Goal: Task Accomplishment & Management: Manage account settings

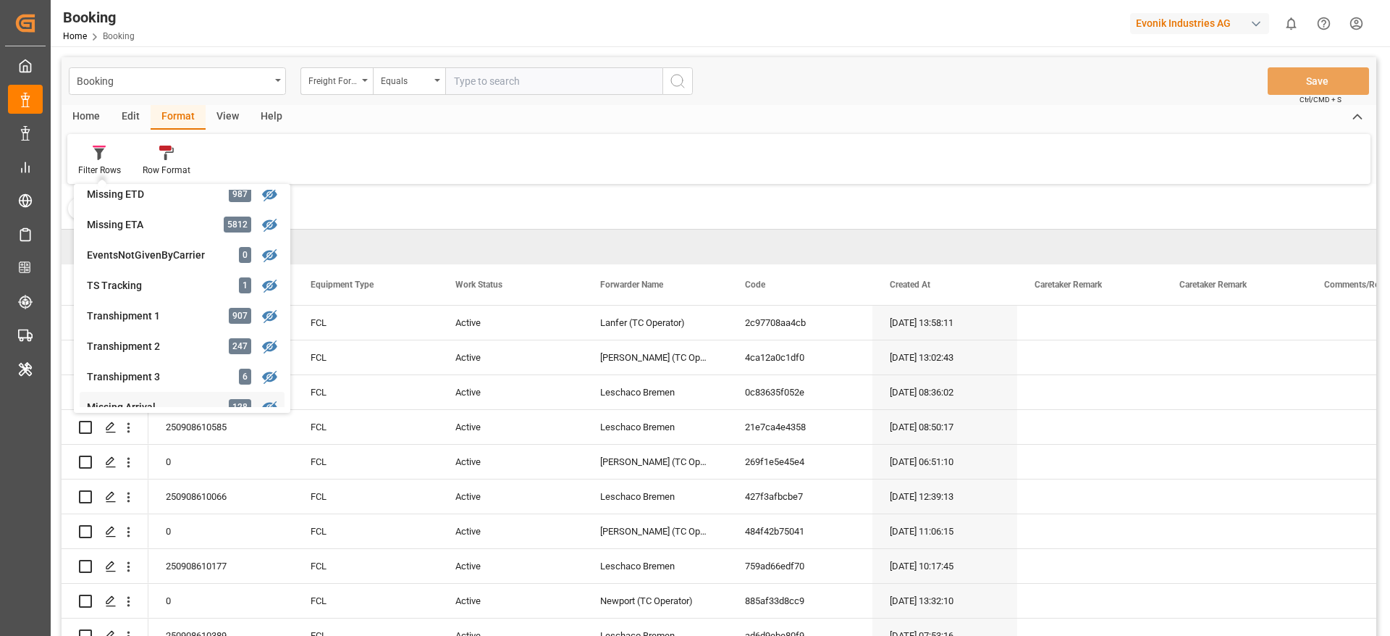
scroll to position [434, 0]
click at [167, 259] on div "Transhipment 1" at bounding box center [150, 257] width 127 height 15
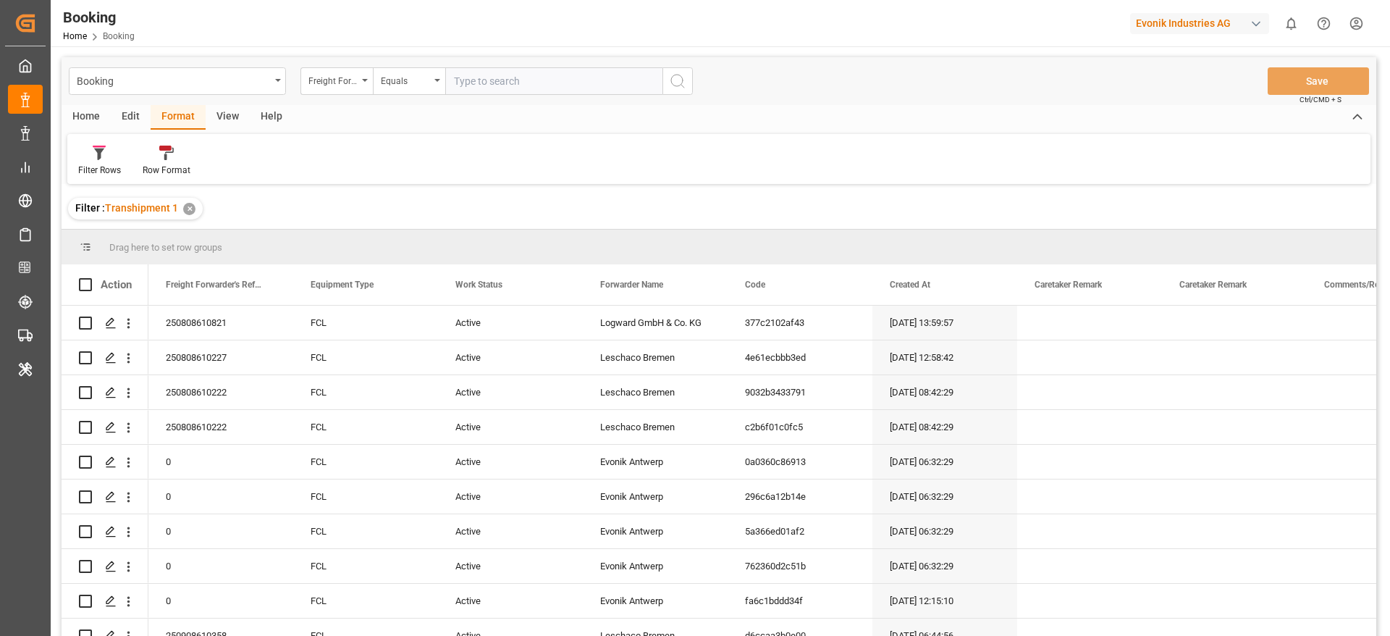
click at [218, 119] on div "View" at bounding box center [228, 117] width 44 height 25
click at [89, 169] on div "Default" at bounding box center [92, 170] width 28 height 13
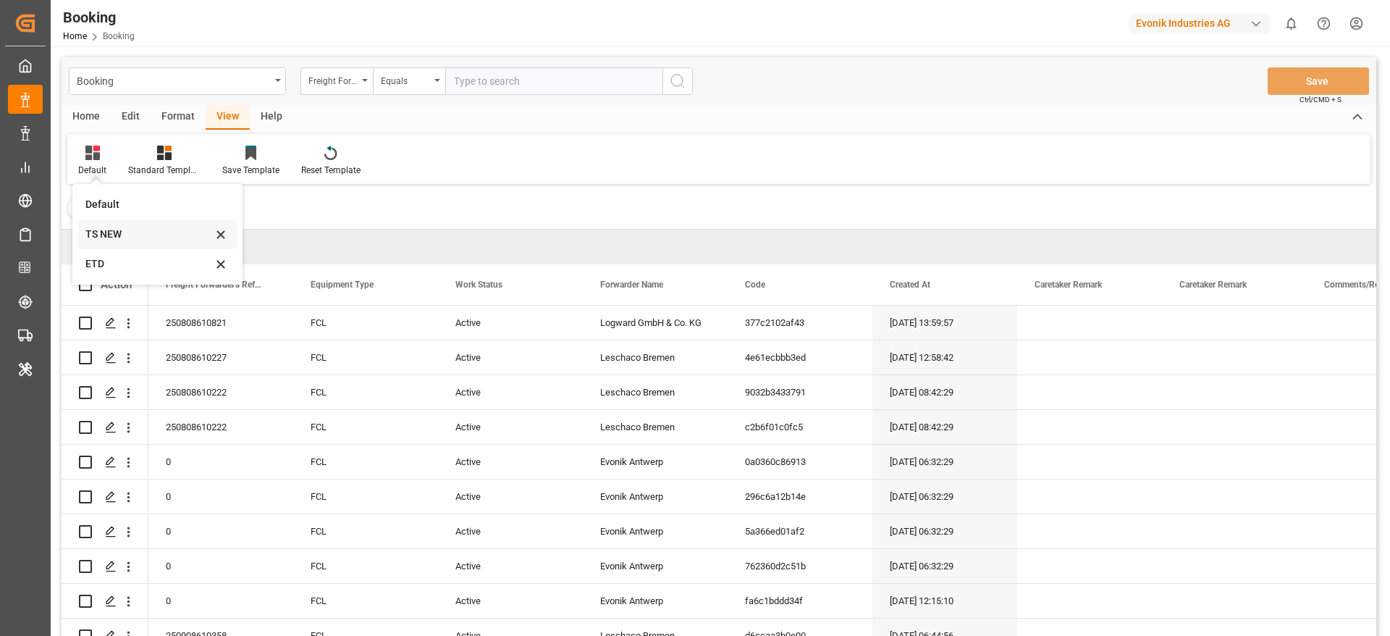
click at [116, 237] on div "TS NEW" at bounding box center [148, 234] width 127 height 15
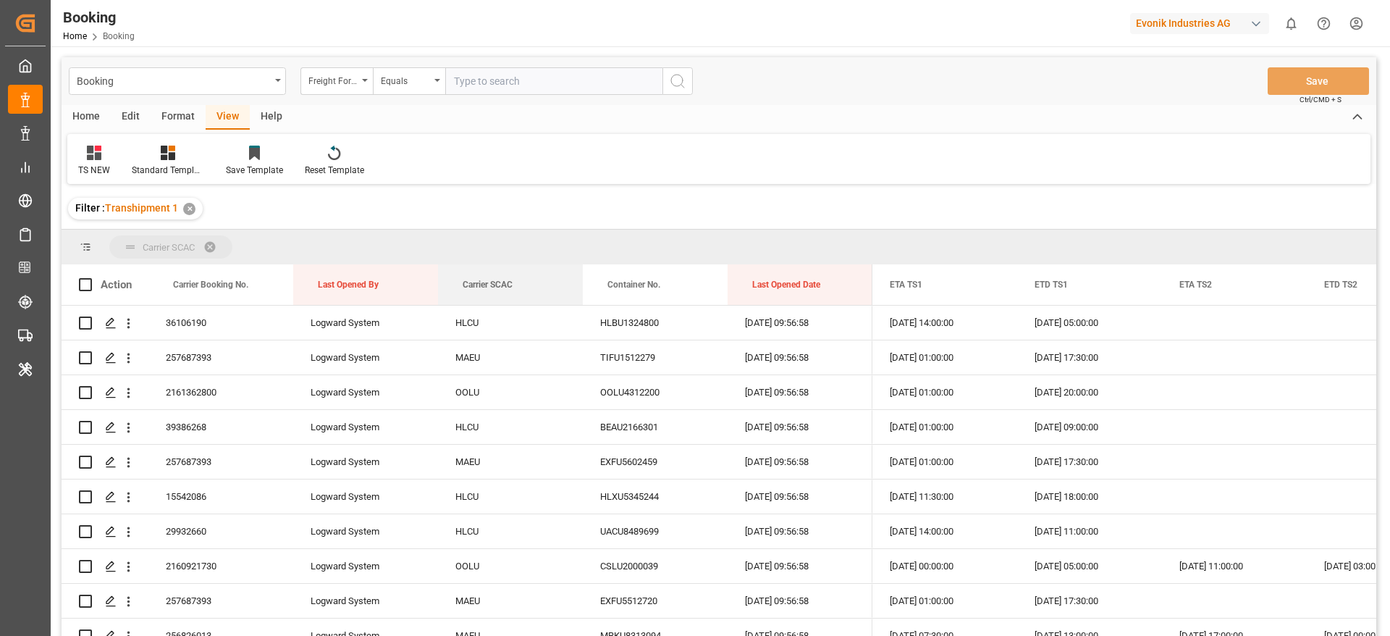
drag, startPoint x: 481, startPoint y: 272, endPoint x: 477, endPoint y: 246, distance: 26.3
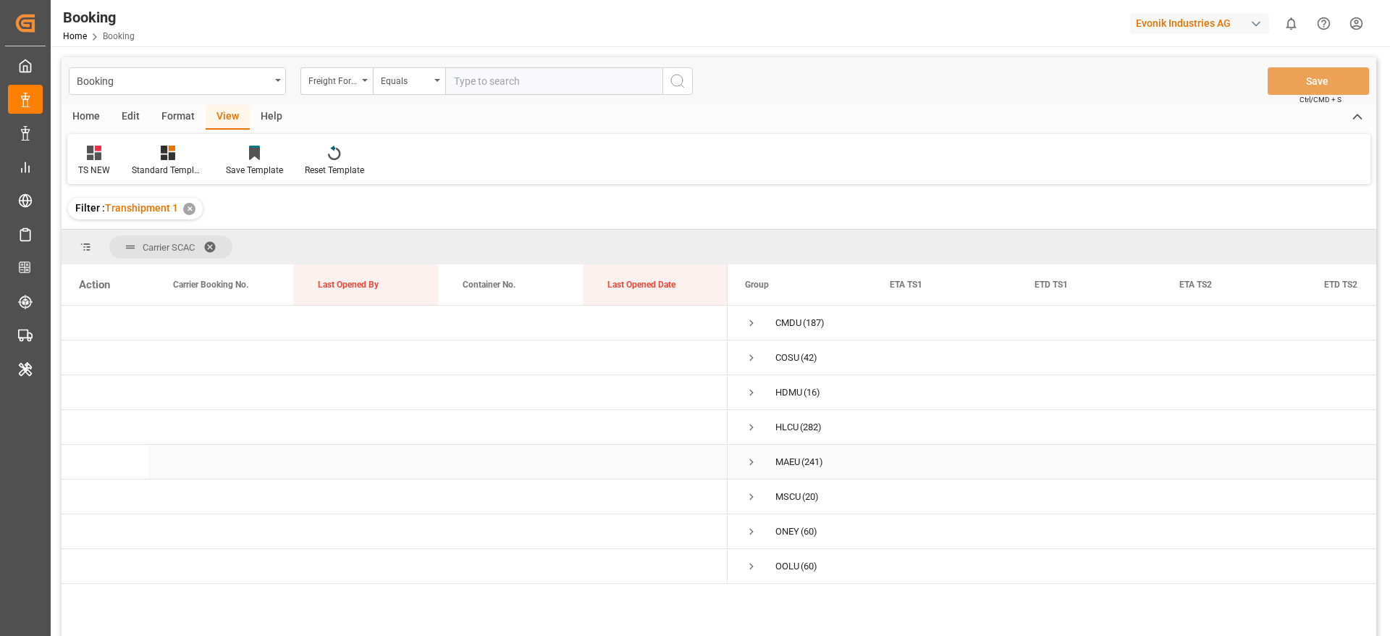
click at [750, 462] on span "Press SPACE to select this row." at bounding box center [751, 461] width 13 height 13
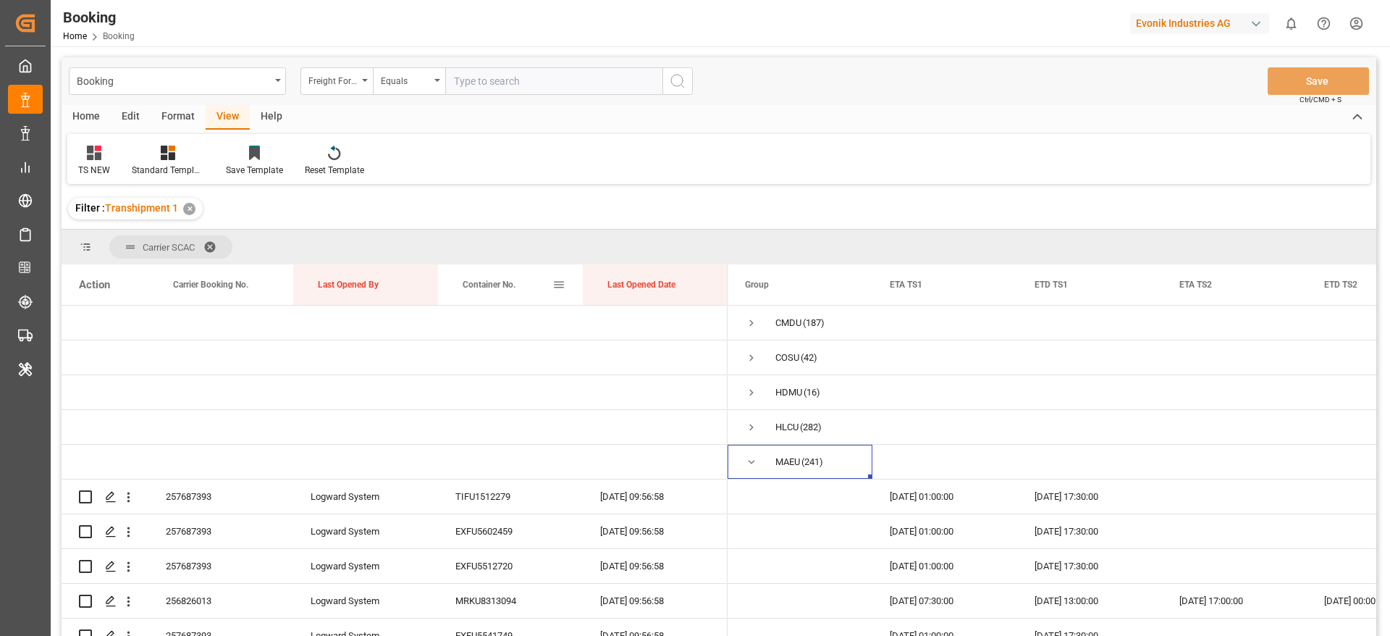
scroll to position [109, 0]
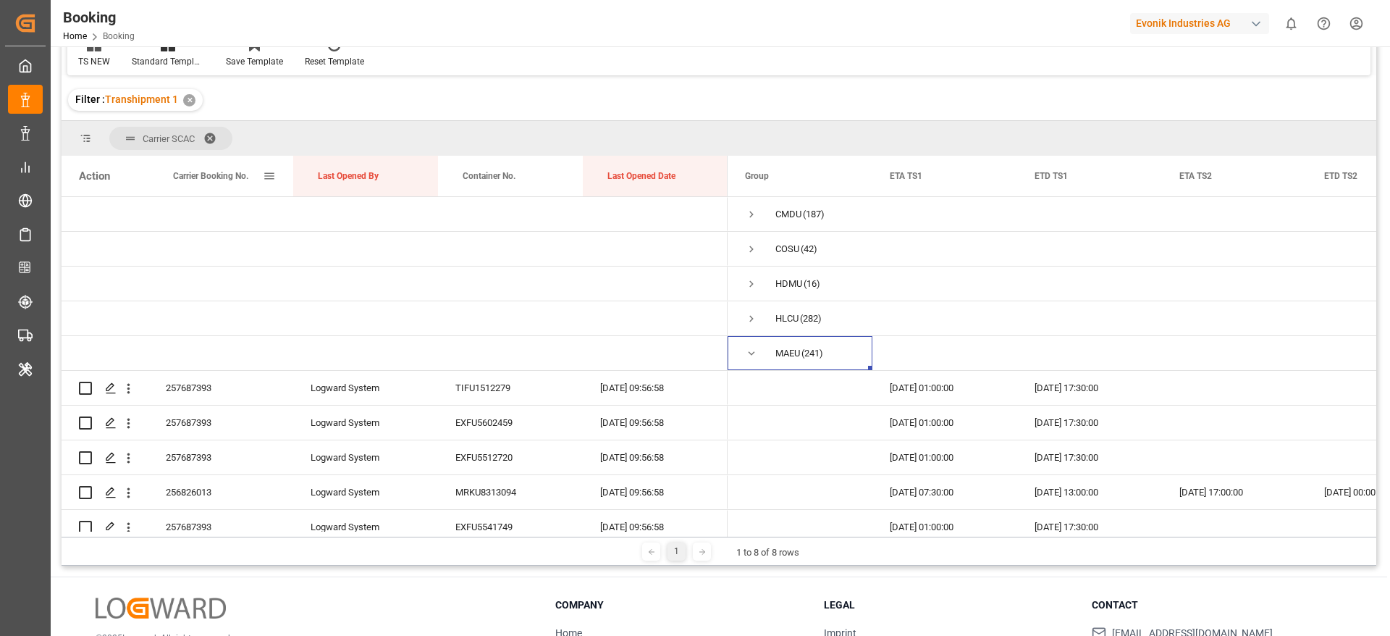
click at [185, 175] on span "Carrier Booking No." at bounding box center [210, 176] width 75 height 10
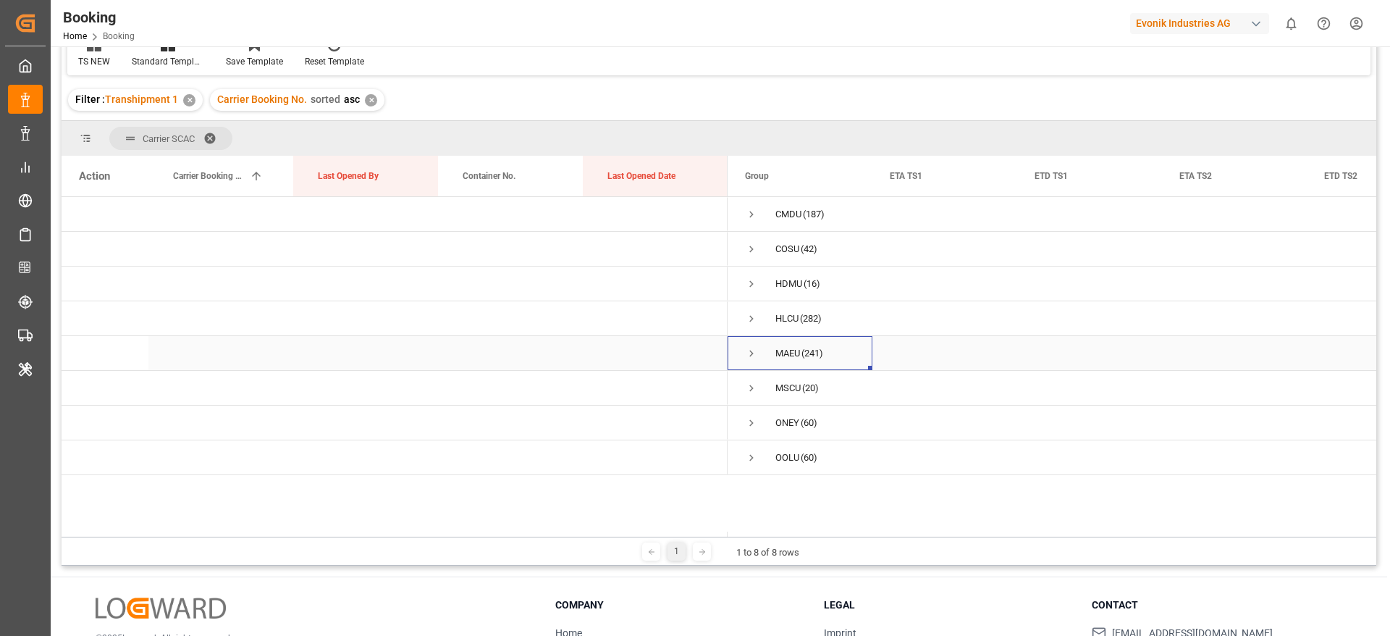
click at [734, 355] on div "MAEU (241)" at bounding box center [800, 353] width 145 height 34
click at [753, 353] on span "Press SPACE to select this row." at bounding box center [751, 353] width 13 height 13
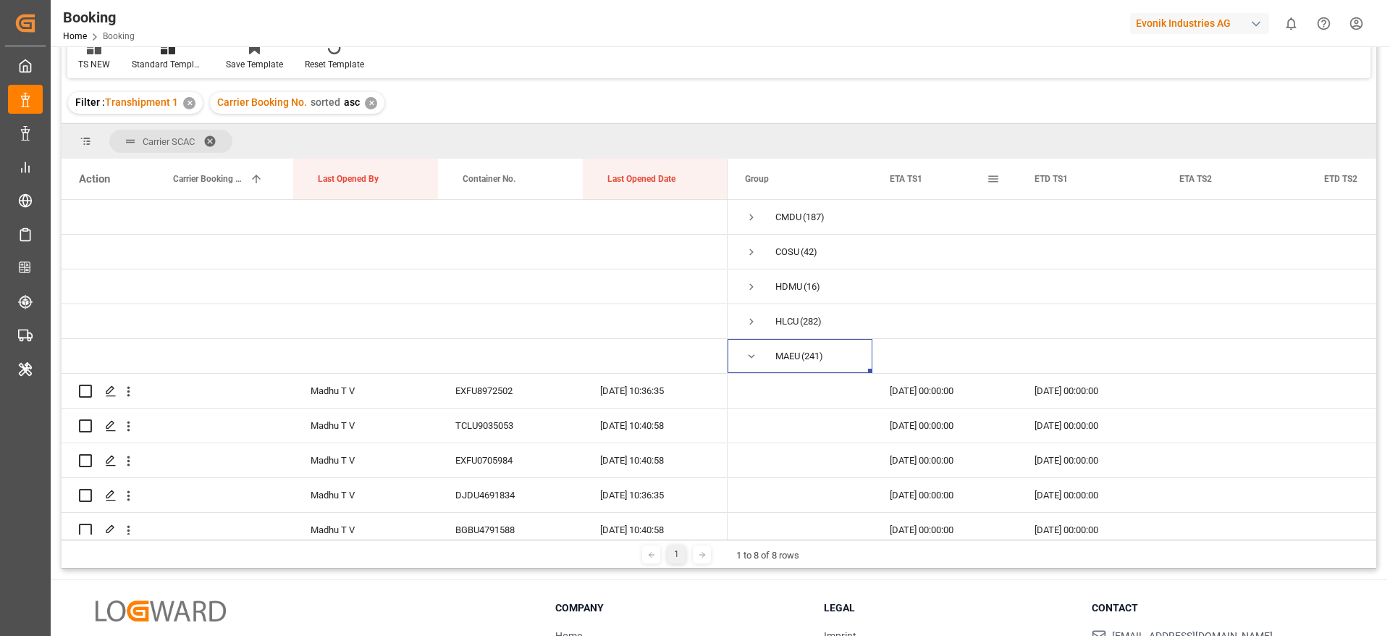
click at [992, 182] on span at bounding box center [993, 178] width 13 height 13
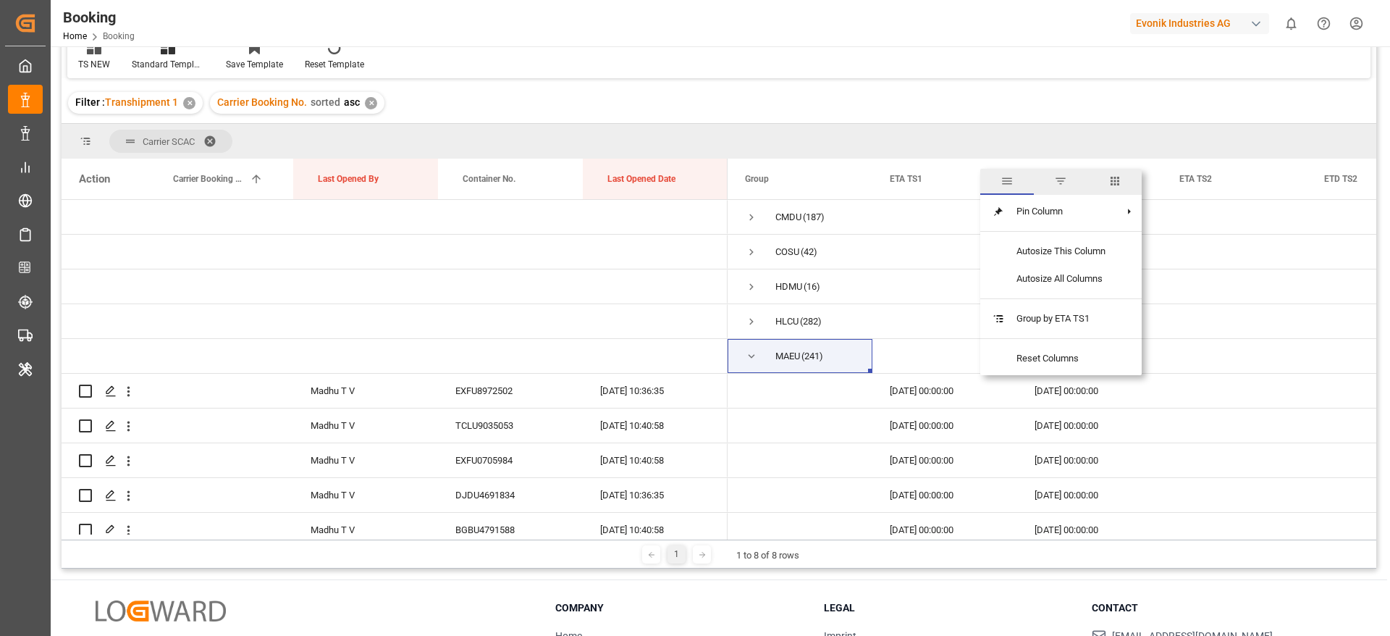
click at [1116, 182] on span "columns" at bounding box center [1114, 180] width 13 height 13
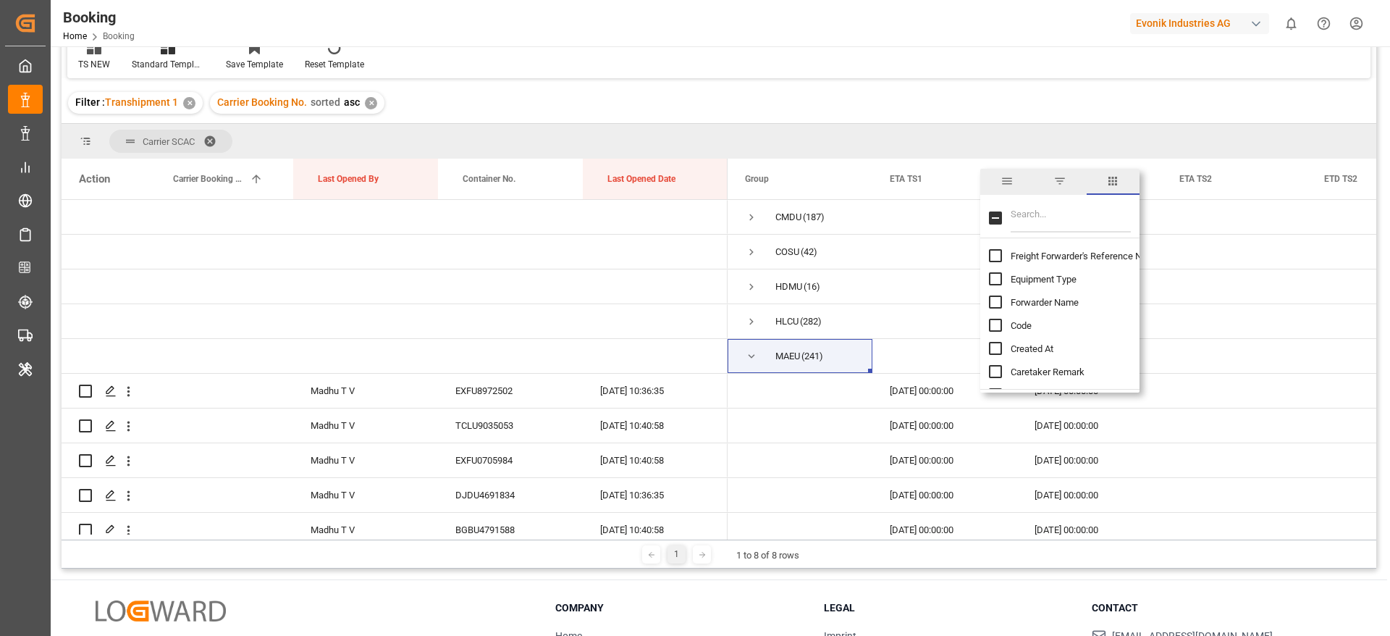
click at [1080, 213] on input "Filter Columns Input" at bounding box center [1071, 217] width 120 height 29
type input "update"
click at [1071, 302] on span "Update Last Opened By" at bounding box center [1059, 302] width 96 height 11
checkbox input "false"
checkbox input "true"
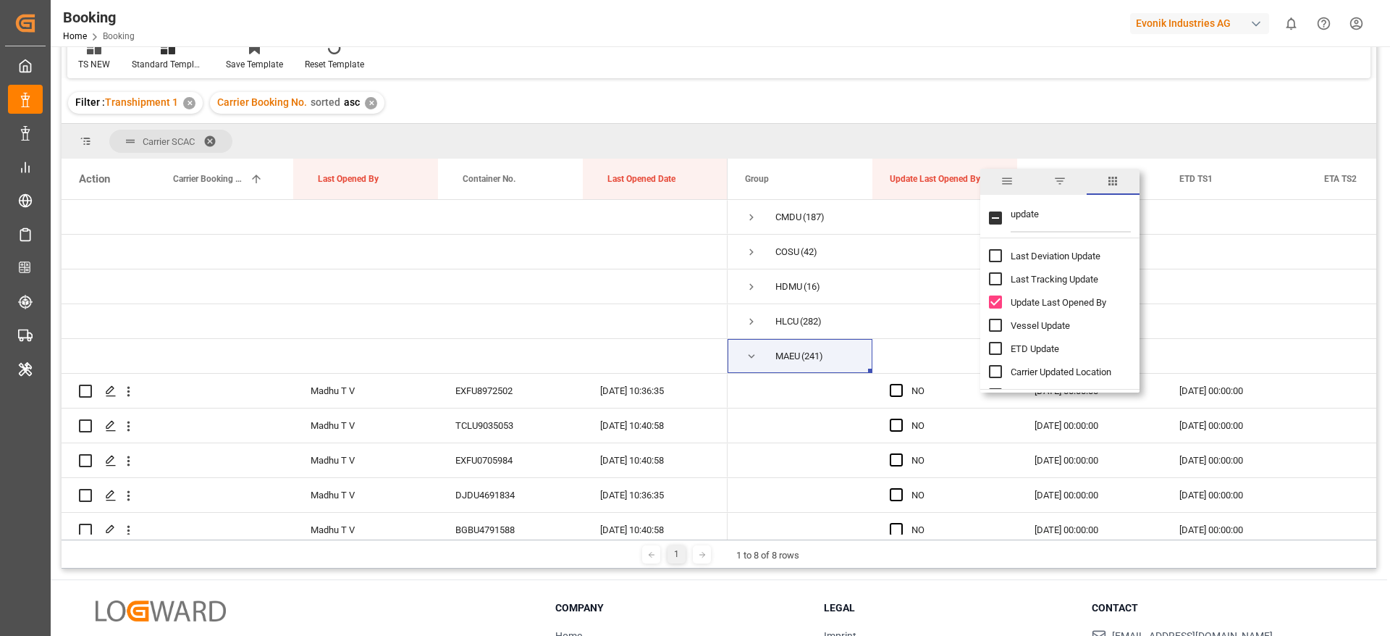
click at [1041, 72] on div "TS NEW Standard Templates Save Template Reset Template" at bounding box center [718, 53] width 1303 height 50
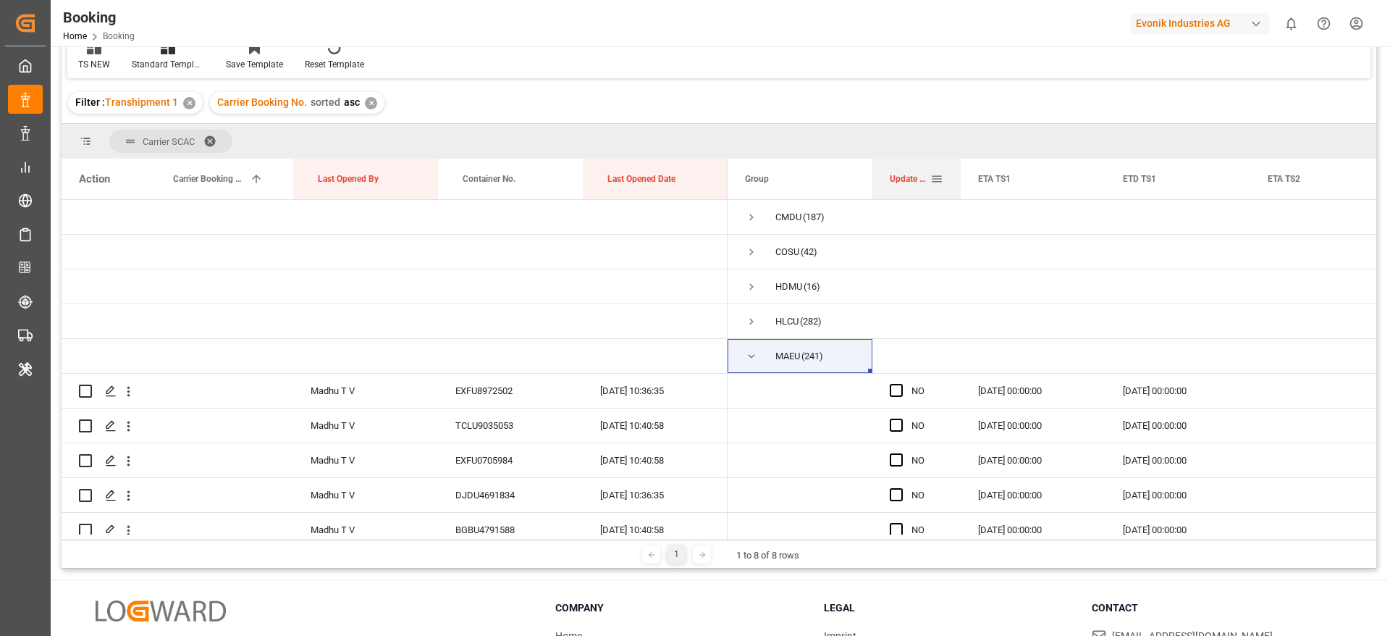
drag, startPoint x: 1015, startPoint y: 178, endPoint x: 952, endPoint y: 195, distance: 65.3
click at [958, 193] on div at bounding box center [961, 179] width 6 height 41
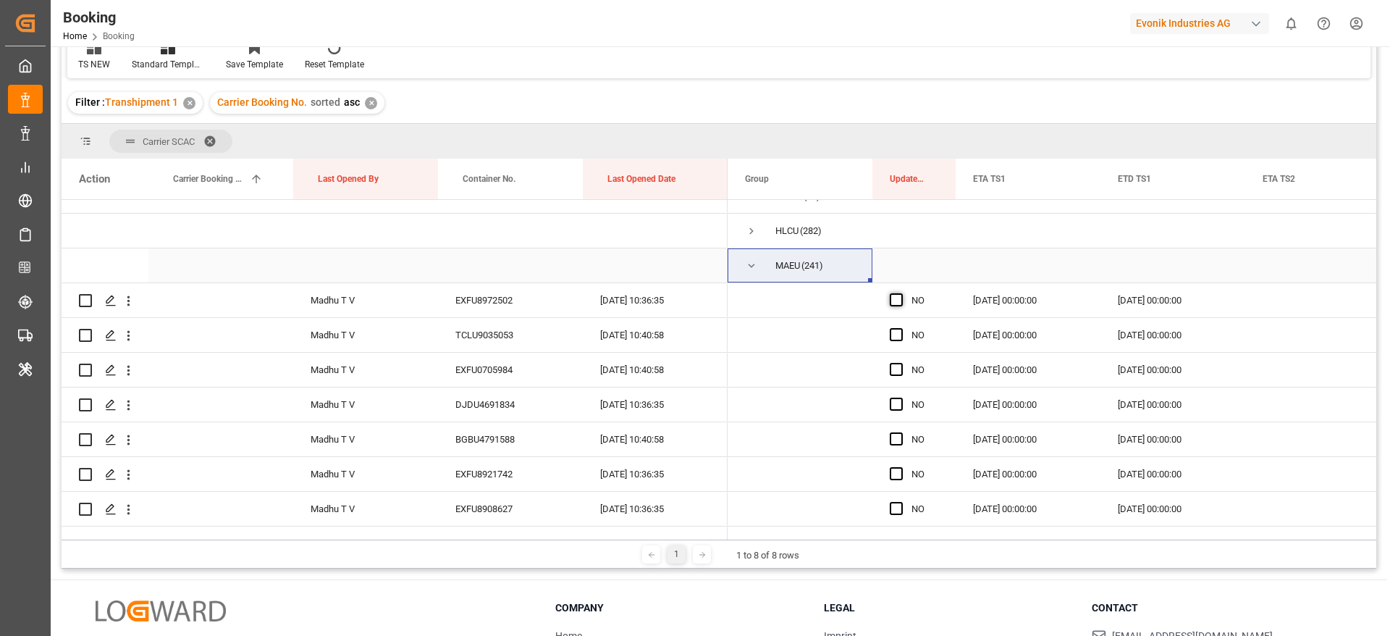
scroll to position [109, 0]
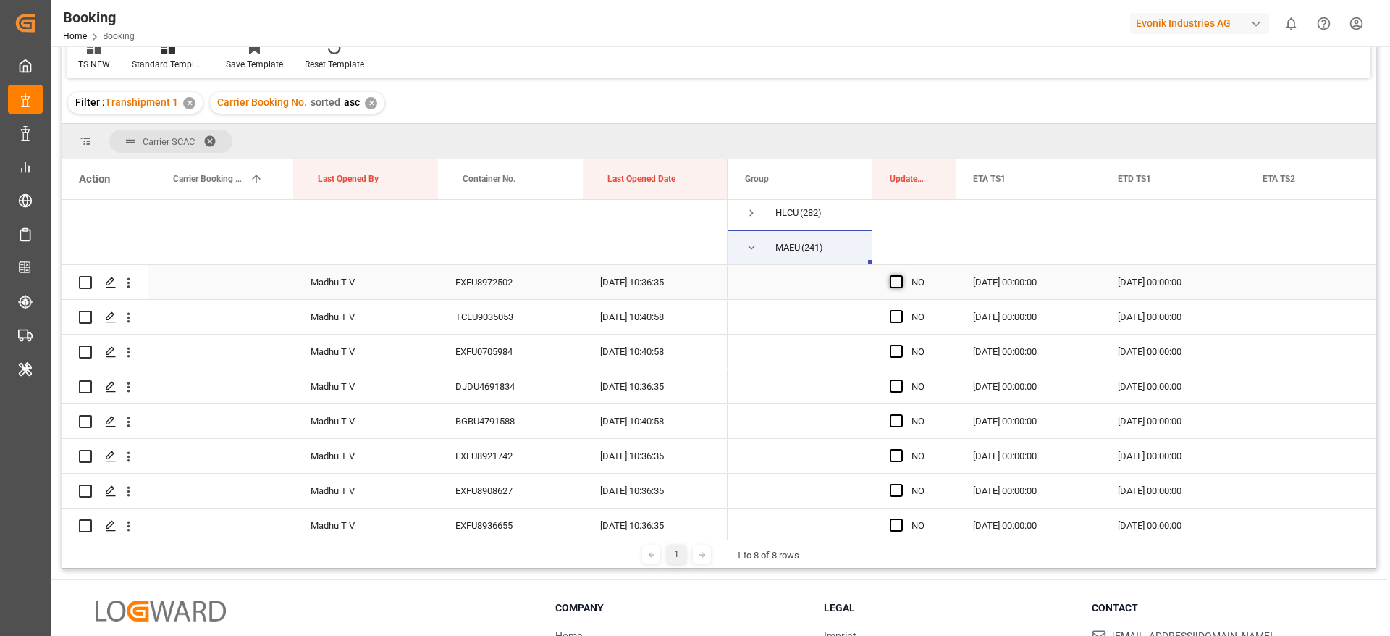
click at [896, 277] on span "Press SPACE to select this row." at bounding box center [896, 281] width 13 height 13
click at [901, 275] on input "Press SPACE to select this row." at bounding box center [901, 275] width 0 height 0
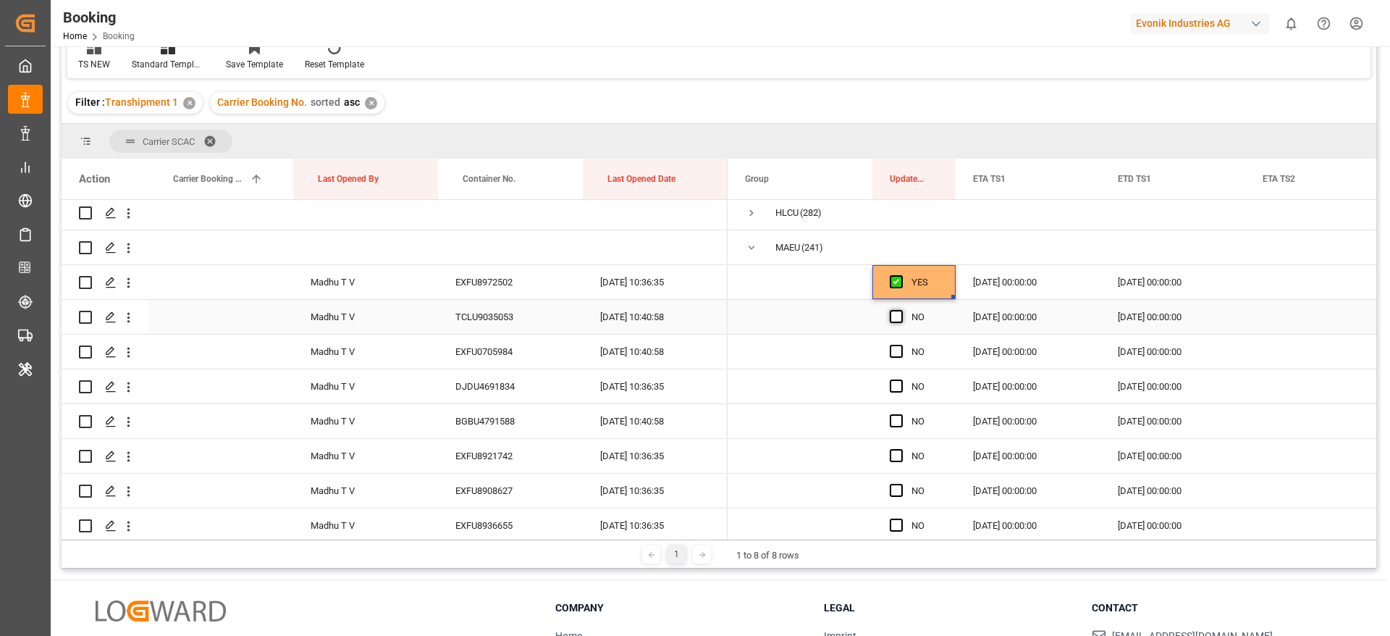
click at [893, 315] on span "Press SPACE to select this row." at bounding box center [896, 316] width 13 height 13
click at [901, 310] on input "Press SPACE to select this row." at bounding box center [901, 310] width 0 height 0
click at [891, 353] on span "Press SPACE to select this row." at bounding box center [896, 351] width 13 height 13
click at [901, 345] on input "Press SPACE to select this row." at bounding box center [901, 345] width 0 height 0
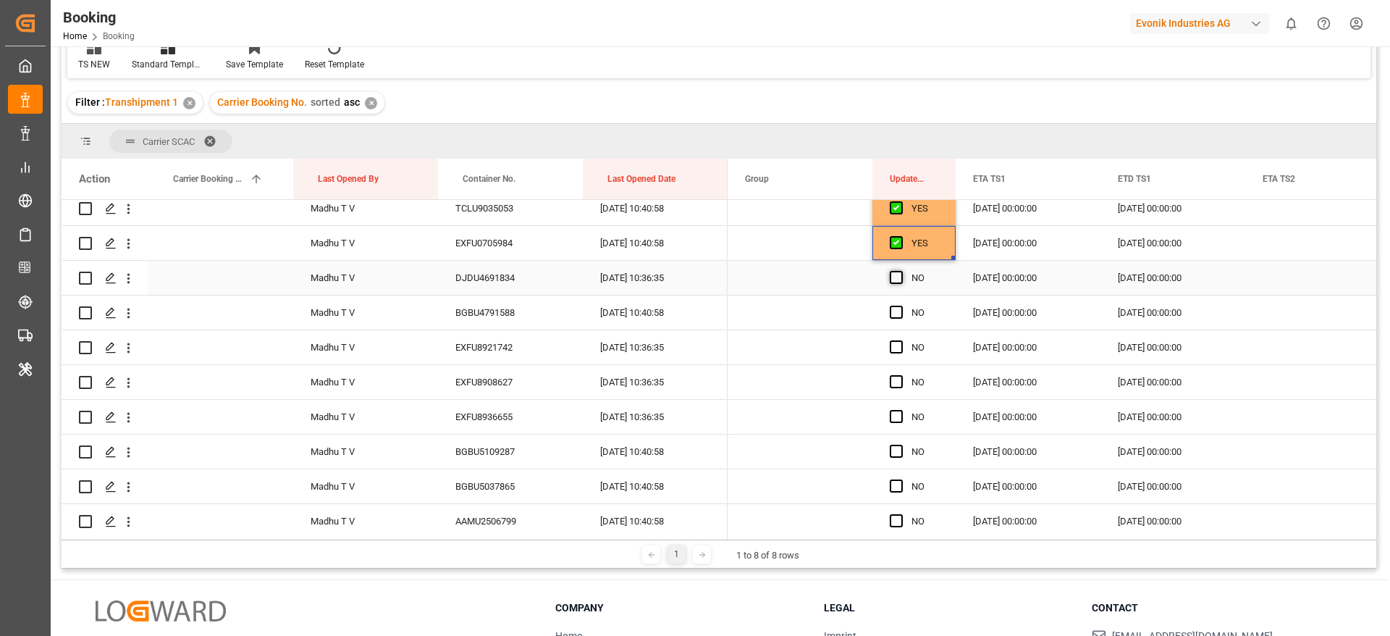
click at [893, 274] on span "Press SPACE to select this row." at bounding box center [896, 277] width 13 height 13
click at [901, 271] on input "Press SPACE to select this row." at bounding box center [901, 271] width 0 height 0
click at [893, 312] on span "Press SPACE to select this row." at bounding box center [896, 311] width 13 height 13
click at [901, 305] on input "Press SPACE to select this row." at bounding box center [901, 305] width 0 height 0
click at [891, 340] on span "Press SPACE to select this row." at bounding box center [896, 346] width 13 height 13
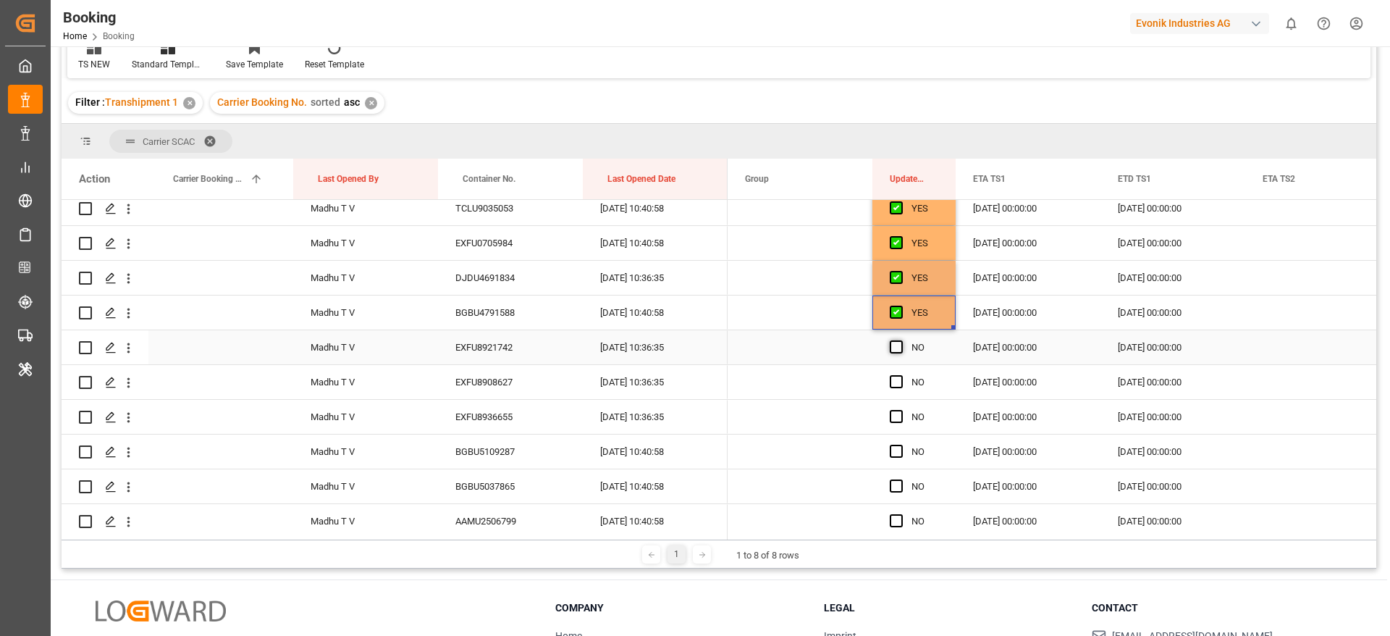
click at [901, 340] on input "Press SPACE to select this row." at bounding box center [901, 340] width 0 height 0
click at [888, 378] on div "NO" at bounding box center [913, 382] width 83 height 34
click at [894, 382] on span "Press SPACE to select this row." at bounding box center [896, 381] width 13 height 13
click at [901, 375] on input "Press SPACE to select this row." at bounding box center [901, 375] width 0 height 0
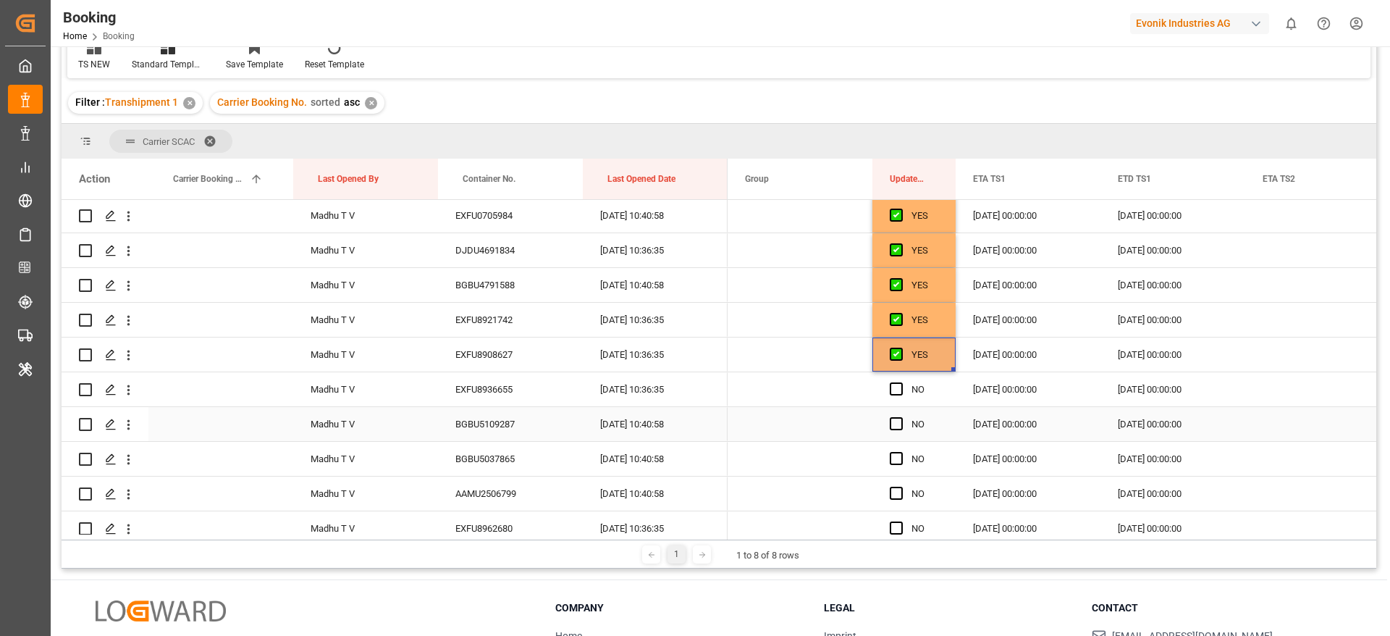
scroll to position [326, 0]
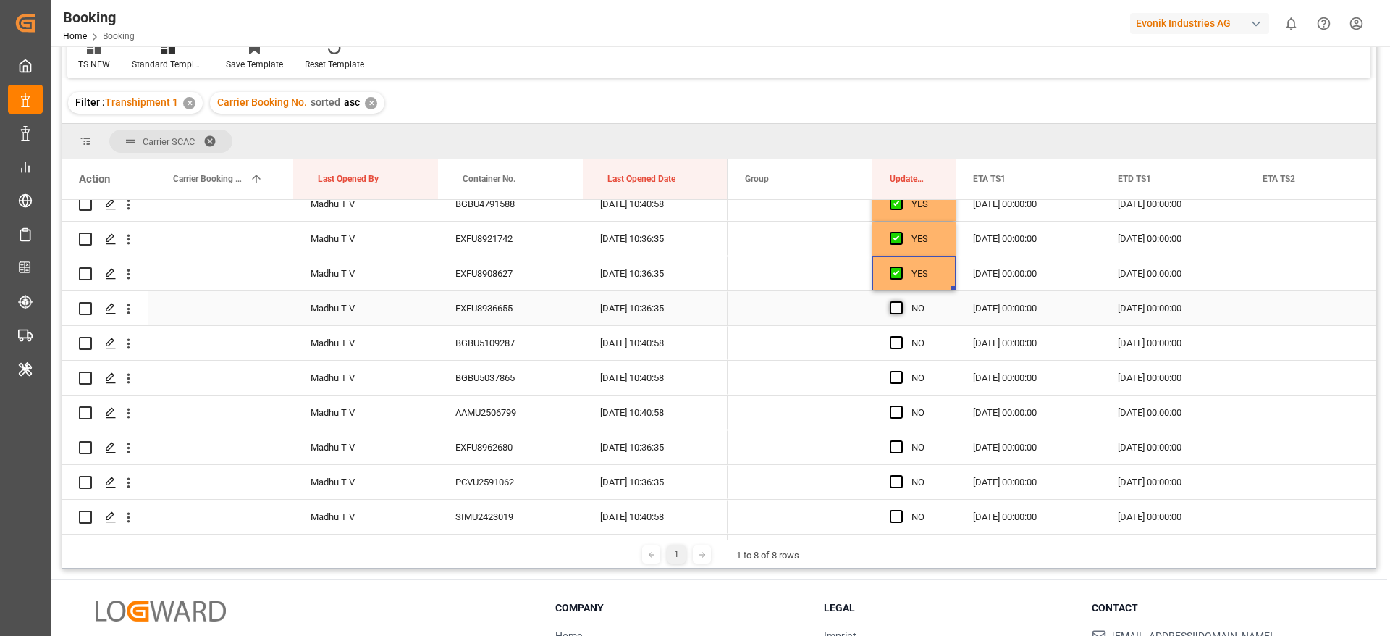
click at [900, 310] on span "Press SPACE to select this row." at bounding box center [896, 307] width 13 height 13
click at [901, 301] on input "Press SPACE to select this row." at bounding box center [901, 301] width 0 height 0
click at [895, 347] on span "Press SPACE to select this row." at bounding box center [896, 342] width 13 height 13
click at [901, 336] on input "Press SPACE to select this row." at bounding box center [901, 336] width 0 height 0
click at [895, 374] on span "Press SPACE to select this row." at bounding box center [896, 377] width 13 height 13
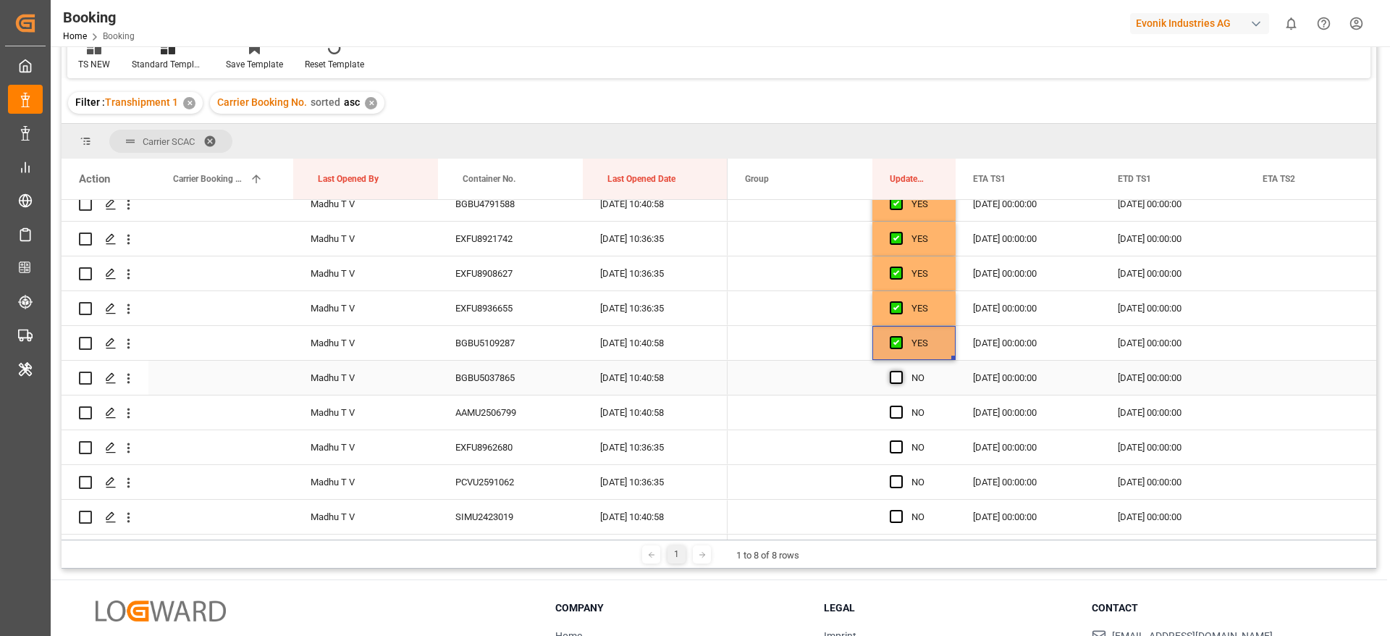
click at [901, 371] on input "Press SPACE to select this row." at bounding box center [901, 371] width 0 height 0
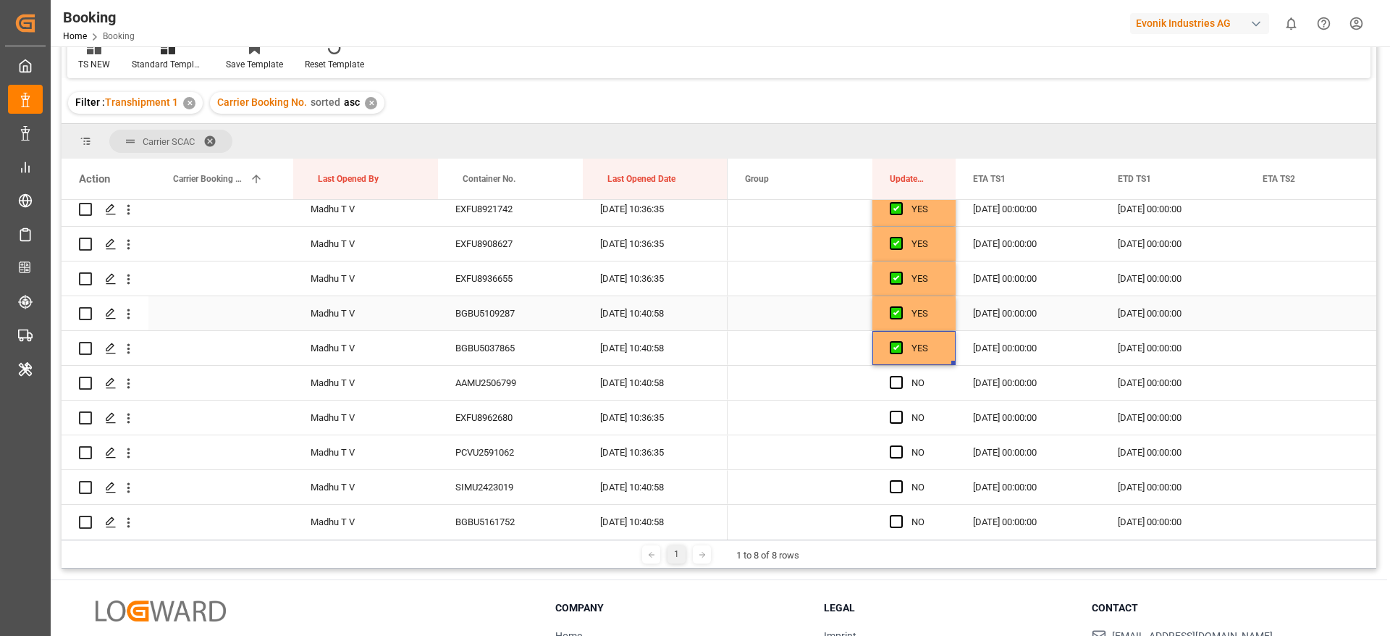
scroll to position [434, 0]
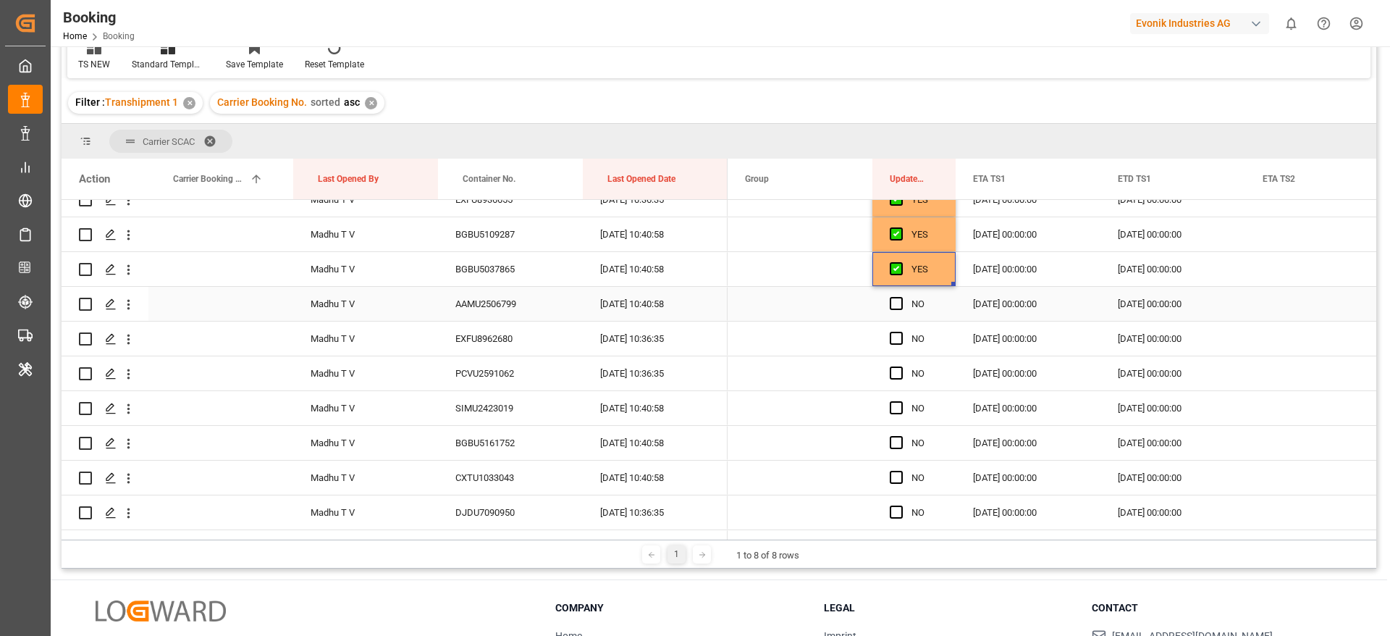
click at [896, 301] on span "Press SPACE to select this row." at bounding box center [896, 303] width 13 height 13
click at [901, 297] on input "Press SPACE to select this row." at bounding box center [901, 297] width 0 height 0
click at [895, 340] on span "Press SPACE to select this row." at bounding box center [896, 338] width 13 height 13
click at [901, 332] on input "Press SPACE to select this row." at bounding box center [901, 332] width 0 height 0
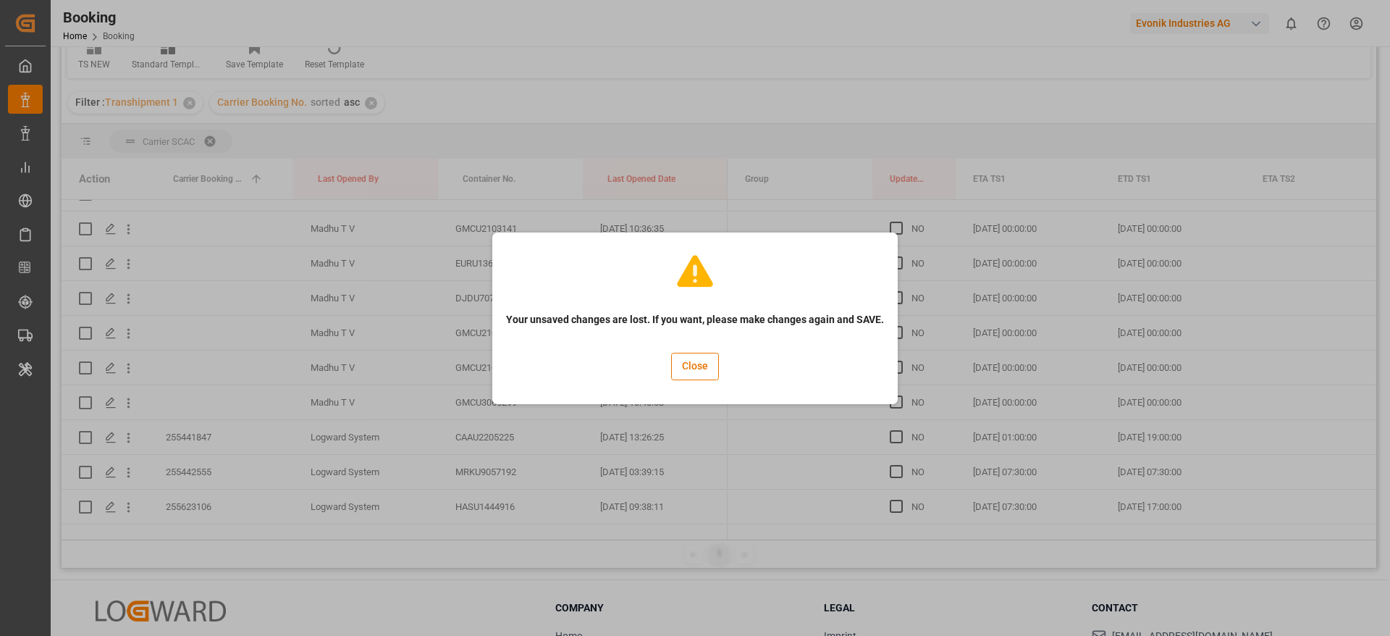
drag, startPoint x: 952, startPoint y: 353, endPoint x: 935, endPoint y: 528, distance: 176.0
click at [698, 363] on button "Close" at bounding box center [695, 367] width 48 height 28
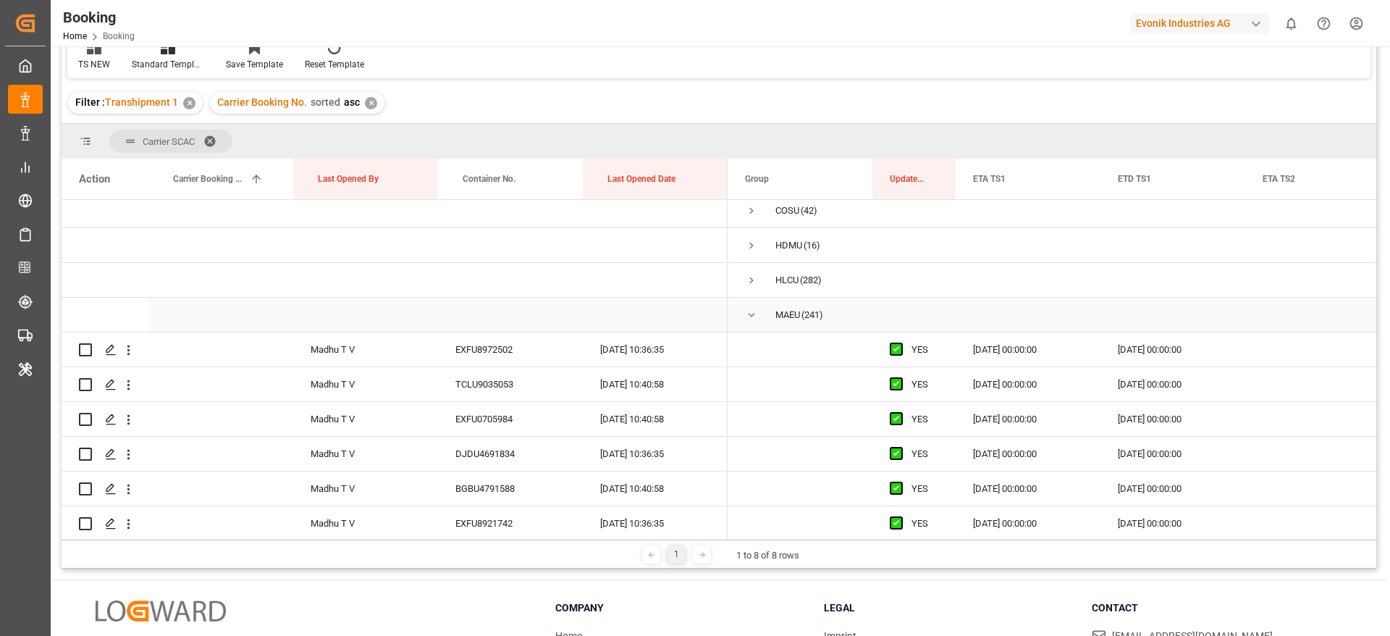
scroll to position [0, 0]
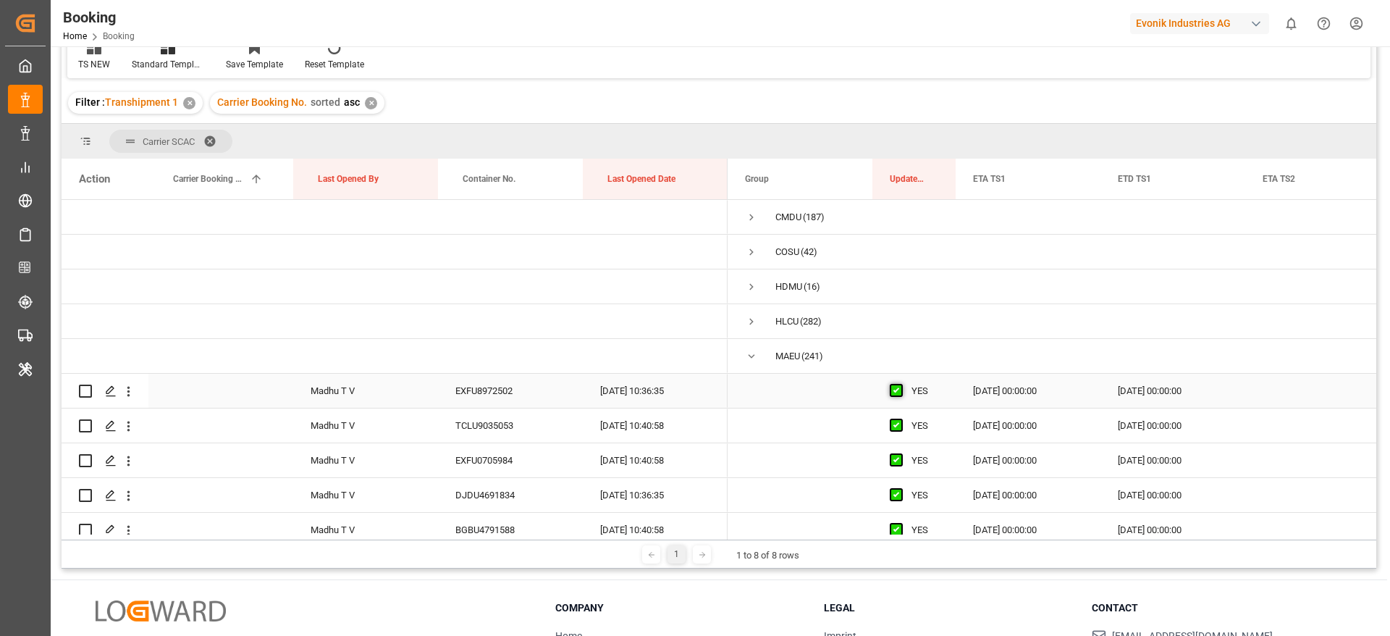
click at [895, 390] on span "Press SPACE to select this row." at bounding box center [896, 390] width 13 height 13
click at [901, 384] on input "Press SPACE to select this row." at bounding box center [901, 384] width 0 height 0
click at [895, 390] on span "Press SPACE to select this row." at bounding box center [896, 390] width 13 height 13
click at [901, 384] on input "Press SPACE to select this row." at bounding box center [901, 384] width 0 height 0
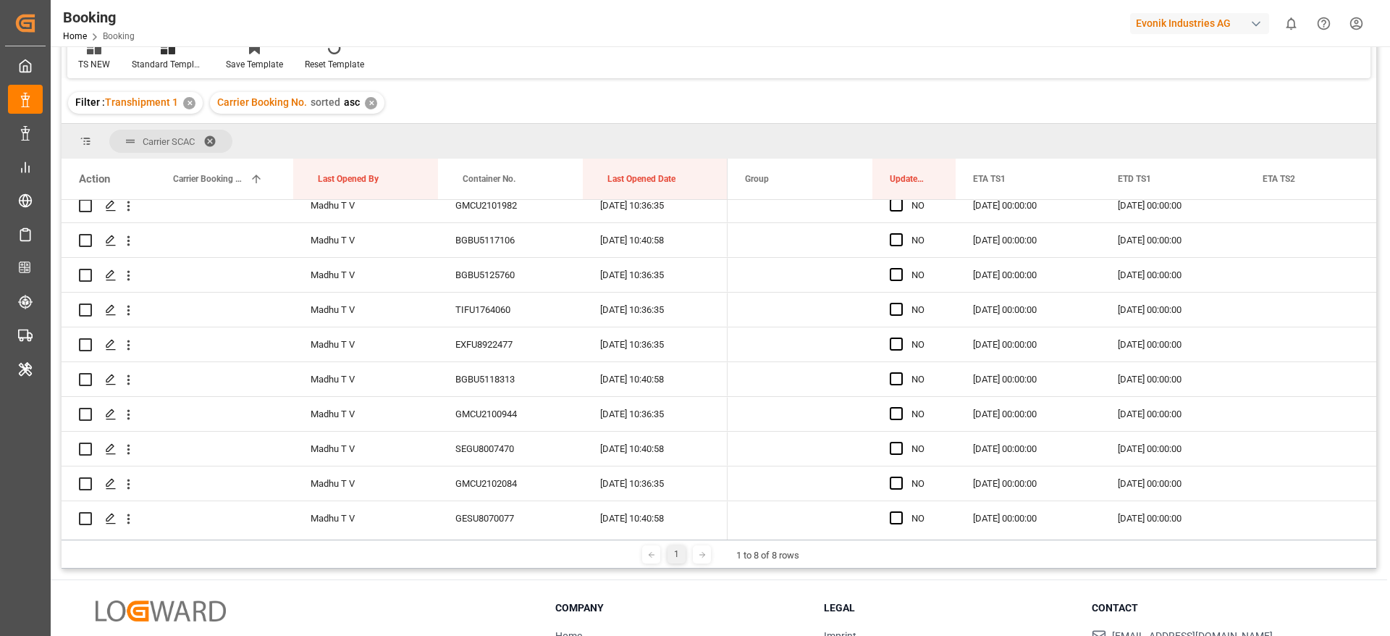
scroll to position [3706, 0]
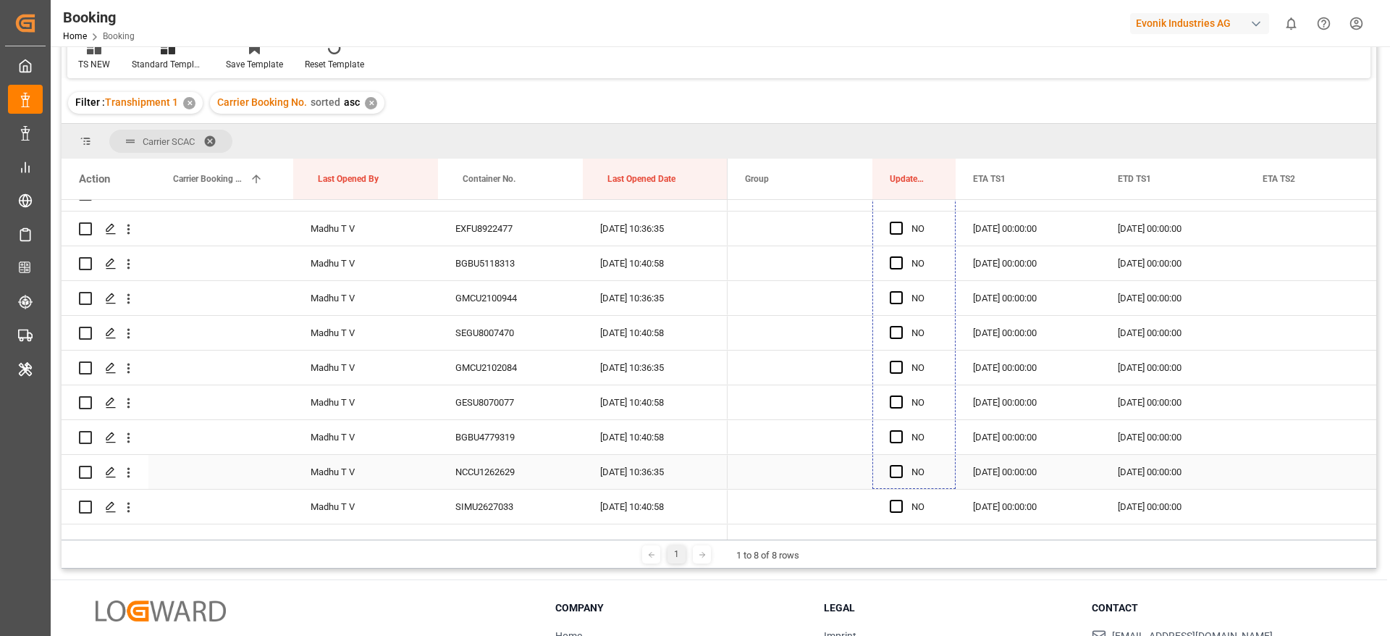
drag, startPoint x: 954, startPoint y: 404, endPoint x: 903, endPoint y: 486, distance: 96.8
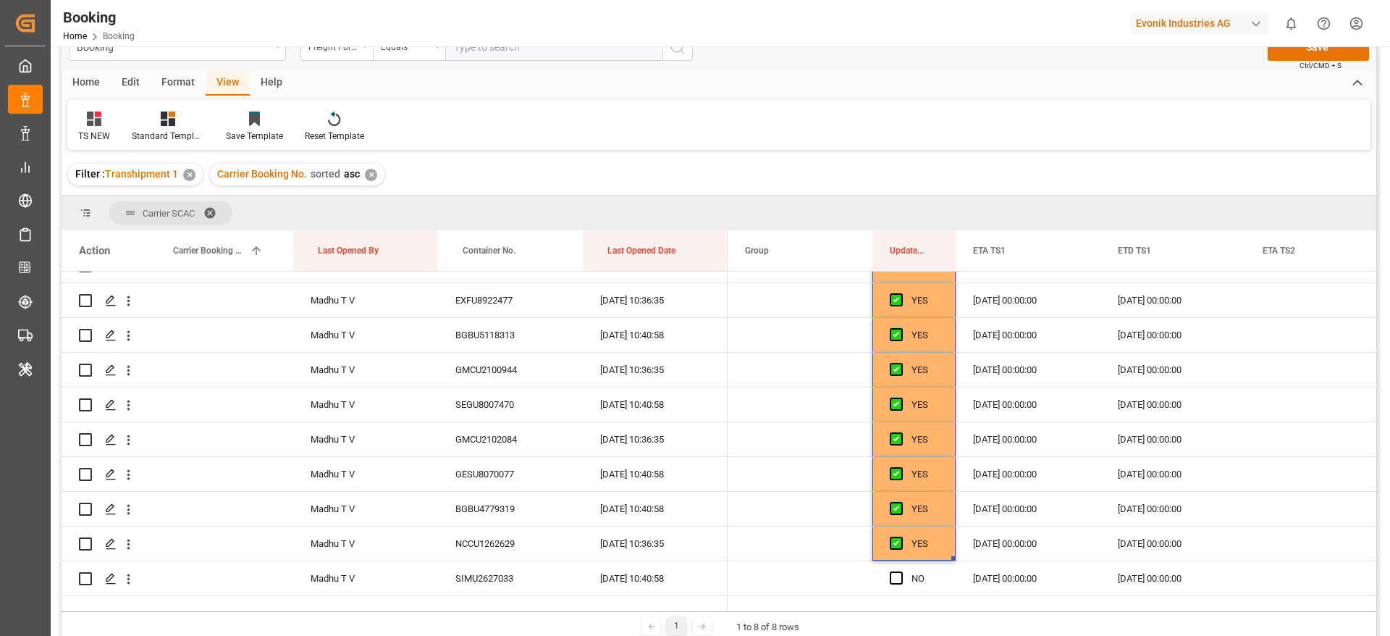
scroll to position [0, 0]
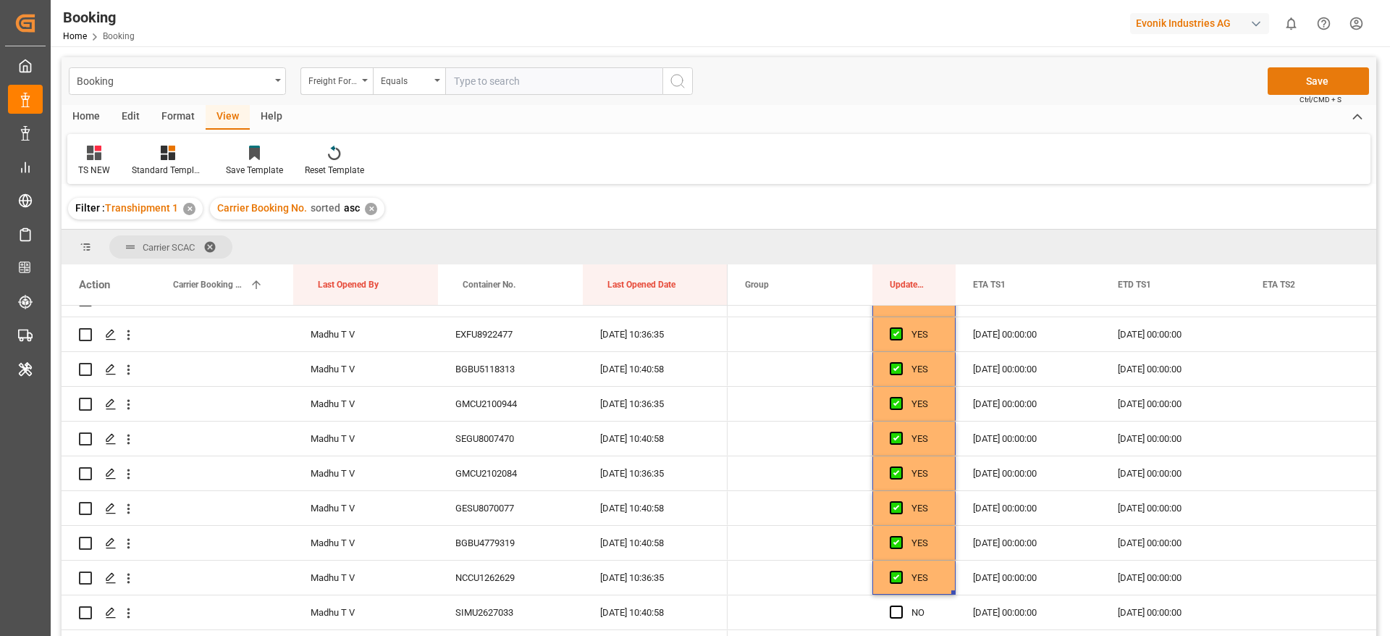
click at [1327, 67] on button "Save" at bounding box center [1318, 81] width 101 height 28
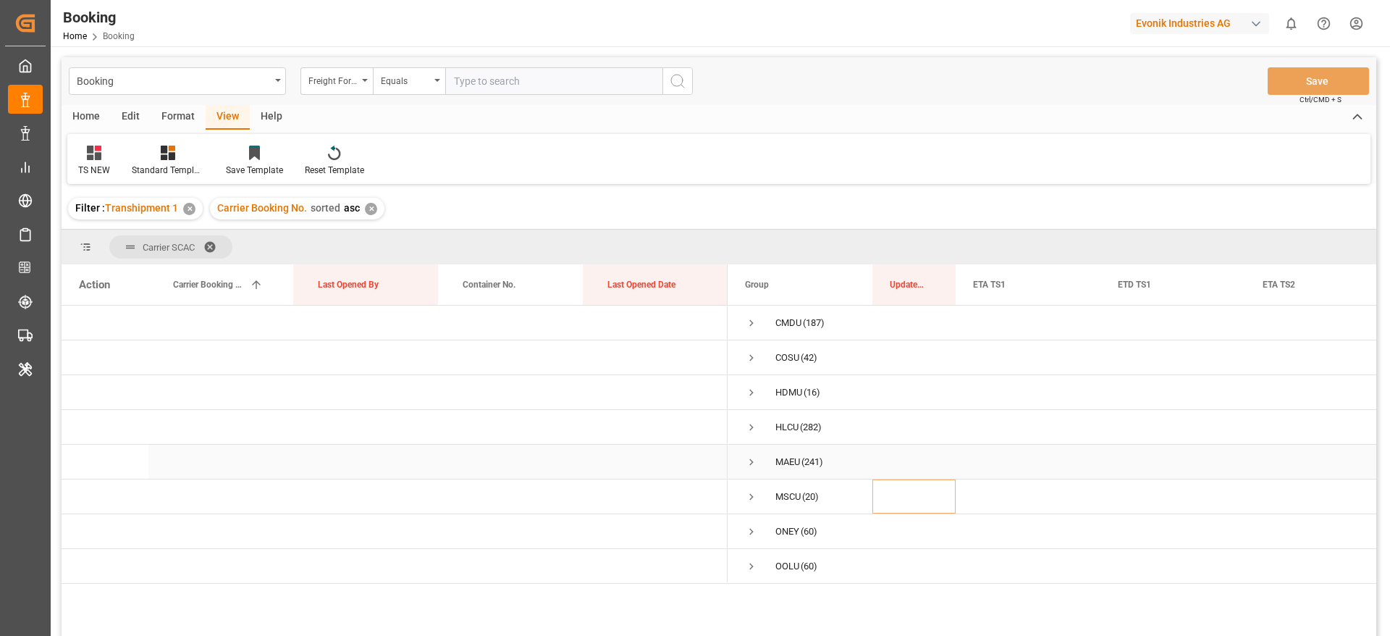
click at [748, 464] on span "Press SPACE to select this row." at bounding box center [751, 461] width 13 height 13
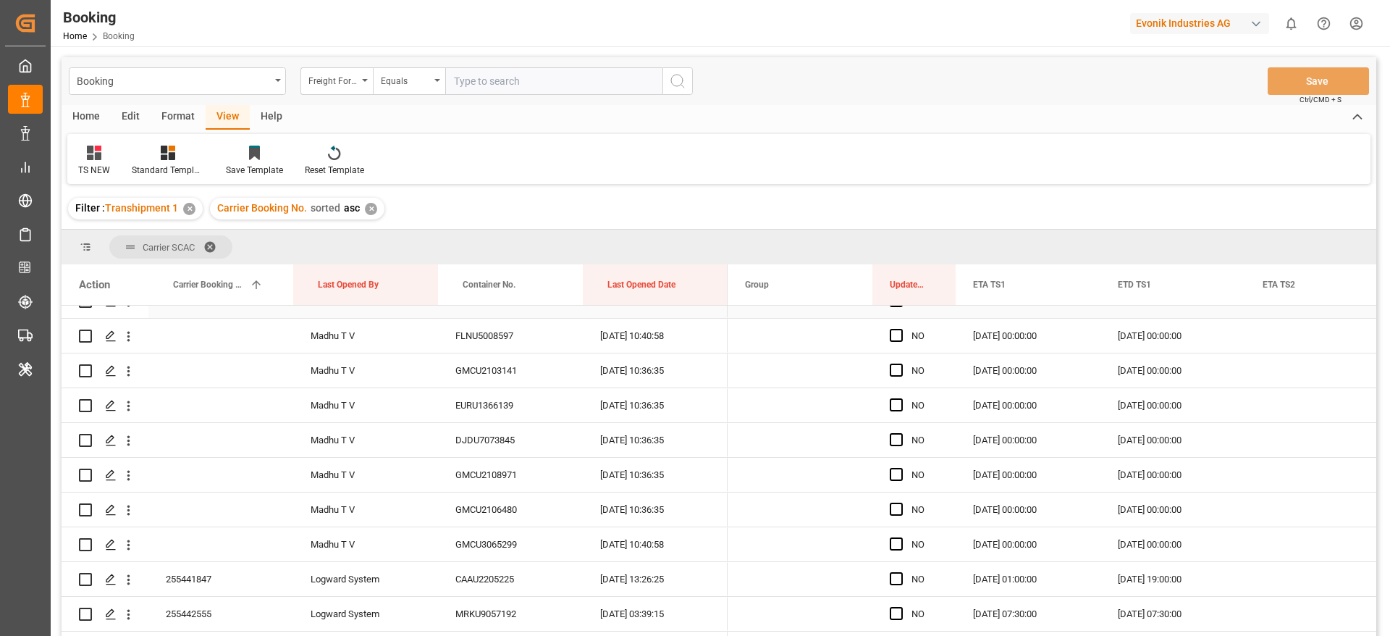
scroll to position [3909, 0]
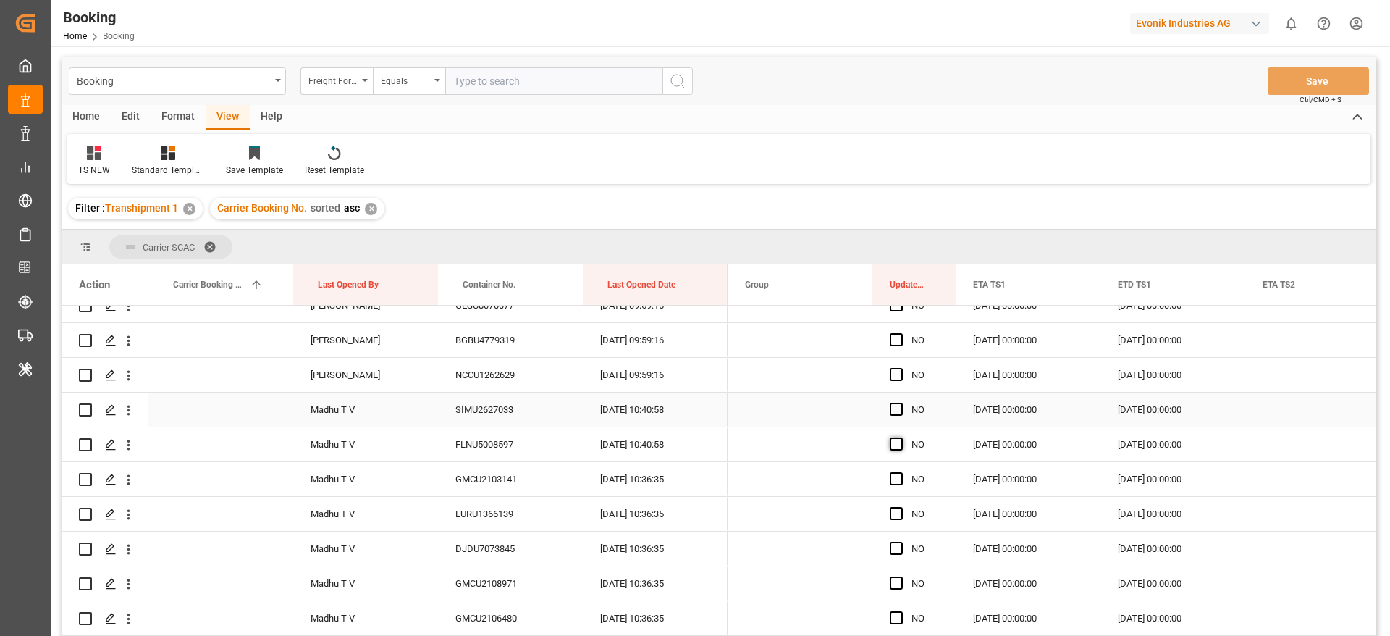
click at [894, 408] on span "Press SPACE to select this row." at bounding box center [896, 408] width 13 height 13
click at [901, 402] on input "Press SPACE to select this row." at bounding box center [901, 402] width 0 height 0
click at [898, 448] on span "Press SPACE to select this row." at bounding box center [896, 443] width 13 height 13
click at [901, 437] on input "Press SPACE to select this row." at bounding box center [901, 437] width 0 height 0
click at [897, 486] on div "Press SPACE to select this row." at bounding box center [901, 479] width 22 height 33
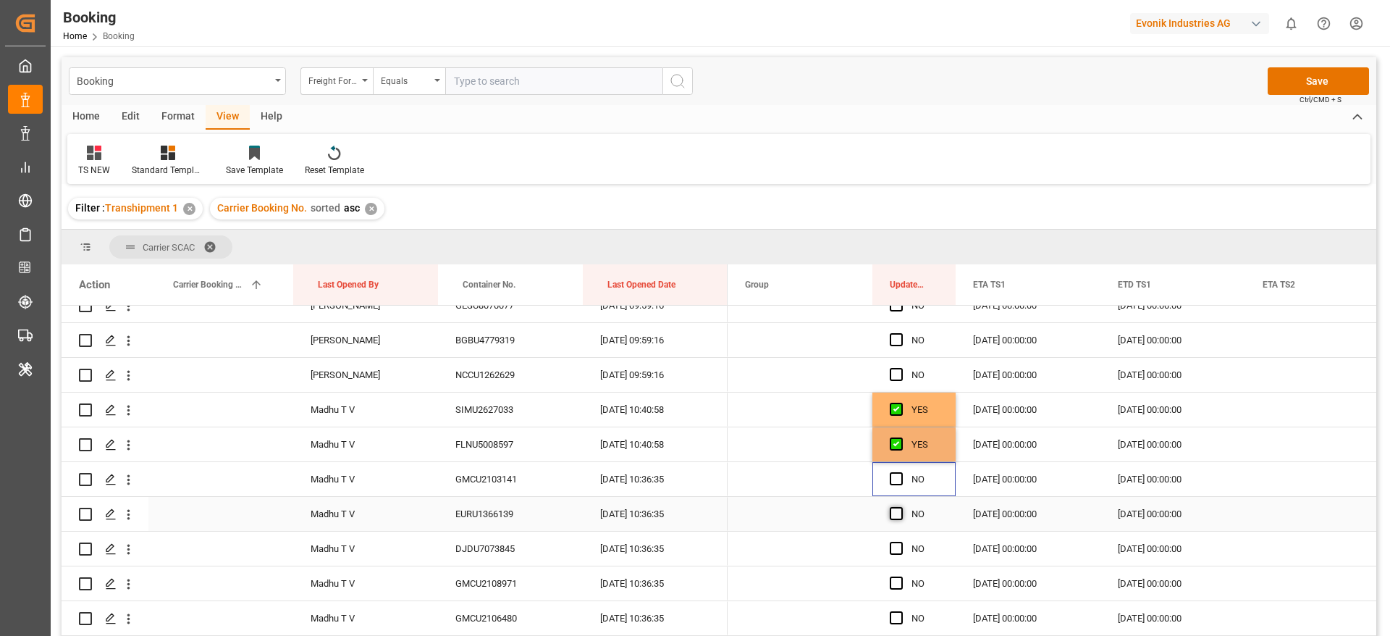
click at [894, 509] on span "Press SPACE to select this row." at bounding box center [896, 513] width 13 height 13
click at [901, 507] on input "Press SPACE to select this row." at bounding box center [901, 507] width 0 height 0
click at [895, 477] on span "Press SPACE to select this row." at bounding box center [896, 478] width 13 height 13
click at [901, 472] on input "Press SPACE to select this row." at bounding box center [901, 472] width 0 height 0
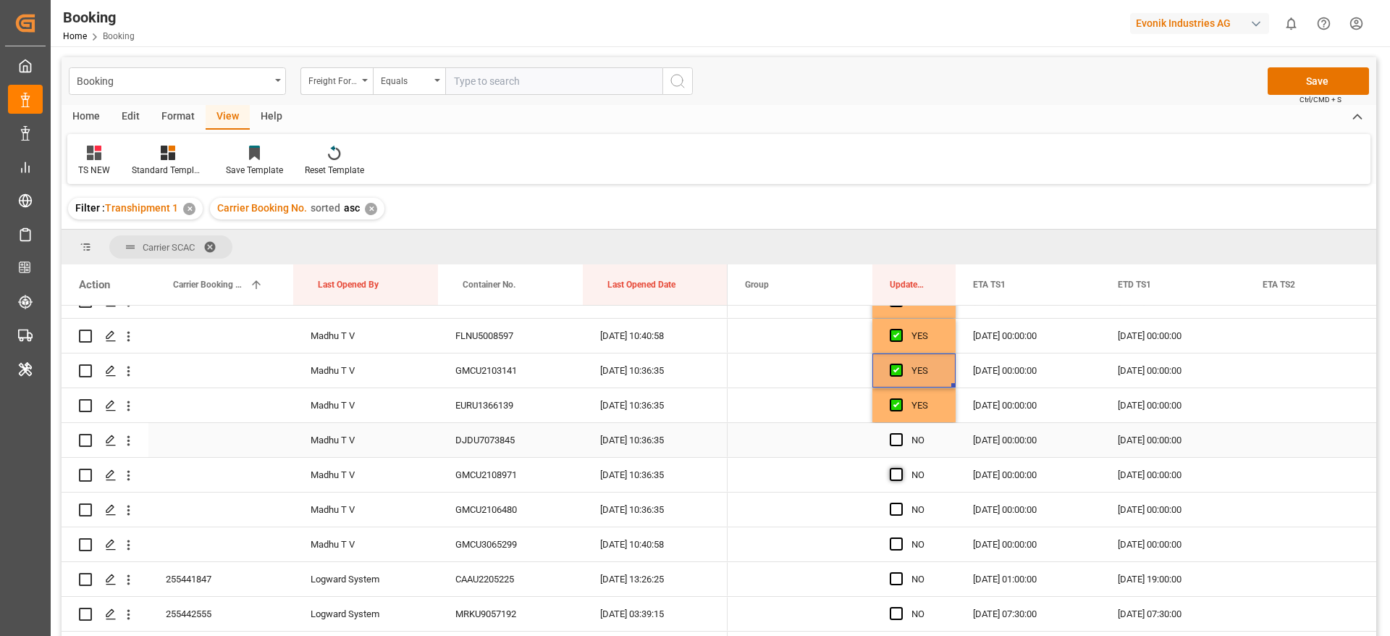
click at [895, 437] on span "Press SPACE to select this row." at bounding box center [896, 439] width 13 height 13
click at [901, 433] on input "Press SPACE to select this row." at bounding box center [901, 433] width 0 height 0
click at [893, 472] on span "Press SPACE to select this row." at bounding box center [896, 474] width 13 height 13
click at [901, 468] on input "Press SPACE to select this row." at bounding box center [901, 468] width 0 height 0
click at [895, 508] on span "Press SPACE to select this row." at bounding box center [896, 508] width 13 height 13
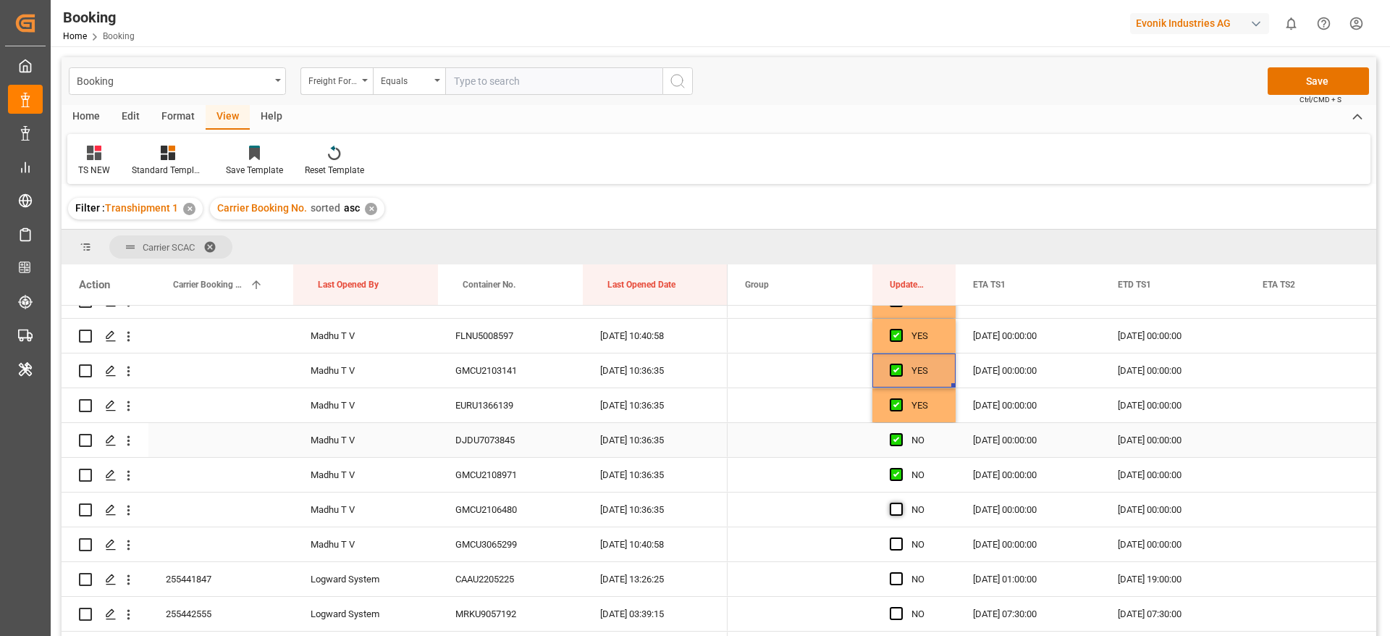
click at [901, 502] on input "Press SPACE to select this row." at bounding box center [901, 502] width 0 height 0
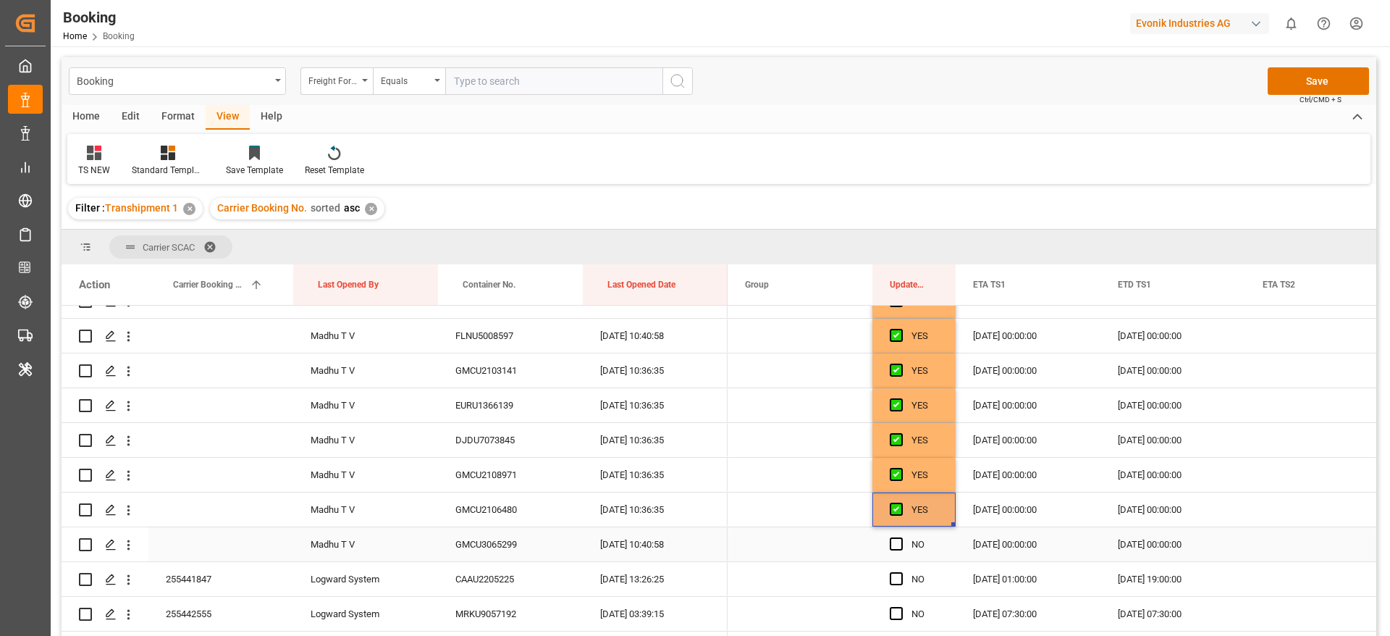
scroll to position [4126, 0]
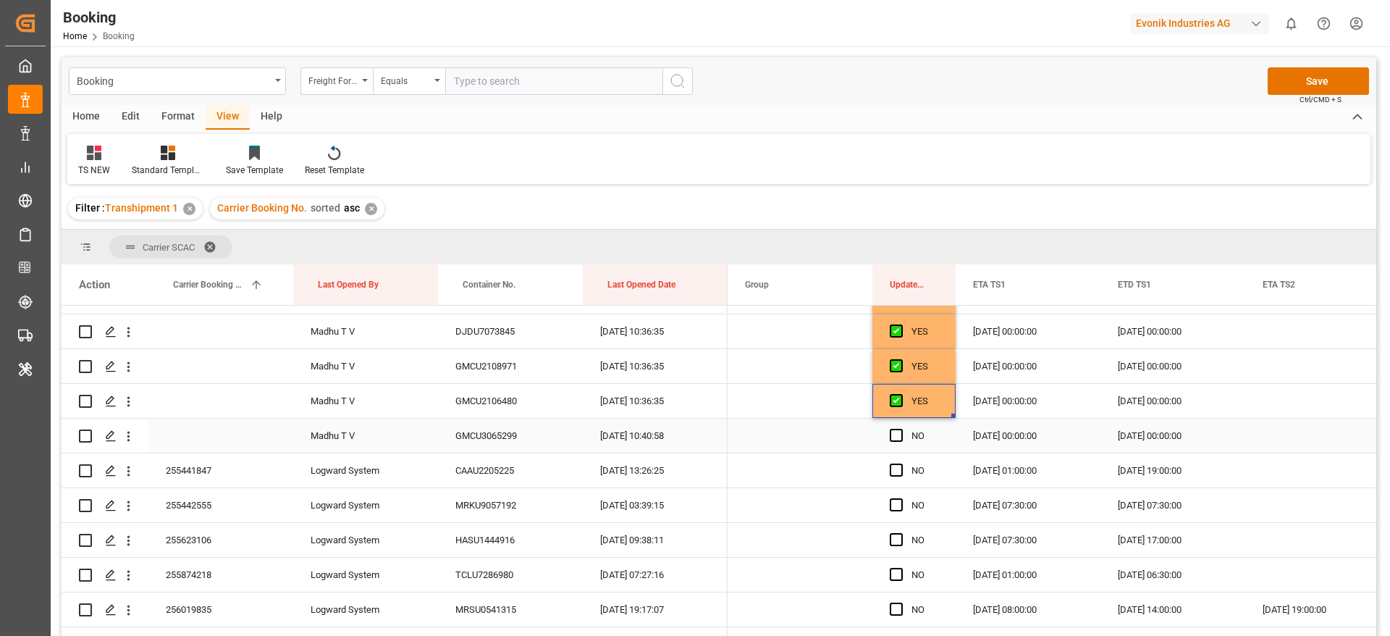
click at [903, 431] on div "Press SPACE to select this row." at bounding box center [901, 435] width 22 height 33
click at [895, 433] on span "Press SPACE to select this row." at bounding box center [896, 435] width 13 height 13
click at [901, 429] on input "Press SPACE to select this row." at bounding box center [901, 429] width 0 height 0
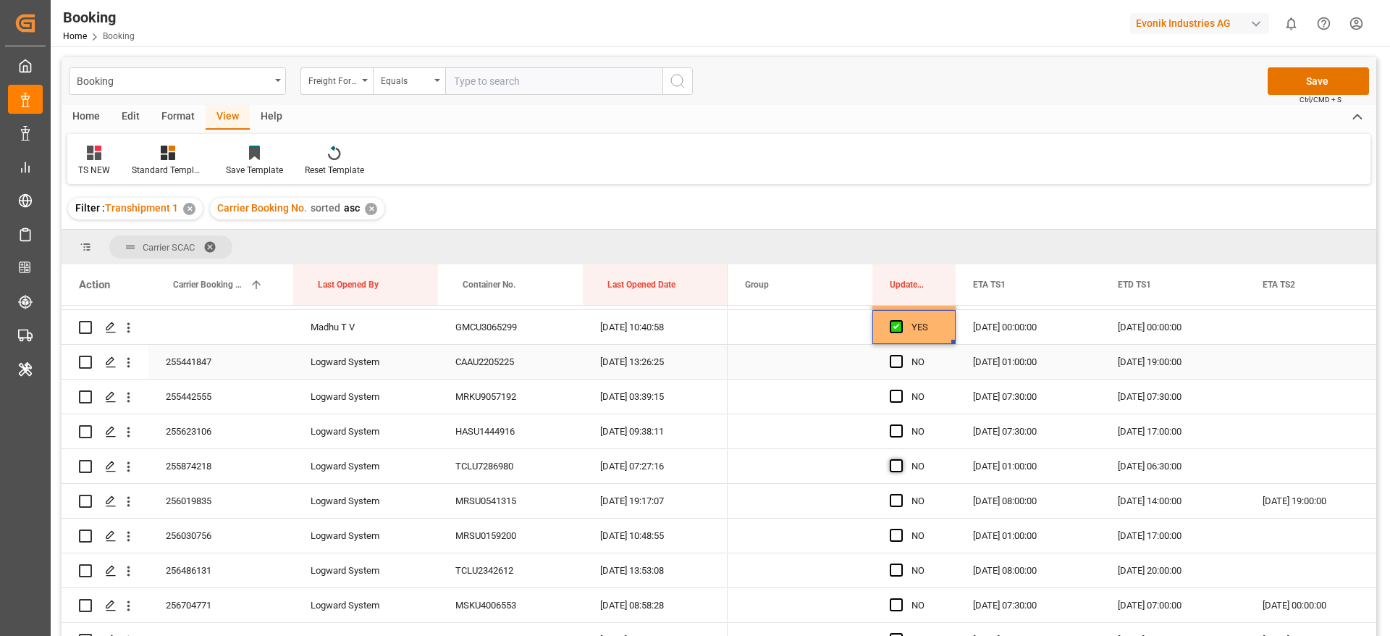
click at [895, 363] on span "Press SPACE to select this row." at bounding box center [896, 361] width 13 height 13
click at [901, 355] on input "Press SPACE to select this row." at bounding box center [901, 355] width 0 height 0
click at [894, 398] on span "Press SPACE to select this row." at bounding box center [896, 395] width 13 height 13
click at [901, 389] on input "Press SPACE to select this row." at bounding box center [901, 389] width 0 height 0
click at [893, 427] on span "Press SPACE to select this row." at bounding box center [896, 430] width 13 height 13
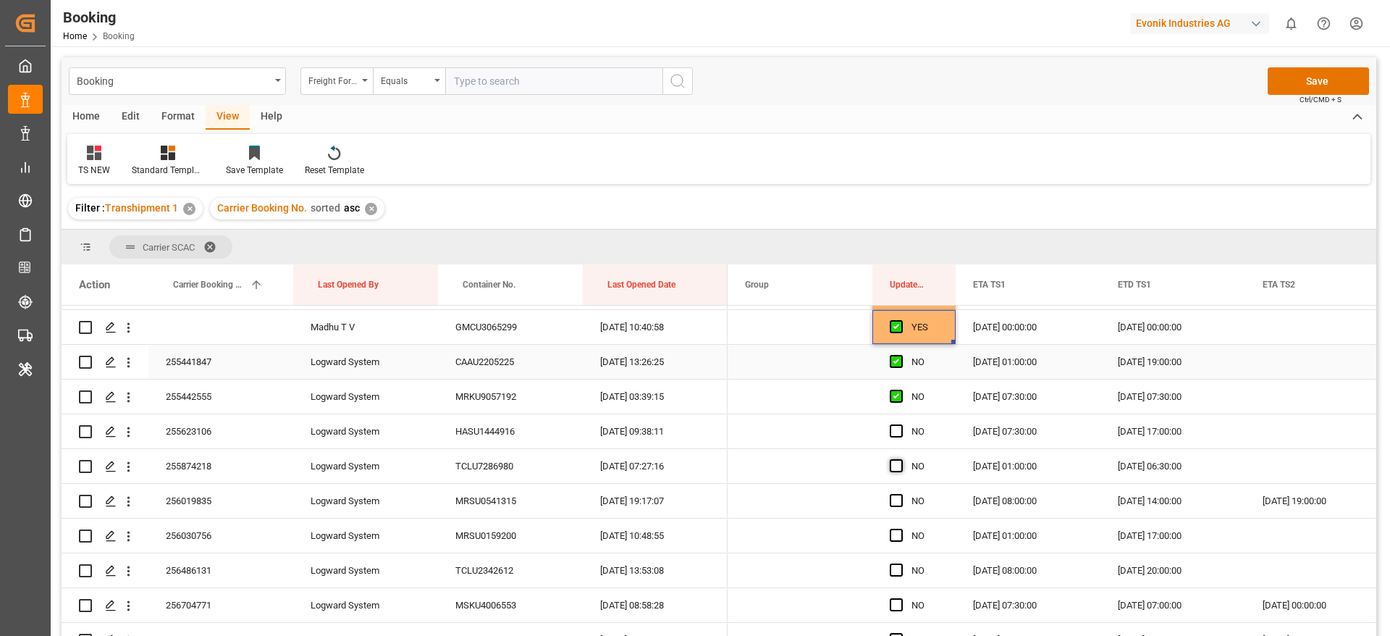
click at [901, 424] on input "Press SPACE to select this row." at bounding box center [901, 424] width 0 height 0
click at [894, 461] on span "Press SPACE to select this row." at bounding box center [896, 465] width 13 height 13
click at [901, 459] on input "Press SPACE to select this row." at bounding box center [901, 459] width 0 height 0
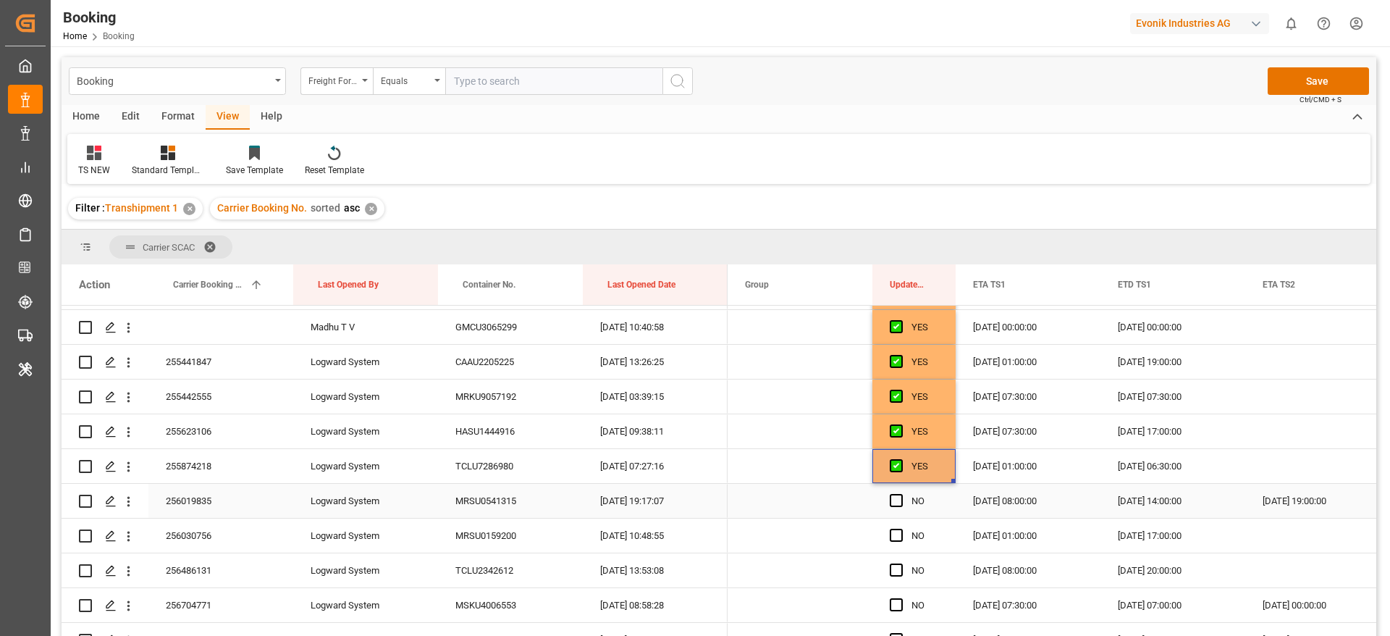
click at [893, 502] on span "Press SPACE to select this row." at bounding box center [896, 500] width 13 height 13
click at [901, 494] on input "Press SPACE to select this row." at bounding box center [901, 494] width 0 height 0
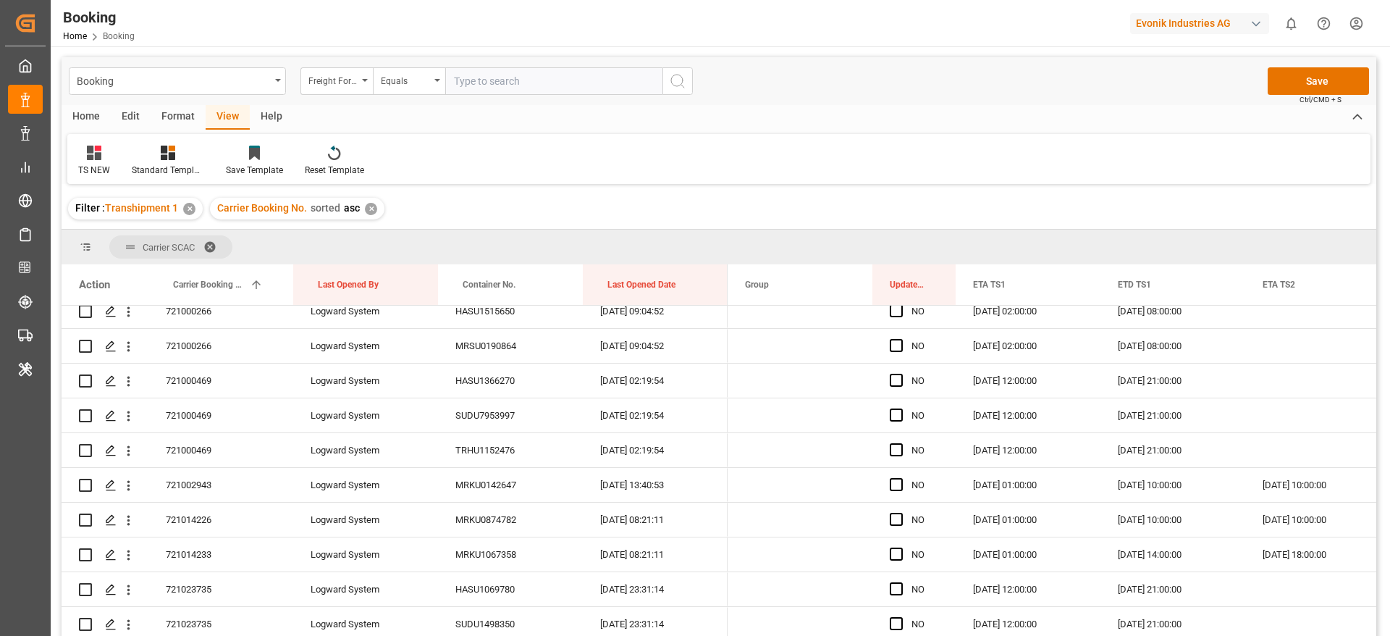
scroll to position [8323, 0]
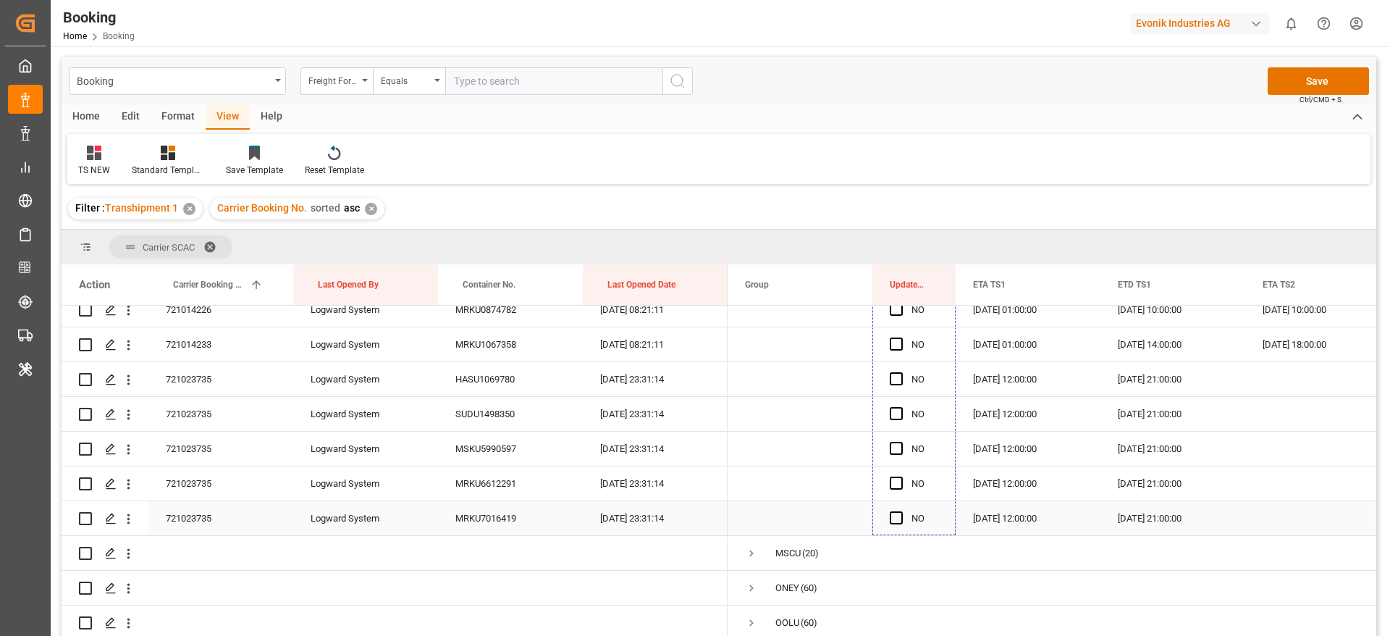
drag, startPoint x: 951, startPoint y: 407, endPoint x: 917, endPoint y: 519, distance: 117.2
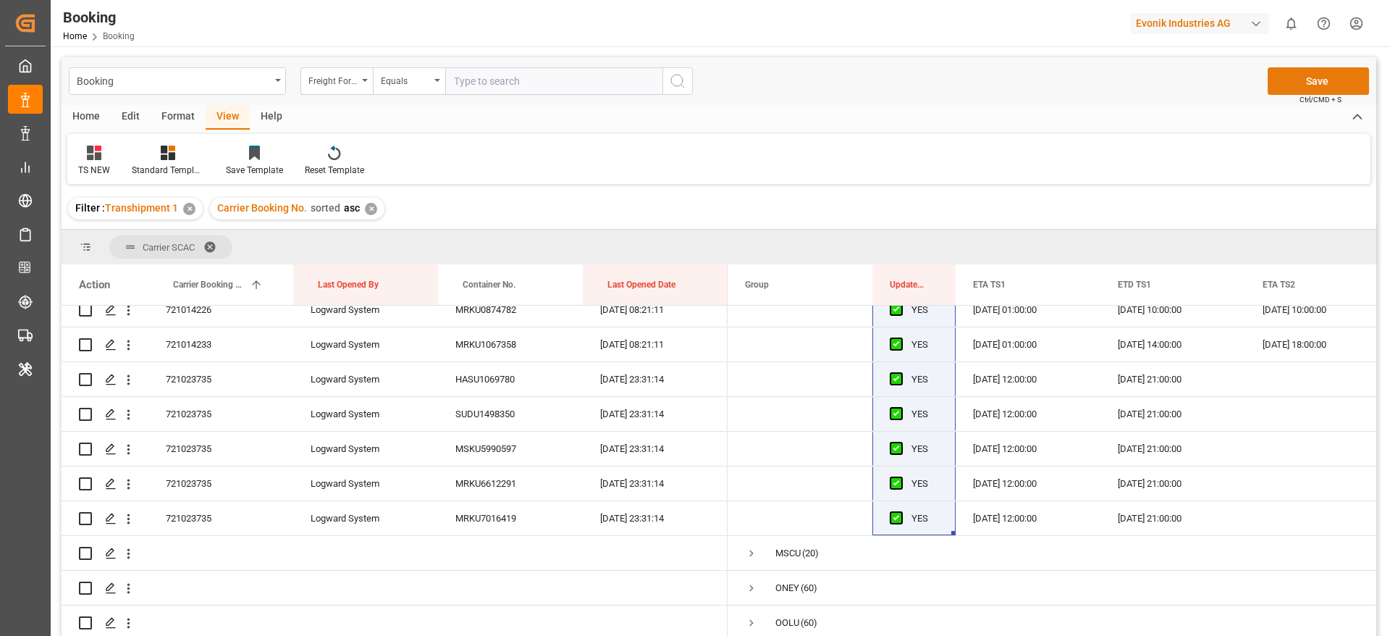
click at [1333, 89] on button "Save" at bounding box center [1318, 81] width 101 height 28
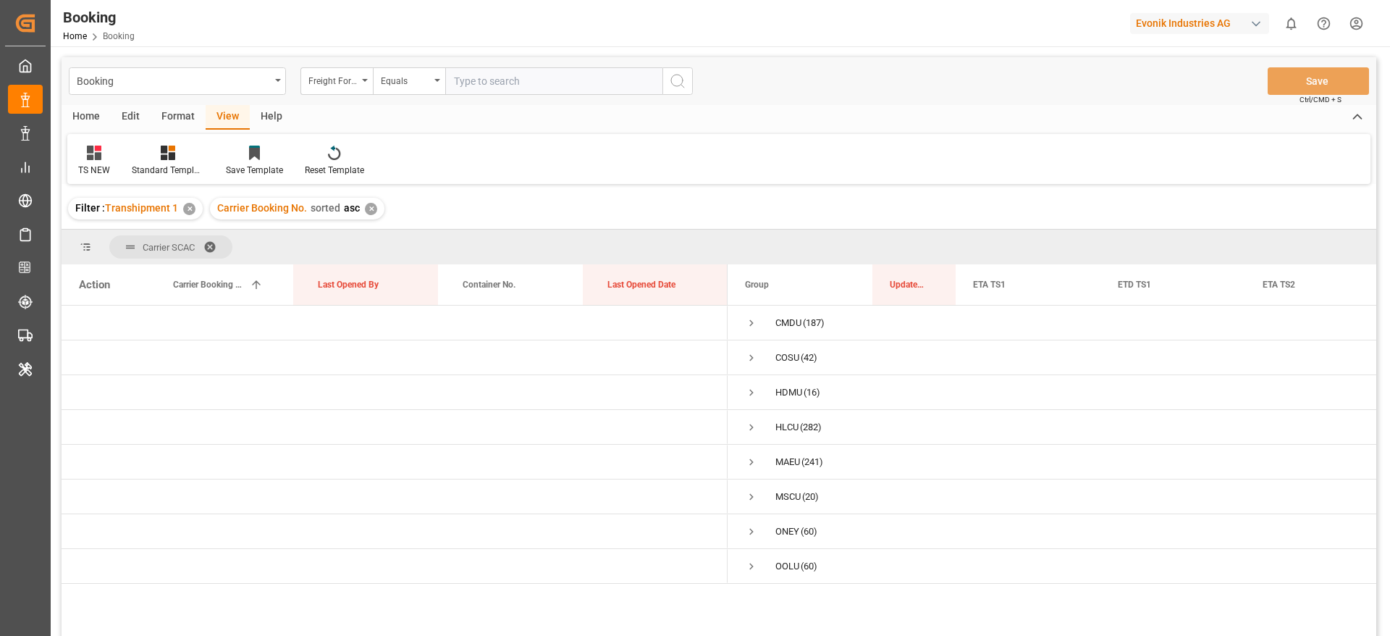
scroll to position [0, 0]
click at [749, 326] on span "Press SPACE to select this row." at bounding box center [751, 322] width 13 height 13
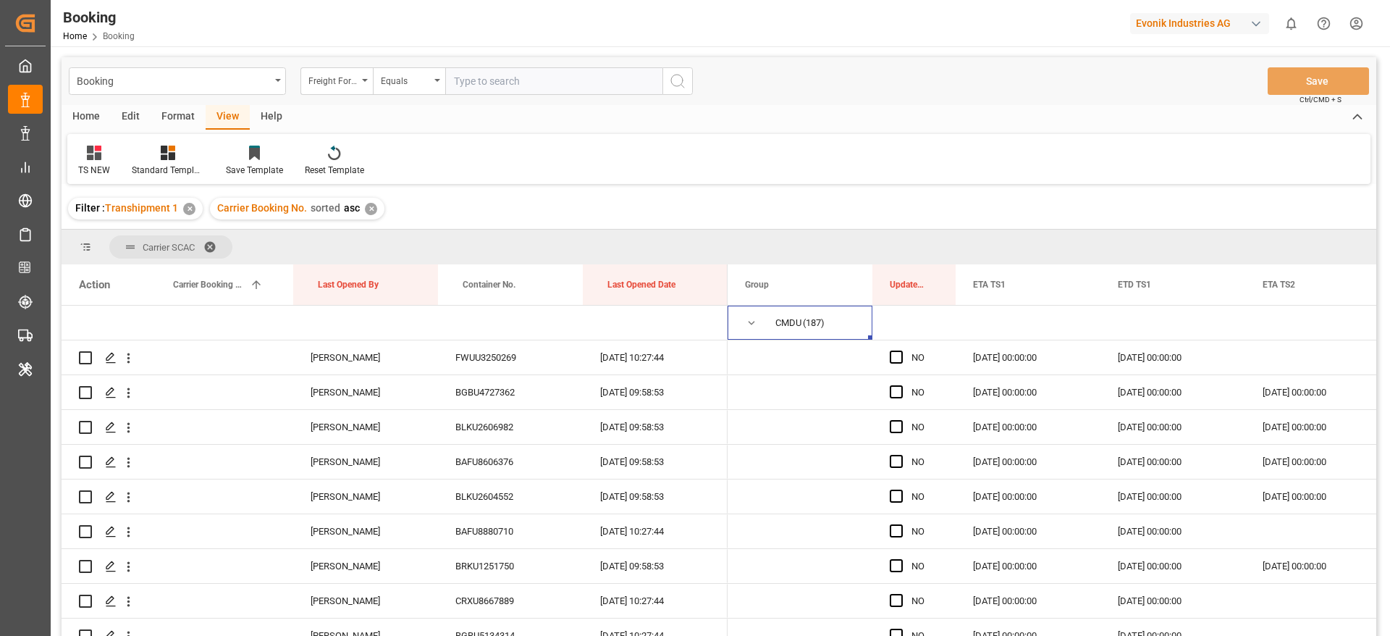
click at [1192, 33] on div "Evonik Industries AG" at bounding box center [1199, 23] width 139 height 21
type input "t"
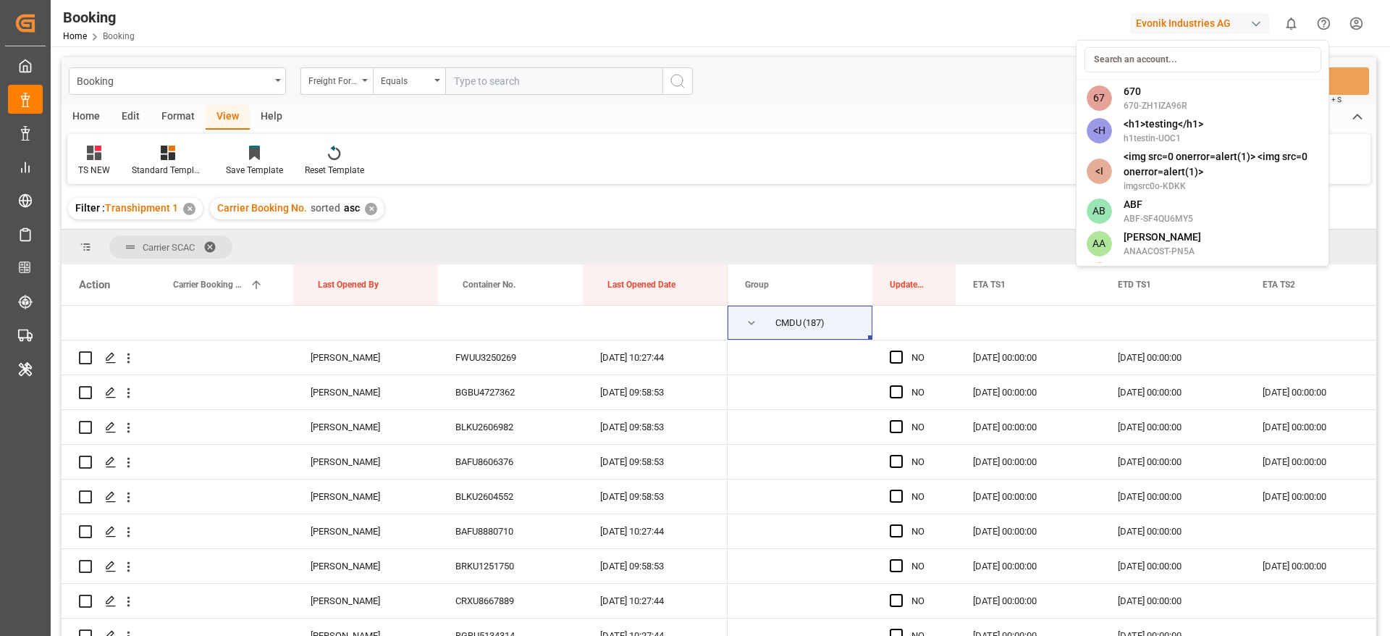
click at [809, 134] on html "Created by potrace 1.15, written by Peter Selinger 2001-2017 Created by potrace…" at bounding box center [695, 318] width 1390 height 636
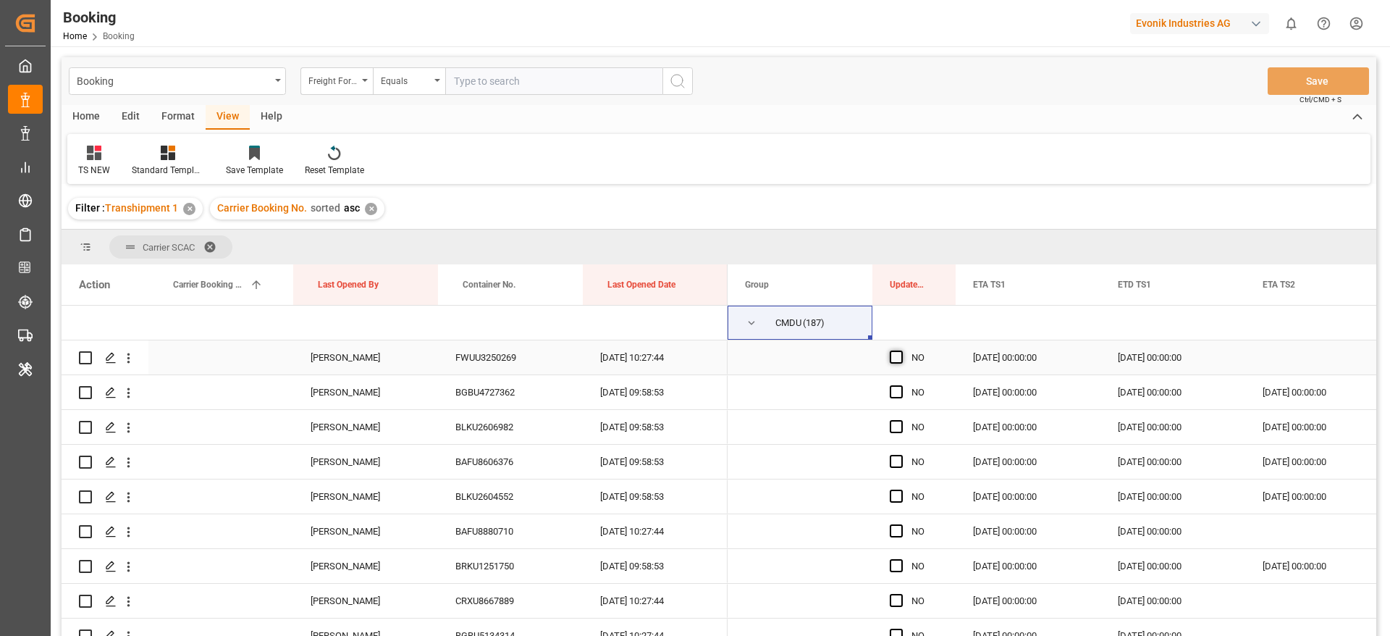
click at [895, 358] on span "Press SPACE to select this row." at bounding box center [896, 356] width 13 height 13
click at [901, 350] on input "Press SPACE to select this row." at bounding box center [901, 350] width 0 height 0
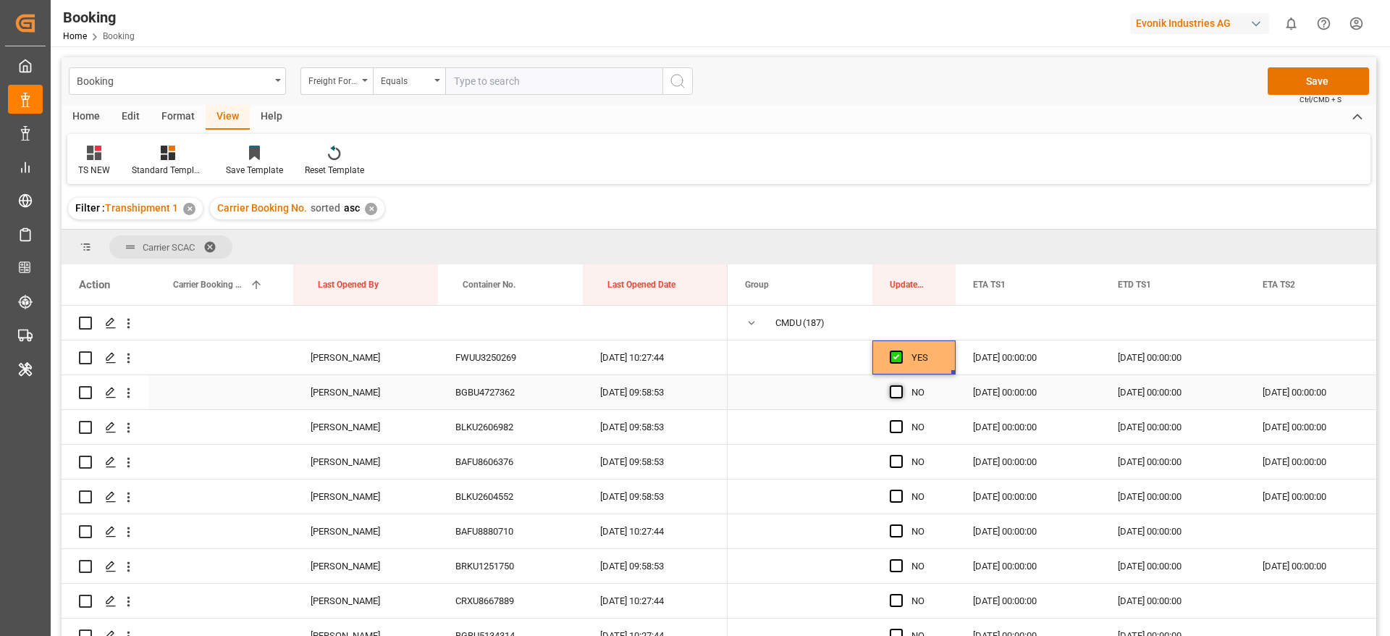
click at [897, 395] on span "Press SPACE to select this row." at bounding box center [896, 391] width 13 height 13
click at [901, 385] on input "Press SPACE to select this row." at bounding box center [901, 385] width 0 height 0
click at [901, 432] on span "Press SPACE to select this row." at bounding box center [896, 426] width 13 height 13
click at [901, 420] on input "Press SPACE to select this row." at bounding box center [901, 420] width 0 height 0
click at [901, 457] on span "Press SPACE to select this row." at bounding box center [896, 461] width 13 height 13
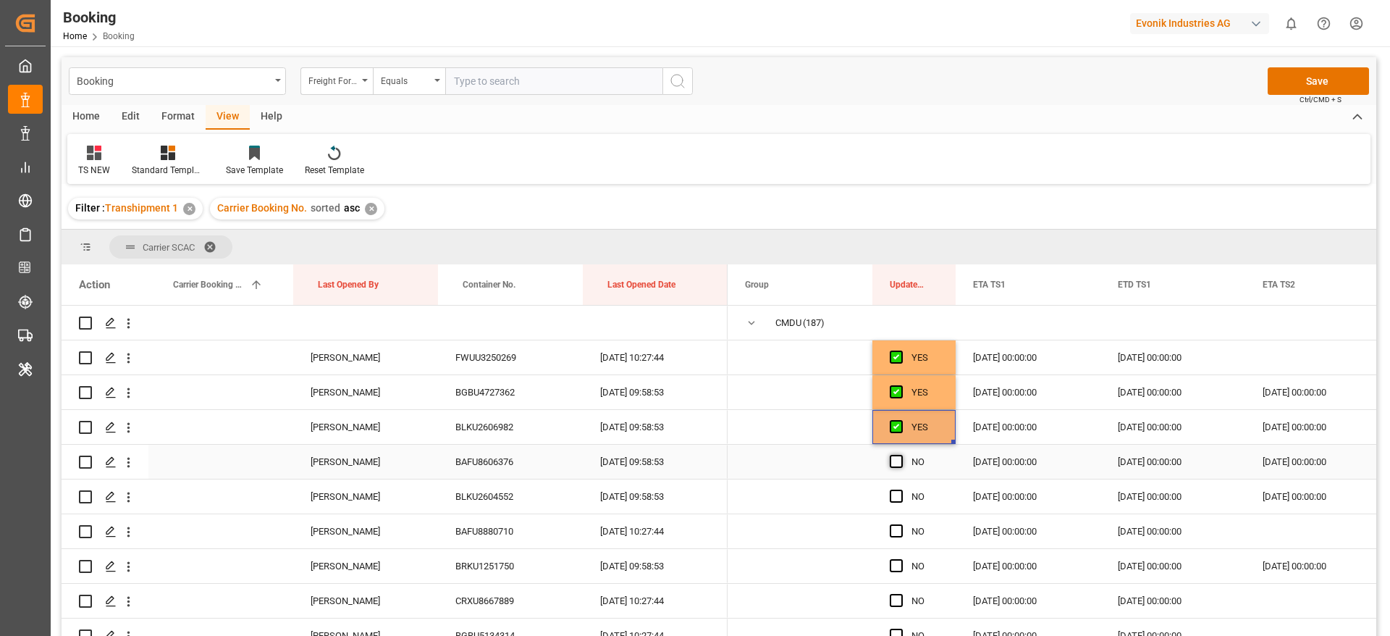
click at [901, 455] on input "Press SPACE to select this row." at bounding box center [901, 455] width 0 height 0
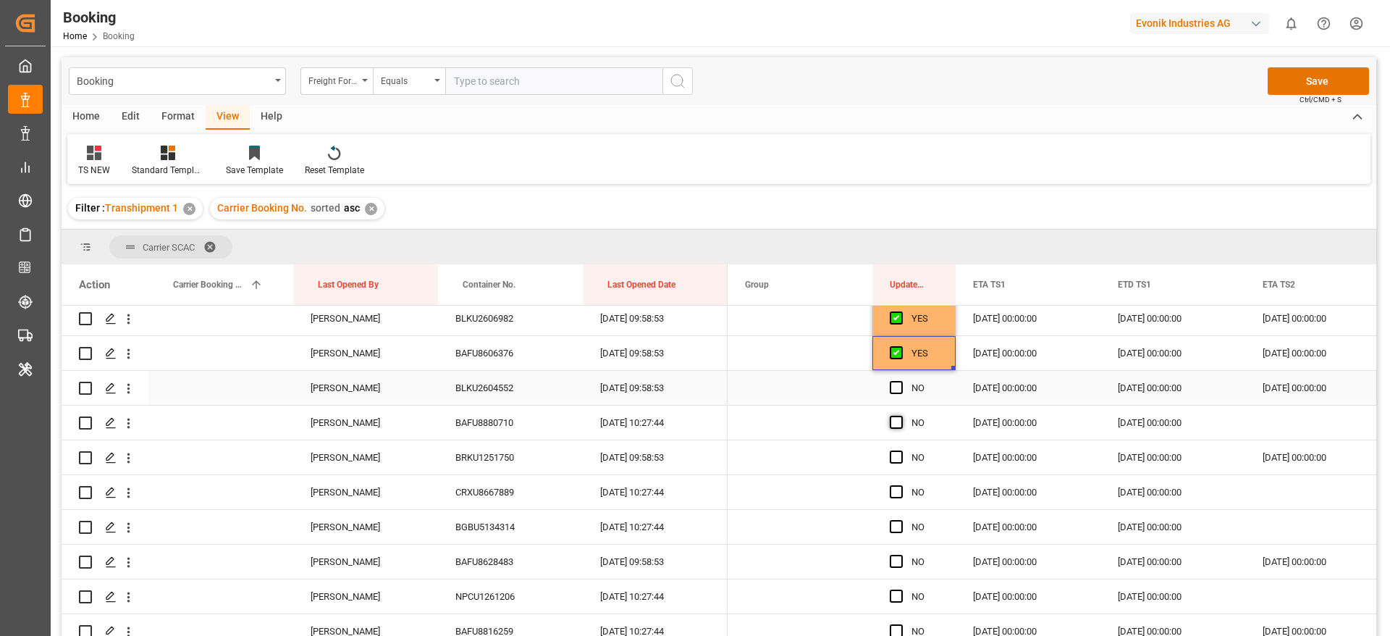
click at [897, 387] on span "Press SPACE to select this row." at bounding box center [896, 387] width 13 height 13
click at [901, 381] on input "Press SPACE to select this row." at bounding box center [901, 381] width 0 height 0
click at [901, 423] on span "Press SPACE to select this row." at bounding box center [896, 422] width 13 height 13
click at [901, 416] on input "Press SPACE to select this row." at bounding box center [901, 416] width 0 height 0
click at [898, 463] on div "Press SPACE to select this row." at bounding box center [901, 457] width 22 height 33
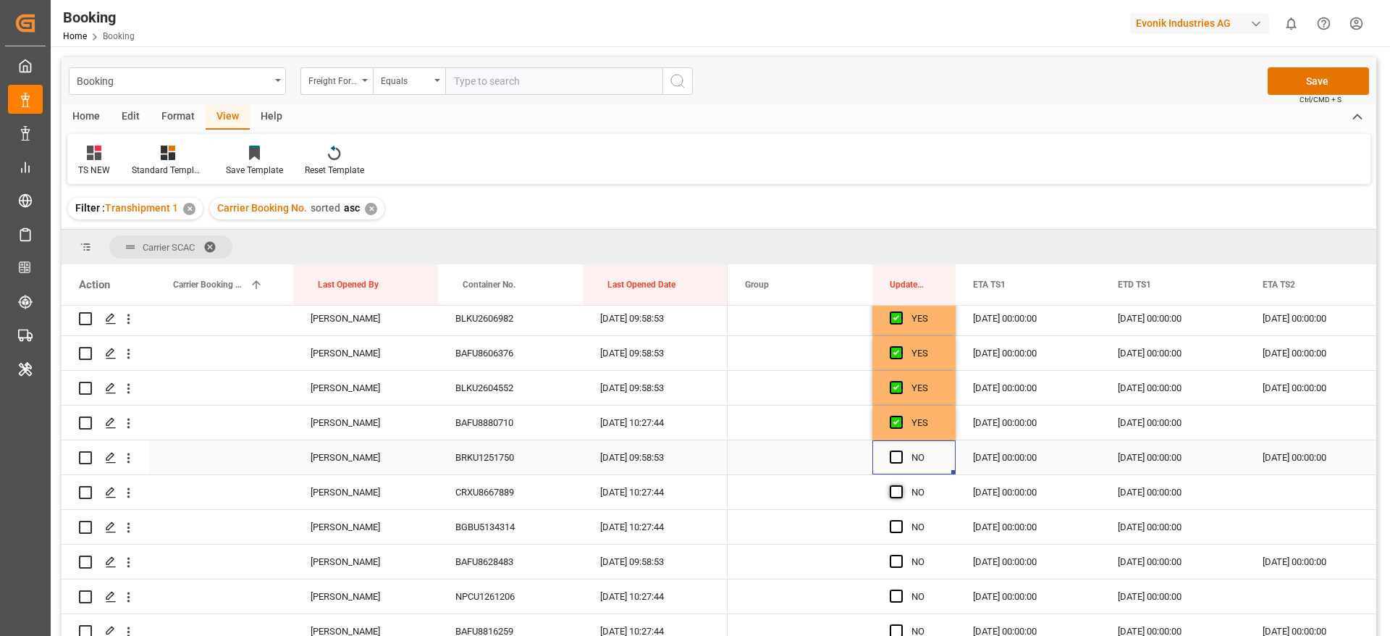
click at [898, 455] on span "Press SPACE to select this row." at bounding box center [896, 456] width 13 height 13
click at [901, 450] on input "Press SPACE to select this row." at bounding box center [901, 450] width 0 height 0
click at [895, 486] on span "Press SPACE to select this row." at bounding box center [896, 491] width 13 height 13
click at [901, 485] on input "Press SPACE to select this row." at bounding box center [901, 485] width 0 height 0
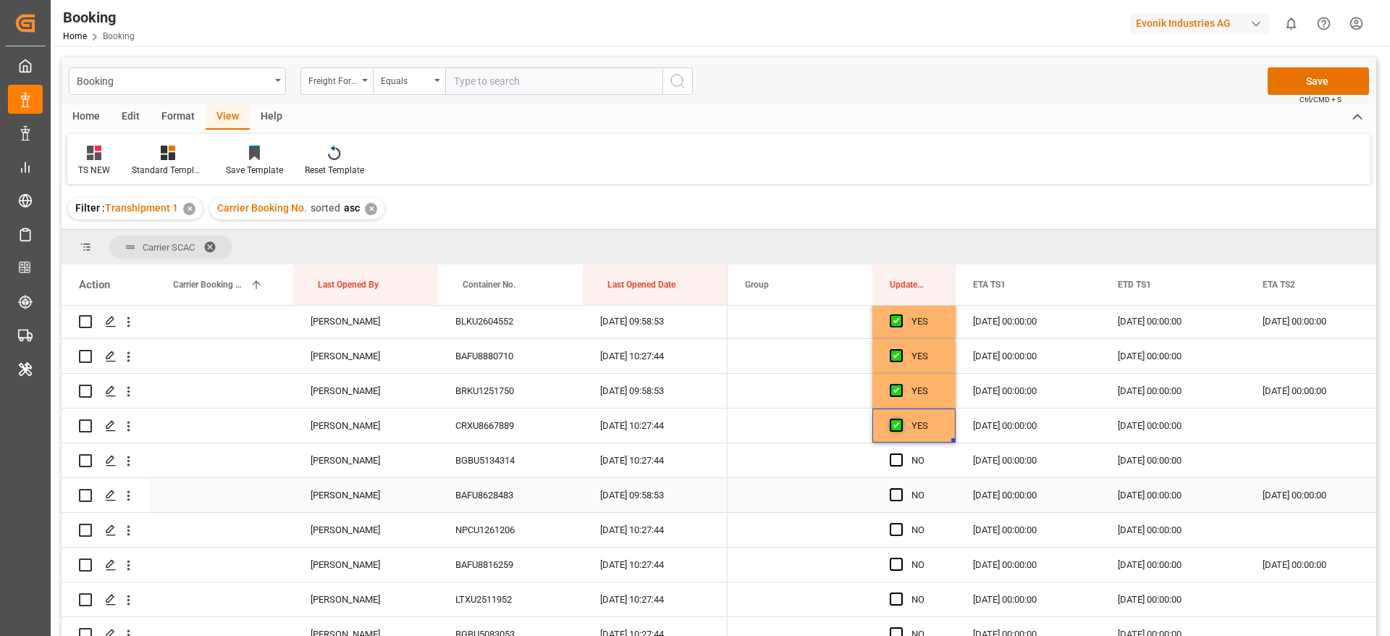
scroll to position [193, 0]
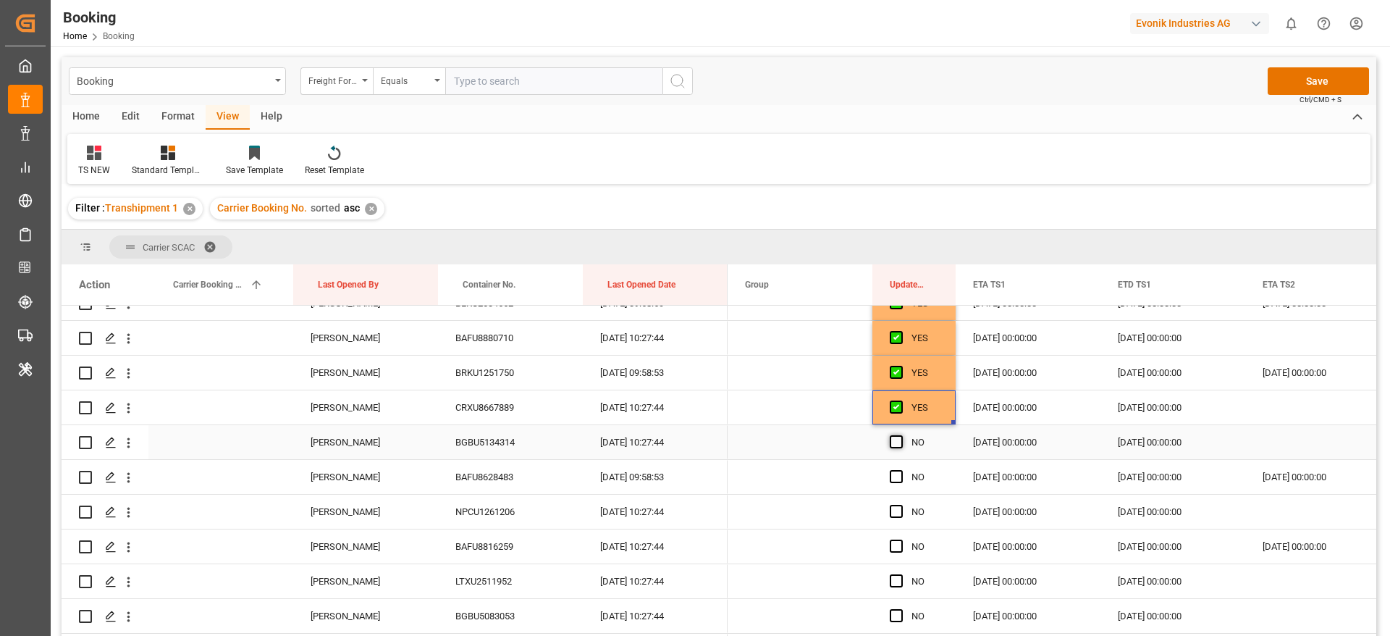
click at [898, 438] on span "Press SPACE to select this row." at bounding box center [896, 441] width 13 height 13
click at [901, 435] on input "Press SPACE to select this row." at bounding box center [901, 435] width 0 height 0
click at [898, 481] on span "Press SPACE to select this row." at bounding box center [896, 476] width 13 height 13
click at [901, 470] on input "Press SPACE to select this row." at bounding box center [901, 470] width 0 height 0
click at [894, 513] on span "Press SPACE to select this row." at bounding box center [896, 511] width 13 height 13
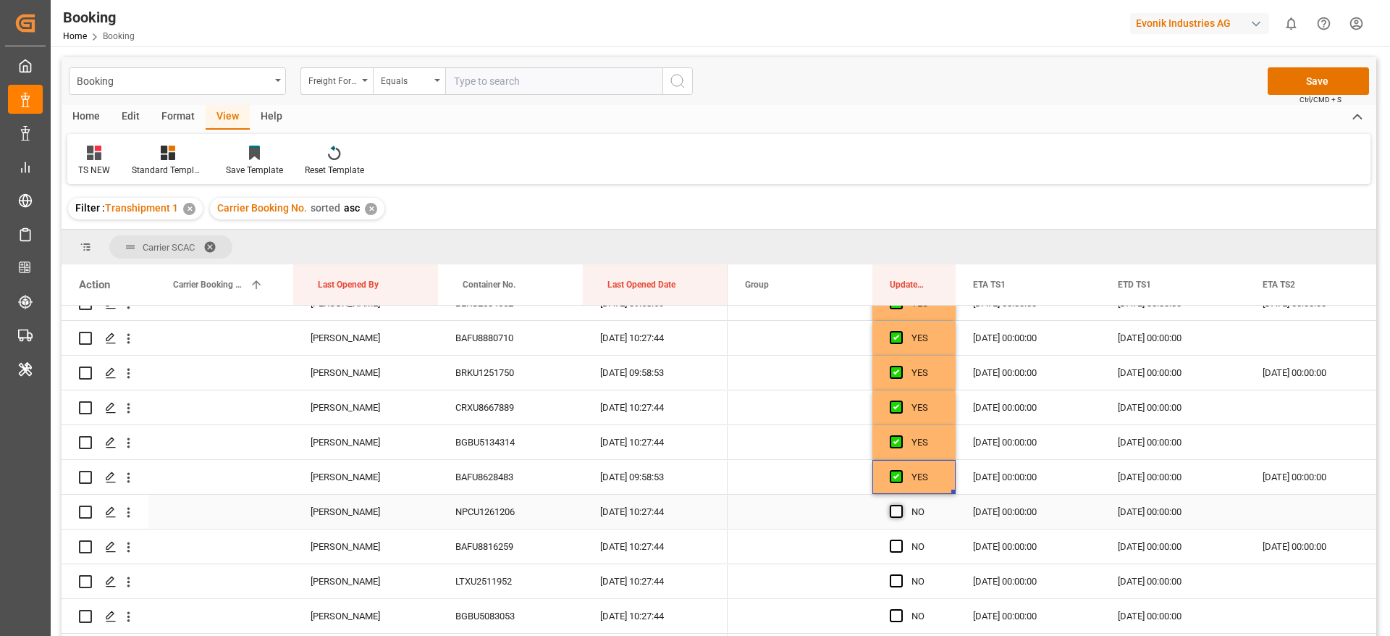
click at [901, 505] on input "Press SPACE to select this row." at bounding box center [901, 505] width 0 height 0
click at [895, 546] on span "Press SPACE to select this row." at bounding box center [896, 545] width 13 height 13
click at [901, 539] on input "Press SPACE to select this row." at bounding box center [901, 539] width 0 height 0
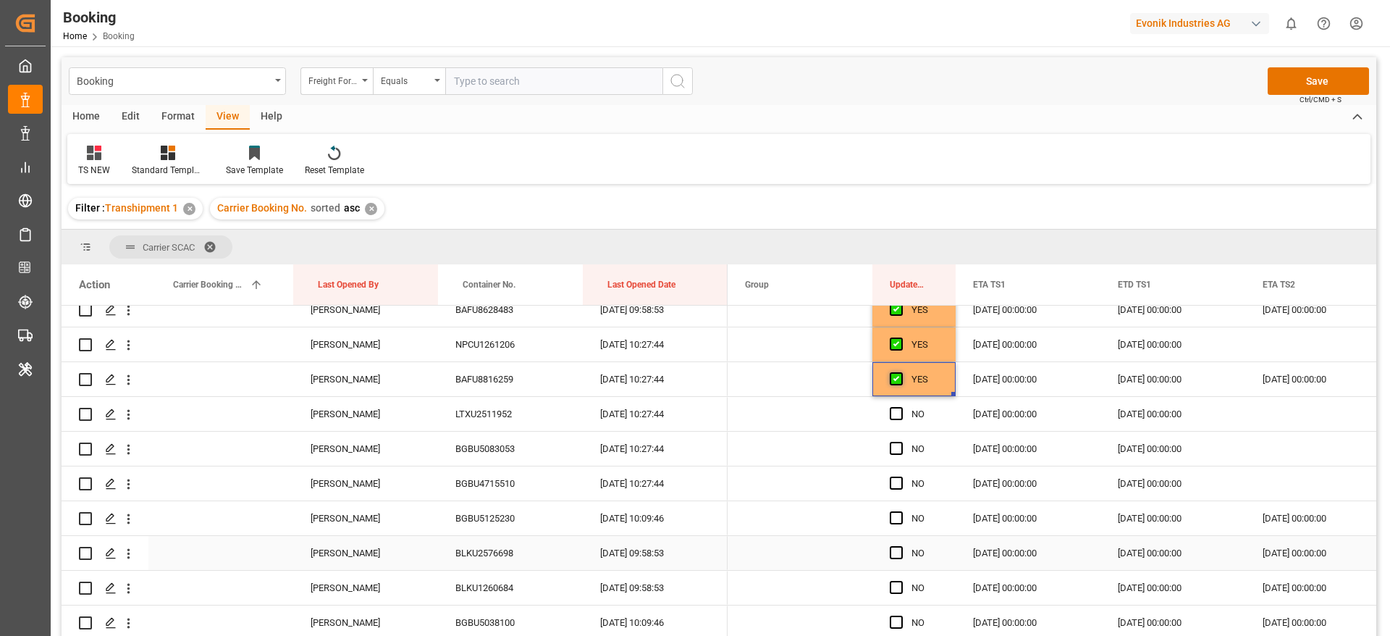
scroll to position [365, 0]
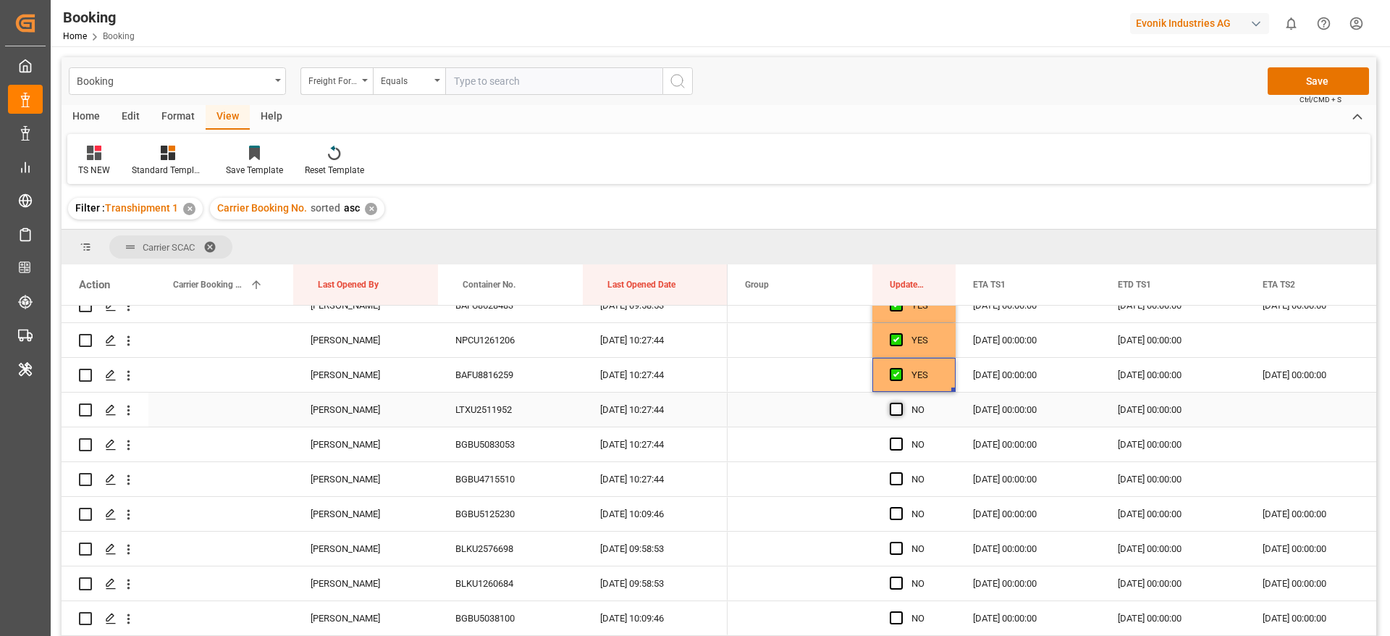
click at [891, 403] on span "Press SPACE to select this row." at bounding box center [896, 408] width 13 height 13
click at [901, 402] on input "Press SPACE to select this row." at bounding box center [901, 402] width 0 height 0
click at [896, 444] on span "Press SPACE to select this row." at bounding box center [896, 443] width 13 height 13
click at [901, 437] on input "Press SPACE to select this row." at bounding box center [901, 437] width 0 height 0
click at [895, 473] on span "Press SPACE to select this row." at bounding box center [896, 478] width 13 height 13
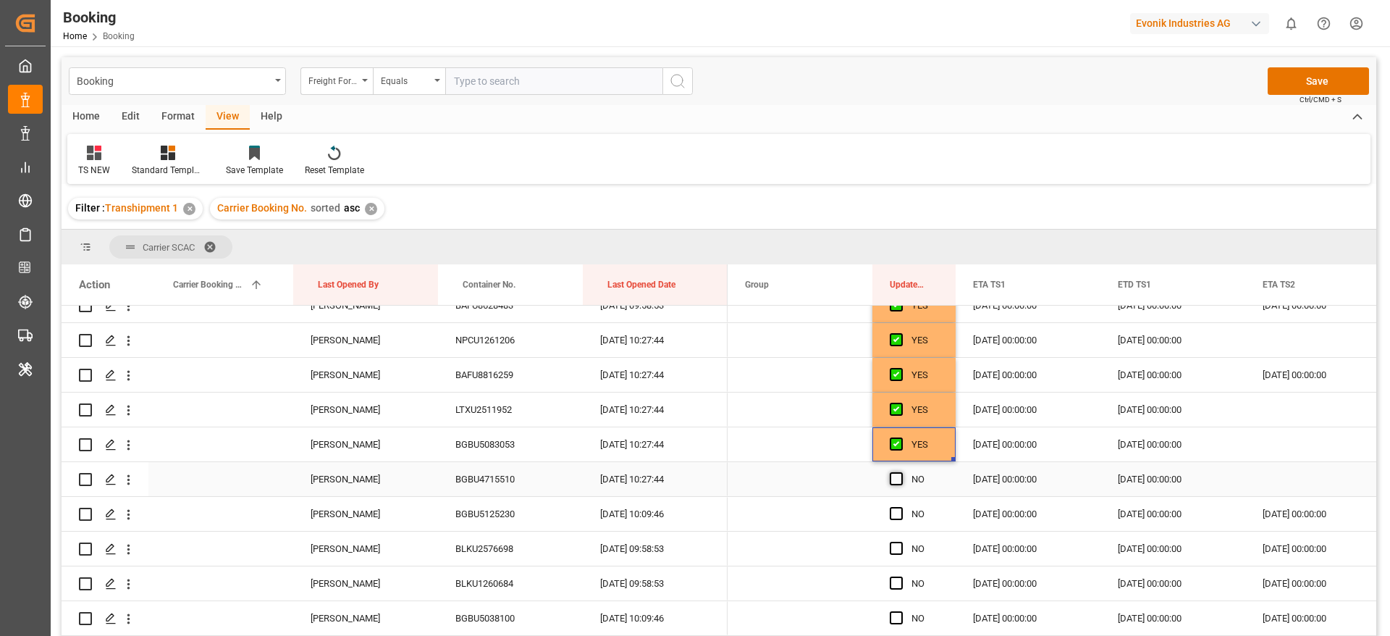
click at [901, 472] on input "Press SPACE to select this row." at bounding box center [901, 472] width 0 height 0
click at [1349, 80] on button "Save" at bounding box center [1318, 81] width 101 height 28
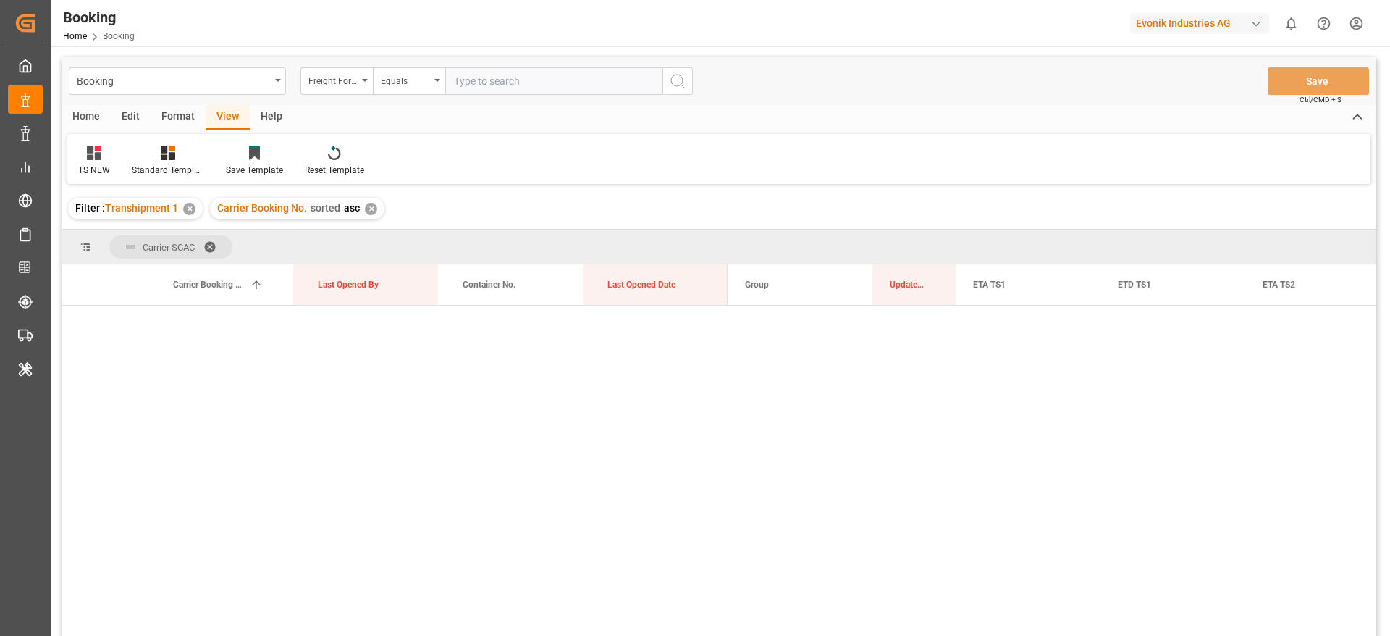
scroll to position [0, 0]
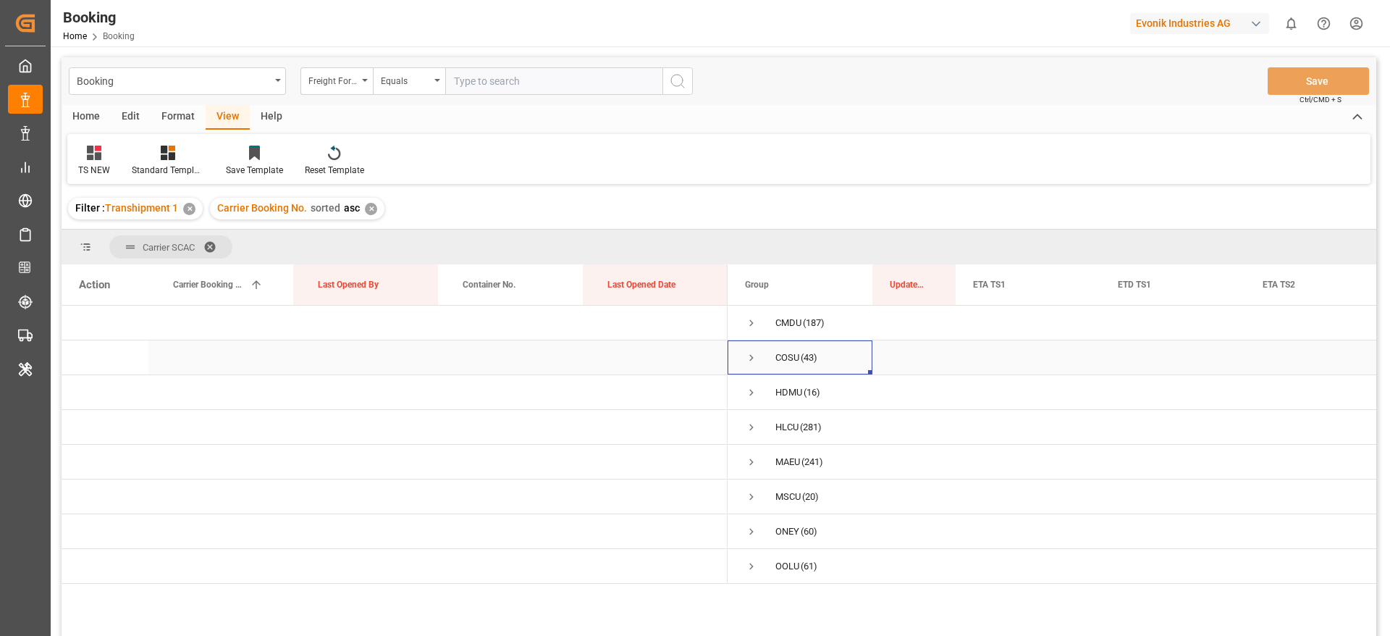
click at [749, 353] on span "Press SPACE to select this row." at bounding box center [751, 357] width 13 height 13
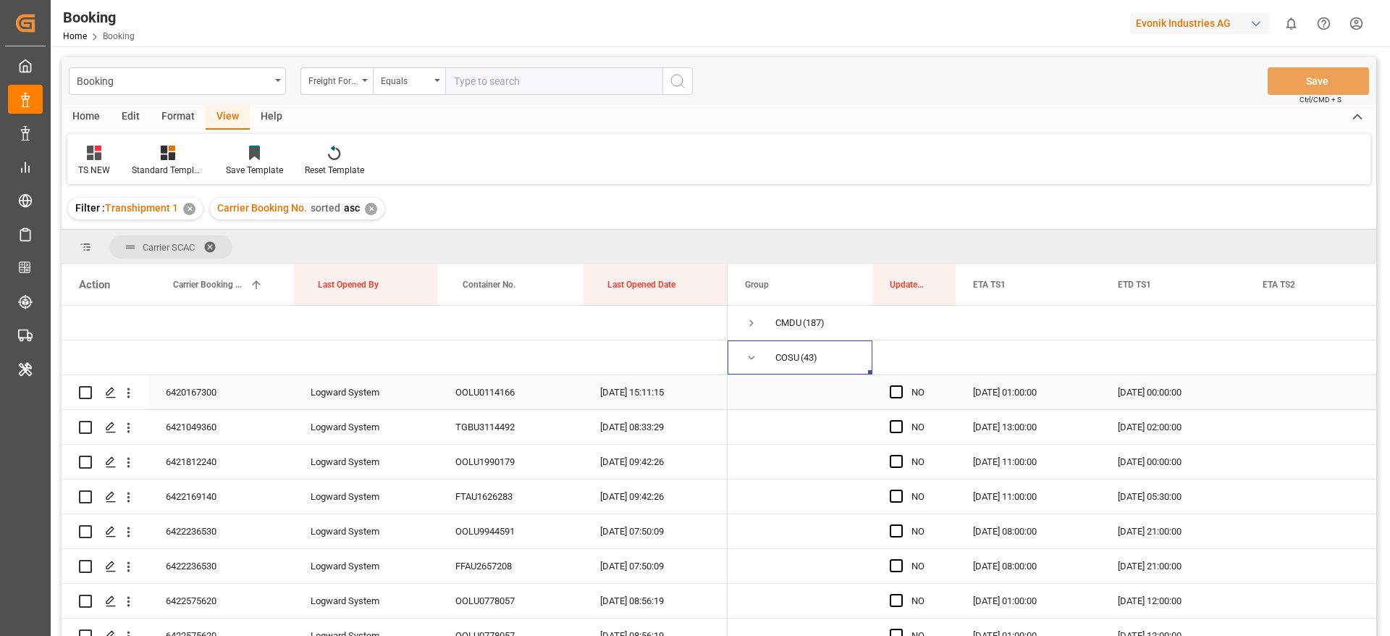
click at [885, 388] on div "NO" at bounding box center [913, 392] width 83 height 34
click at [897, 433] on div "Press SPACE to select this row." at bounding box center [901, 426] width 22 height 33
click at [898, 422] on span "Press SPACE to select this row." at bounding box center [896, 426] width 13 height 13
click at [901, 420] on input "Press SPACE to select this row." at bounding box center [901, 420] width 0 height 0
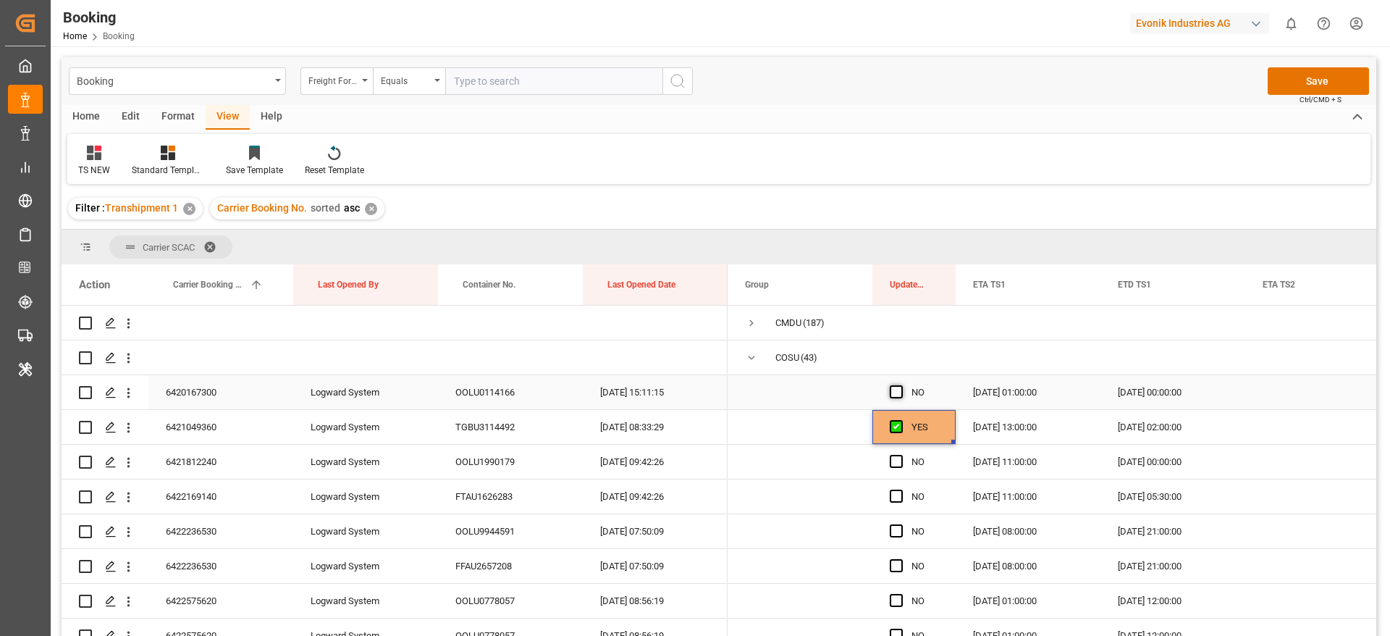
click at [898, 394] on span "Press SPACE to select this row." at bounding box center [896, 391] width 13 height 13
click at [901, 385] on input "Press SPACE to select this row." at bounding box center [901, 385] width 0 height 0
click at [895, 458] on span "Press SPACE to select this row." at bounding box center [896, 461] width 13 height 13
click at [901, 455] on input "Press SPACE to select this row." at bounding box center [901, 455] width 0 height 0
click at [896, 503] on div "Press SPACE to select this row." at bounding box center [901, 496] width 22 height 33
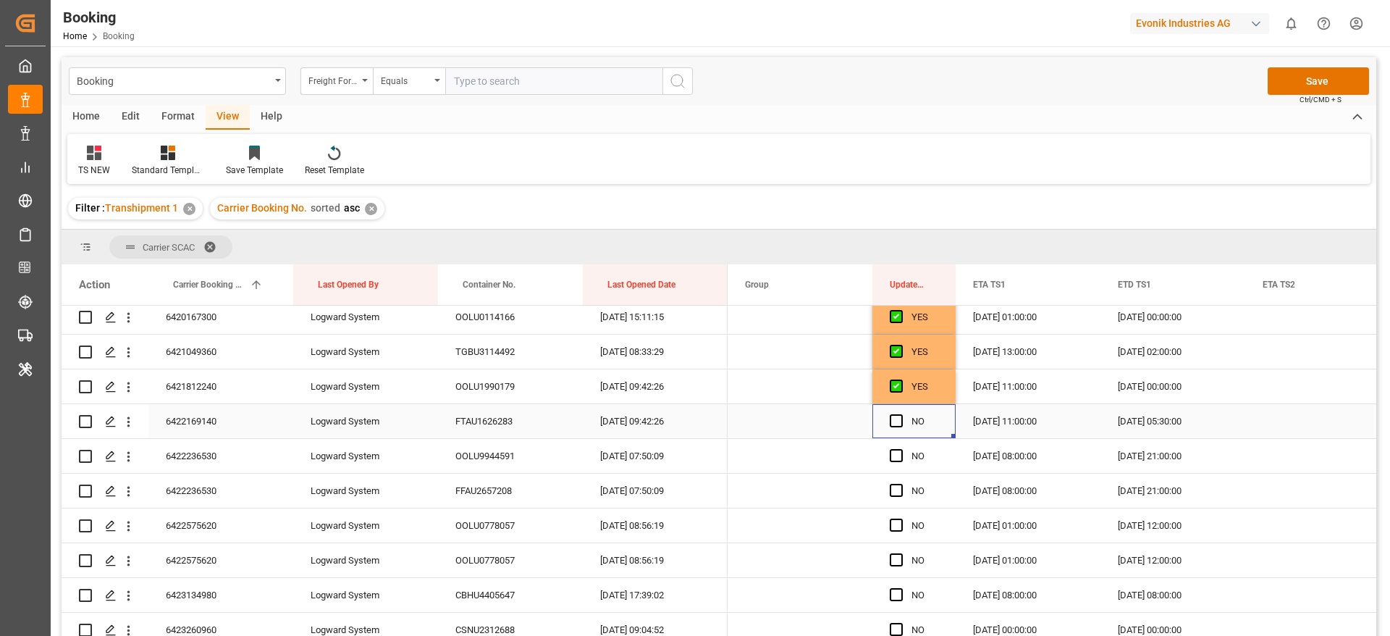
scroll to position [109, 0]
click at [895, 385] on span "Press SPACE to select this row." at bounding box center [896, 387] width 13 height 13
click at [901, 381] on input "Press SPACE to select this row." at bounding box center [901, 381] width 0 height 0
click at [897, 424] on span "Press SPACE to select this row." at bounding box center [896, 422] width 13 height 13
click at [901, 416] on input "Press SPACE to select this row." at bounding box center [901, 416] width 0 height 0
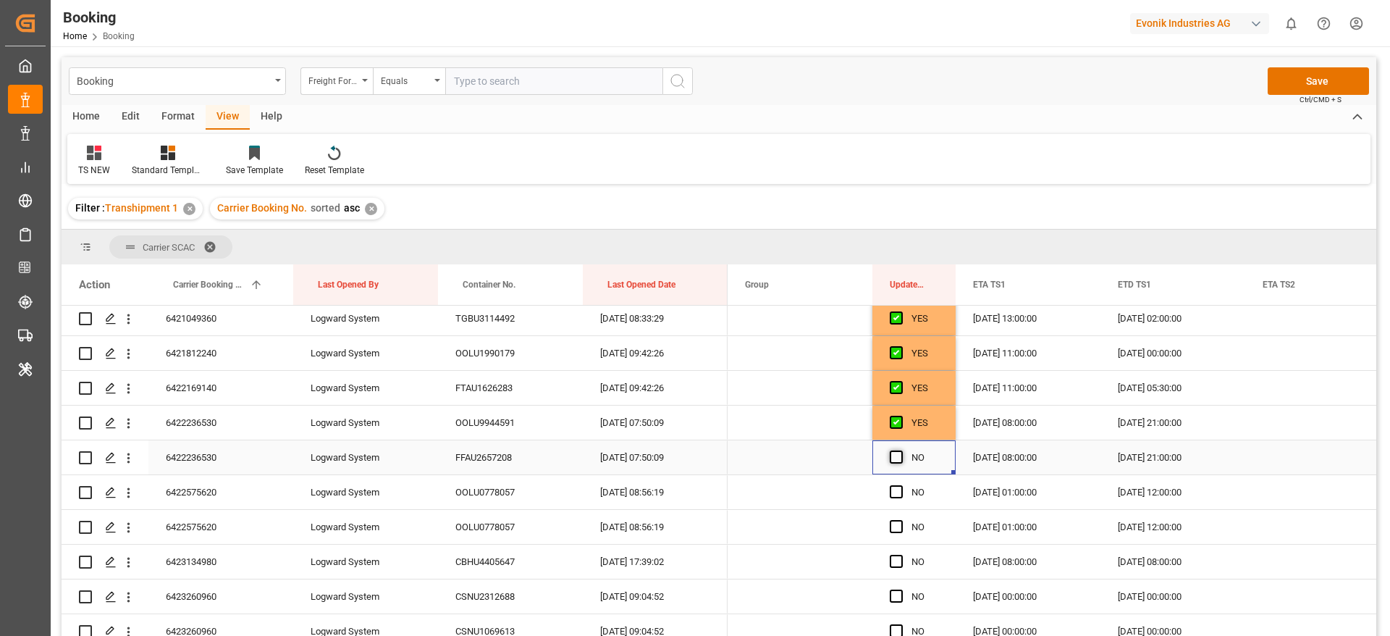
click at [899, 460] on span "Press SPACE to select this row." at bounding box center [896, 456] width 13 height 13
click at [901, 450] on input "Press SPACE to select this row." at bounding box center [901, 450] width 0 height 0
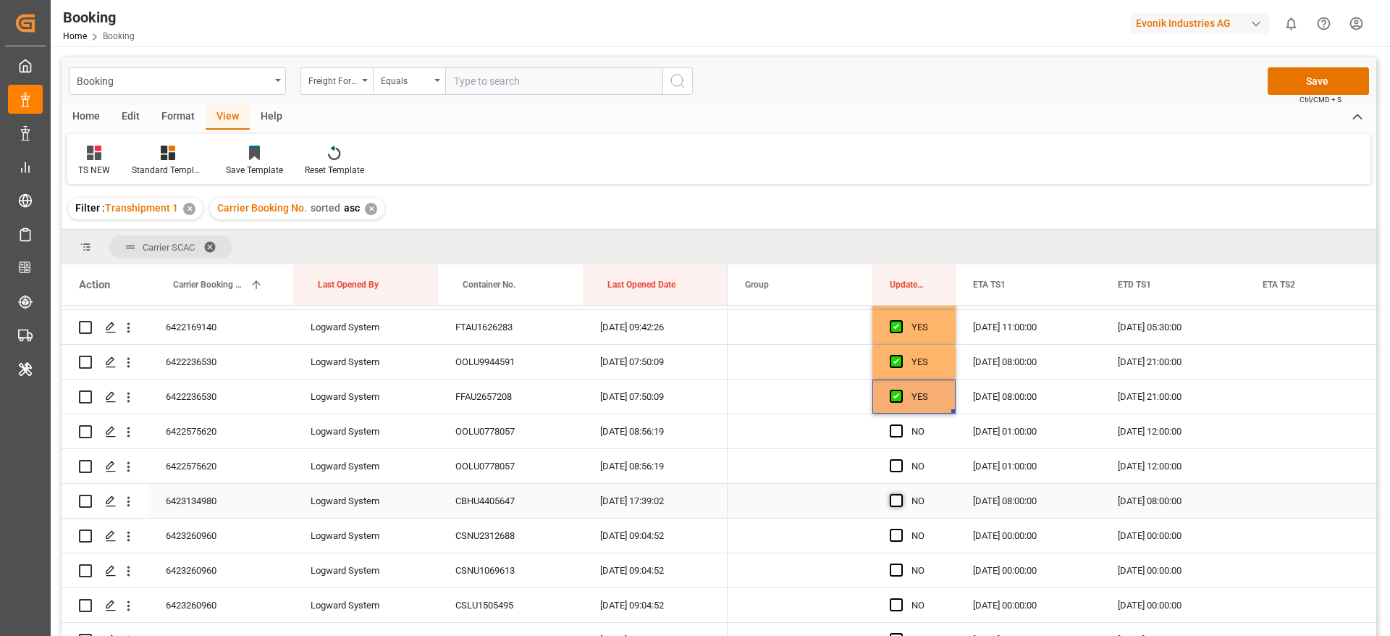
scroll to position [217, 0]
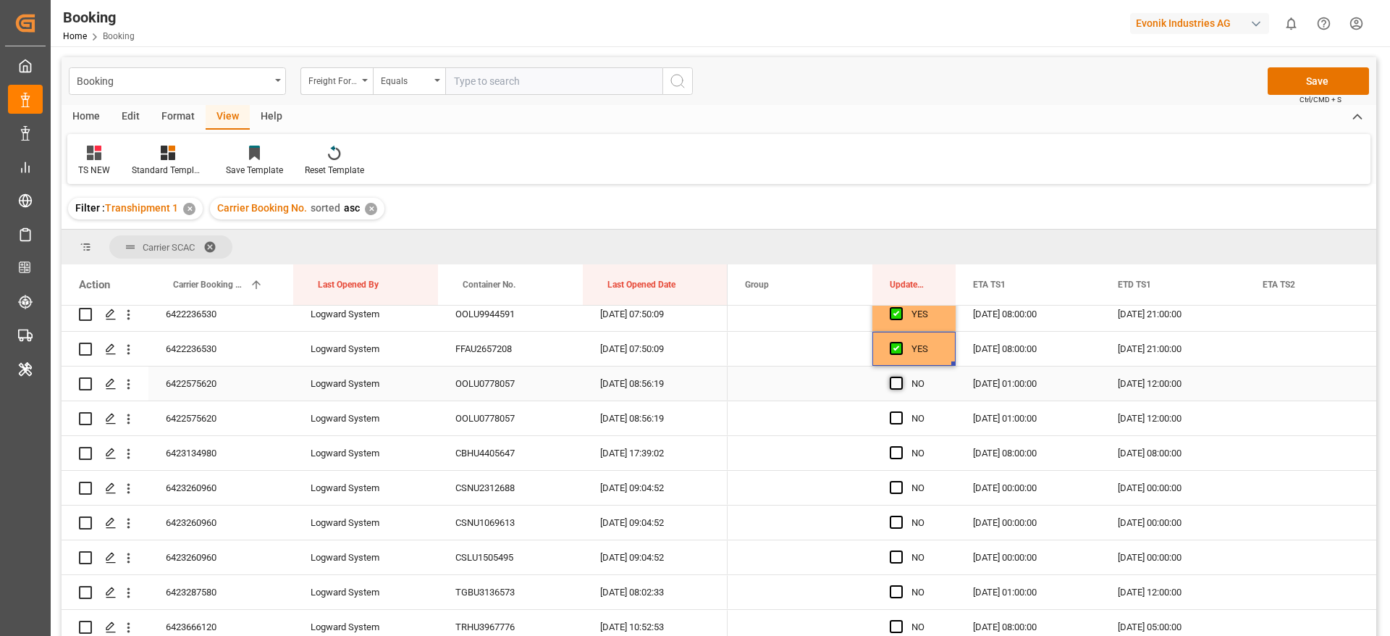
click at [897, 380] on span "Press SPACE to select this row." at bounding box center [896, 382] width 13 height 13
click at [901, 376] on input "Press SPACE to select this row." at bounding box center [901, 376] width 0 height 0
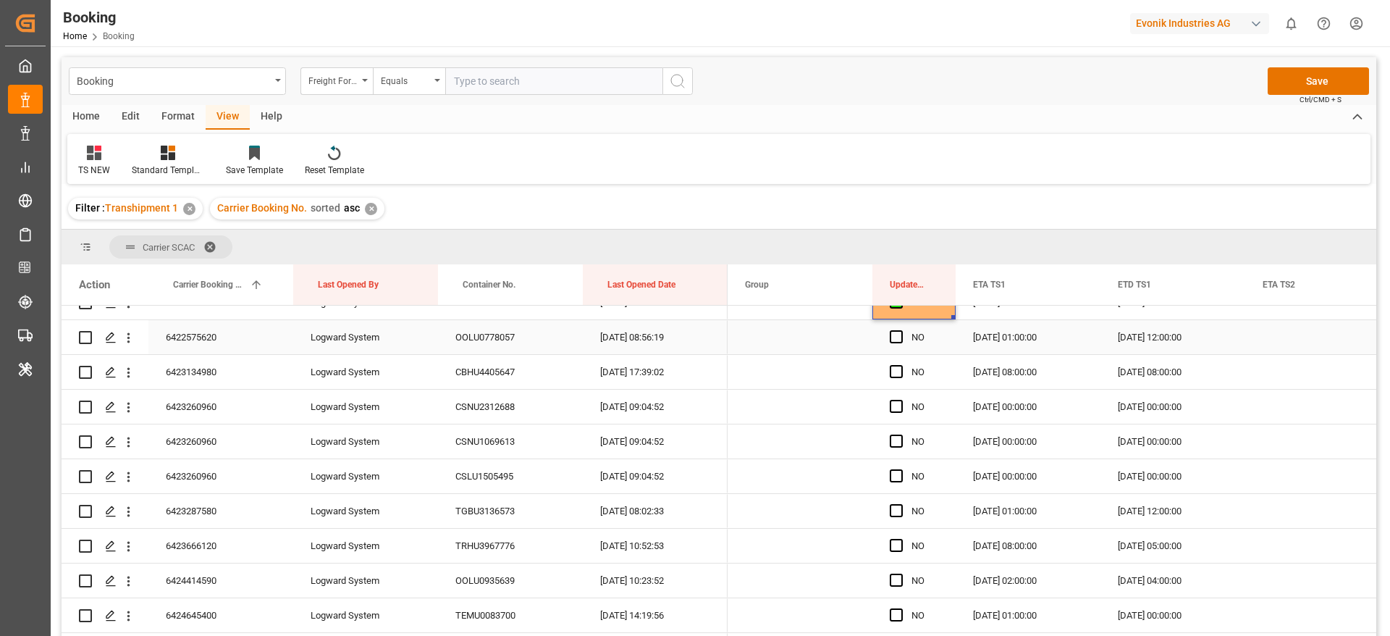
scroll to position [326, 0]
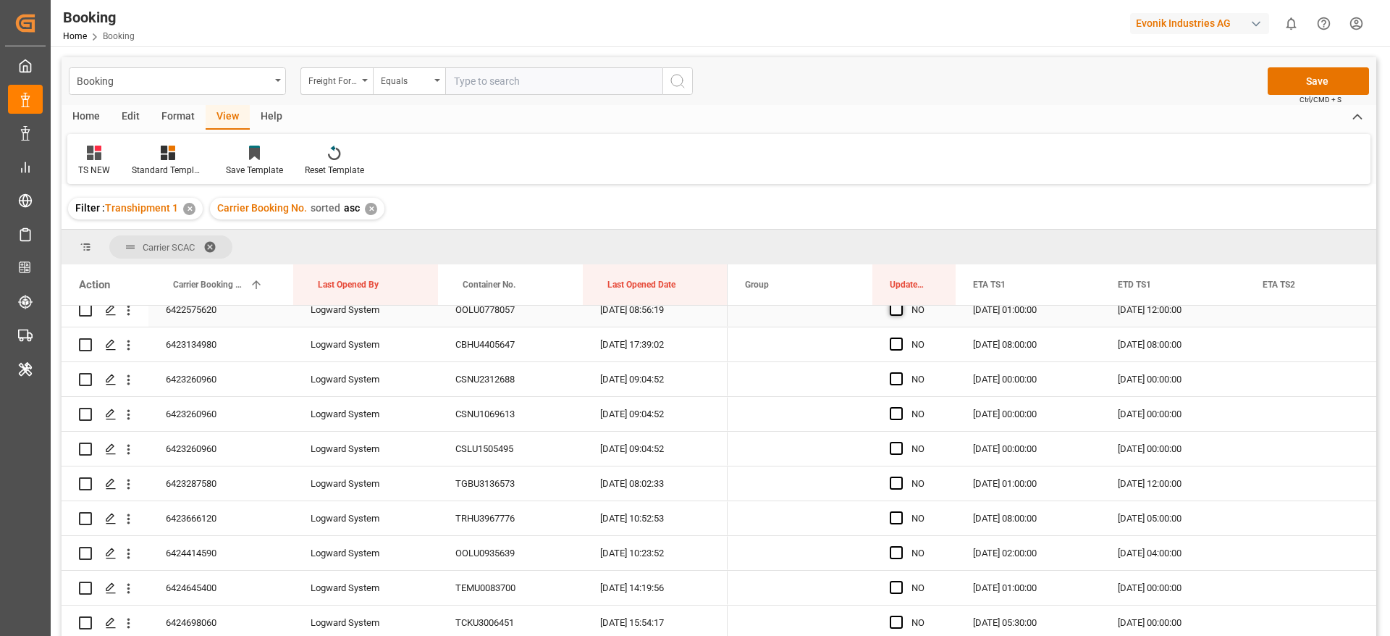
click at [899, 314] on span "Press SPACE to select this row." at bounding box center [896, 309] width 13 height 13
click at [901, 303] on input "Press SPACE to select this row." at bounding box center [901, 303] width 0 height 0
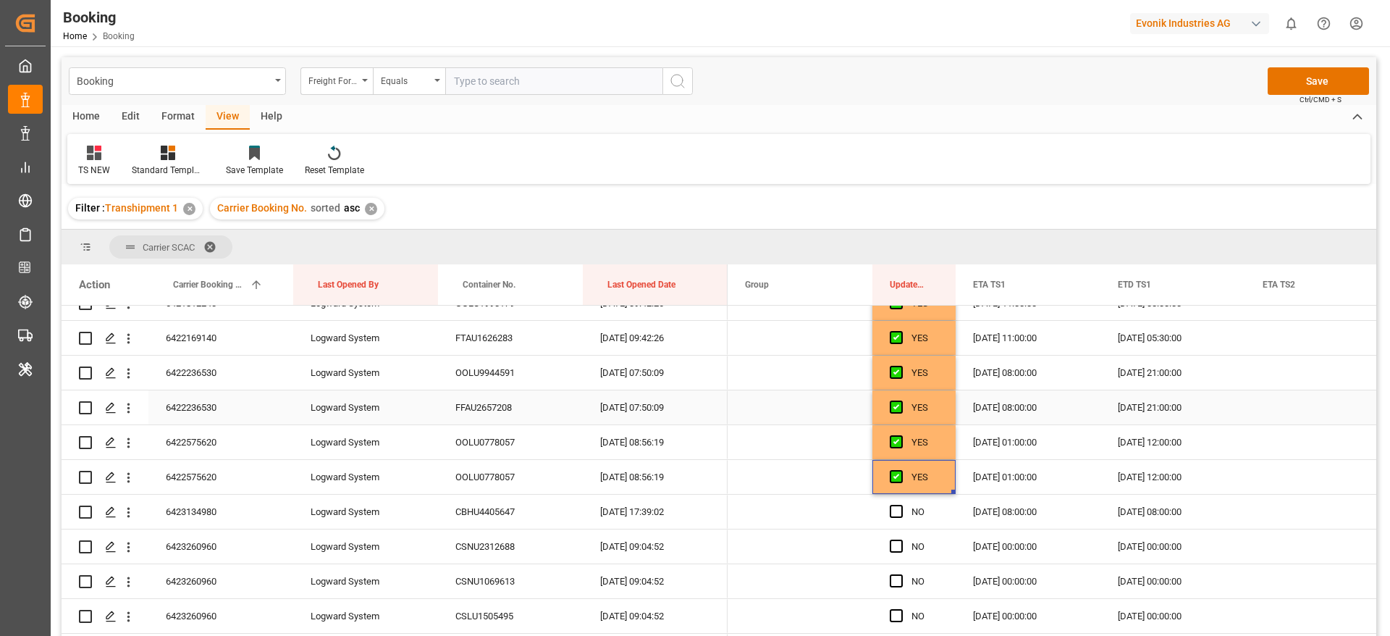
scroll to position [267, 0]
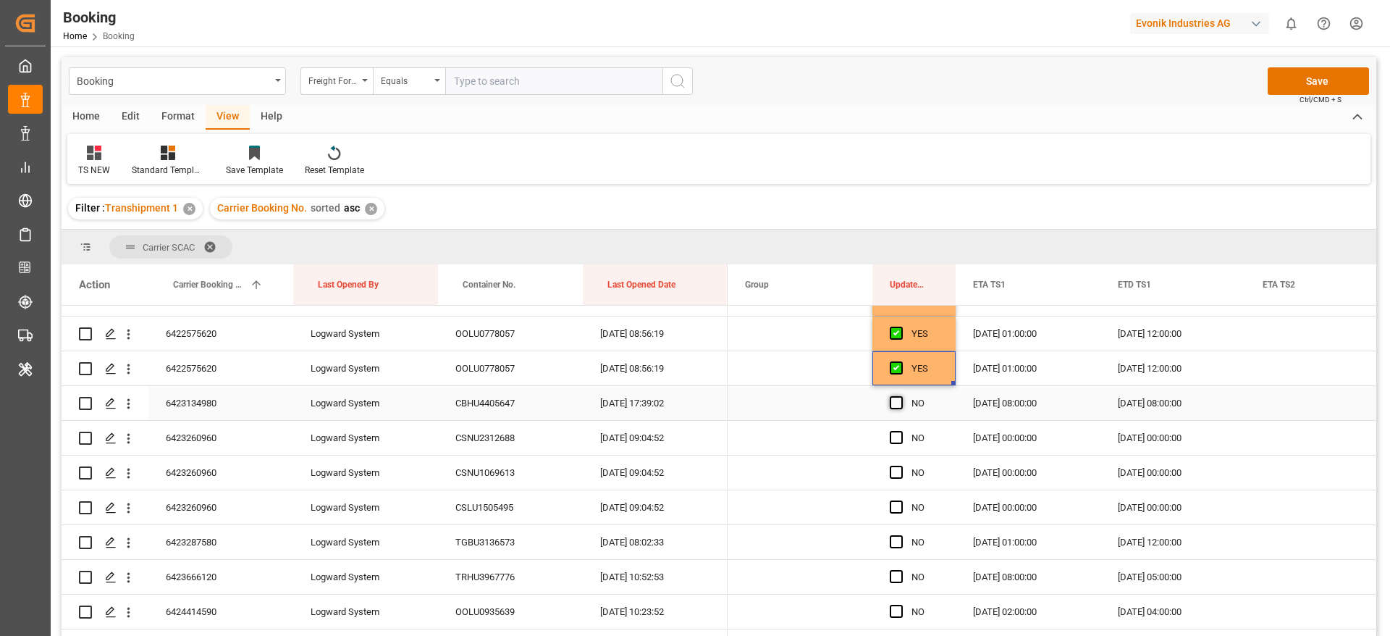
click at [893, 404] on span "Press SPACE to select this row." at bounding box center [896, 402] width 13 height 13
click at [901, 396] on input "Press SPACE to select this row." at bounding box center [901, 396] width 0 height 0
click at [898, 436] on span "Press SPACE to select this row." at bounding box center [896, 437] width 13 height 13
click at [901, 431] on input "Press SPACE to select this row." at bounding box center [901, 431] width 0 height 0
click at [896, 474] on span "Press SPACE to select this row." at bounding box center [896, 471] width 13 height 13
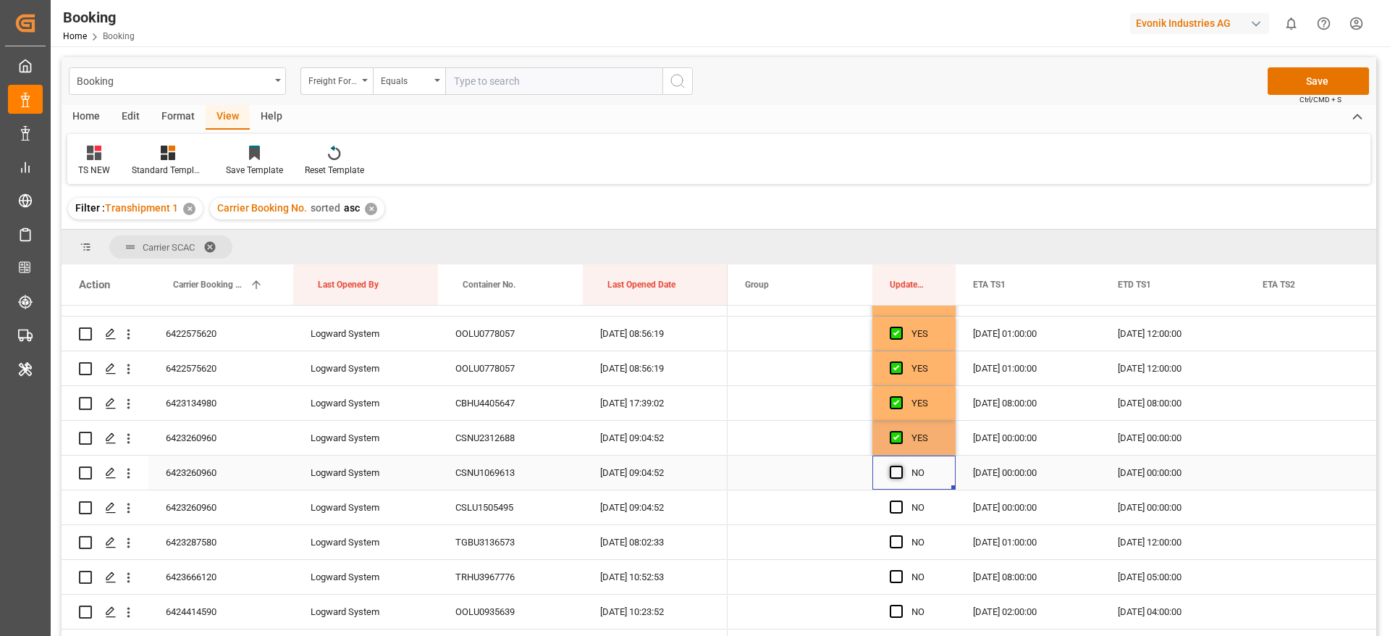
click at [901, 465] on input "Press SPACE to select this row." at bounding box center [901, 465] width 0 height 0
click at [895, 509] on span "Press SPACE to select this row." at bounding box center [896, 506] width 13 height 13
click at [901, 500] on input "Press SPACE to select this row." at bounding box center [901, 500] width 0 height 0
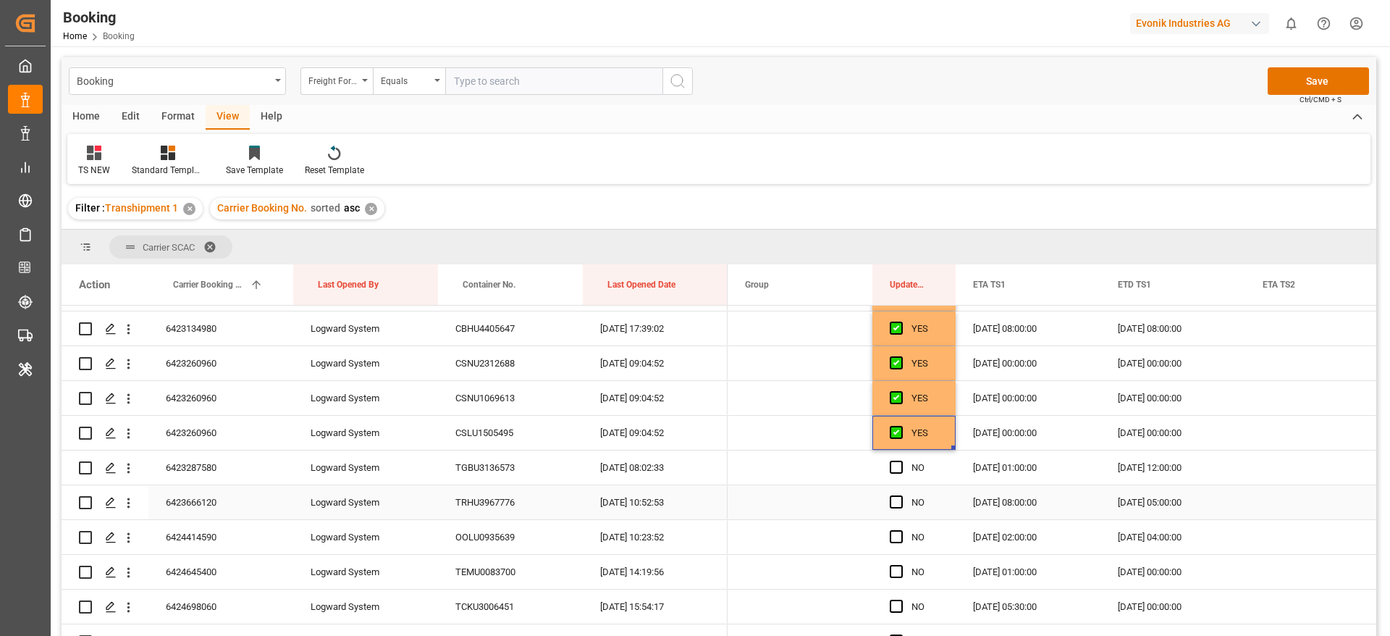
scroll to position [376, 0]
click at [894, 429] on span "Press SPACE to select this row." at bounding box center [896, 432] width 13 height 13
click at [901, 426] on input "Press SPACE to select this row." at bounding box center [901, 426] width 0 height 0
click at [898, 467] on span "Press SPACE to select this row." at bounding box center [896, 467] width 13 height 13
click at [901, 461] on input "Press SPACE to select this row." at bounding box center [901, 461] width 0 height 0
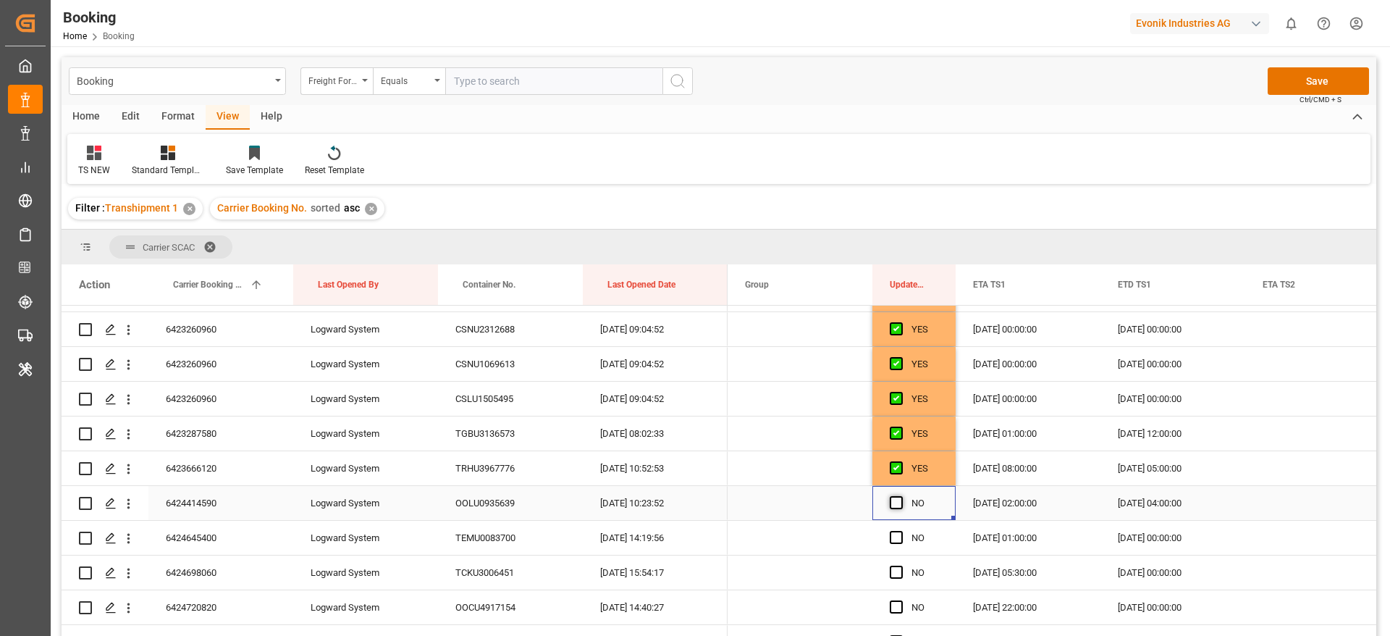
click at [898, 497] on span "Press SPACE to select this row." at bounding box center [896, 502] width 13 height 13
click at [901, 496] on input "Press SPACE to select this row." at bounding box center [901, 496] width 0 height 0
click at [893, 534] on span "Press SPACE to select this row." at bounding box center [896, 537] width 13 height 13
click at [901, 531] on input "Press SPACE to select this row." at bounding box center [901, 531] width 0 height 0
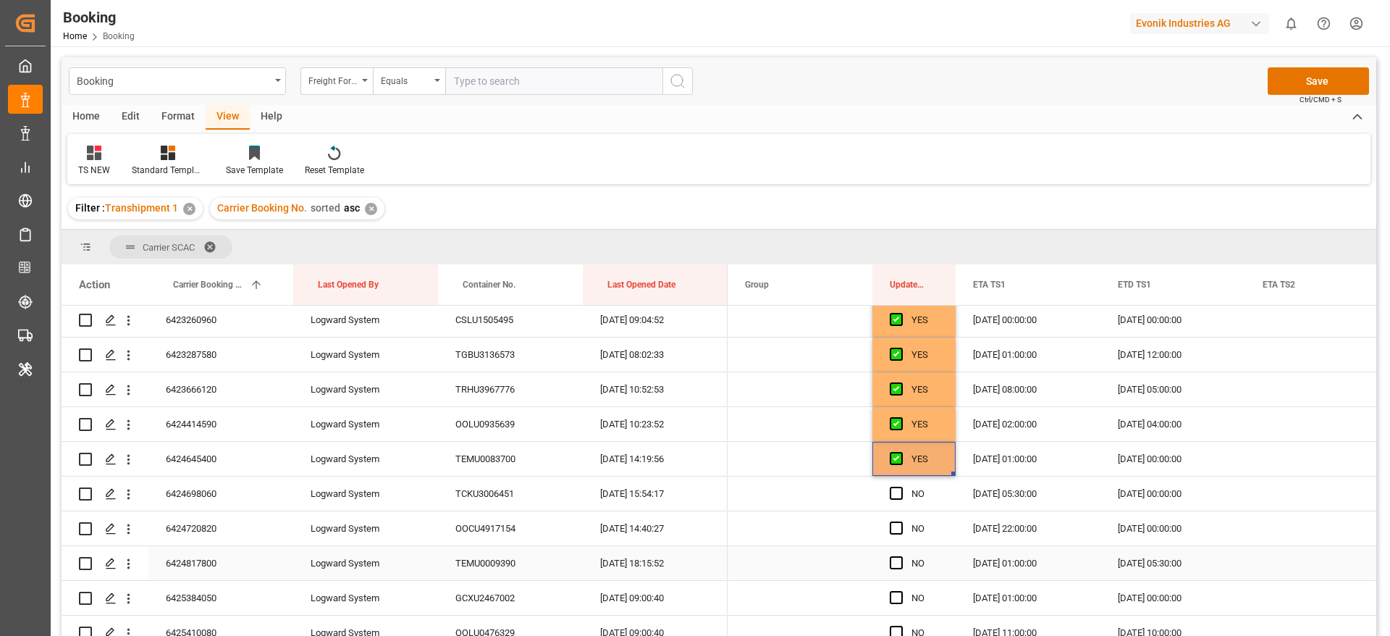
scroll to position [484, 0]
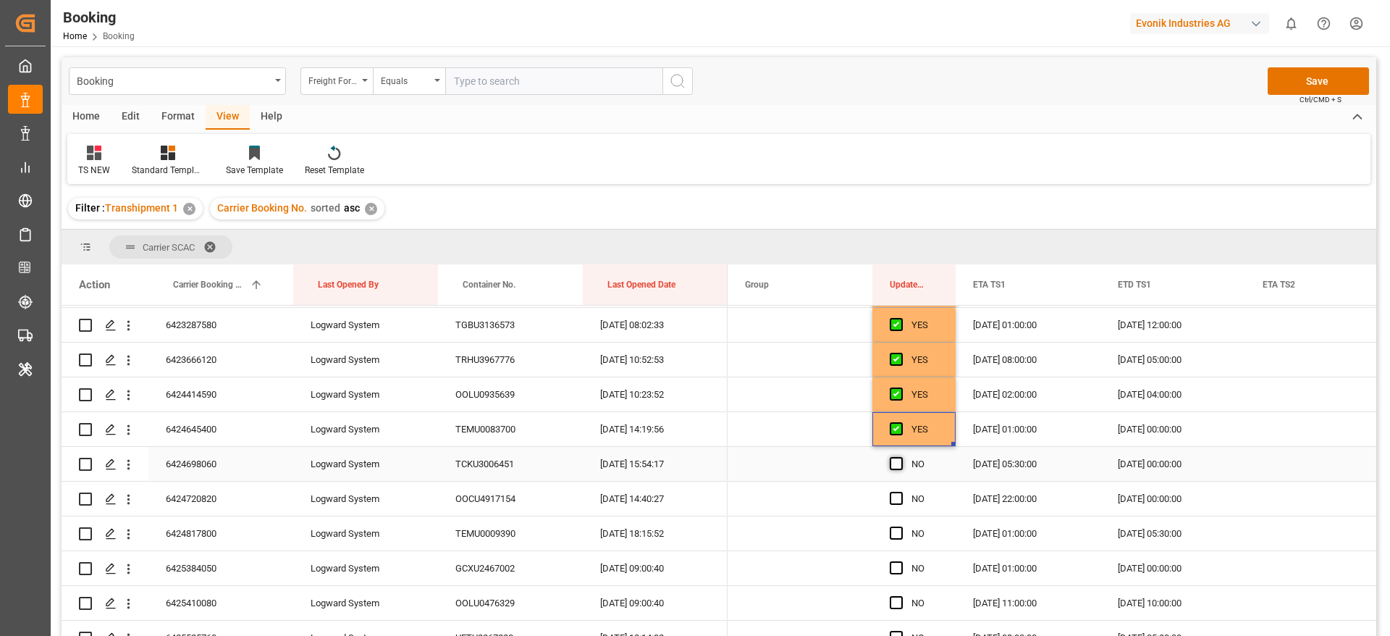
click at [898, 457] on span "Press SPACE to select this row." at bounding box center [896, 463] width 13 height 13
click at [901, 457] on input "Press SPACE to select this row." at bounding box center [901, 457] width 0 height 0
click at [895, 495] on span "Press SPACE to select this row." at bounding box center [896, 498] width 13 height 13
click at [901, 492] on input "Press SPACE to select this row." at bounding box center [901, 492] width 0 height 0
click at [893, 531] on span "Press SPACE to select this row." at bounding box center [896, 532] width 13 height 13
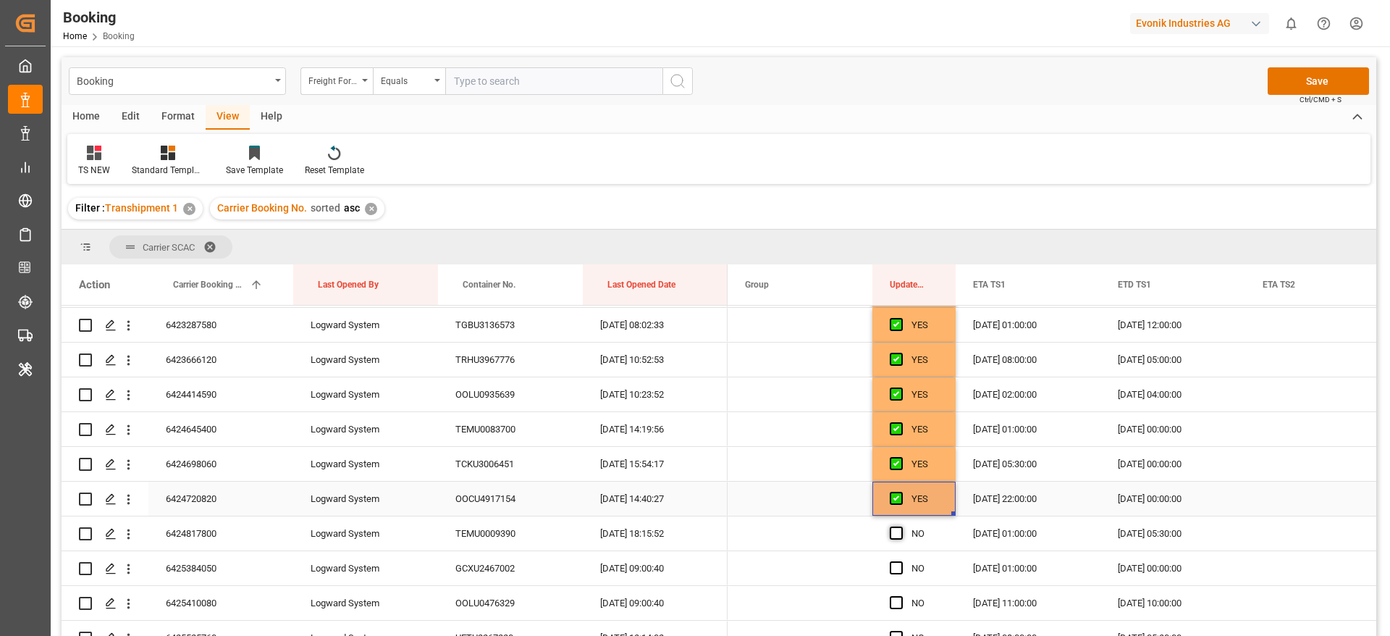
click at [901, 526] on input "Press SPACE to select this row." at bounding box center [901, 526] width 0 height 0
click at [899, 557] on div "Press SPACE to select this row." at bounding box center [901, 568] width 22 height 33
click at [899, 570] on span "Press SPACE to select this row." at bounding box center [896, 567] width 13 height 13
click at [901, 561] on input "Press SPACE to select this row." at bounding box center [901, 561] width 0 height 0
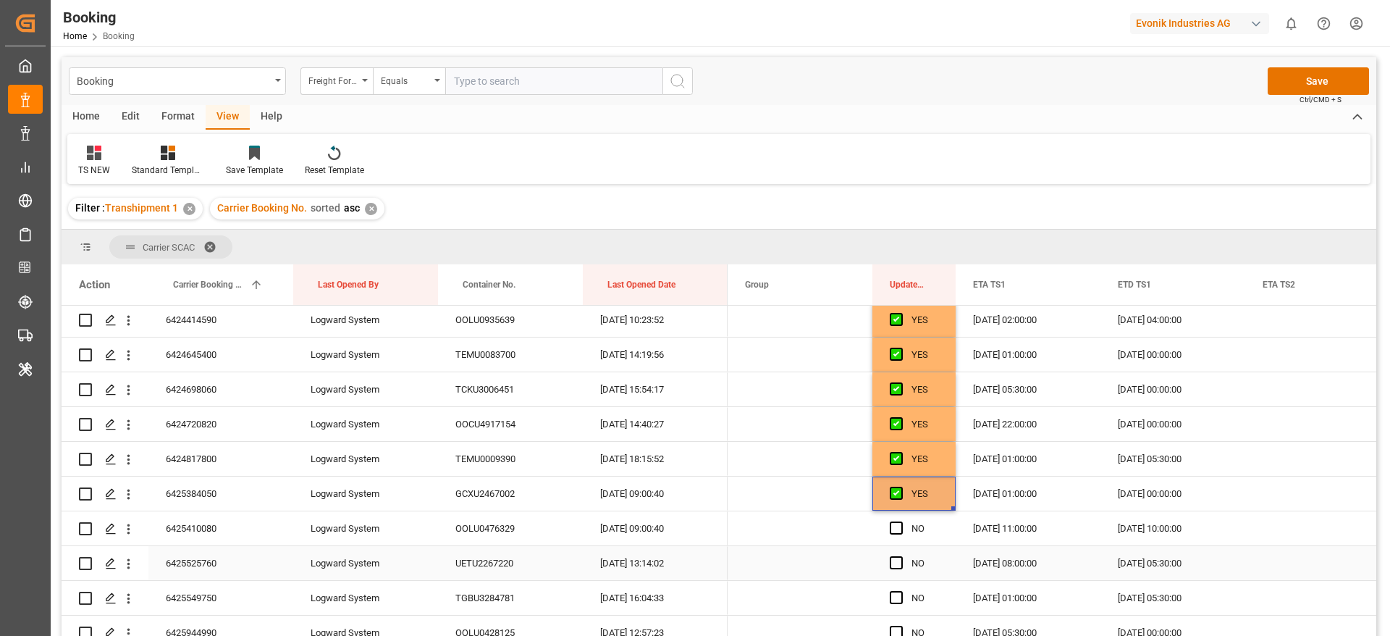
scroll to position [593, 0]
click at [896, 497] on span "Press SPACE to select this row." at bounding box center [896, 493] width 13 height 13
click at [901, 487] on input "Press SPACE to select this row." at bounding box center [901, 487] width 0 height 0
click at [894, 522] on span "Press SPACE to select this row." at bounding box center [896, 528] width 13 height 13
click at [901, 522] on input "Press SPACE to select this row." at bounding box center [901, 522] width 0 height 0
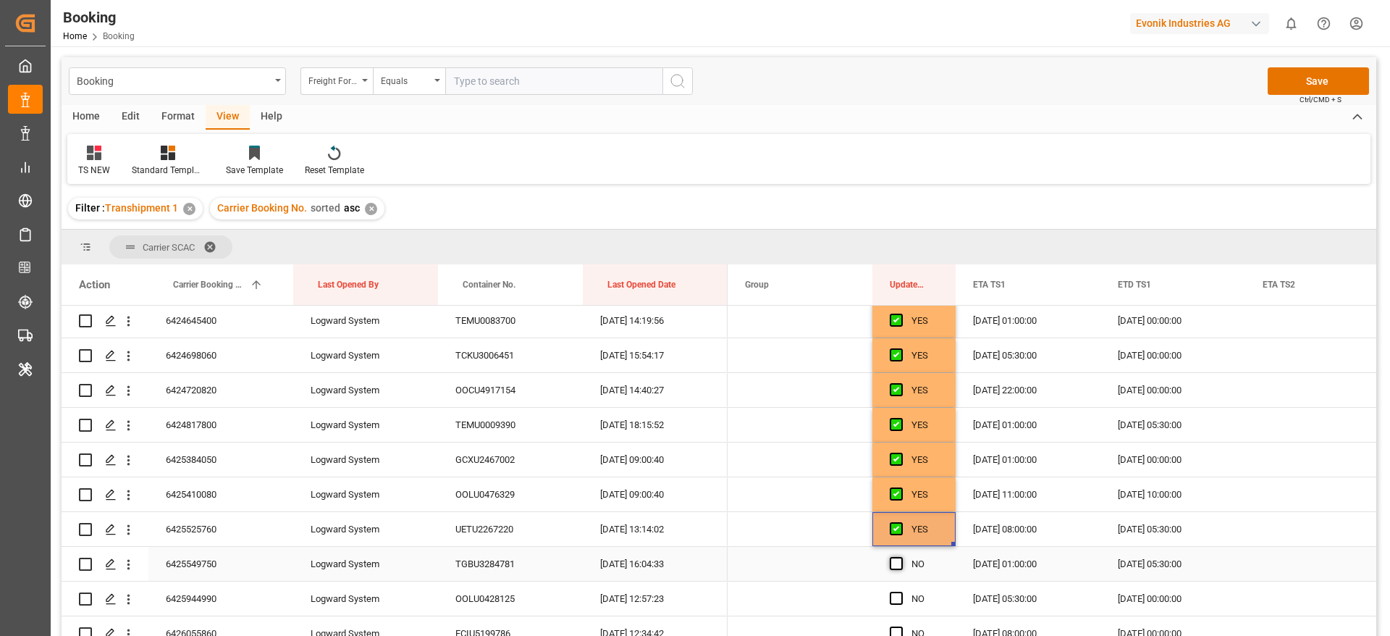
click at [897, 562] on span "Press SPACE to select this row." at bounding box center [896, 563] width 13 height 13
click at [901, 557] on input "Press SPACE to select this row." at bounding box center [901, 557] width 0 height 0
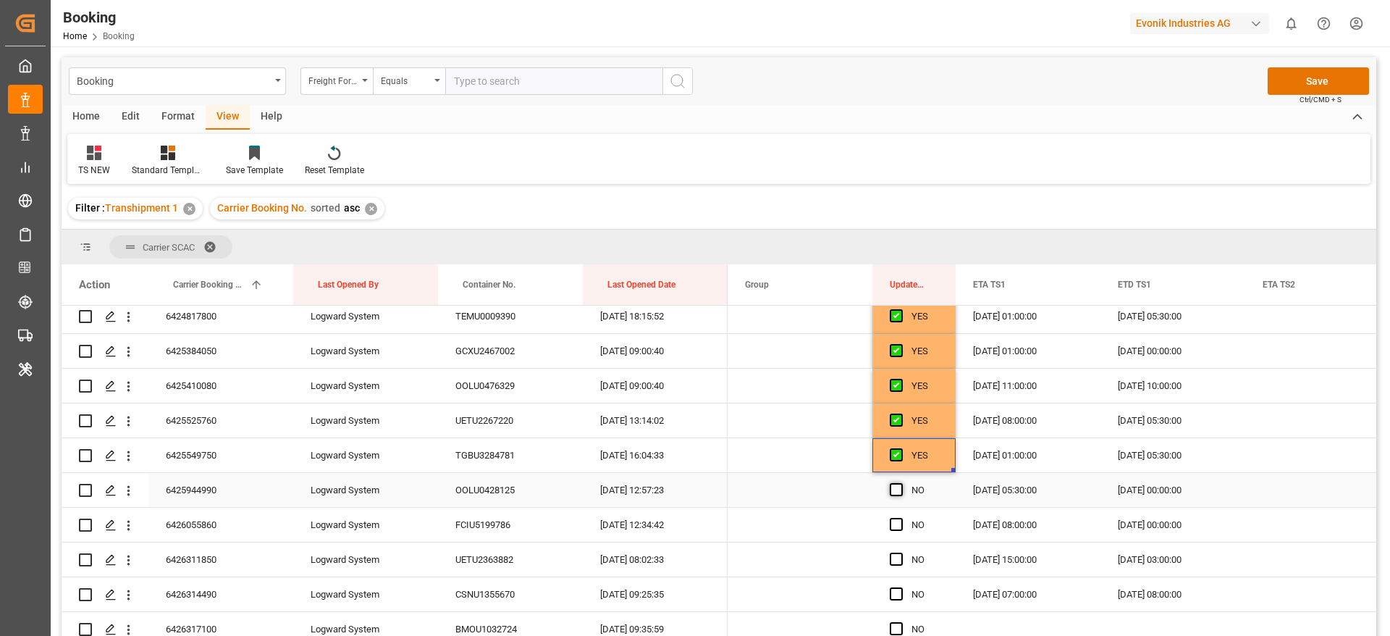
click at [898, 493] on span "Press SPACE to select this row." at bounding box center [896, 489] width 13 height 13
click at [901, 483] on input "Press SPACE to select this row." at bounding box center [901, 483] width 0 height 0
click at [897, 520] on span "Press SPACE to select this row." at bounding box center [896, 524] width 13 height 13
click at [901, 518] on input "Press SPACE to select this row." at bounding box center [901, 518] width 0 height 0
click at [901, 552] on span "Press SPACE to select this row." at bounding box center [896, 558] width 13 height 13
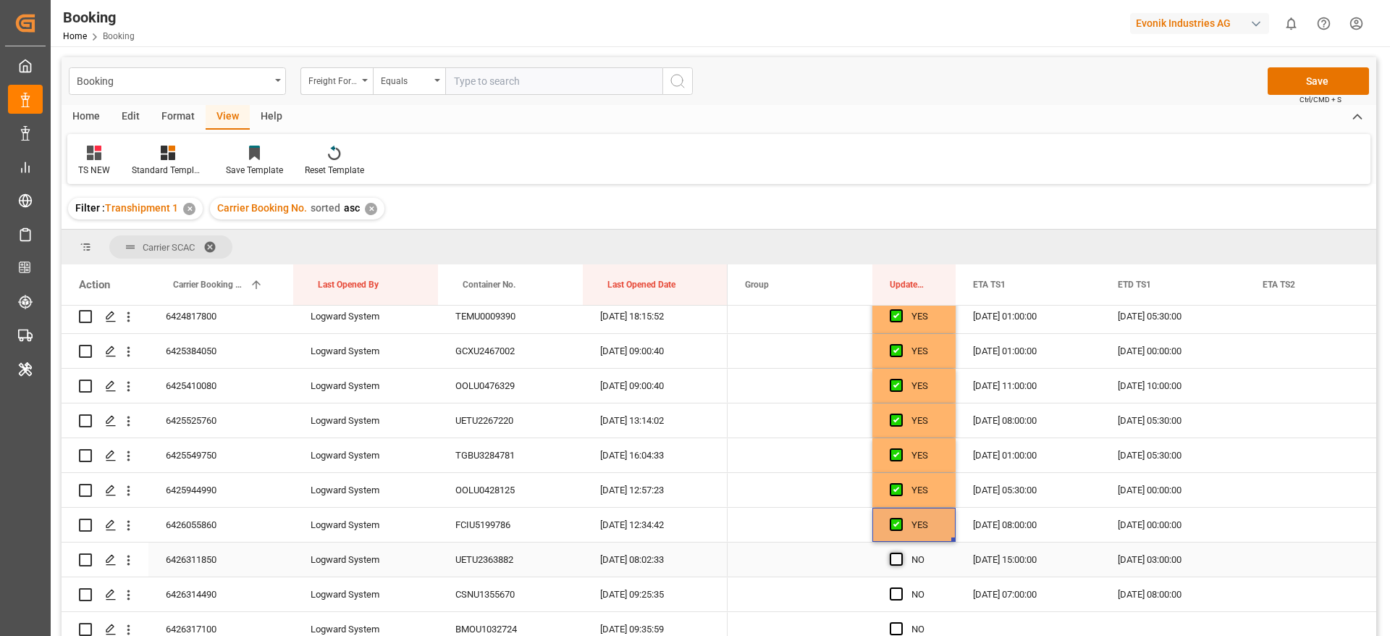
click at [901, 552] on input "Press SPACE to select this row." at bounding box center [901, 552] width 0 height 0
click at [898, 585] on div "Press SPACE to select this row." at bounding box center [901, 594] width 22 height 33
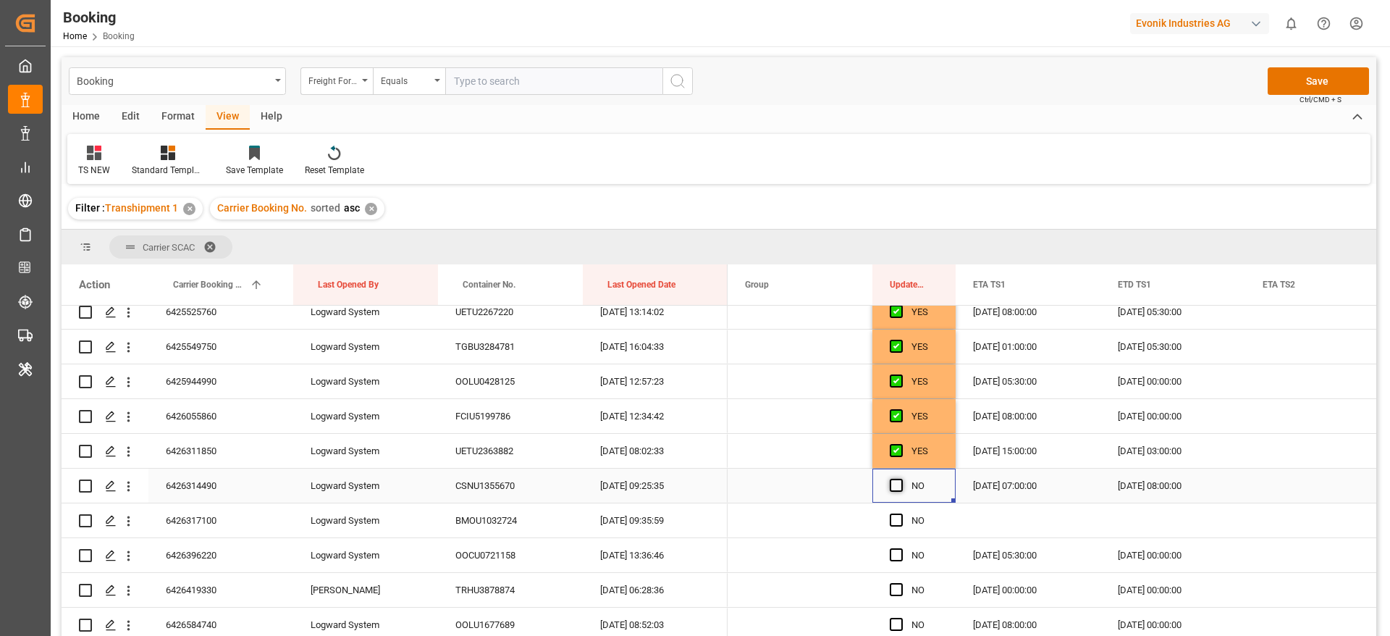
click at [895, 487] on span "Press SPACE to select this row." at bounding box center [896, 485] width 13 height 13
click at [901, 479] on input "Press SPACE to select this row." at bounding box center [901, 479] width 0 height 0
click at [134, 523] on icon "open menu" at bounding box center [128, 520] width 15 height 15
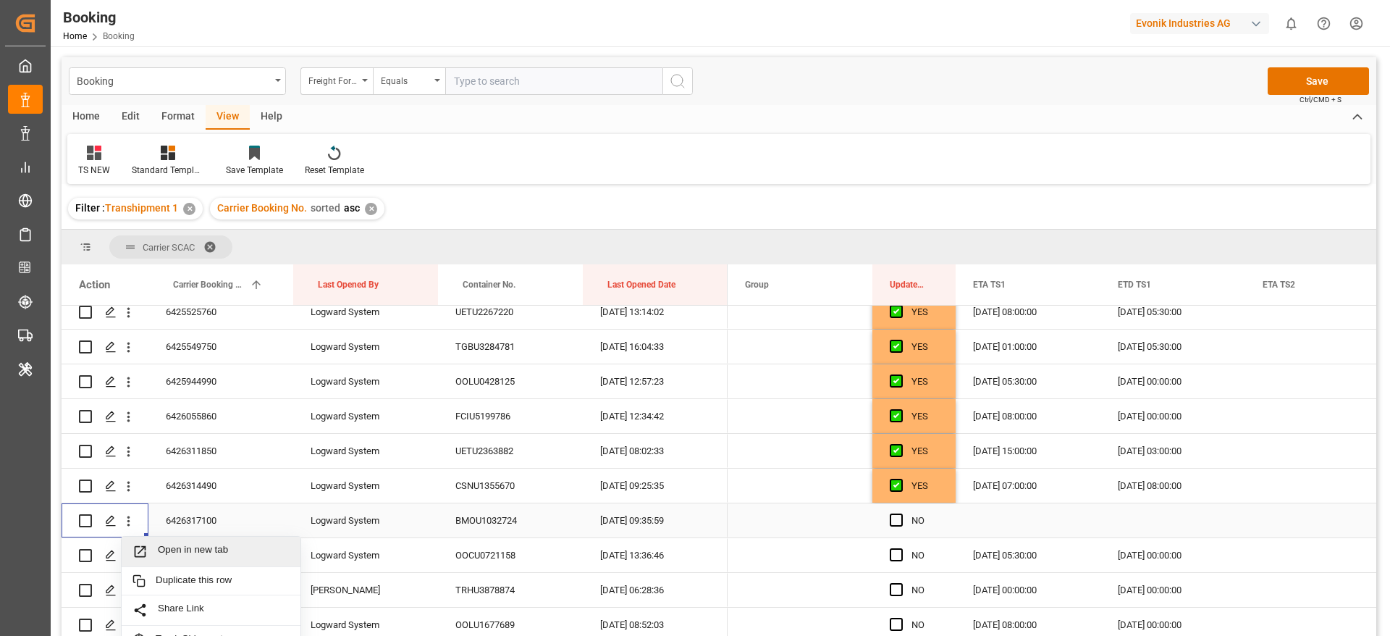
click at [215, 549] on span "Open in new tab" at bounding box center [224, 551] width 132 height 15
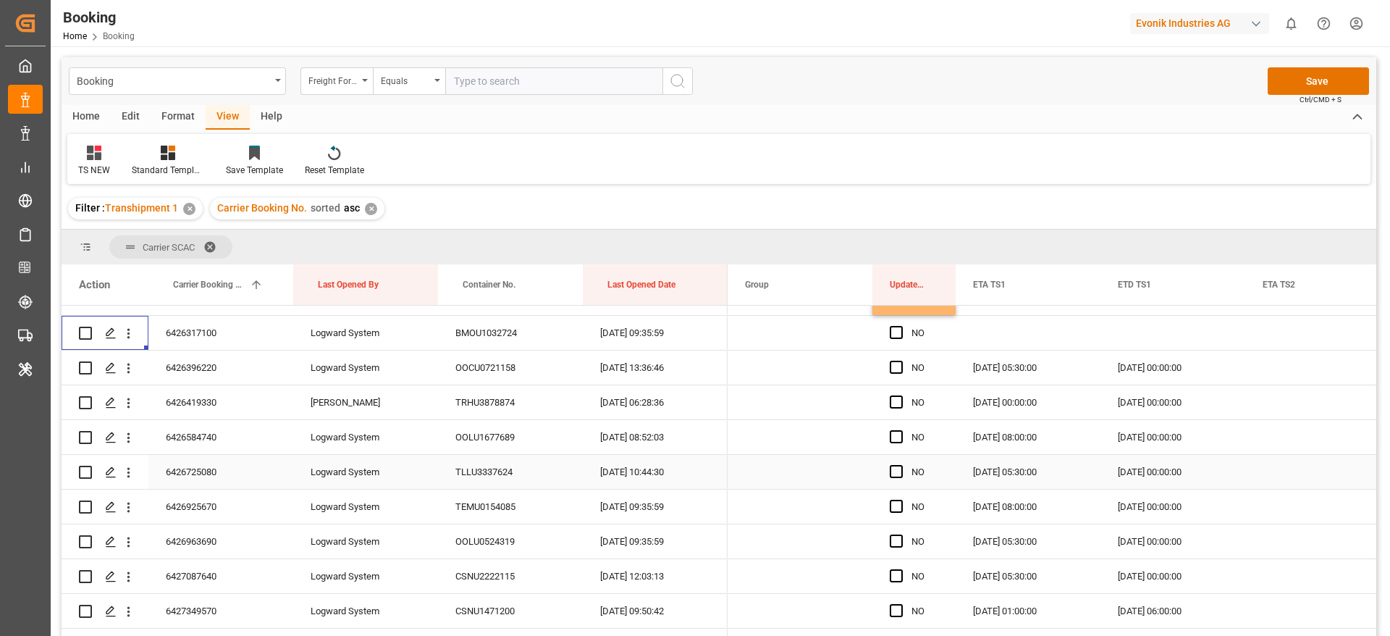
scroll to position [1027, 0]
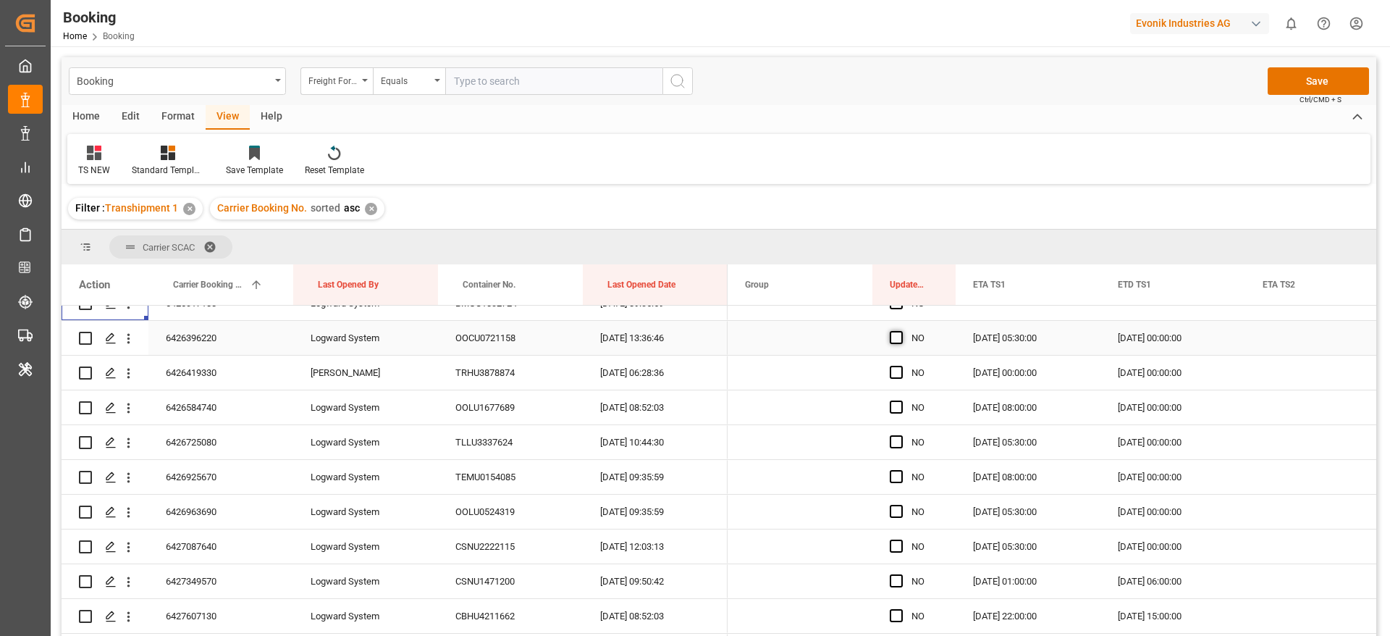
click at [900, 340] on span "Press SPACE to select this row." at bounding box center [896, 337] width 13 height 13
click at [901, 331] on input "Press SPACE to select this row." at bounding box center [901, 331] width 0 height 0
click at [895, 367] on span "Press SPACE to select this row." at bounding box center [896, 372] width 13 height 13
click at [901, 366] on input "Press SPACE to select this row." at bounding box center [901, 366] width 0 height 0
click at [895, 399] on div "Press SPACE to select this row." at bounding box center [901, 407] width 22 height 33
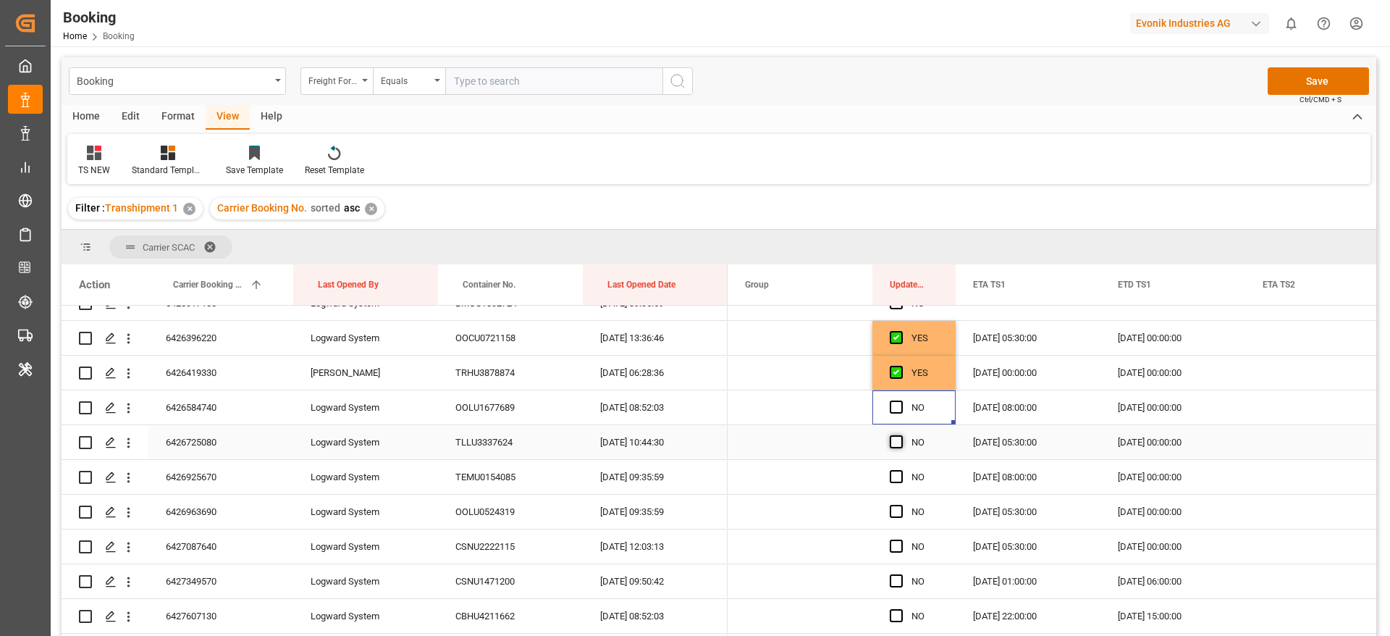
click at [893, 438] on span "Press SPACE to select this row." at bounding box center [896, 441] width 13 height 13
click at [901, 435] on input "Press SPACE to select this row." at bounding box center [901, 435] width 0 height 0
click at [895, 409] on span "Press SPACE to select this row." at bounding box center [896, 406] width 13 height 13
click at [901, 400] on input "Press SPACE to select this row." at bounding box center [901, 400] width 0 height 0
click at [890, 475] on span "Press SPACE to select this row." at bounding box center [896, 476] width 13 height 13
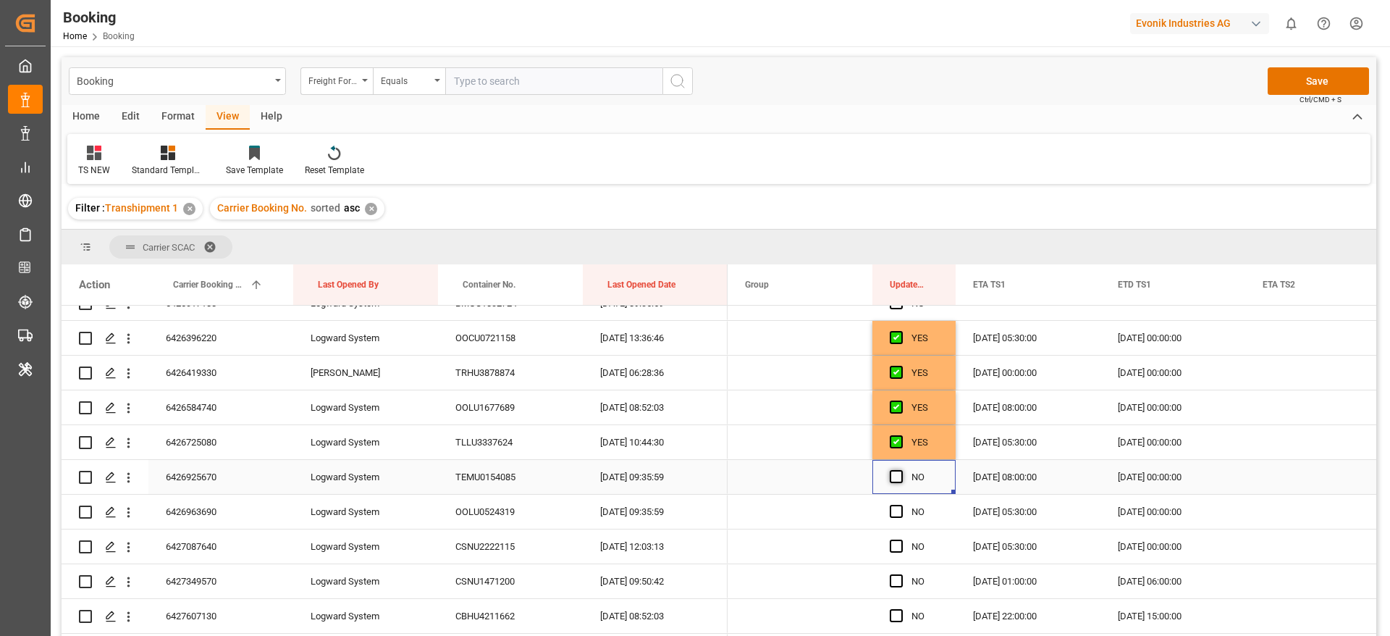
click at [901, 470] on input "Press SPACE to select this row." at bounding box center [901, 470] width 0 height 0
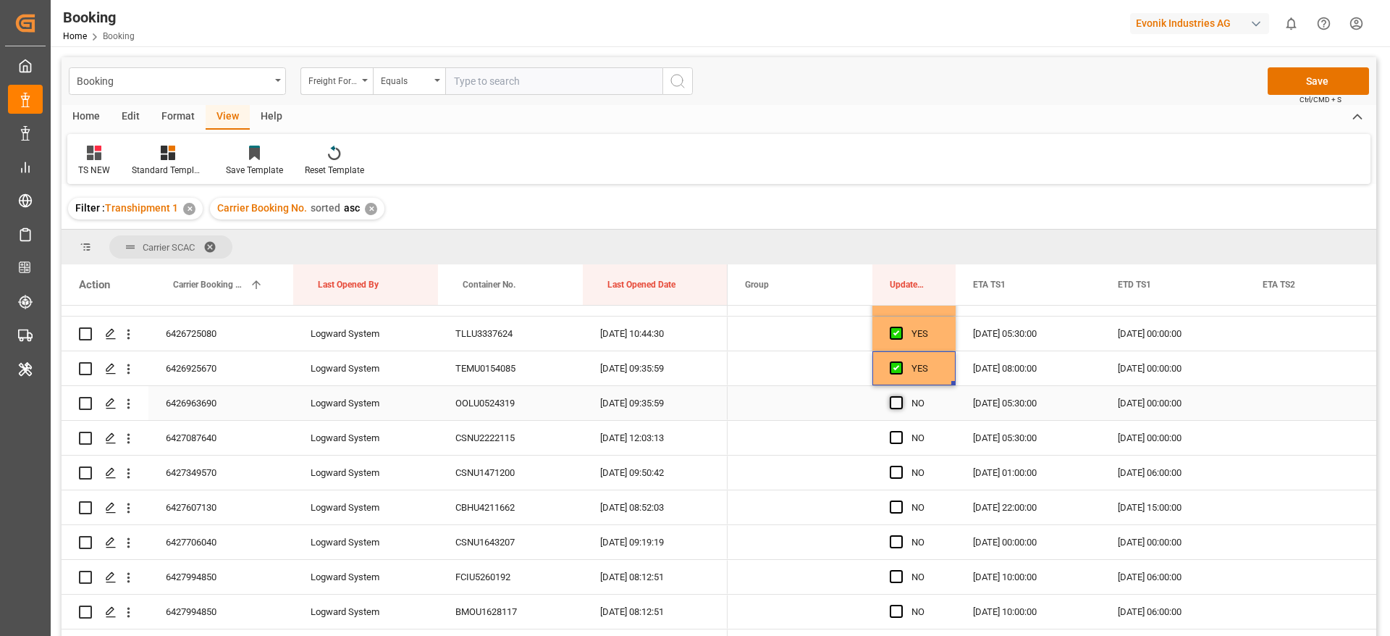
click at [897, 407] on span "Press SPACE to select this row." at bounding box center [896, 402] width 13 height 13
click at [901, 396] on input "Press SPACE to select this row." at bounding box center [901, 396] width 0 height 0
click at [901, 438] on span "Press SPACE to select this row." at bounding box center [896, 437] width 13 height 13
click at [901, 431] on input "Press SPACE to select this row." at bounding box center [901, 431] width 0 height 0
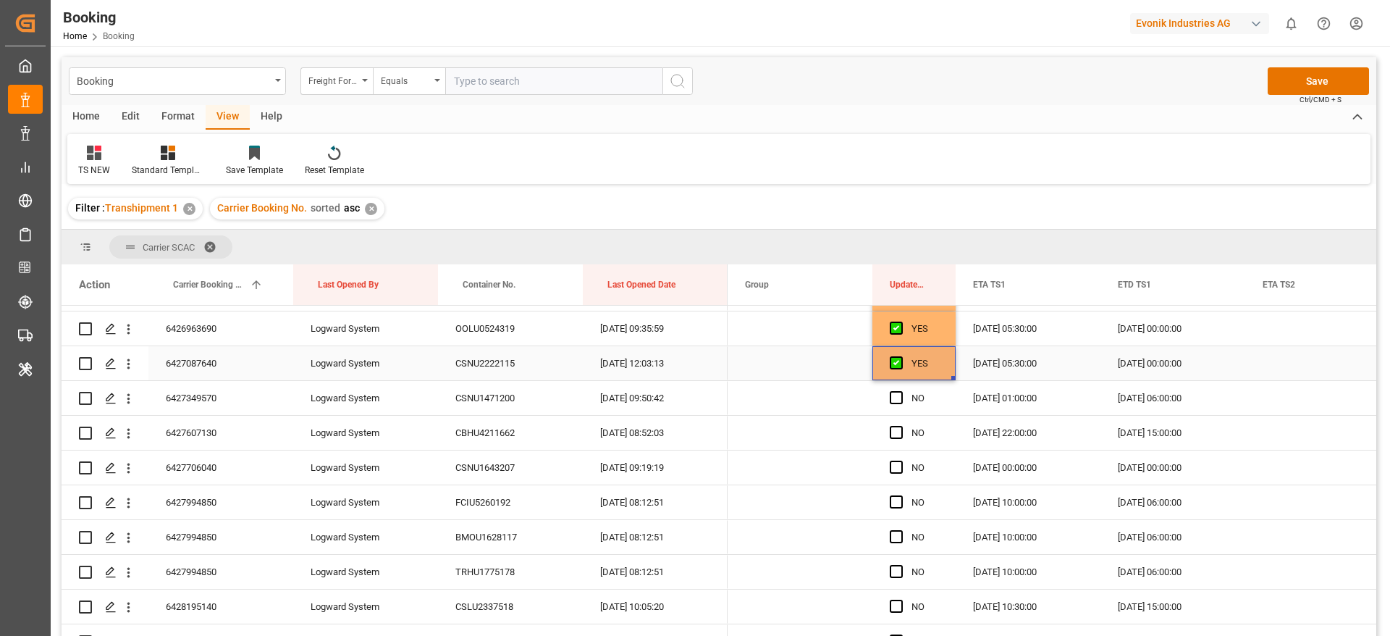
scroll to position [1244, 0]
click at [891, 361] on span "Press SPACE to select this row." at bounding box center [896, 363] width 13 height 13
click at [901, 357] on input "Press SPACE to select this row." at bounding box center [901, 357] width 0 height 0
click at [895, 397] on span "Press SPACE to select this row." at bounding box center [896, 398] width 13 height 13
click at [901, 392] on input "Press SPACE to select this row." at bounding box center [901, 392] width 0 height 0
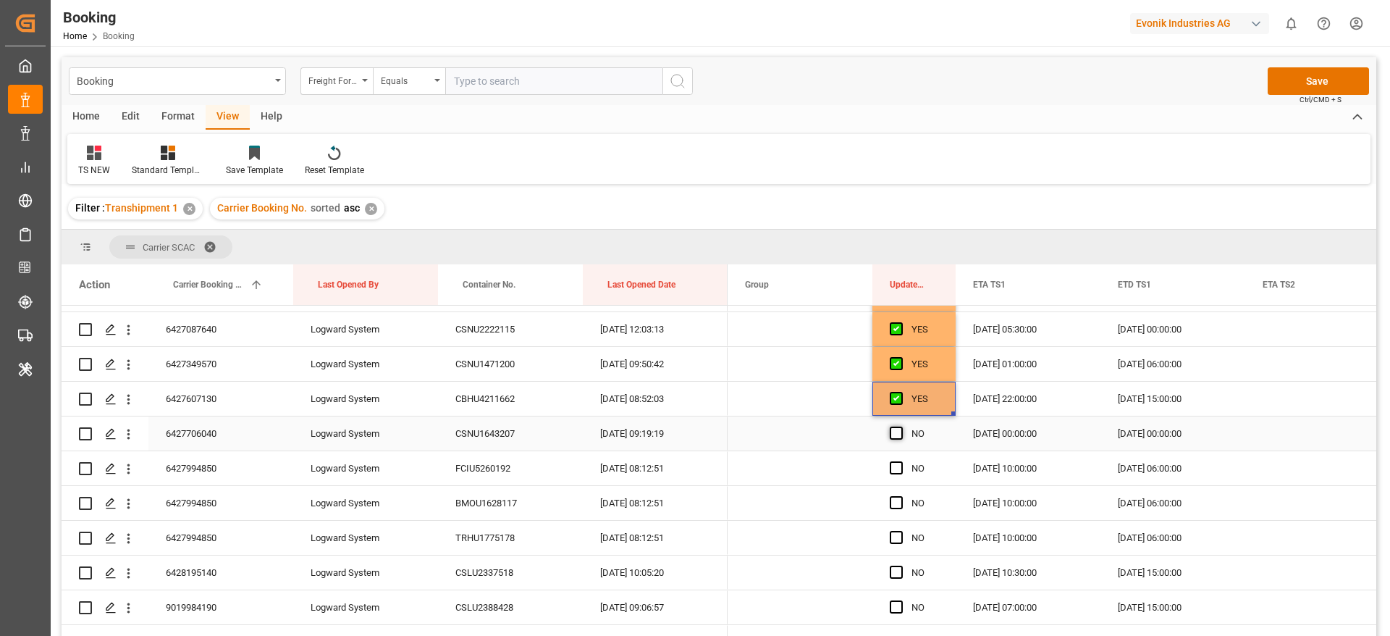
click at [895, 429] on span "Press SPACE to select this row." at bounding box center [896, 432] width 13 height 13
click at [901, 426] on input "Press SPACE to select this row." at bounding box center [901, 426] width 0 height 0
click at [890, 468] on span "Press SPACE to select this row." at bounding box center [896, 467] width 13 height 13
click at [901, 461] on input "Press SPACE to select this row." at bounding box center [901, 461] width 0 height 0
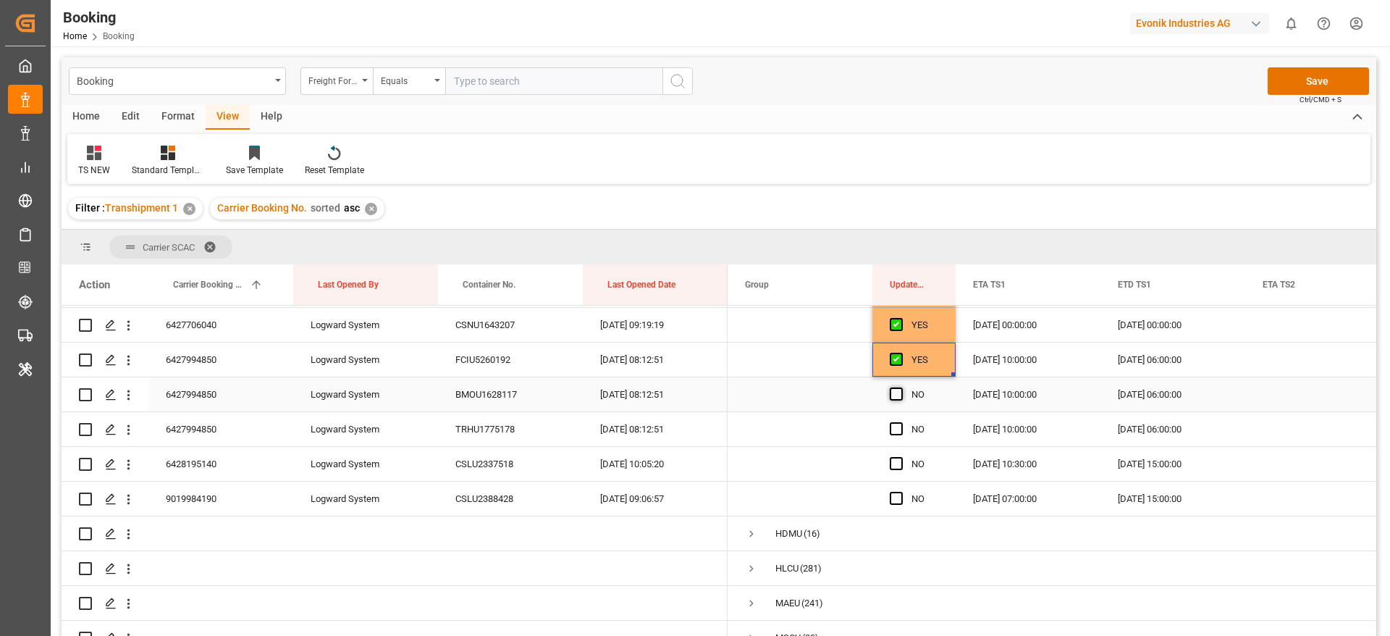
click at [897, 400] on span "Press SPACE to select this row." at bounding box center [896, 393] width 13 height 13
click at [901, 387] on input "Press SPACE to select this row." at bounding box center [901, 387] width 0 height 0
click at [897, 424] on span "Press SPACE to select this row." at bounding box center [896, 428] width 13 height 13
click at [901, 422] on input "Press SPACE to select this row." at bounding box center [901, 422] width 0 height 0
click at [894, 459] on span "Press SPACE to select this row." at bounding box center [896, 463] width 13 height 13
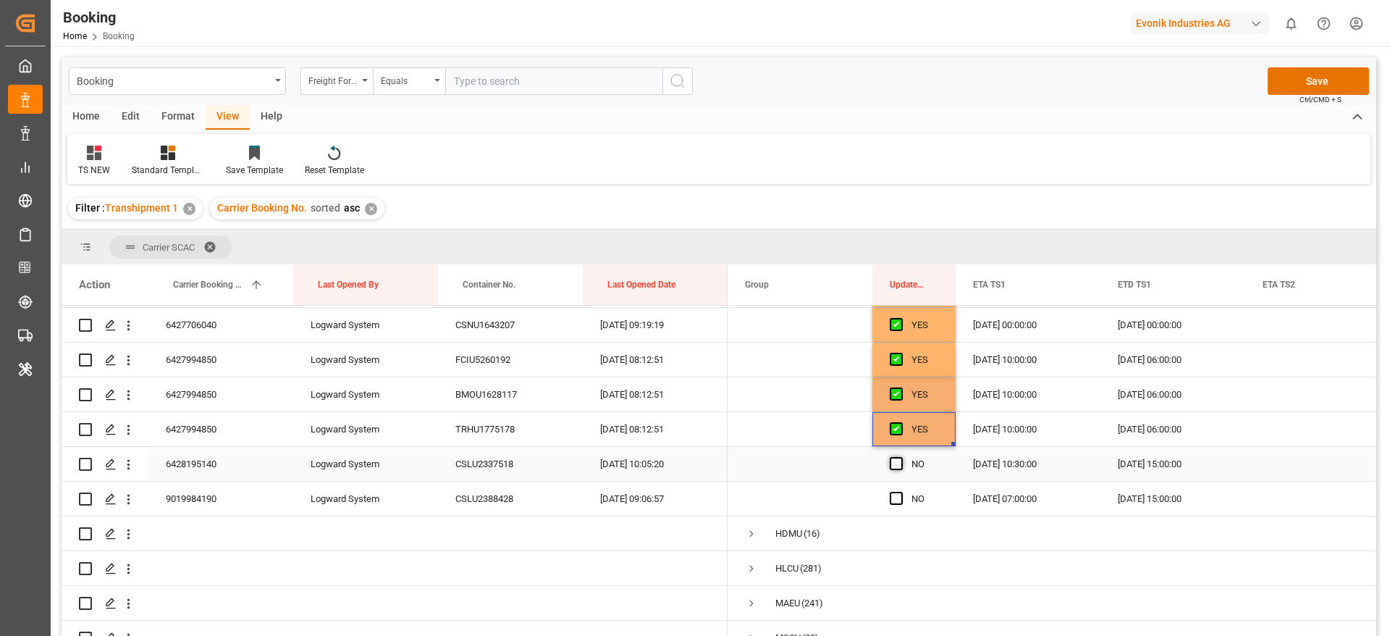
click at [901, 457] on input "Press SPACE to select this row." at bounding box center [901, 457] width 0 height 0
click at [895, 492] on span "Press SPACE to select this row." at bounding box center [896, 498] width 13 height 13
click at [901, 492] on input "Press SPACE to select this row." at bounding box center [901, 492] width 0 height 0
click at [1313, 78] on button "Save" at bounding box center [1318, 81] width 101 height 28
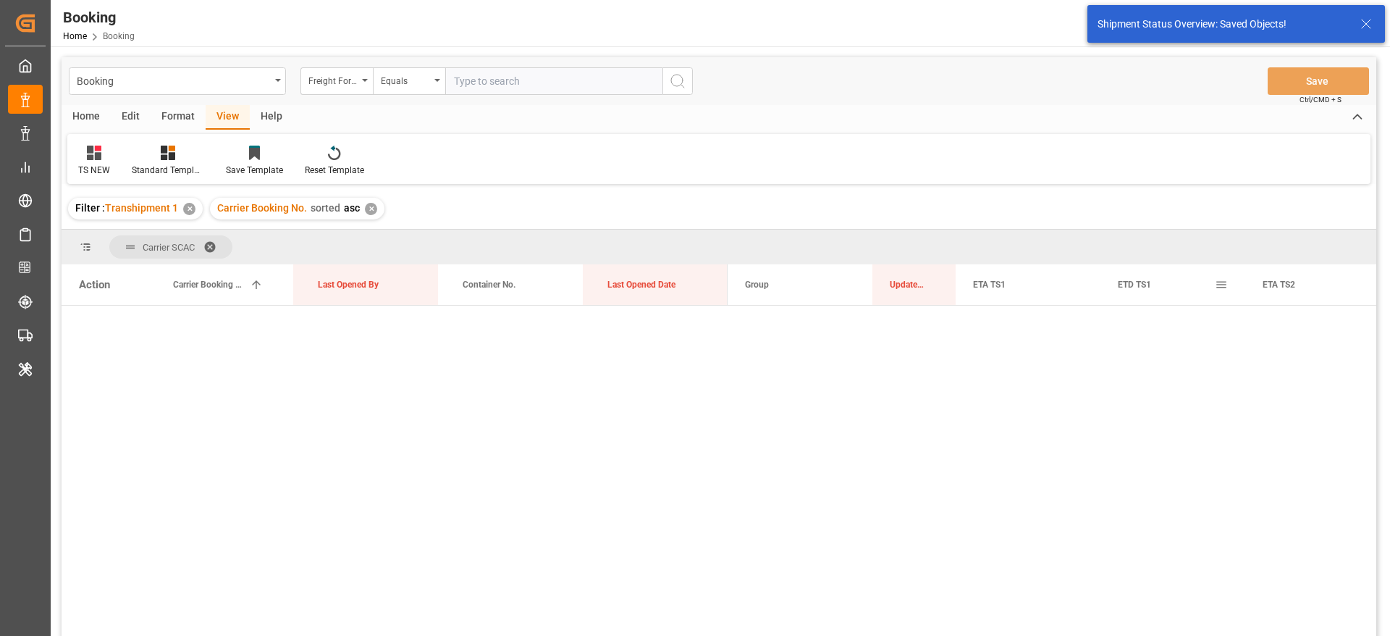
scroll to position [0, 0]
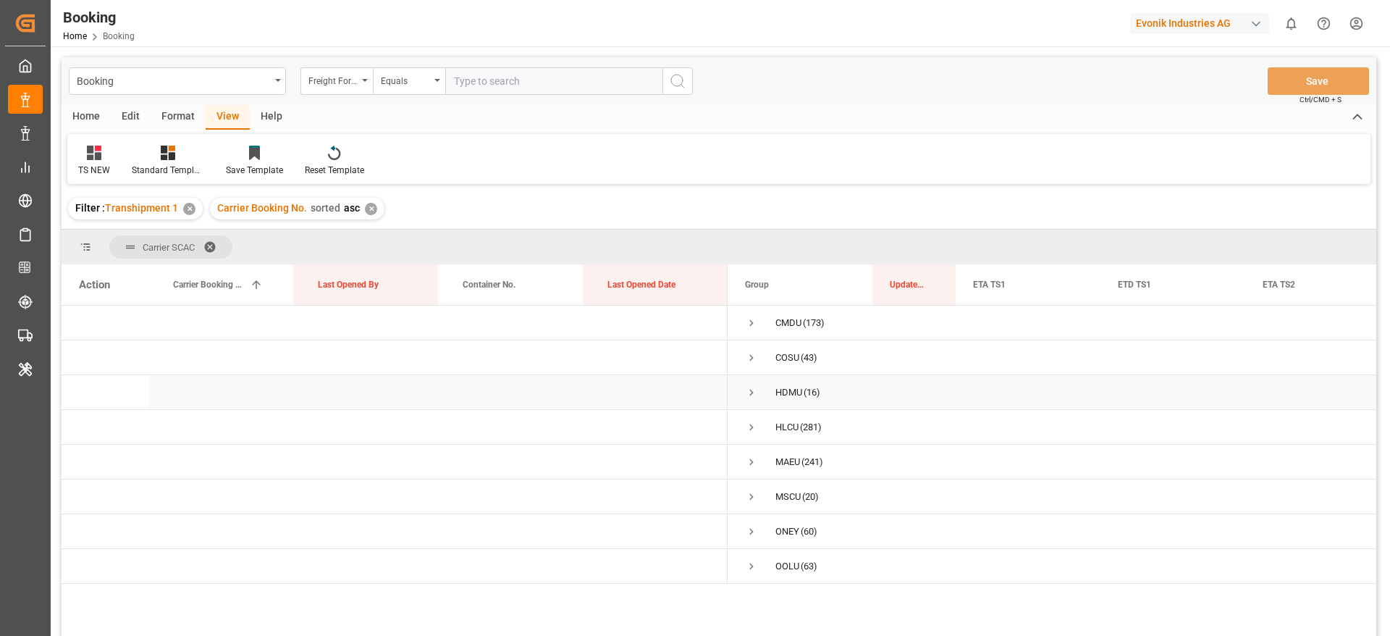
click at [747, 393] on span "Press SPACE to select this row." at bounding box center [751, 392] width 13 height 13
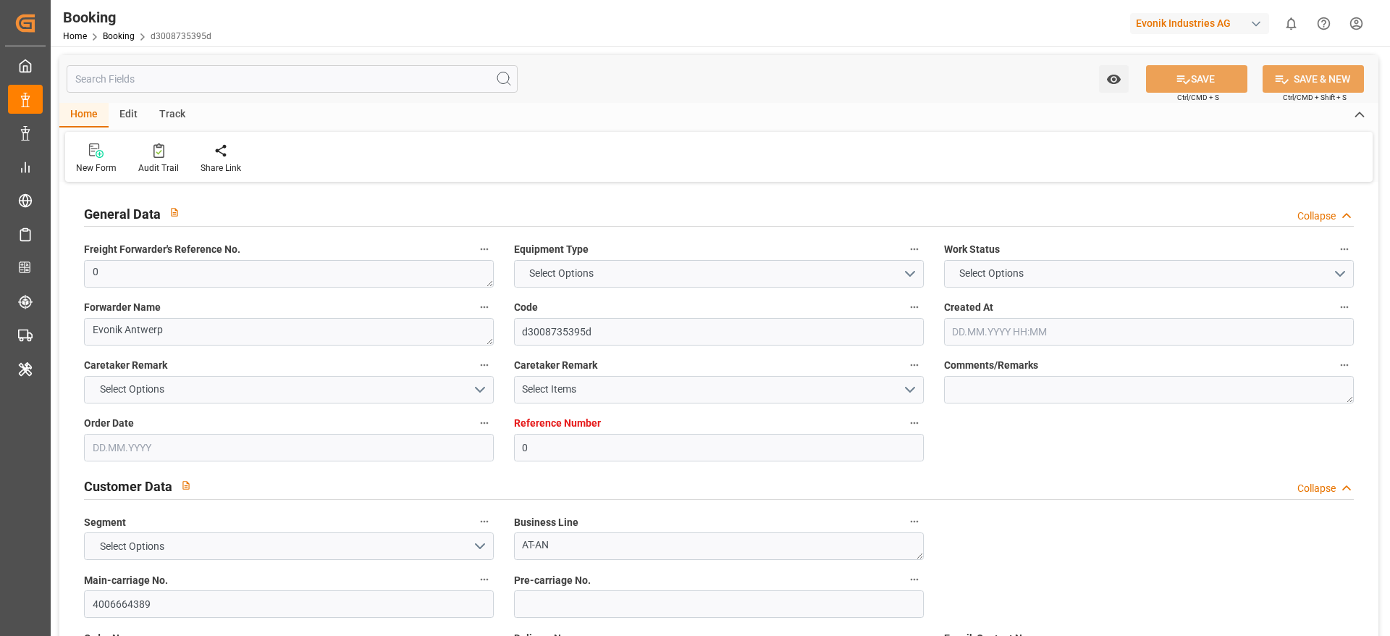
type input "0"
type input "9908138"
type input "9345403"
type input "Cosco"
type input "COSCO Shipping Co. Ltd."
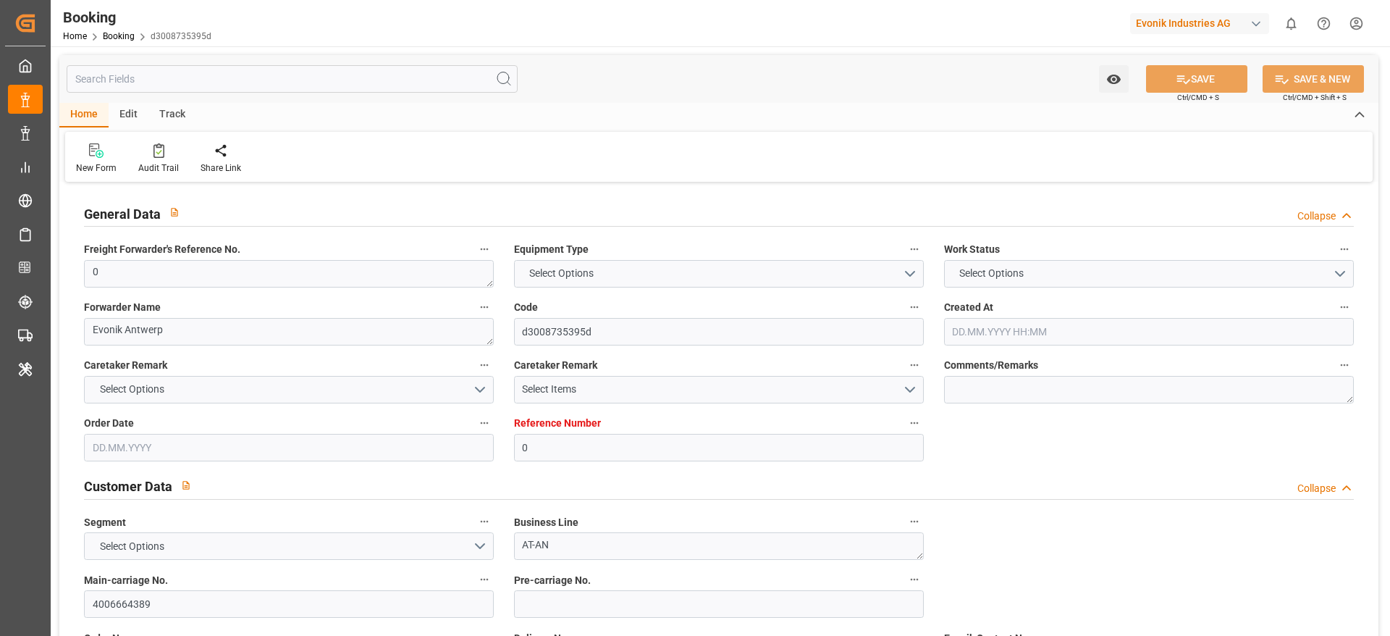
type input "BEZEE"
type input "SGSIN"
type input "CNSHG"
type input "0"
type input "BEZEE"
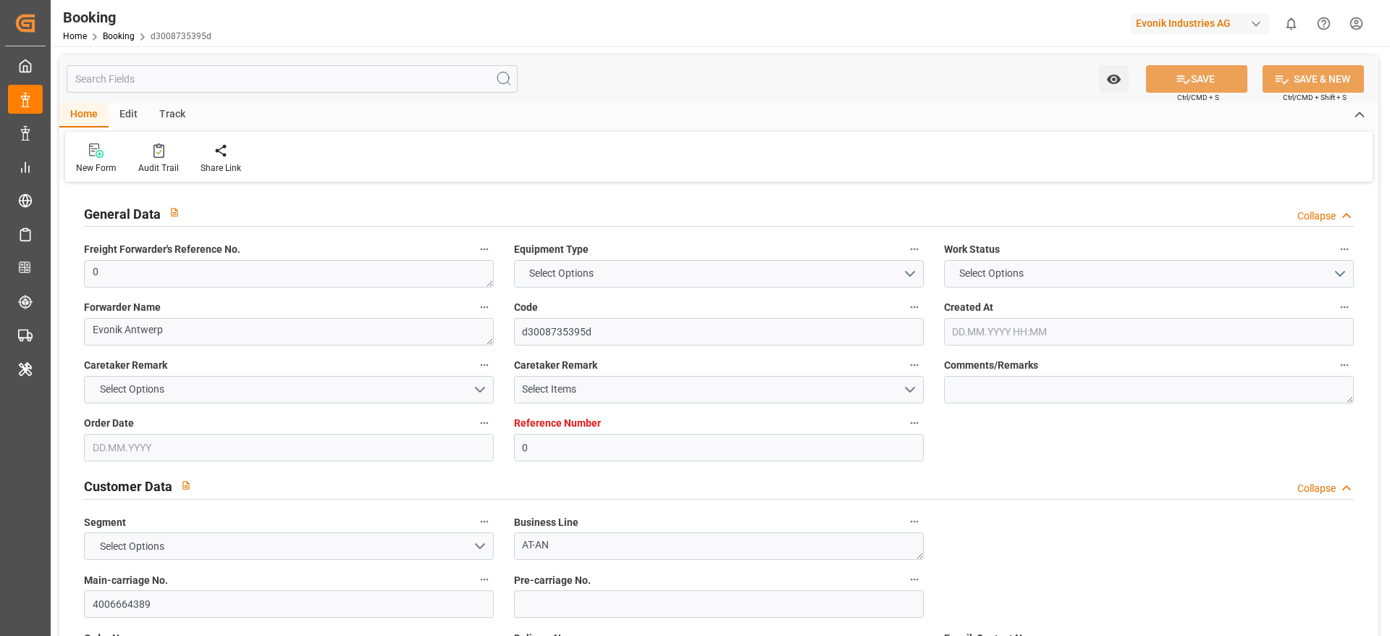
type input "SGSIN"
type input "9790907"
type input "31.07.2025 12:35"
type input "31.07.2025"
type input "15.10.2025"
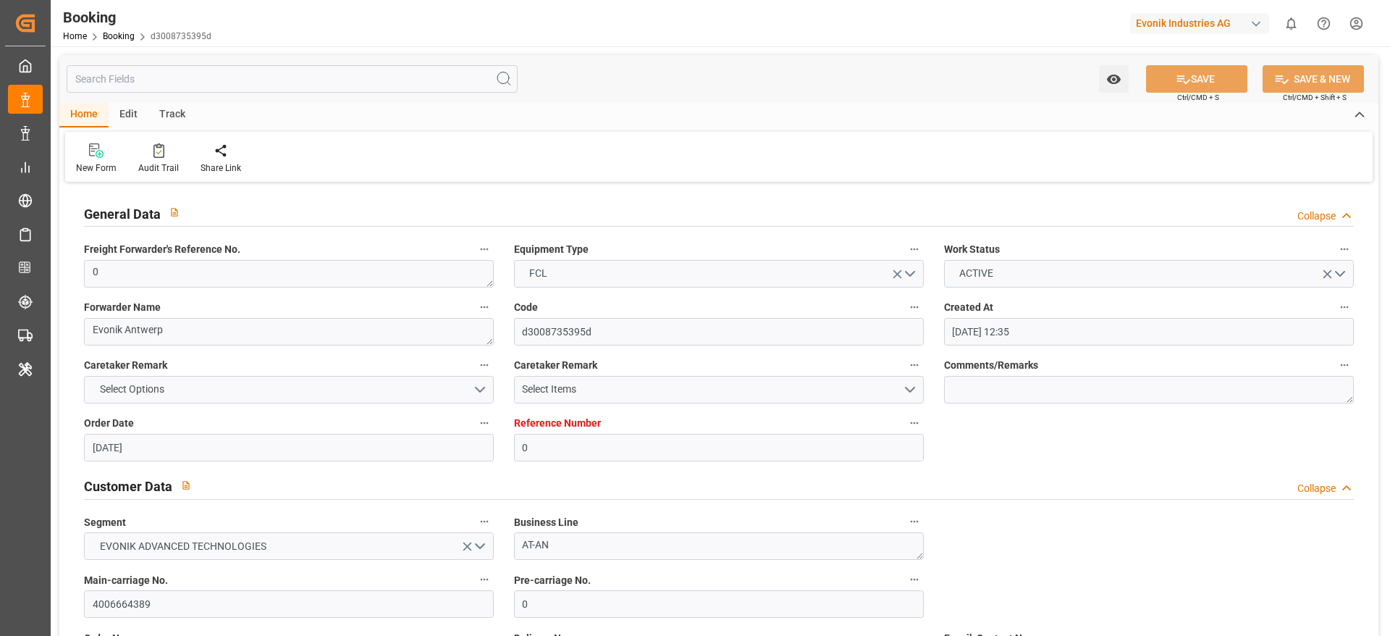
type input "27.08.2025"
type input "05.09.2025 21:00"
type input "05.09.2025 00:00"
type input "05.09.2025 21:28"
type input "25.08.2025 00:00"
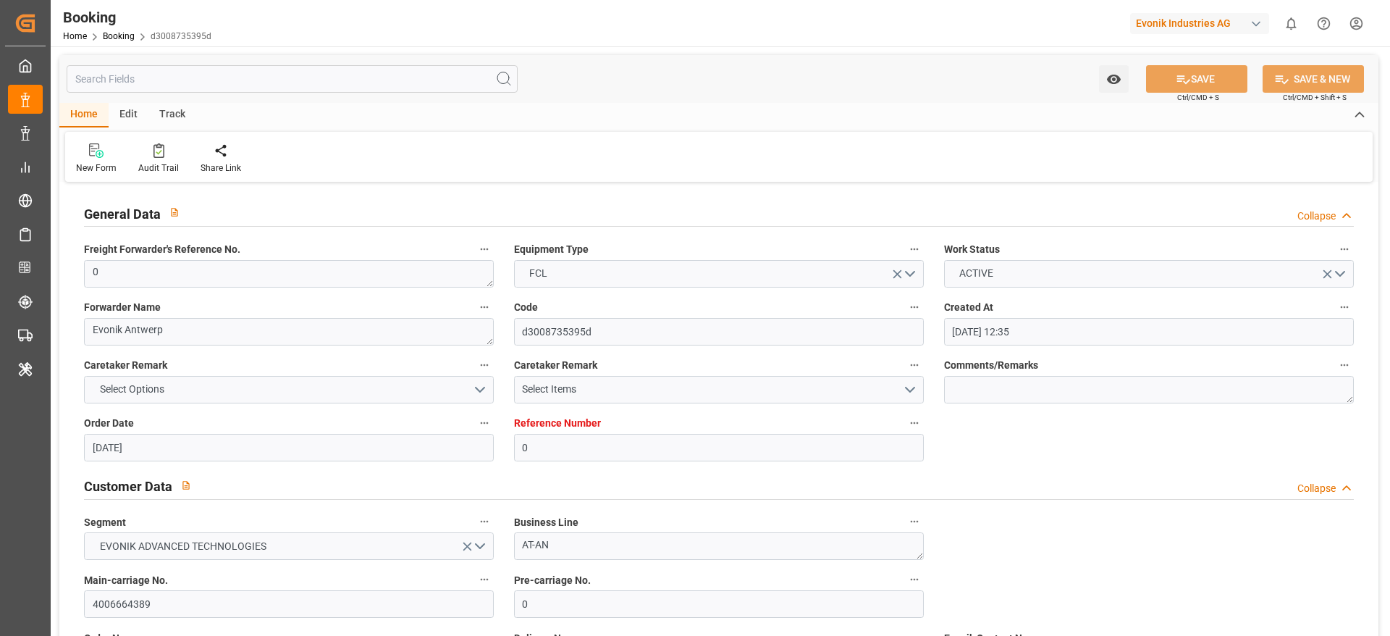
type input "18.10.2025 21:00"
type input "18.10.2025 00:00"
type input "11.09.2025 09:35"
type input "11.09.2025"
type input "04.09.2025 19:27"
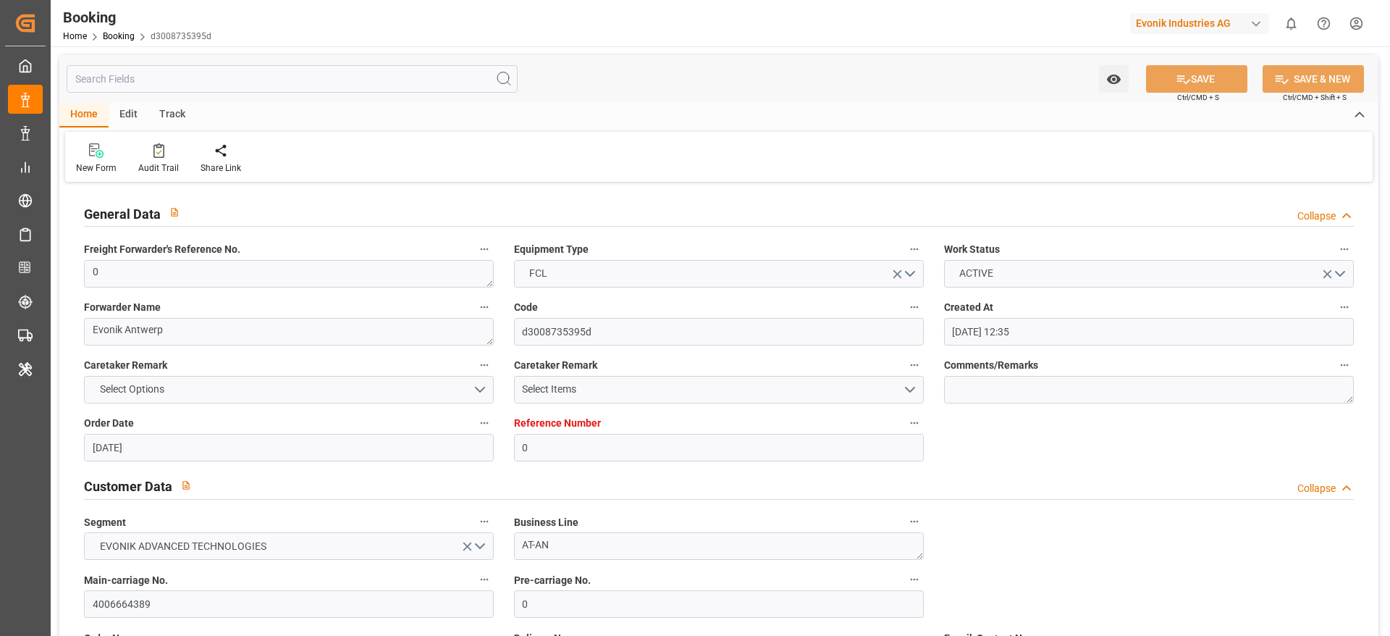
type input "05.09.2025 20:00"
type input "05.09.2025 21:55"
type input "16.03.2025 11:30"
type input "08.04.2025 13:53"
type input "09.04.2025 03:11"
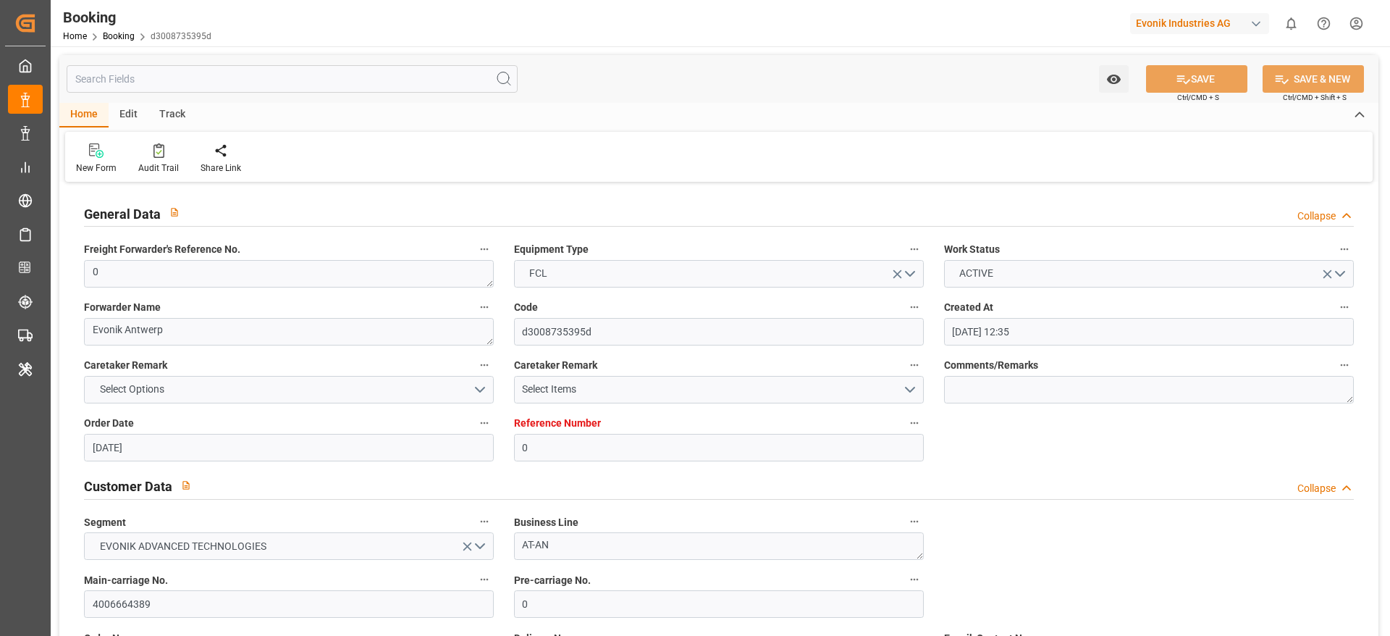
type input "18.10.2025 21:00"
type input "19.10.2025 09:41"
type input "20.10.2025 15:00"
type input "23.10.2025 09:41"
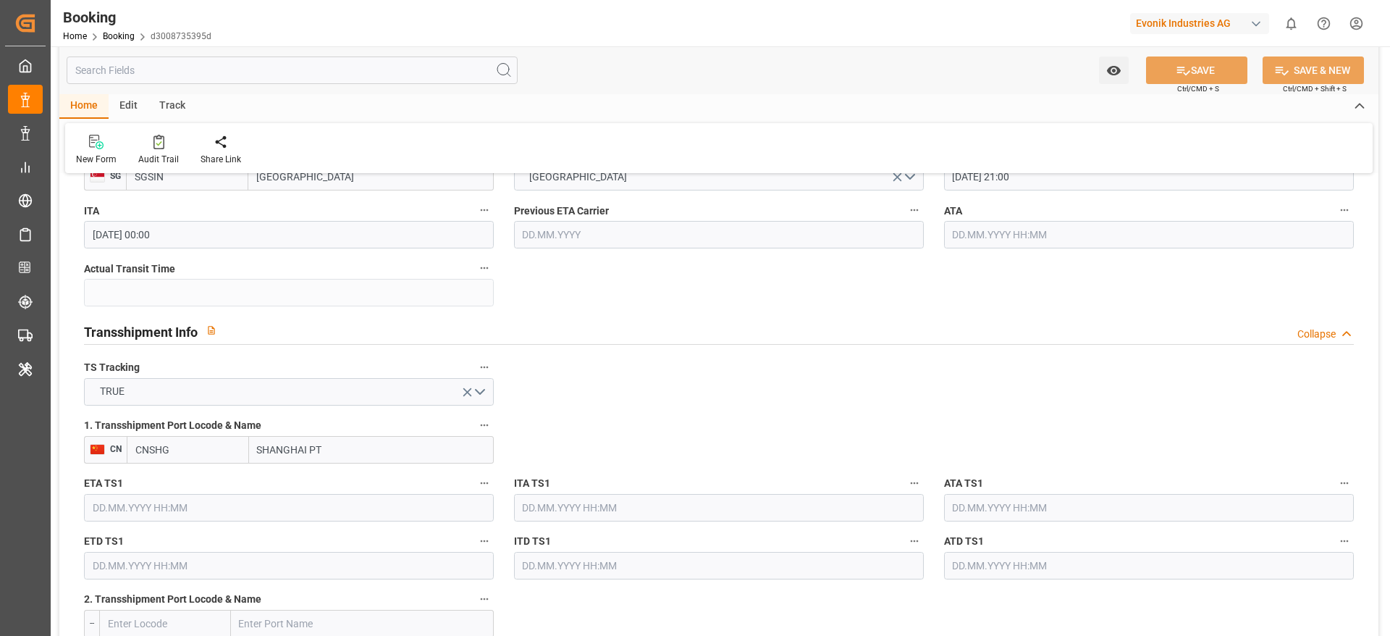
scroll to position [1412, 0]
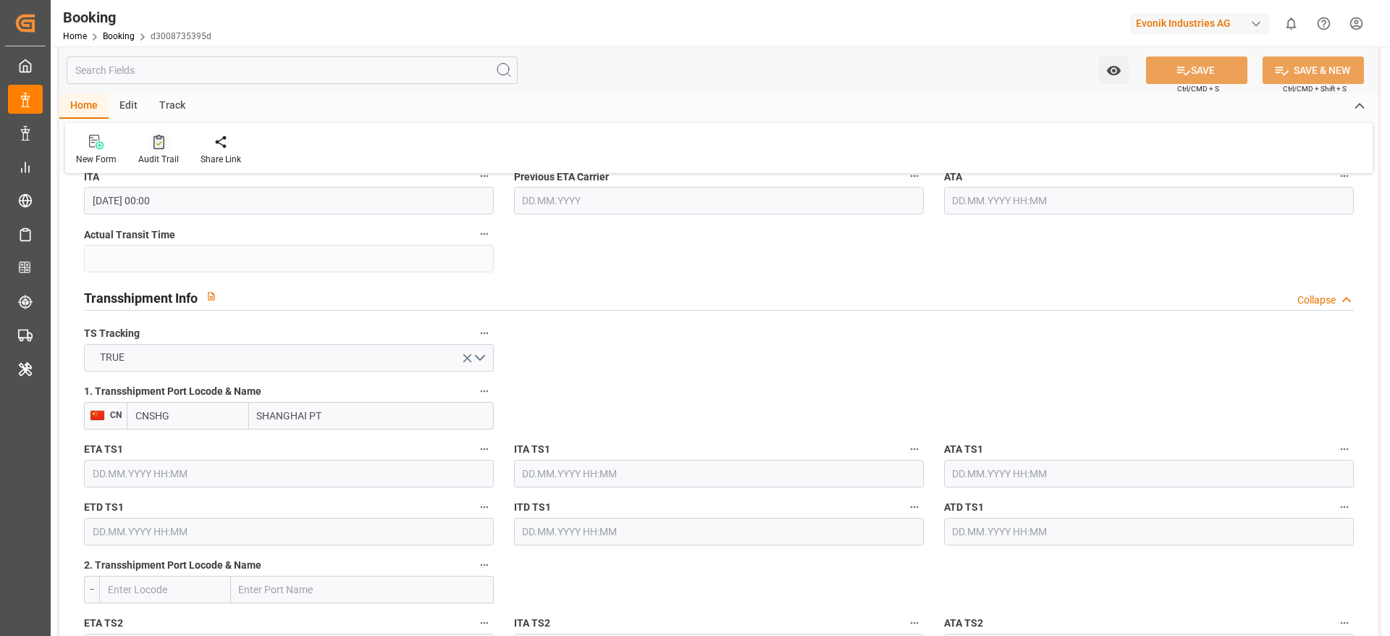
click at [146, 147] on div at bounding box center [158, 141] width 41 height 15
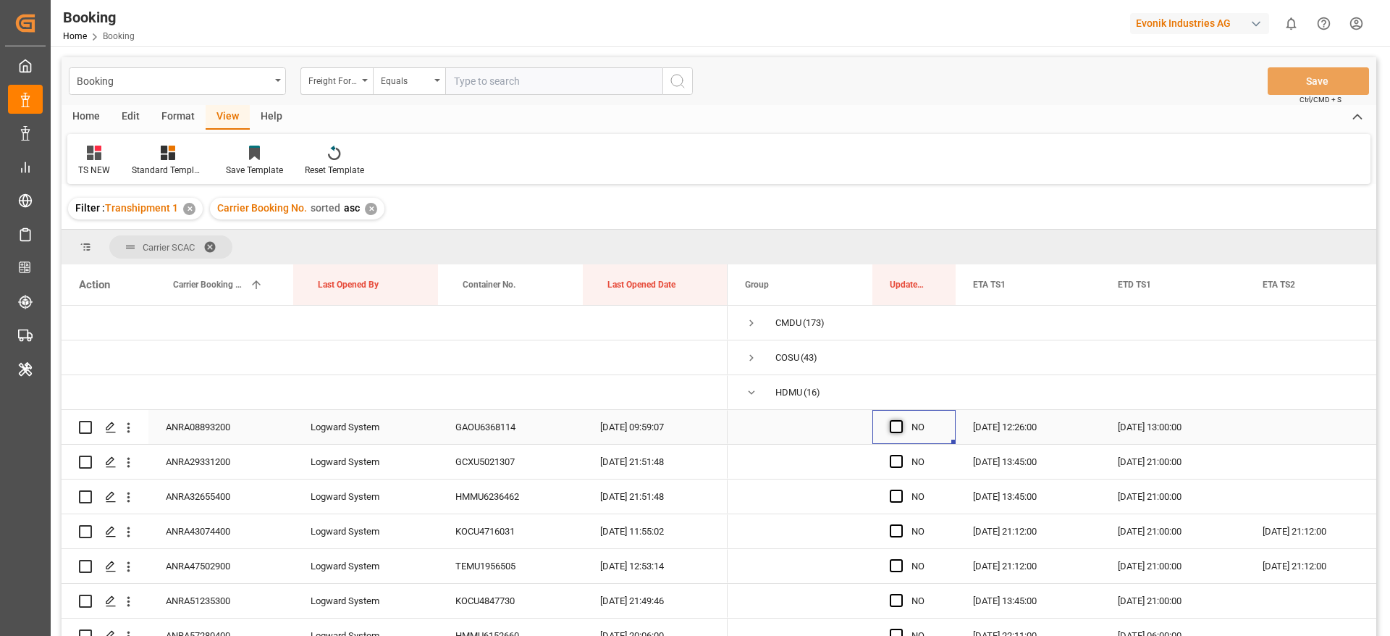
click at [892, 426] on span "Press SPACE to select this row." at bounding box center [896, 426] width 13 height 13
click at [901, 420] on input "Press SPACE to select this row." at bounding box center [901, 420] width 0 height 0
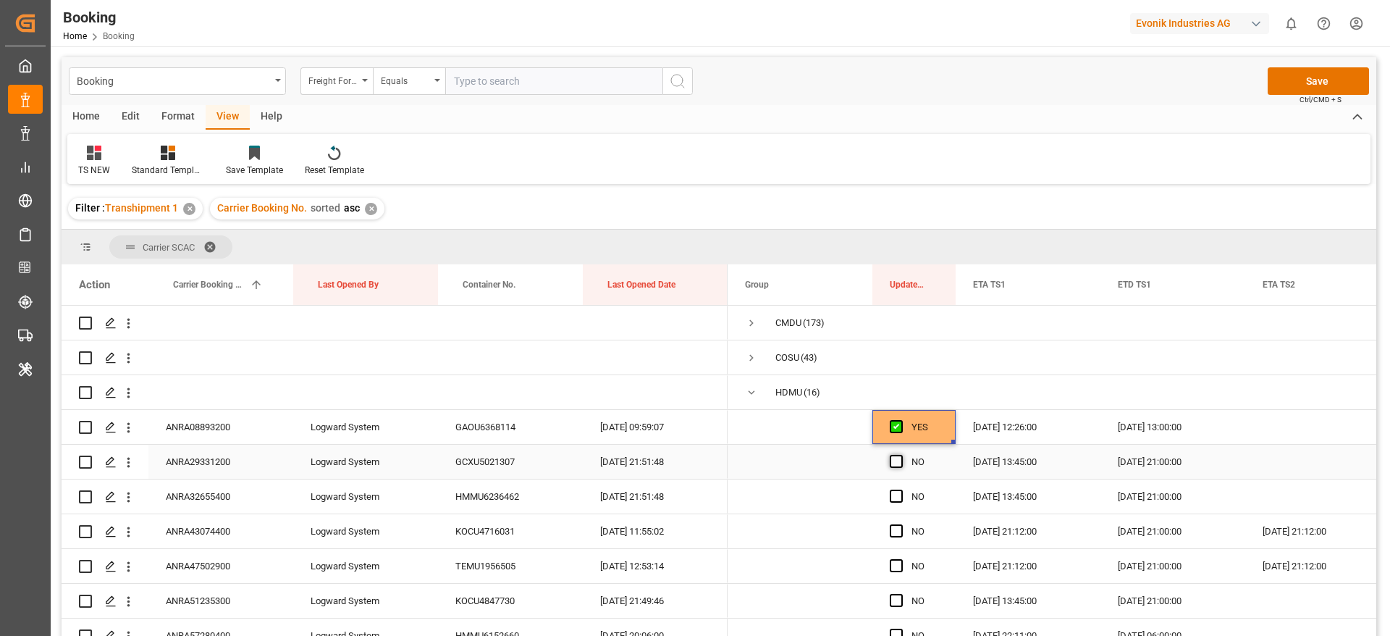
click at [895, 455] on span "Press SPACE to select this row." at bounding box center [896, 461] width 13 height 13
click at [901, 455] on input "Press SPACE to select this row." at bounding box center [901, 455] width 0 height 0
click at [893, 492] on span "Press SPACE to select this row." at bounding box center [896, 495] width 13 height 13
click at [901, 489] on input "Press SPACE to select this row." at bounding box center [901, 489] width 0 height 0
click at [893, 533] on span "Press SPACE to select this row." at bounding box center [896, 530] width 13 height 13
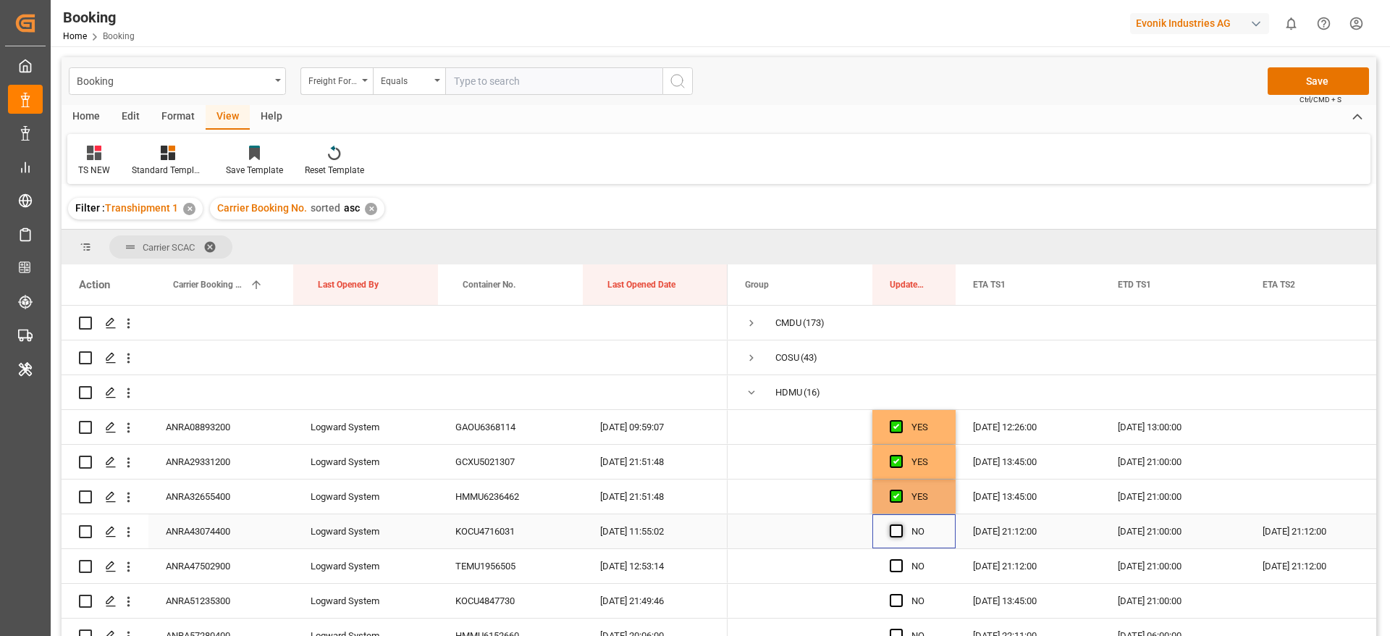
click at [901, 524] on input "Press SPACE to select this row." at bounding box center [901, 524] width 0 height 0
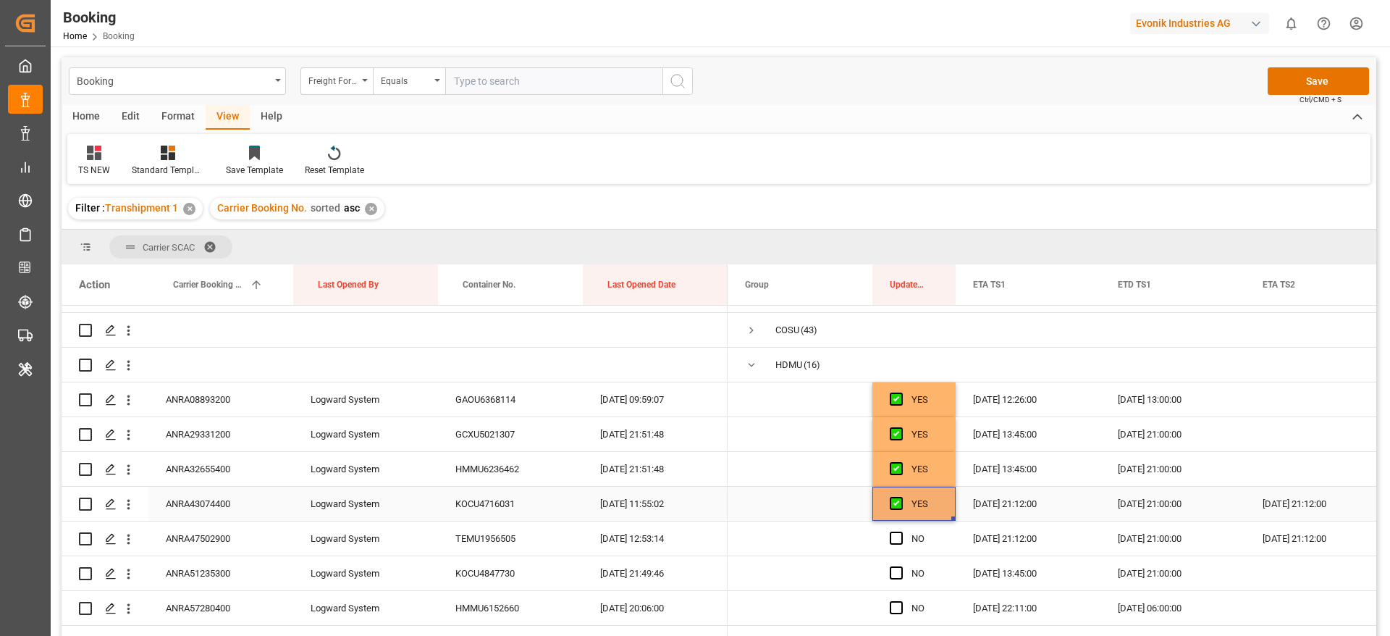
scroll to position [109, 0]
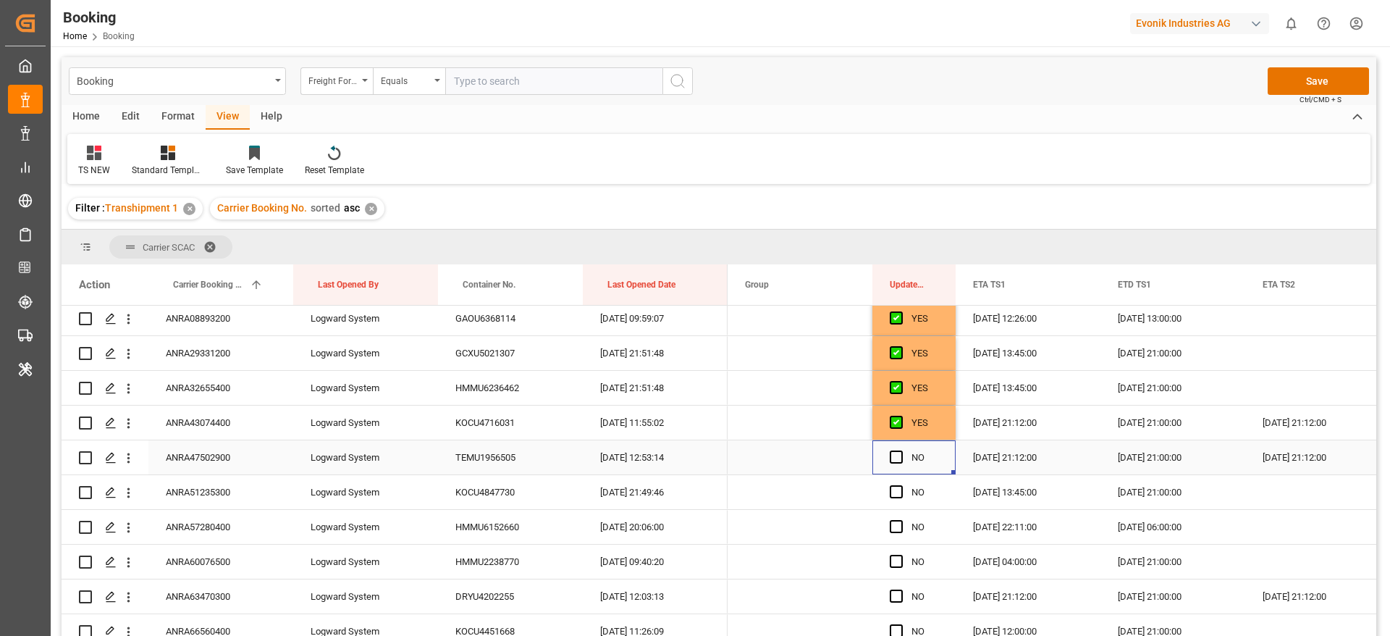
click at [898, 464] on div "Press SPACE to select this row." at bounding box center [901, 457] width 22 height 33
click at [898, 489] on span "Press SPACE to select this row." at bounding box center [896, 491] width 13 height 13
click at [901, 485] on input "Press SPACE to select this row." at bounding box center [901, 485] width 0 height 0
click at [898, 460] on span "Press SPACE to select this row." at bounding box center [896, 456] width 13 height 13
click at [901, 450] on input "Press SPACE to select this row." at bounding box center [901, 450] width 0 height 0
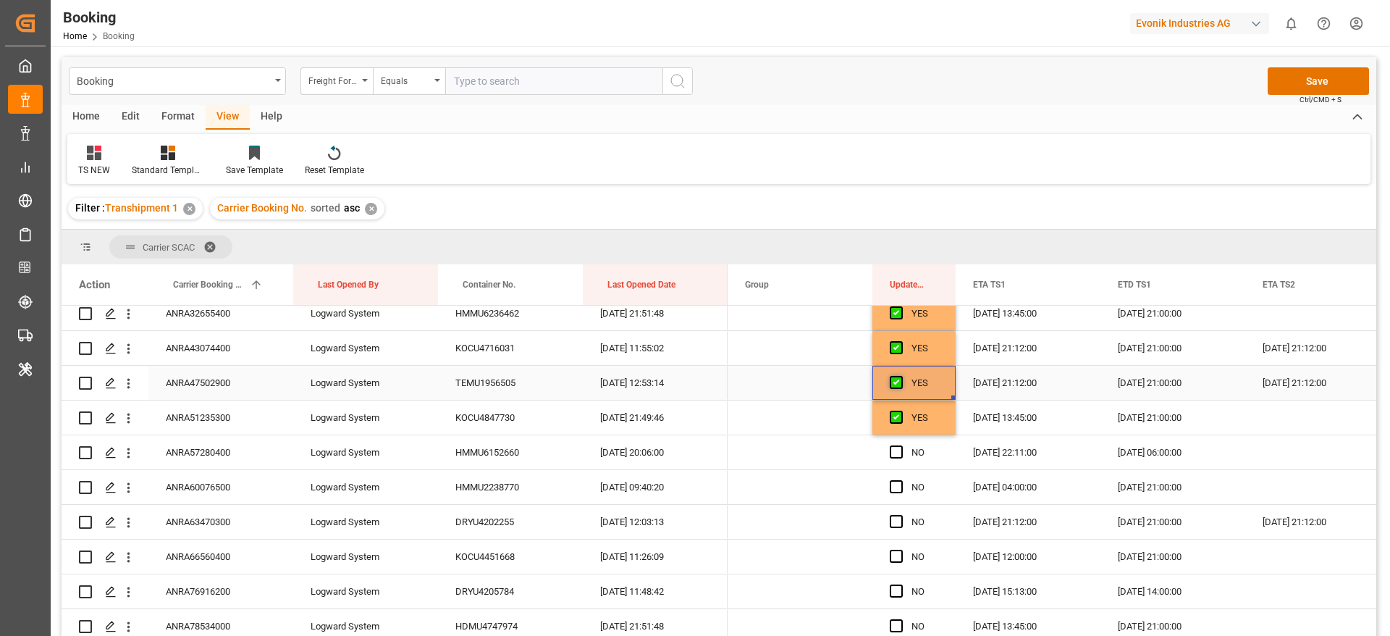
scroll to position [217, 0]
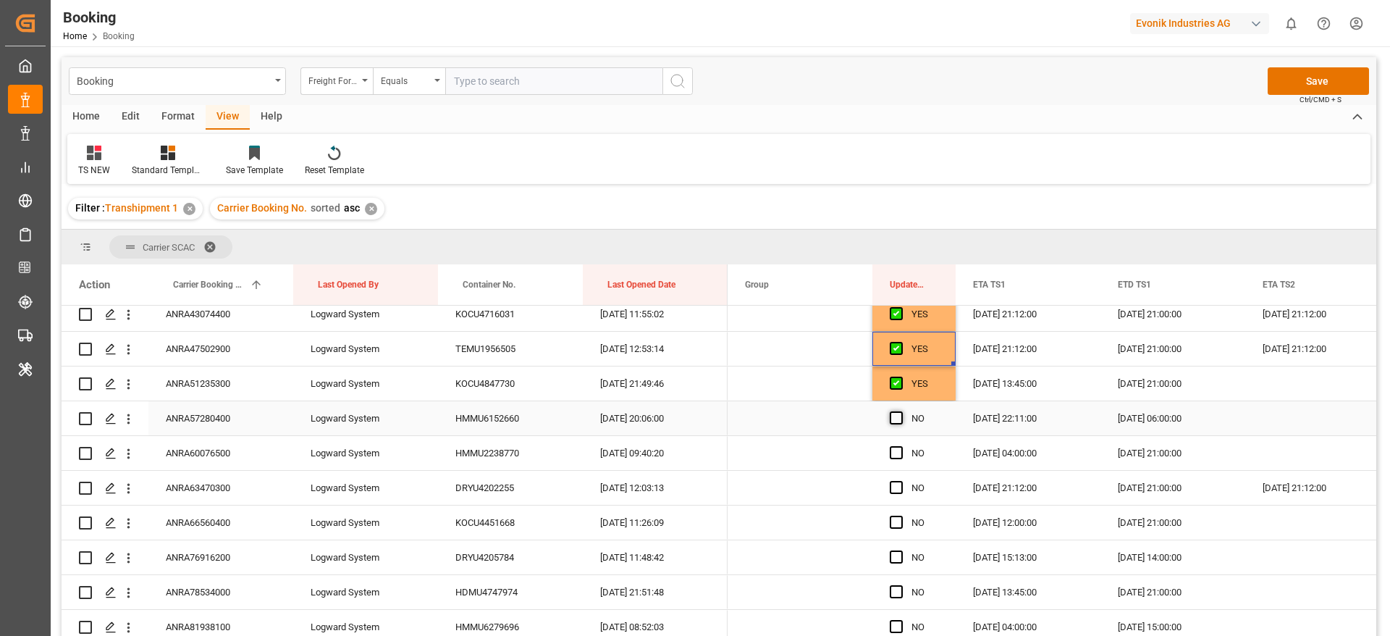
click at [898, 421] on span "Press SPACE to select this row." at bounding box center [896, 417] width 13 height 13
click at [901, 411] on input "Press SPACE to select this row." at bounding box center [901, 411] width 0 height 0
click at [898, 449] on span "Press SPACE to select this row." at bounding box center [896, 452] width 13 height 13
click at [901, 446] on input "Press SPACE to select this row." at bounding box center [901, 446] width 0 height 0
click at [898, 493] on span "Press SPACE to select this row." at bounding box center [896, 487] width 13 height 13
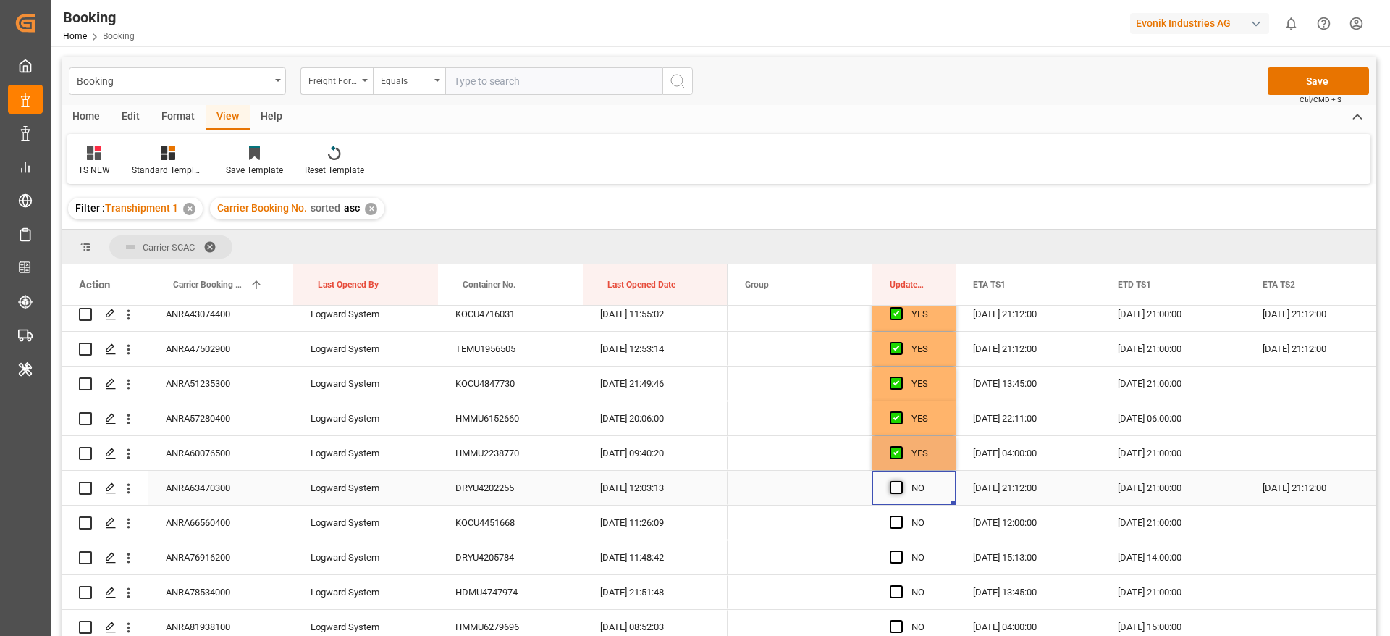
click at [901, 481] on input "Press SPACE to select this row." at bounding box center [901, 481] width 0 height 0
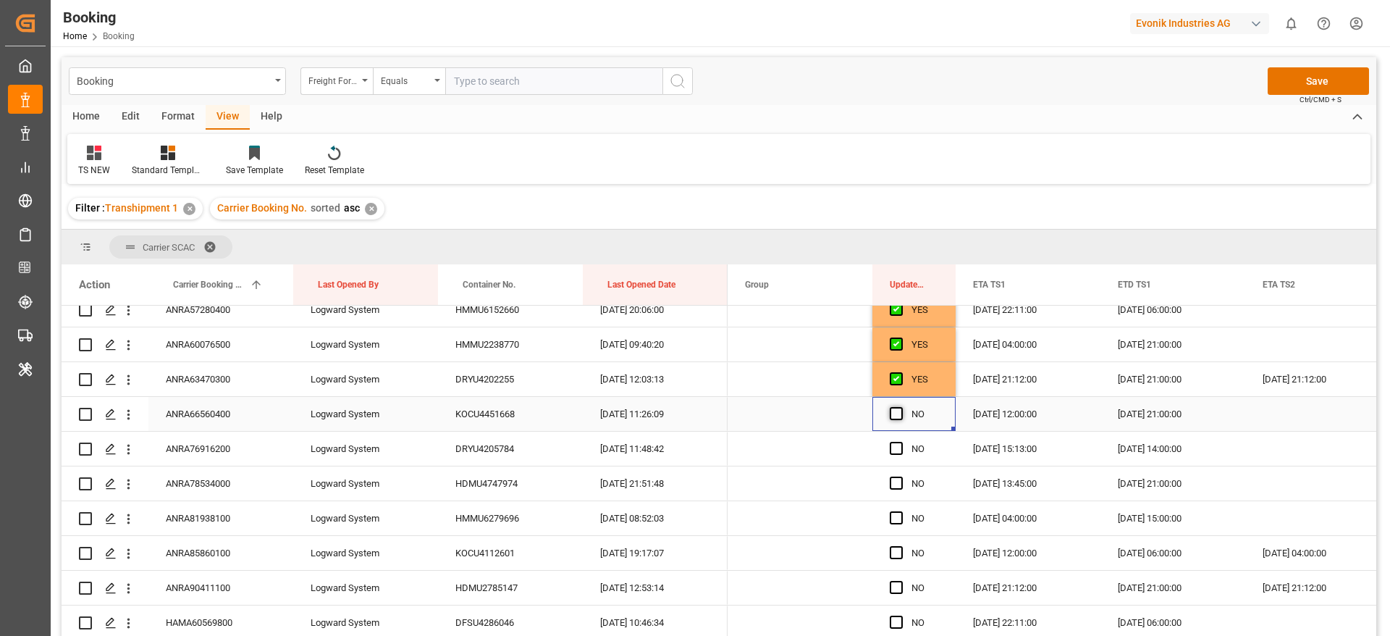
click at [894, 416] on span "Press SPACE to select this row." at bounding box center [896, 413] width 13 height 13
click at [901, 407] on input "Press SPACE to select this row." at bounding box center [901, 407] width 0 height 0
click at [893, 455] on div "Press SPACE to select this row." at bounding box center [901, 448] width 22 height 33
click at [894, 481] on span "Press SPACE to select this row." at bounding box center [896, 482] width 13 height 13
click at [901, 476] on input "Press SPACE to select this row." at bounding box center [901, 476] width 0 height 0
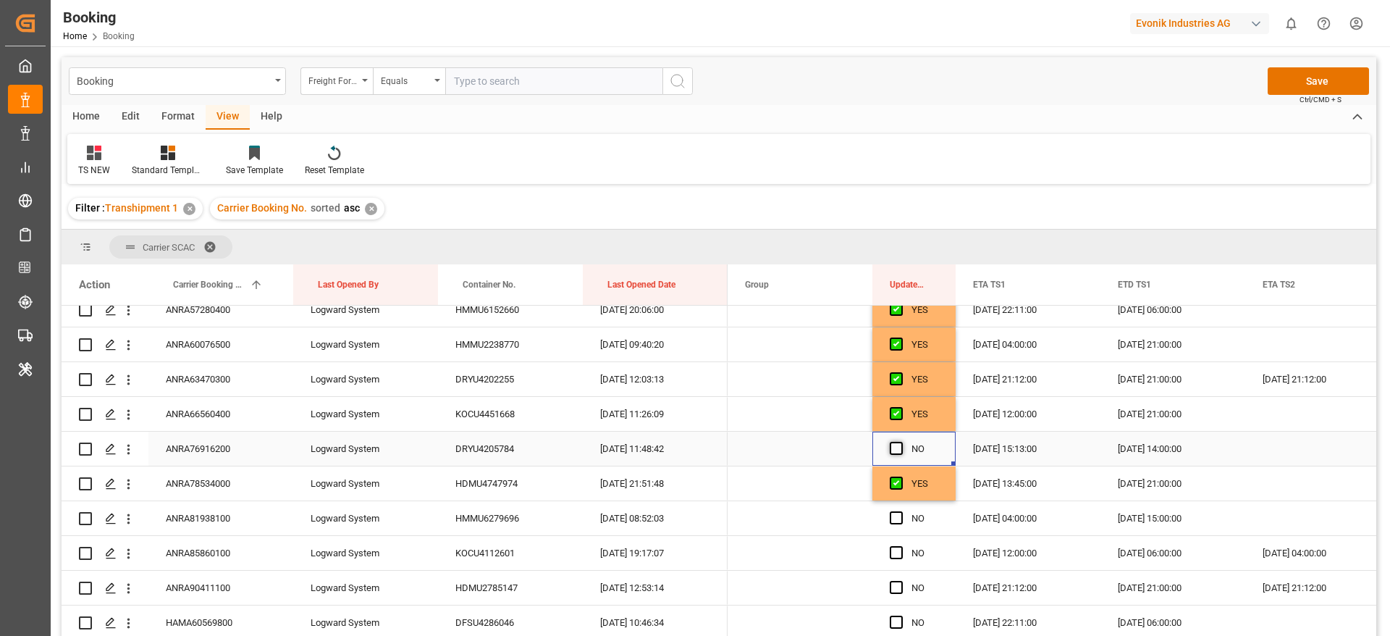
click at [893, 444] on span "Press SPACE to select this row." at bounding box center [896, 448] width 13 height 13
click at [901, 442] on input "Press SPACE to select this row." at bounding box center [901, 442] width 0 height 0
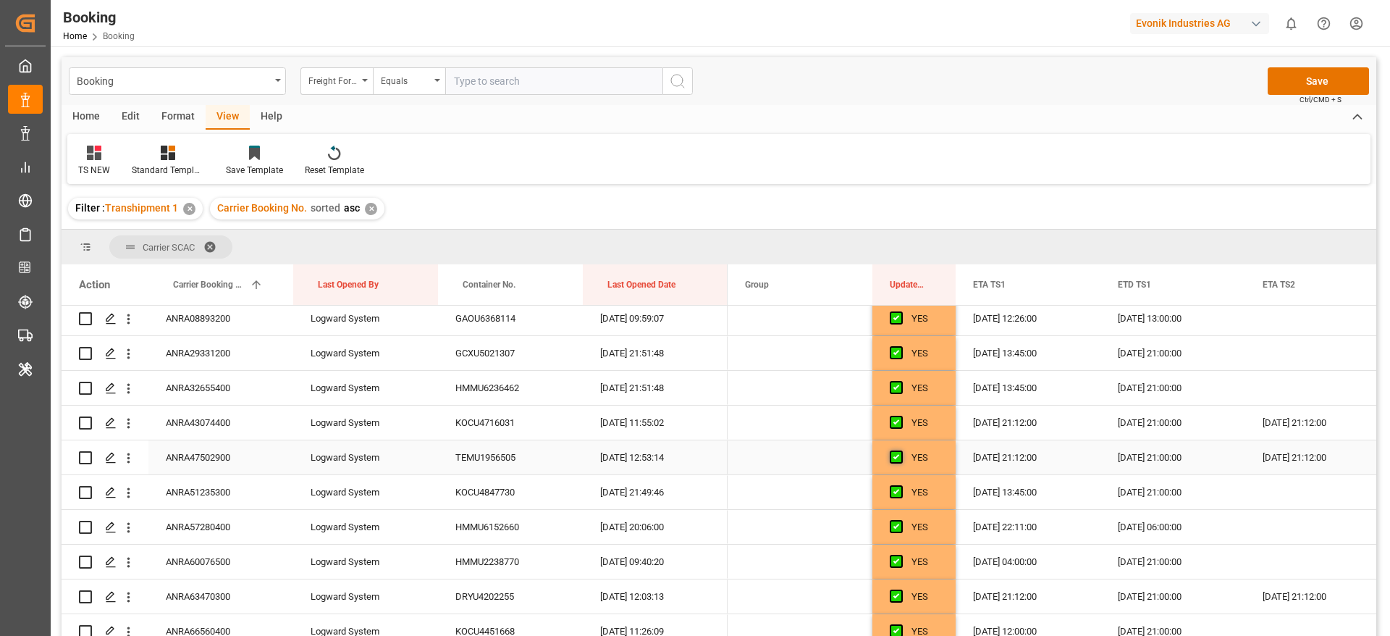
scroll to position [0, 0]
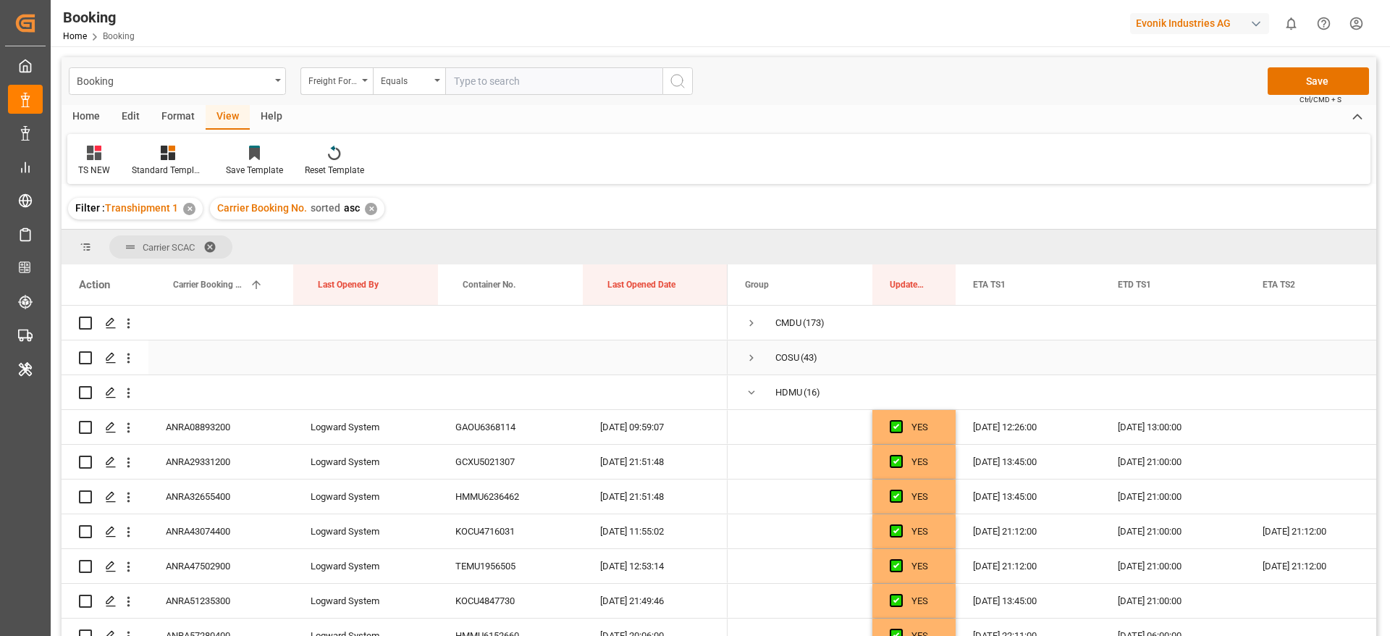
click at [751, 359] on span "Press SPACE to select this row." at bounding box center [751, 357] width 13 height 13
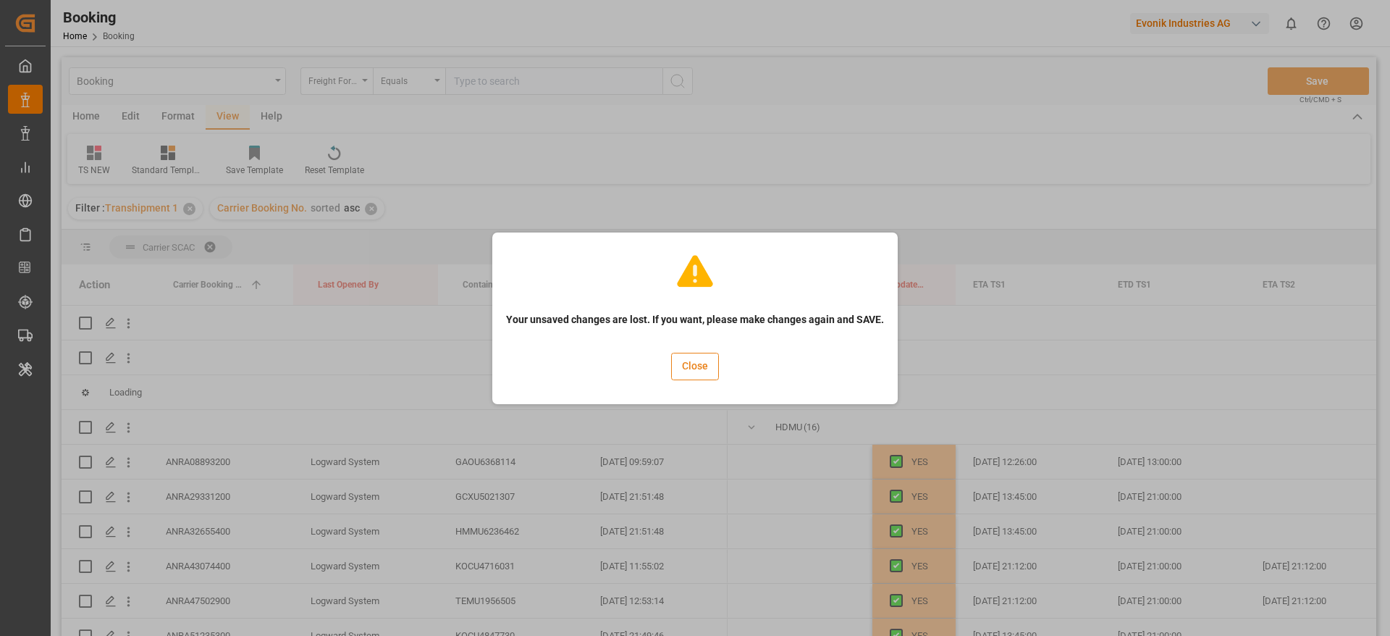
click at [707, 367] on button "Close" at bounding box center [695, 367] width 48 height 28
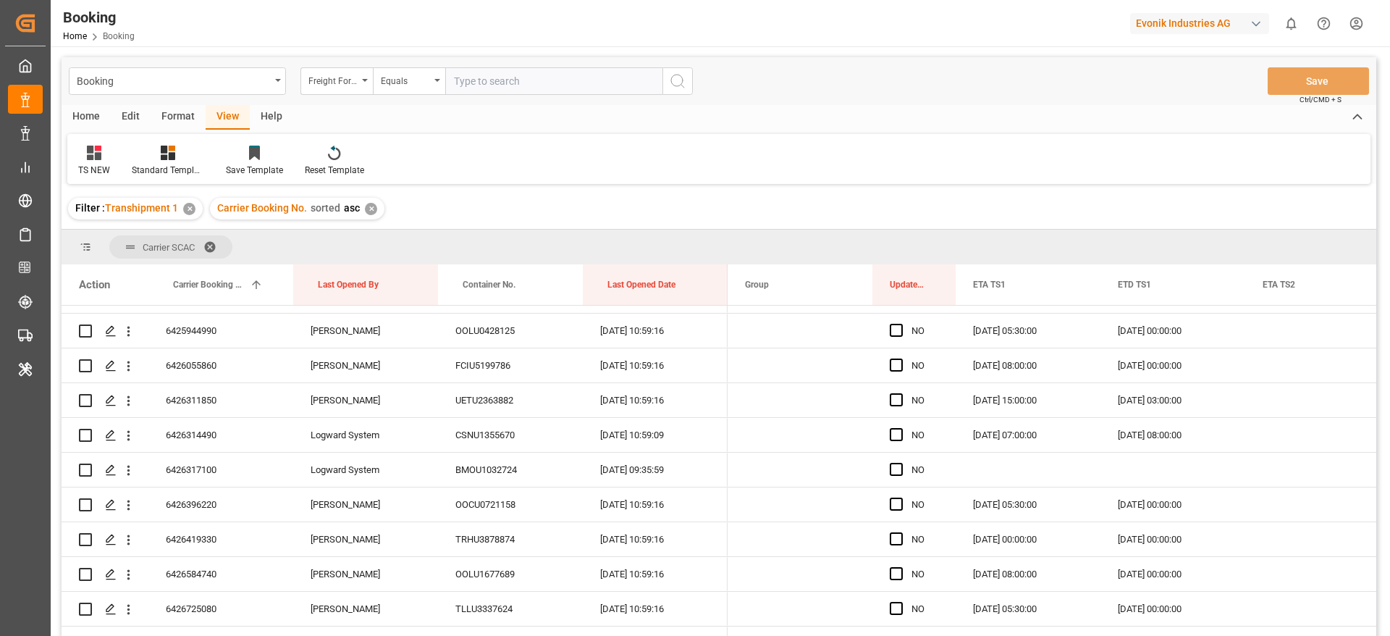
scroll to position [869, 0]
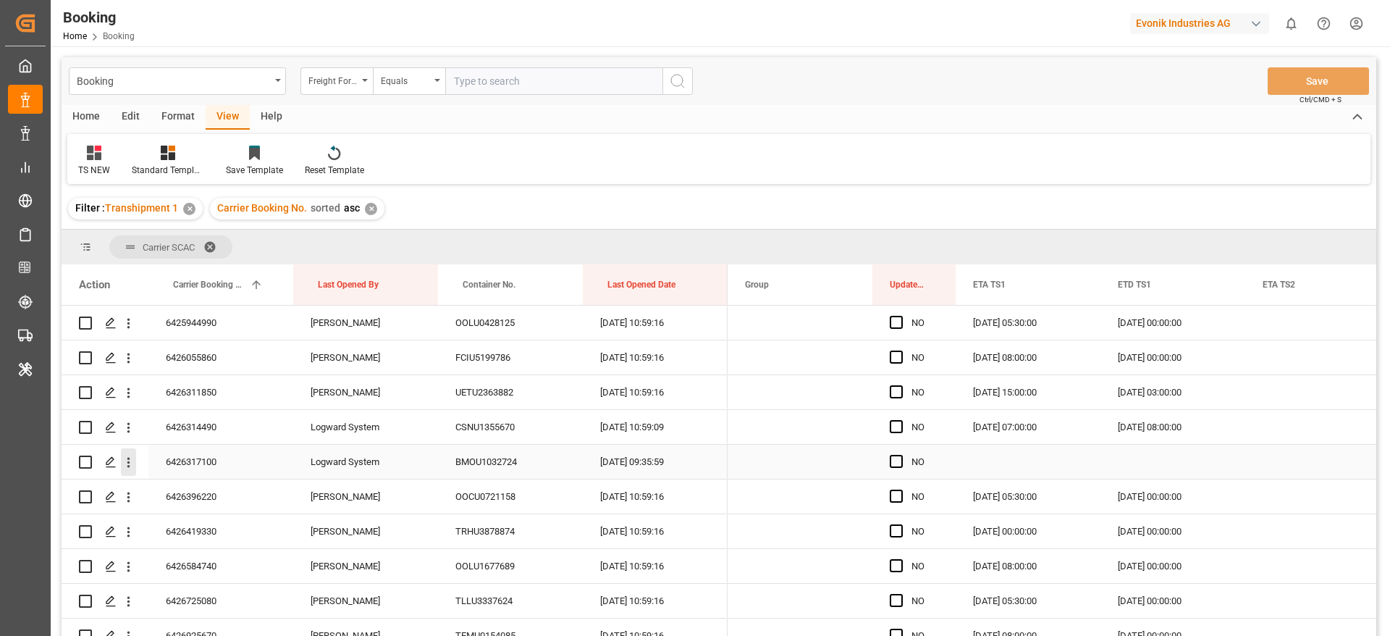
click at [132, 463] on icon "open menu" at bounding box center [128, 462] width 15 height 15
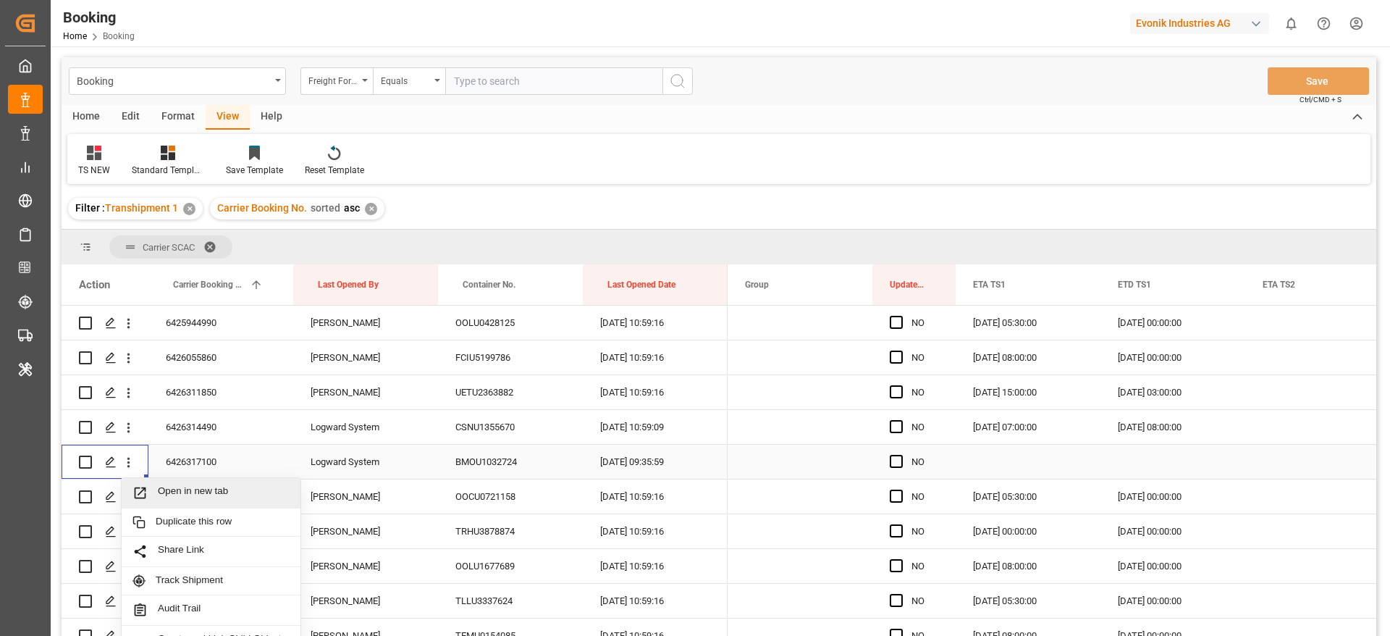
click at [271, 492] on span "Open in new tab" at bounding box center [224, 492] width 132 height 15
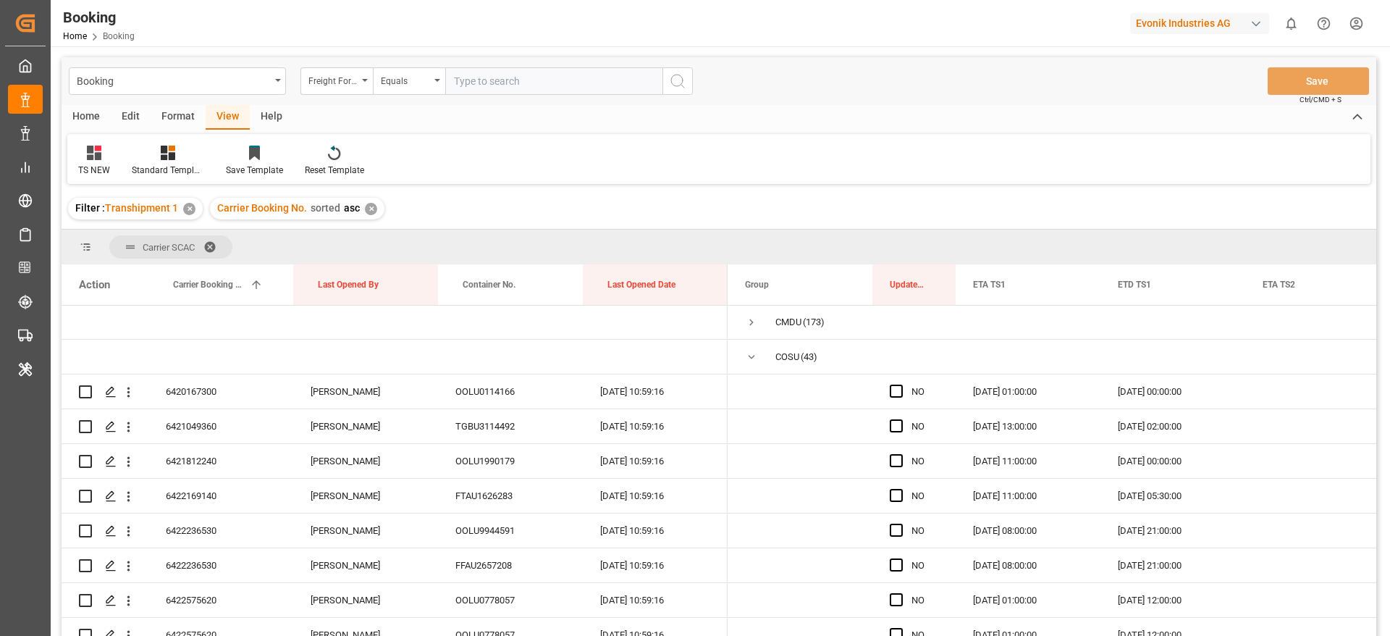
scroll to position [0, 0]
click at [749, 354] on span "Press SPACE to select this row." at bounding box center [751, 357] width 13 height 13
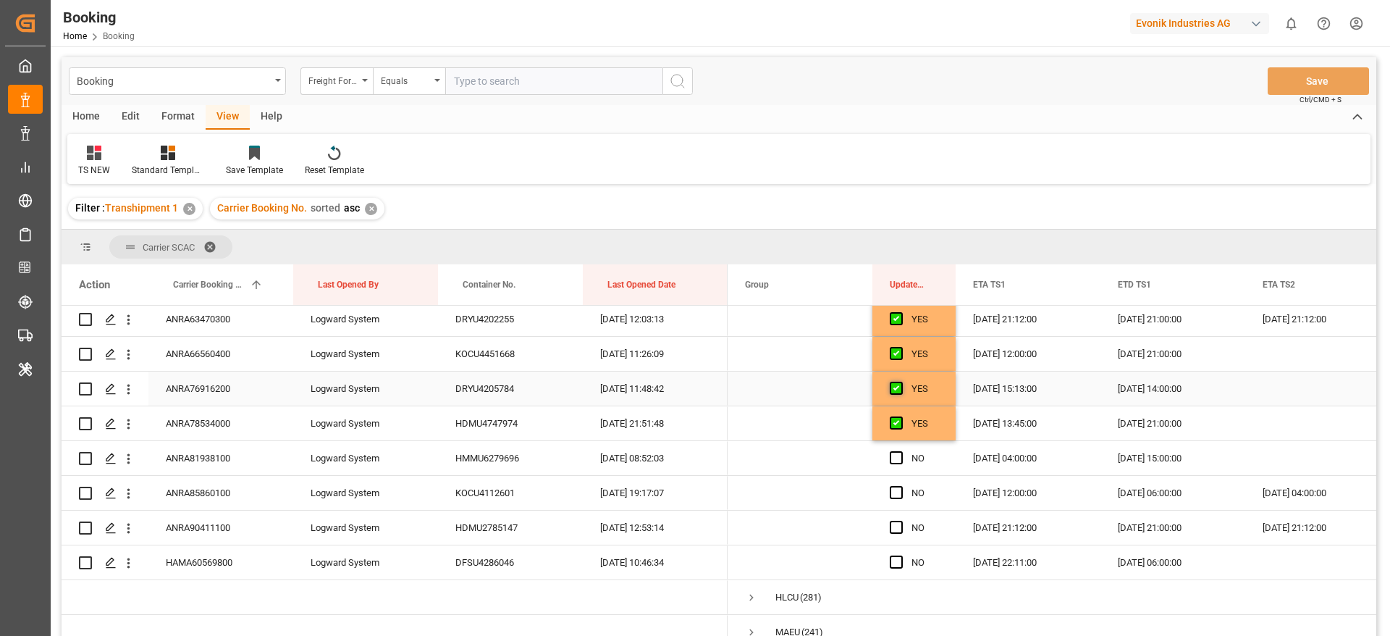
scroll to position [434, 0]
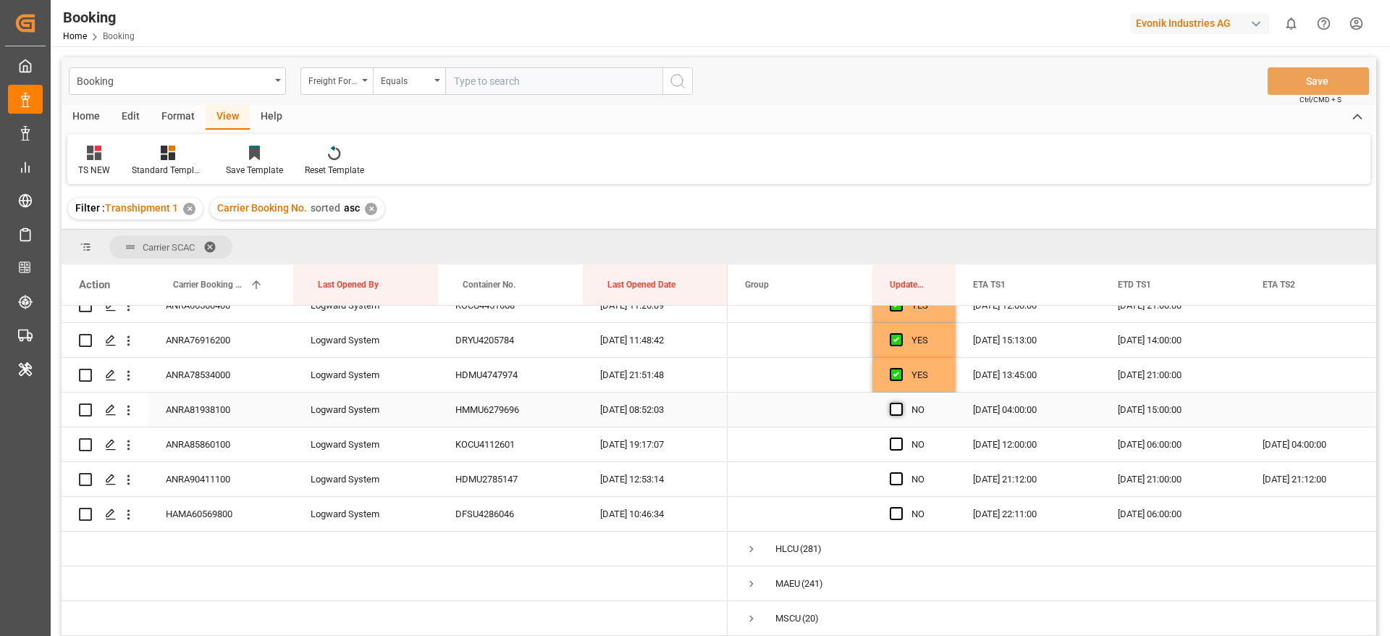
click at [895, 409] on span "Press SPACE to select this row." at bounding box center [896, 408] width 13 height 13
click at [901, 402] on input "Press SPACE to select this row." at bounding box center [901, 402] width 0 height 0
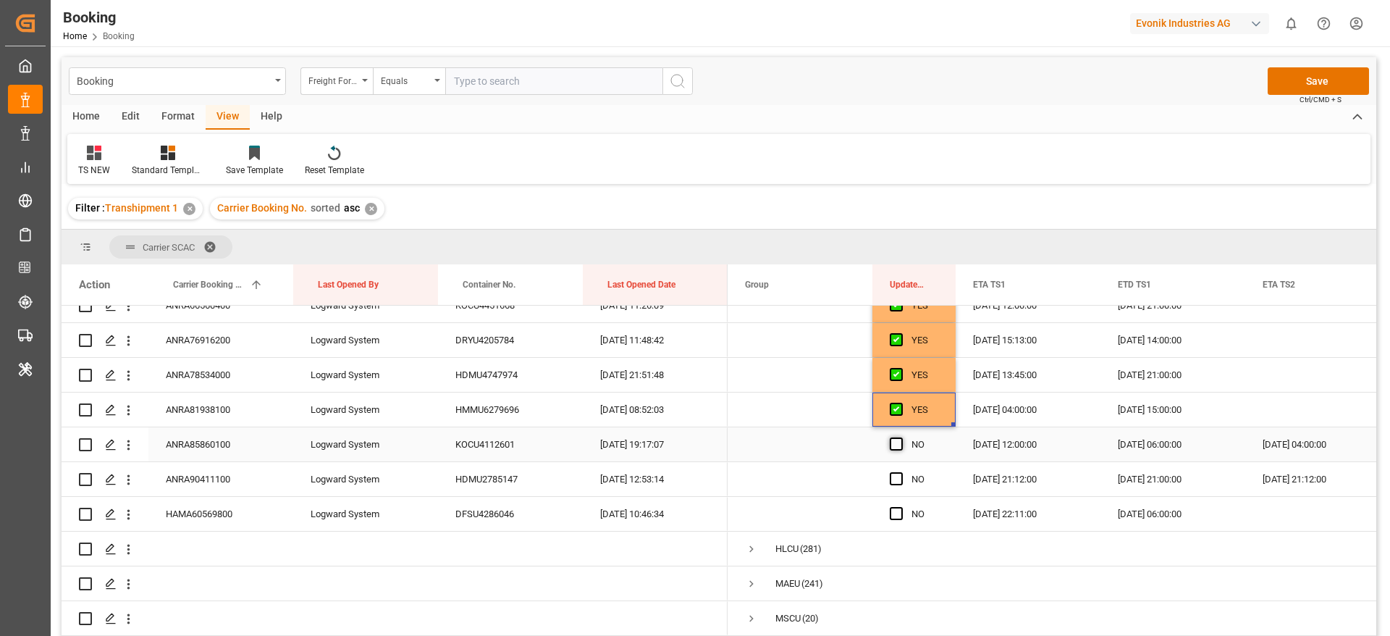
click at [893, 447] on span "Press SPACE to select this row." at bounding box center [896, 443] width 13 height 13
click at [901, 437] on input "Press SPACE to select this row." at bounding box center [901, 437] width 0 height 0
click at [895, 481] on span "Press SPACE to select this row." at bounding box center [896, 478] width 13 height 13
click at [901, 472] on input "Press SPACE to select this row." at bounding box center [901, 472] width 0 height 0
click at [898, 520] on div "Press SPACE to select this row." at bounding box center [901, 513] width 22 height 33
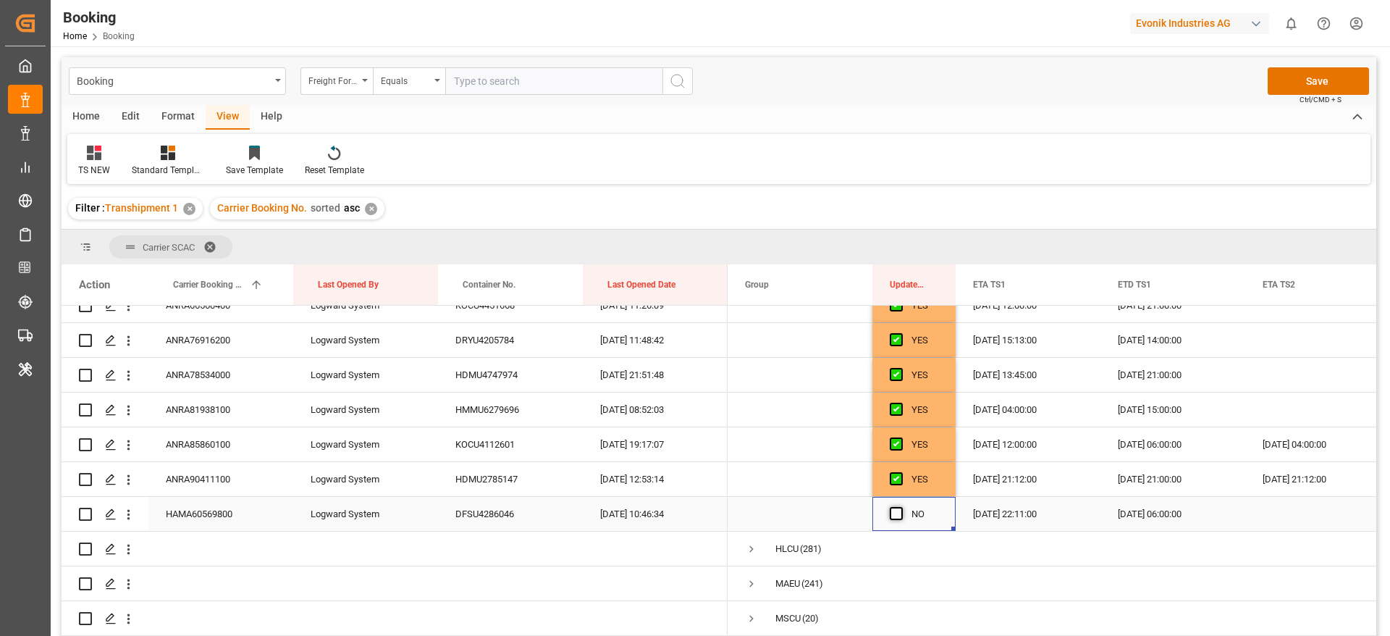
click at [898, 515] on span "Press SPACE to select this row." at bounding box center [896, 513] width 13 height 13
click at [901, 507] on input "Press SPACE to select this row." at bounding box center [901, 507] width 0 height 0
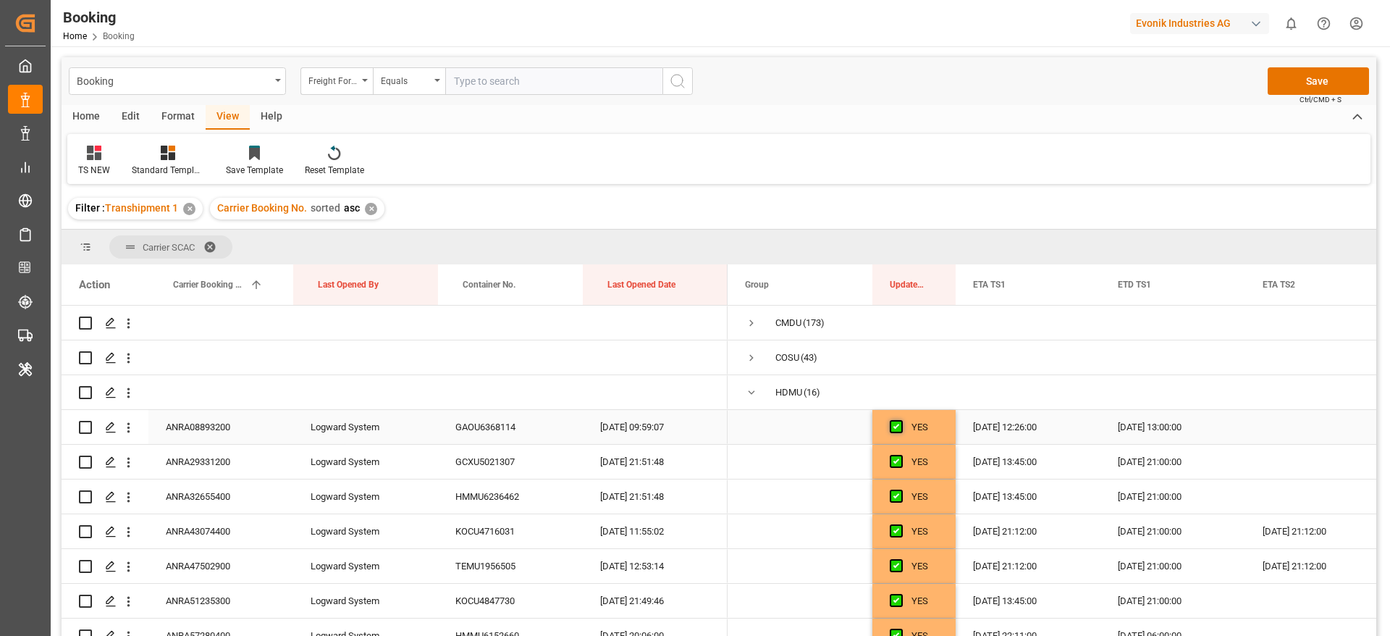
click at [896, 425] on span "Press SPACE to select this row." at bounding box center [896, 426] width 13 height 13
click at [901, 420] on input "Press SPACE to select this row." at bounding box center [901, 420] width 0 height 0
click at [896, 425] on span "Press SPACE to select this row." at bounding box center [896, 426] width 13 height 13
click at [901, 420] on input "Press SPACE to select this row." at bounding box center [901, 420] width 0 height 0
click at [1032, 174] on div "TS NEW Standard Templates Save Template Reset Template" at bounding box center [718, 159] width 1303 height 50
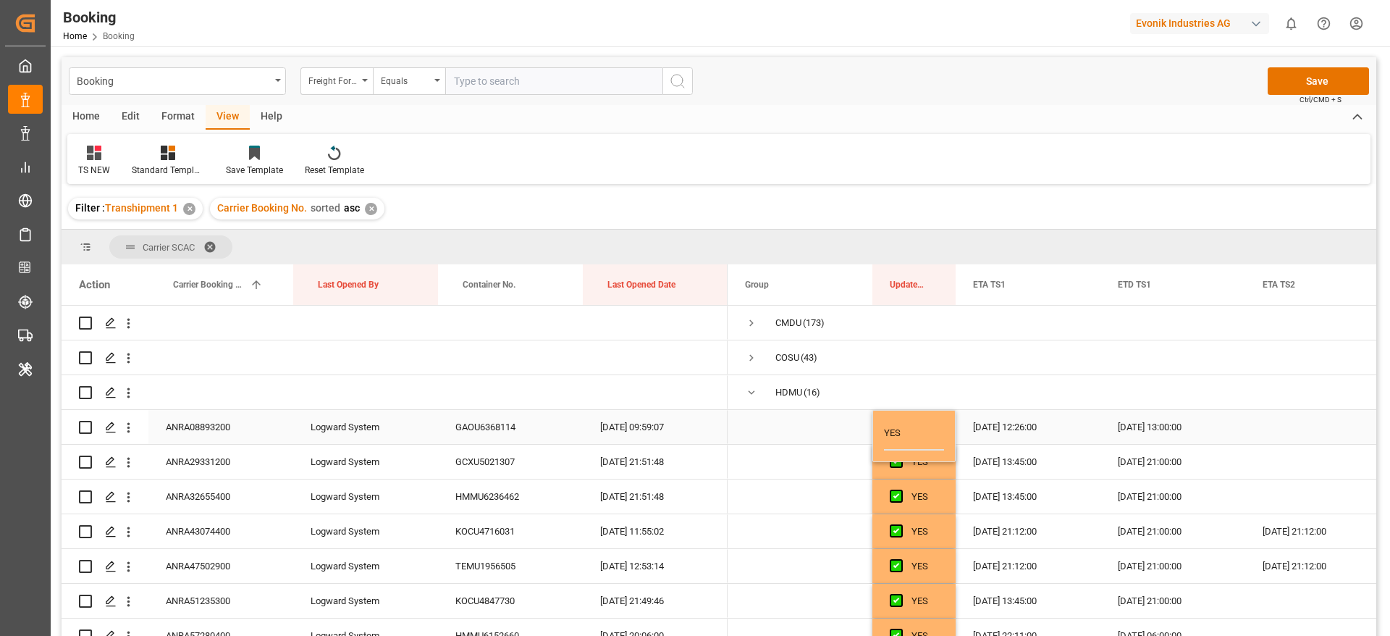
click at [1015, 423] on div "15.10.2025 12:26:00" at bounding box center [1028, 427] width 145 height 34
click at [932, 424] on div "YES" at bounding box center [924, 426] width 27 height 33
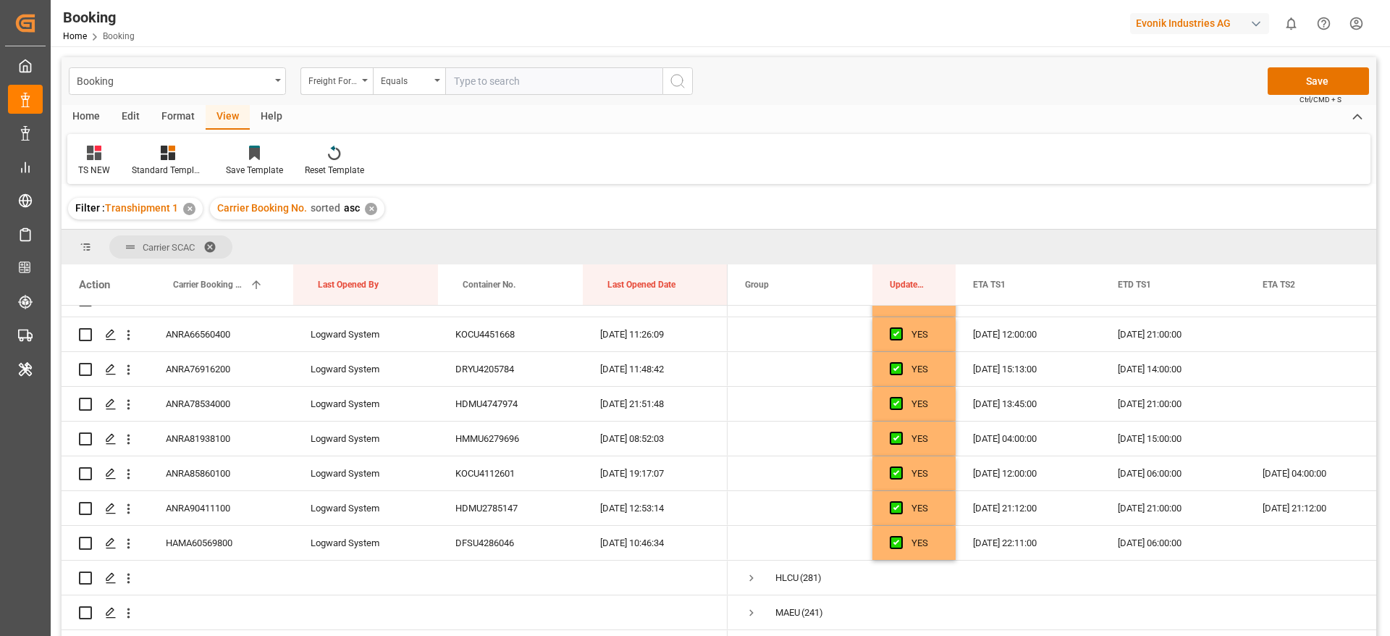
scroll to position [505, 0]
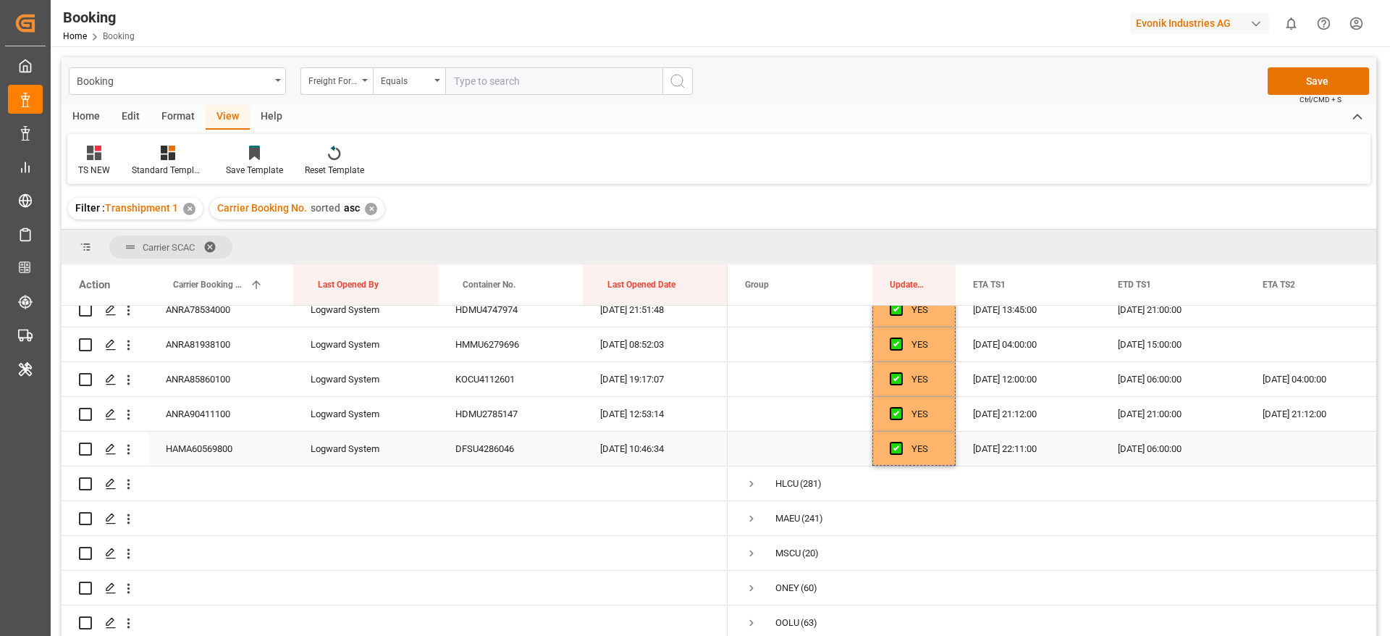
drag, startPoint x: 953, startPoint y: 440, endPoint x: 905, endPoint y: 442, distance: 48.6
click at [1289, 77] on button "Save" at bounding box center [1318, 81] width 101 height 28
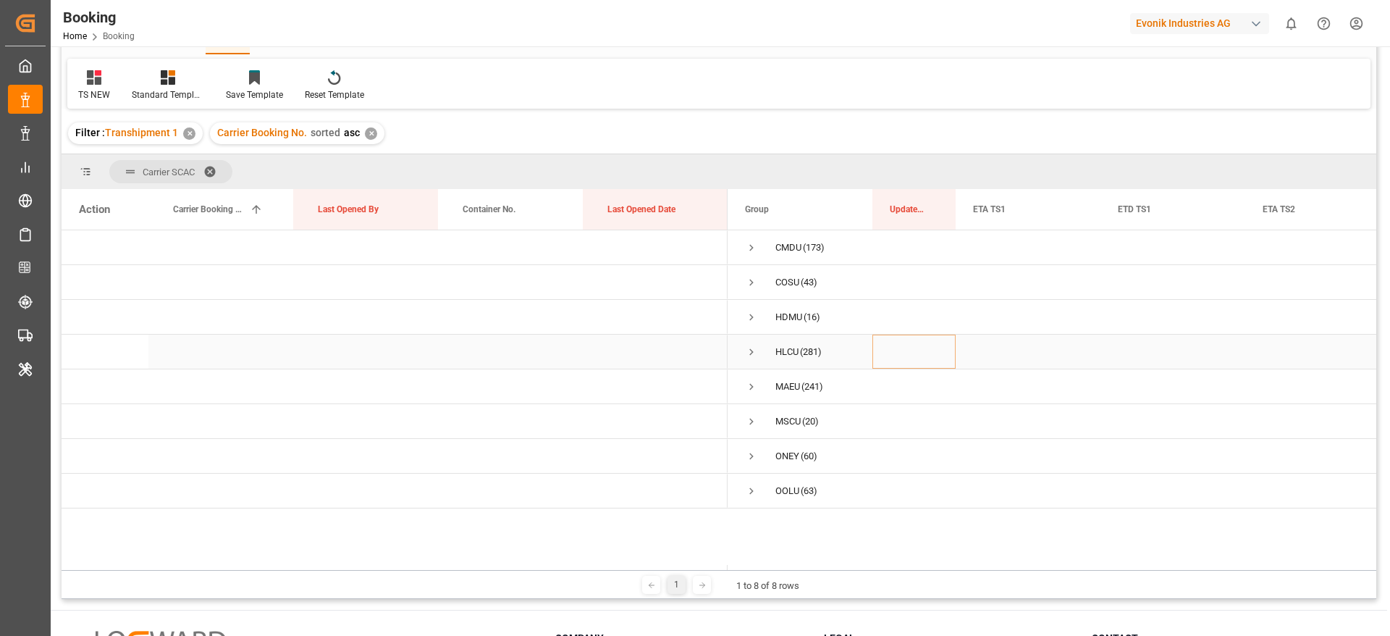
scroll to position [109, 0]
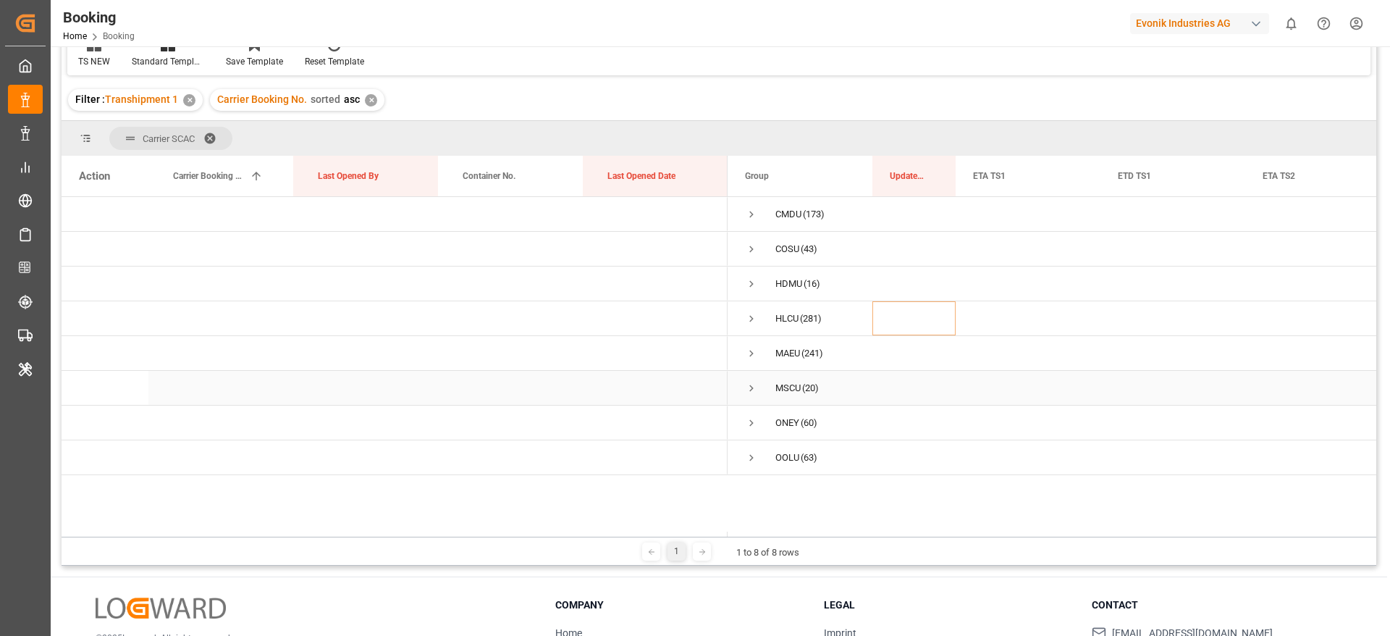
click at [742, 387] on div "MSCU (20)" at bounding box center [800, 388] width 145 height 34
click at [749, 391] on span "Press SPACE to select this row." at bounding box center [751, 387] width 13 height 13
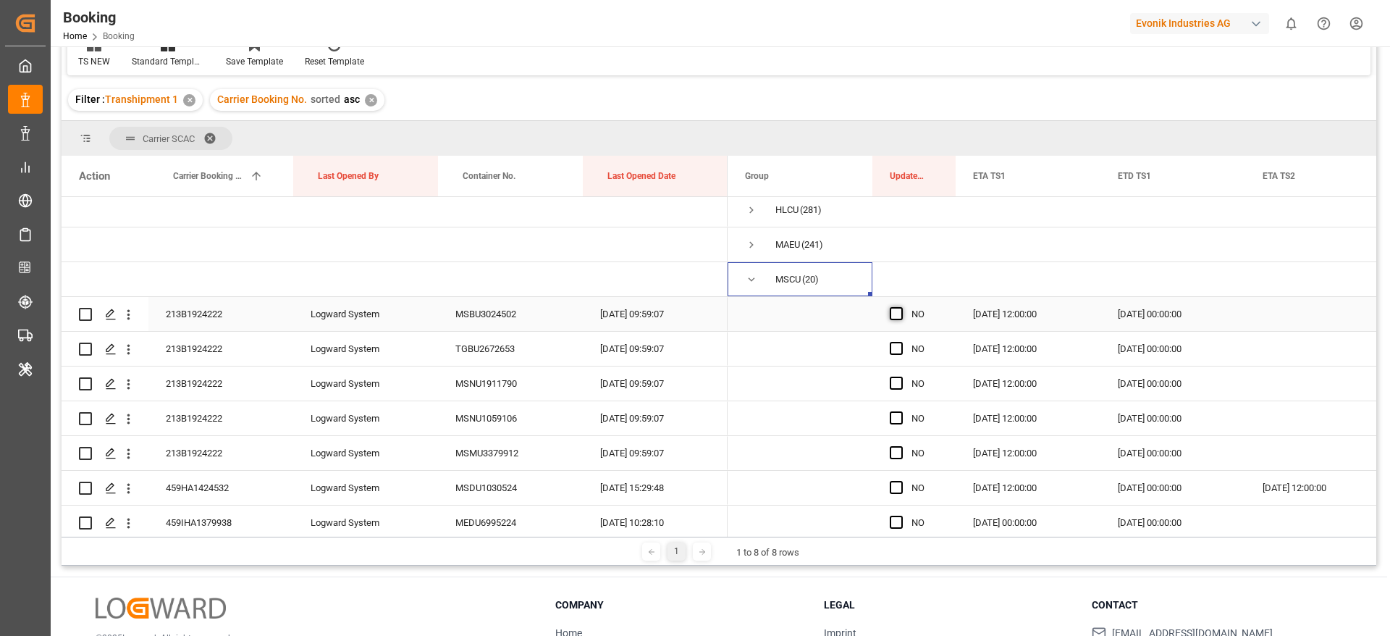
click at [893, 313] on span "Press SPACE to select this row." at bounding box center [896, 313] width 13 height 13
click at [901, 307] on input "Press SPACE to select this row." at bounding box center [901, 307] width 0 height 0
click at [899, 353] on span "Press SPACE to select this row." at bounding box center [896, 348] width 13 height 13
click at [901, 342] on input "Press SPACE to select this row." at bounding box center [901, 342] width 0 height 0
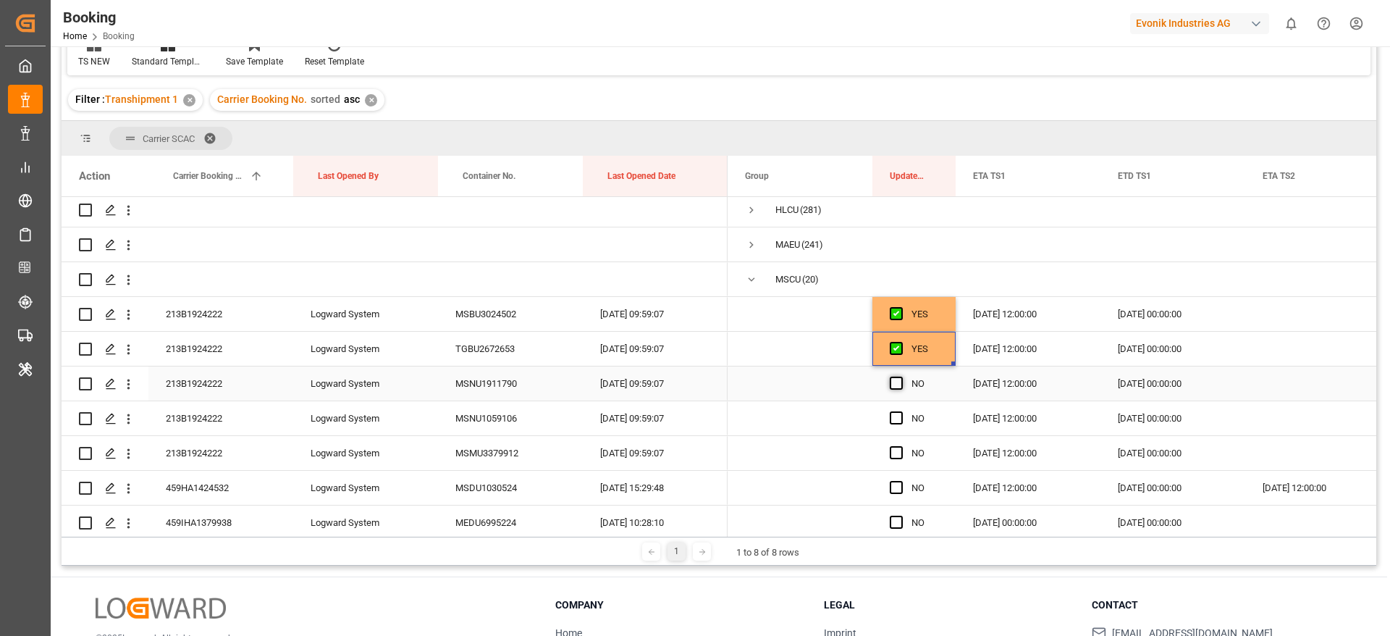
click at [895, 379] on span "Press SPACE to select this row." at bounding box center [896, 382] width 13 height 13
click at [901, 376] on input "Press SPACE to select this row." at bounding box center [901, 376] width 0 height 0
click at [894, 420] on span "Press SPACE to select this row." at bounding box center [896, 417] width 13 height 13
click at [901, 411] on input "Press SPACE to select this row." at bounding box center [901, 411] width 0 height 0
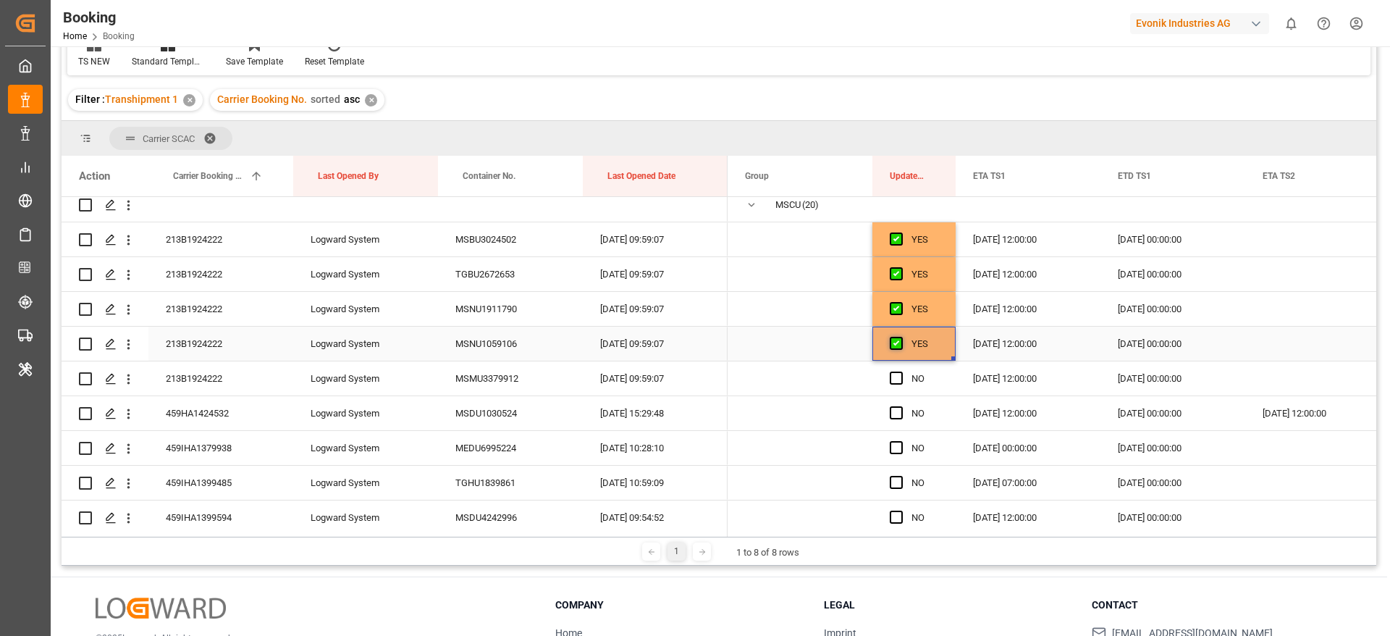
scroll to position [217, 0]
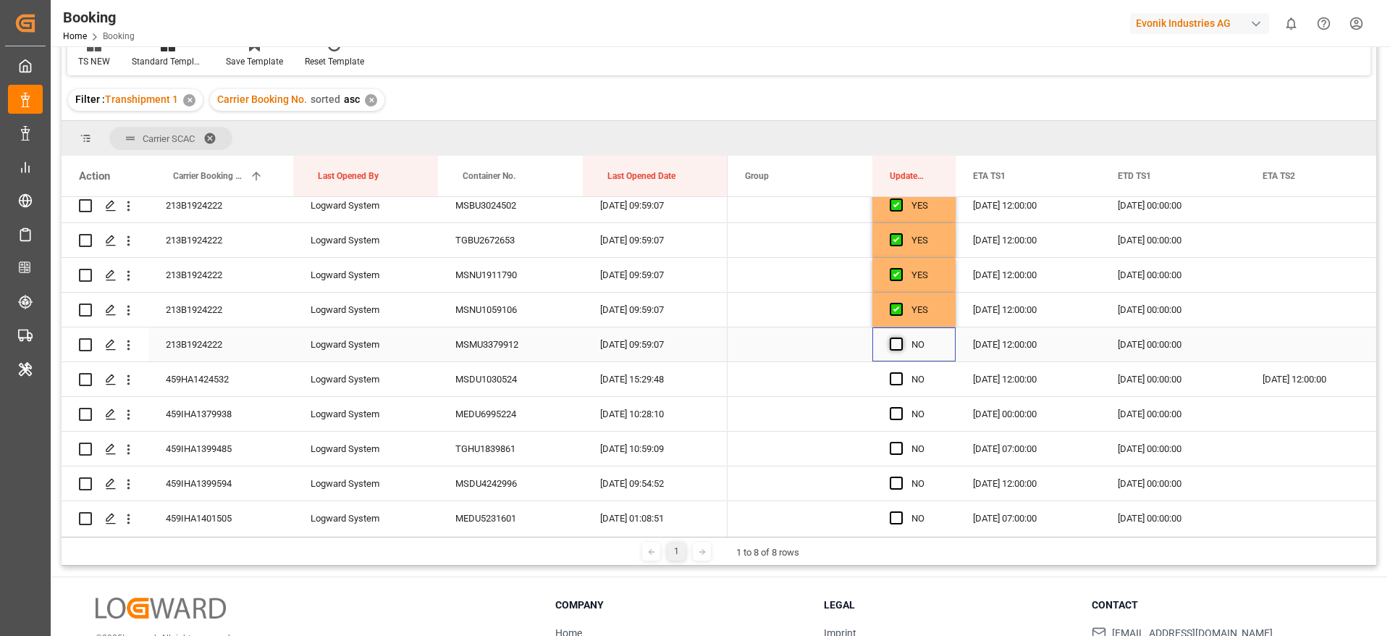
click at [897, 347] on span "Press SPACE to select this row." at bounding box center [896, 343] width 13 height 13
click at [901, 337] on input "Press SPACE to select this row." at bounding box center [901, 337] width 0 height 0
click at [894, 390] on div "Press SPACE to select this row." at bounding box center [901, 379] width 22 height 33
click at [894, 375] on span "Press SPACE to select this row." at bounding box center [896, 378] width 13 height 13
click at [901, 372] on input "Press SPACE to select this row." at bounding box center [901, 372] width 0 height 0
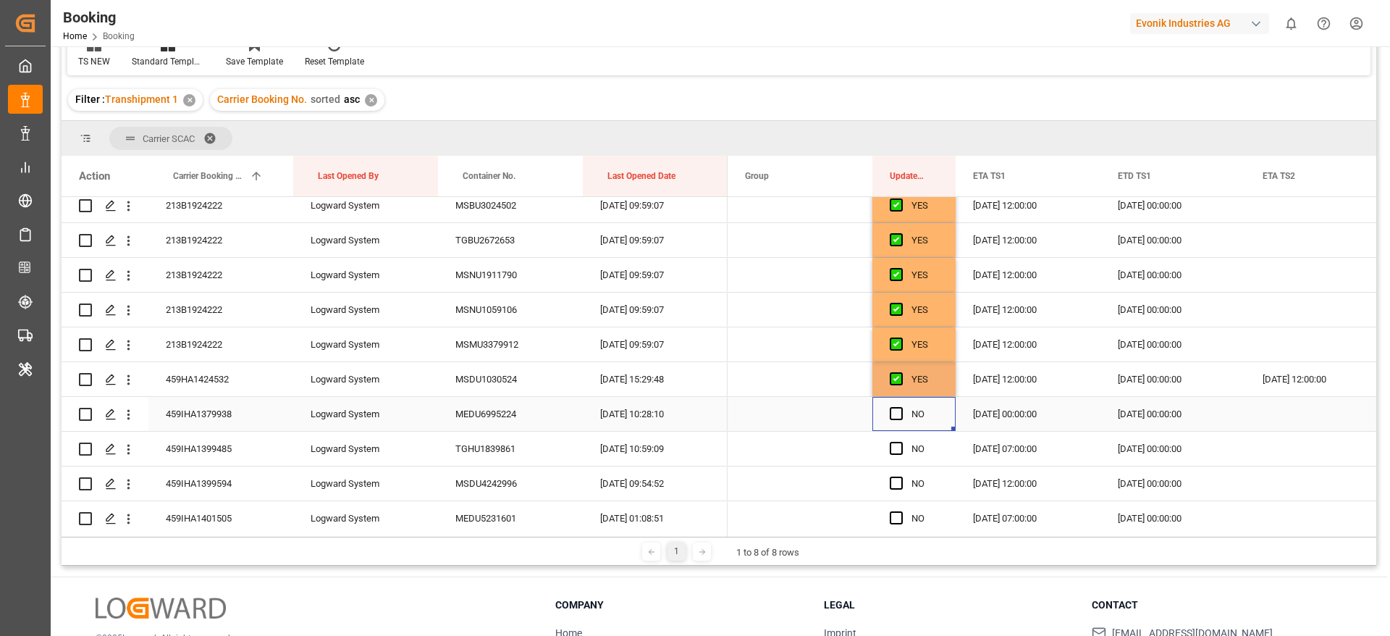
click at [898, 424] on div "Press SPACE to select this row." at bounding box center [901, 413] width 22 height 33
click at [895, 413] on span "Press SPACE to select this row." at bounding box center [896, 413] width 13 height 13
click at [901, 407] on input "Press SPACE to select this row." at bounding box center [901, 407] width 0 height 0
click at [895, 448] on span "Press SPACE to select this row." at bounding box center [896, 448] width 13 height 13
click at [901, 442] on input "Press SPACE to select this row." at bounding box center [901, 442] width 0 height 0
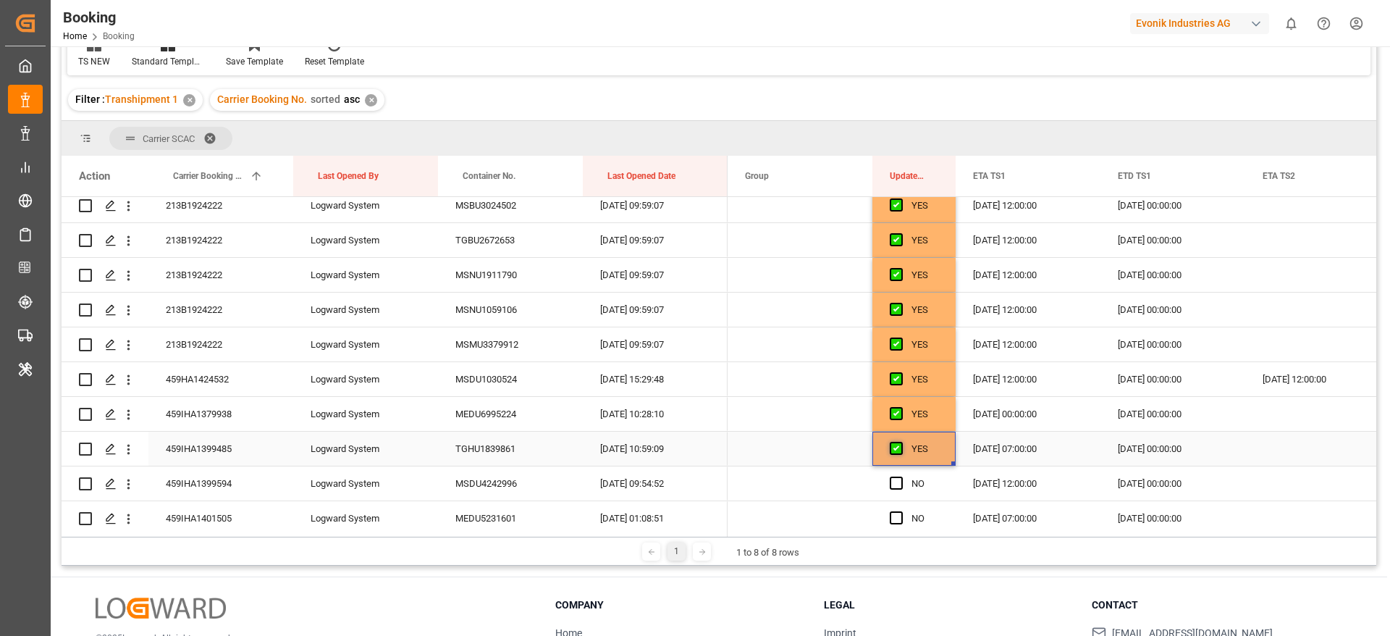
scroll to position [326, 0]
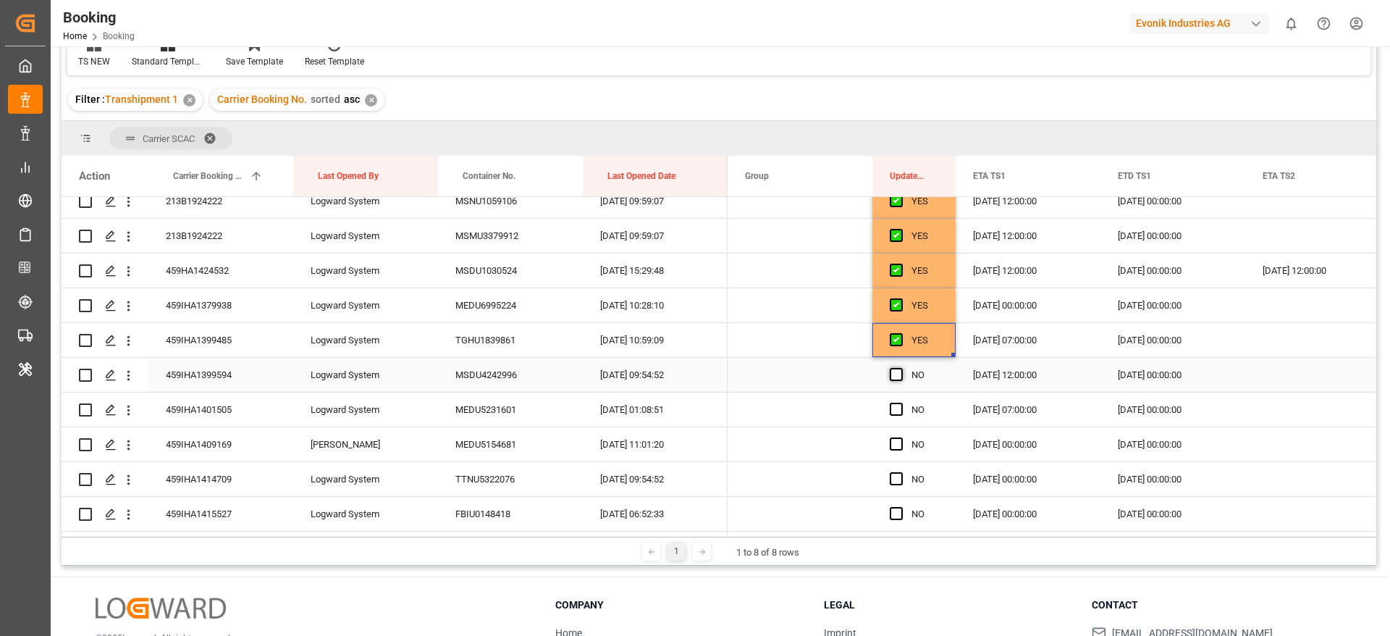
click at [893, 373] on span "Press SPACE to select this row." at bounding box center [896, 374] width 13 height 13
click at [901, 368] on input "Press SPACE to select this row." at bounding box center [901, 368] width 0 height 0
click at [895, 401] on div "Press SPACE to select this row." at bounding box center [901, 409] width 22 height 33
click at [893, 442] on span "Press SPACE to select this row." at bounding box center [896, 443] width 13 height 13
click at [901, 437] on input "Press SPACE to select this row." at bounding box center [901, 437] width 0 height 0
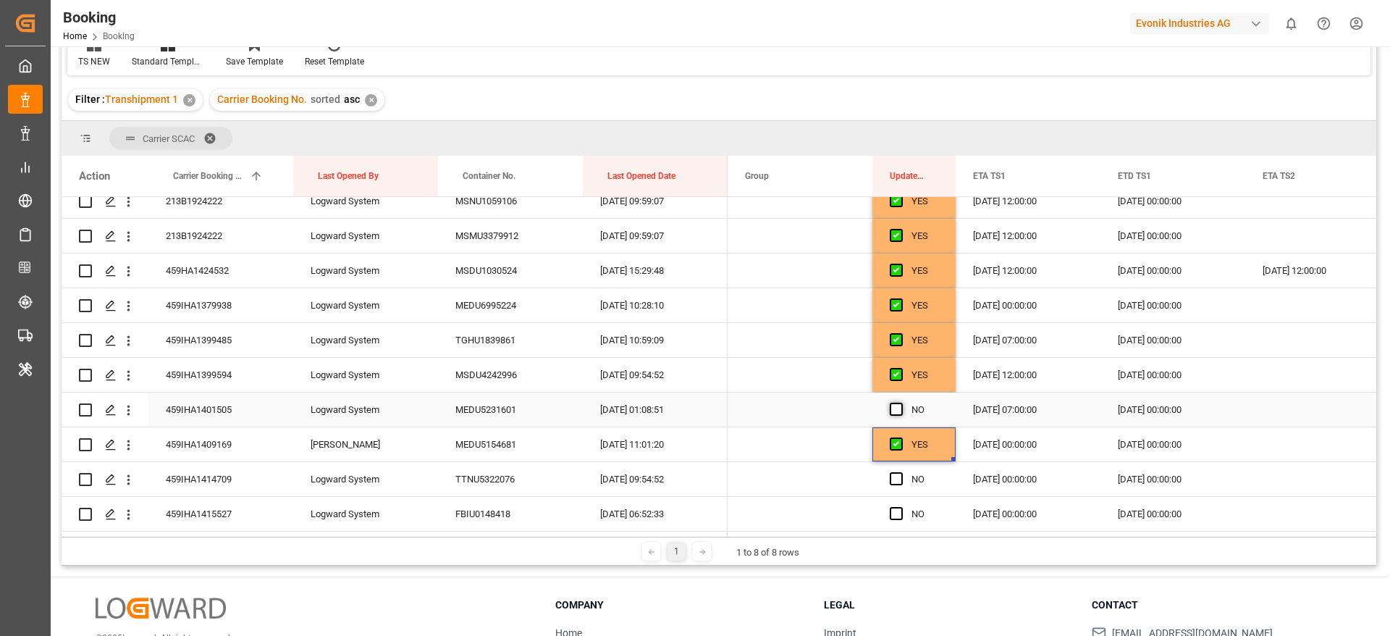
click at [895, 411] on span "Press SPACE to select this row." at bounding box center [896, 408] width 13 height 13
click at [901, 402] on input "Press SPACE to select this row." at bounding box center [901, 402] width 0 height 0
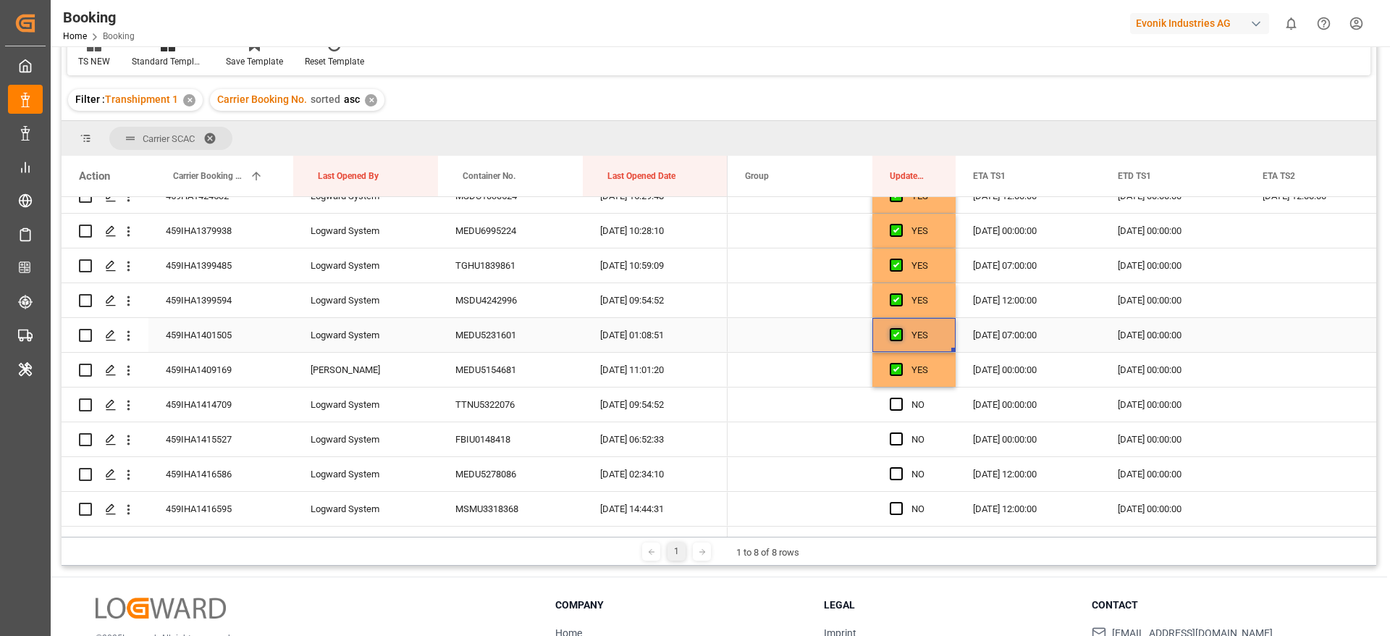
scroll to position [434, 0]
click at [898, 371] on span "Press SPACE to select this row." at bounding box center [896, 369] width 13 height 13
click at [901, 363] on input "Press SPACE to select this row." at bounding box center [901, 363] width 0 height 0
click at [899, 397] on div "Press SPACE to select this row." at bounding box center [901, 405] width 22 height 33
click at [896, 408] on span "Press SPACE to select this row." at bounding box center [896, 404] width 13 height 13
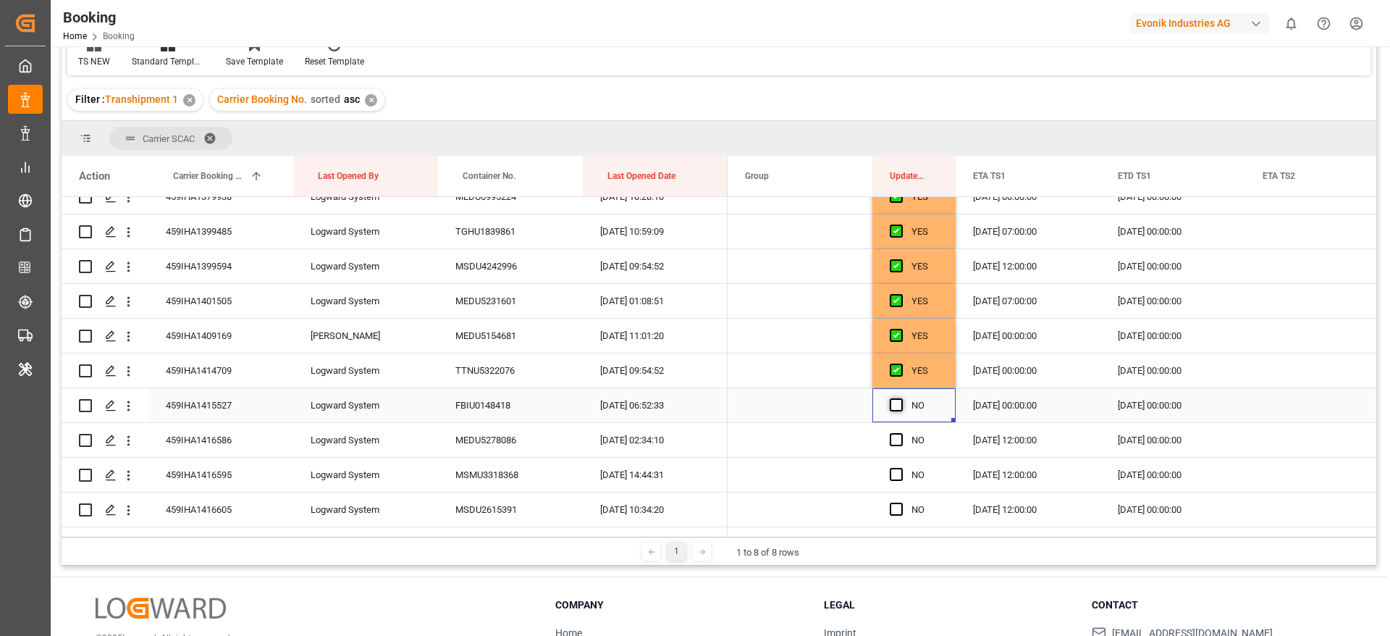
click at [901, 398] on input "Press SPACE to select this row." at bounding box center [901, 398] width 0 height 0
click at [892, 435] on span "Press SPACE to select this row." at bounding box center [896, 439] width 13 height 13
click at [901, 433] on input "Press SPACE to select this row." at bounding box center [901, 433] width 0 height 0
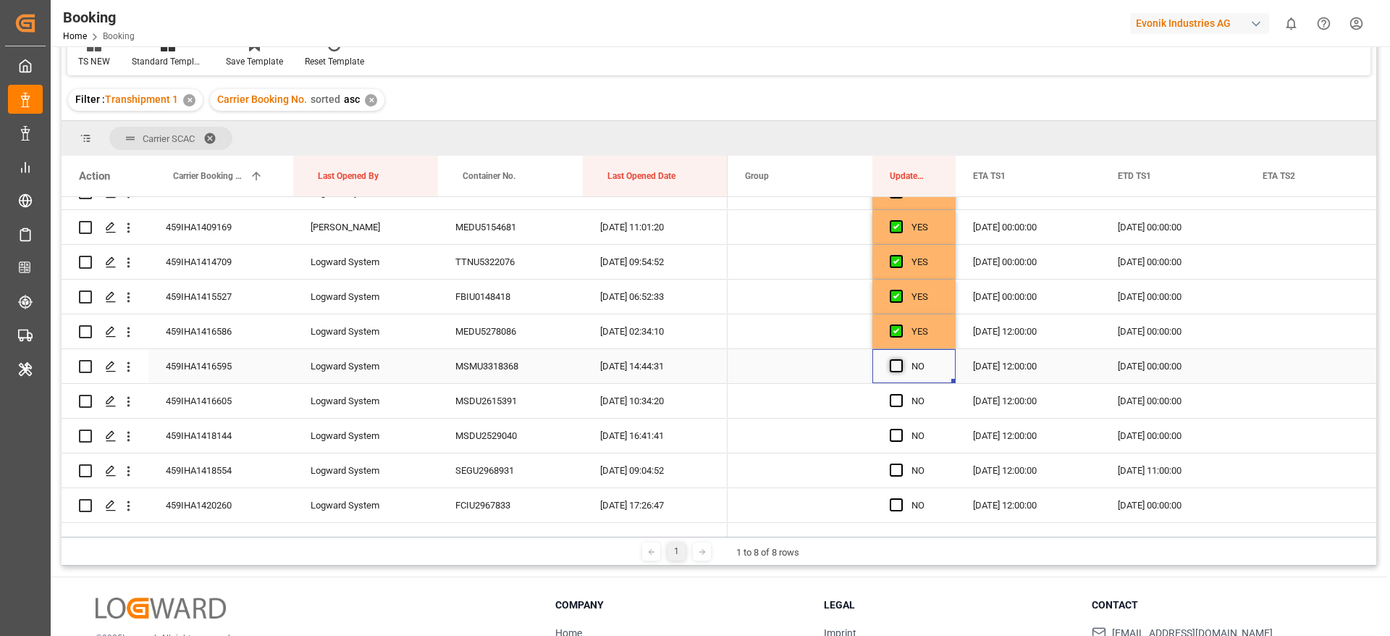
click at [900, 363] on span "Press SPACE to select this row." at bounding box center [896, 365] width 13 height 13
click at [901, 359] on input "Press SPACE to select this row." at bounding box center [901, 359] width 0 height 0
click at [898, 405] on span "Press SPACE to select this row." at bounding box center [896, 400] width 13 height 13
click at [901, 394] on input "Press SPACE to select this row." at bounding box center [901, 394] width 0 height 0
click at [898, 435] on span "Press SPACE to select this row." at bounding box center [896, 435] width 13 height 13
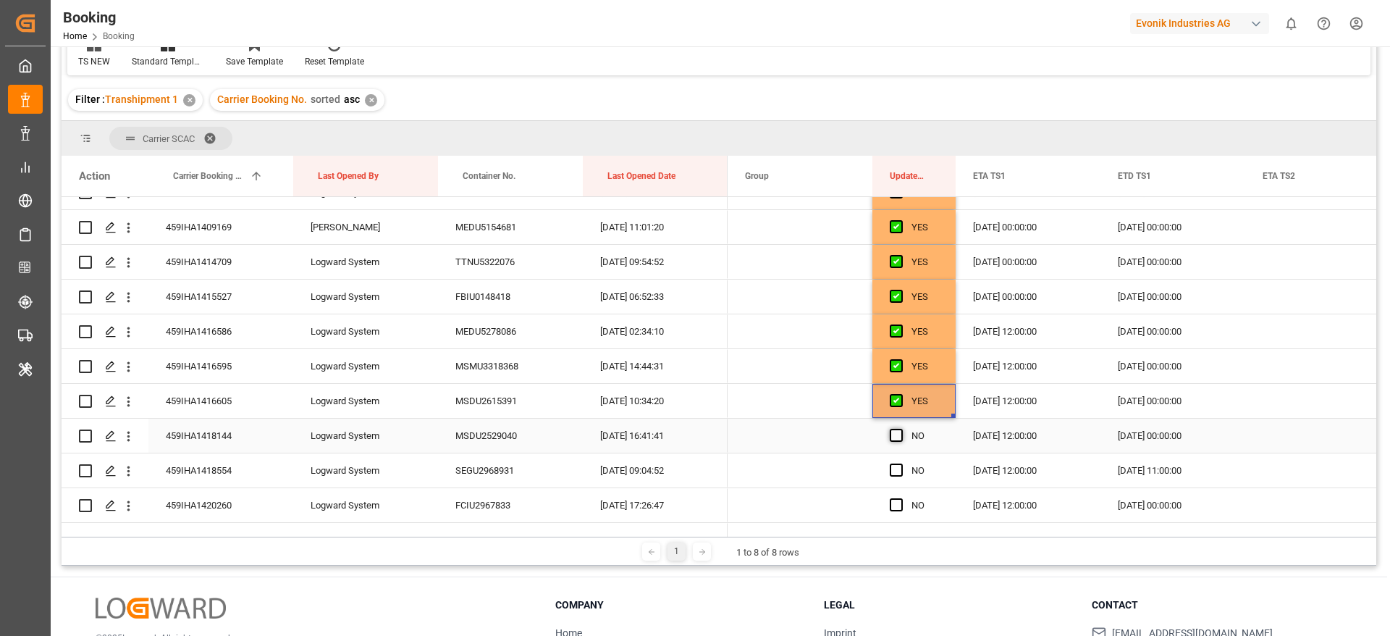
click at [901, 429] on input "Press SPACE to select this row." at bounding box center [901, 429] width 0 height 0
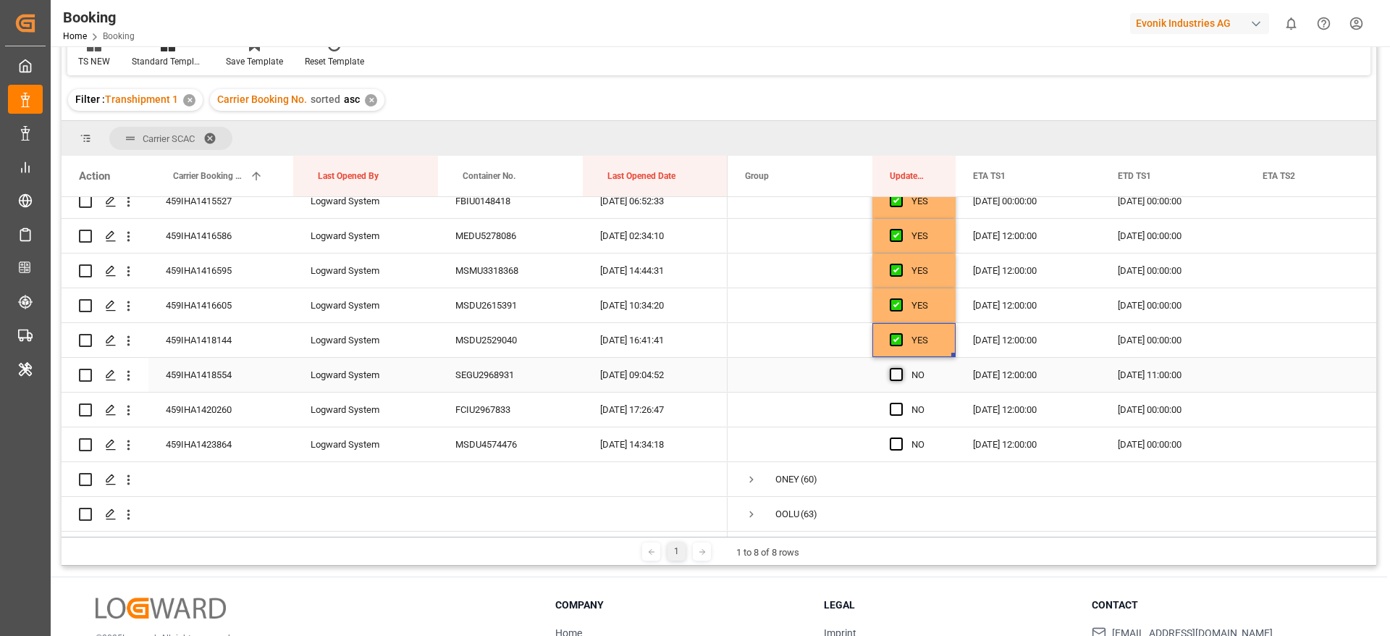
click at [898, 369] on span "Press SPACE to select this row." at bounding box center [896, 374] width 13 height 13
click at [901, 368] on input "Press SPACE to select this row." at bounding box center [901, 368] width 0 height 0
click at [898, 416] on div "Press SPACE to select this row." at bounding box center [901, 409] width 22 height 33
click at [898, 406] on span "Press SPACE to select this row." at bounding box center [896, 408] width 13 height 13
click at [901, 402] on input "Press SPACE to select this row." at bounding box center [901, 402] width 0 height 0
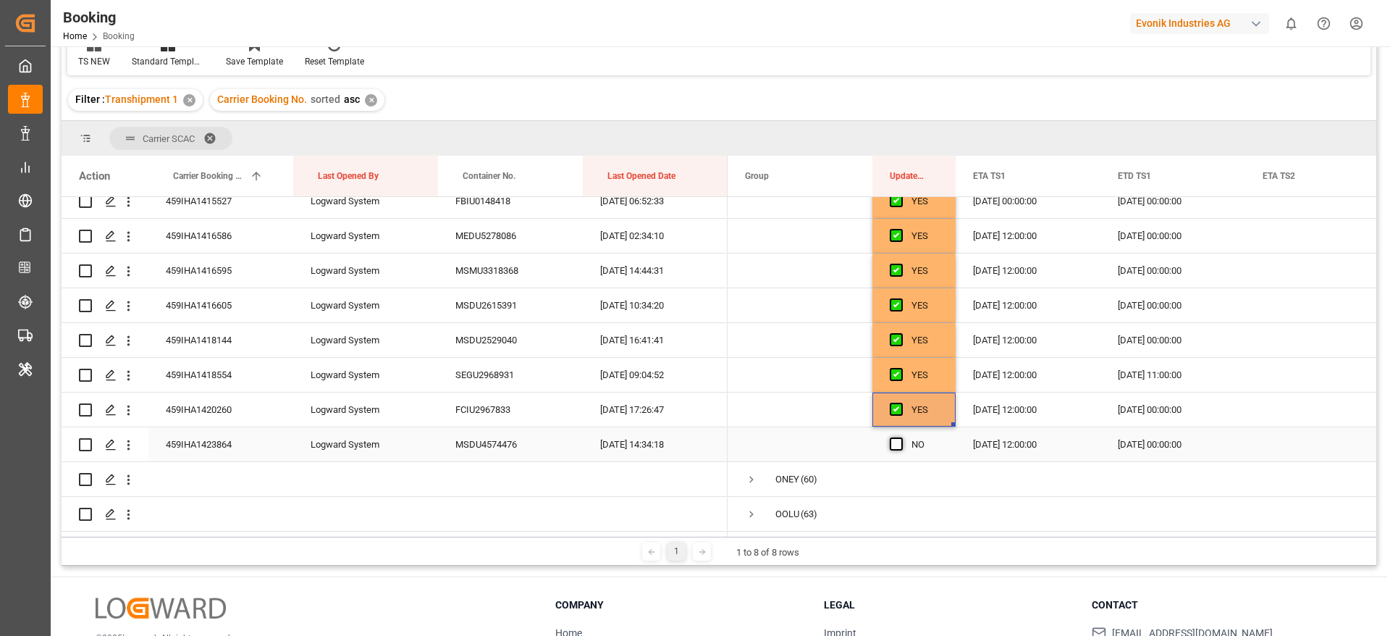
click at [898, 437] on span "Press SPACE to select this row." at bounding box center [896, 443] width 13 height 13
click at [901, 437] on input "Press SPACE to select this row." at bounding box center [901, 437] width 0 height 0
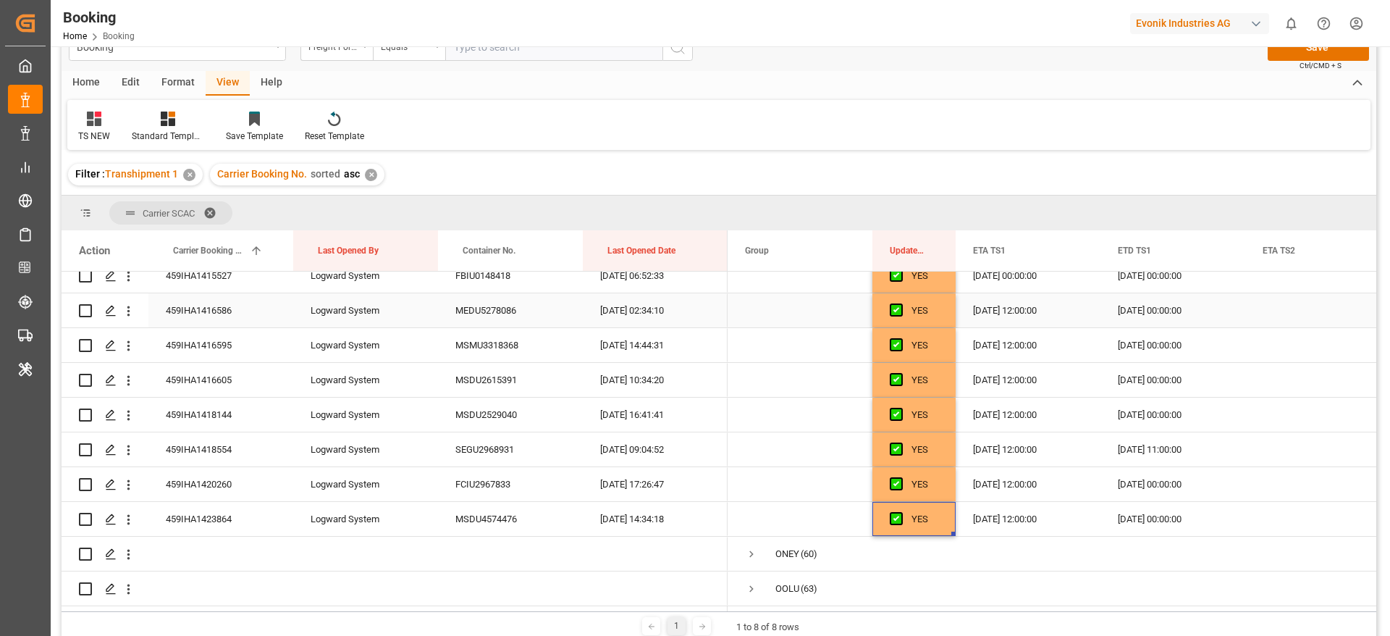
scroll to position [0, 0]
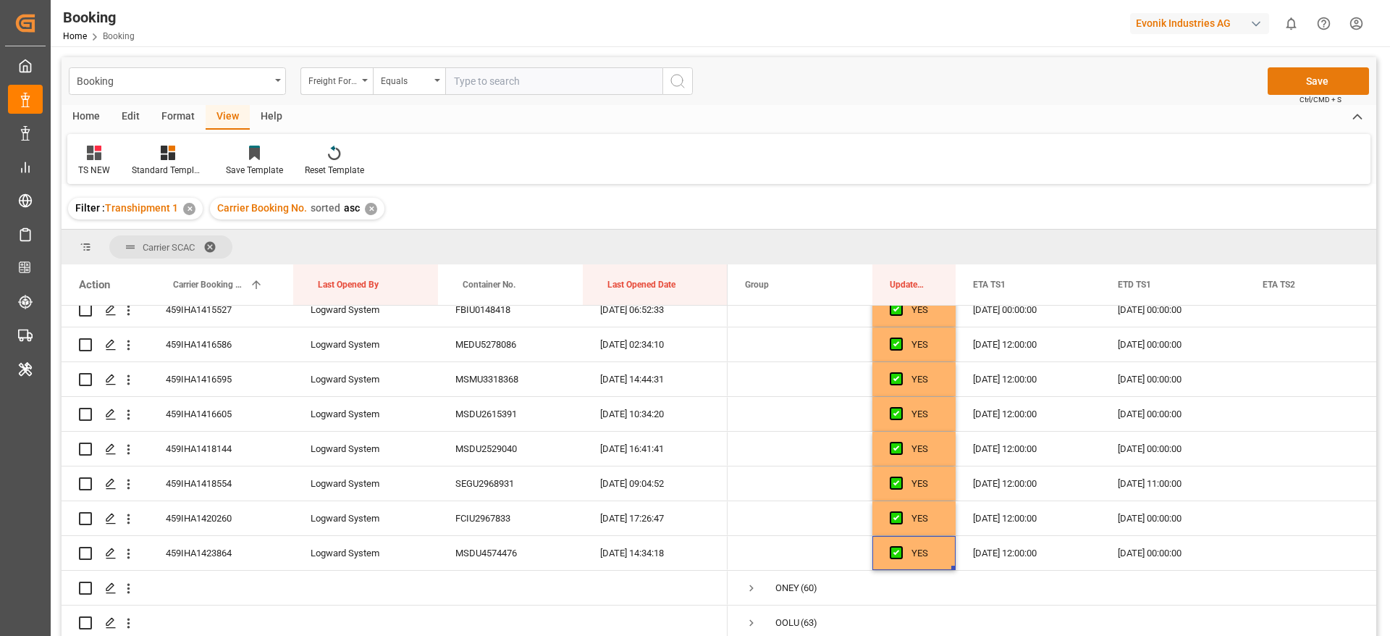
click at [1309, 83] on button "Save" at bounding box center [1318, 81] width 101 height 28
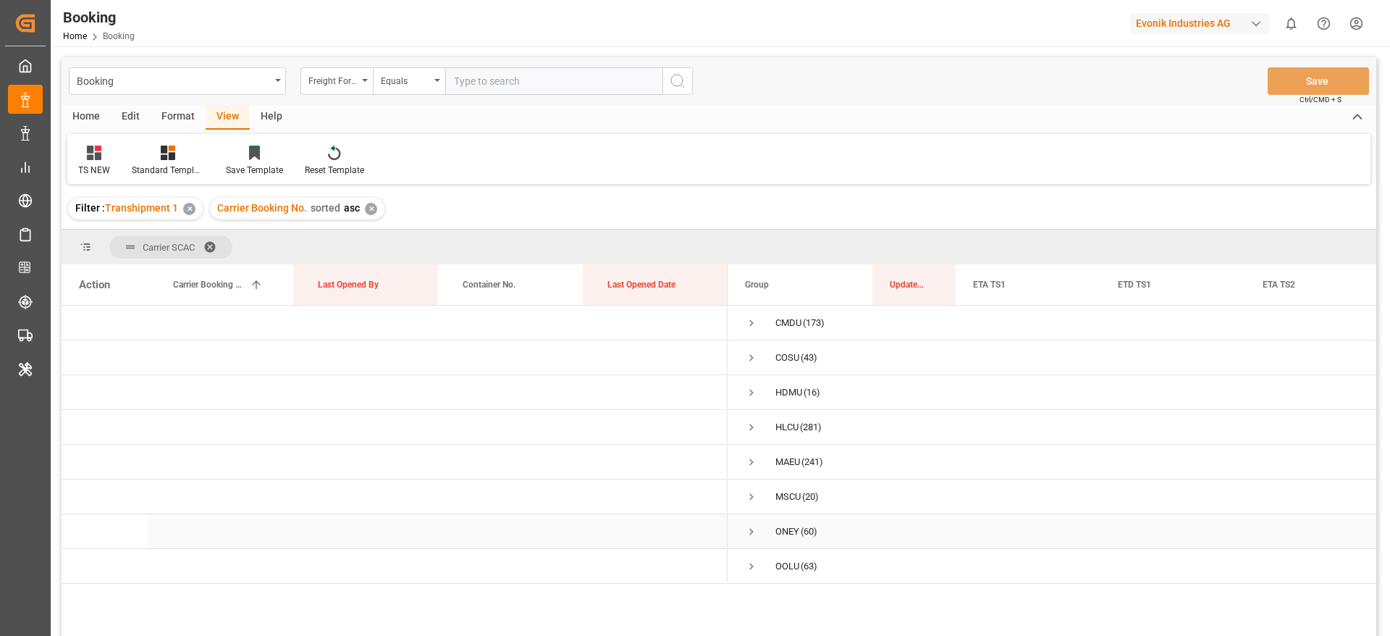
click at [749, 529] on span "Press SPACE to select this row." at bounding box center [751, 531] width 13 height 13
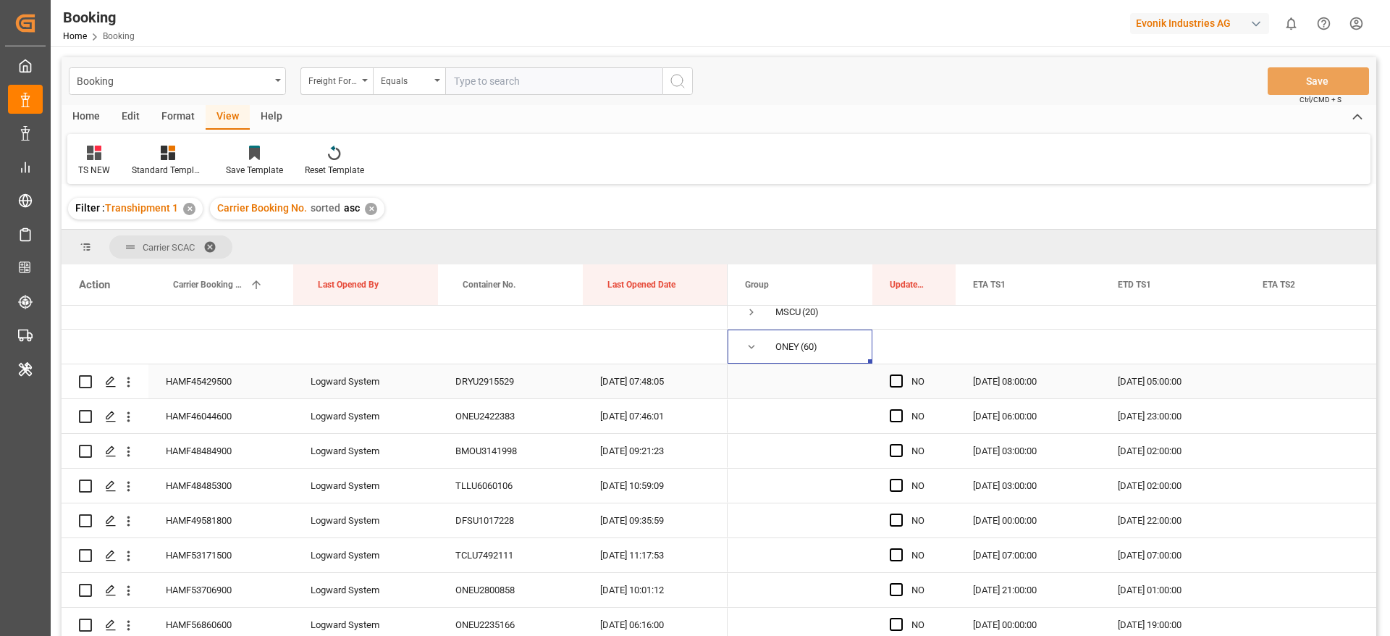
scroll to position [217, 0]
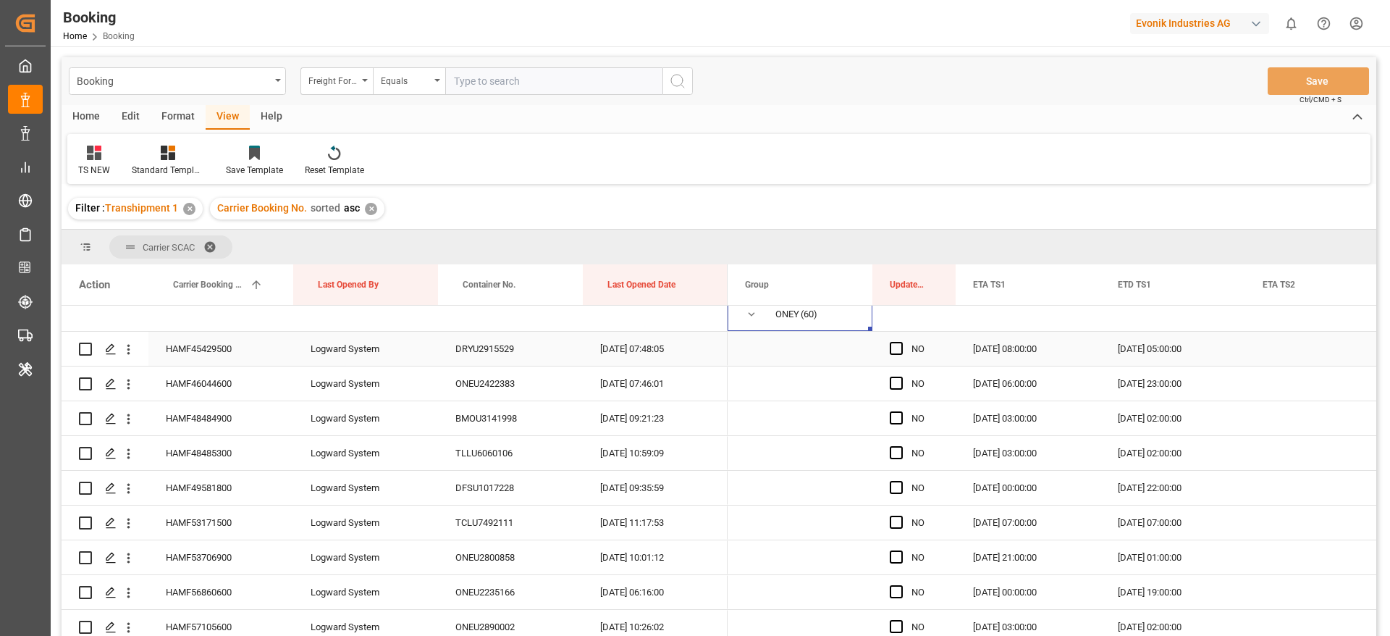
click at [889, 345] on div "NO" at bounding box center [913, 349] width 83 height 34
click at [894, 348] on span "Press SPACE to select this row." at bounding box center [896, 348] width 13 height 13
click at [901, 342] on input "Press SPACE to select this row." at bounding box center [901, 342] width 0 height 0
click at [900, 387] on span "Press SPACE to select this row." at bounding box center [896, 382] width 13 height 13
click at [901, 376] on input "Press SPACE to select this row." at bounding box center [901, 376] width 0 height 0
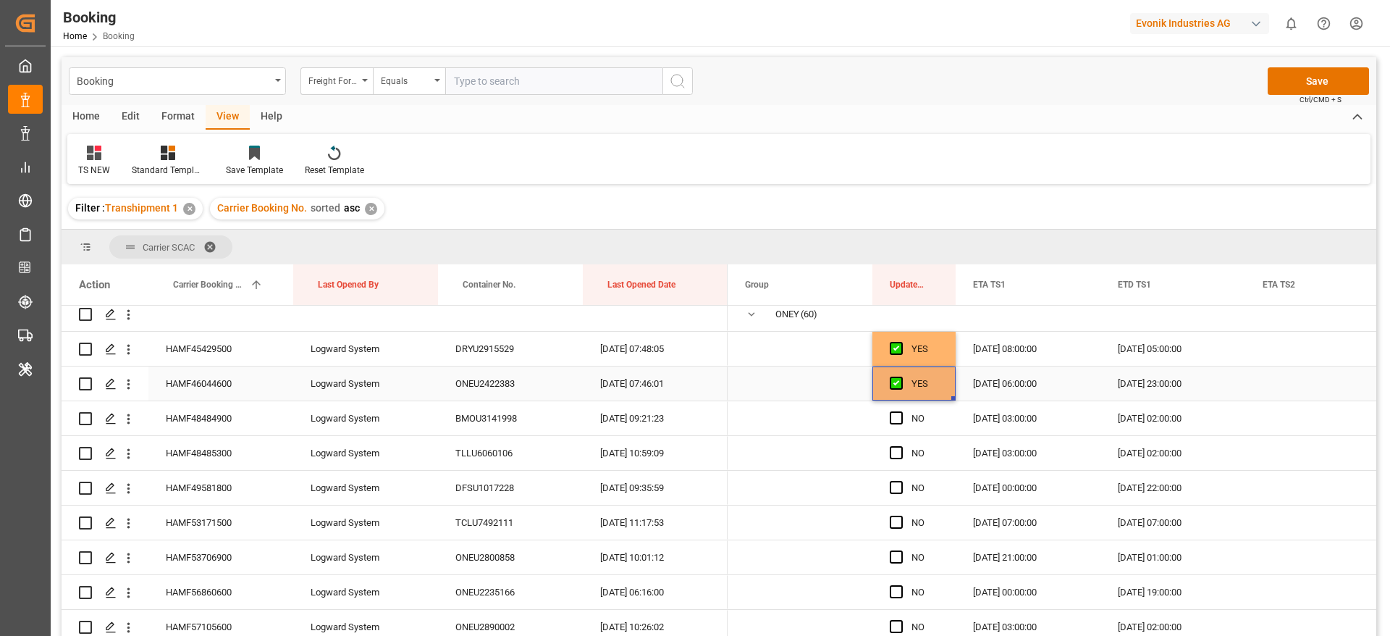
click at [898, 405] on div "Press SPACE to select this row." at bounding box center [901, 418] width 22 height 33
click at [896, 447] on span "Press SPACE to select this row." at bounding box center [896, 452] width 13 height 13
click at [901, 446] on input "Press SPACE to select this row." at bounding box center [901, 446] width 0 height 0
click at [898, 426] on div "Press SPACE to select this row." at bounding box center [901, 418] width 22 height 33
click at [898, 423] on span "Press SPACE to select this row." at bounding box center [896, 417] width 13 height 13
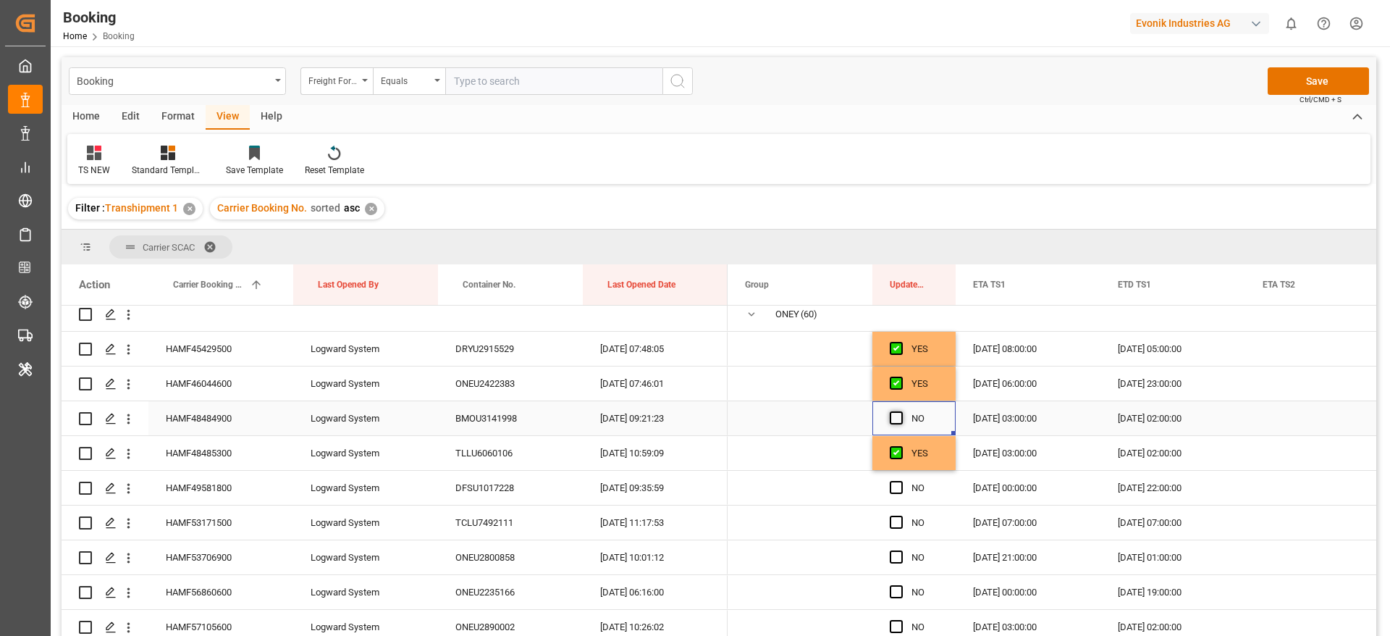
click at [901, 411] on input "Press SPACE to select this row." at bounding box center [901, 411] width 0 height 0
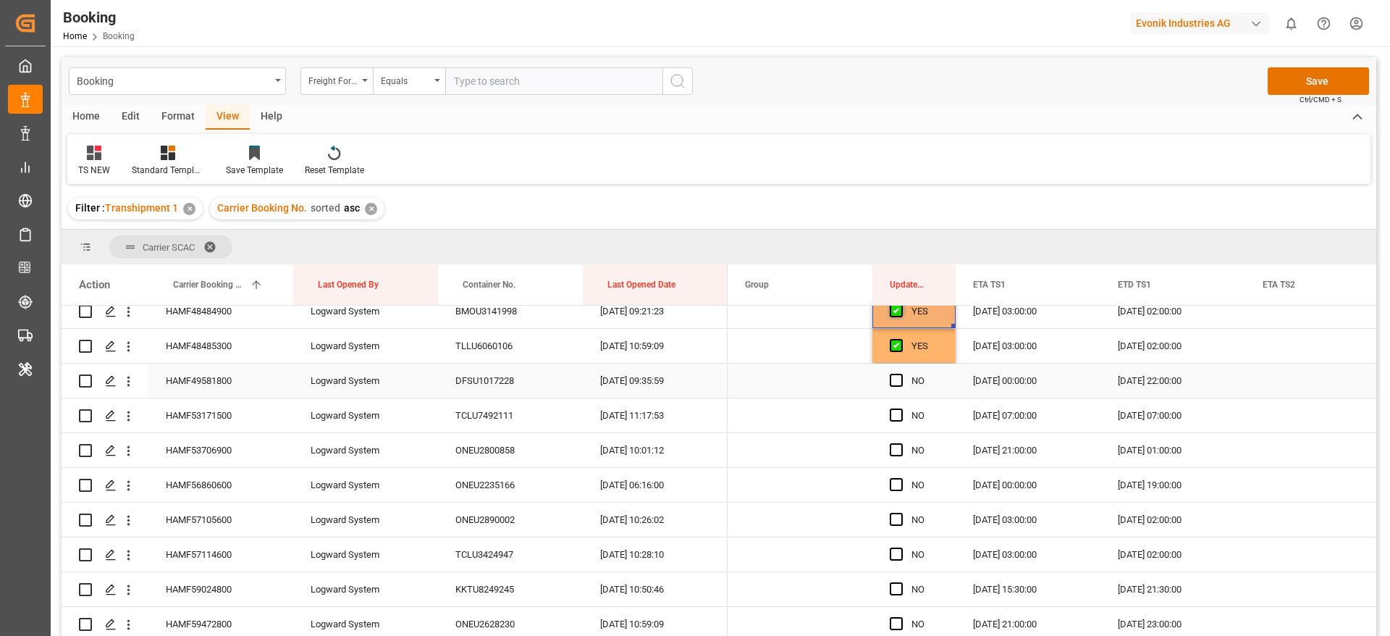
scroll to position [326, 0]
click at [897, 389] on div "Press SPACE to select this row." at bounding box center [901, 379] width 22 height 33
click at [897, 385] on div "Press SPACE to select this row." at bounding box center [901, 379] width 22 height 33
click at [895, 405] on div "Press SPACE to select this row." at bounding box center [901, 413] width 22 height 33
click at [896, 386] on div "Press SPACE to select this row." at bounding box center [901, 379] width 22 height 33
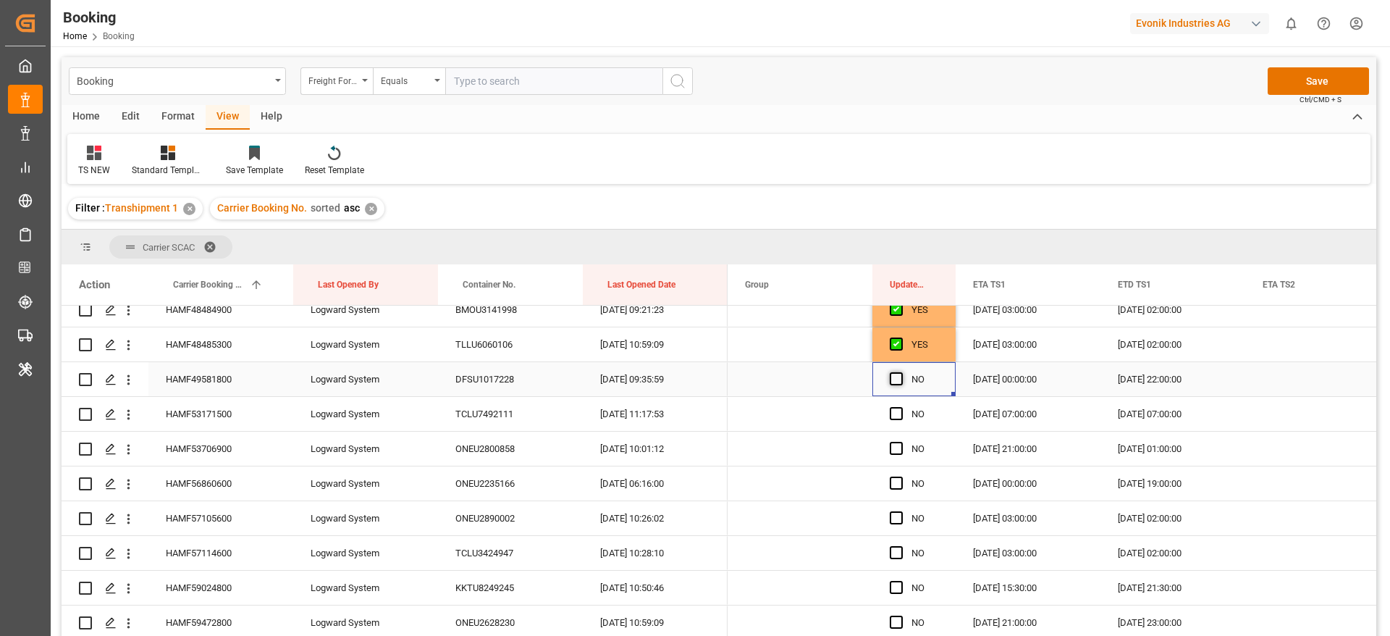
click at [893, 374] on span "Press SPACE to select this row." at bounding box center [896, 378] width 13 height 13
click at [901, 372] on input "Press SPACE to select this row." at bounding box center [901, 372] width 0 height 0
click at [899, 407] on span "Press SPACE to select this row." at bounding box center [896, 413] width 13 height 13
click at [901, 407] on input "Press SPACE to select this row." at bounding box center [901, 407] width 0 height 0
click at [896, 447] on span "Press SPACE to select this row." at bounding box center [896, 448] width 13 height 13
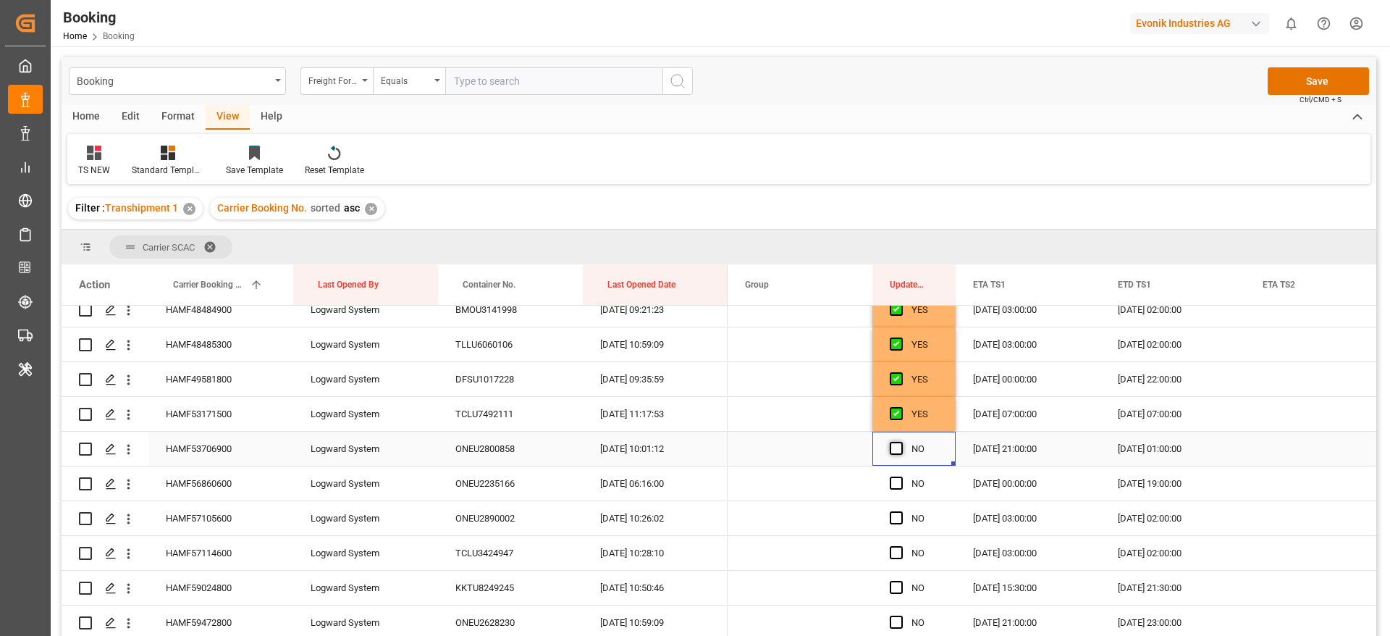
click at [901, 442] on input "Press SPACE to select this row." at bounding box center [901, 442] width 0 height 0
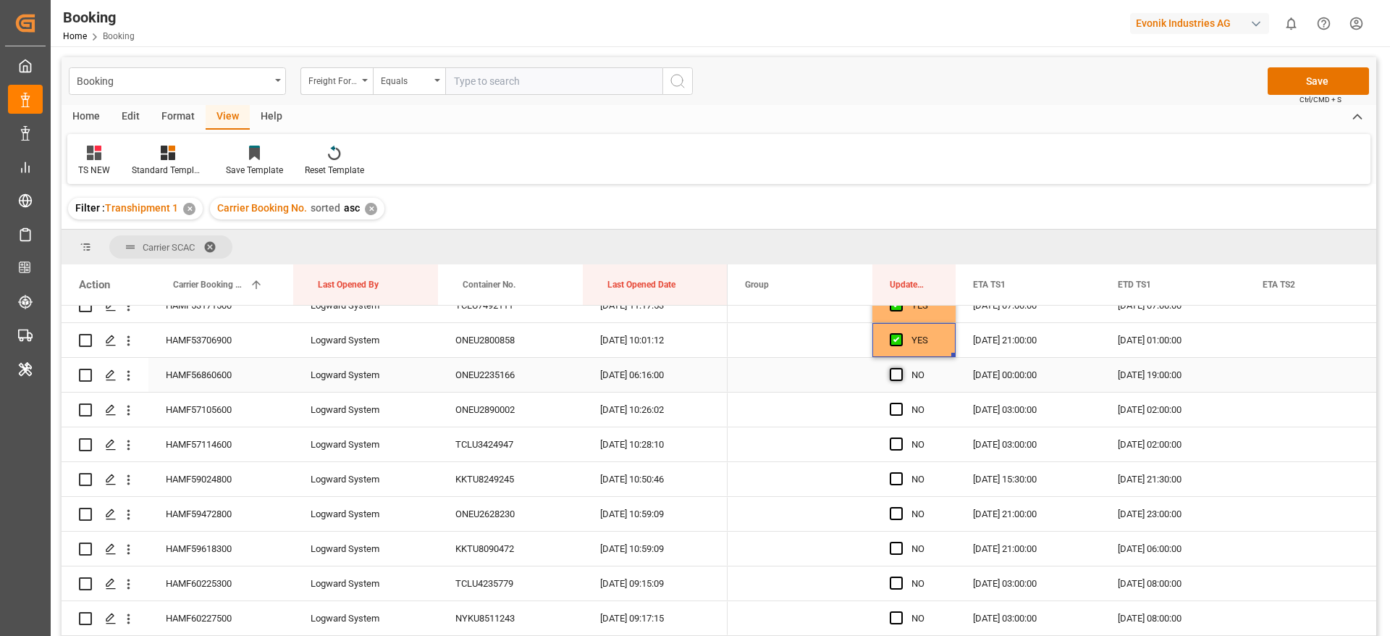
click at [894, 371] on span "Press SPACE to select this row." at bounding box center [896, 374] width 13 height 13
click at [901, 368] on input "Press SPACE to select this row." at bounding box center [901, 368] width 0 height 0
click at [893, 408] on span "Press SPACE to select this row." at bounding box center [896, 408] width 13 height 13
click at [901, 402] on input "Press SPACE to select this row." at bounding box center [901, 402] width 0 height 0
click at [896, 438] on span "Press SPACE to select this row." at bounding box center [896, 443] width 13 height 13
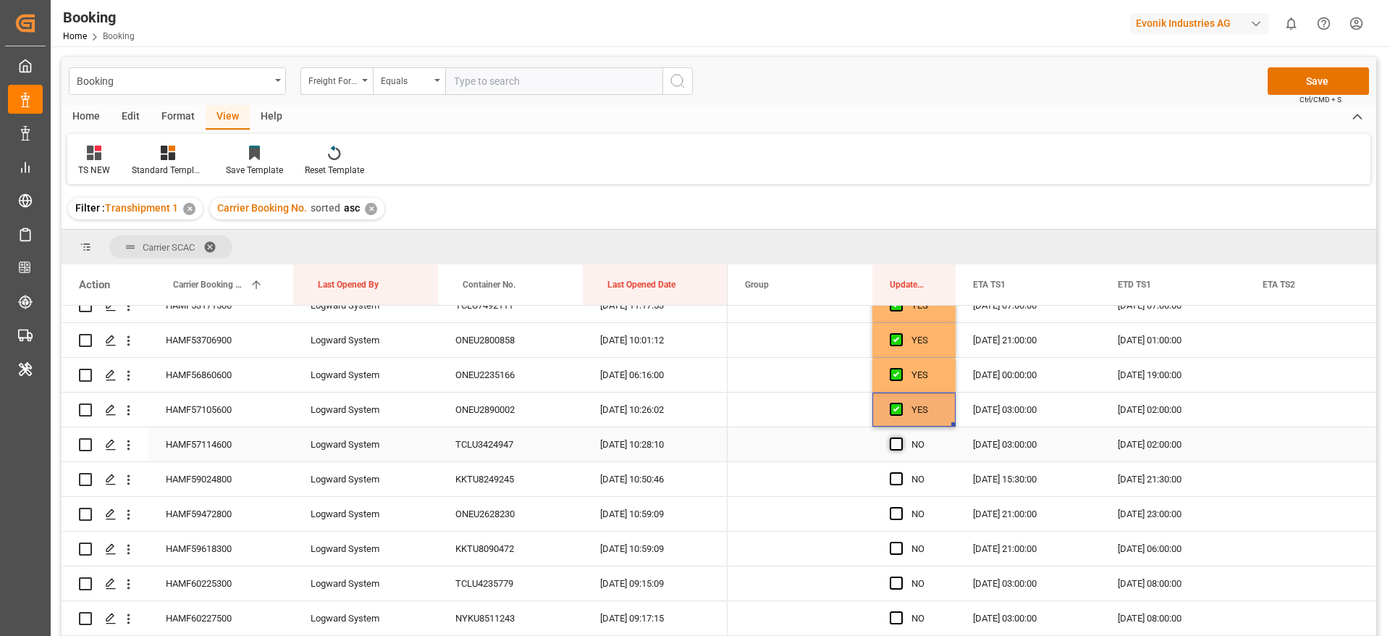
click at [901, 437] on input "Press SPACE to select this row." at bounding box center [901, 437] width 0 height 0
click at [898, 481] on span "Press SPACE to select this row." at bounding box center [896, 478] width 13 height 13
click at [901, 472] on input "Press SPACE to select this row." at bounding box center [901, 472] width 0 height 0
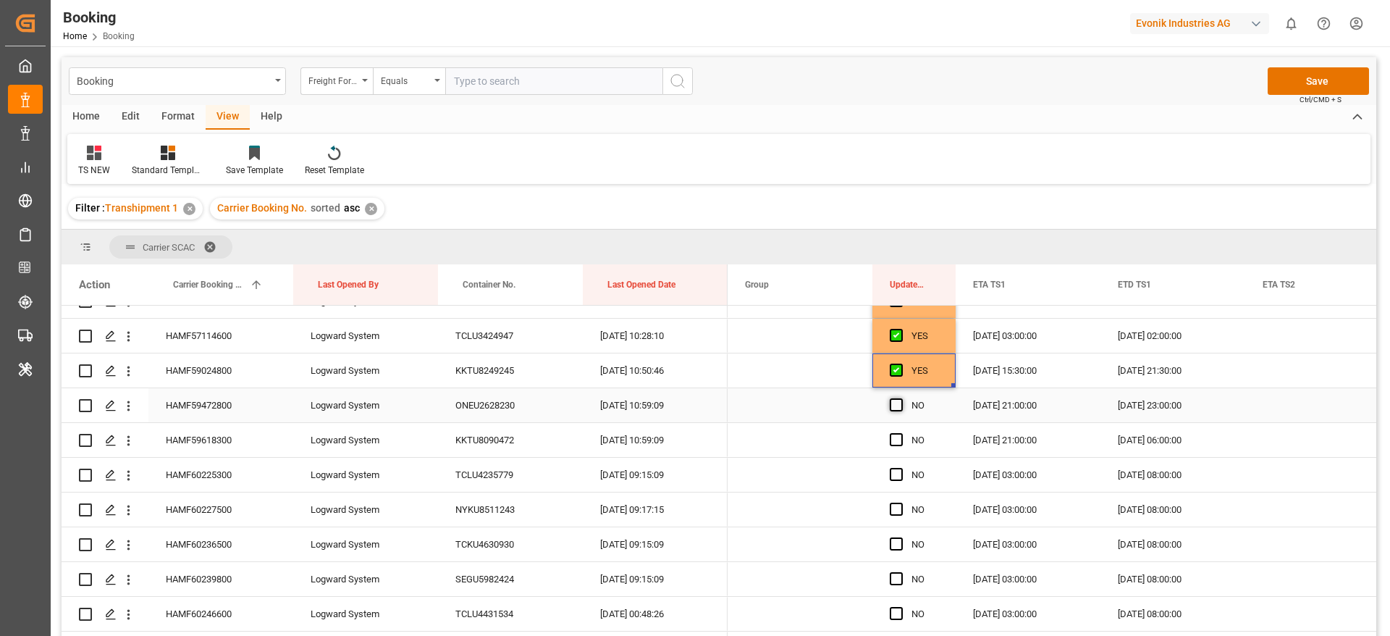
click at [897, 400] on span "Press SPACE to select this row." at bounding box center [896, 404] width 13 height 13
click at [901, 398] on input "Press SPACE to select this row." at bounding box center [901, 398] width 0 height 0
click at [895, 441] on span "Press SPACE to select this row." at bounding box center [896, 439] width 13 height 13
click at [901, 433] on input "Press SPACE to select this row." at bounding box center [901, 433] width 0 height 0
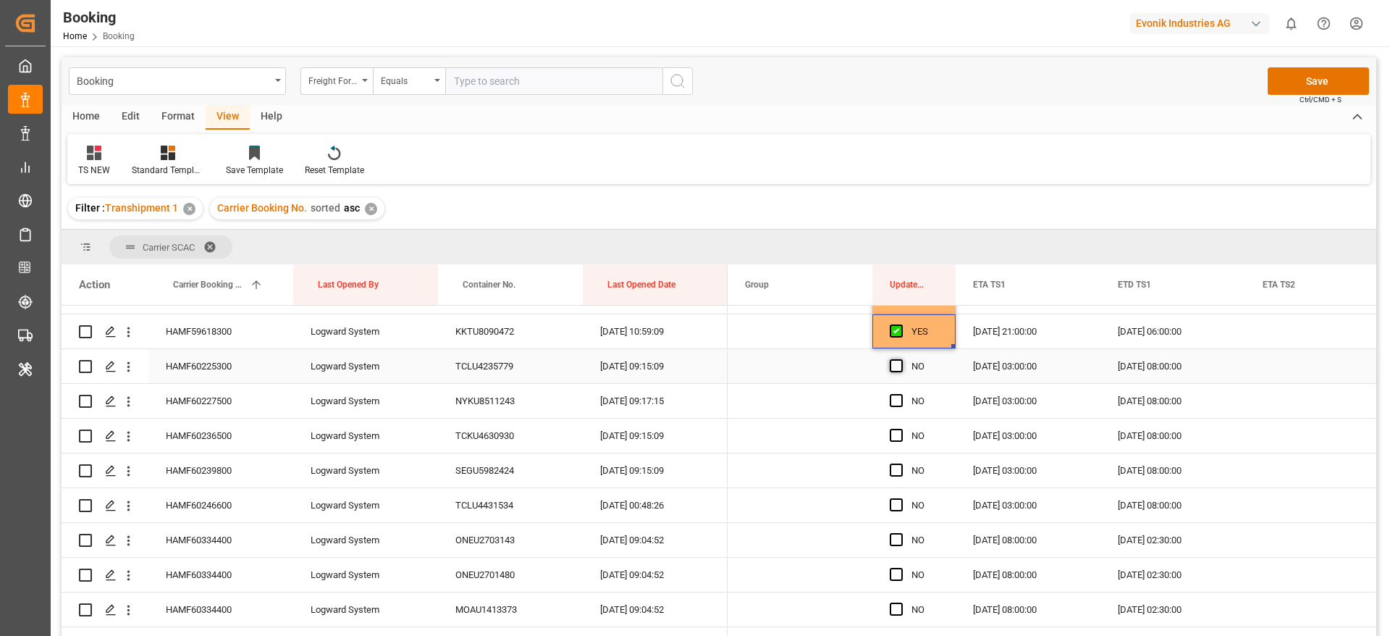
click at [894, 366] on span "Press SPACE to select this row." at bounding box center [896, 365] width 13 height 13
click at [901, 359] on input "Press SPACE to select this row." at bounding box center [901, 359] width 0 height 0
click at [892, 391] on div "Press SPACE to select this row." at bounding box center [901, 400] width 22 height 33
click at [893, 402] on span "Press SPACE to select this row." at bounding box center [896, 400] width 13 height 13
click at [901, 394] on input "Press SPACE to select this row." at bounding box center [901, 394] width 0 height 0
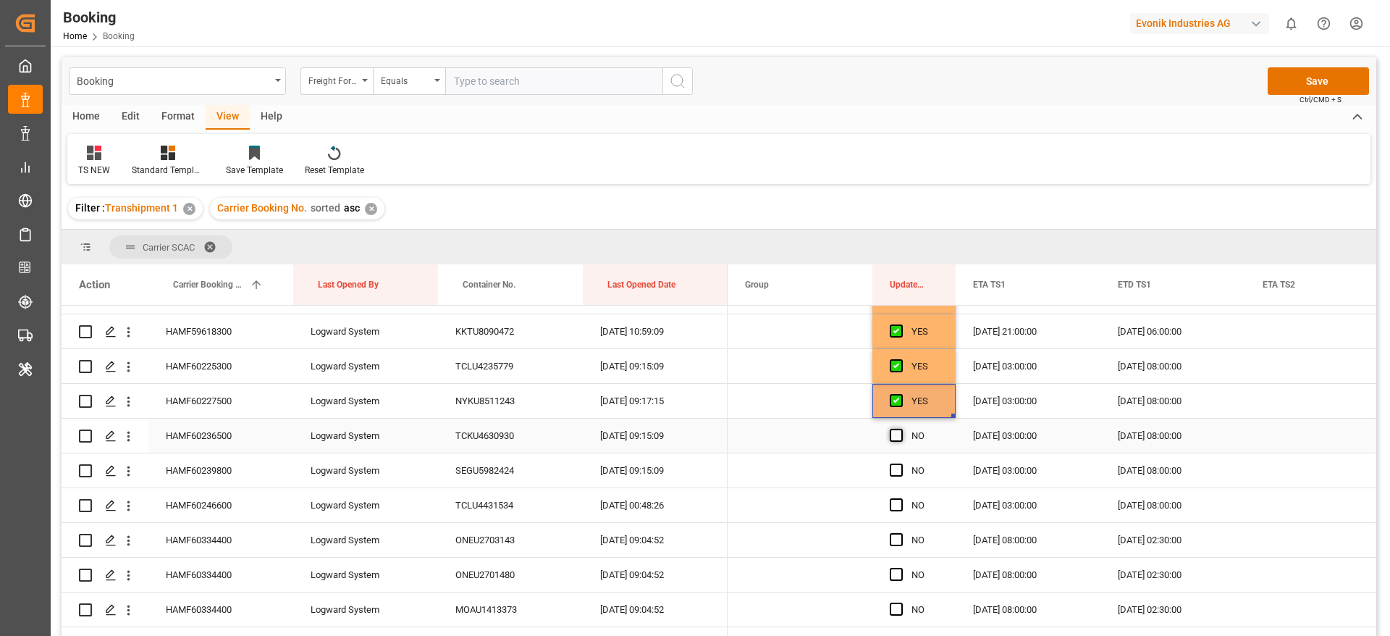
click at [895, 434] on span "Press SPACE to select this row." at bounding box center [896, 435] width 13 height 13
click at [901, 429] on input "Press SPACE to select this row." at bounding box center [901, 429] width 0 height 0
click at [895, 472] on span "Press SPACE to select this row." at bounding box center [896, 469] width 13 height 13
click at [901, 463] on input "Press SPACE to select this row." at bounding box center [901, 463] width 0 height 0
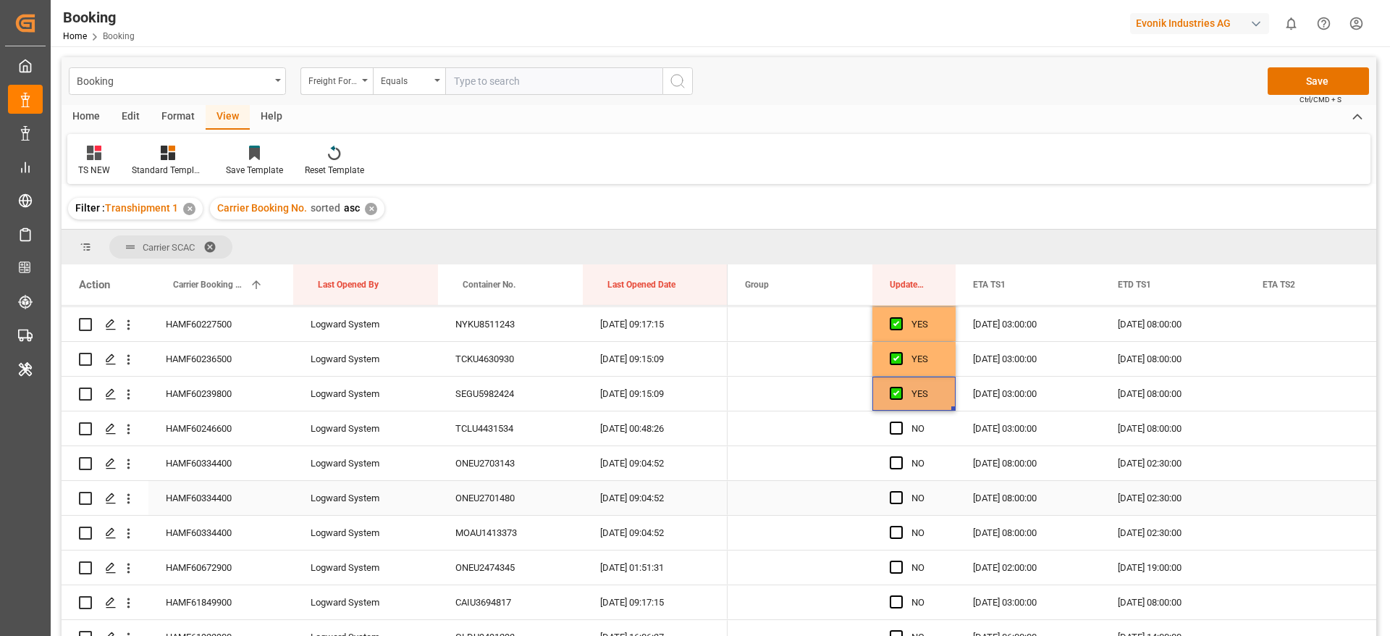
scroll to position [760, 0]
click at [900, 397] on span "Press SPACE to select this row." at bounding box center [896, 395] width 13 height 13
click at [901, 389] on input "Press SPACE to select this row." at bounding box center [901, 389] width 0 height 0
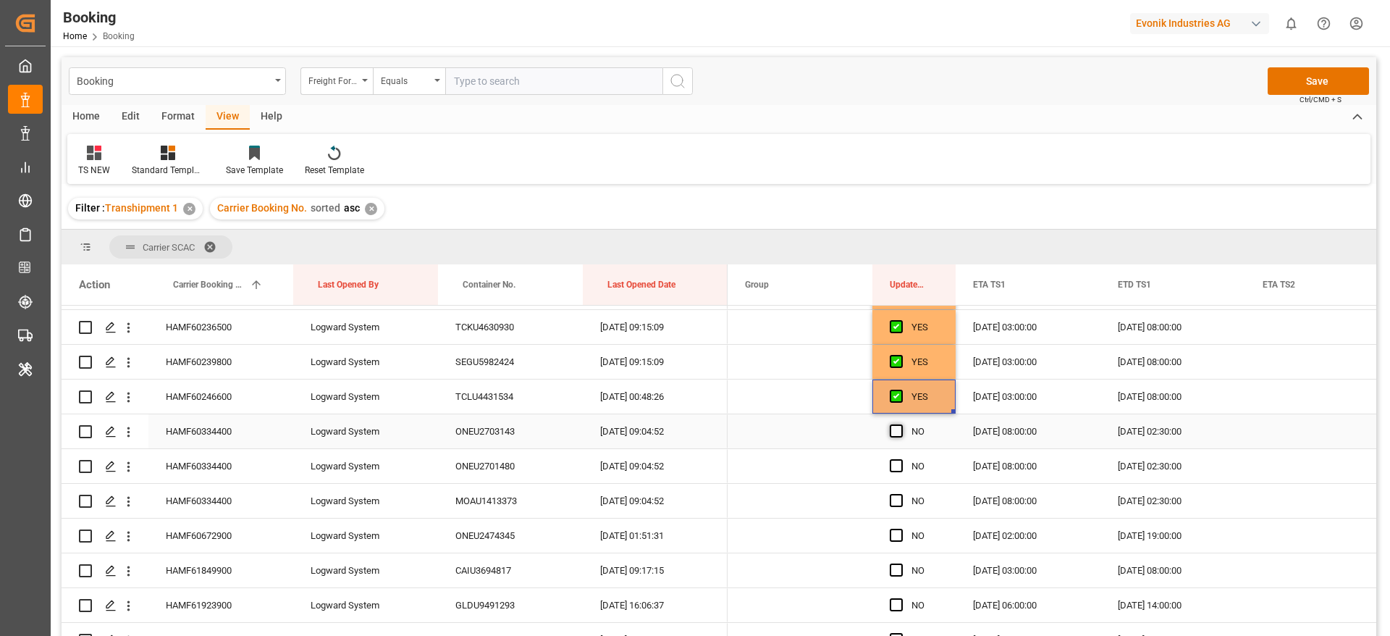
click at [892, 431] on span "Press SPACE to select this row." at bounding box center [896, 430] width 13 height 13
click at [901, 424] on input "Press SPACE to select this row." at bounding box center [901, 424] width 0 height 0
click at [903, 465] on div "Press SPACE to select this row." at bounding box center [901, 466] width 22 height 33
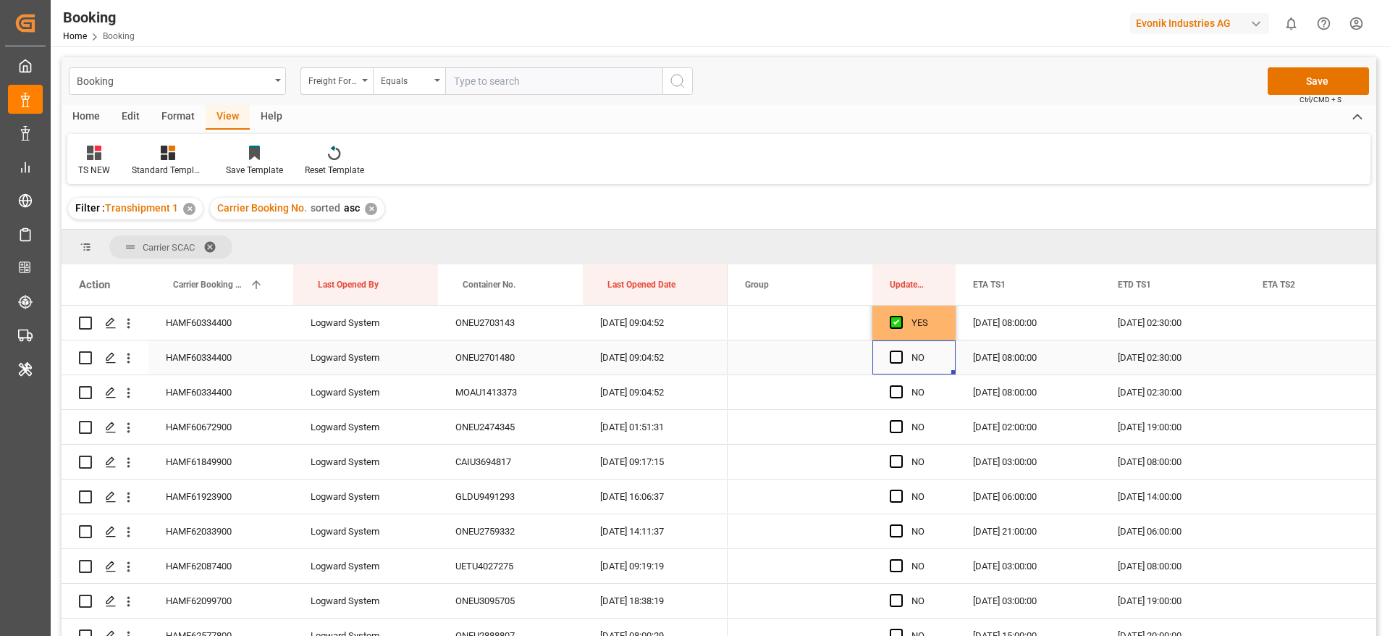
click at [893, 363] on div "Press SPACE to select this row." at bounding box center [901, 357] width 22 height 33
click at [893, 397] on span "Press SPACE to select this row." at bounding box center [896, 391] width 13 height 13
click at [901, 385] on input "Press SPACE to select this row." at bounding box center [901, 385] width 0 height 0
click at [896, 361] on span "Press SPACE to select this row." at bounding box center [896, 356] width 13 height 13
click at [901, 350] on input "Press SPACE to select this row." at bounding box center [901, 350] width 0 height 0
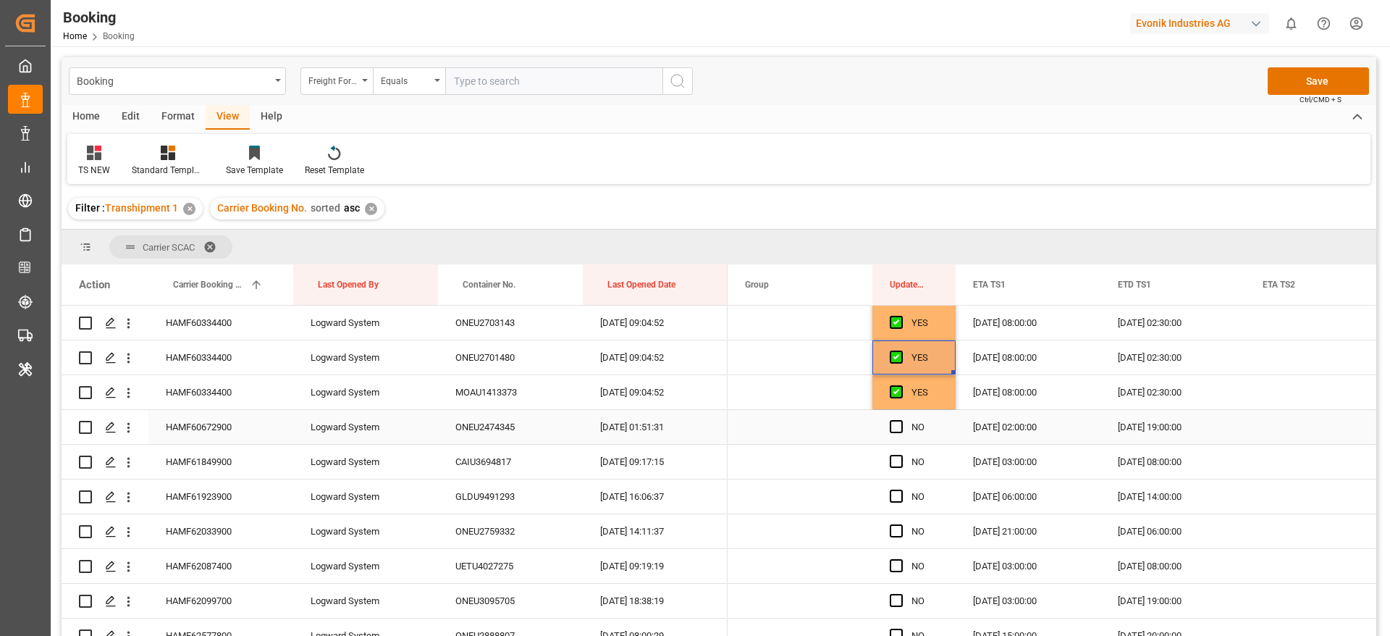
click at [896, 436] on div "Press SPACE to select this row." at bounding box center [901, 426] width 22 height 33
click at [896, 429] on span "Press SPACE to select this row." at bounding box center [896, 426] width 13 height 13
click at [901, 420] on input "Press SPACE to select this row." at bounding box center [901, 420] width 0 height 0
click at [895, 464] on span "Press SPACE to select this row." at bounding box center [896, 461] width 13 height 13
click at [901, 455] on input "Press SPACE to select this row." at bounding box center [901, 455] width 0 height 0
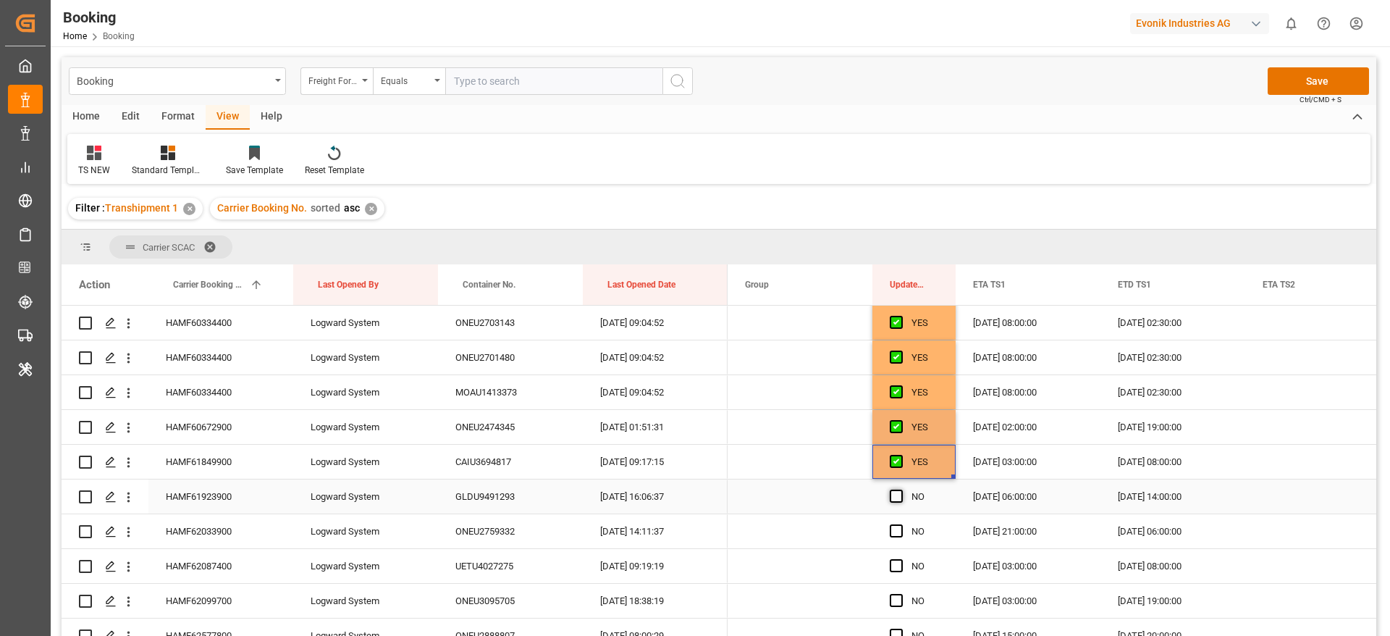
click at [892, 497] on span "Press SPACE to select this row." at bounding box center [896, 495] width 13 height 13
click at [901, 489] on input "Press SPACE to select this row." at bounding box center [901, 489] width 0 height 0
click at [892, 528] on span "Press SPACE to select this row." at bounding box center [896, 530] width 13 height 13
click at [901, 524] on input "Press SPACE to select this row." at bounding box center [901, 524] width 0 height 0
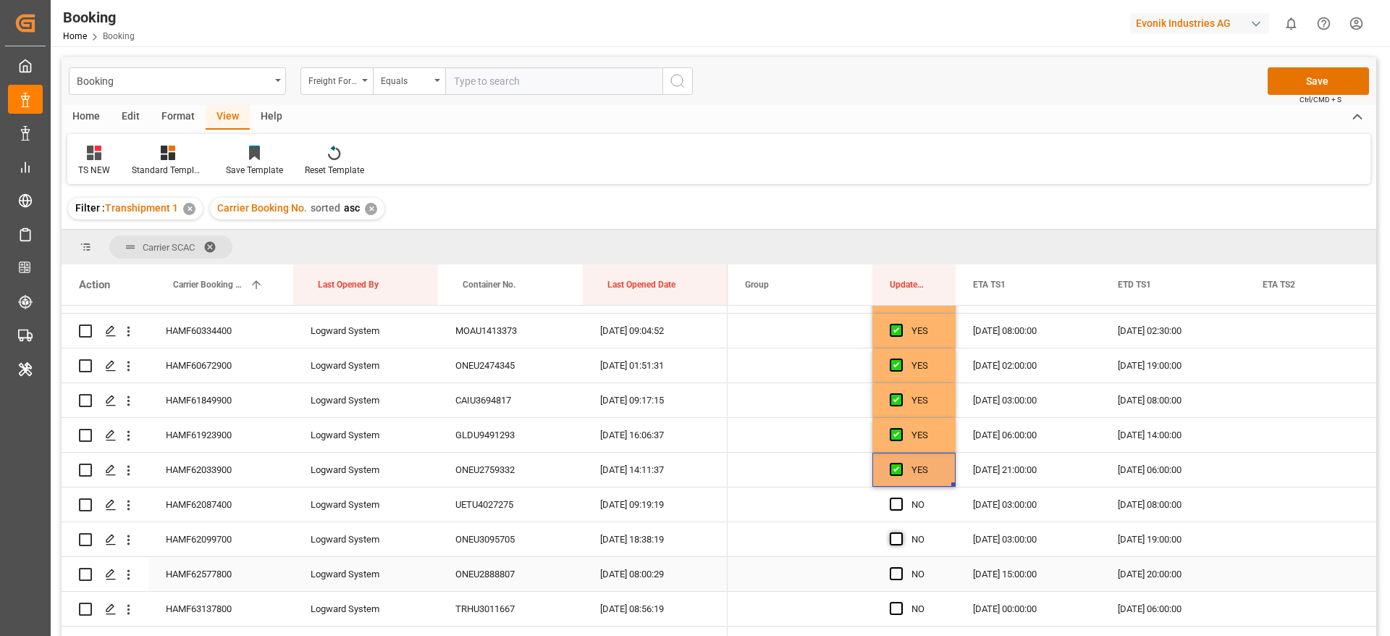
scroll to position [977, 0]
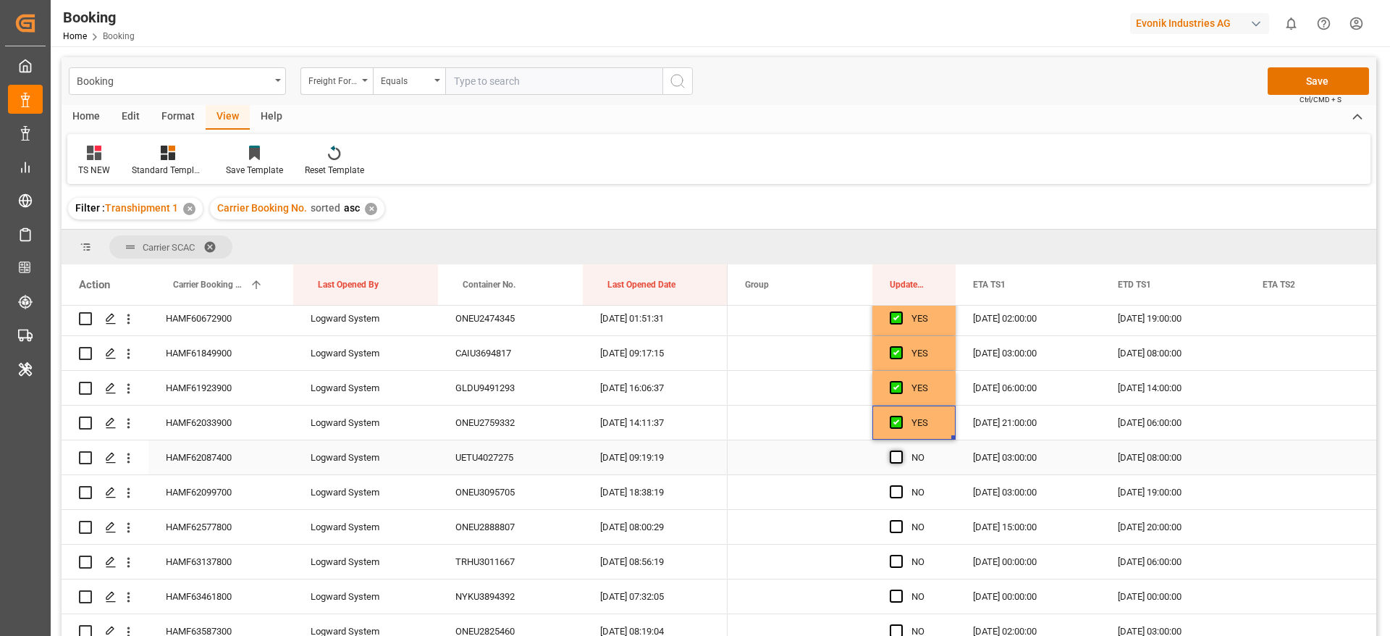
click at [898, 455] on span "Press SPACE to select this row." at bounding box center [896, 456] width 13 height 13
click at [901, 450] on input "Press SPACE to select this row." at bounding box center [901, 450] width 0 height 0
click at [896, 492] on span "Press SPACE to select this row." at bounding box center [896, 491] width 13 height 13
click at [901, 485] on input "Press SPACE to select this row." at bounding box center [901, 485] width 0 height 0
click at [898, 528] on span "Press SPACE to select this row." at bounding box center [896, 526] width 13 height 13
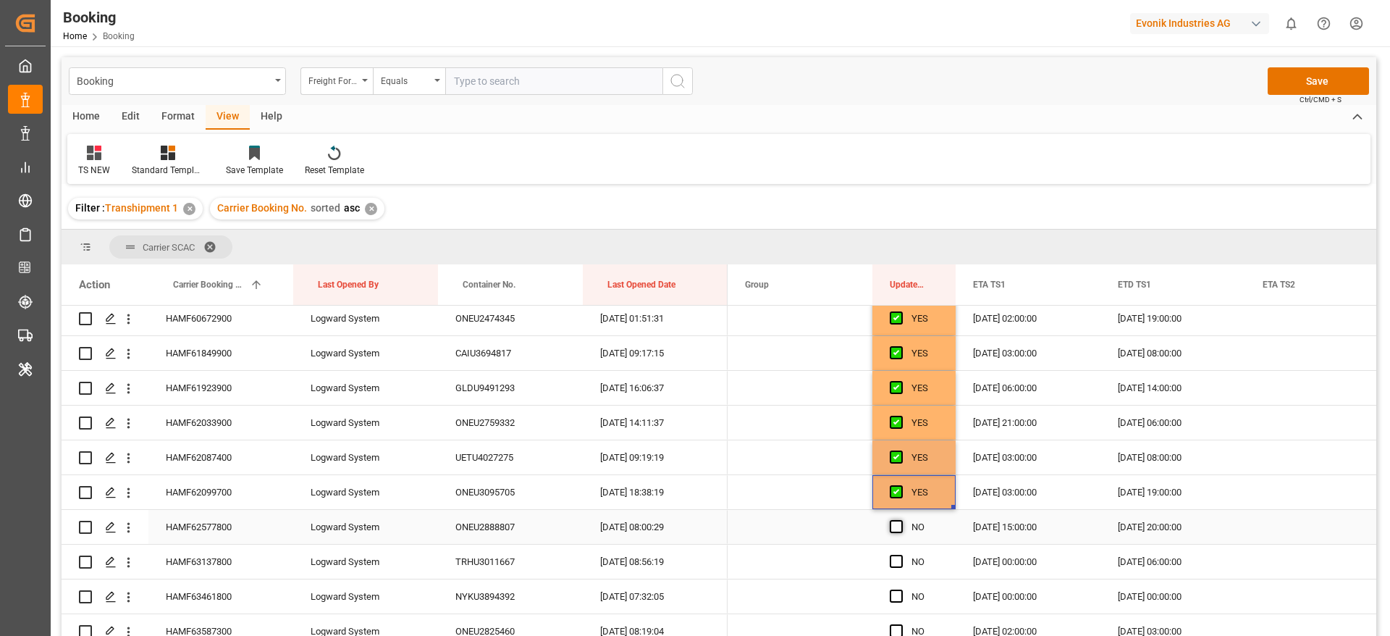
click at [901, 520] on input "Press SPACE to select this row." at bounding box center [901, 520] width 0 height 0
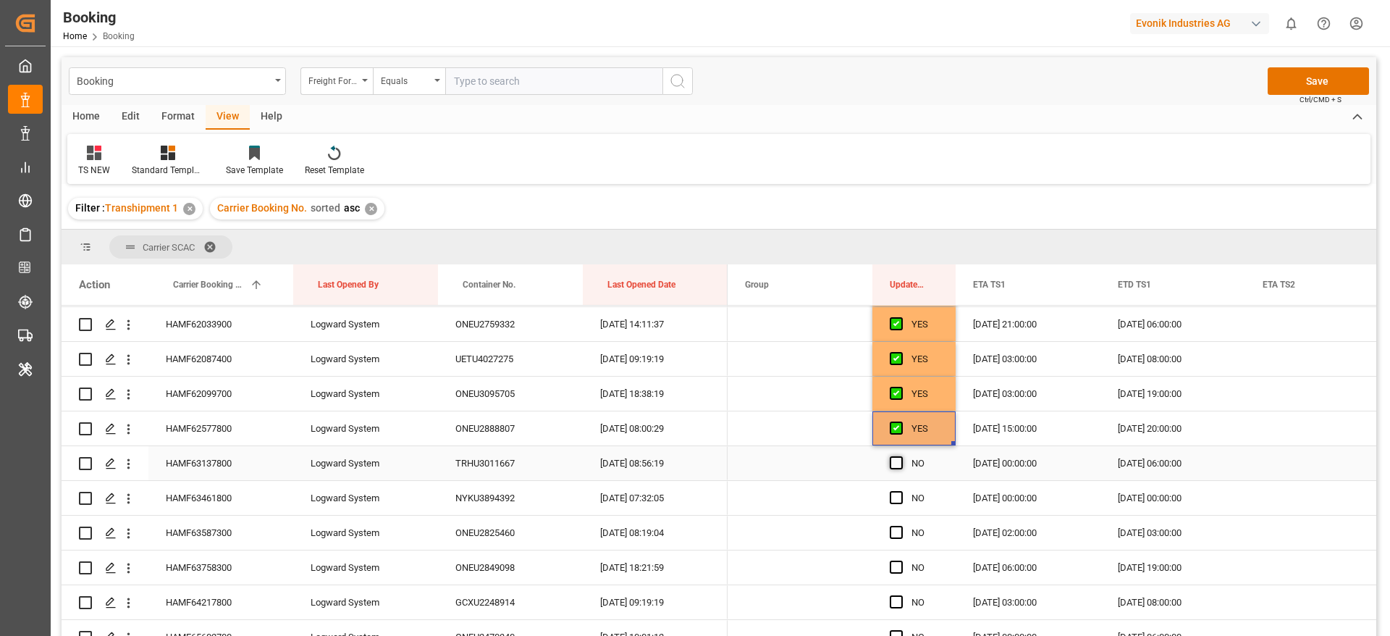
scroll to position [1086, 0]
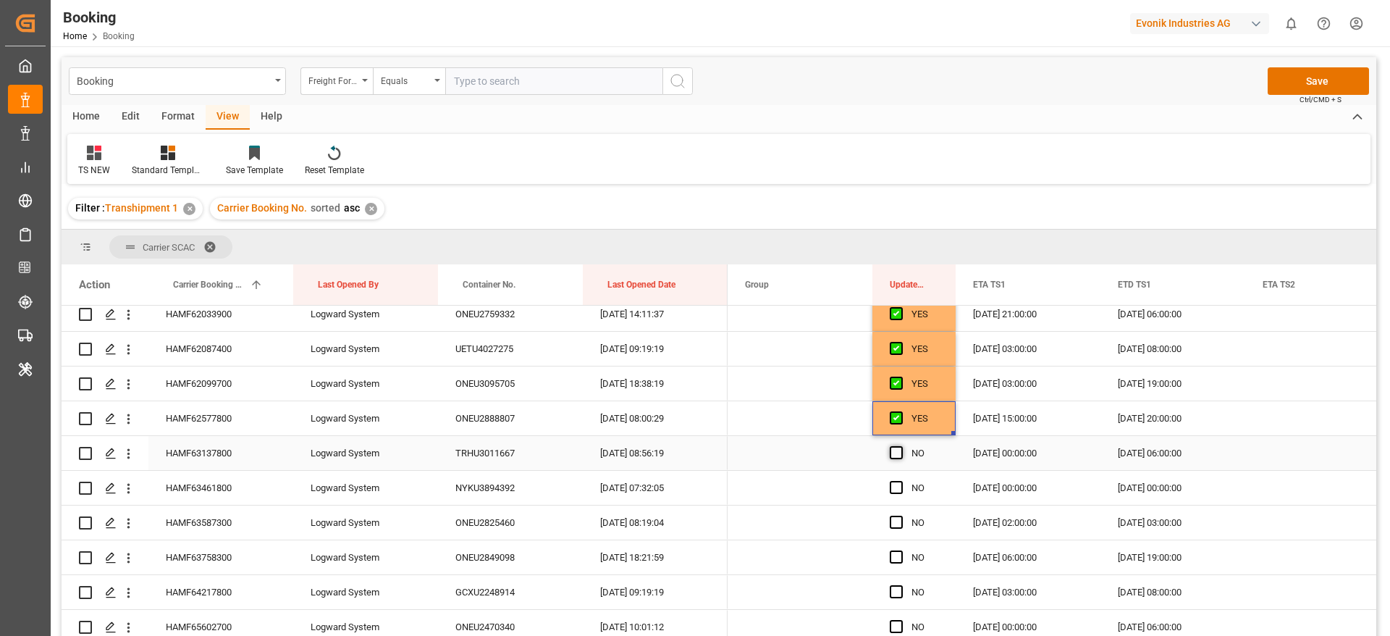
click at [899, 450] on span "Press SPACE to select this row." at bounding box center [896, 452] width 13 height 13
click at [901, 446] on input "Press SPACE to select this row." at bounding box center [901, 446] width 0 height 0
click at [899, 484] on span "Press SPACE to select this row." at bounding box center [896, 487] width 13 height 13
click at [901, 481] on input "Press SPACE to select this row." at bounding box center [901, 481] width 0 height 0
click at [898, 522] on span "Press SPACE to select this row." at bounding box center [896, 521] width 13 height 13
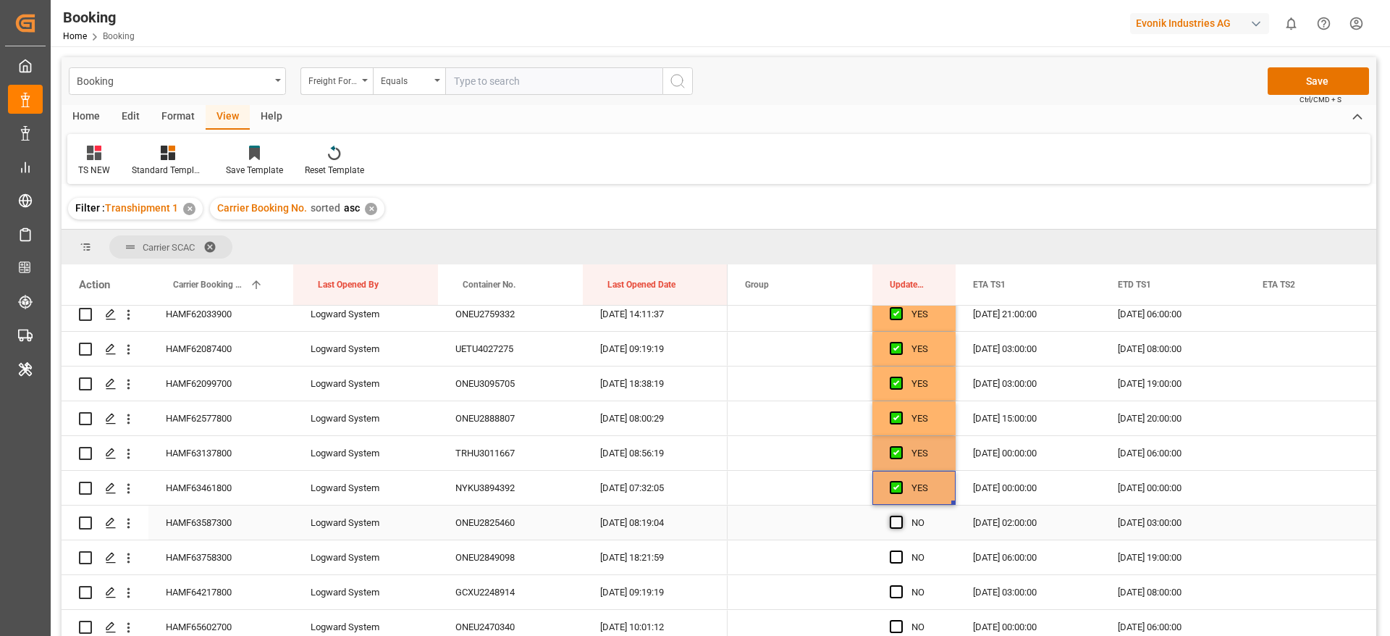
click at [901, 515] on input "Press SPACE to select this row." at bounding box center [901, 515] width 0 height 0
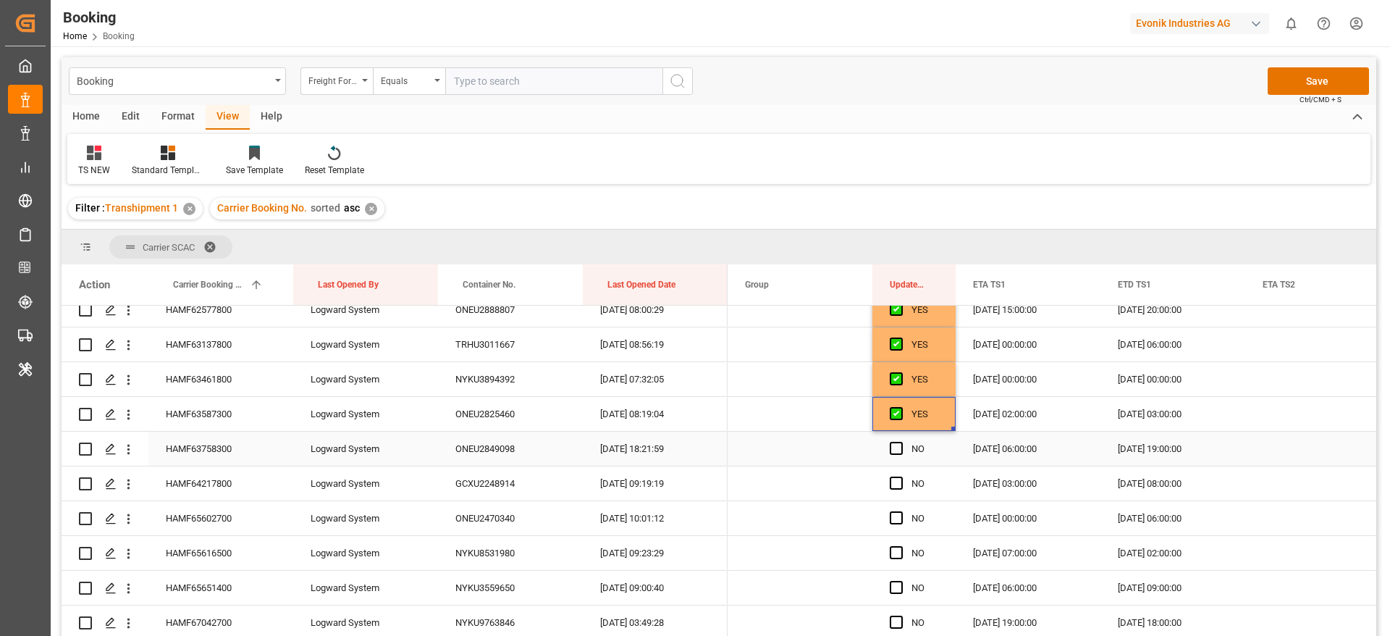
click at [901, 455] on div "Press SPACE to select this row." at bounding box center [901, 448] width 22 height 33
click at [899, 484] on span "Press SPACE to select this row." at bounding box center [896, 482] width 13 height 13
click at [901, 476] on input "Press SPACE to select this row." at bounding box center [901, 476] width 0 height 0
click at [898, 450] on span "Press SPACE to select this row." at bounding box center [896, 448] width 13 height 13
click at [901, 442] on input "Press SPACE to select this row." at bounding box center [901, 442] width 0 height 0
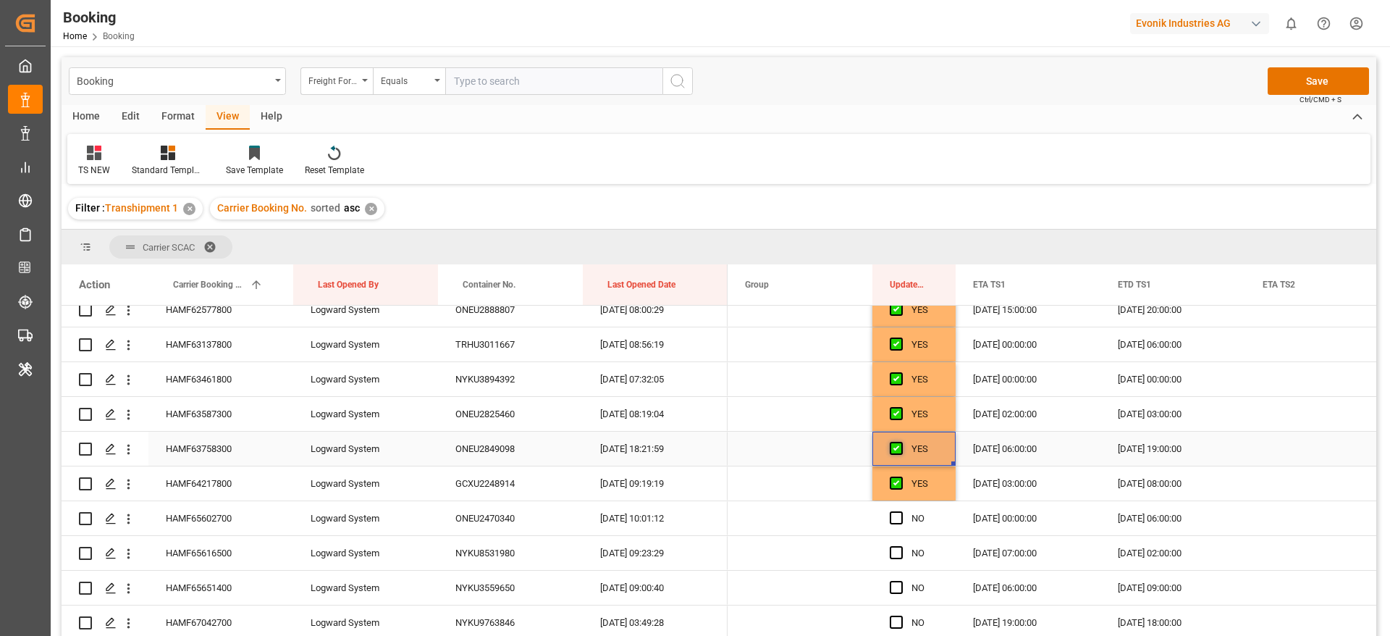
scroll to position [1303, 0]
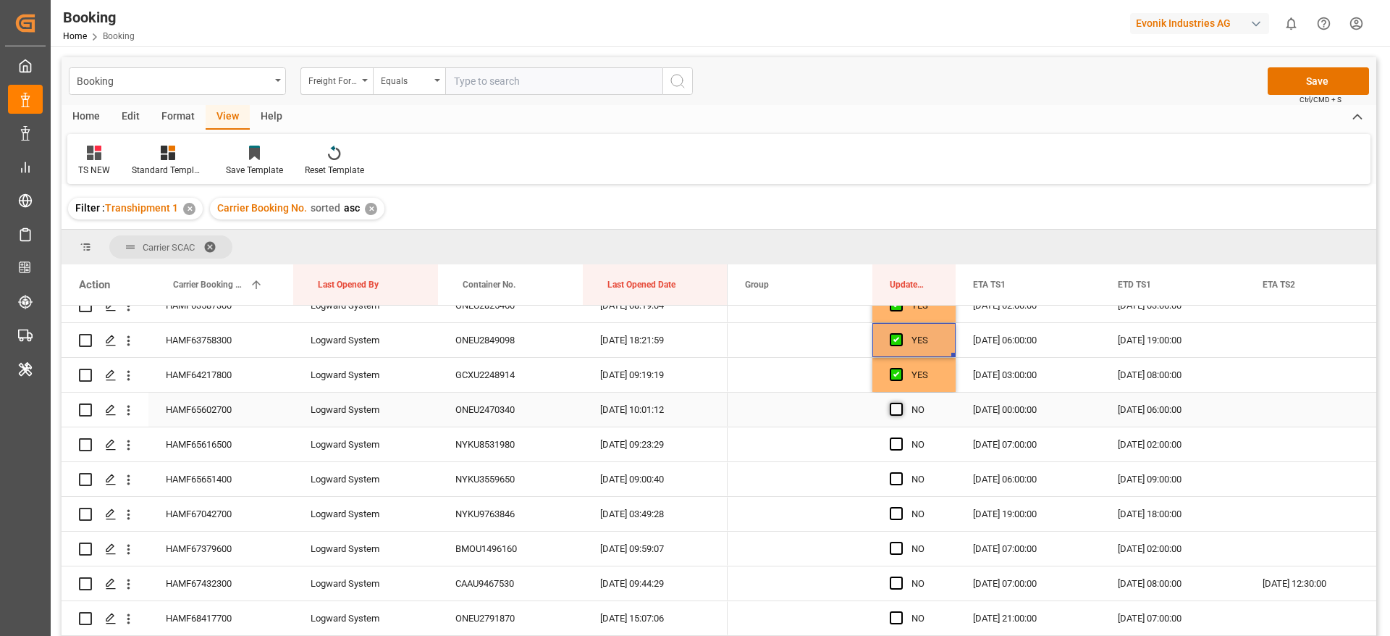
click at [894, 408] on span "Press SPACE to select this row." at bounding box center [896, 408] width 13 height 13
click at [901, 402] on input "Press SPACE to select this row." at bounding box center [901, 402] width 0 height 0
click at [893, 444] on span "Press SPACE to select this row." at bounding box center [896, 443] width 13 height 13
click at [901, 437] on input "Press SPACE to select this row." at bounding box center [901, 437] width 0 height 0
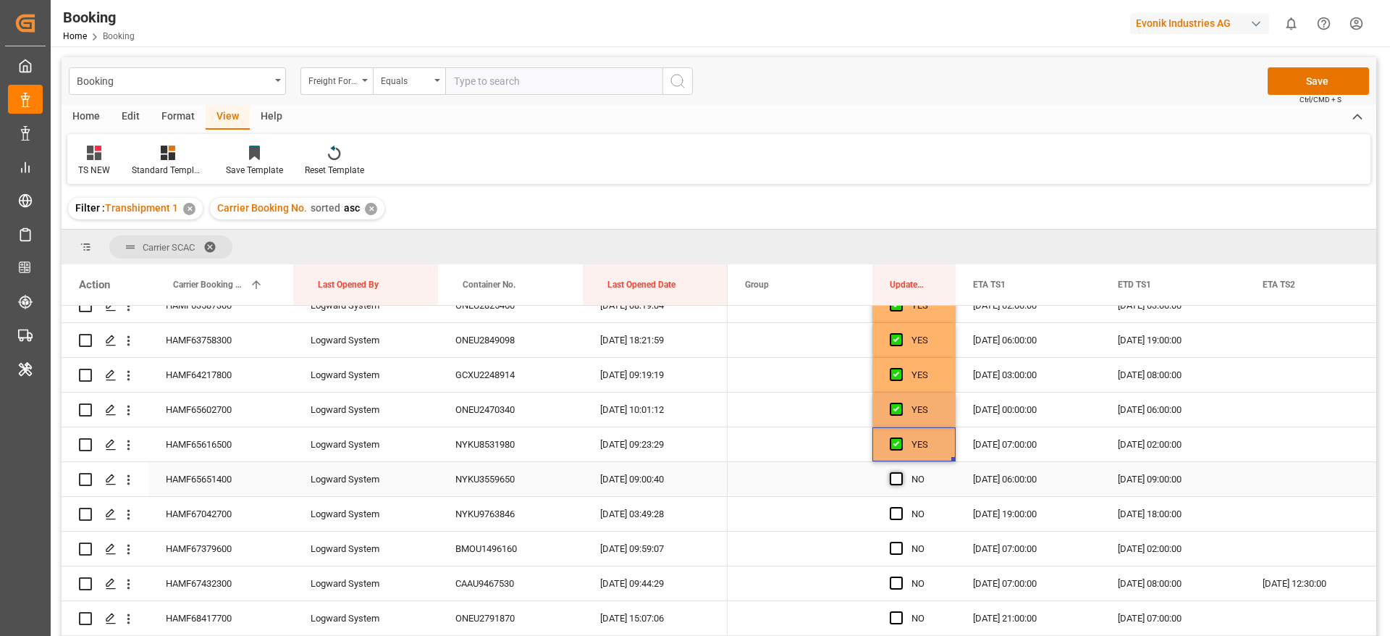
click at [895, 482] on span "Press SPACE to select this row." at bounding box center [896, 478] width 13 height 13
click at [901, 472] on input "Press SPACE to select this row." at bounding box center [901, 472] width 0 height 0
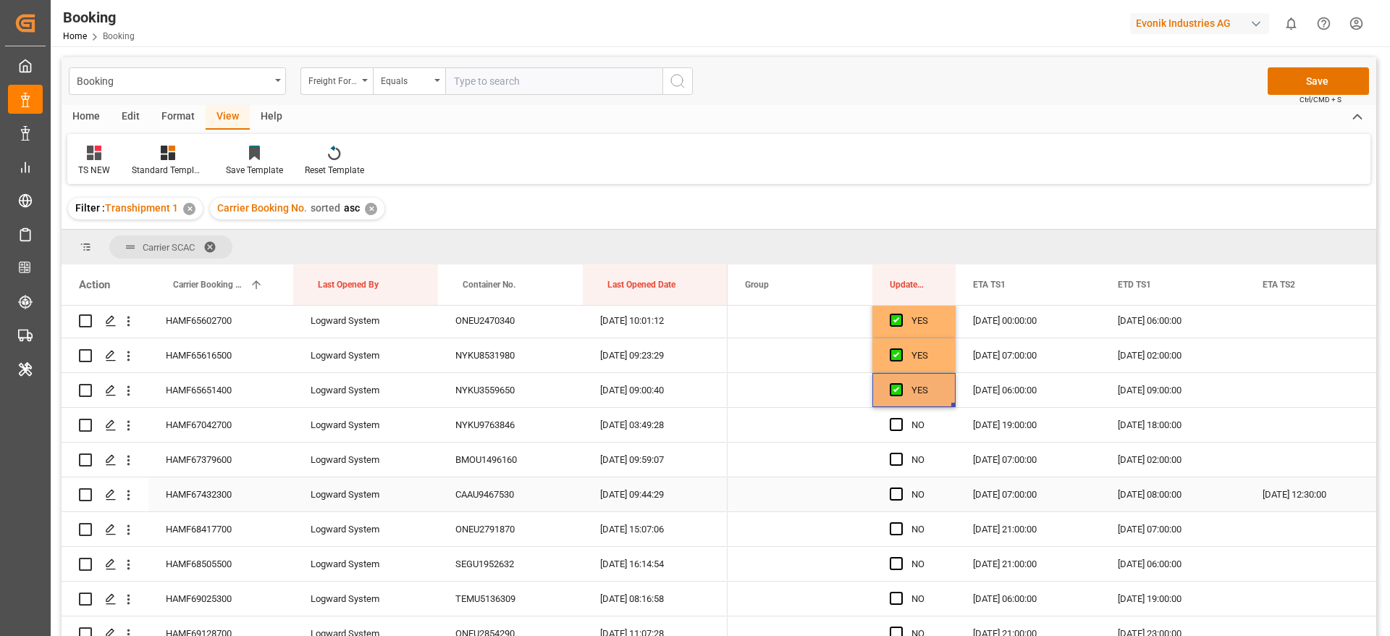
scroll to position [1412, 0]
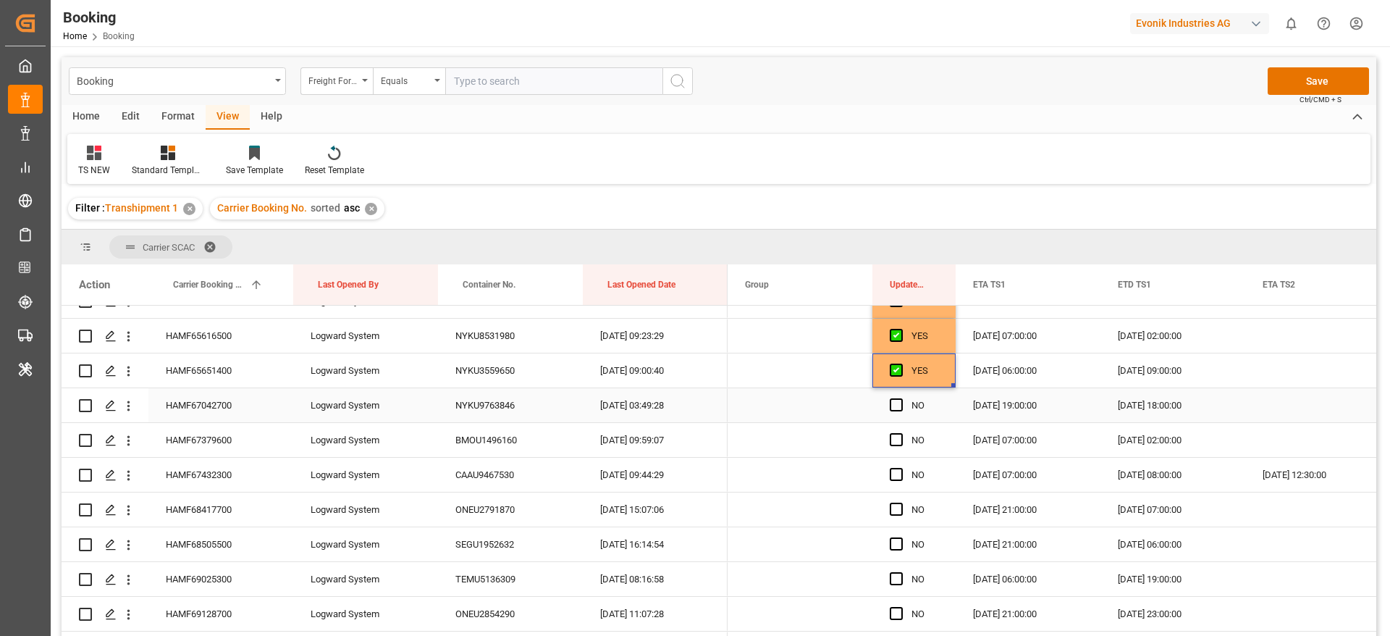
click at [897, 413] on div "Press SPACE to select this row." at bounding box center [901, 405] width 22 height 33
click at [894, 455] on div "Press SPACE to select this row." at bounding box center [901, 439] width 22 height 33
click at [894, 443] on span "Press SPACE to select this row." at bounding box center [896, 439] width 13 height 13
click at [901, 433] on input "Press SPACE to select this row." at bounding box center [901, 433] width 0 height 0
click at [893, 405] on span "Press SPACE to select this row." at bounding box center [896, 404] width 13 height 13
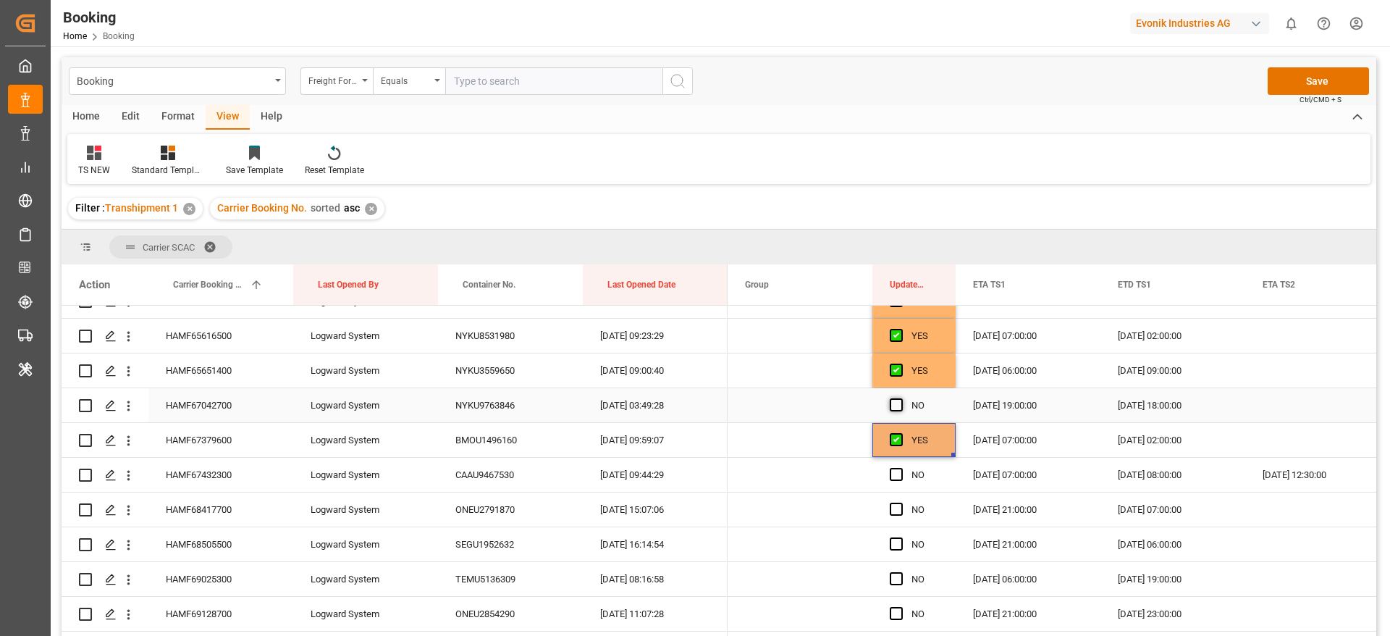
click at [901, 398] on input "Press SPACE to select this row." at bounding box center [901, 398] width 0 height 0
click at [893, 482] on div "Press SPACE to select this row." at bounding box center [901, 474] width 22 height 33
click at [895, 515] on span "Press SPACE to select this row." at bounding box center [896, 508] width 13 height 13
click at [901, 502] on input "Press SPACE to select this row." at bounding box center [901, 502] width 0 height 0
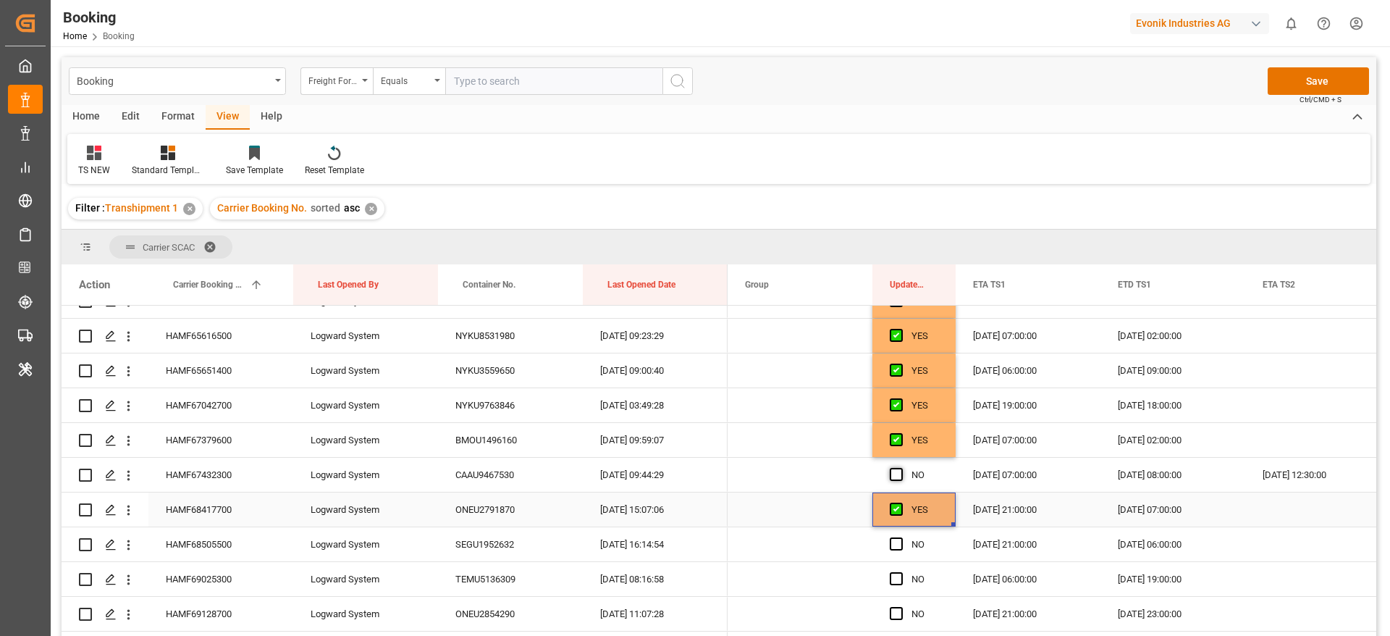
click at [895, 473] on span "Press SPACE to select this row." at bounding box center [896, 474] width 13 height 13
click at [901, 468] on input "Press SPACE to select this row." at bounding box center [901, 468] width 0 height 0
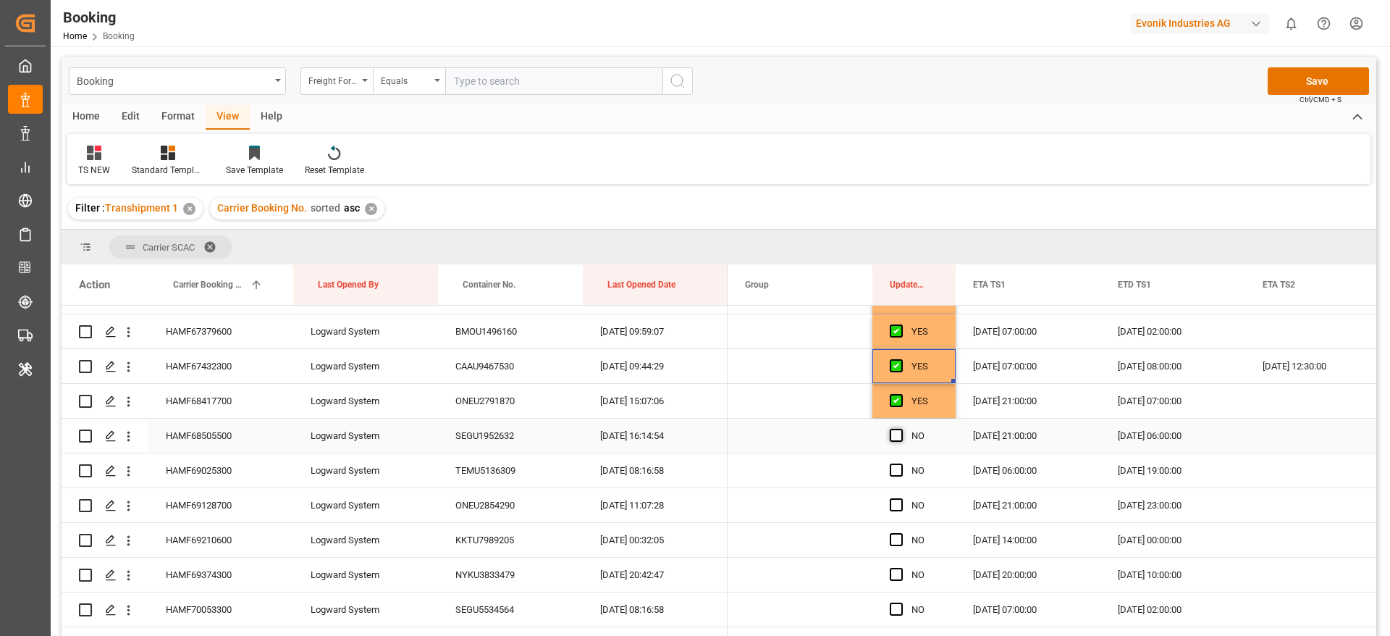
click at [894, 431] on span "Press SPACE to select this row." at bounding box center [896, 435] width 13 height 13
click at [901, 429] on input "Press SPACE to select this row." at bounding box center [901, 429] width 0 height 0
click at [893, 464] on span "Press SPACE to select this row." at bounding box center [896, 469] width 13 height 13
click at [901, 463] on input "Press SPACE to select this row." at bounding box center [901, 463] width 0 height 0
click at [895, 503] on span "Press SPACE to select this row." at bounding box center [896, 504] width 13 height 13
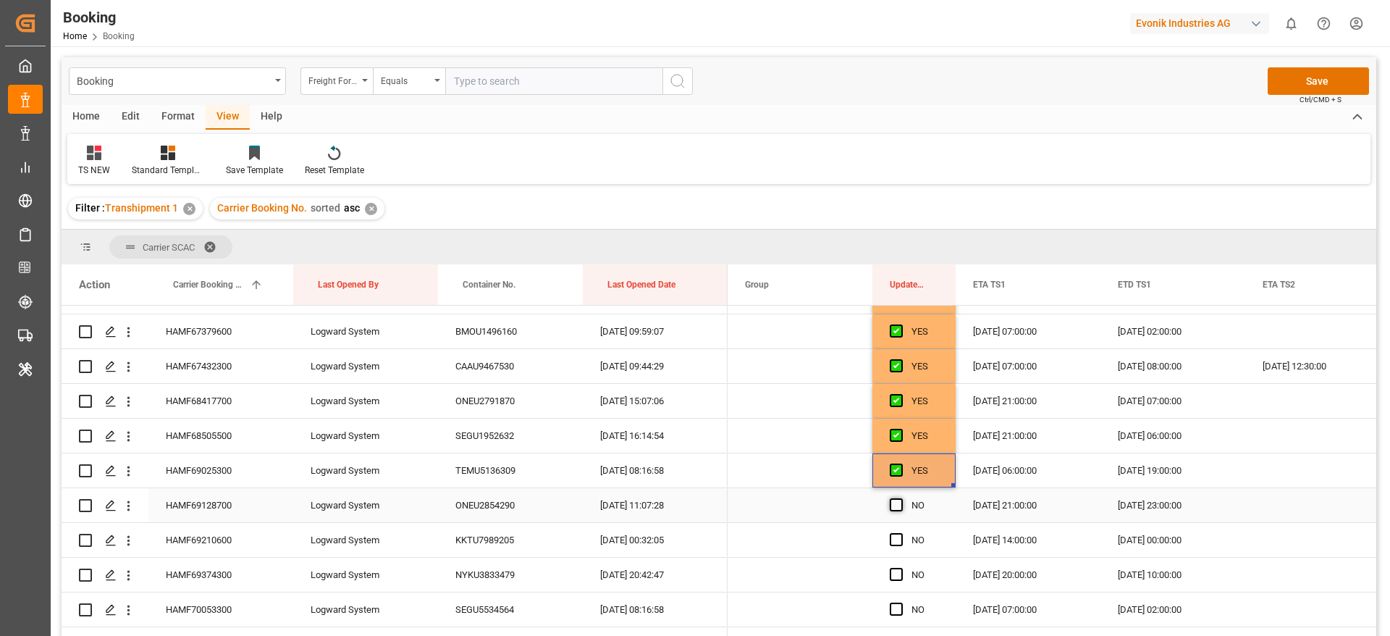
click at [901, 498] on input "Press SPACE to select this row." at bounding box center [901, 498] width 0 height 0
click at [893, 539] on span "Press SPACE to select this row." at bounding box center [896, 539] width 13 height 13
click at [901, 533] on input "Press SPACE to select this row." at bounding box center [901, 533] width 0 height 0
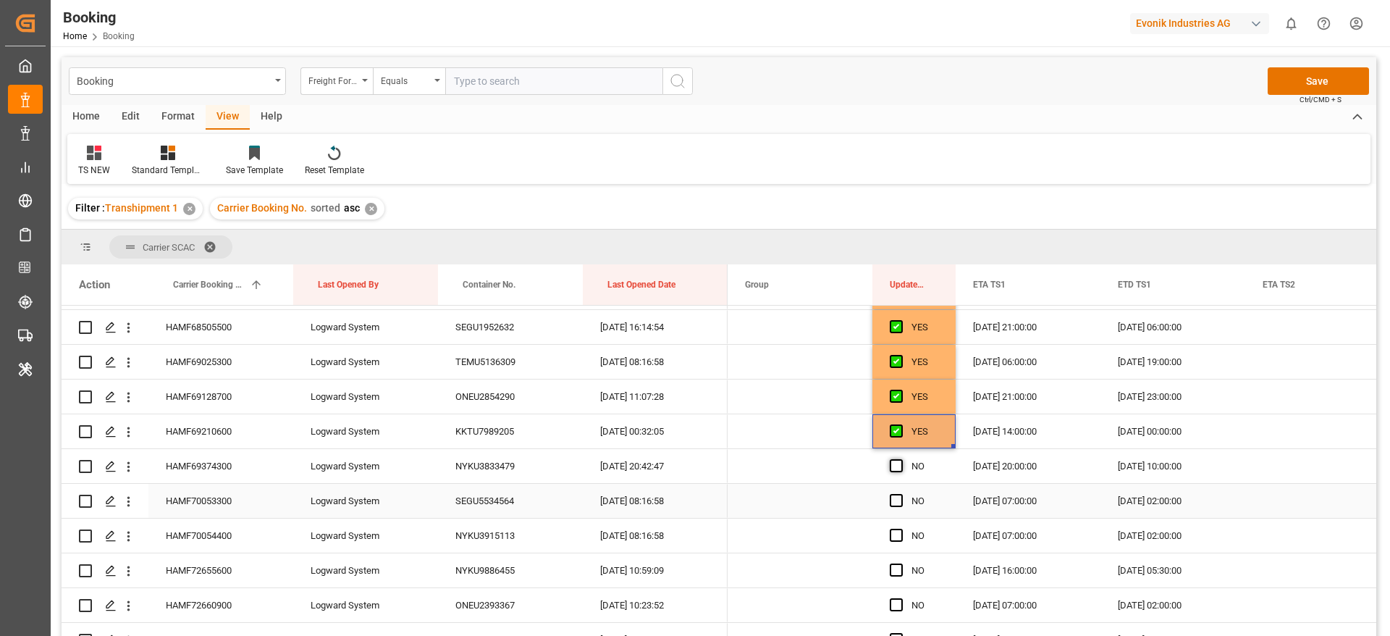
click at [896, 462] on span "Press SPACE to select this row." at bounding box center [896, 465] width 13 height 13
click at [901, 459] on input "Press SPACE to select this row." at bounding box center [901, 459] width 0 height 0
drag, startPoint x: 896, startPoint y: 492, endPoint x: 898, endPoint y: 504, distance: 12.5
click at [897, 492] on div "Press SPACE to select this row." at bounding box center [901, 500] width 22 height 33
click at [898, 499] on span "Press SPACE to select this row." at bounding box center [896, 500] width 13 height 13
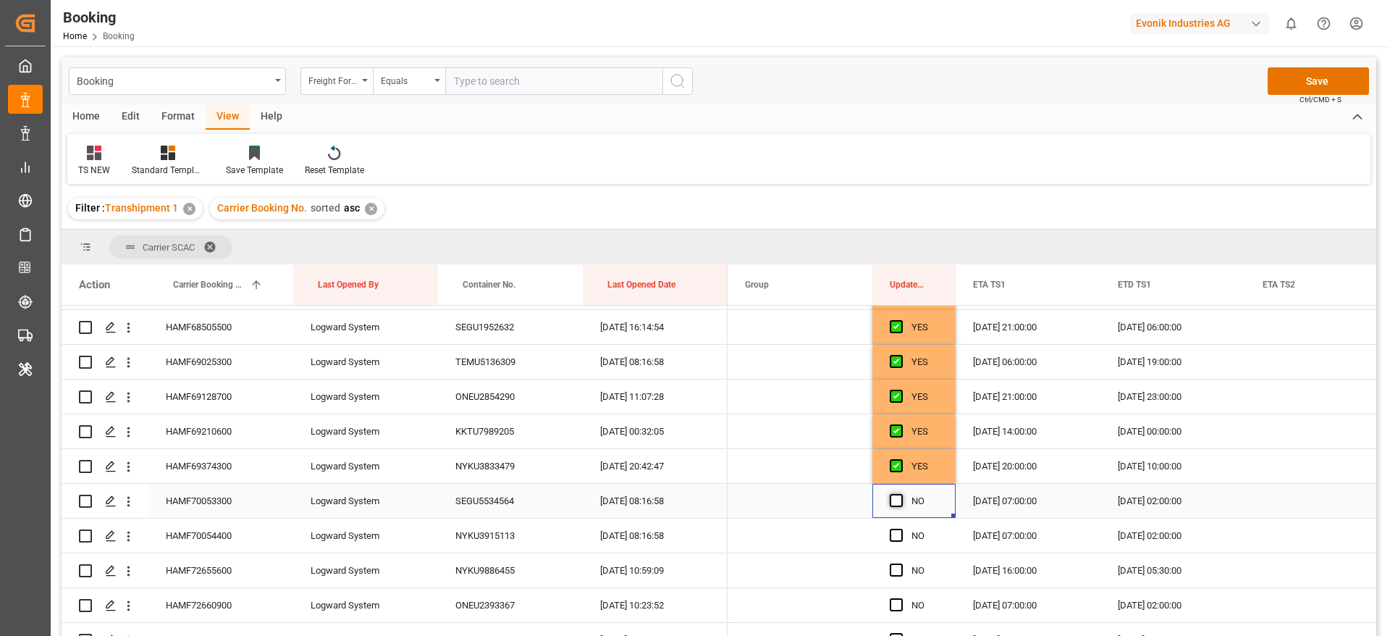
click at [901, 494] on input "Press SPACE to select this row." at bounding box center [901, 494] width 0 height 0
click at [898, 532] on span "Press SPACE to select this row." at bounding box center [896, 534] width 13 height 13
click at [901, 528] on input "Press SPACE to select this row." at bounding box center [901, 528] width 0 height 0
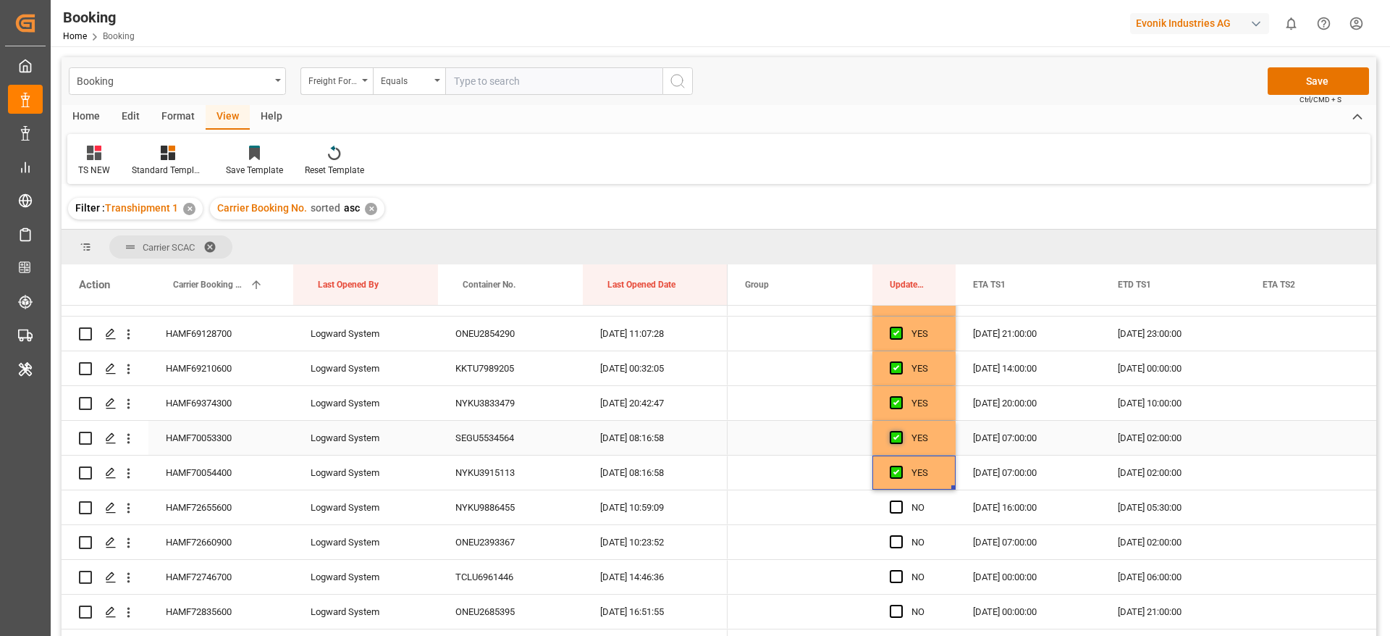
scroll to position [1737, 0]
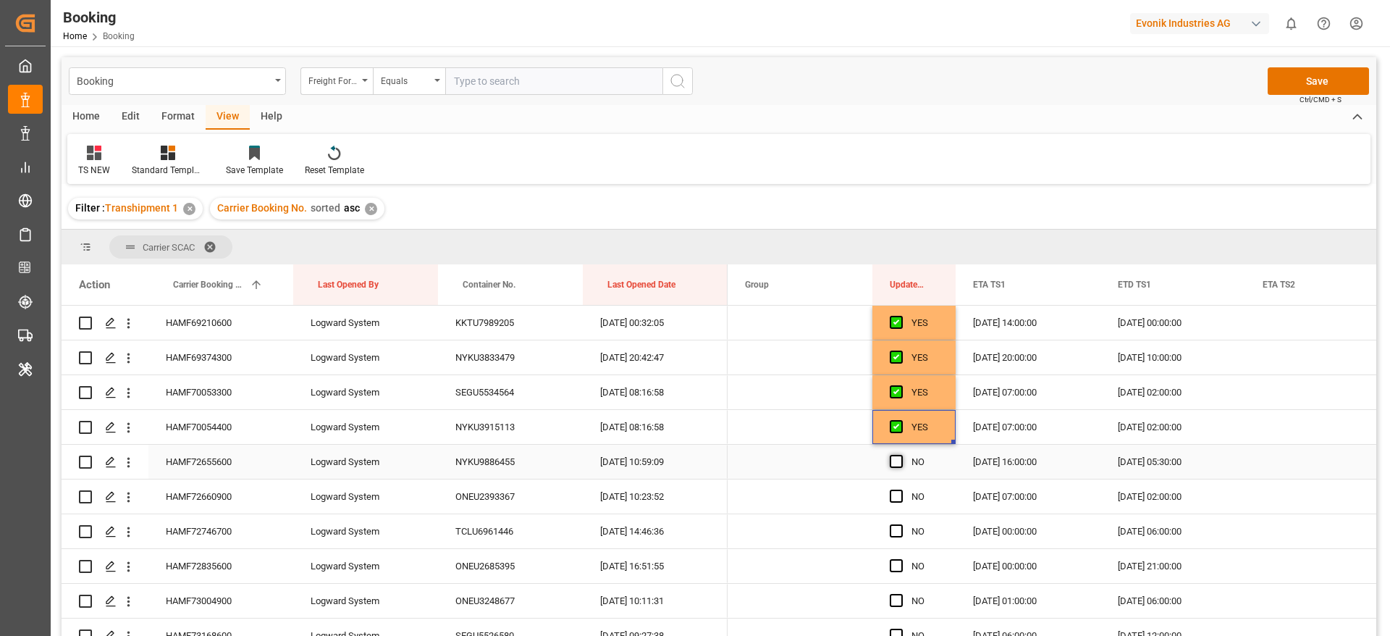
click at [897, 463] on span "Press SPACE to select this row." at bounding box center [896, 461] width 13 height 13
click at [901, 455] on input "Press SPACE to select this row." at bounding box center [901, 455] width 0 height 0
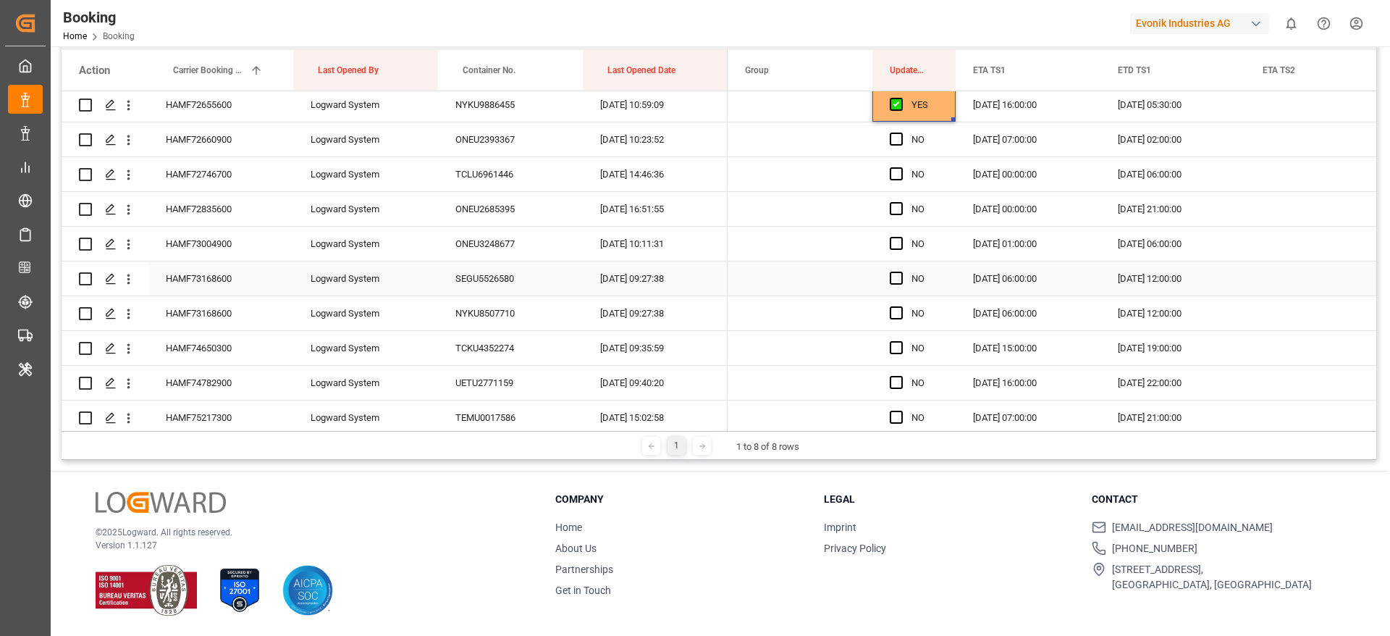
scroll to position [1846, 0]
click at [898, 177] on span "Press SPACE to select this row." at bounding box center [896, 172] width 13 height 13
click at [901, 166] on input "Press SPACE to select this row." at bounding box center [901, 166] width 0 height 0
click at [899, 204] on span "Press SPACE to select this row." at bounding box center [896, 207] width 13 height 13
click at [901, 201] on input "Press SPACE to select this row." at bounding box center [901, 201] width 0 height 0
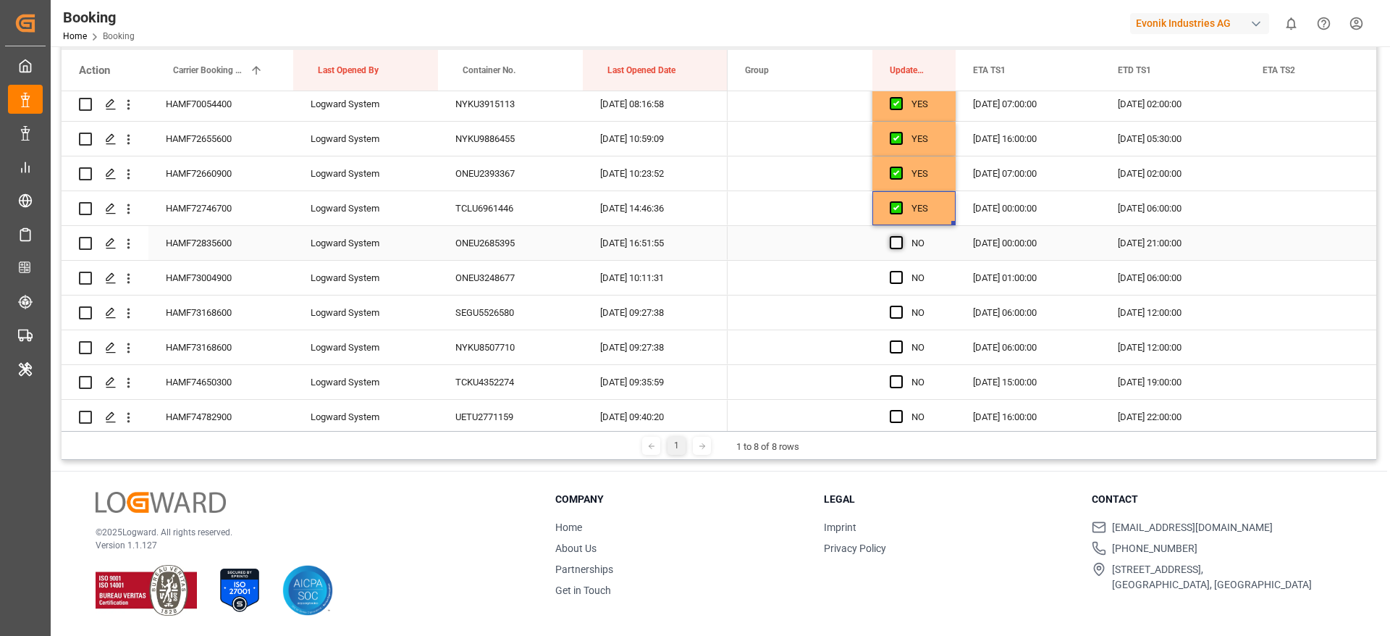
click at [899, 240] on span "Press SPACE to select this row." at bounding box center [896, 242] width 13 height 13
click at [901, 236] on input "Press SPACE to select this row." at bounding box center [901, 236] width 0 height 0
click at [899, 278] on span "Press SPACE to select this row." at bounding box center [896, 277] width 13 height 13
click at [901, 271] on input "Press SPACE to select this row." at bounding box center [901, 271] width 0 height 0
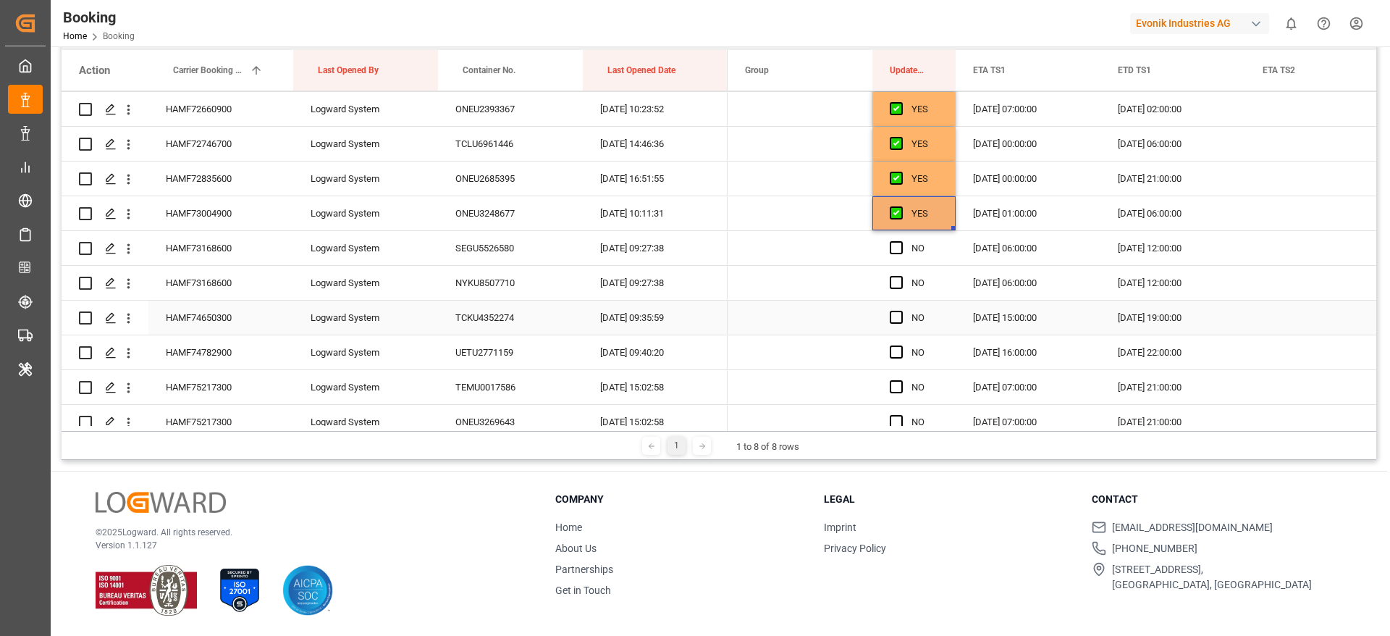
scroll to position [1955, 0]
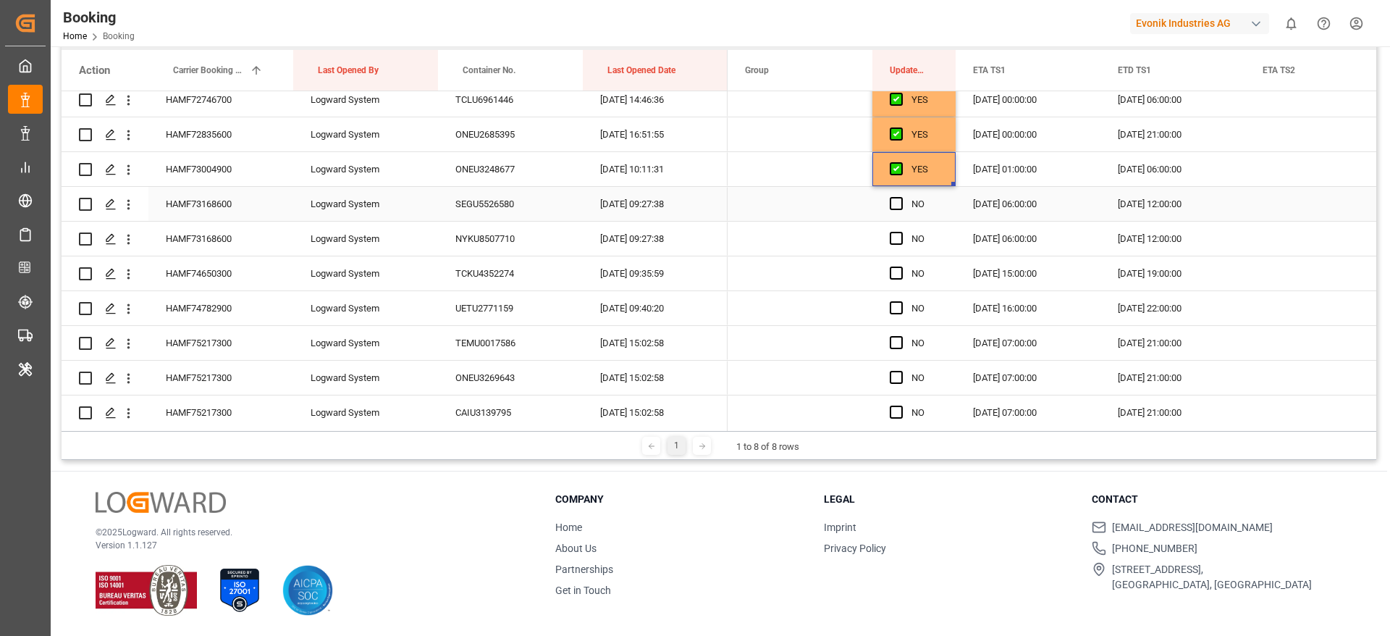
click at [898, 210] on div "Press SPACE to select this row." at bounding box center [901, 203] width 22 height 33
click at [896, 199] on span "Press SPACE to select this row." at bounding box center [896, 203] width 13 height 13
click at [901, 197] on input "Press SPACE to select this row." at bounding box center [901, 197] width 0 height 0
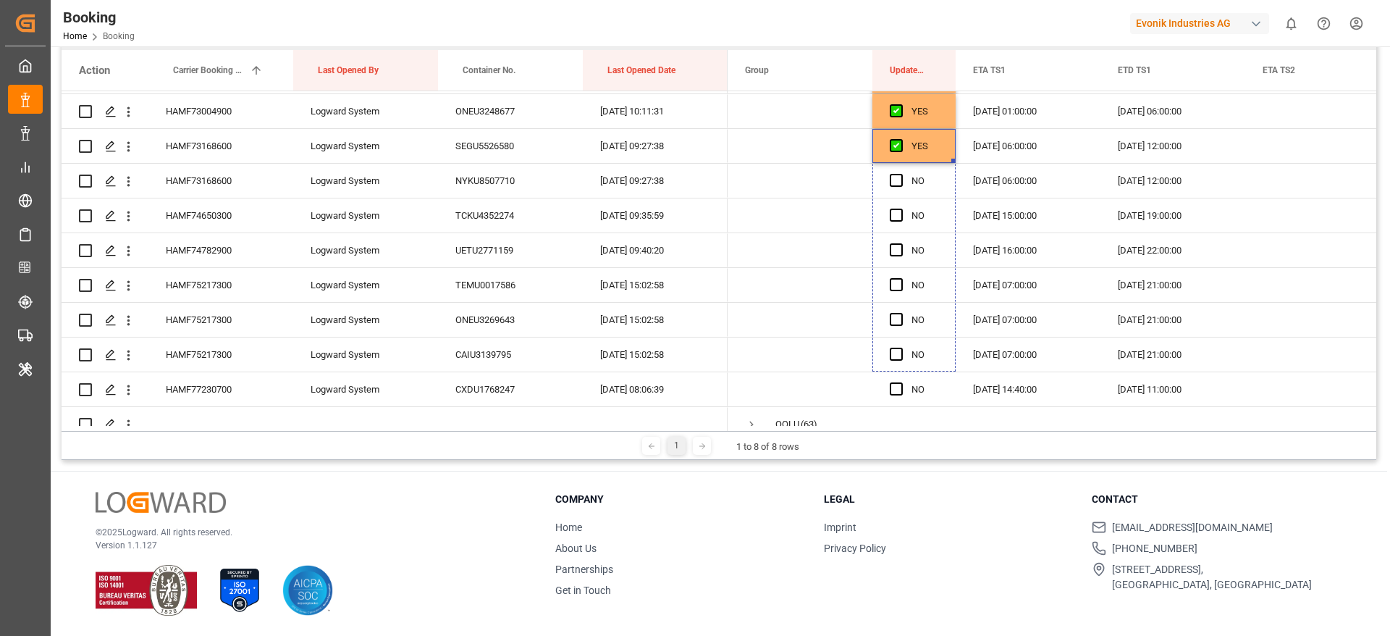
scroll to position [2033, 0]
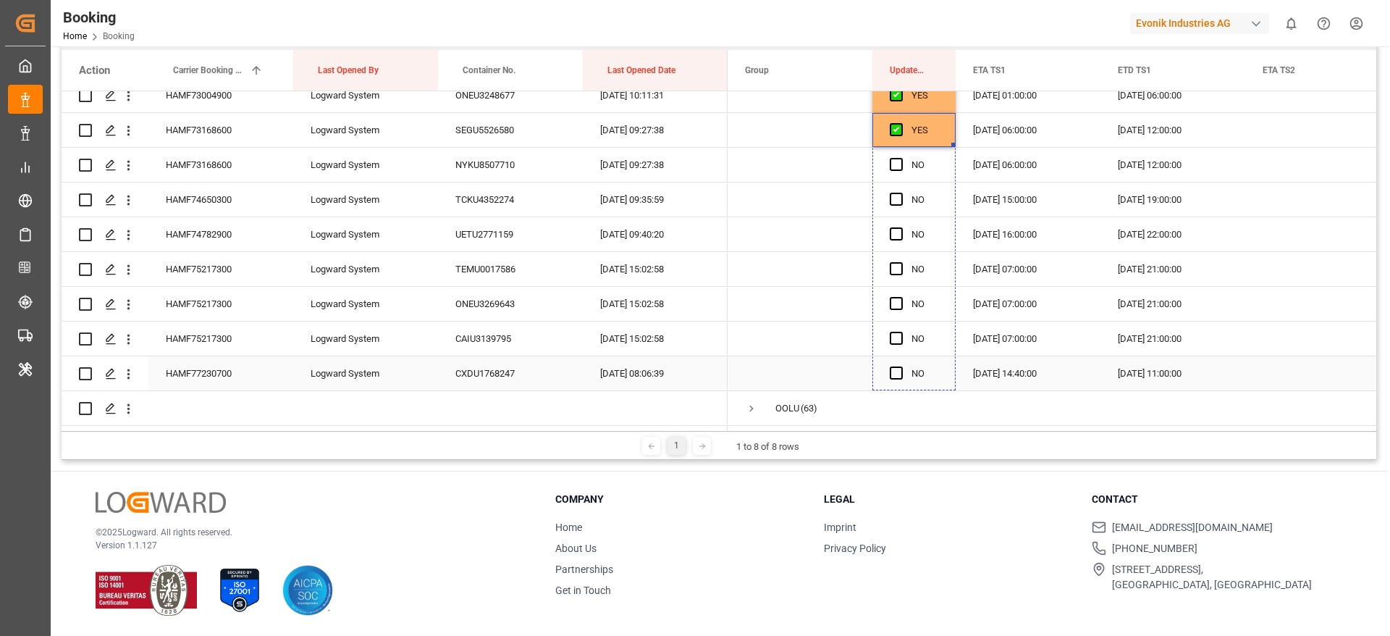
drag, startPoint x: 953, startPoint y: 218, endPoint x: 935, endPoint y: 371, distance: 153.8
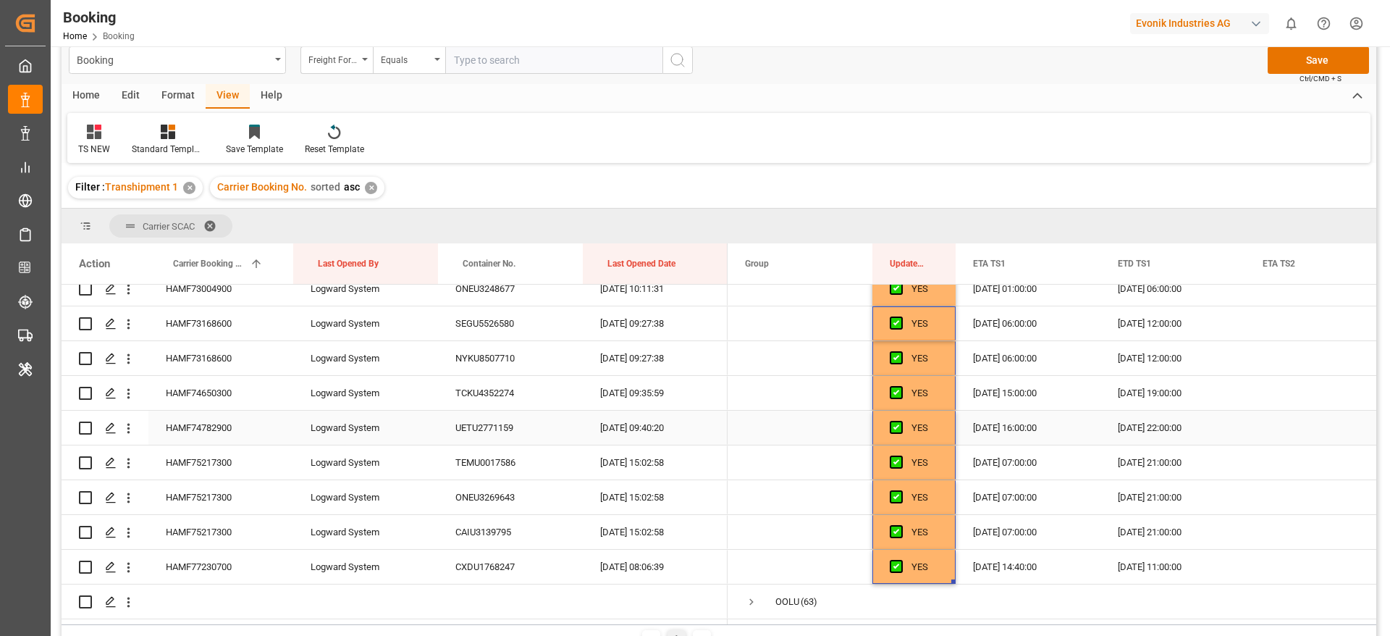
scroll to position [0, 0]
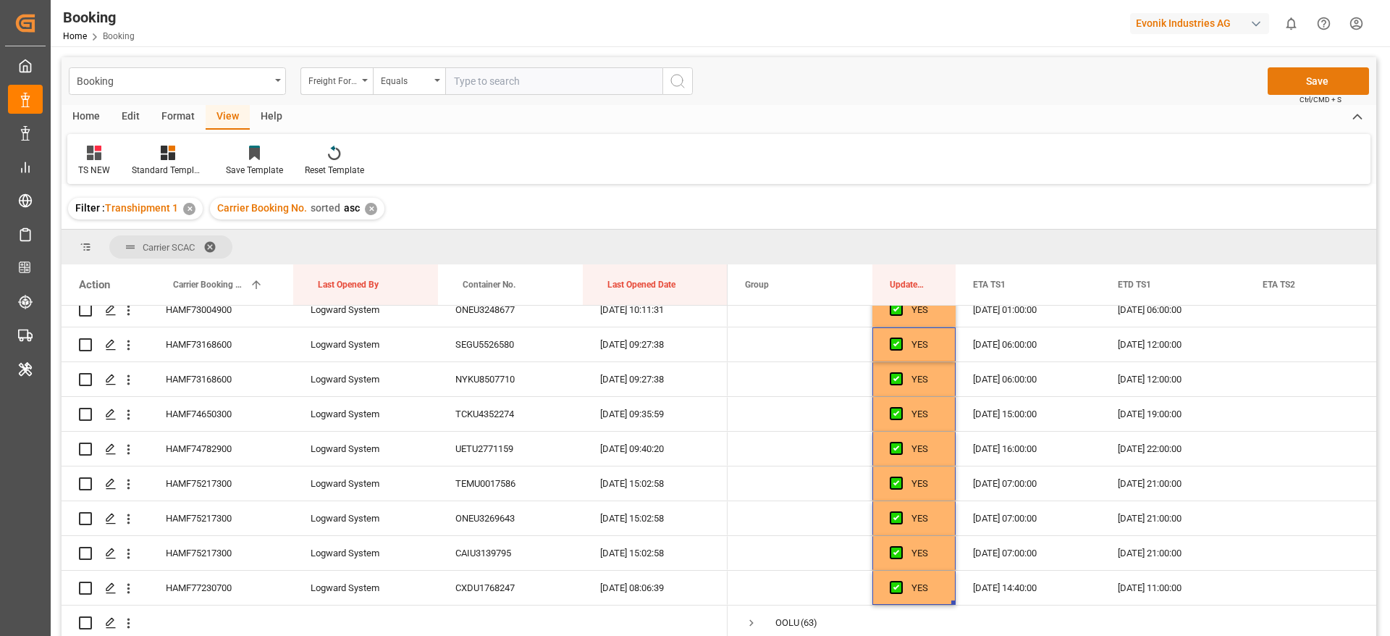
click at [1315, 75] on button "Save" at bounding box center [1318, 81] width 101 height 28
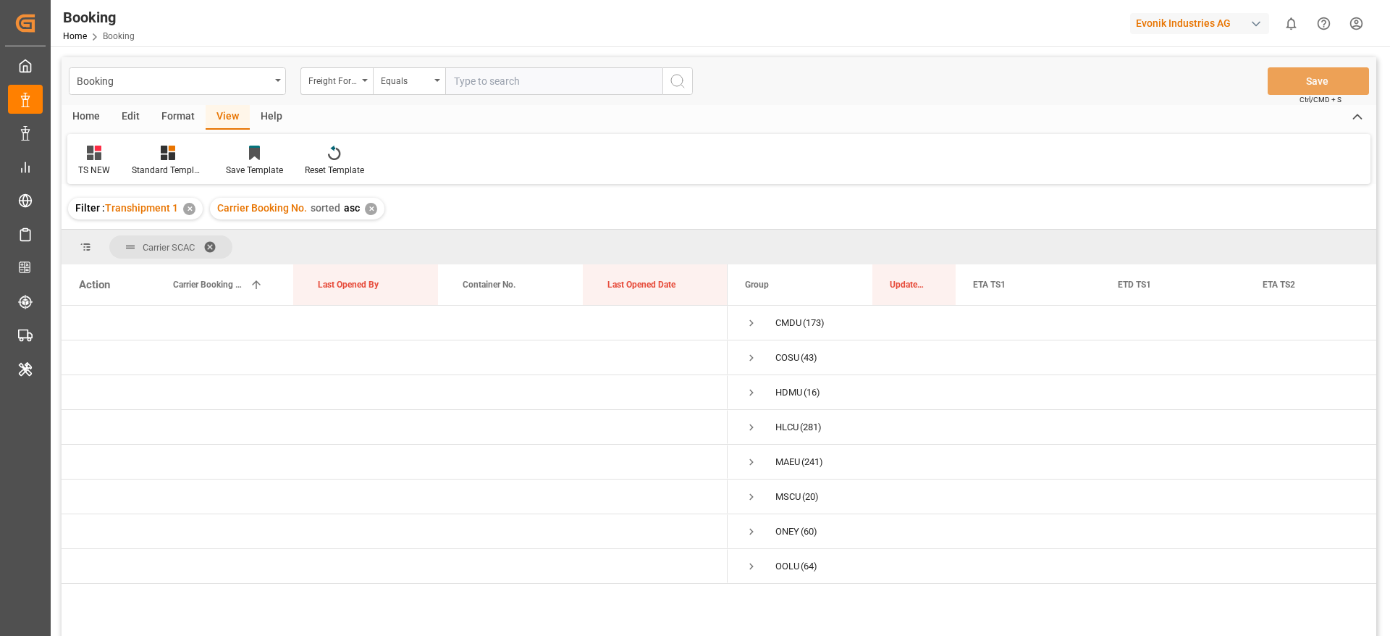
click at [913, 157] on div "TS NEW Standard Templates Save Template Reset Template" at bounding box center [718, 159] width 1303 height 50
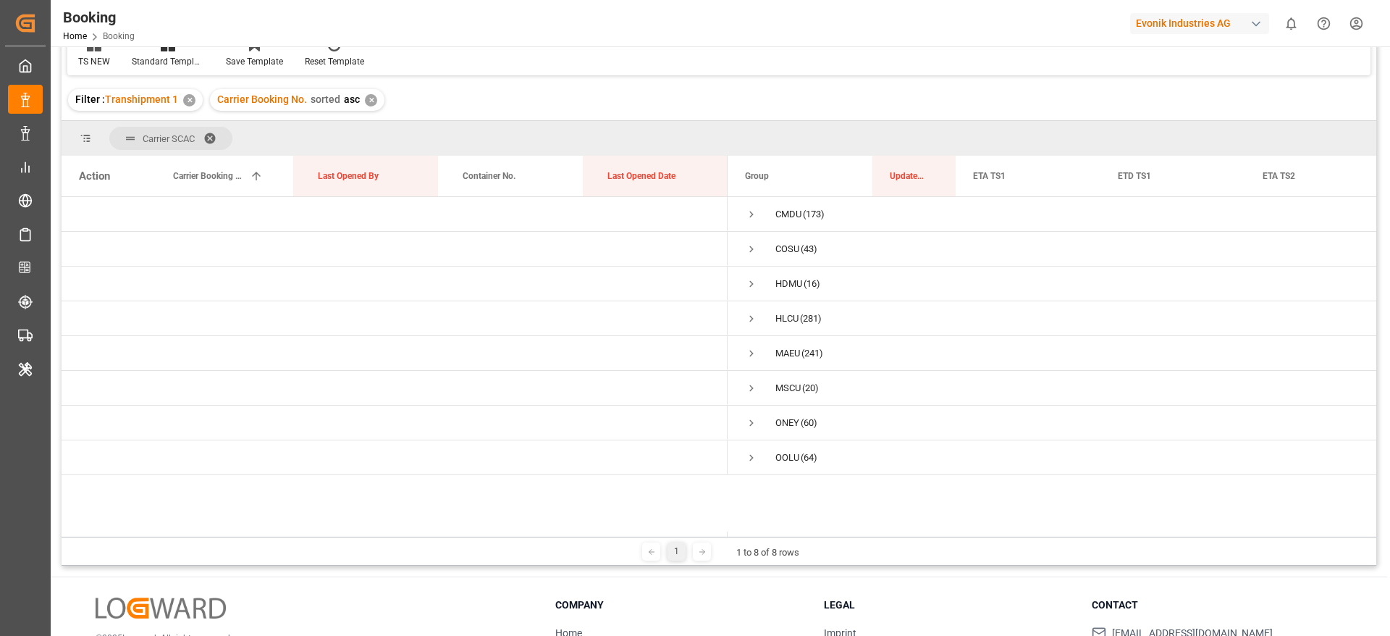
click at [211, 141] on span at bounding box center [214, 138] width 23 height 13
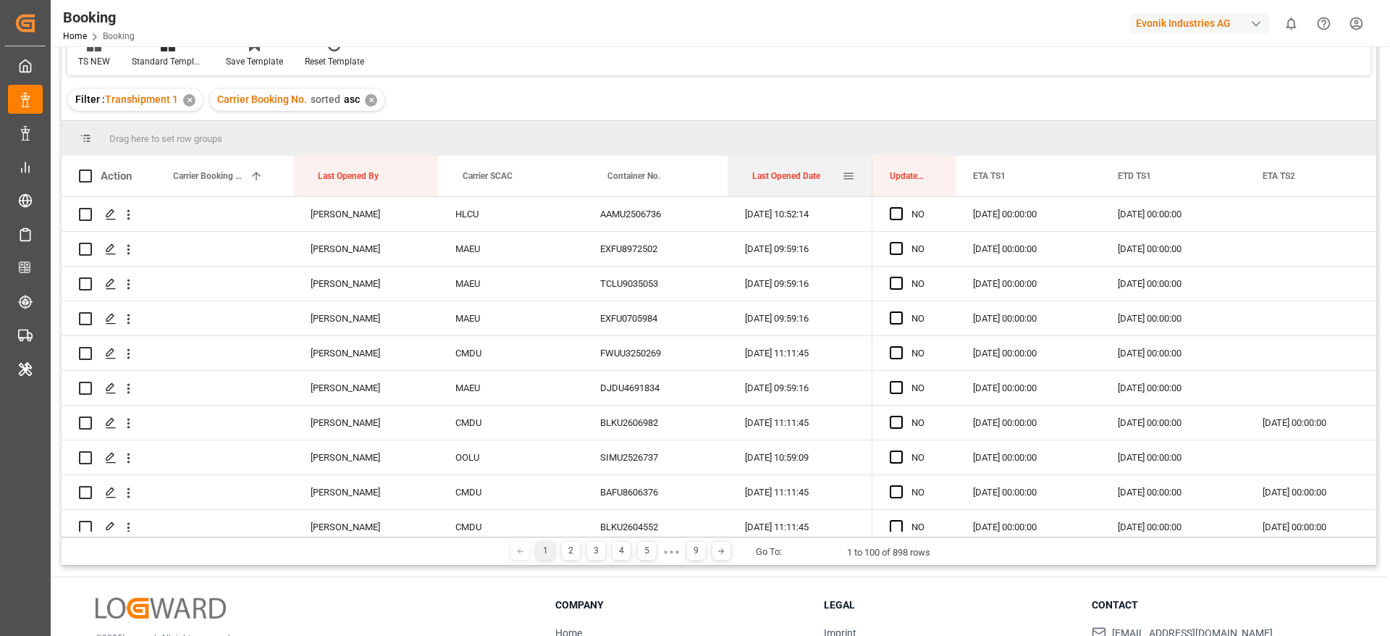
drag, startPoint x: 783, startPoint y: 165, endPoint x: 758, endPoint y: 150, distance: 29.5
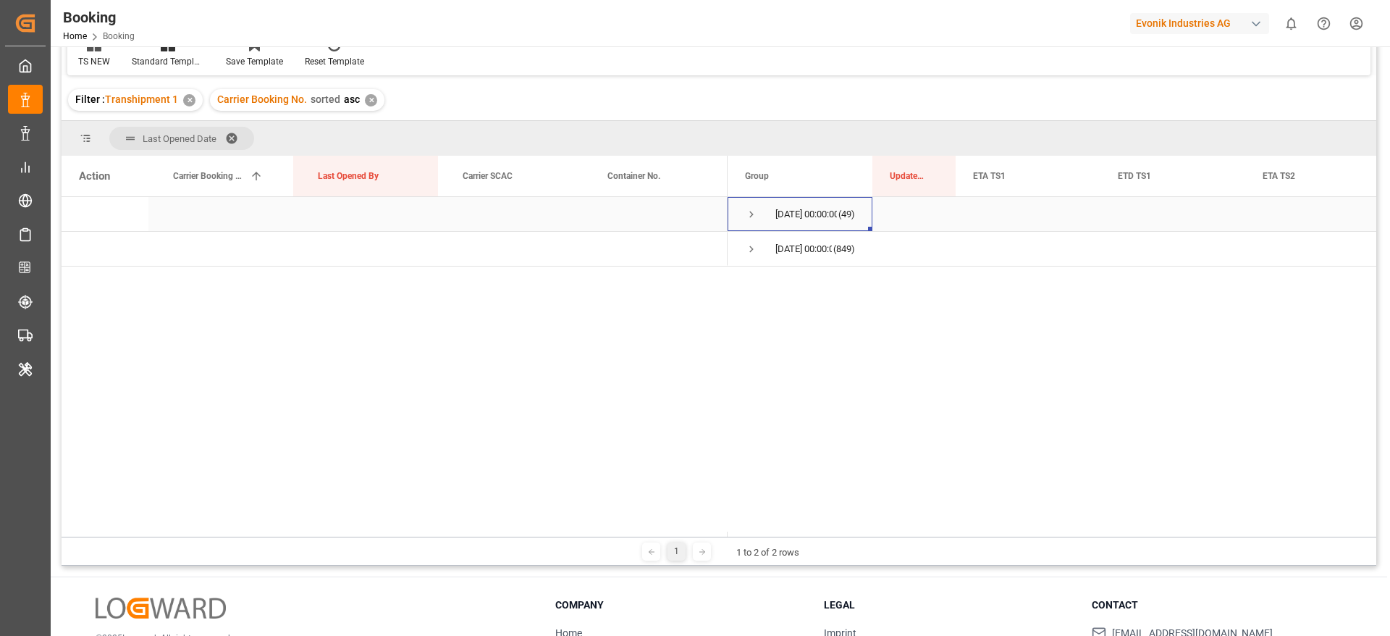
click at [749, 214] on span "Press SPACE to select this row." at bounding box center [751, 214] width 13 height 13
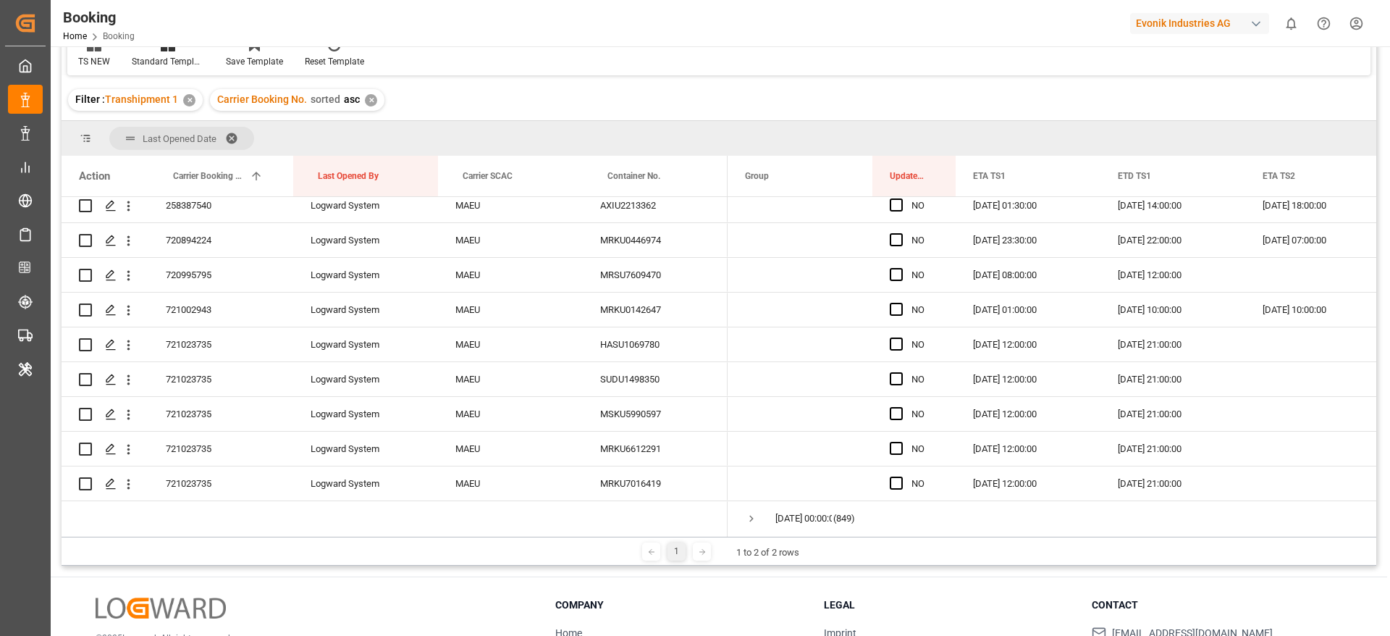
scroll to position [1443, 0]
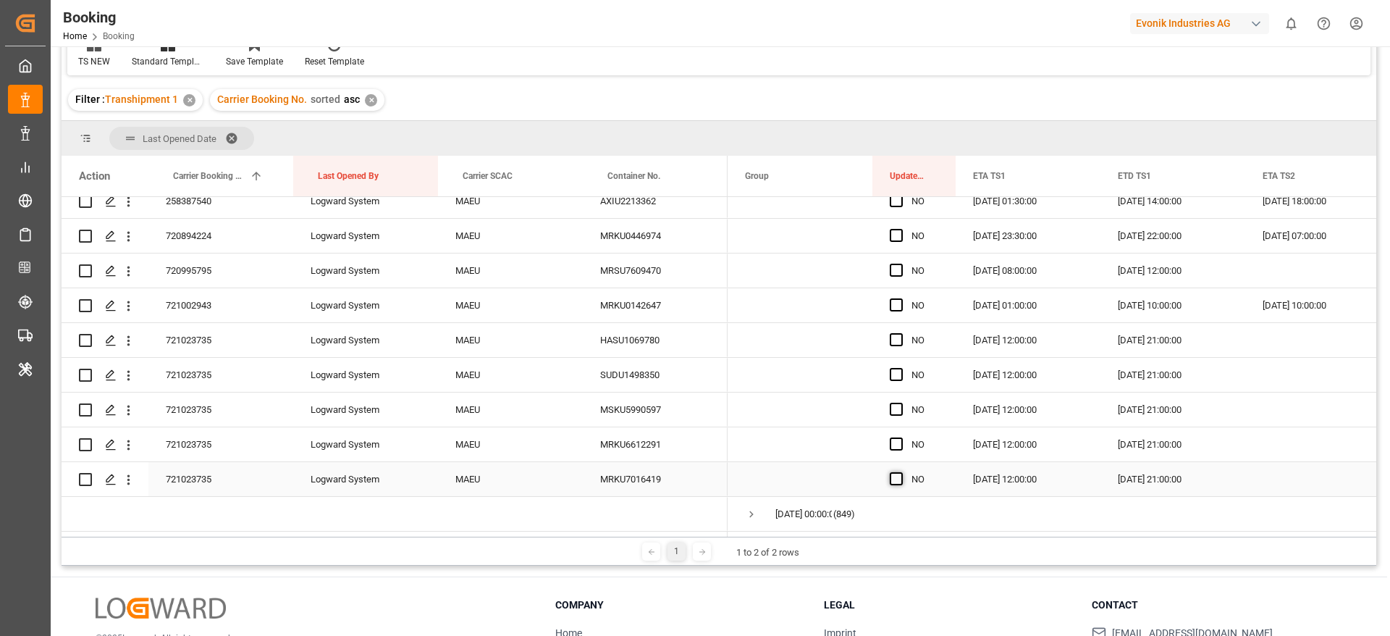
click at [902, 473] on div "Press SPACE to select this row." at bounding box center [901, 479] width 22 height 33
click at [898, 443] on span "Press SPACE to select this row." at bounding box center [896, 443] width 13 height 13
click at [901, 437] on input "Press SPACE to select this row." at bounding box center [901, 437] width 0 height 0
click at [895, 473] on span "Press SPACE to select this row." at bounding box center [896, 478] width 13 height 13
click at [901, 472] on input "Press SPACE to select this row." at bounding box center [901, 472] width 0 height 0
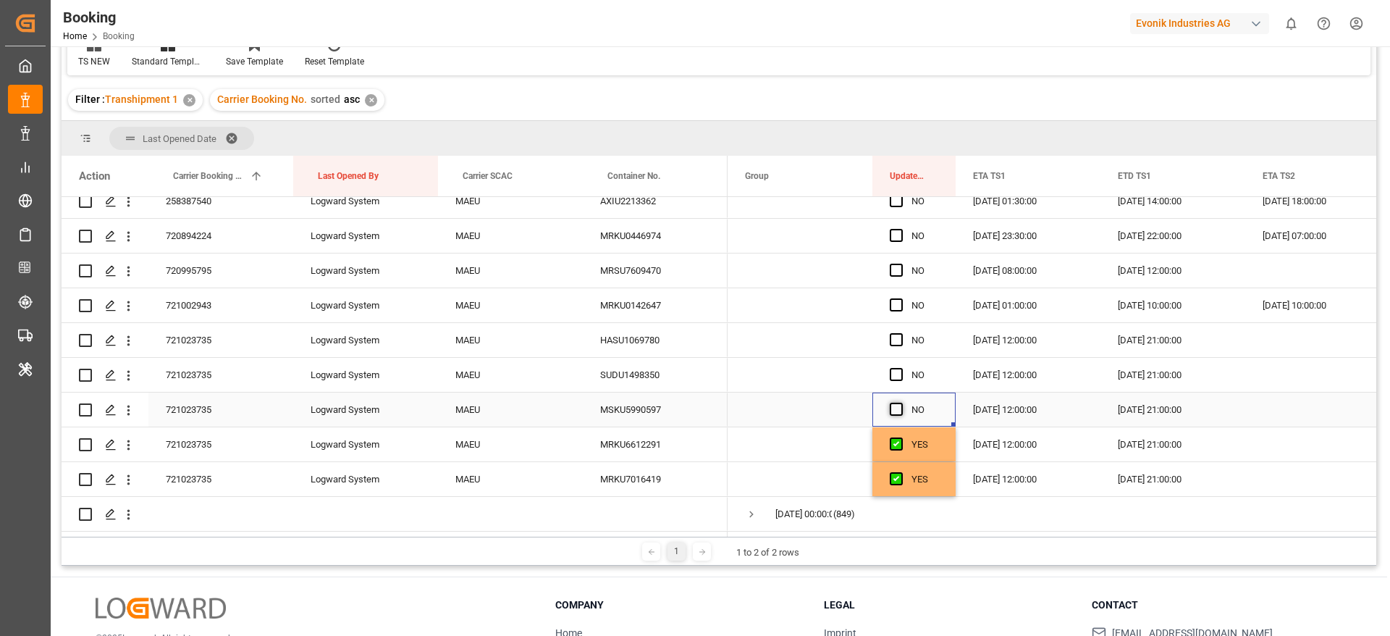
click at [899, 405] on span "Press SPACE to select this row." at bounding box center [896, 408] width 13 height 13
click at [901, 402] on input "Press SPACE to select this row." at bounding box center [901, 402] width 0 height 0
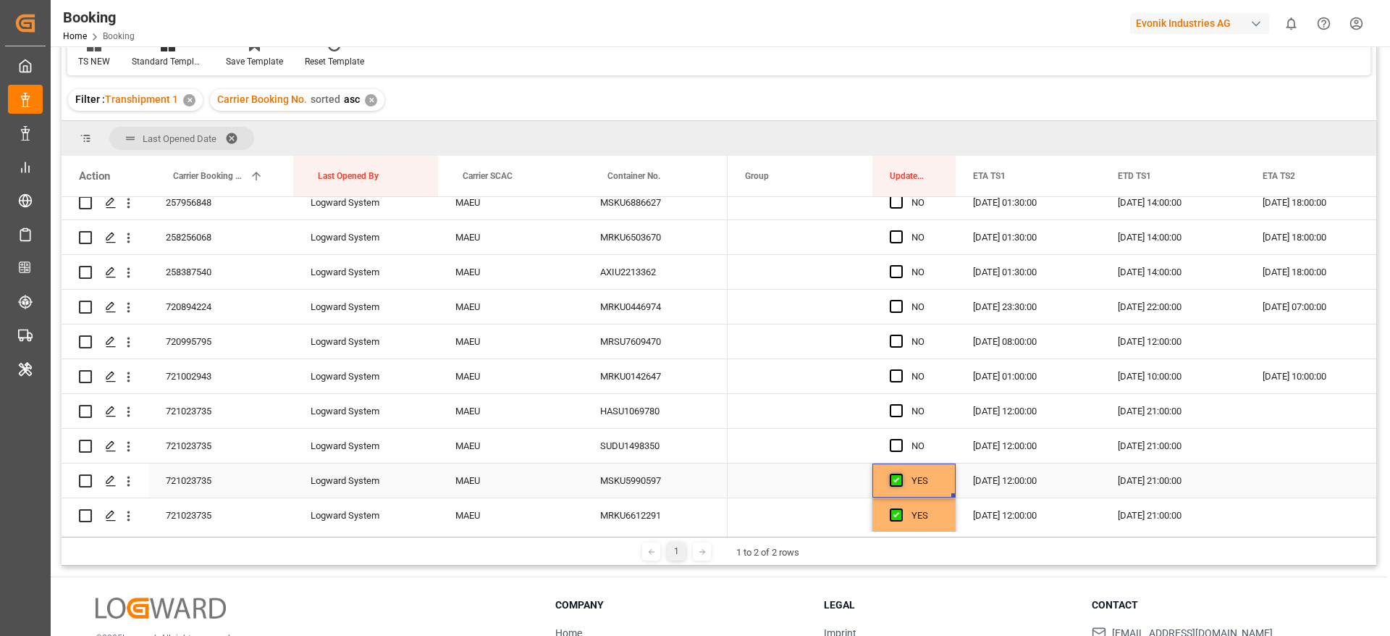
scroll to position [1334, 0]
click at [898, 474] on span "Press SPACE to select this row." at bounding box center [896, 477] width 13 height 13
click at [901, 471] on input "Press SPACE to select this row." at bounding box center [901, 471] width 0 height 0
click at [895, 447] on span "Press SPACE to select this row." at bounding box center [896, 443] width 13 height 13
click at [901, 437] on input "Press SPACE to select this row." at bounding box center [901, 437] width 0 height 0
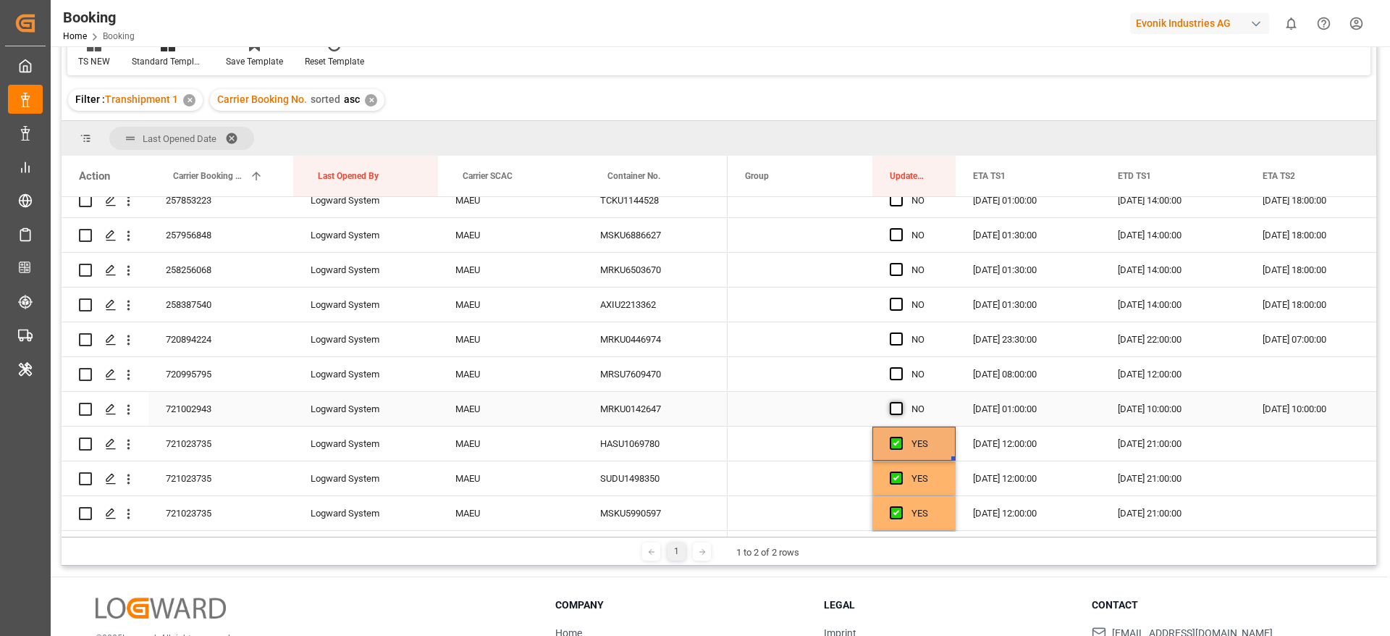
click at [891, 409] on span "Press SPACE to select this row." at bounding box center [896, 408] width 13 height 13
click at [901, 402] on input "Press SPACE to select this row." at bounding box center [901, 402] width 0 height 0
click at [896, 378] on span "Press SPACE to select this row." at bounding box center [896, 373] width 13 height 13
click at [901, 367] on input "Press SPACE to select this row." at bounding box center [901, 367] width 0 height 0
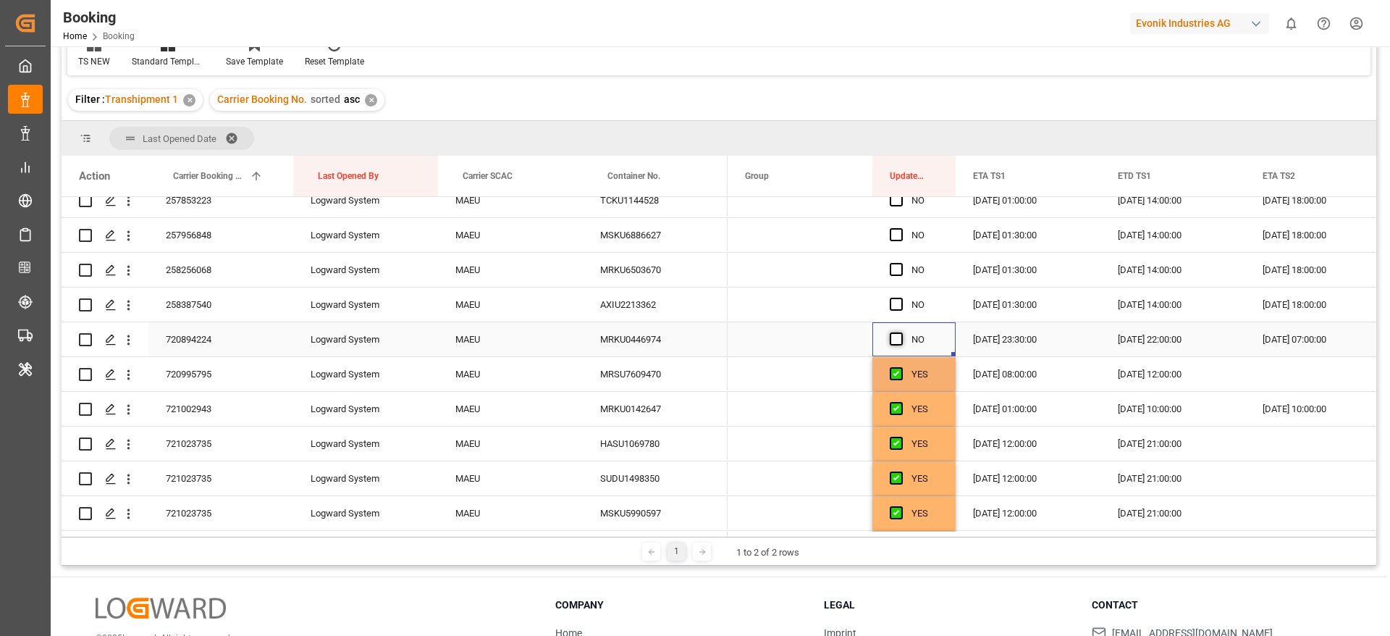
click at [896, 342] on span "Press SPACE to select this row." at bounding box center [896, 338] width 13 height 13
click at [901, 332] on input "Press SPACE to select this row." at bounding box center [901, 332] width 0 height 0
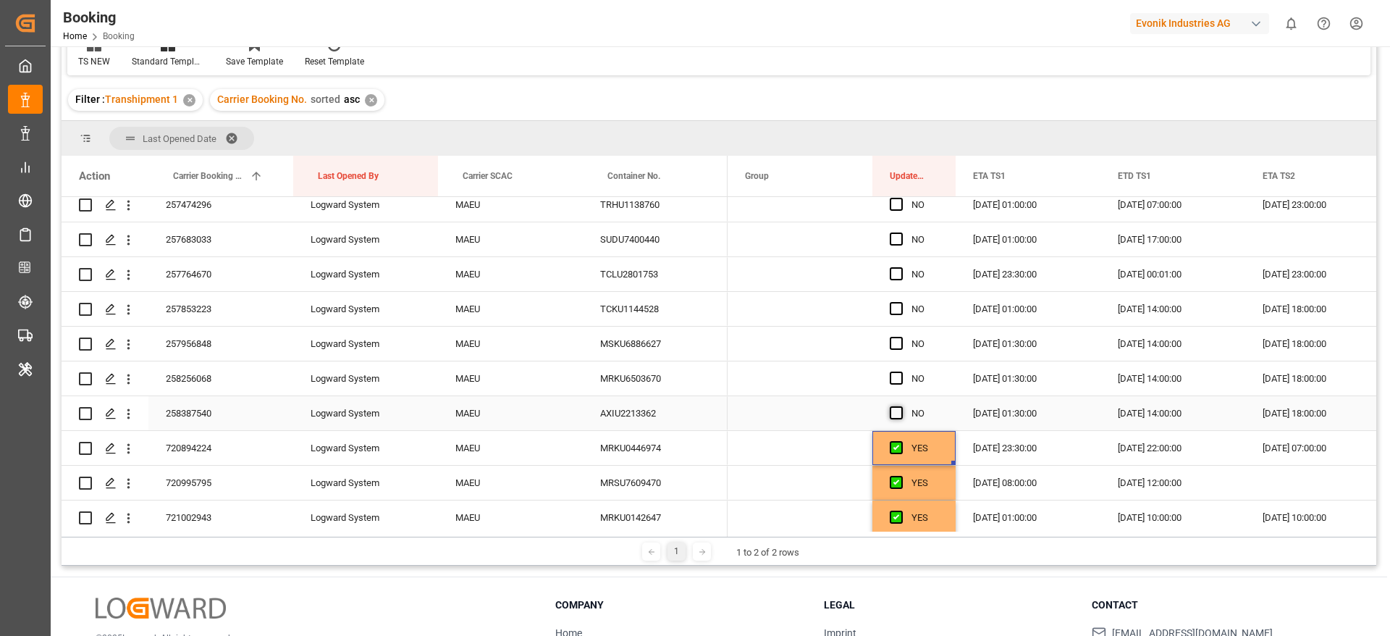
click at [898, 415] on span "Press SPACE to select this row." at bounding box center [896, 412] width 13 height 13
click at [901, 406] on input "Press SPACE to select this row." at bounding box center [901, 406] width 0 height 0
click at [896, 378] on span "Press SPACE to select this row." at bounding box center [896, 377] width 13 height 13
click at [901, 371] on input "Press SPACE to select this row." at bounding box center [901, 371] width 0 height 0
click at [893, 342] on span "Press SPACE to select this row." at bounding box center [896, 343] width 13 height 13
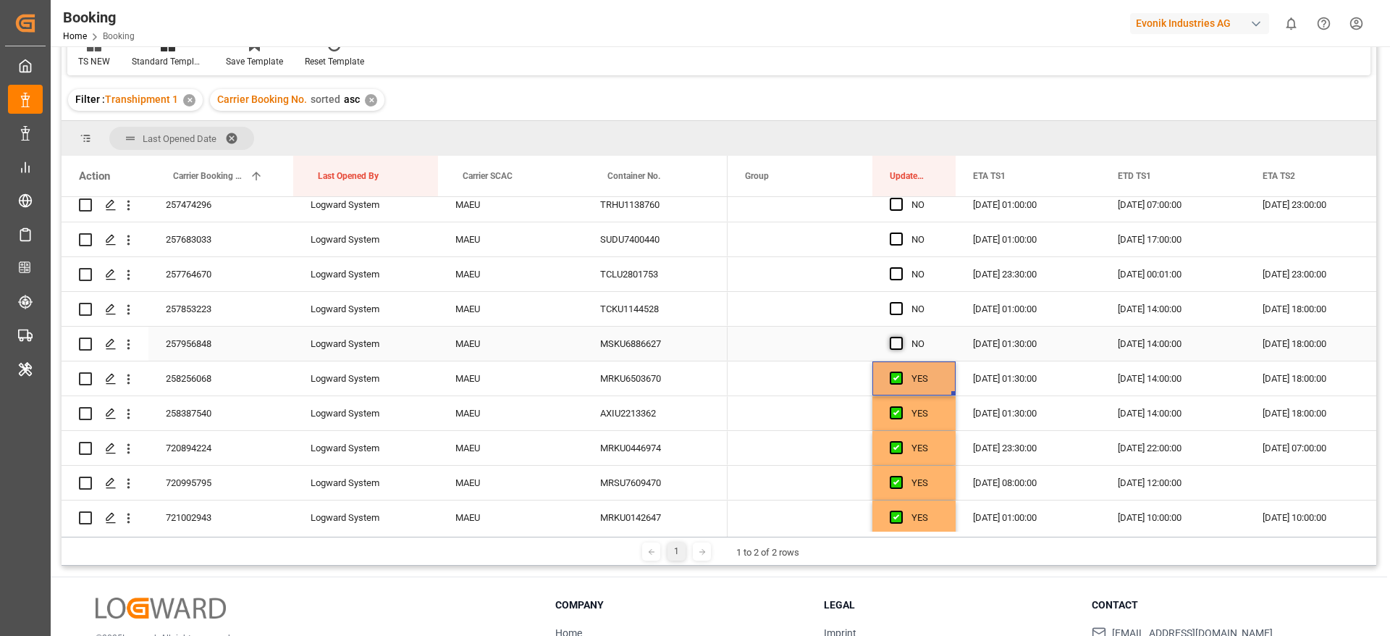
click at [901, 337] on input "Press SPACE to select this row." at bounding box center [901, 337] width 0 height 0
click at [893, 308] on span "Press SPACE to select this row." at bounding box center [896, 308] width 13 height 13
click at [901, 302] on input "Press SPACE to select this row." at bounding box center [901, 302] width 0 height 0
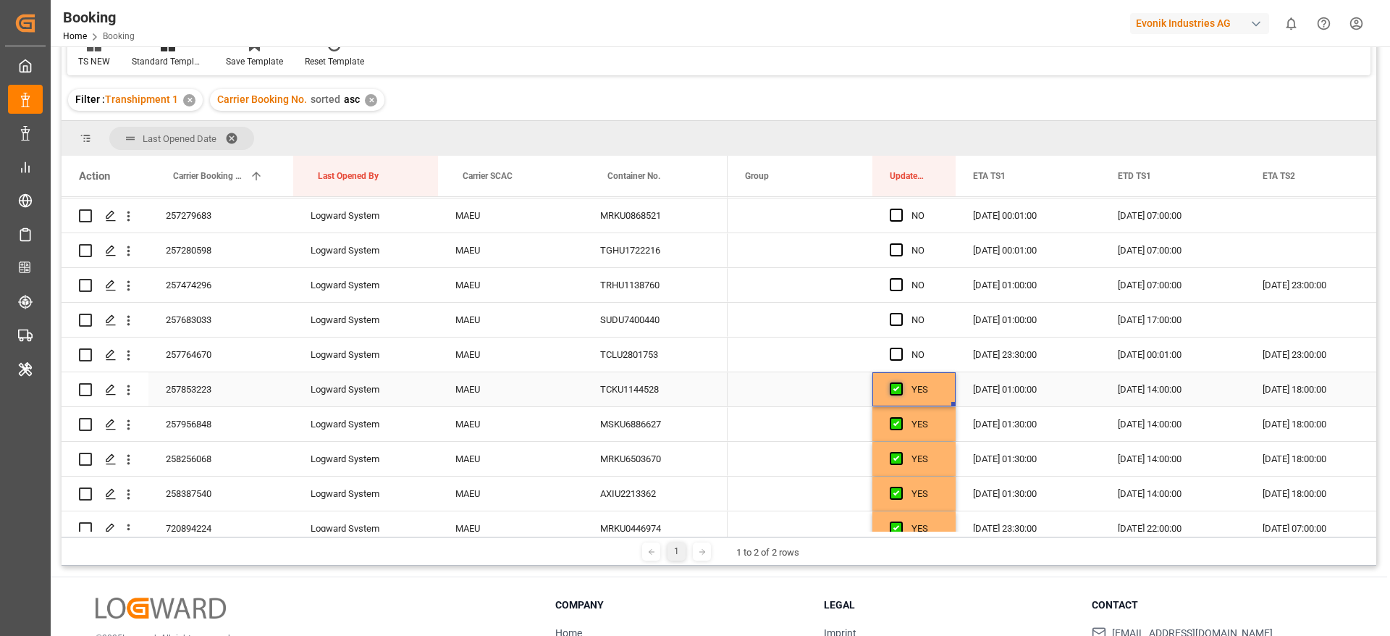
scroll to position [1117, 0]
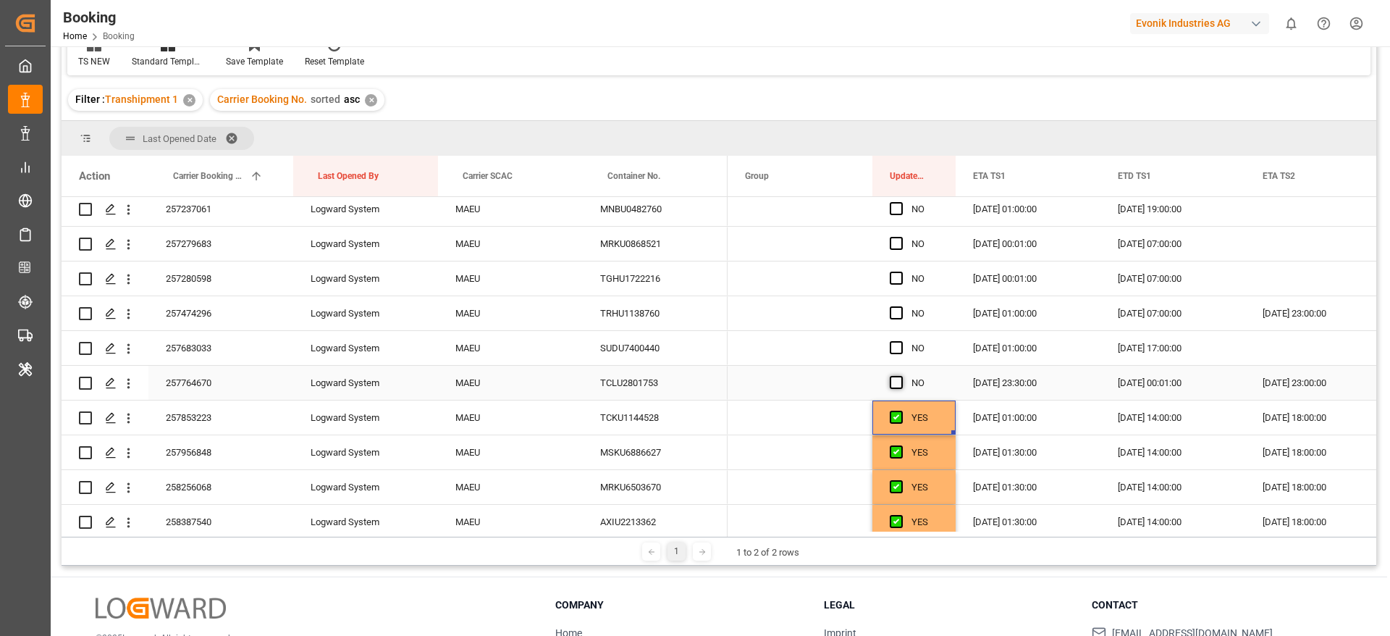
click at [899, 376] on span "Press SPACE to select this row." at bounding box center [896, 382] width 13 height 13
click at [901, 376] on input "Press SPACE to select this row." at bounding box center [901, 376] width 0 height 0
click at [899, 342] on span "Press SPACE to select this row." at bounding box center [896, 347] width 13 height 13
click at [901, 341] on input "Press SPACE to select this row." at bounding box center [901, 341] width 0 height 0
click at [895, 316] on span "Press SPACE to select this row." at bounding box center [896, 312] width 13 height 13
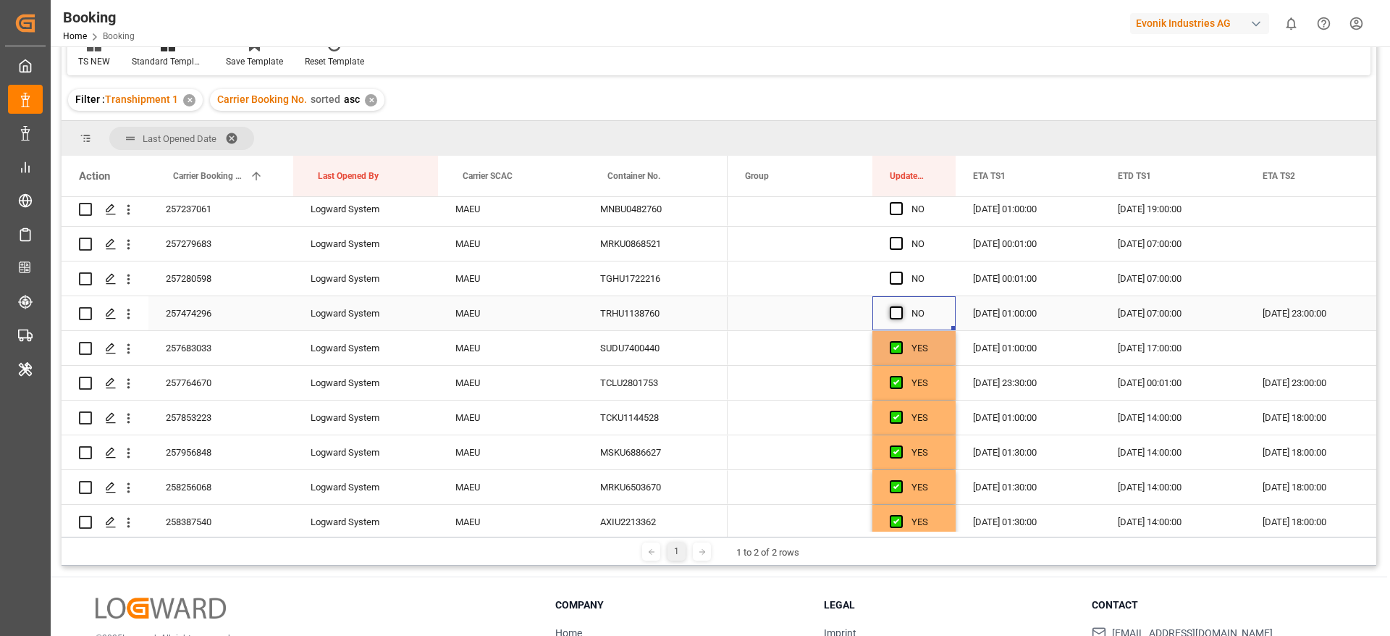
click at [901, 306] on input "Press SPACE to select this row." at bounding box center [901, 306] width 0 height 0
click at [898, 278] on span "Press SPACE to select this row." at bounding box center [896, 277] width 13 height 13
click at [901, 271] on input "Press SPACE to select this row." at bounding box center [901, 271] width 0 height 0
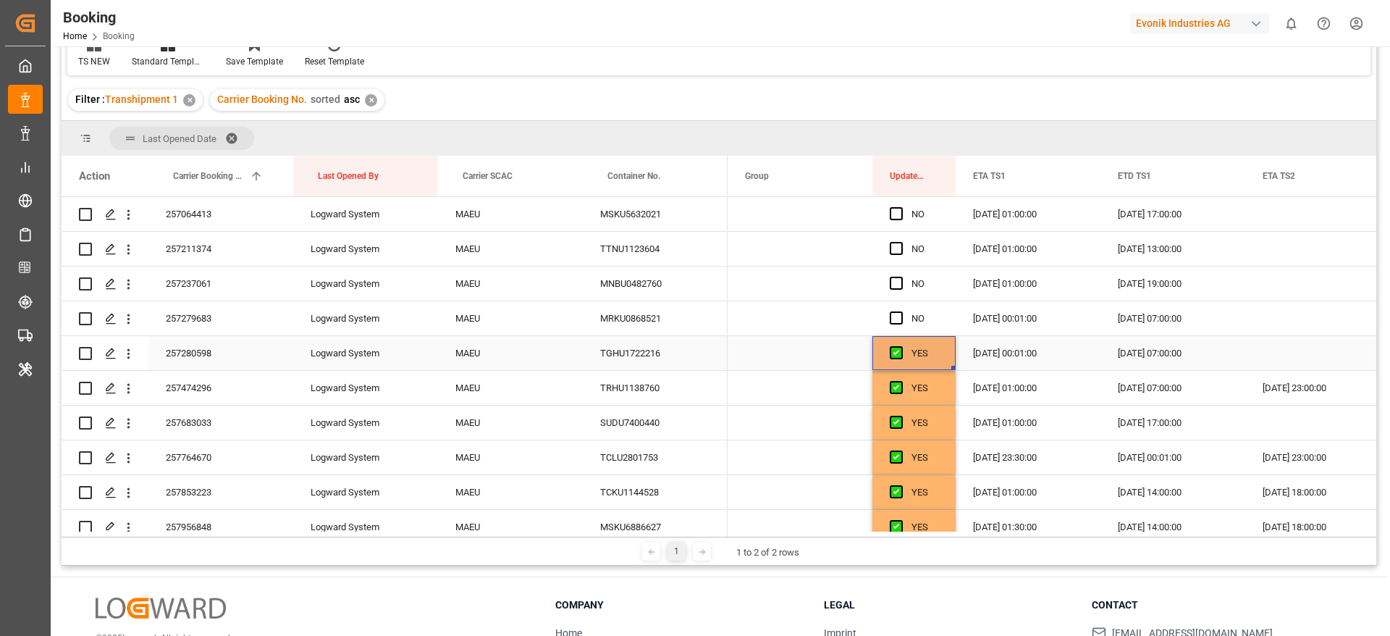
scroll to position [1008, 0]
click at [894, 353] on span "Press SPACE to select this row." at bounding box center [896, 351] width 13 height 13
click at [901, 345] on input "Press SPACE to select this row." at bounding box center [901, 345] width 0 height 0
click at [901, 307] on div "Press SPACE to select this row." at bounding box center [901, 317] width 22 height 33
click at [898, 318] on span "Press SPACE to select this row." at bounding box center [896, 317] width 13 height 13
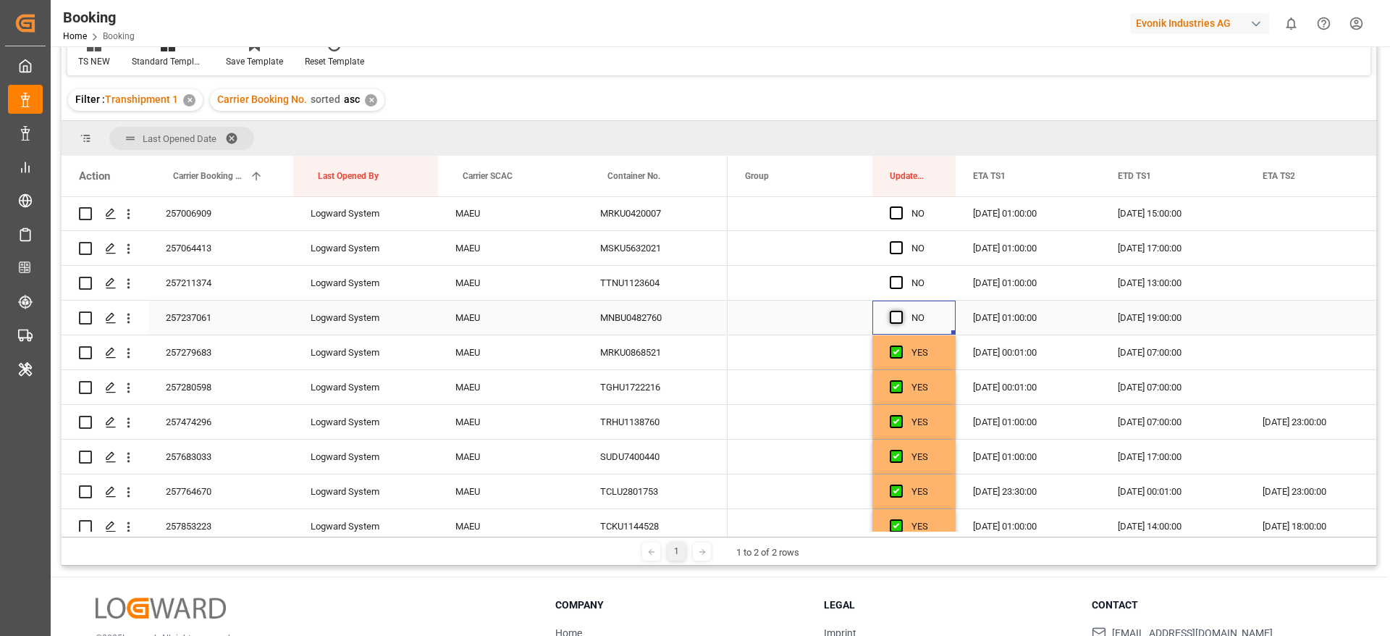
click at [901, 311] on input "Press SPACE to select this row." at bounding box center [901, 311] width 0 height 0
click at [900, 282] on span "Press SPACE to select this row." at bounding box center [896, 282] width 13 height 13
click at [901, 276] on input "Press SPACE to select this row." at bounding box center [901, 276] width 0 height 0
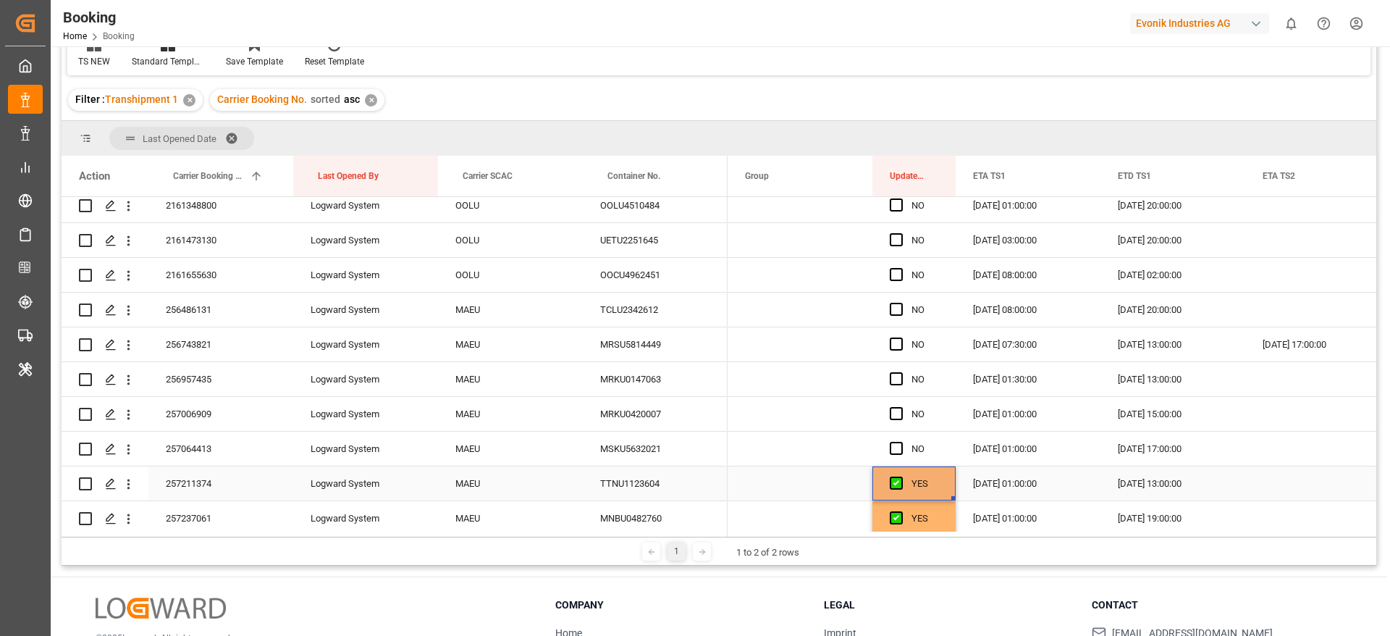
scroll to position [791, 0]
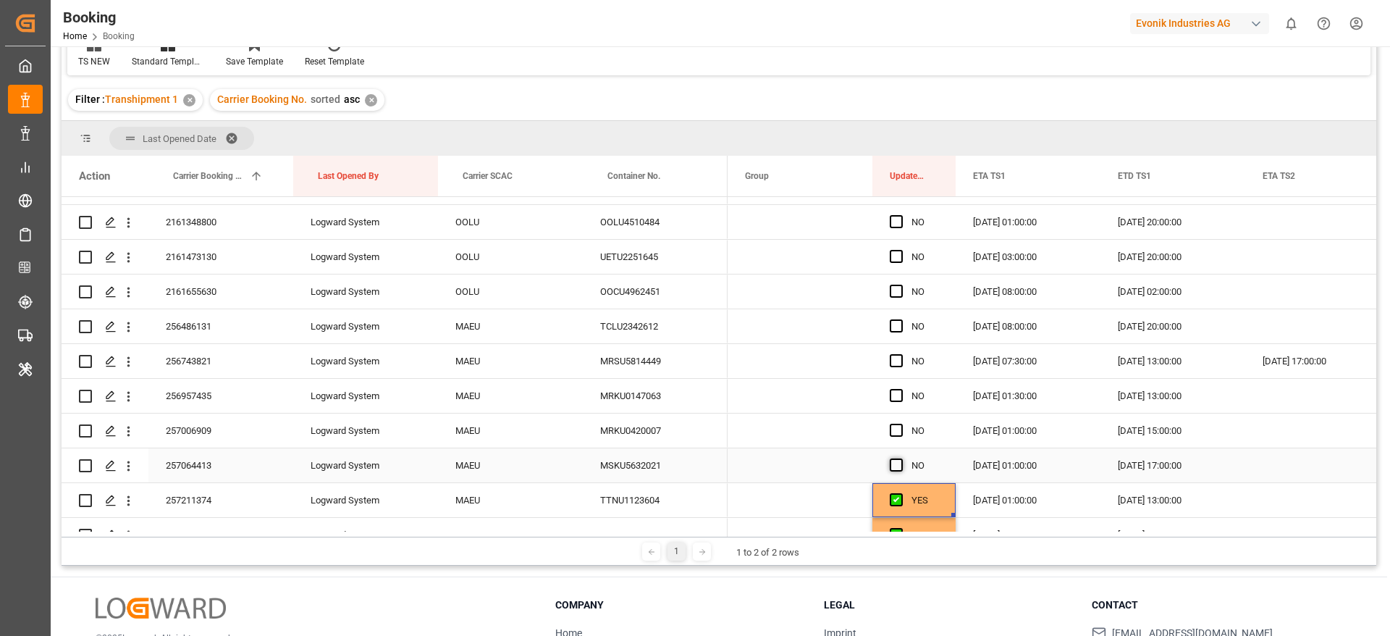
click at [897, 461] on span "Press SPACE to select this row." at bounding box center [896, 464] width 13 height 13
click at [901, 458] on input "Press SPACE to select this row." at bounding box center [901, 458] width 0 height 0
click at [893, 429] on span "Press SPACE to select this row." at bounding box center [896, 429] width 13 height 13
click at [901, 423] on input "Press SPACE to select this row." at bounding box center [901, 423] width 0 height 0
click at [897, 384] on div "Press SPACE to select this row." at bounding box center [901, 395] width 22 height 33
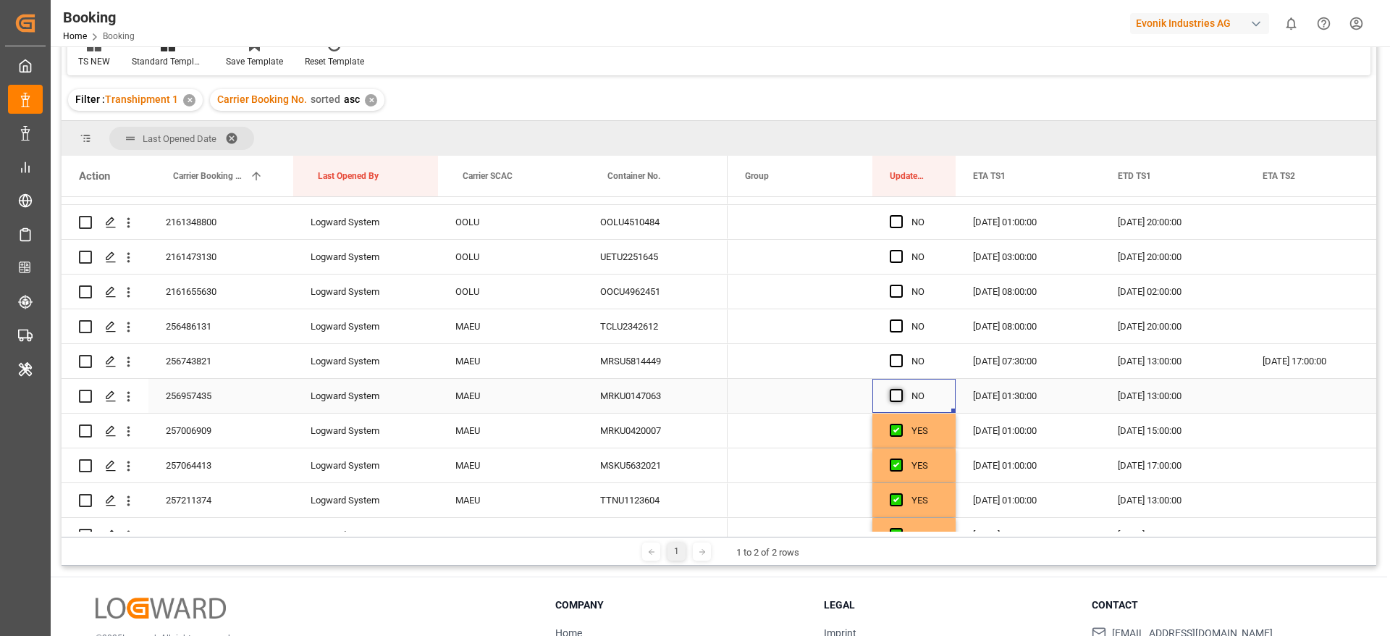
click at [897, 395] on span "Press SPACE to select this row." at bounding box center [896, 395] width 13 height 13
click at [901, 389] on input "Press SPACE to select this row." at bounding box center [901, 389] width 0 height 0
click at [896, 360] on span "Press SPACE to select this row." at bounding box center [896, 360] width 13 height 13
click at [901, 354] on input "Press SPACE to select this row." at bounding box center [901, 354] width 0 height 0
click at [893, 339] on div "Press SPACE to select this row." at bounding box center [901, 326] width 22 height 33
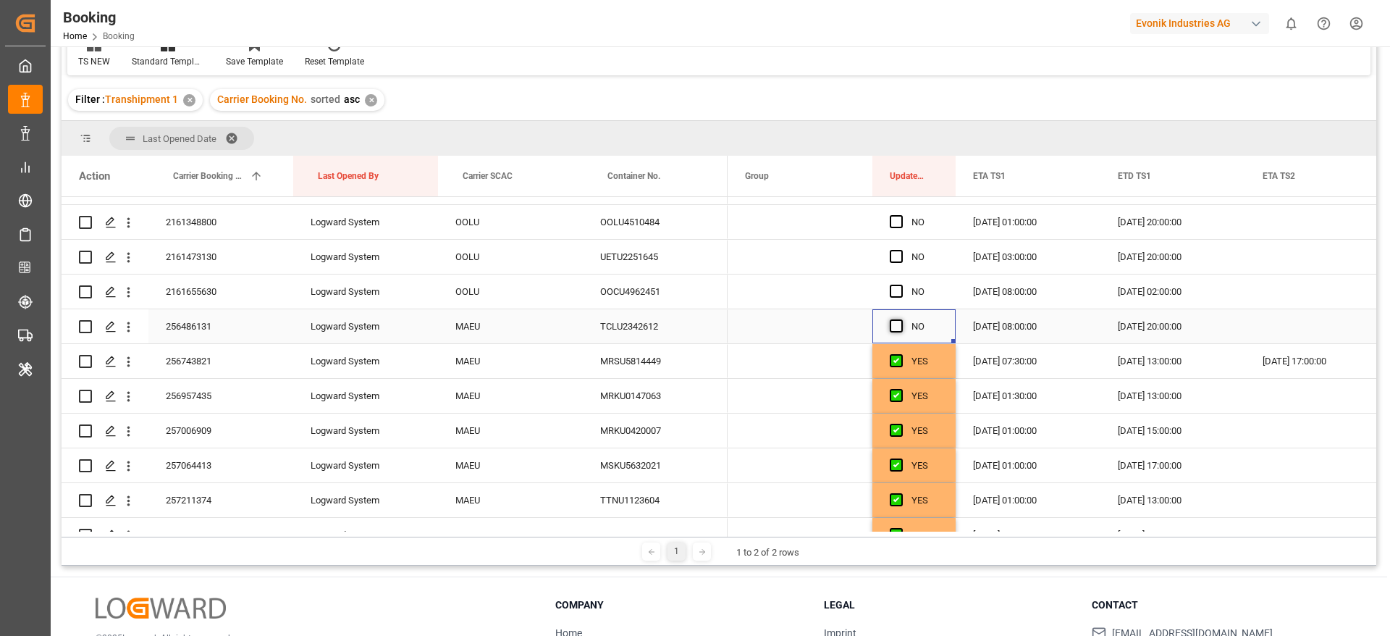
click at [891, 328] on span "Press SPACE to select this row." at bounding box center [896, 325] width 13 height 13
click at [901, 319] on input "Press SPACE to select this row." at bounding box center [901, 319] width 0 height 0
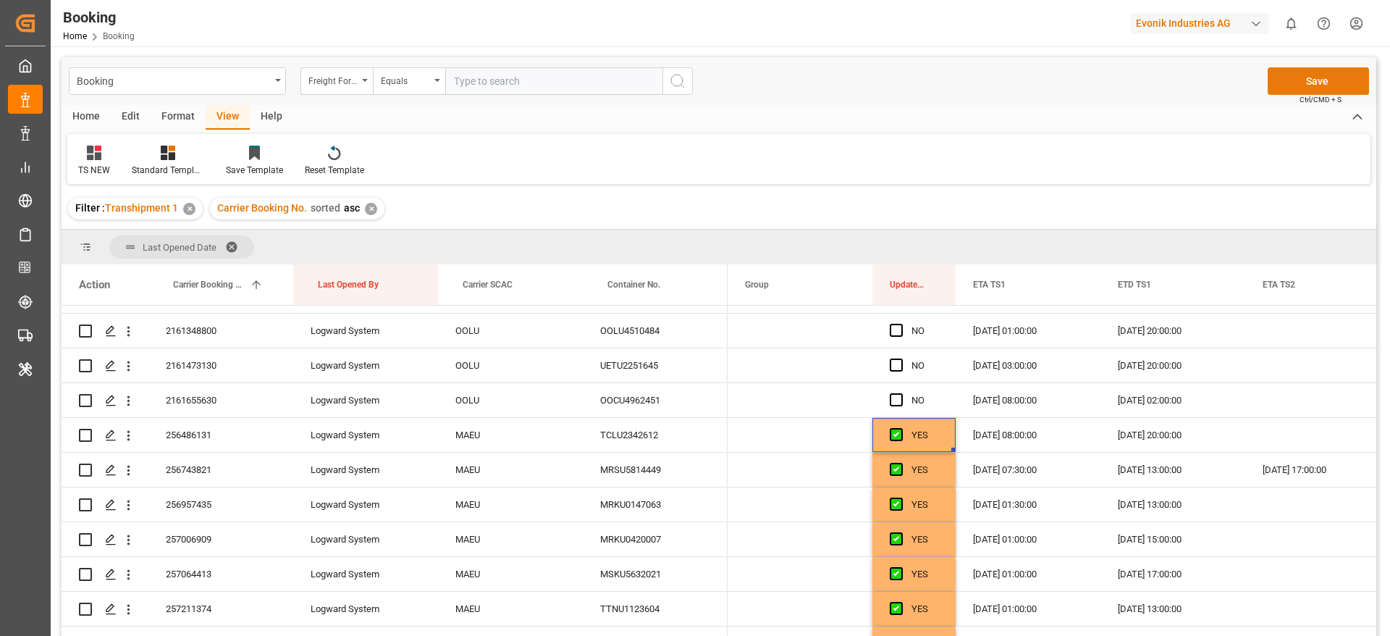
click at [1317, 74] on button "Save" at bounding box center [1318, 81] width 101 height 28
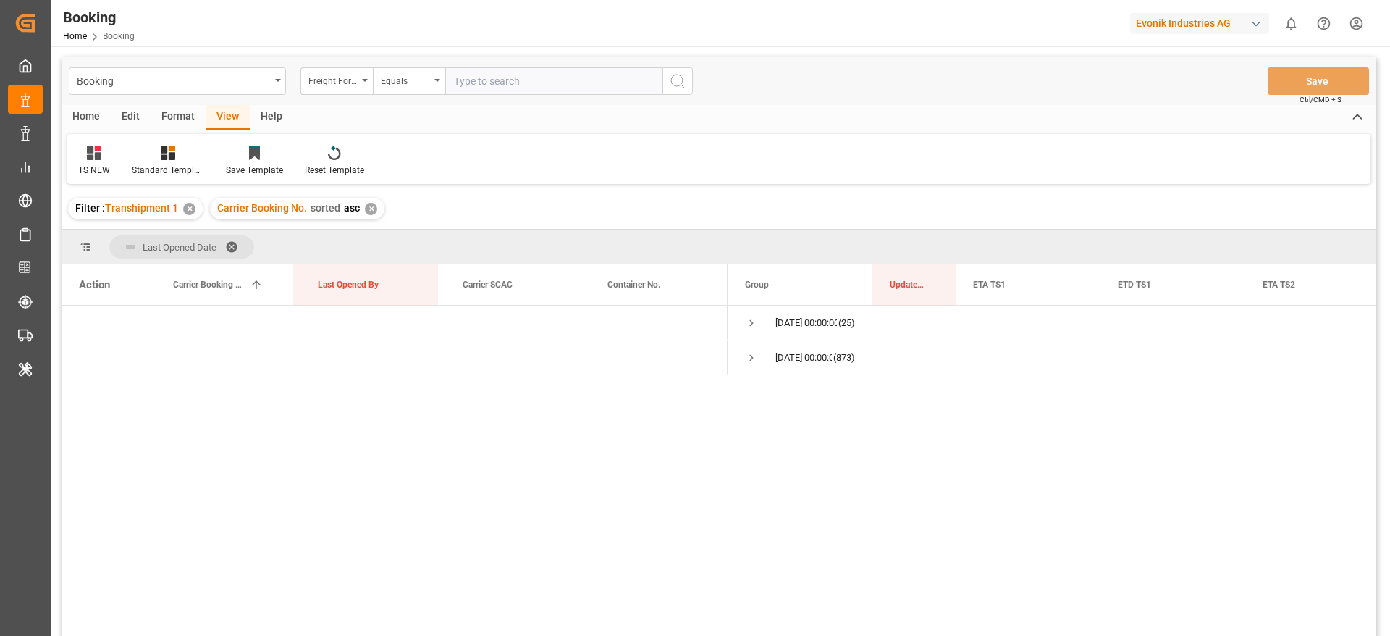
click at [193, 205] on div "✕" at bounding box center [189, 209] width 12 height 12
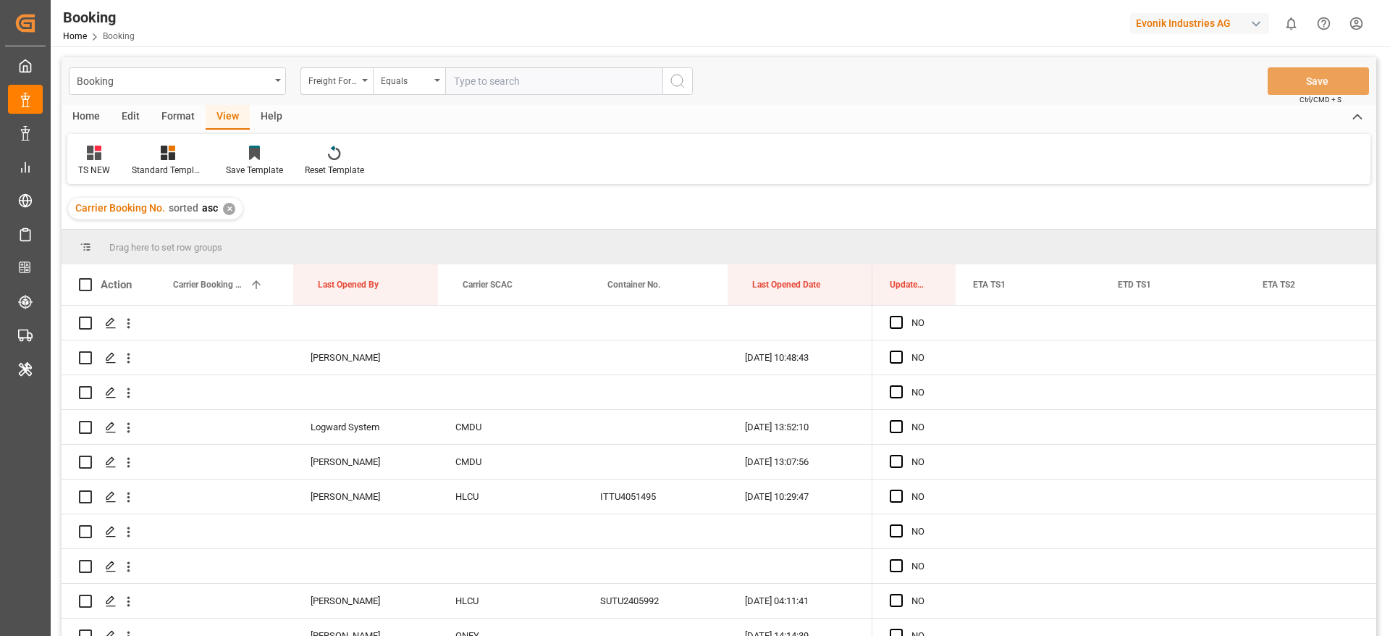
click at [225, 214] on div "✕" at bounding box center [229, 209] width 12 height 12
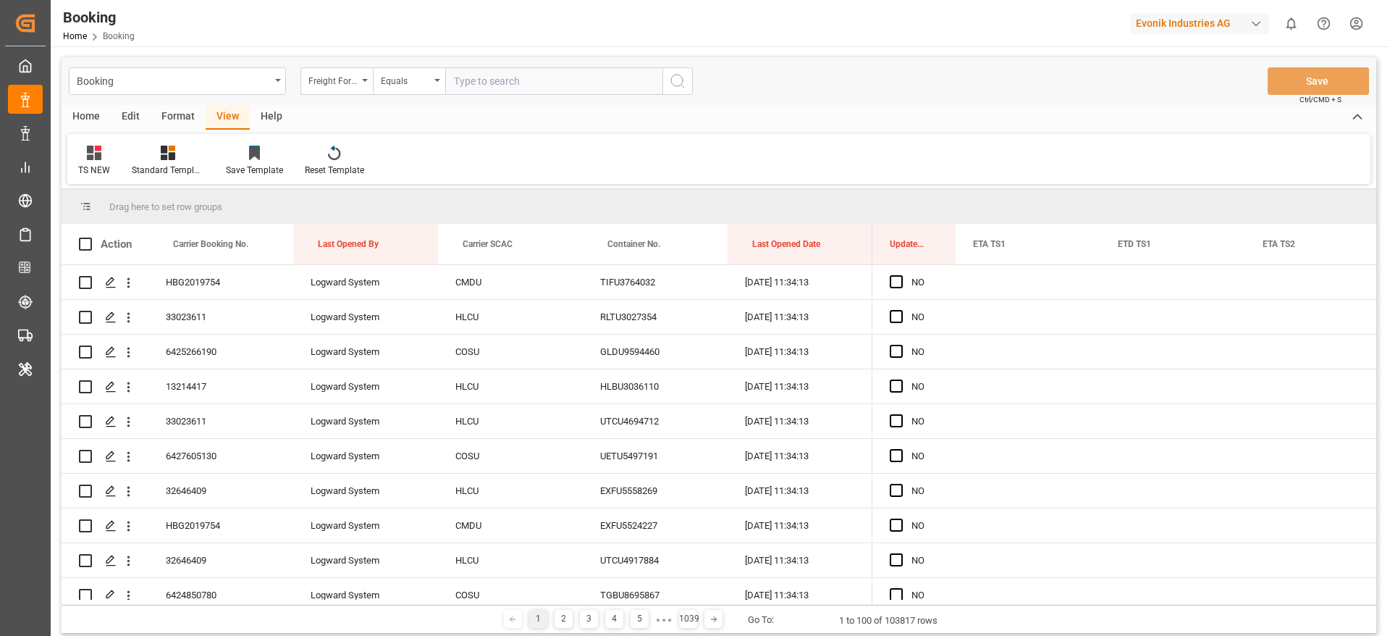
click at [182, 107] on div "Format" at bounding box center [178, 117] width 55 height 25
click at [113, 153] on div at bounding box center [99, 152] width 43 height 15
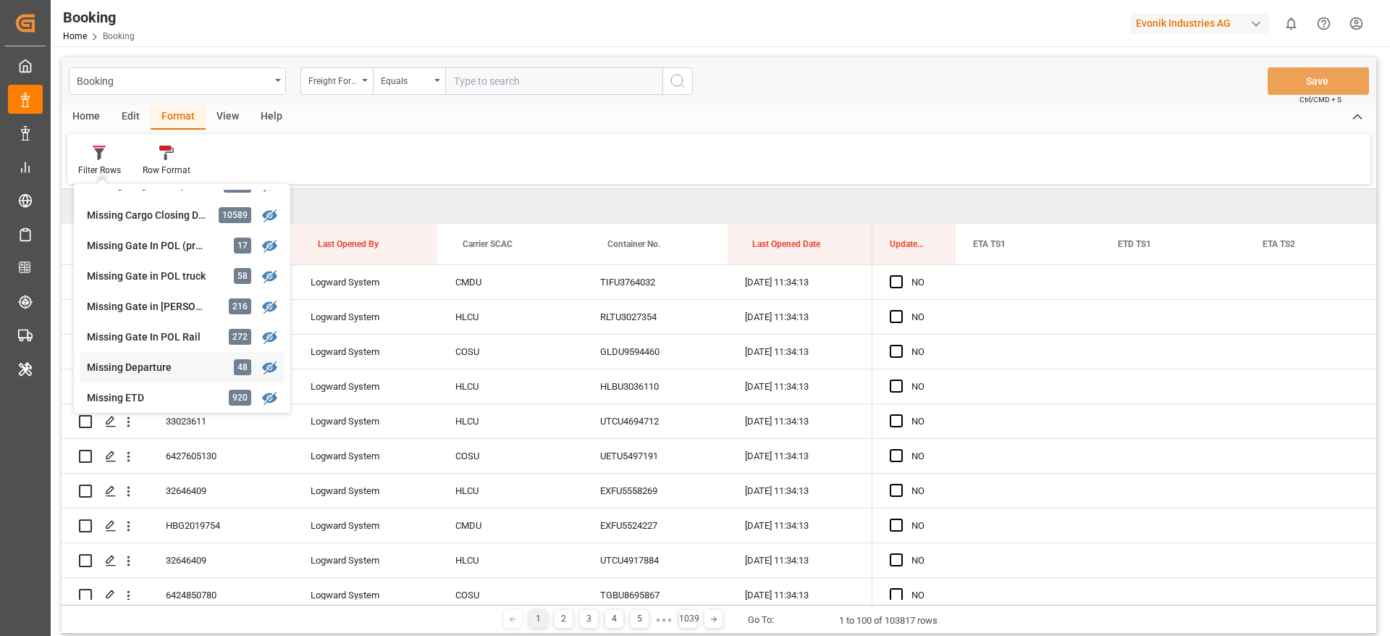
scroll to position [217, 0]
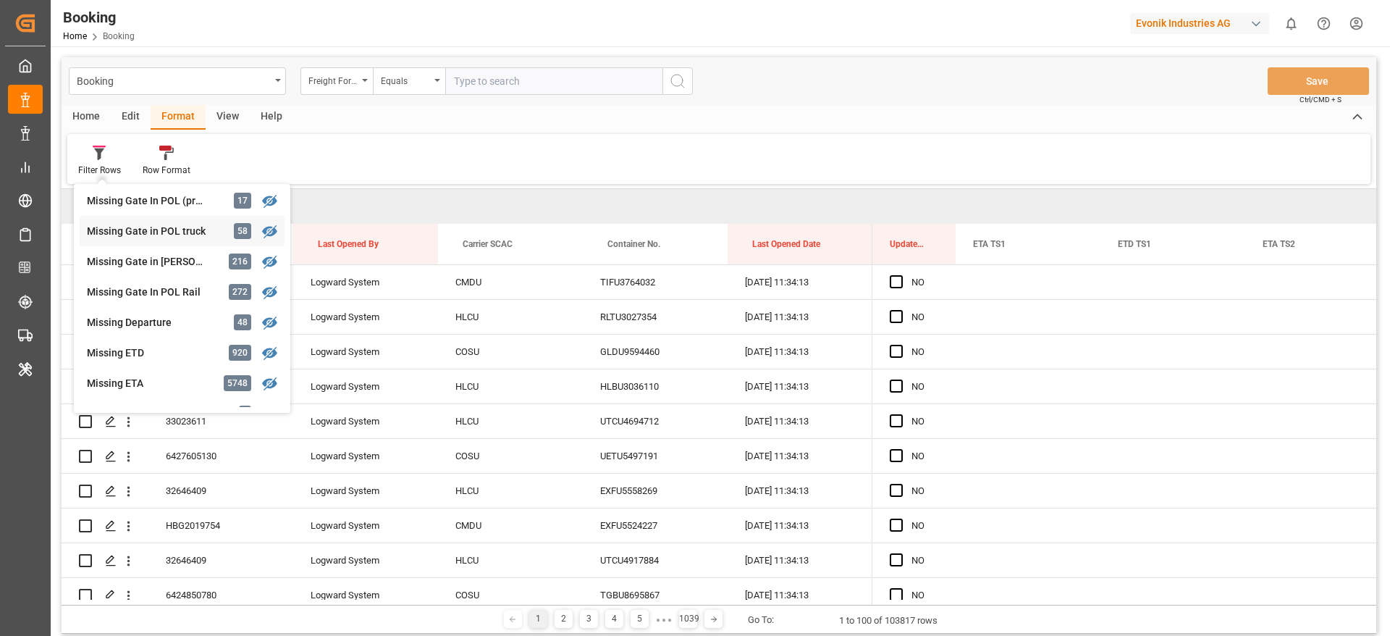
click at [177, 225] on div "Missing Gate in POL truck" at bounding box center [150, 231] width 127 height 15
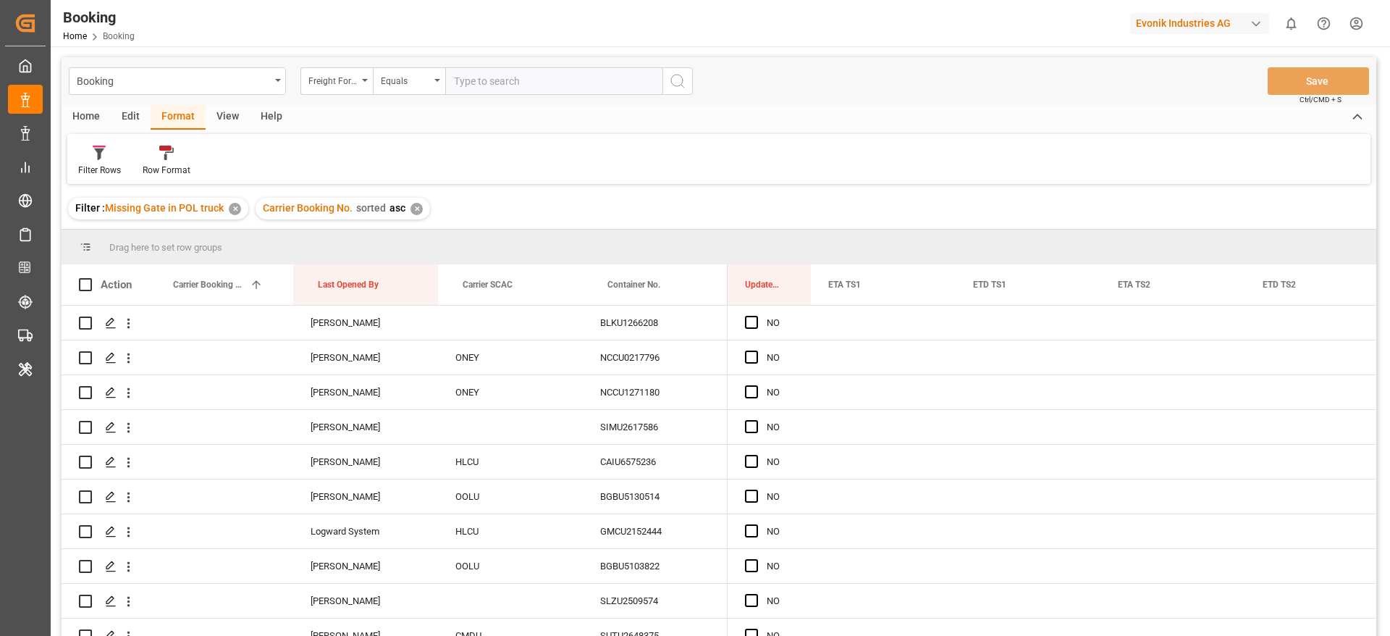
click at [414, 211] on div "✕" at bounding box center [416, 209] width 12 height 12
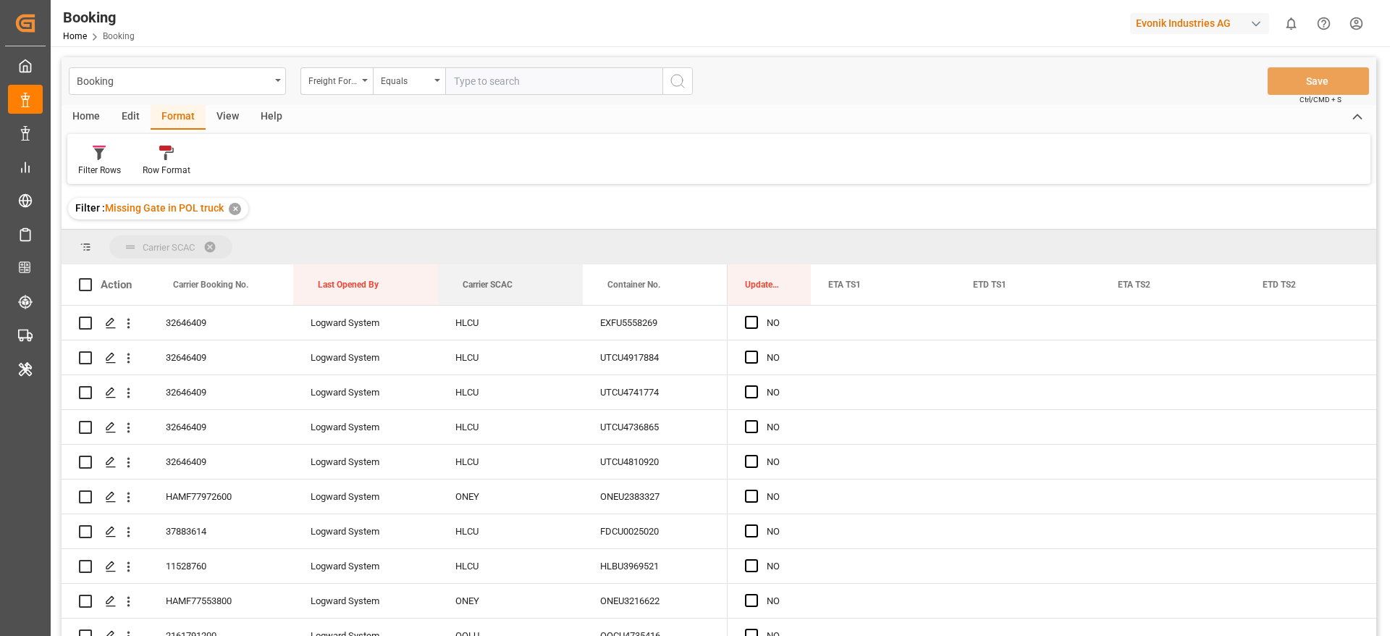
drag, startPoint x: 502, startPoint y: 280, endPoint x: 488, endPoint y: 252, distance: 31.7
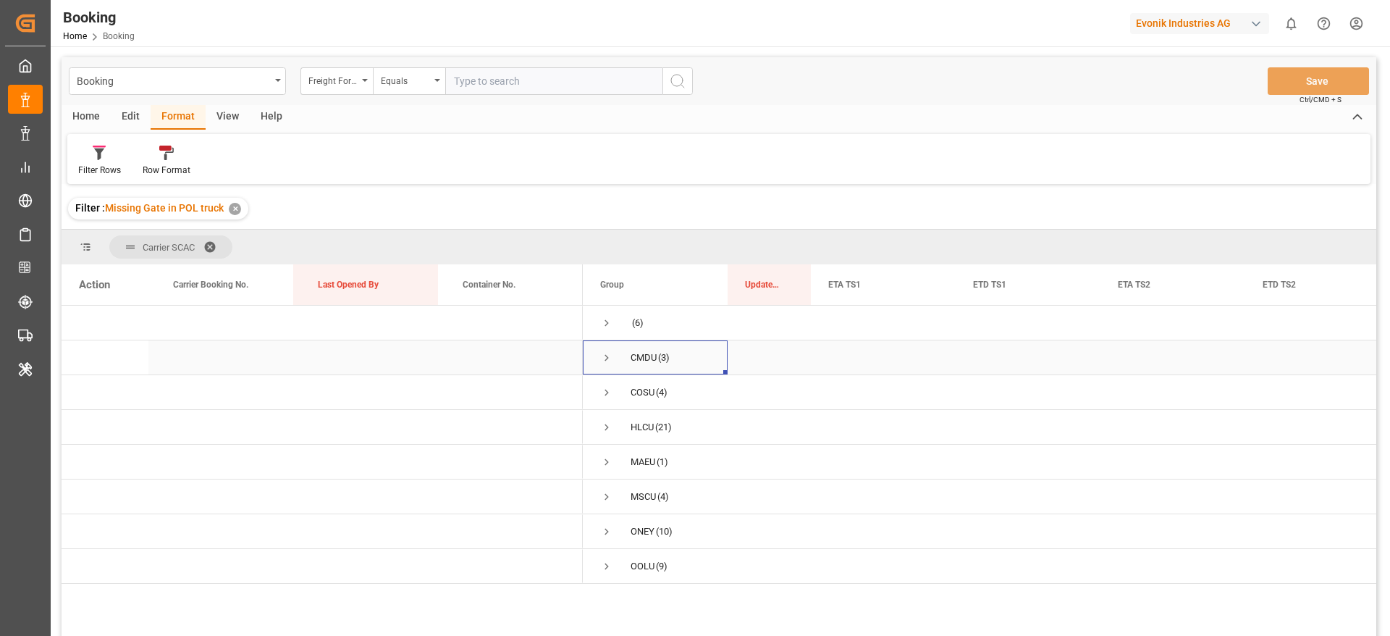
click at [606, 358] on span "Press SPACE to select this row." at bounding box center [606, 357] width 13 height 13
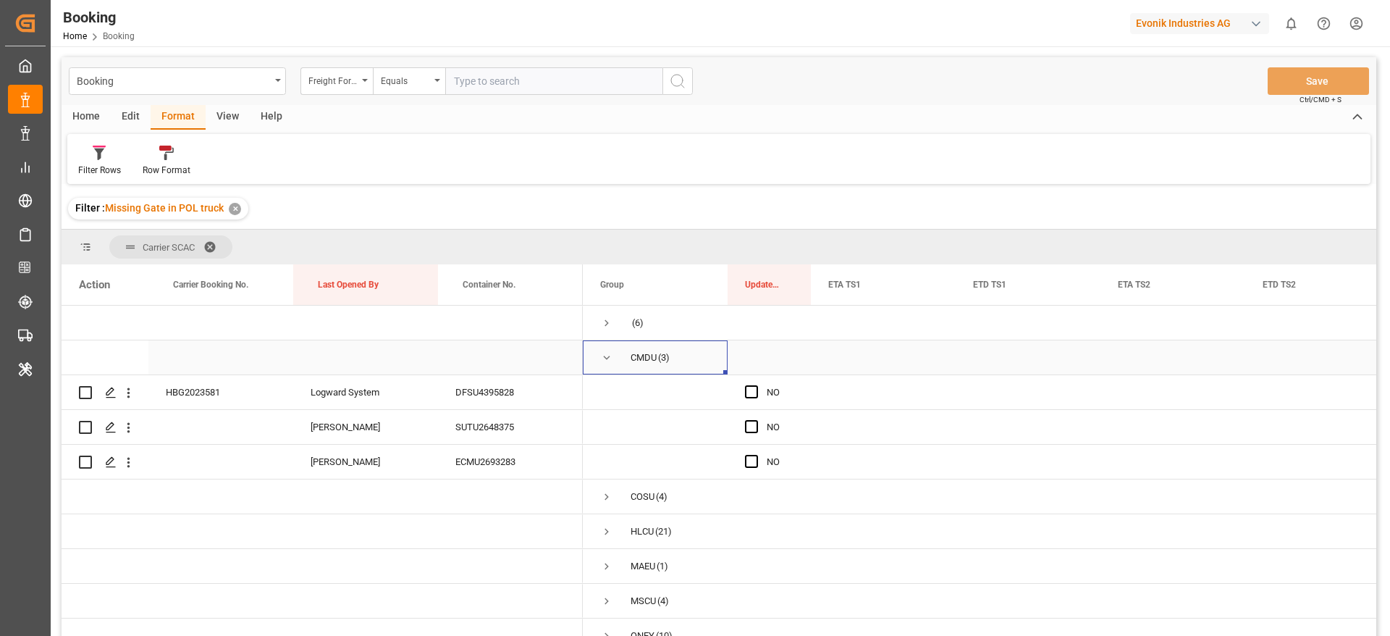
click at [604, 361] on span "Press SPACE to select this row." at bounding box center [606, 357] width 13 height 13
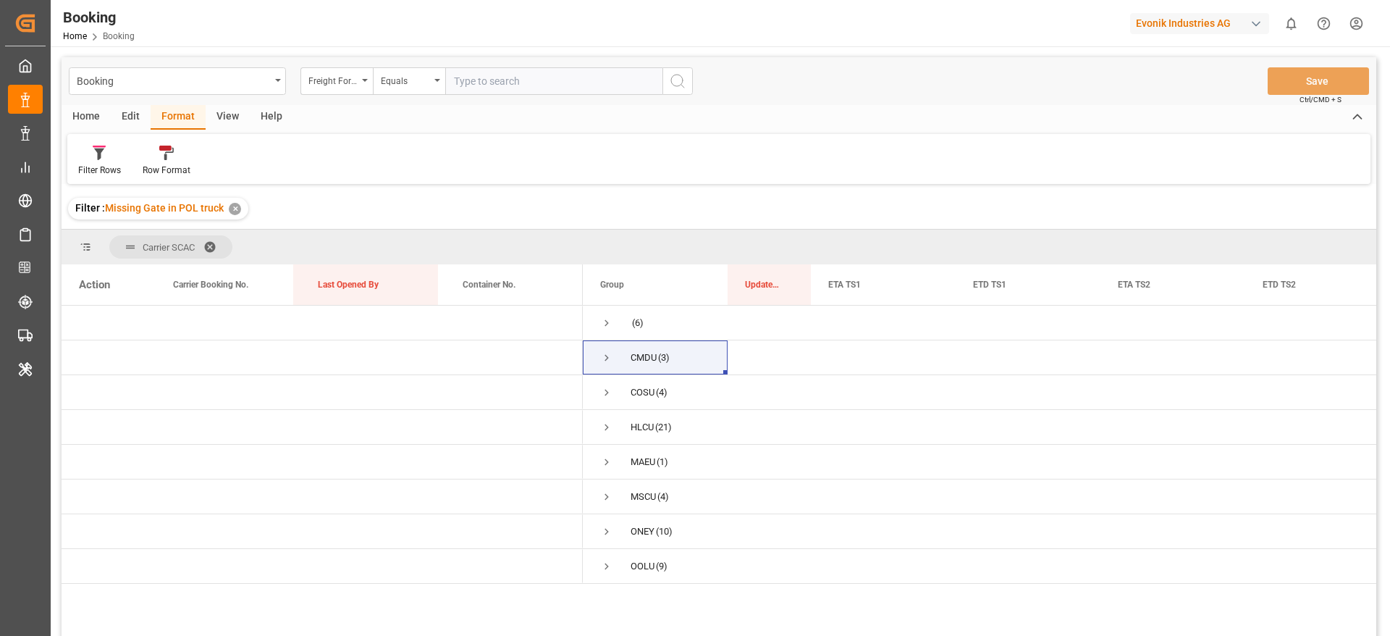
click at [234, 212] on div "✕" at bounding box center [235, 209] width 12 height 12
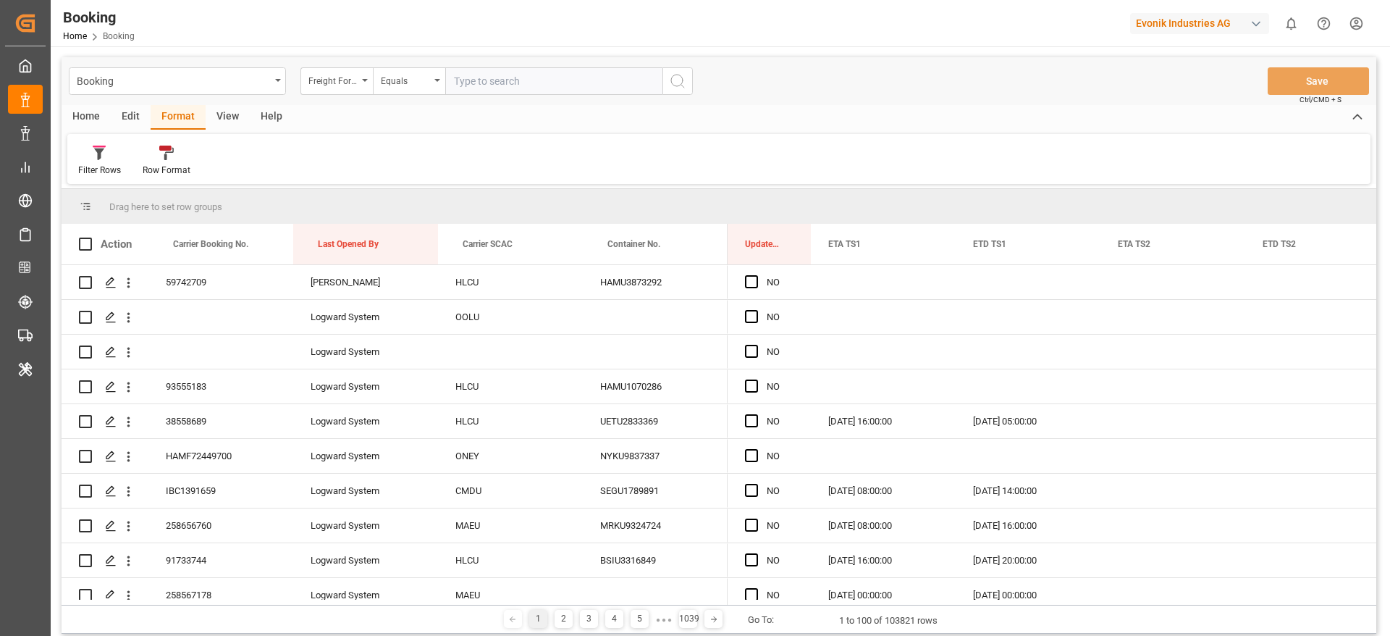
click at [224, 119] on div "View" at bounding box center [228, 117] width 44 height 25
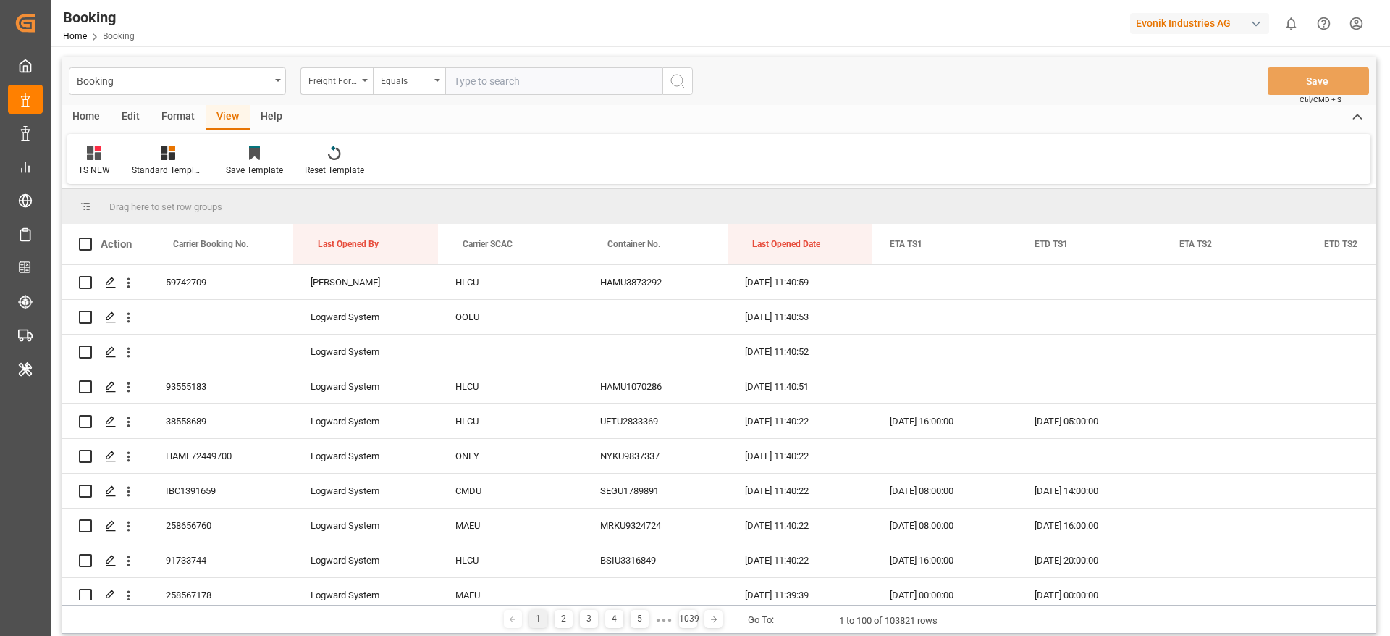
click at [190, 121] on div "Format" at bounding box center [178, 117] width 55 height 25
click at [108, 146] on div at bounding box center [99, 152] width 43 height 15
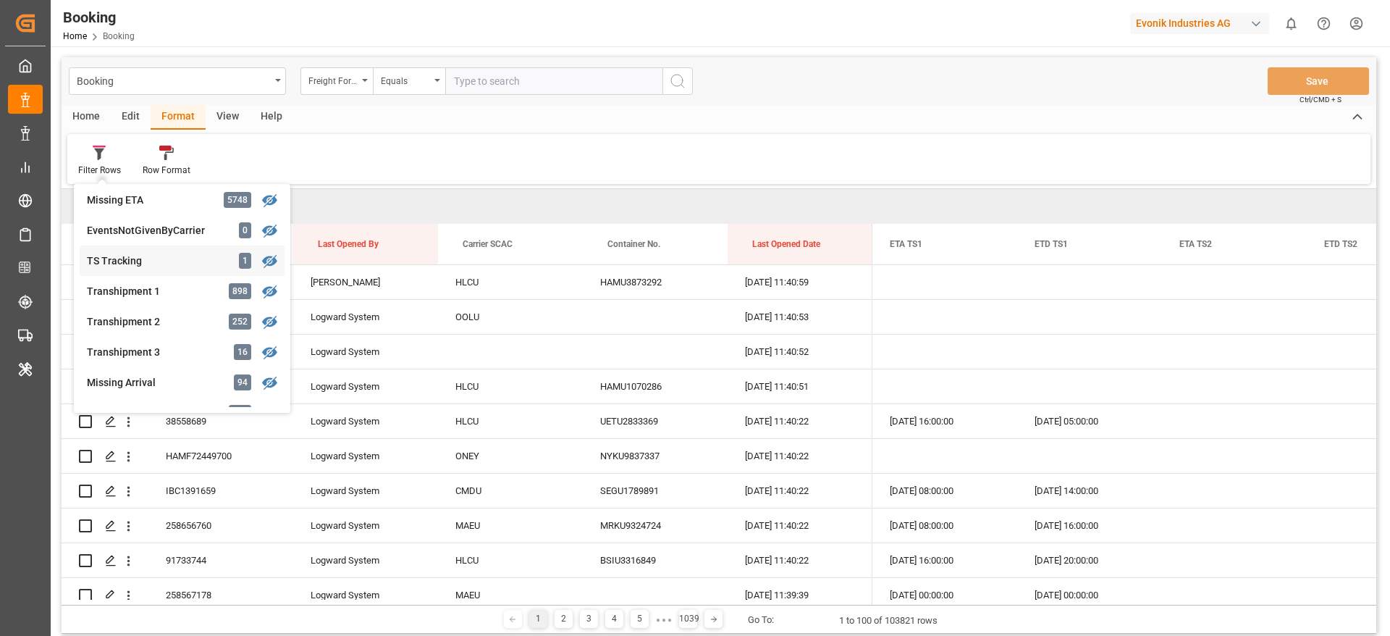
scroll to position [434, 0]
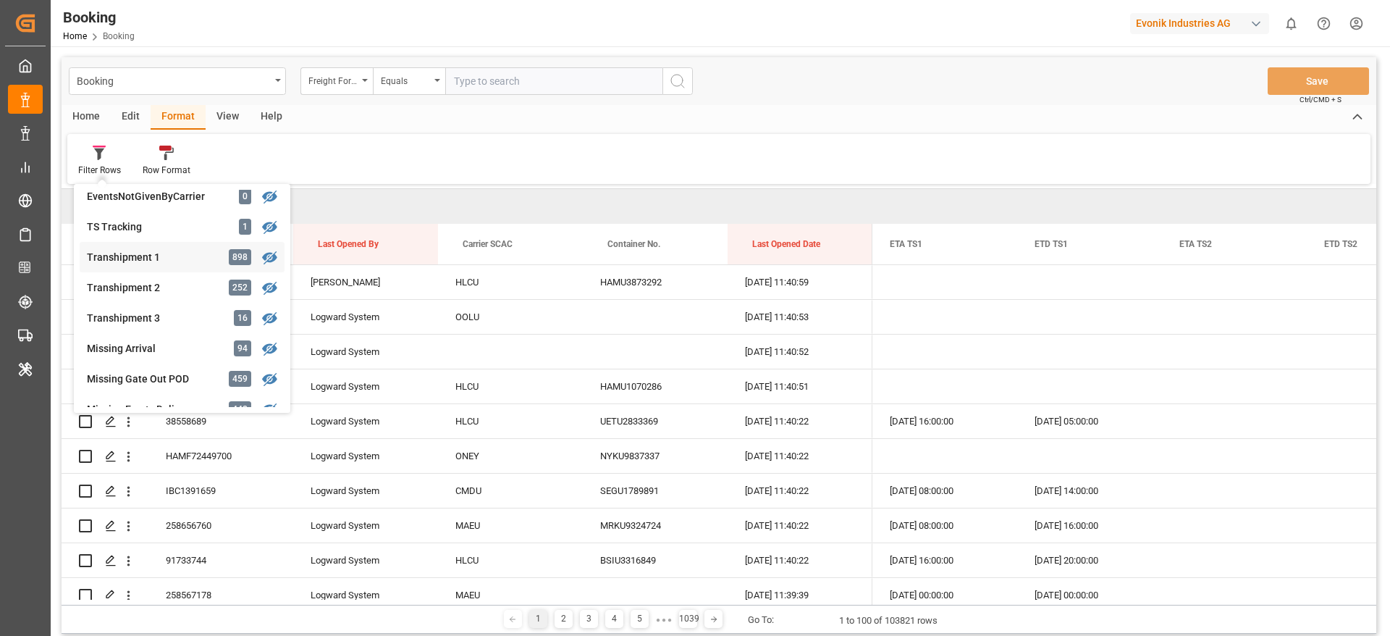
click at [186, 251] on div "Transhipment 1" at bounding box center [150, 257] width 127 height 15
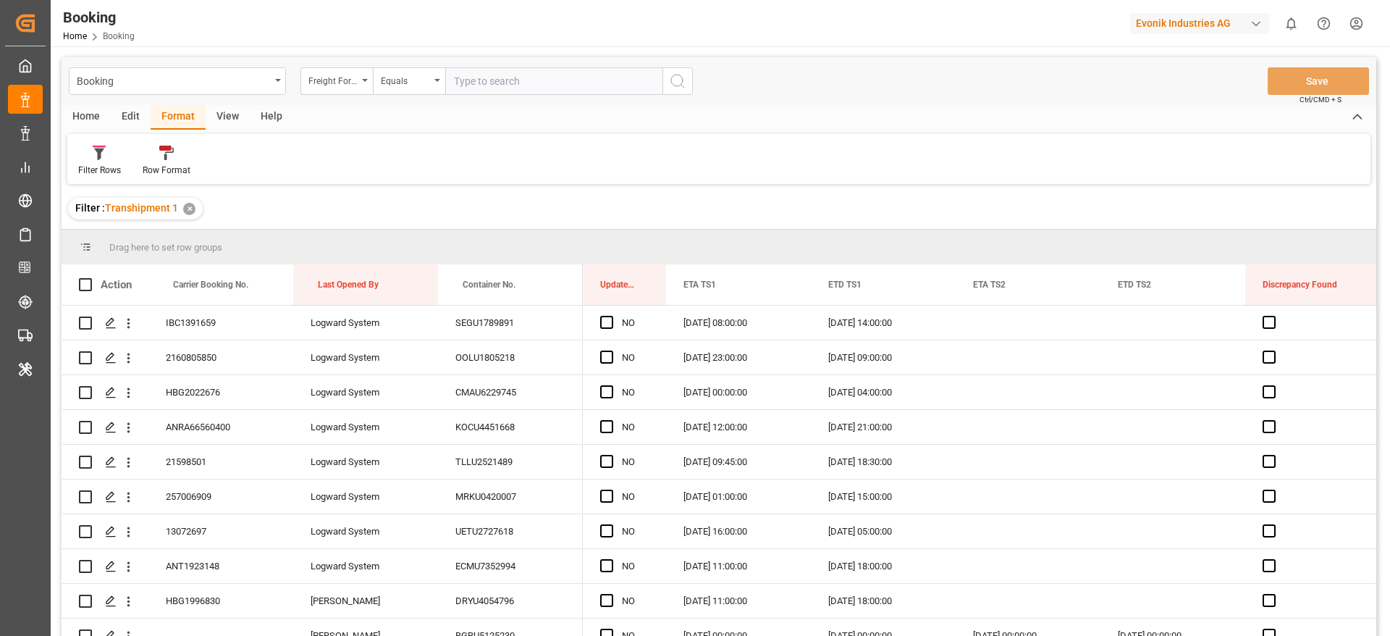
click at [198, 100] on div "Booking Freight Forwarder's Reference No. Equals Save Ctrl/CMD + S" at bounding box center [719, 81] width 1315 height 48
click at [223, 114] on div "View" at bounding box center [228, 117] width 44 height 25
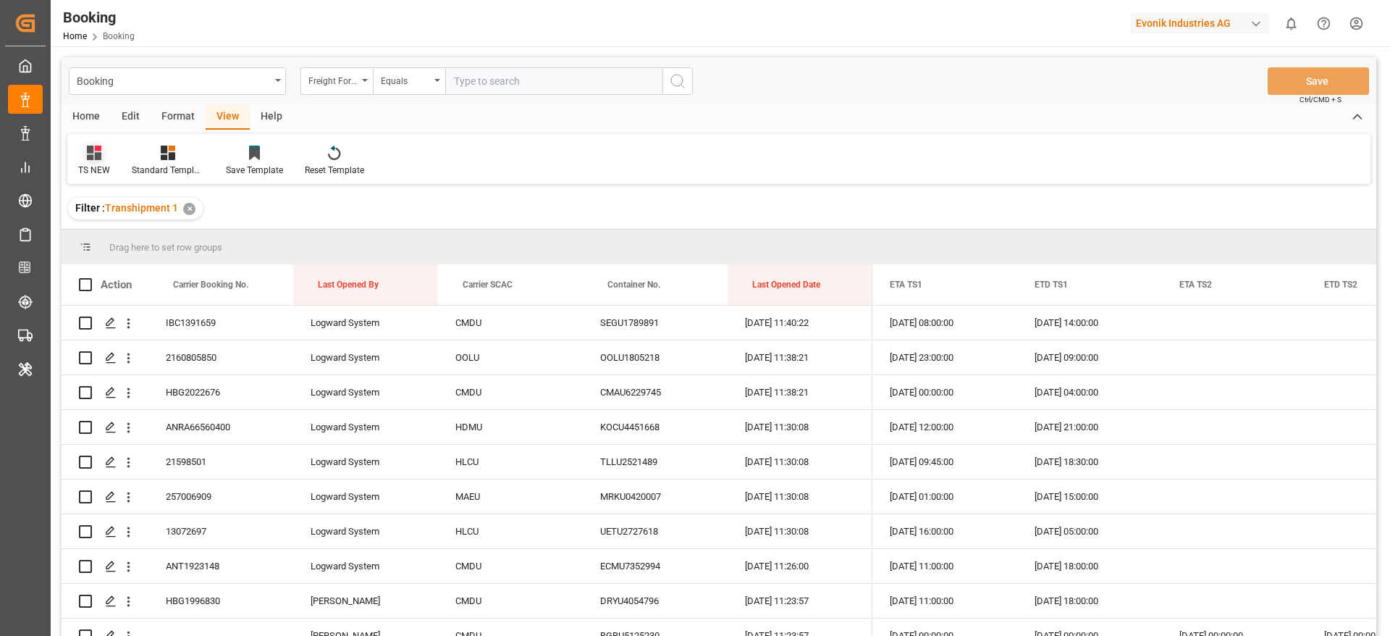
click at [98, 167] on div "TS NEW" at bounding box center [94, 170] width 32 height 13
click at [127, 237] on div "TS NEW" at bounding box center [148, 234] width 127 height 15
drag, startPoint x: 522, startPoint y: 269, endPoint x: 508, endPoint y: 255, distance: 20.0
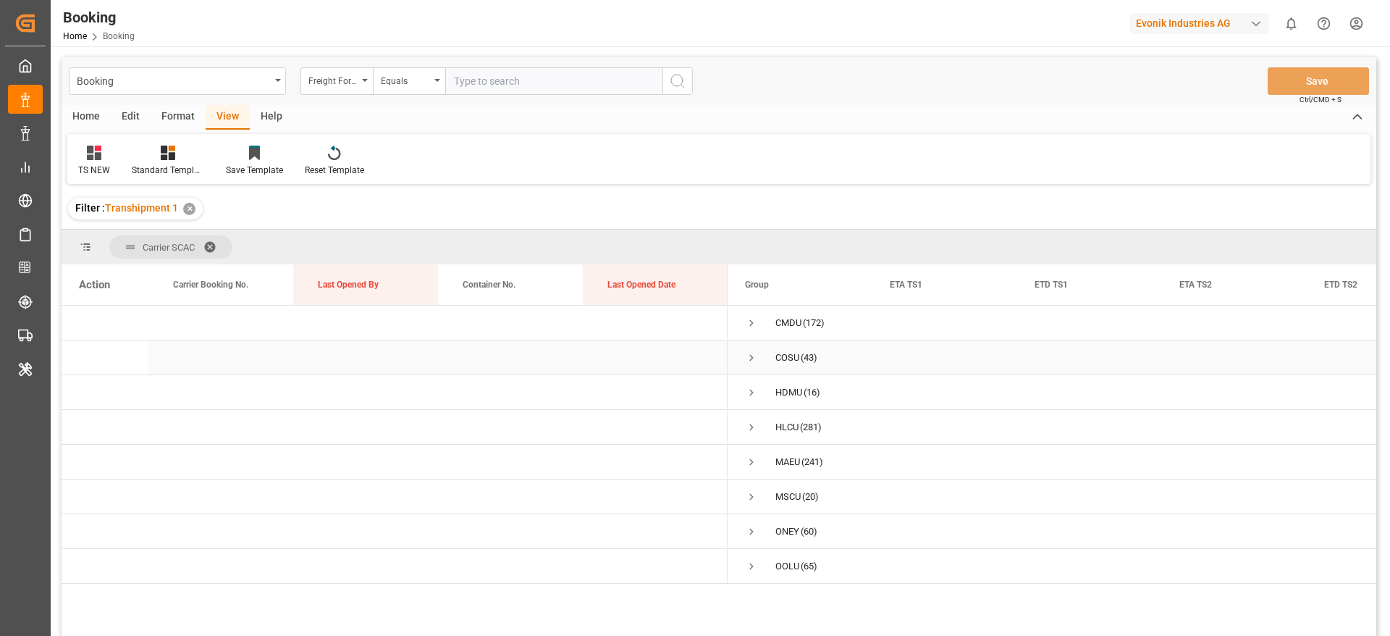
click at [749, 361] on span "Press SPACE to select this row." at bounding box center [751, 357] width 13 height 13
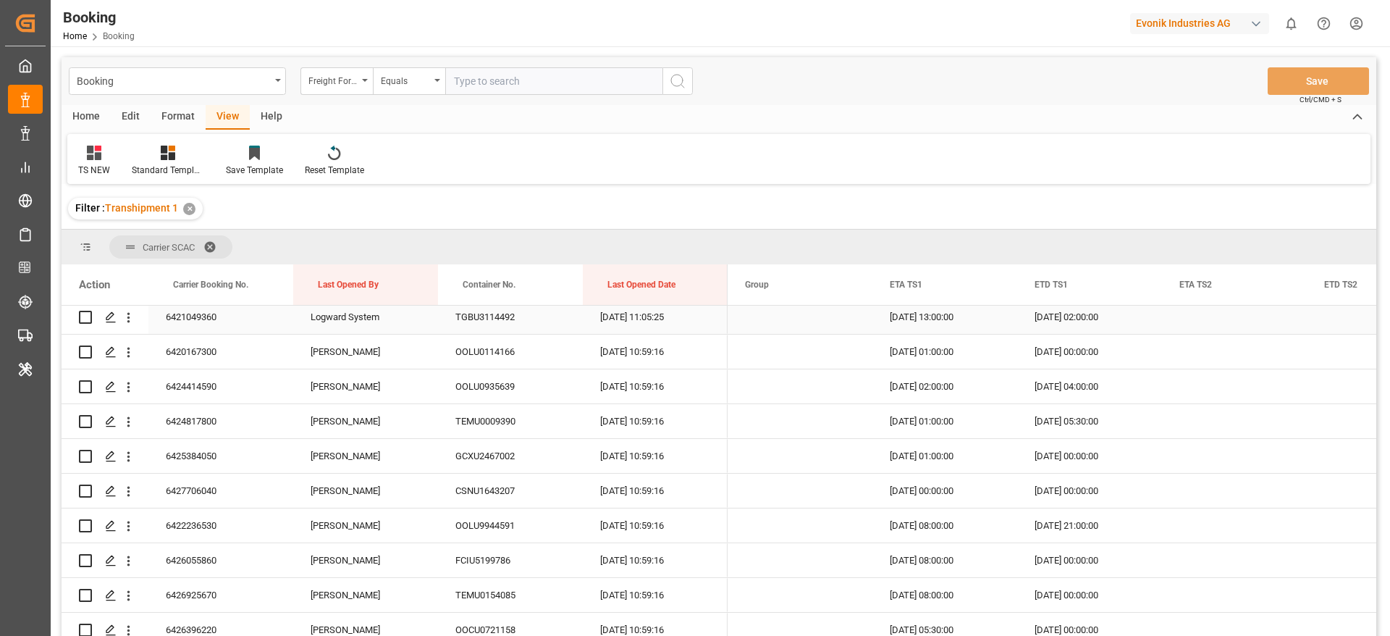
scroll to position [109, 0]
click at [991, 288] on span at bounding box center [993, 284] width 13 height 13
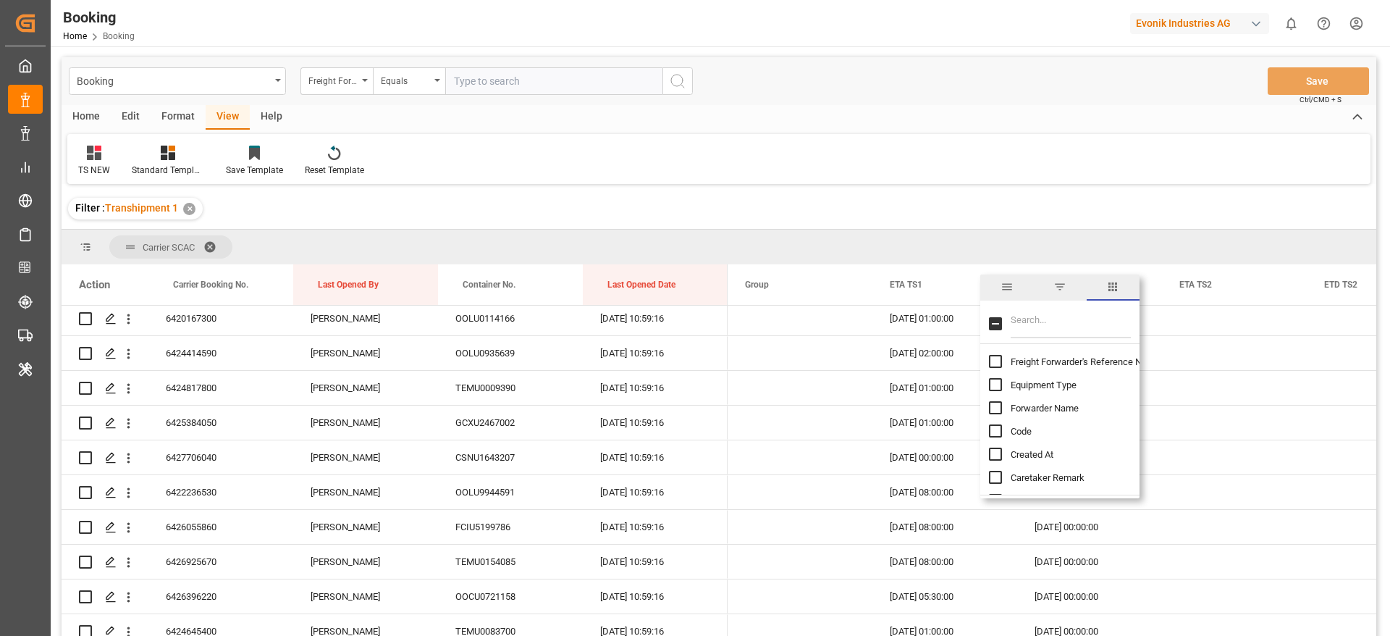
click at [1025, 326] on input "Filter Columns Input" at bounding box center [1071, 323] width 120 height 29
type input "ata"
click at [1013, 452] on span "ATA TS1" at bounding box center [1028, 454] width 35 height 11
checkbox input "false"
checkbox input "true"
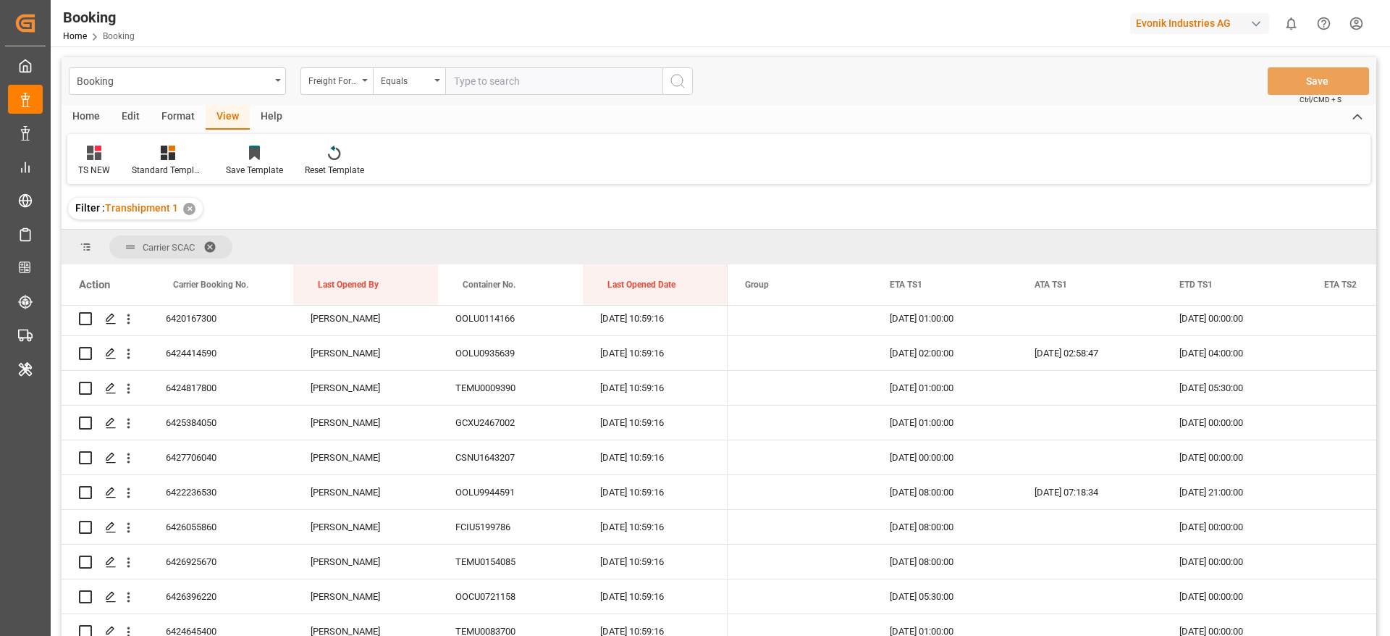
click at [992, 183] on div "TS NEW Standard Templates Save Template Reset Template" at bounding box center [718, 159] width 1303 height 50
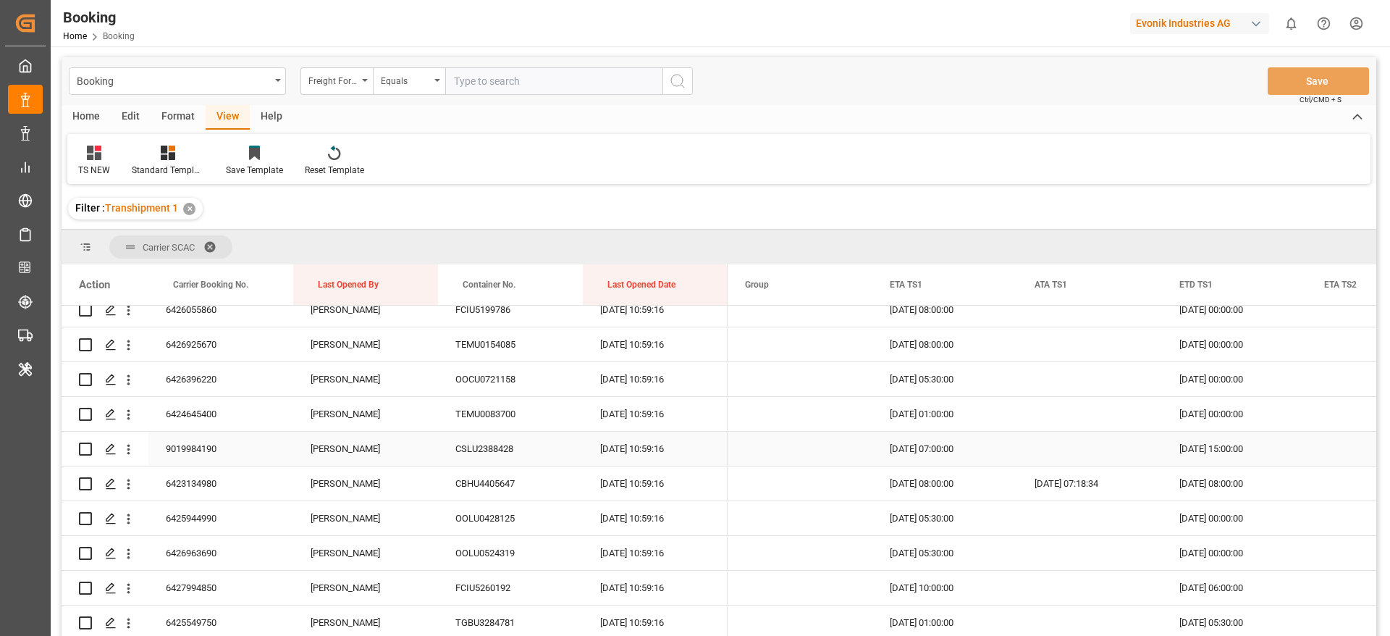
scroll to position [0, 0]
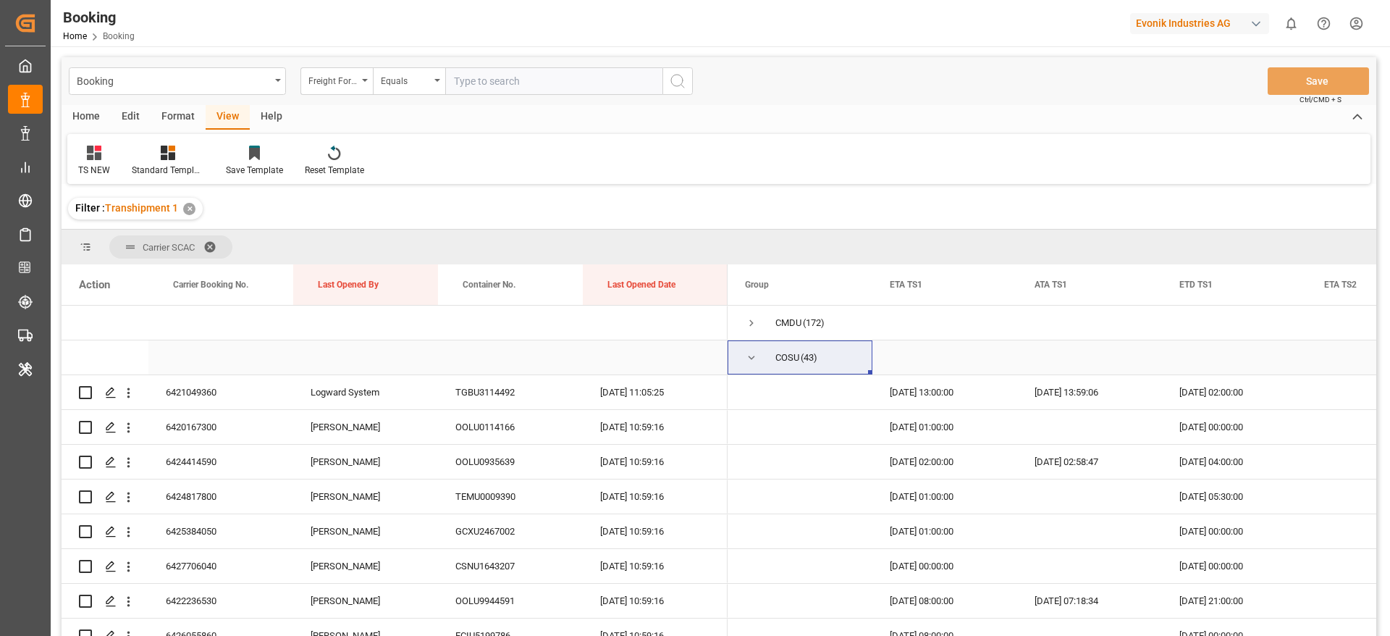
click at [752, 366] on span "Press SPACE to select this row." at bounding box center [751, 357] width 13 height 33
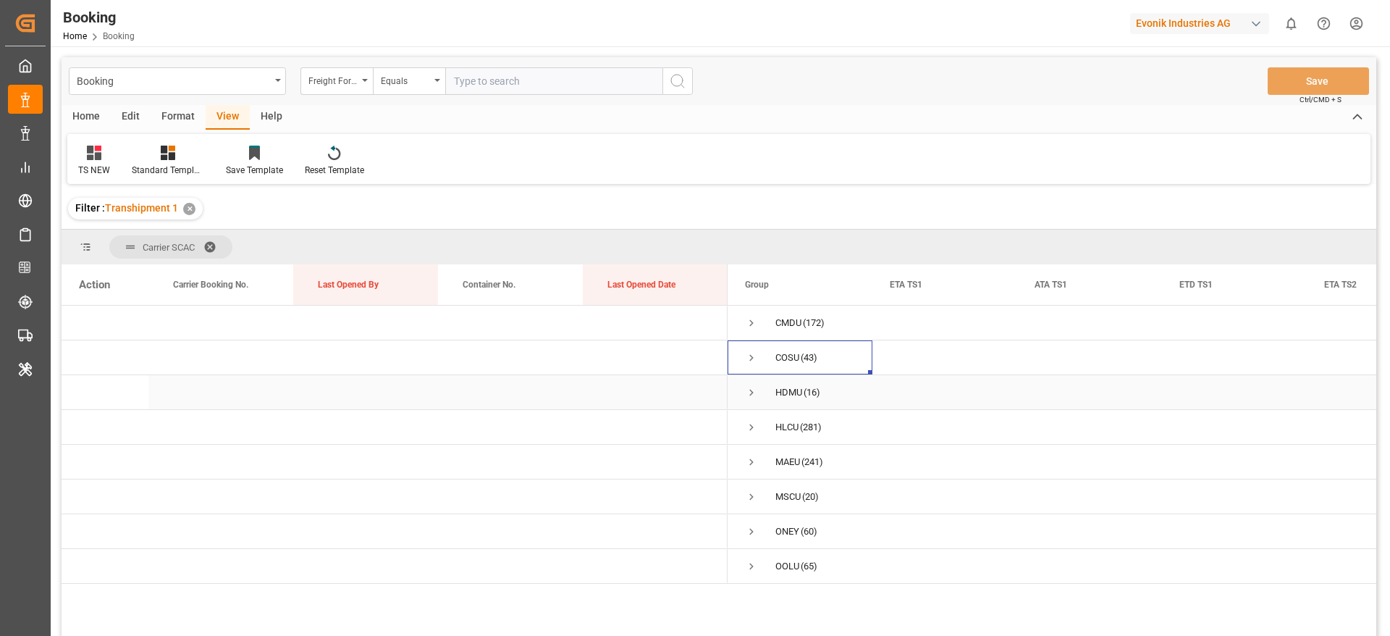
click at [754, 400] on span "Press SPACE to select this row." at bounding box center [751, 392] width 13 height 33
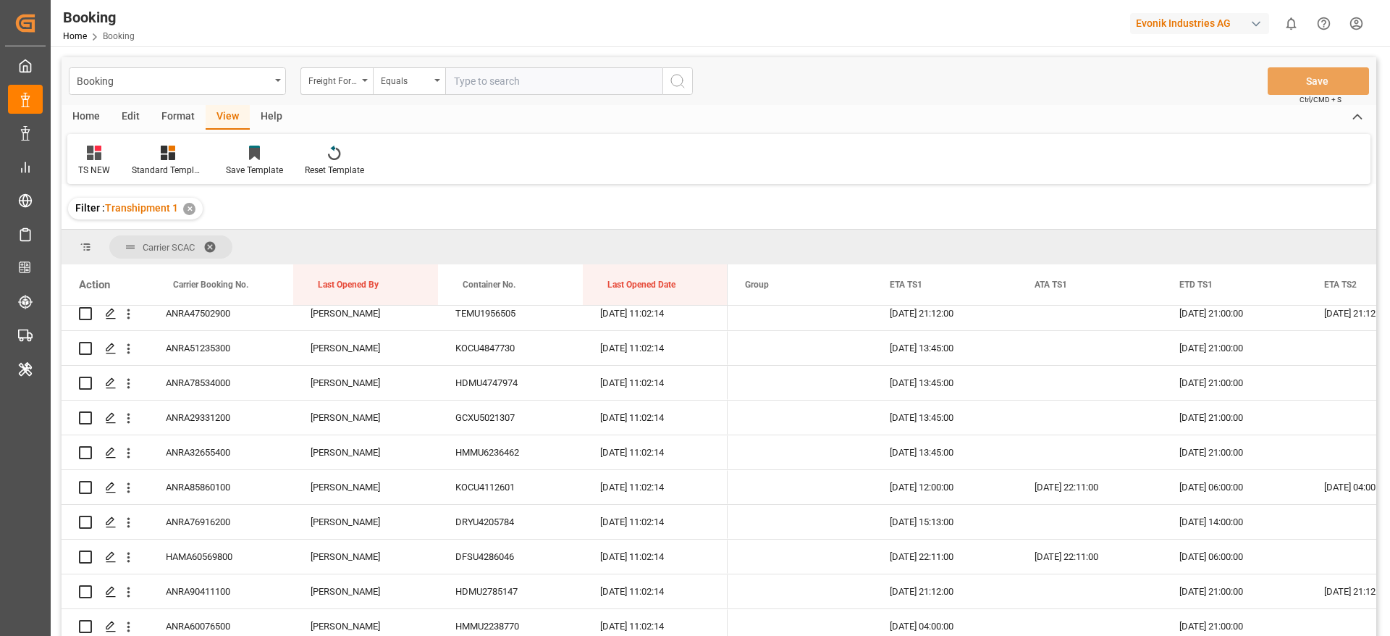
scroll to position [70, 0]
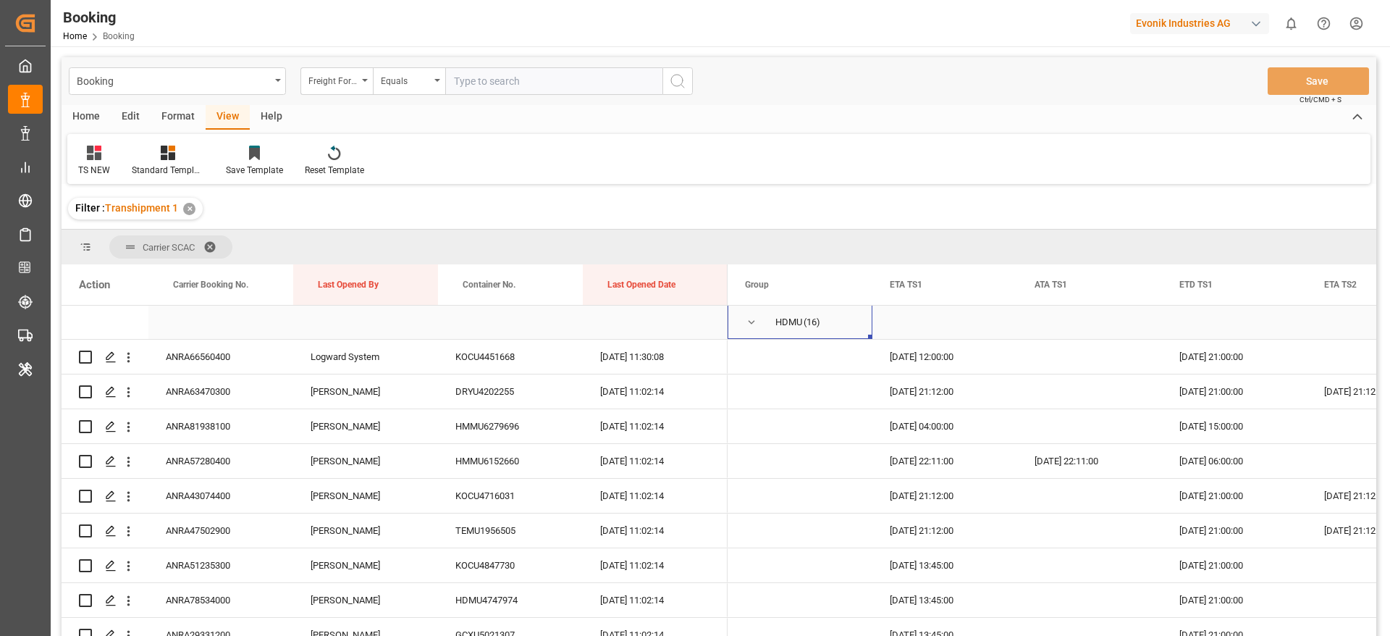
click at [757, 325] on span "Press SPACE to select this row." at bounding box center [751, 322] width 13 height 13
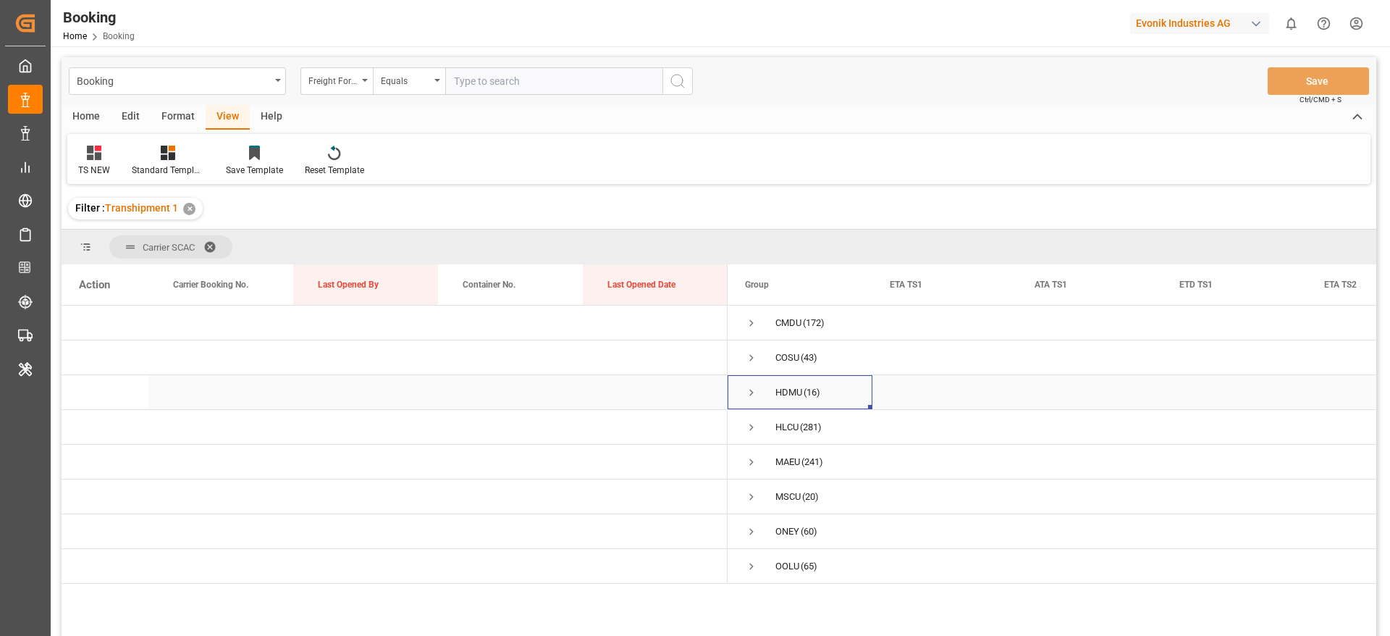
scroll to position [0, 0]
click at [756, 333] on span "Press SPACE to select this row." at bounding box center [751, 322] width 13 height 33
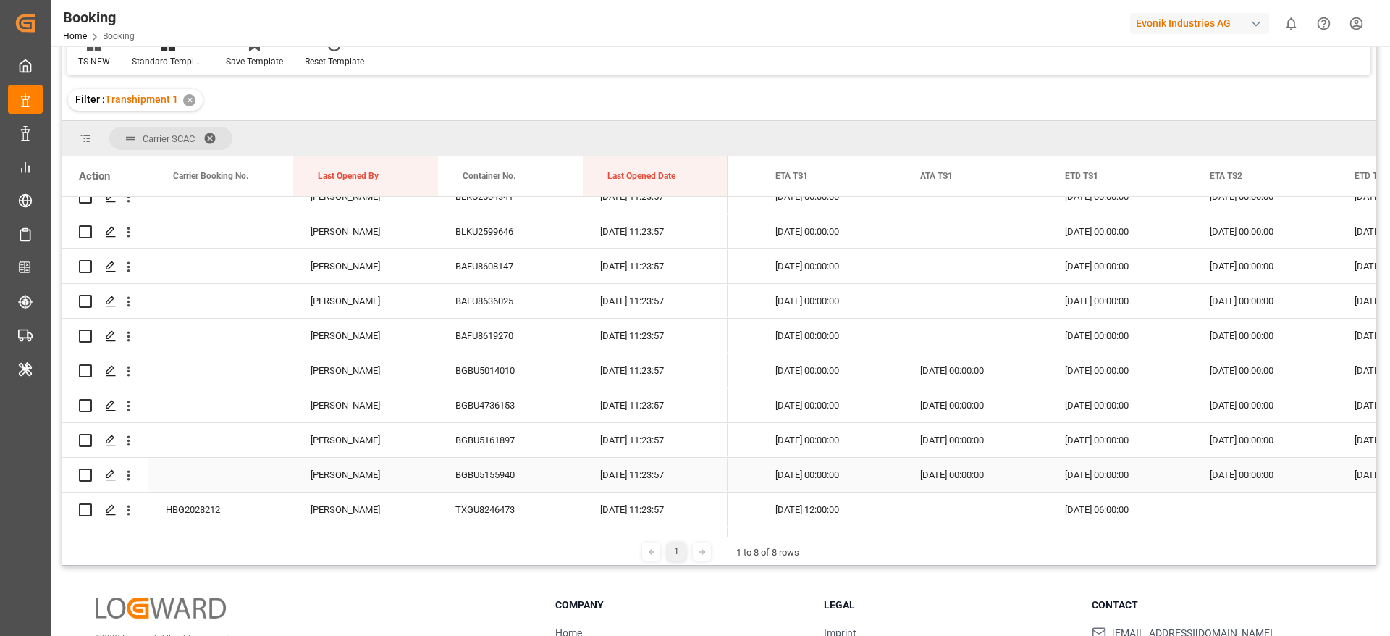
scroll to position [543, 0]
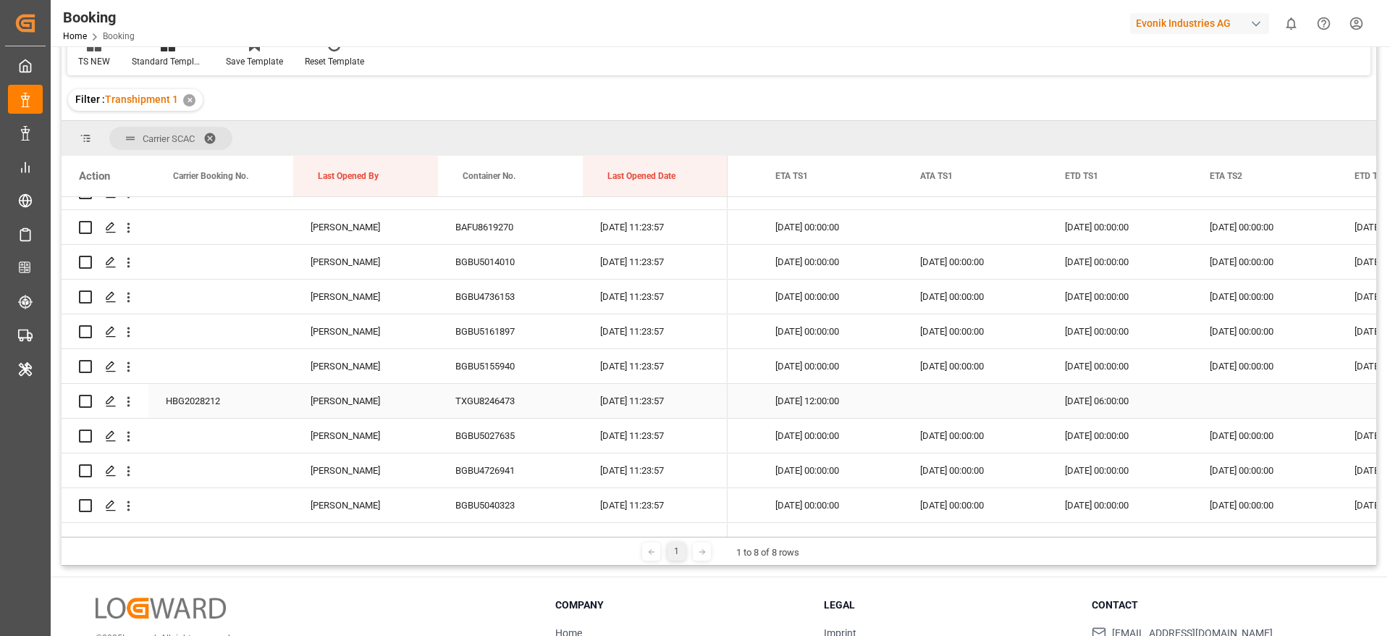
click at [241, 401] on div "HBG2028212" at bounding box center [220, 401] width 145 height 34
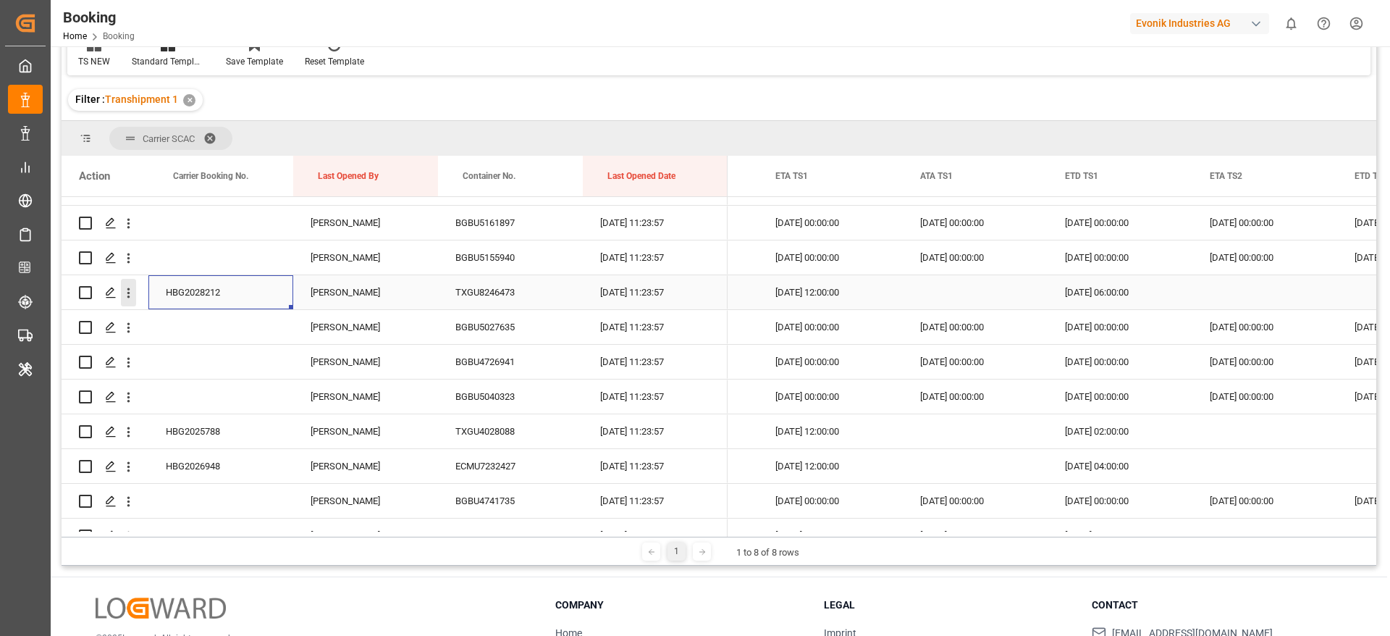
click at [135, 295] on icon "open menu" at bounding box center [128, 292] width 15 height 15
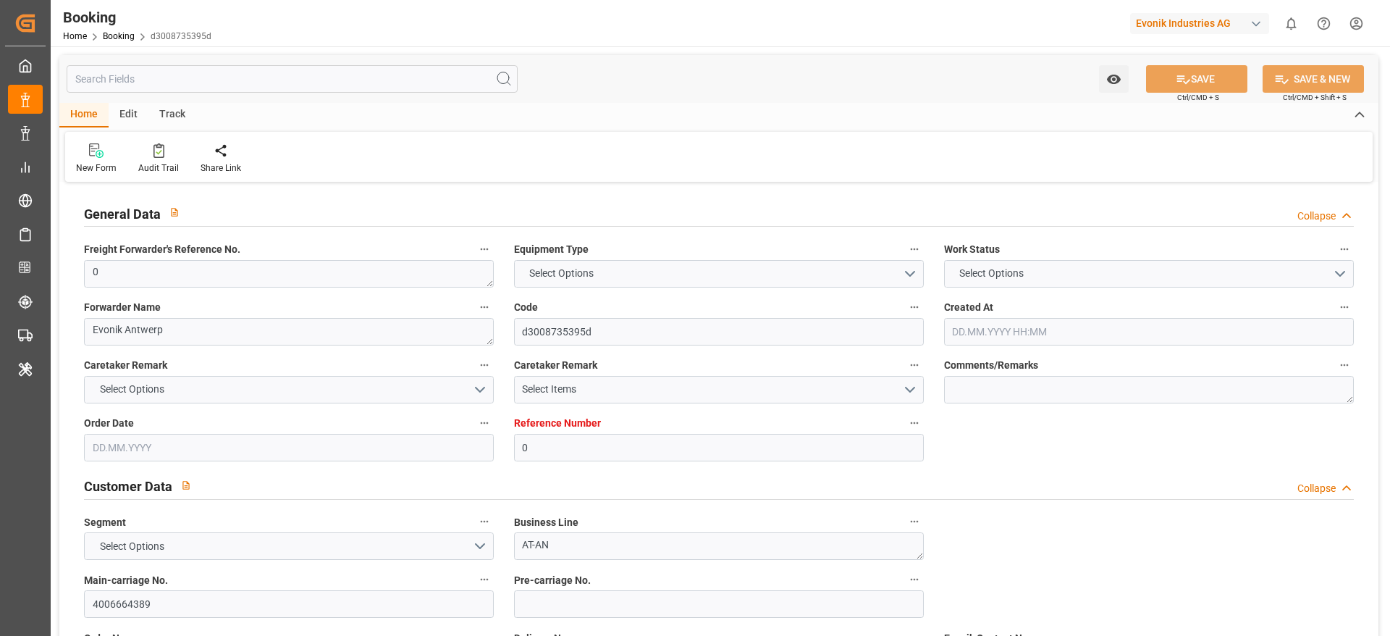
type input "0"
type input "9908138"
type input "9345403"
type input "Cosco"
type input "COSCO Shipping Co. Ltd."
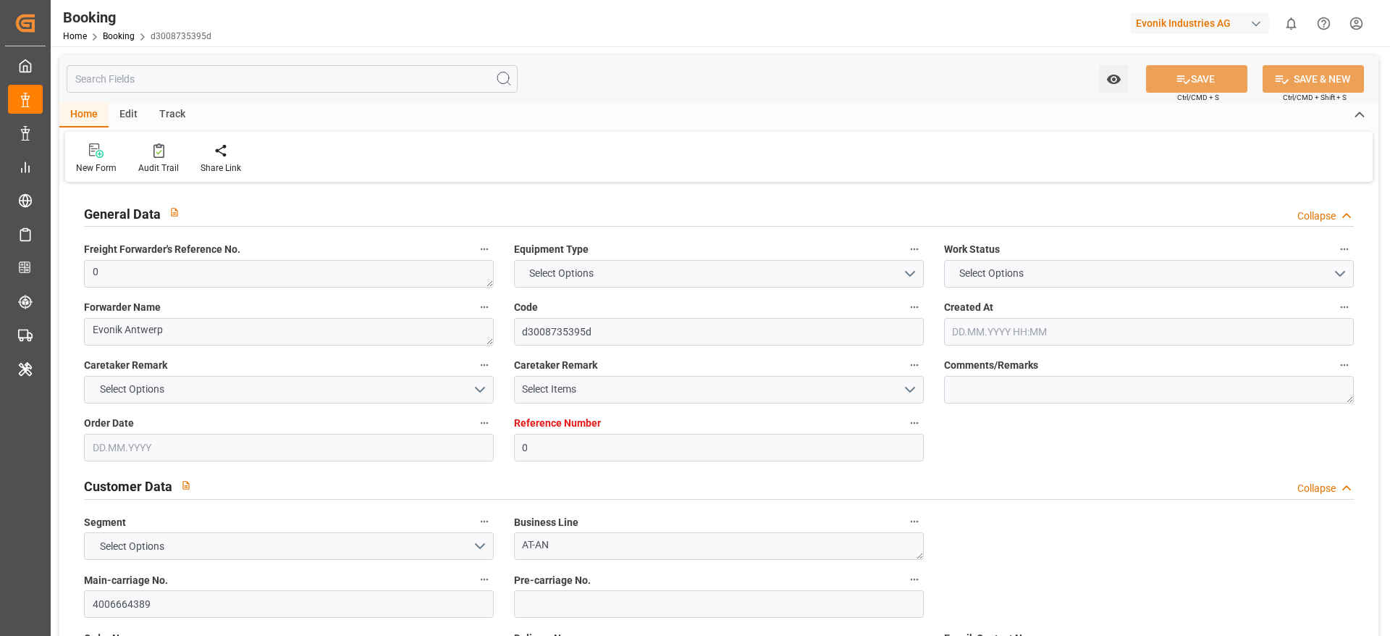
type input "BEZEE"
type input "SGSIN"
type input "CNSHG"
type input "0"
type input "BEZEE"
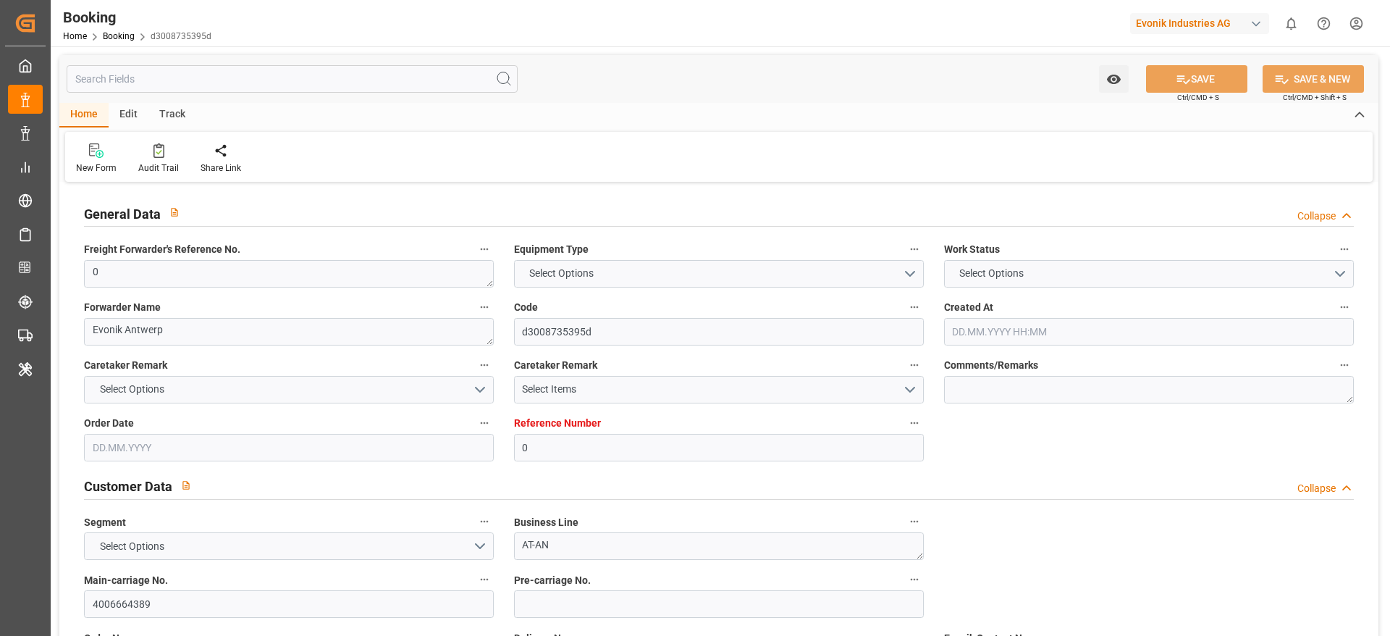
type input "SGSIN"
type input "9790907"
type input "31.07.2025 12:35"
type input "31.07.2025"
type input "15.10.2025"
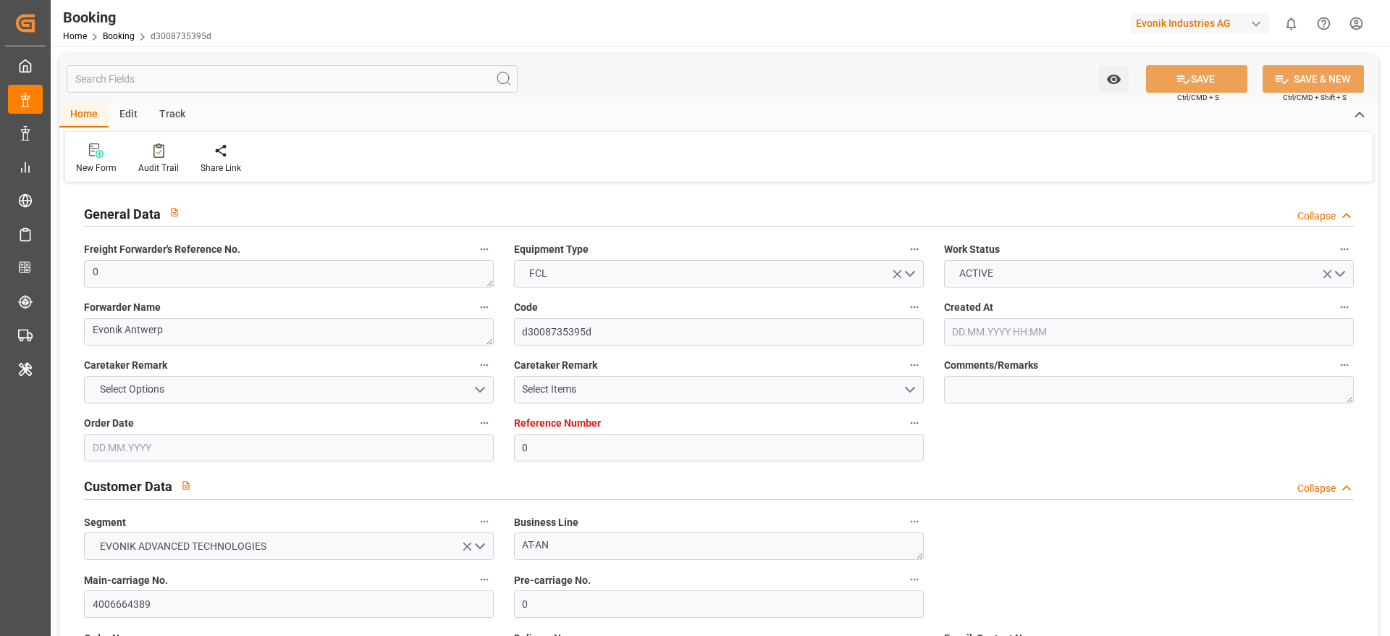
type input "27.08.2025"
type input "05.09.2025 21:00"
type input "05.09.2025 00:00"
type input "05.09.2025 21:28"
type input "25.08.2025 00:00"
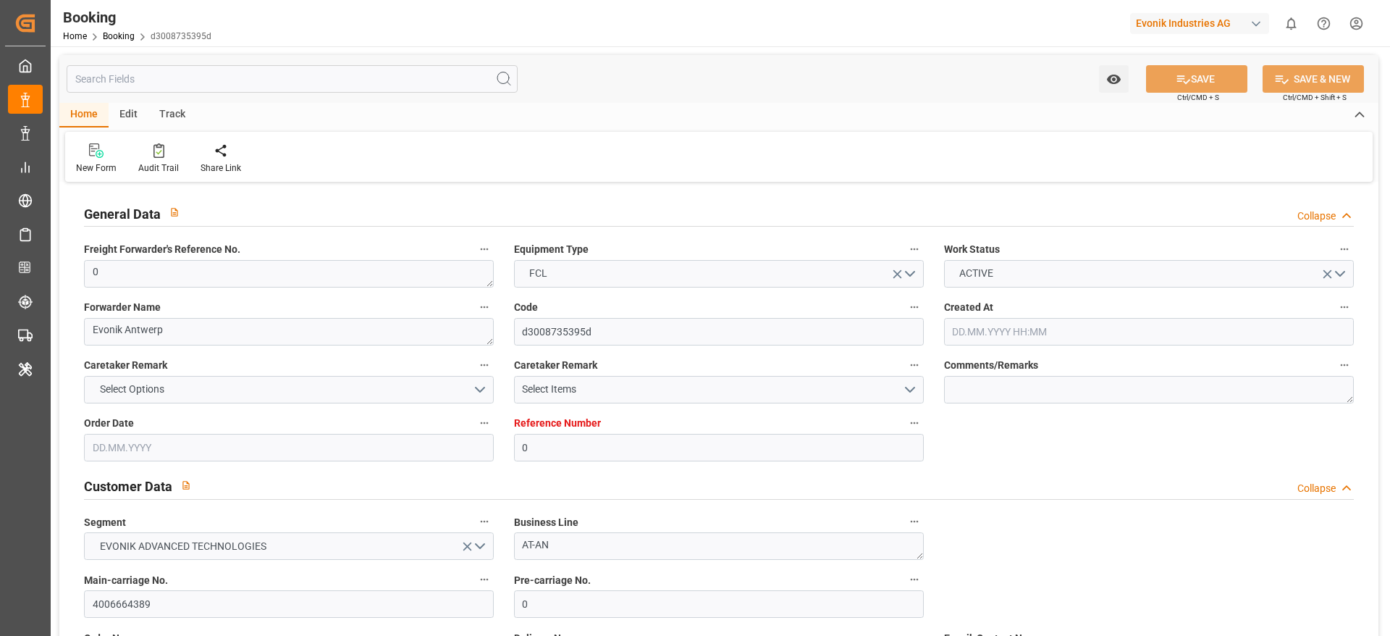
type input "18.10.2025 21:00"
type input "18.10.2025 00:00"
type input "11.09.2025 09:35"
type input "11.09.2025"
type input "04.09.2025 19:27"
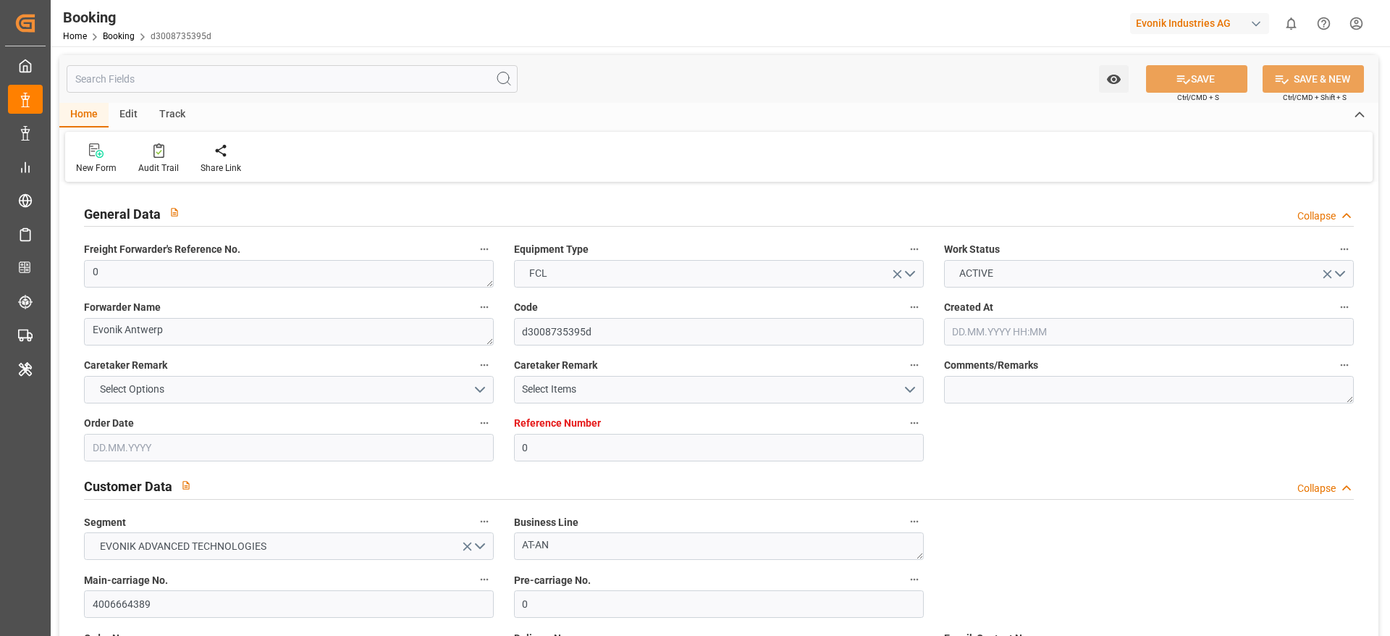
type input "05.09.2025 20:00"
type input "05.09.2025 21:55"
type input "16.03.2025 11:30"
type input "08.04.2025 13:53"
type input "09.04.2025 03:11"
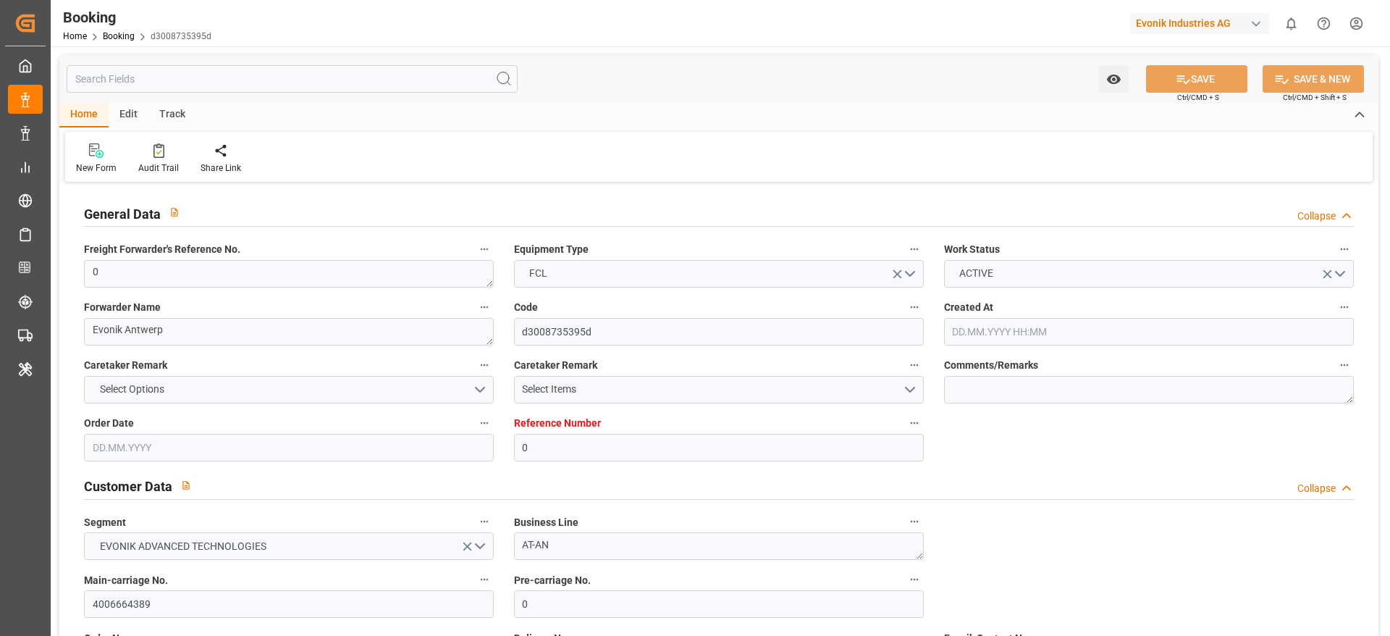
type input "18.10.2025 21:00"
type input "19.10.2025 09:41"
type input "20.10.2025 15:00"
type input "23.10.2025 09:41"
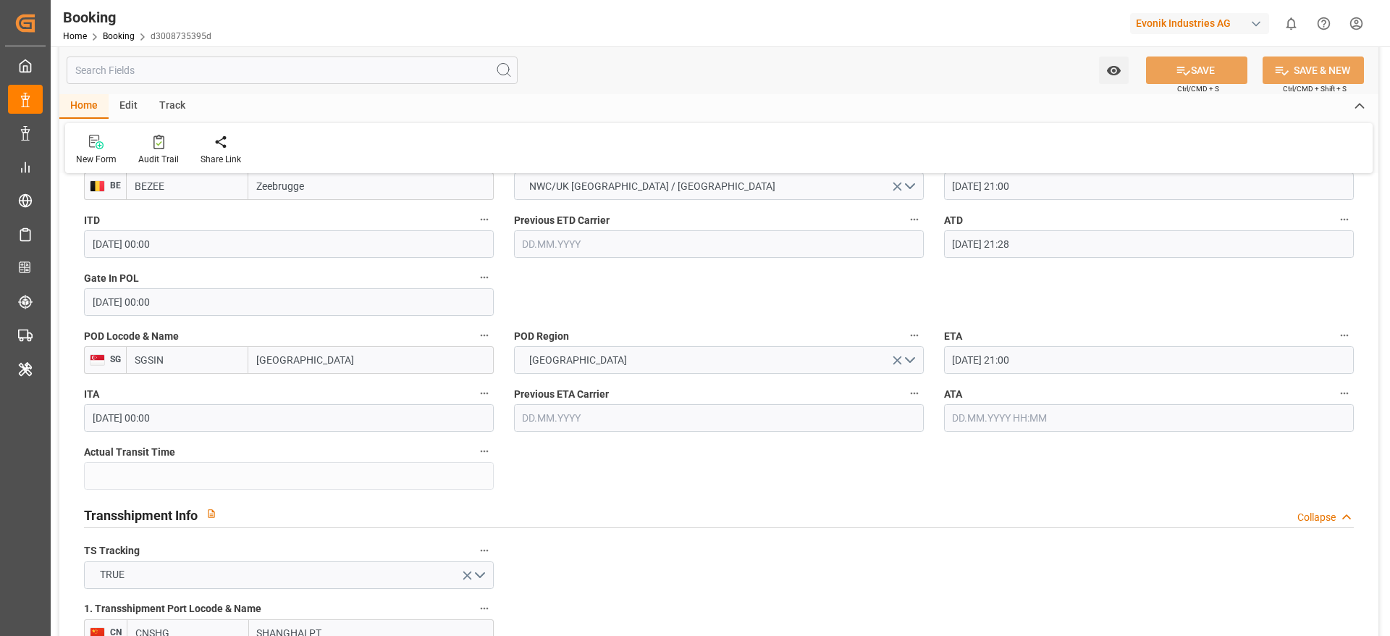
scroll to position [1520, 0]
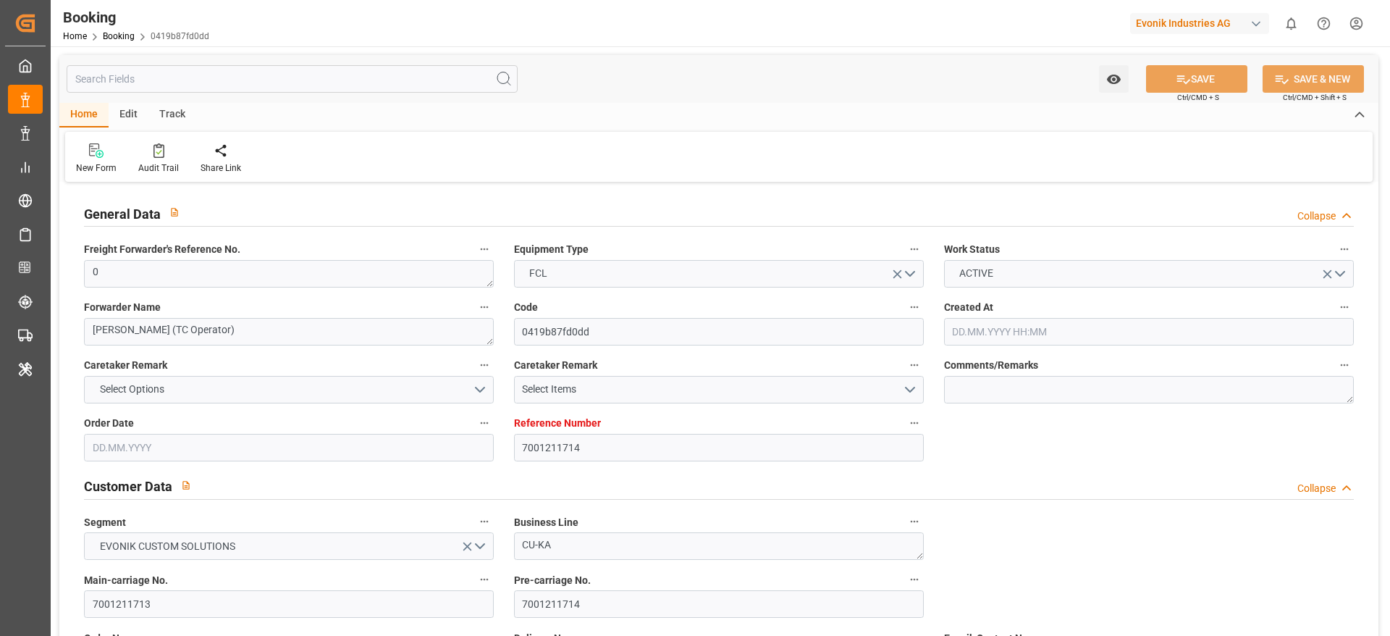
type input "7001211714"
type input "9839208"
type input "CMACGM"
type input "CMA CGM Group"
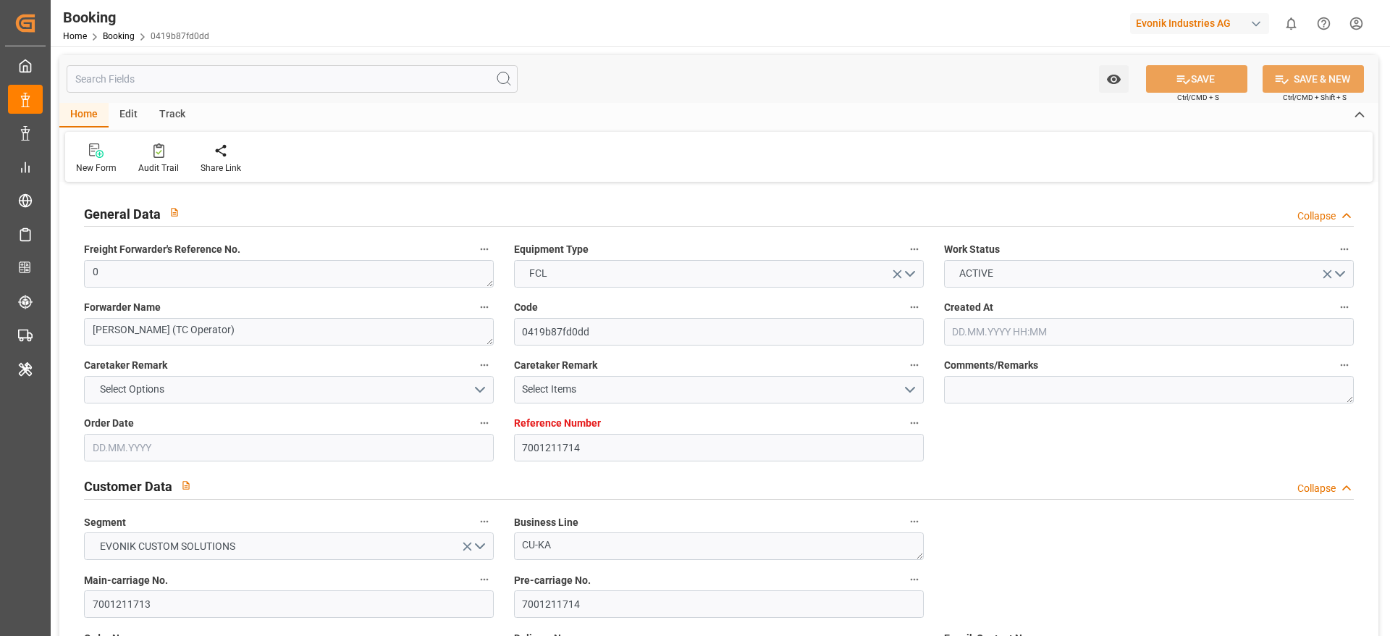
type input "NLRTM"
type input "IDBDJ"
type input "MYPKG"
type input "IDJKT"
type input "0"
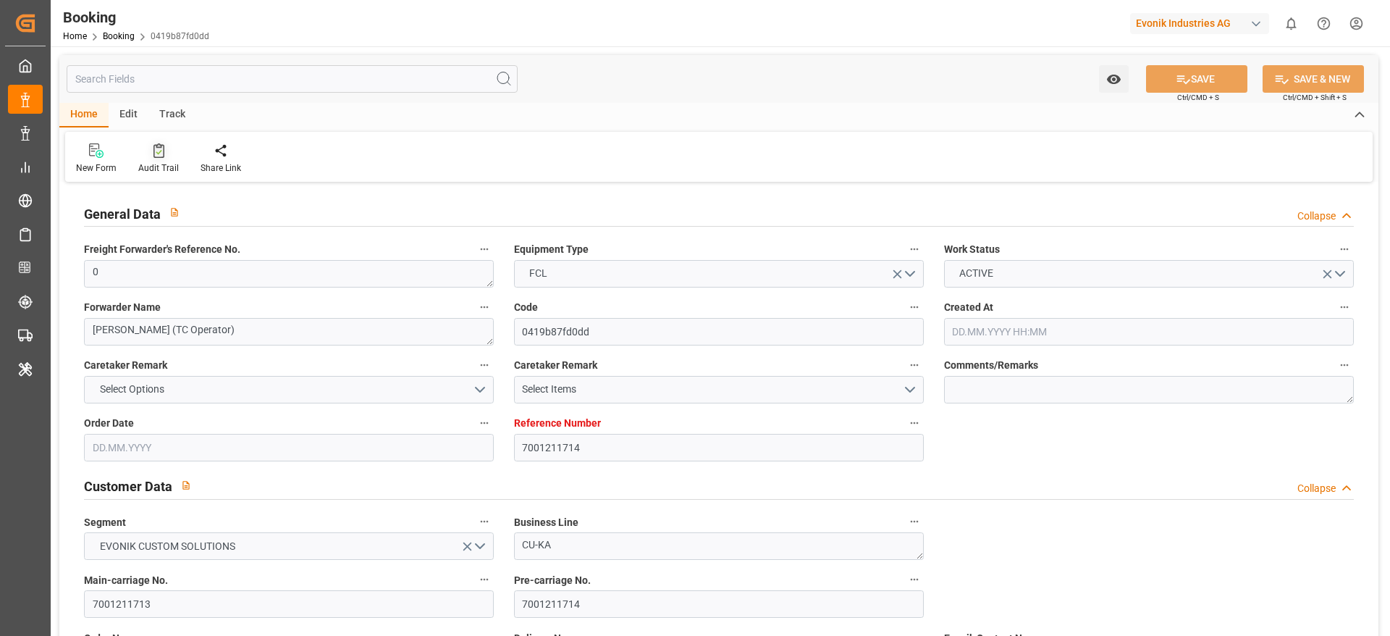
type input "02.07.2025 19:26"
type input "02.07.2025"
type input "15.09.2025"
type input "18.07.2025"
type input "26.07.2025 00:00"
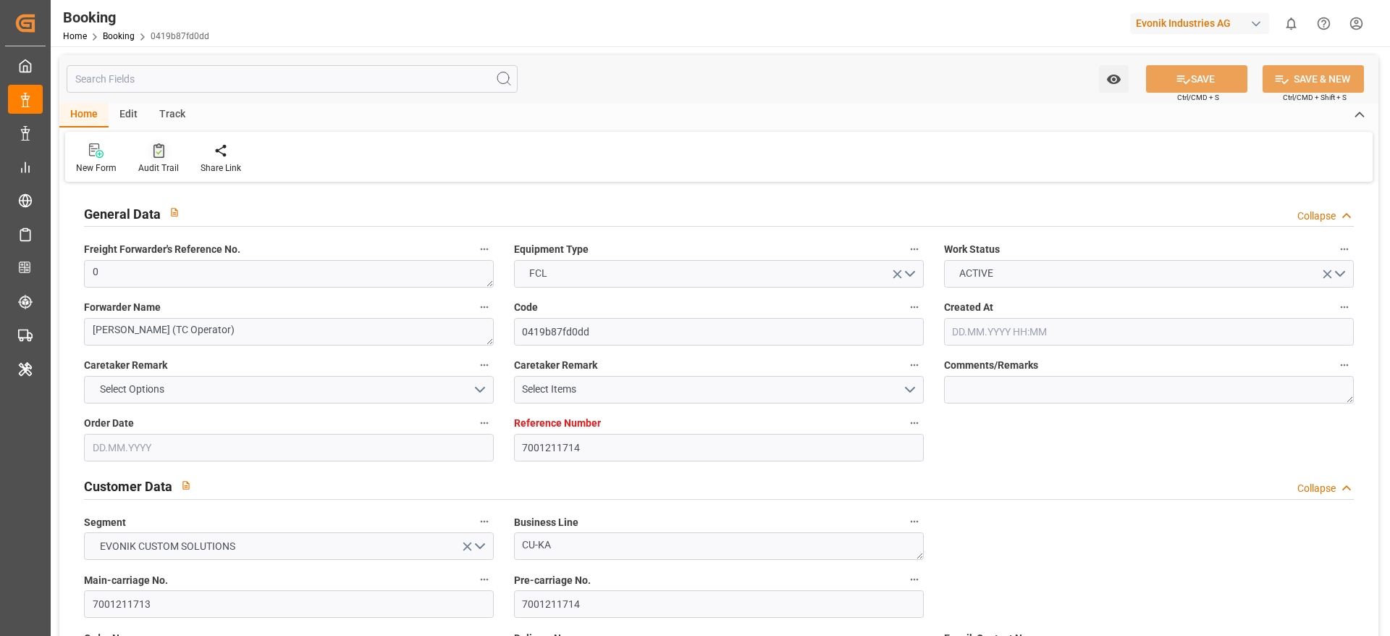
type input "26.07.2025 00:00"
type input "27.07.2025 00:00"
type input "19.07.2025 00:00"
type input "19.09.2025 00:00"
type input "13.08.2025 00:00"
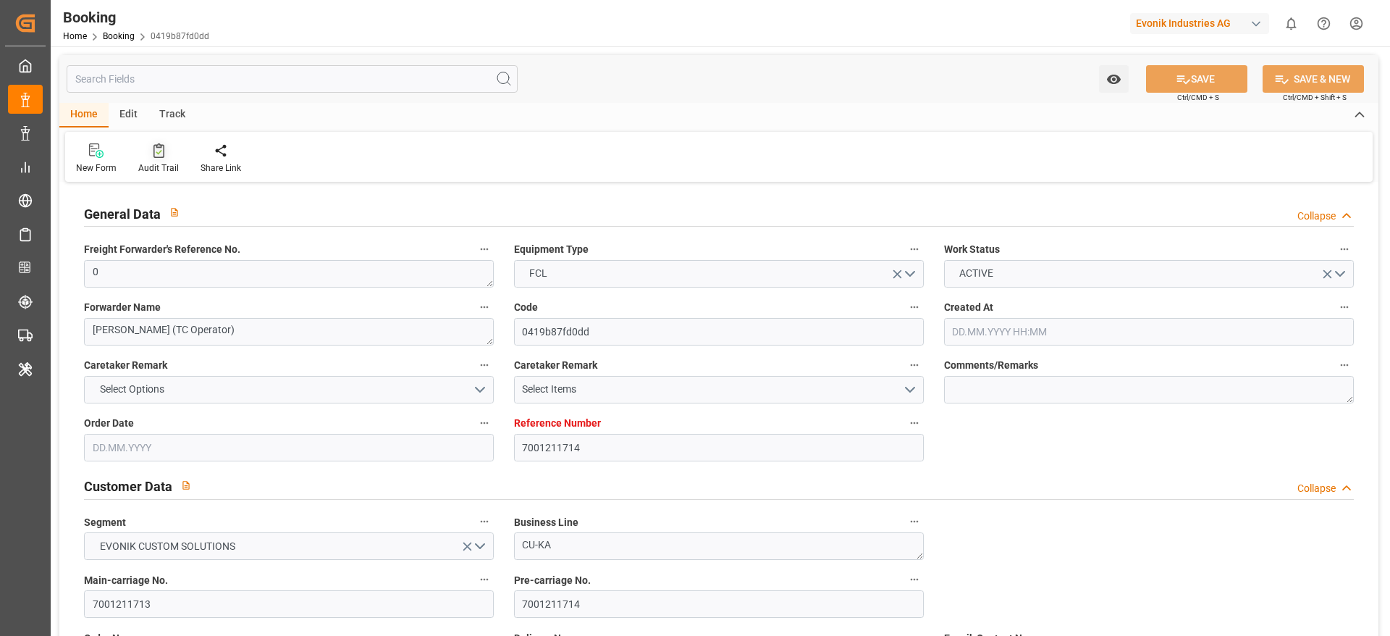
type input "05.09.2025 00:00"
type input "02.09.2025 00:00"
type input "05.09.2025 00:00"
type input "[DATE] 00:00"
type input "04.09.2025 00:00"
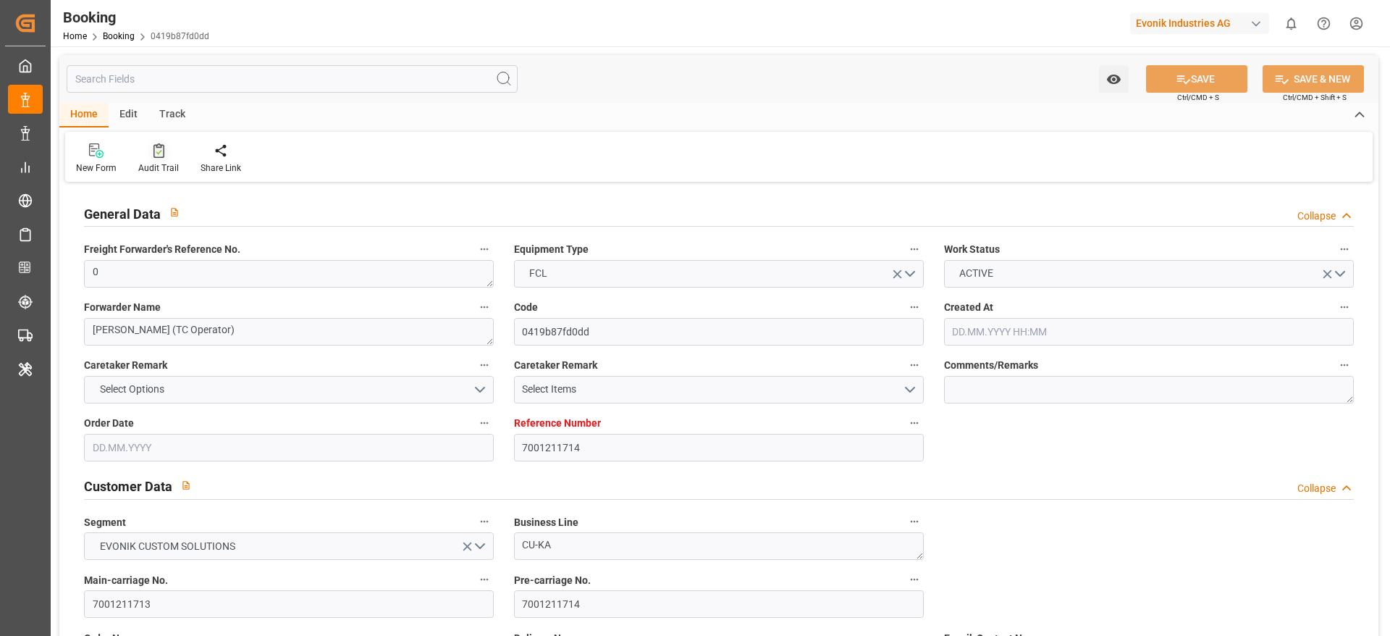
type input "09.09.2025 00:00"
type input "12.09.2025 00:00"
type input "06.09.2025 00:00"
type input "15.09.2025 00:00"
type input "[DATE] 00:00"
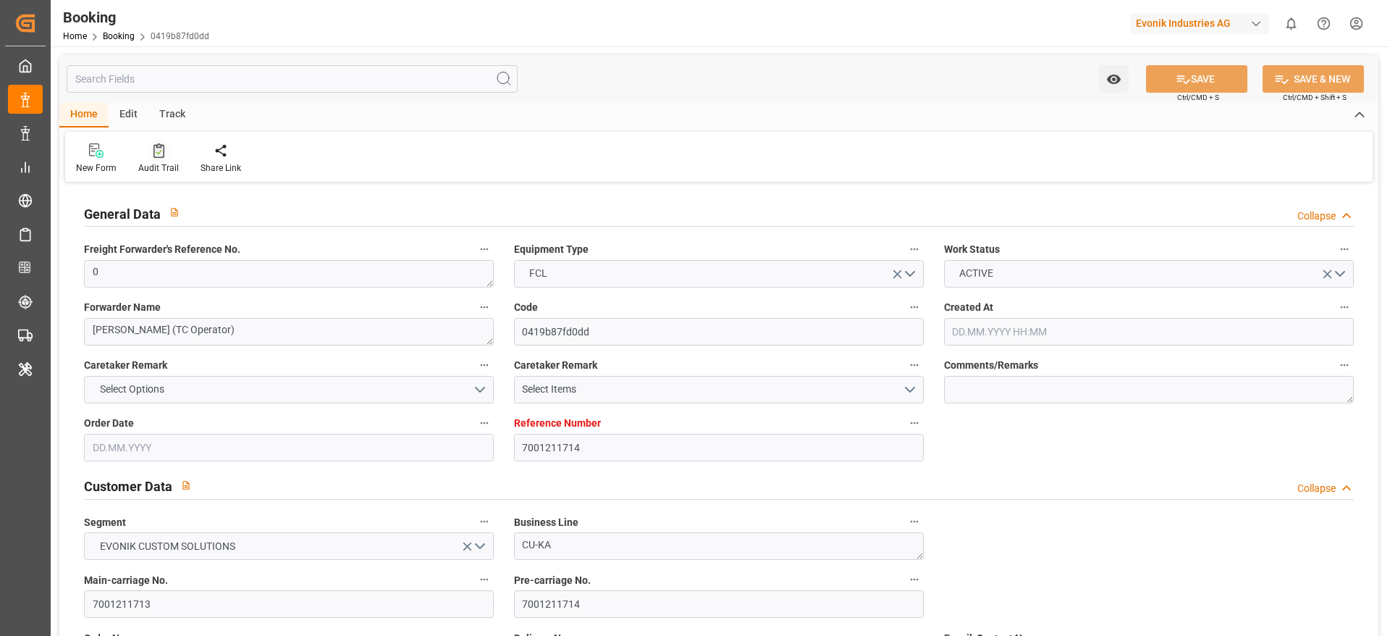
type input "19.08.2025"
type input "11.09.2025 10:37"
click at [169, 164] on div "Audit Trail" at bounding box center [158, 167] width 41 height 13
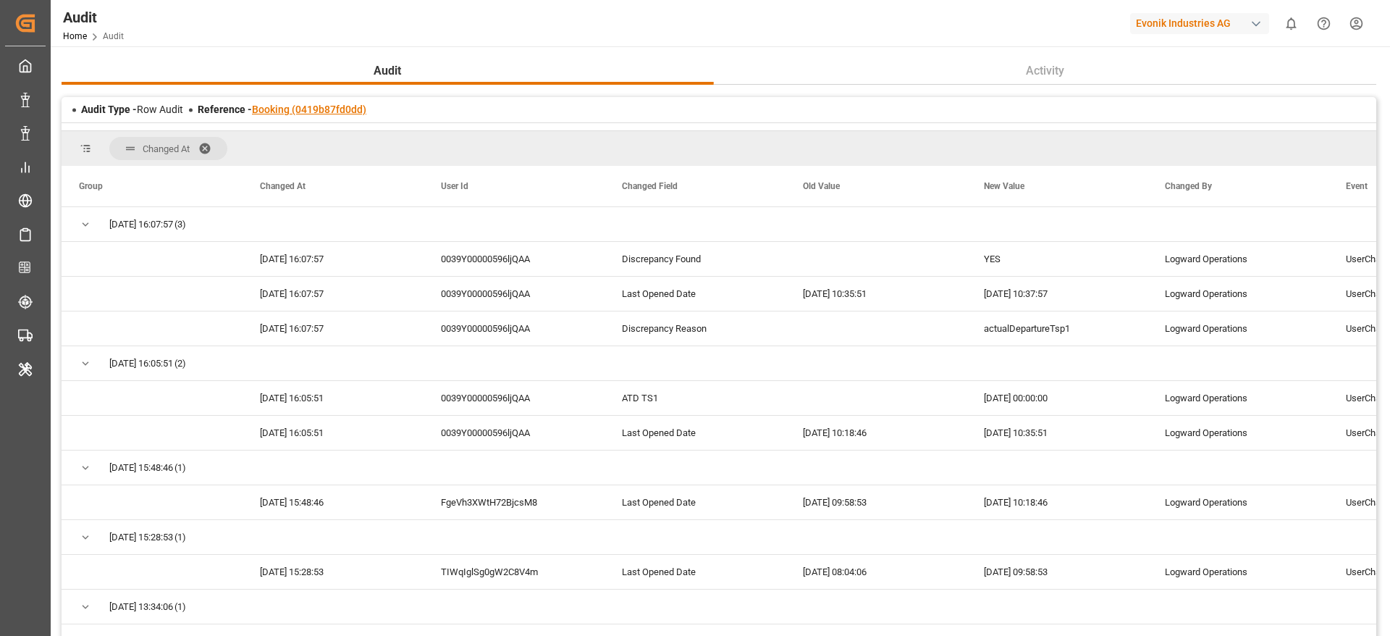
click at [310, 109] on link "Booking (0419b87fd0dd)" at bounding box center [309, 110] width 114 height 12
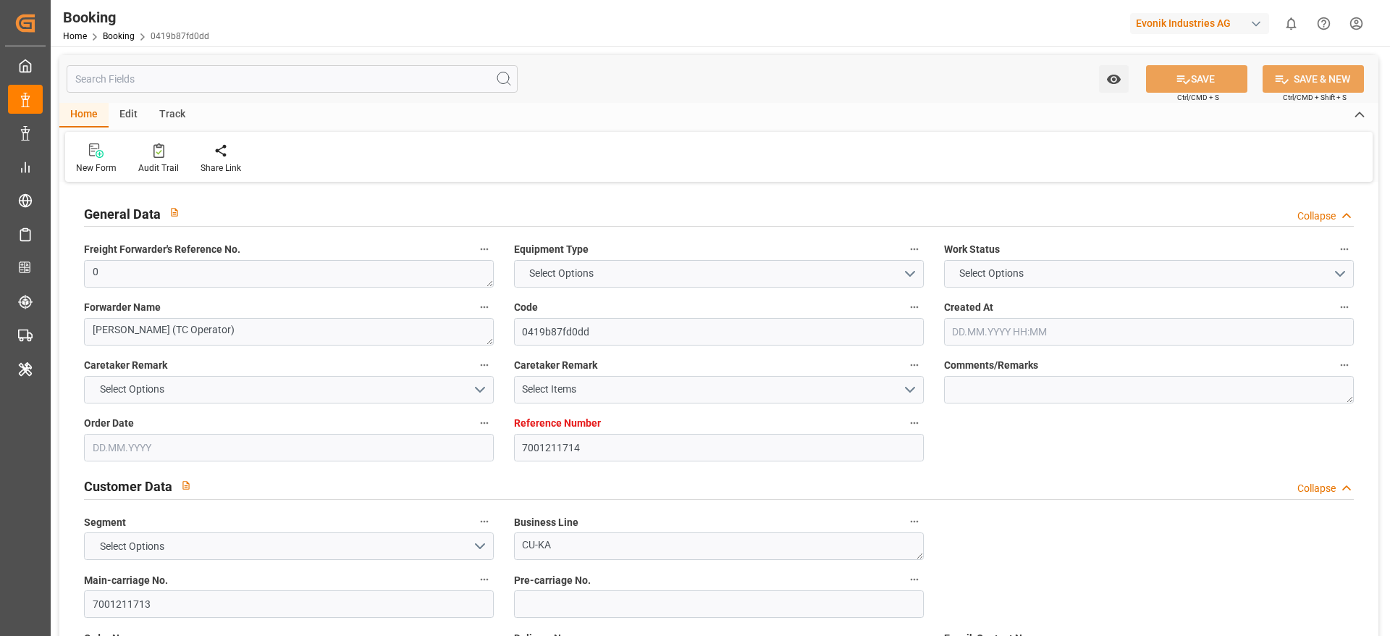
type input "7001211714"
type input "9839208"
type input "CMACGM"
type input "CMA CGM Group"
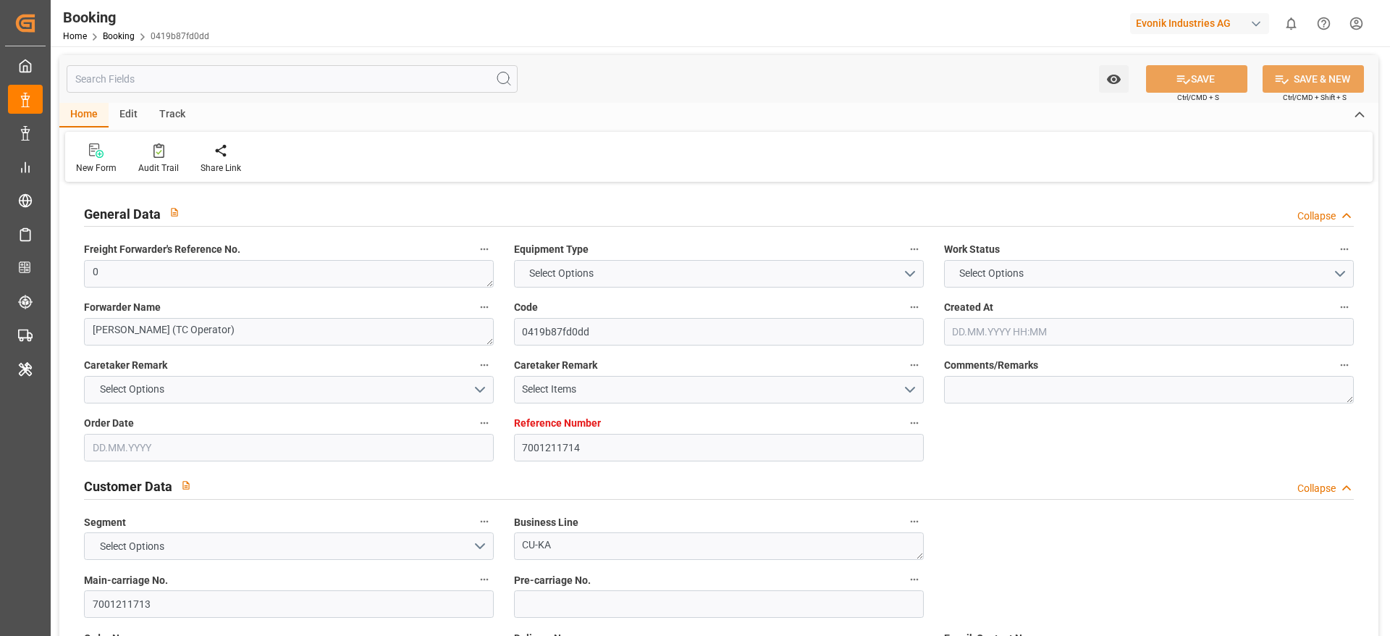
type input "NLRTM"
type input "IDBDJ"
type input "MYPKG"
type input "IDJKT"
type input "0"
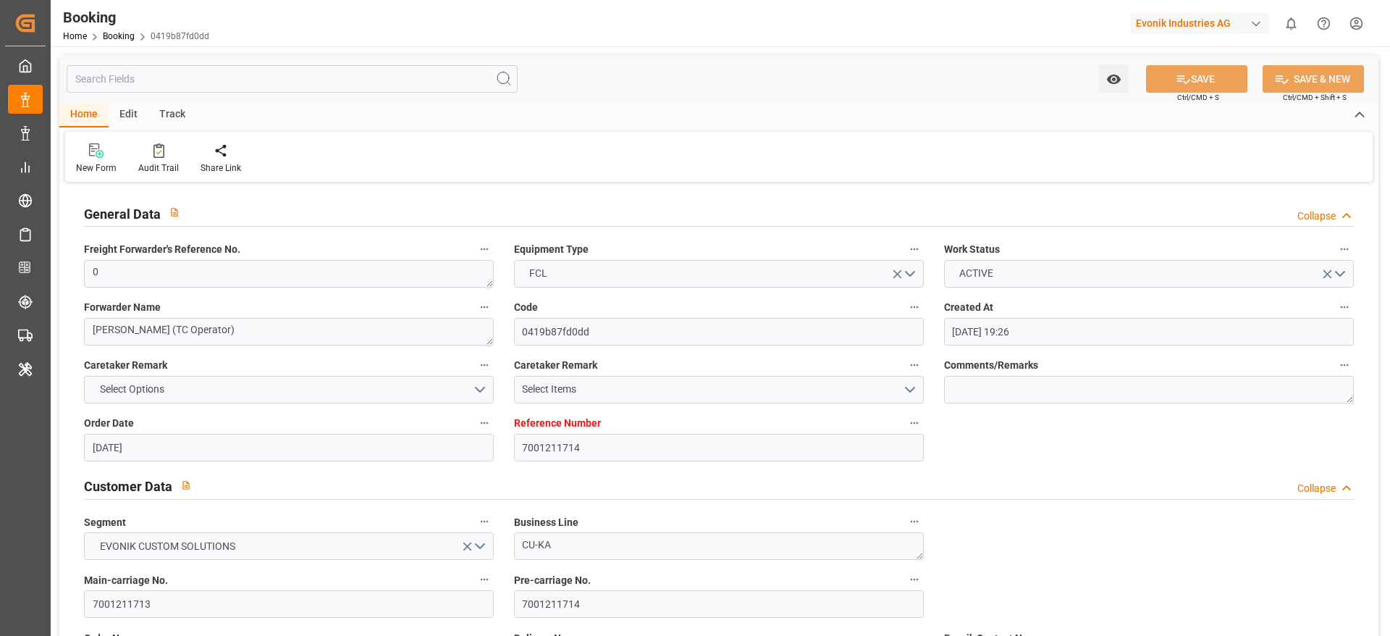
type input "02.07.2025 19:26"
type input "02.07.2025"
type input "15.09.2025"
type input "18.07.2025"
type input "26.07.2025 00:00"
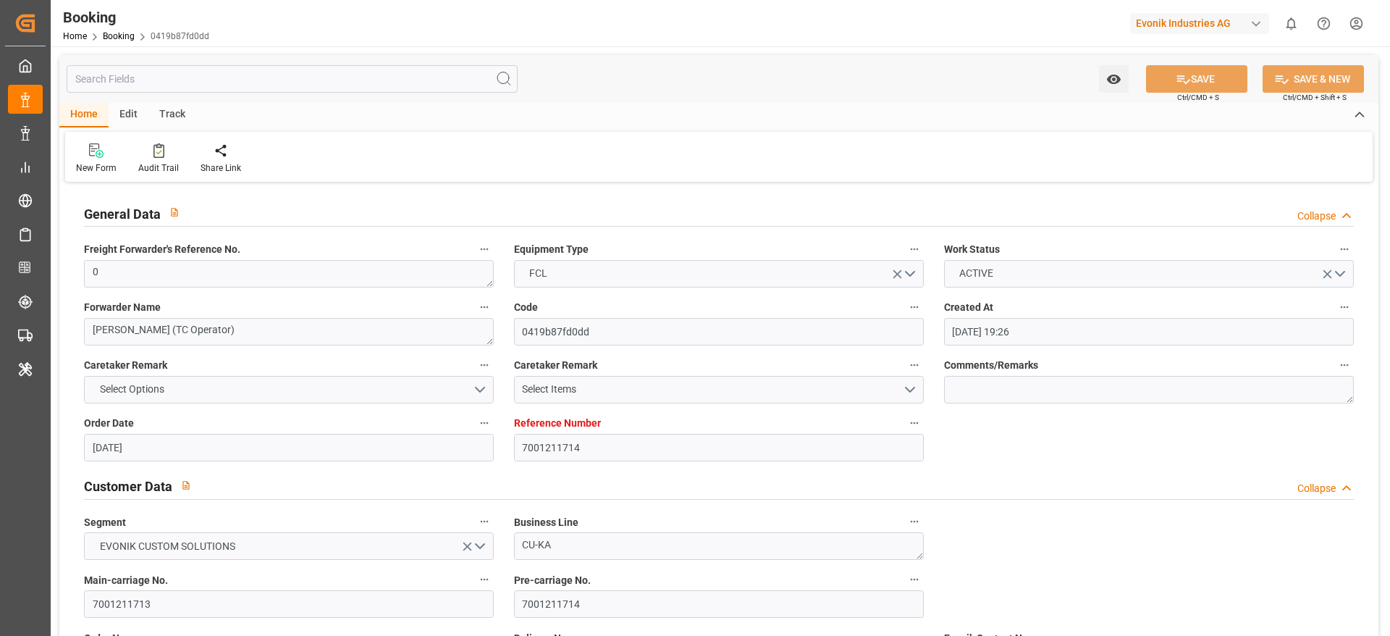
type input "26.07.2025 00:00"
type input "27.07.2025 00:00"
type input "19.07.2025 00:00"
type input "19.09.2025 00:00"
type input "13.08.2025 00:00"
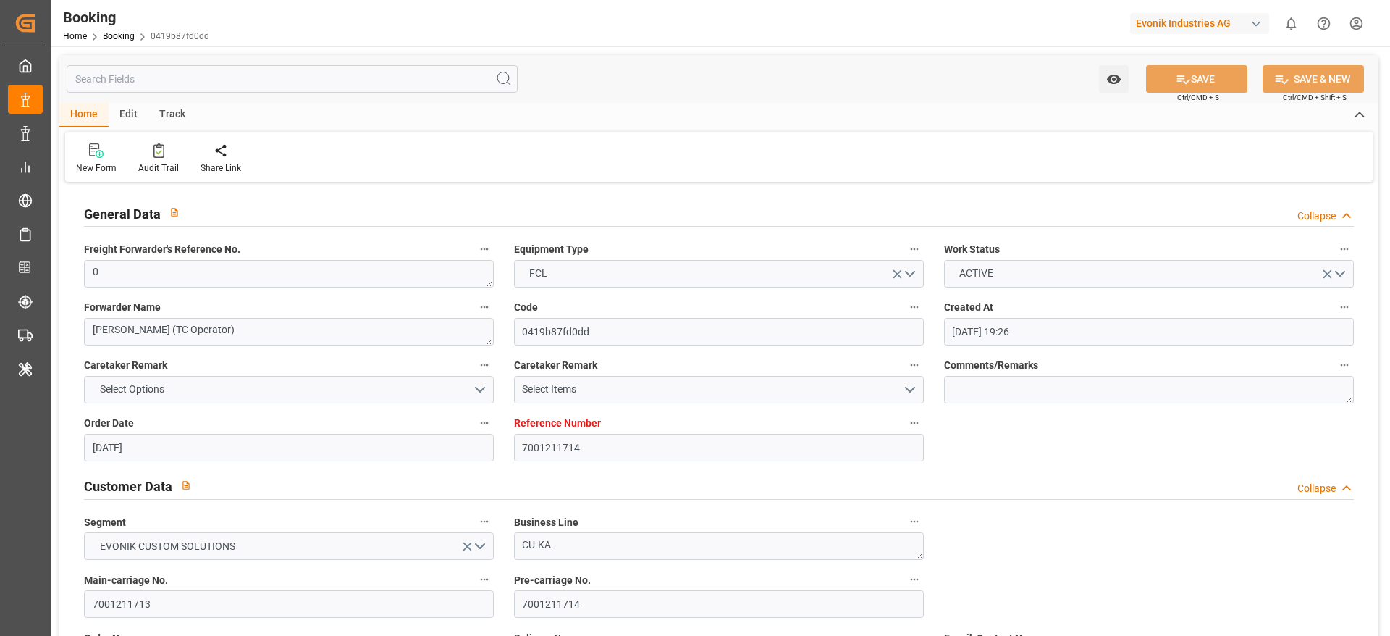
type input "05.09.2025 00:00"
type input "02.09.2025 00:00"
type input "05.09.2025 00:00"
type input "[DATE] 00:00"
type input "04.09.2025 00:00"
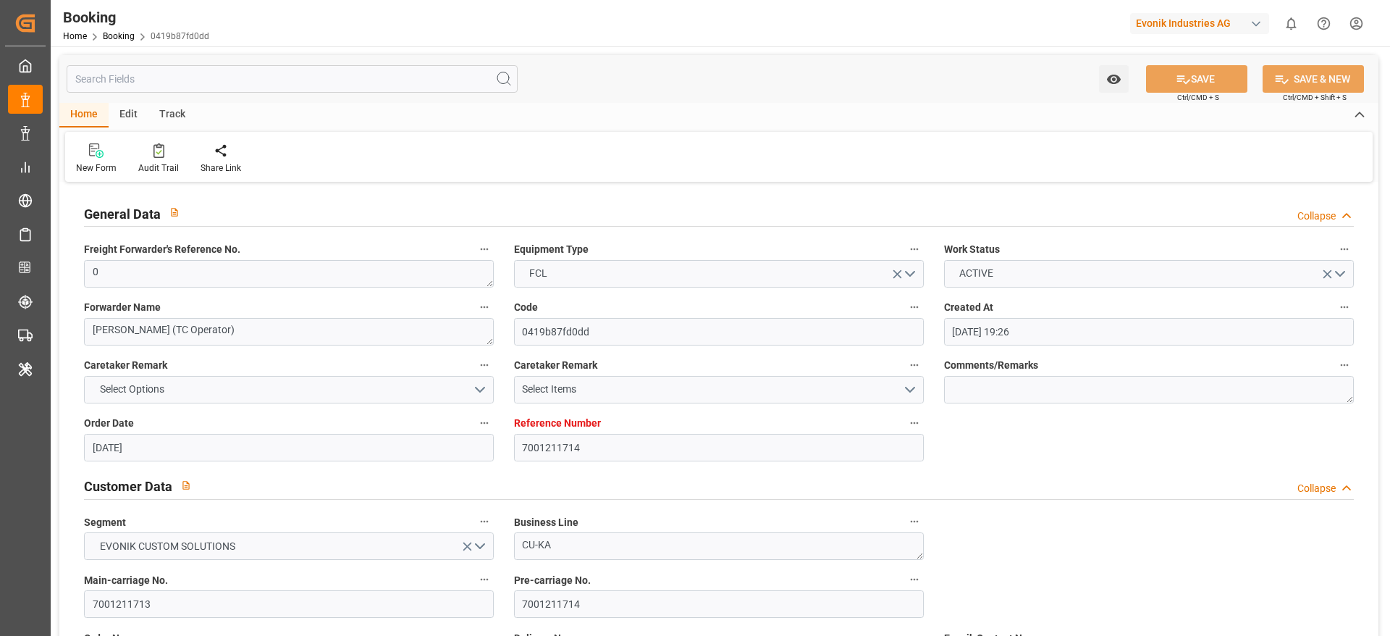
type input "[DATE] 00:00"
type input "12.09.2025 00:00"
type input "06.09.2025 00:00"
type input "15.09.2025 00:00"
type input "07.09.2025 00:00"
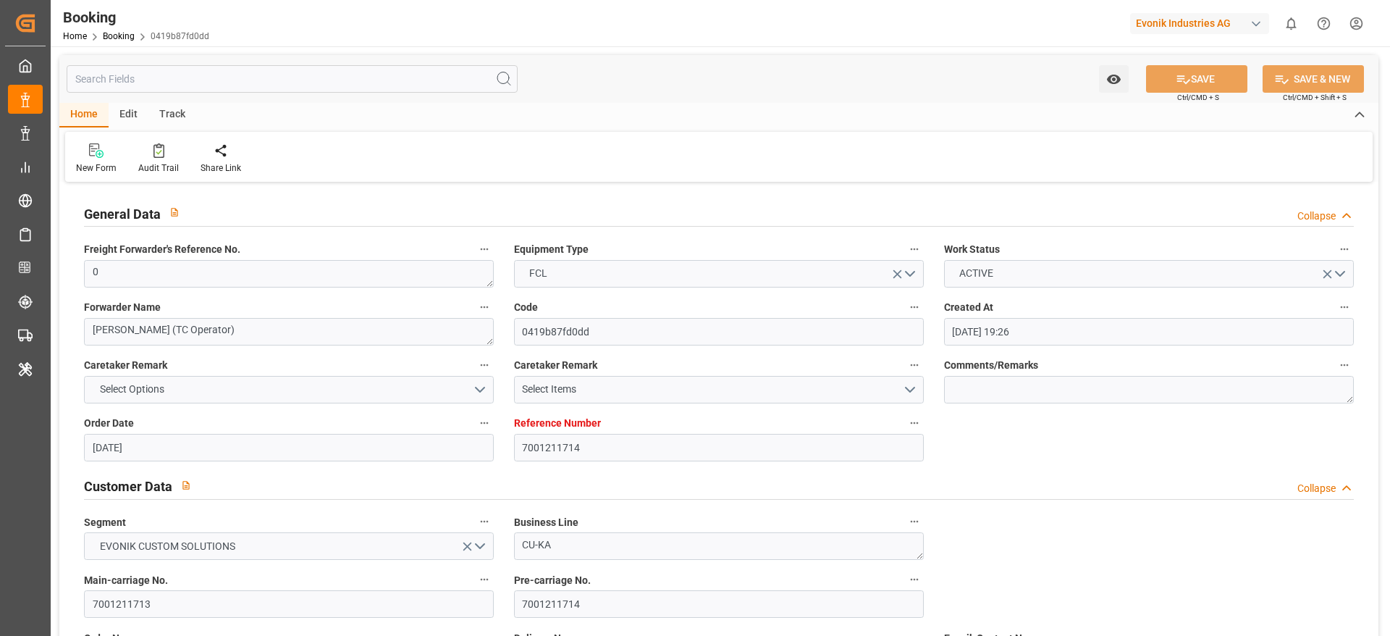
type input "19.08.2025"
type input "11.09.2025 10:37"
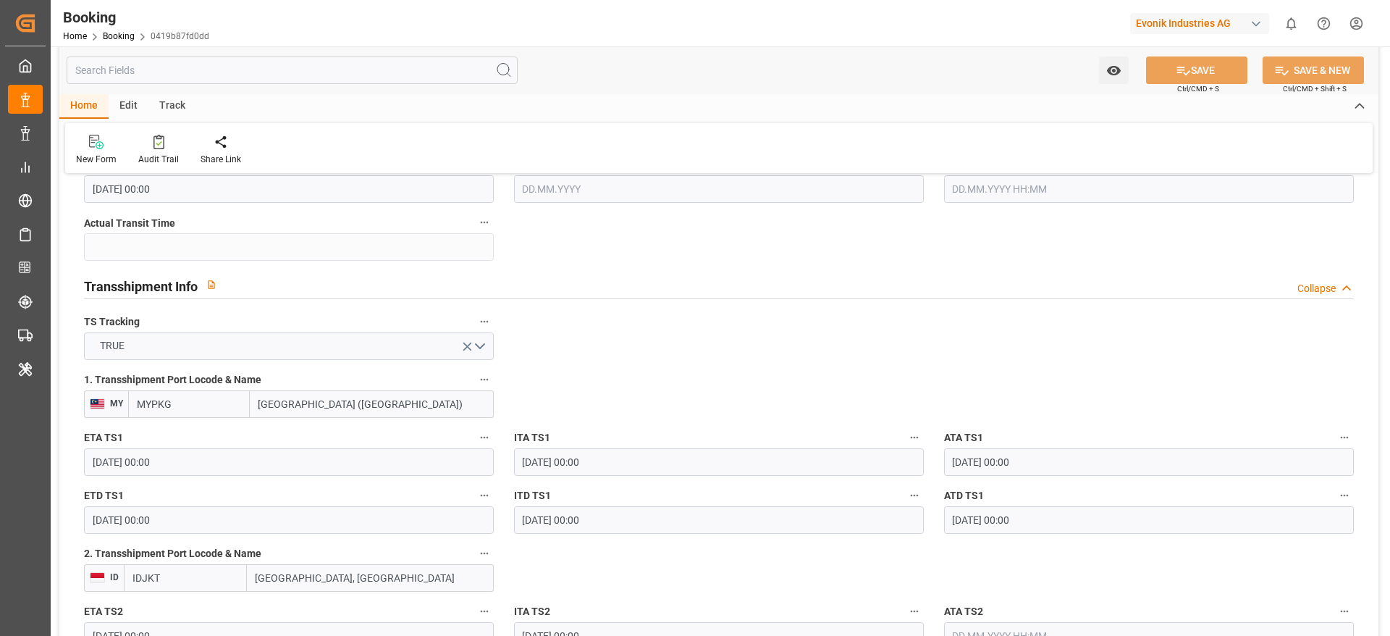
scroll to position [1629, 0]
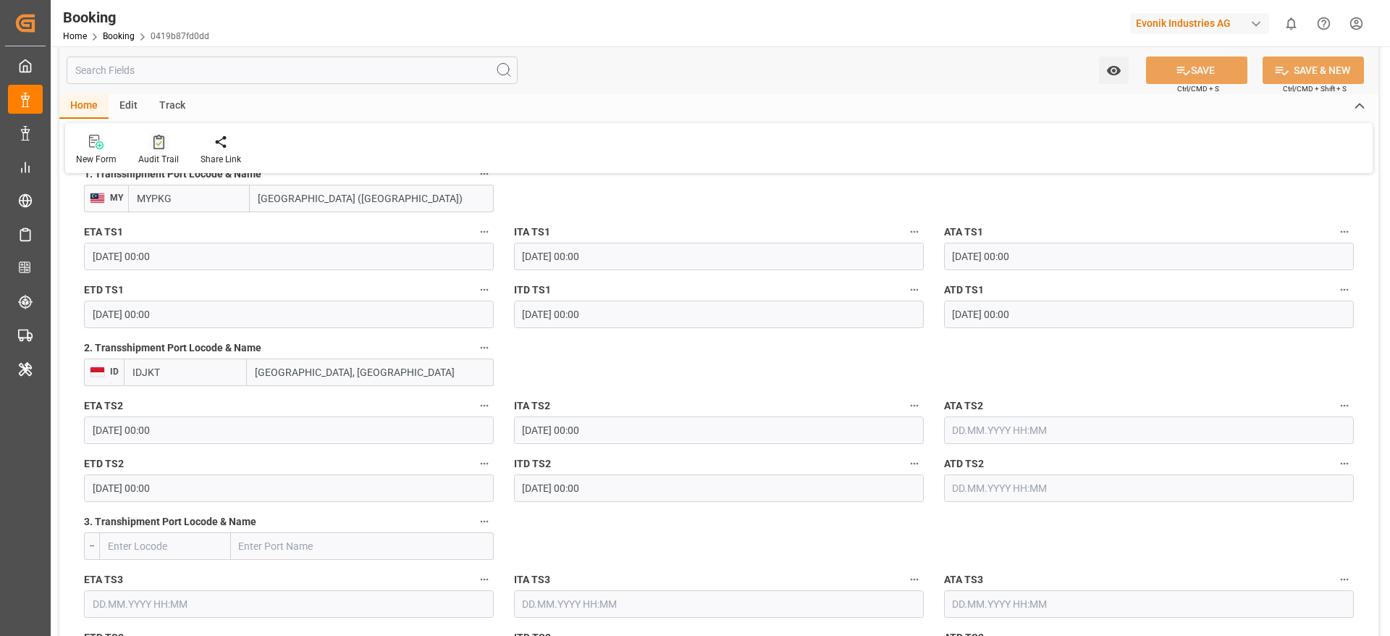
click at [168, 154] on div "Audit Trail" at bounding box center [158, 159] width 41 height 13
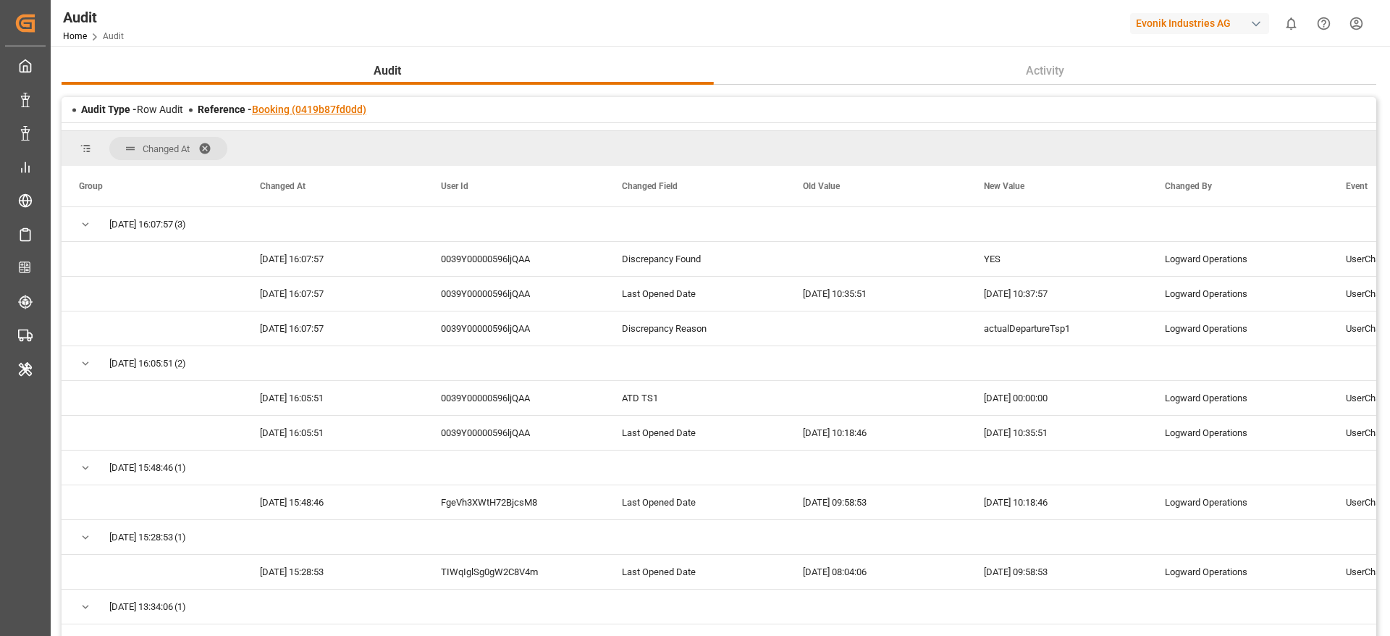
click at [355, 106] on link "Booking (0419b87fd0dd)" at bounding box center [309, 110] width 114 height 12
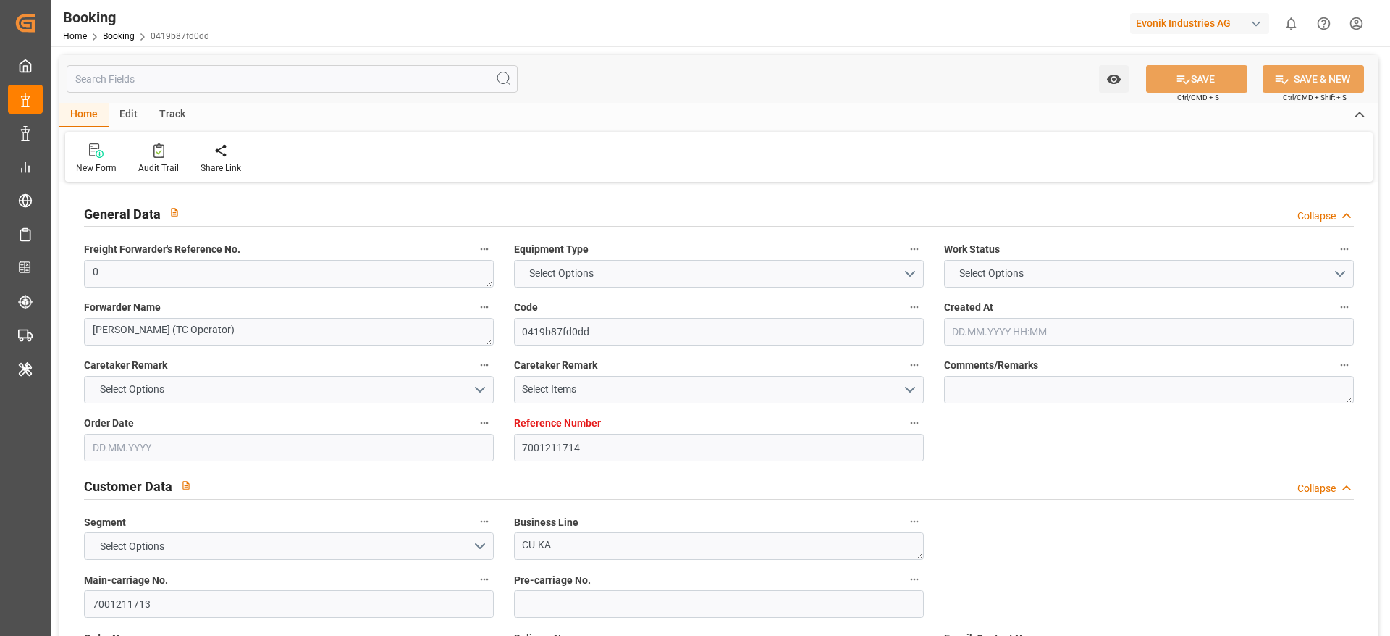
type input "7001211714"
type input "9839208"
type input "CMACGM"
type input "CMA CGM Group"
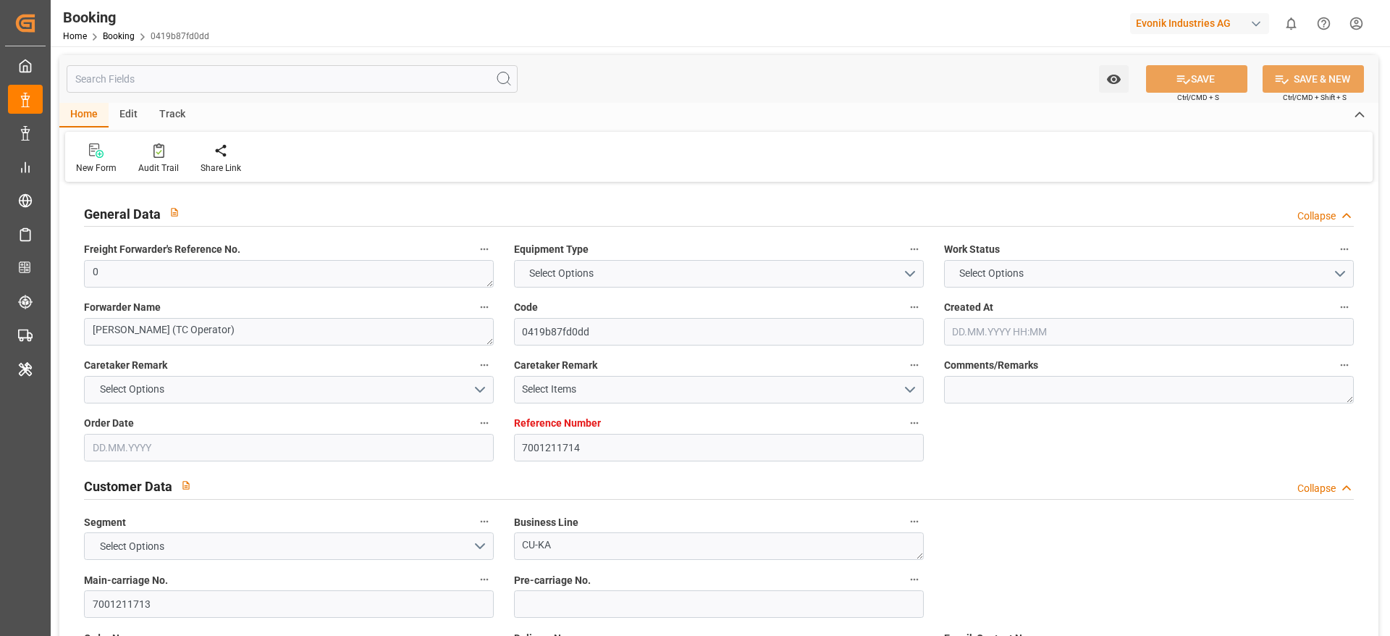
type input "NLRTM"
type input "IDBDJ"
type input "MYPKG"
type input "IDJKT"
type input "0"
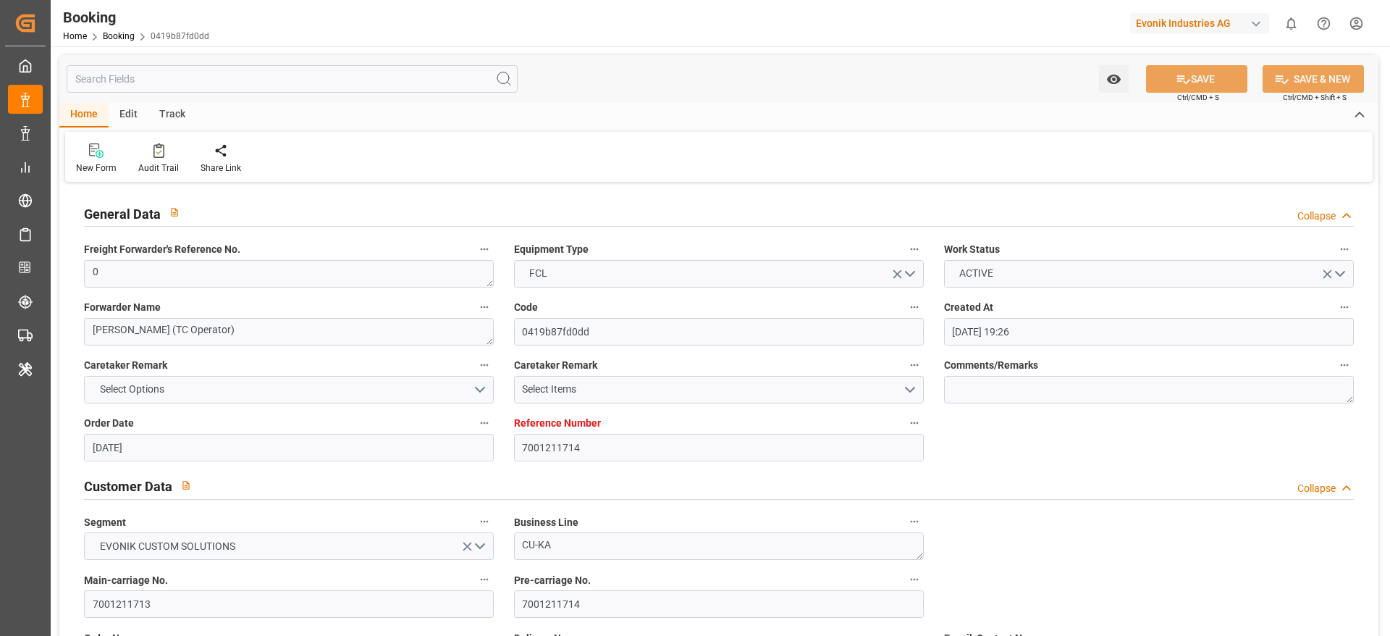
type input "02.07.2025 19:26"
type input "02.07.2025"
type input "15.09.2025"
type input "18.07.2025"
type input "26.07.2025 00:00"
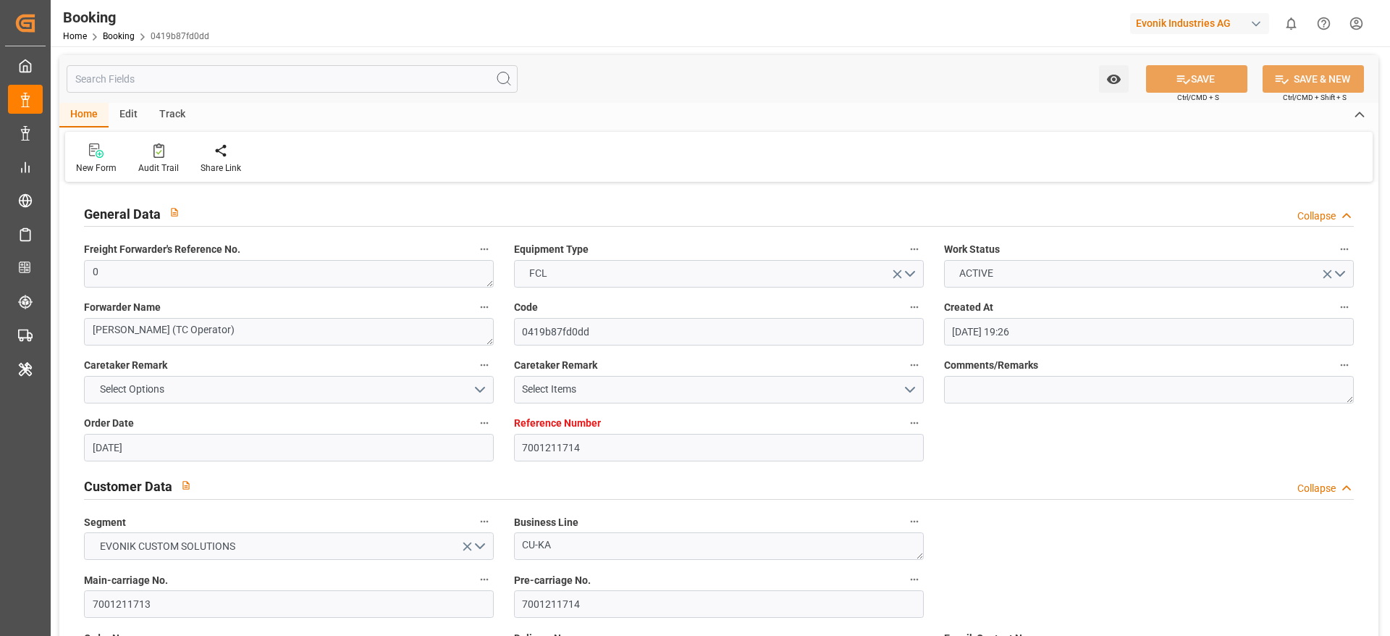
type input "26.07.2025 00:00"
type input "27.07.2025 00:00"
type input "19.07.2025 00:00"
type input "19.09.2025 00:00"
type input "13.08.2025 00:00"
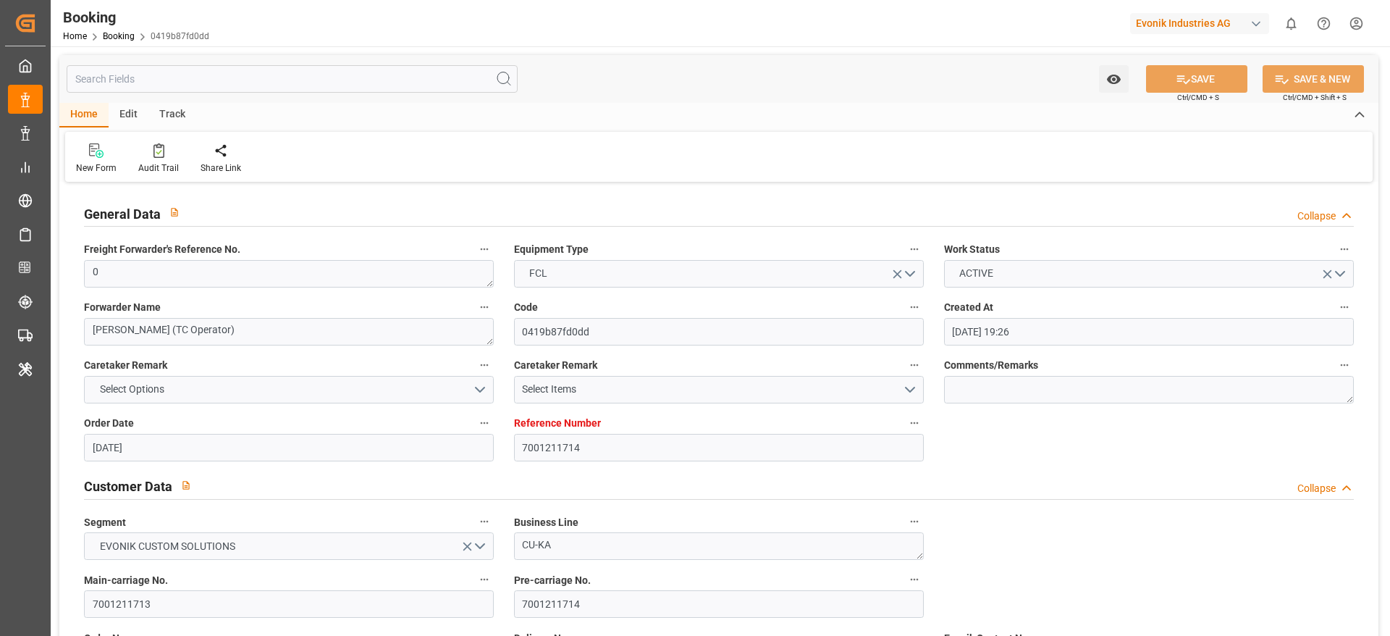
type input "05.09.2025 00:00"
type input "02.09.2025 00:00"
type input "05.09.2025 00:00"
type input "[DATE] 00:00"
type input "04.09.2025 00:00"
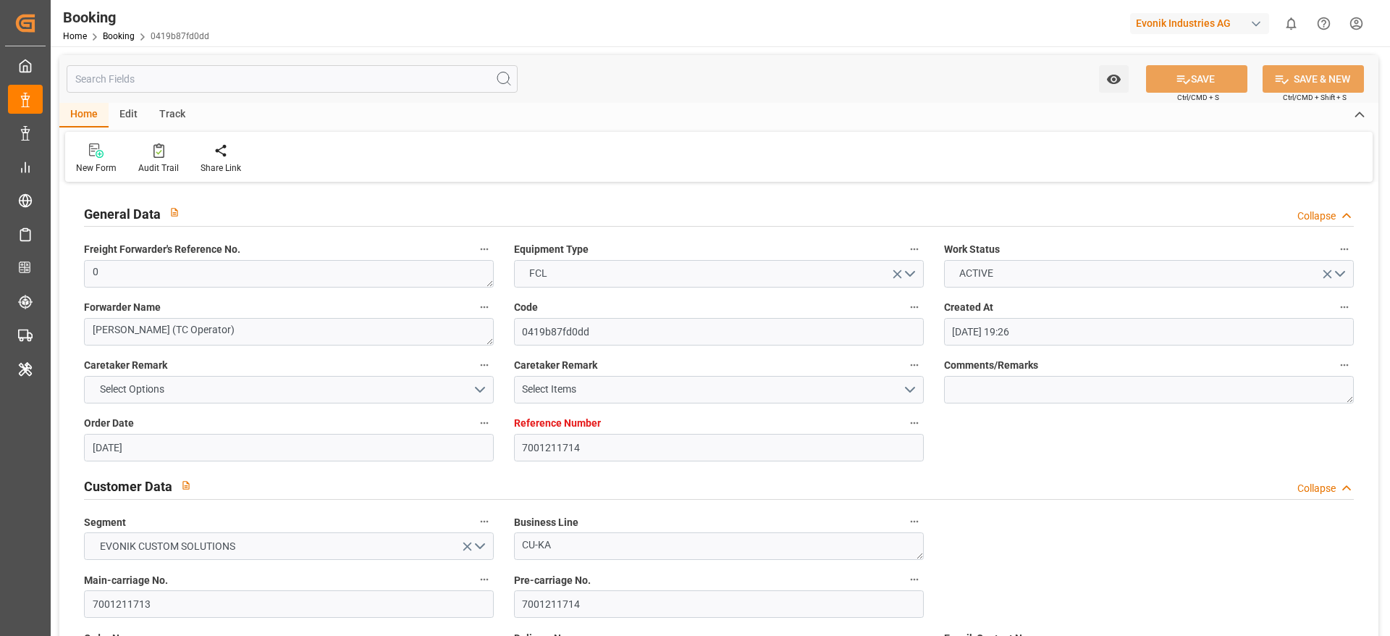
type input "[DATE] 00:00"
type input "12.09.2025 00:00"
type input "06.09.2025 00:00"
type input "15.09.2025 00:00"
type input "07.09.2025 00:00"
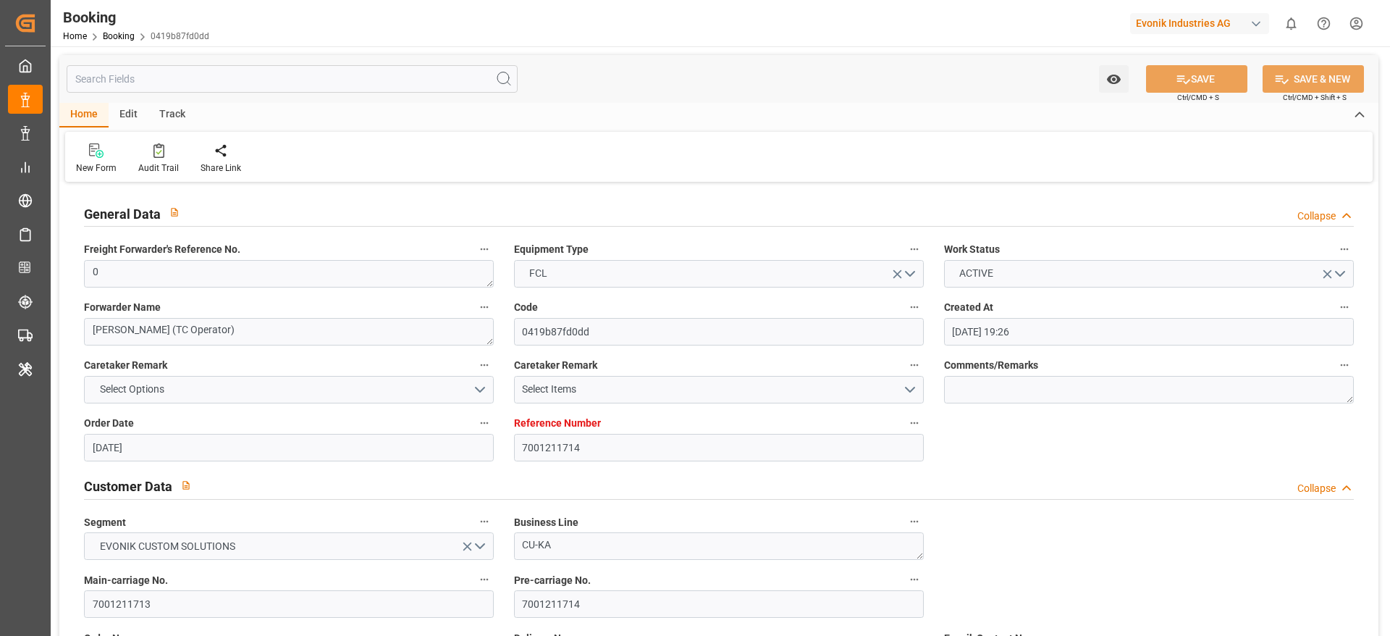
type input "19.08.2025"
type input "11.09.2025 10:37"
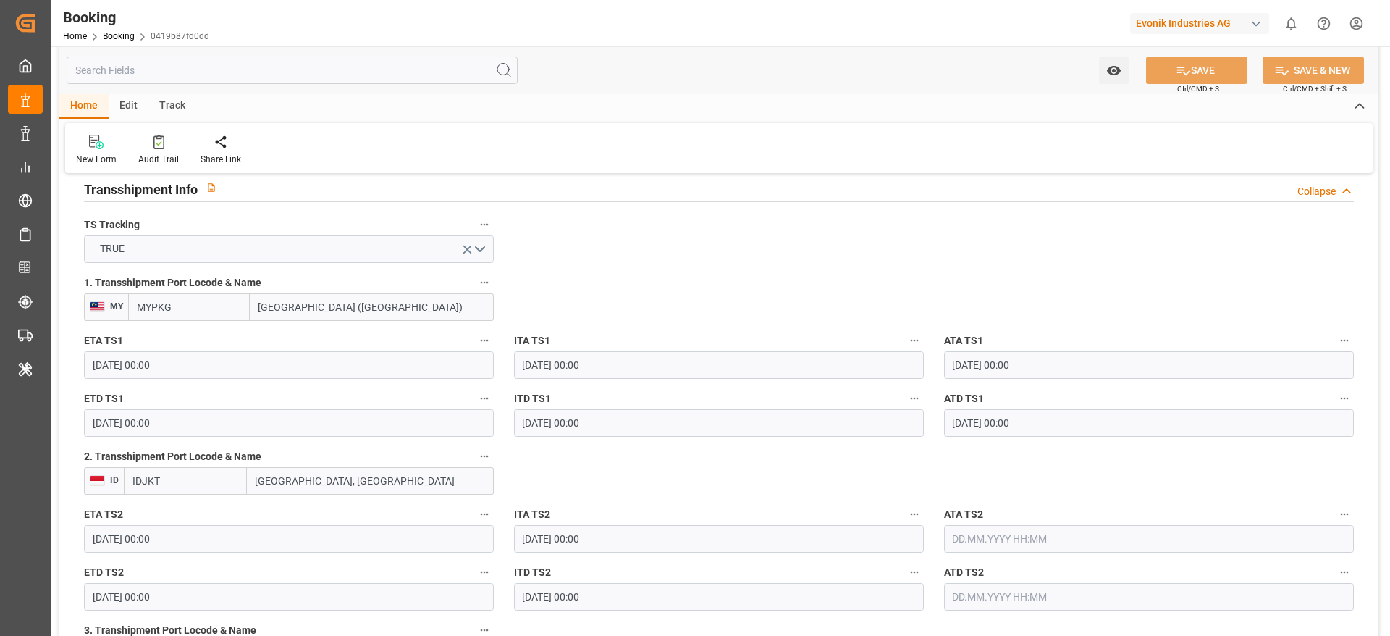
scroll to position [1629, 0]
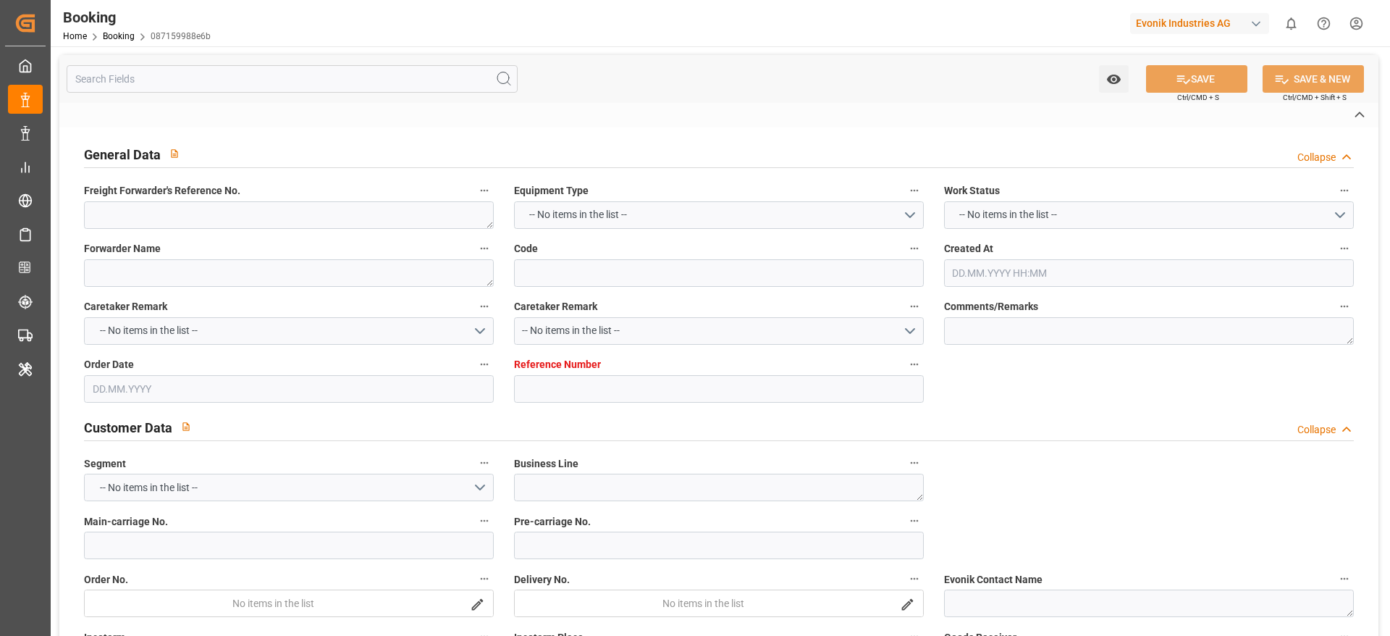
type textarea "0"
type textarea "Newport (TC Operator)"
type input "087159988e6b"
type input "7001227397"
type textarea "CU-KA"
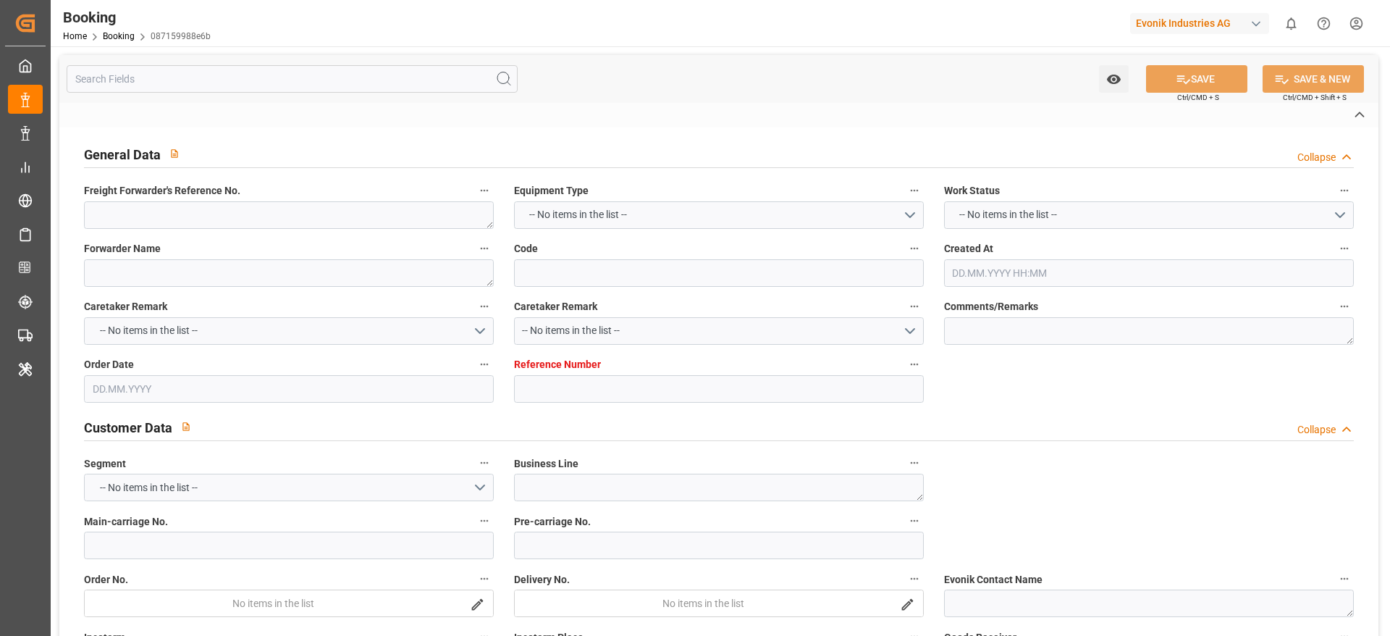
type input "7001227390"
type textarea "[EMAIL_ADDRESS][DOMAIN_NAME]"
type textarea "CIF"
type textarea "PASIR GUDANG"
type textarea "3"
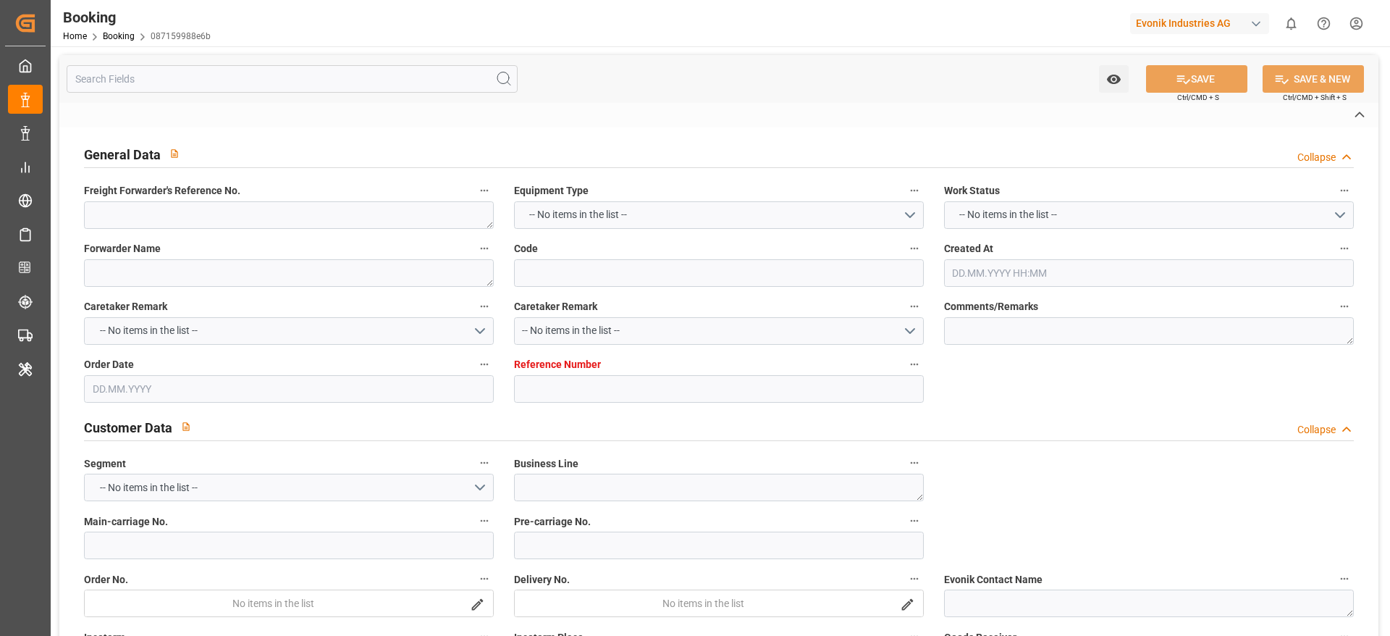
type textarea "Niederkassel"
type textarea "CRXU8667889"
type input "CMACGM SAINT GERMAIN"
type input "CMDU"
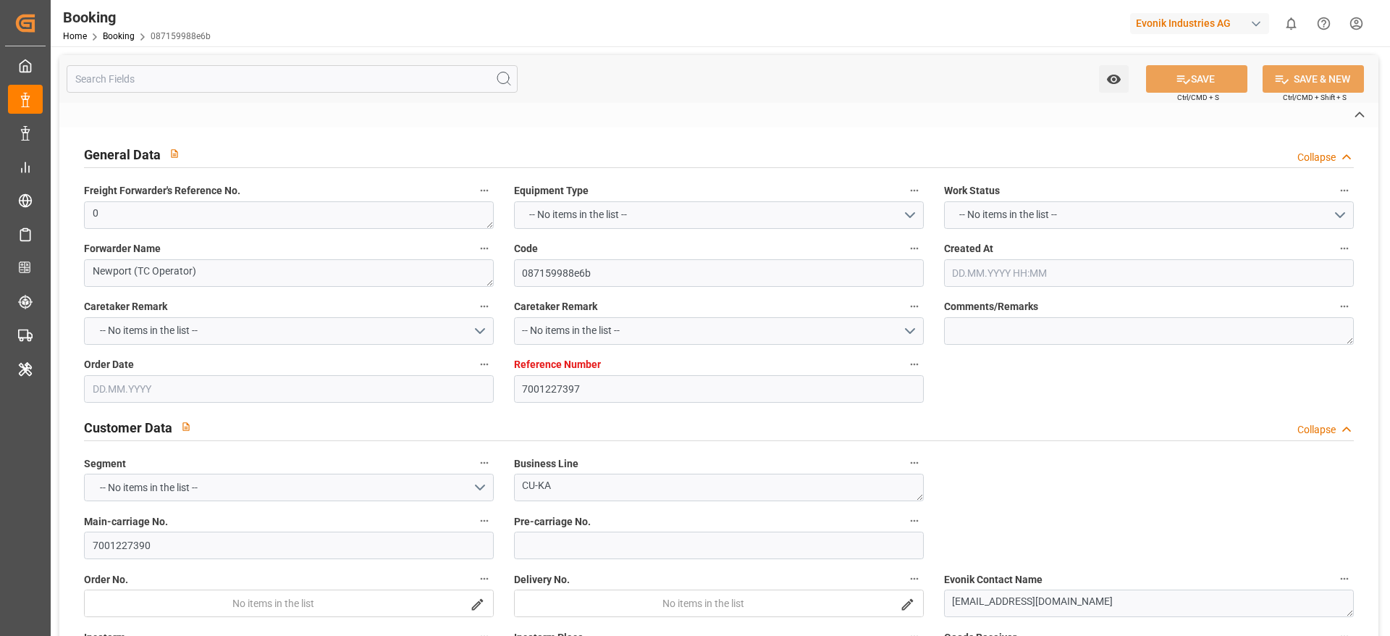
type input "[GEOGRAPHIC_DATA]"
type input "[GEOGRAPHIC_DATA], [GEOGRAPHIC_DATA]"
type input "[GEOGRAPHIC_DATA] ([GEOGRAPHIC_DATA])"
type textarea "eta"
type textarea "INPUT_Evonik_Seeburger_IFTMIN_1002991231_20250725123656166.edi"
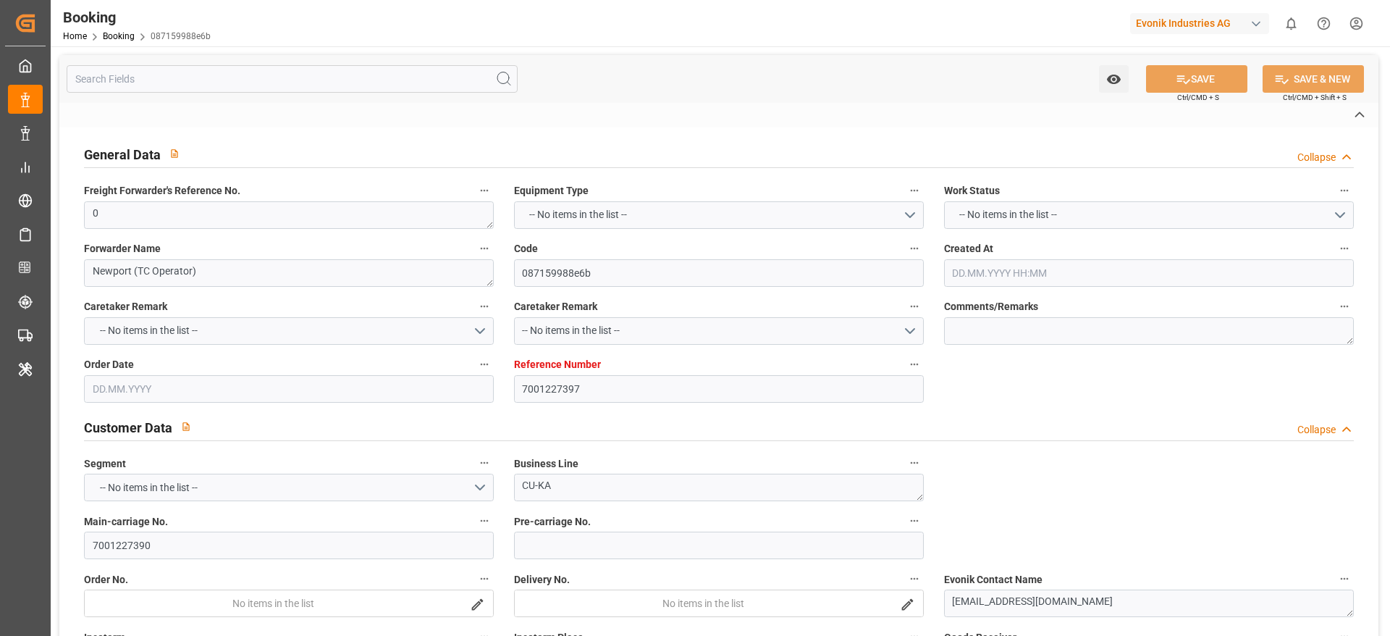
type textarea "NWC/[GEOGRAPHIC_DATA] [GEOGRAPHIC_DATA] Continent / [GEOGRAPHIC_DATA]-KA"
type textarea "INPUT_Evonik_Seeburger_IFTMIN_1002974972_20250721094421706.edi,INPUT_Evonik_See…"
type textarea "1002991231"
type textarea "[PERSON_NAME]"
type textarea "businessDivision-businessLine-"
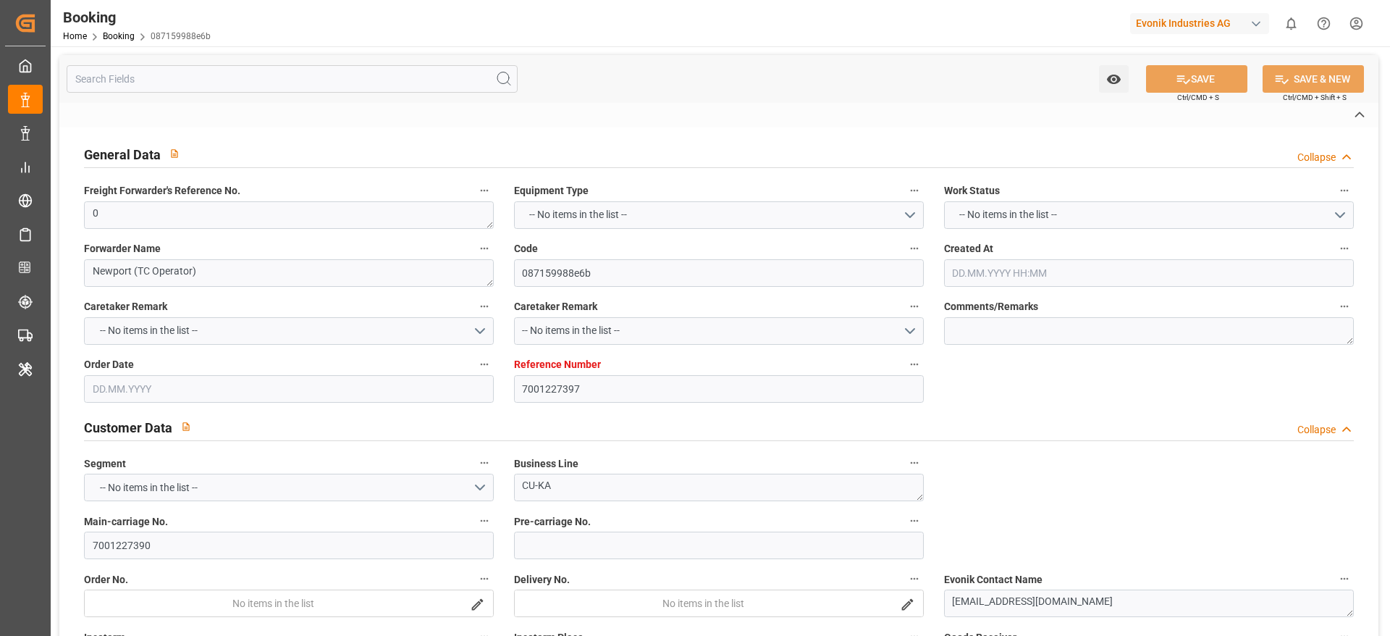
type textarea "IFTMIN"
type textarea "a011t00000LcJC5AAN"
type textarea "Yes"
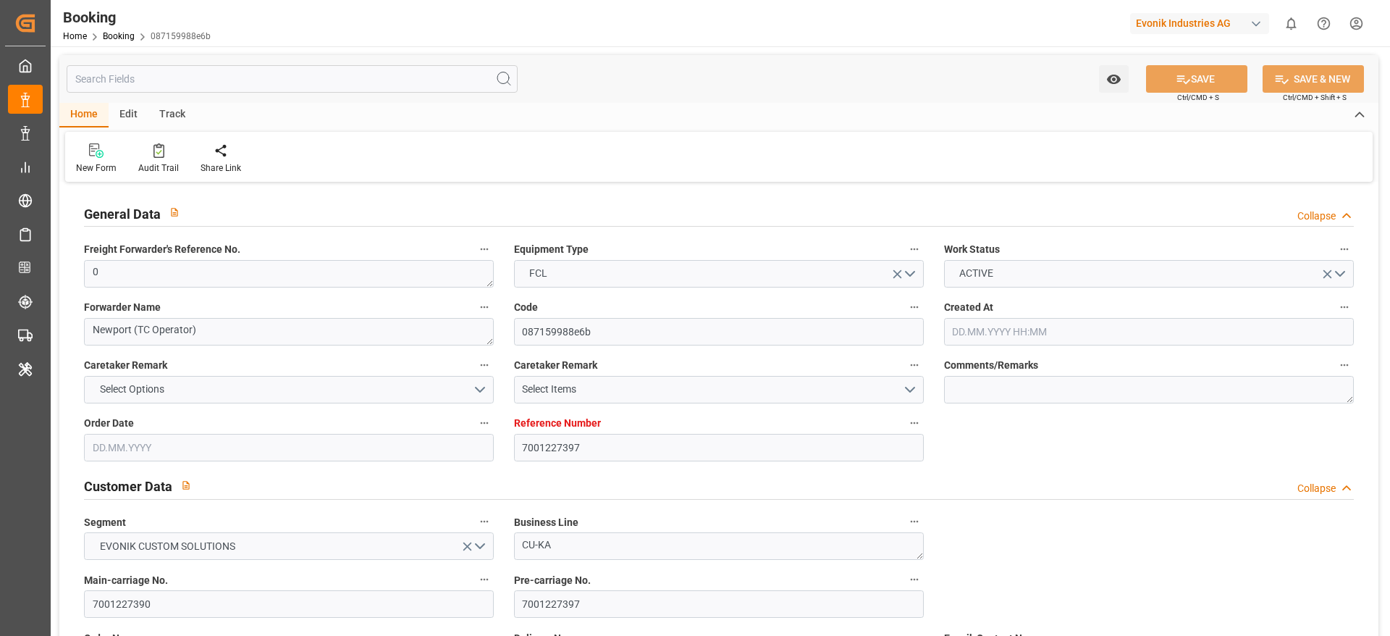
type input "7001227397"
type input "9987201"
type input "CMACGM"
type input "CMA CGM Group"
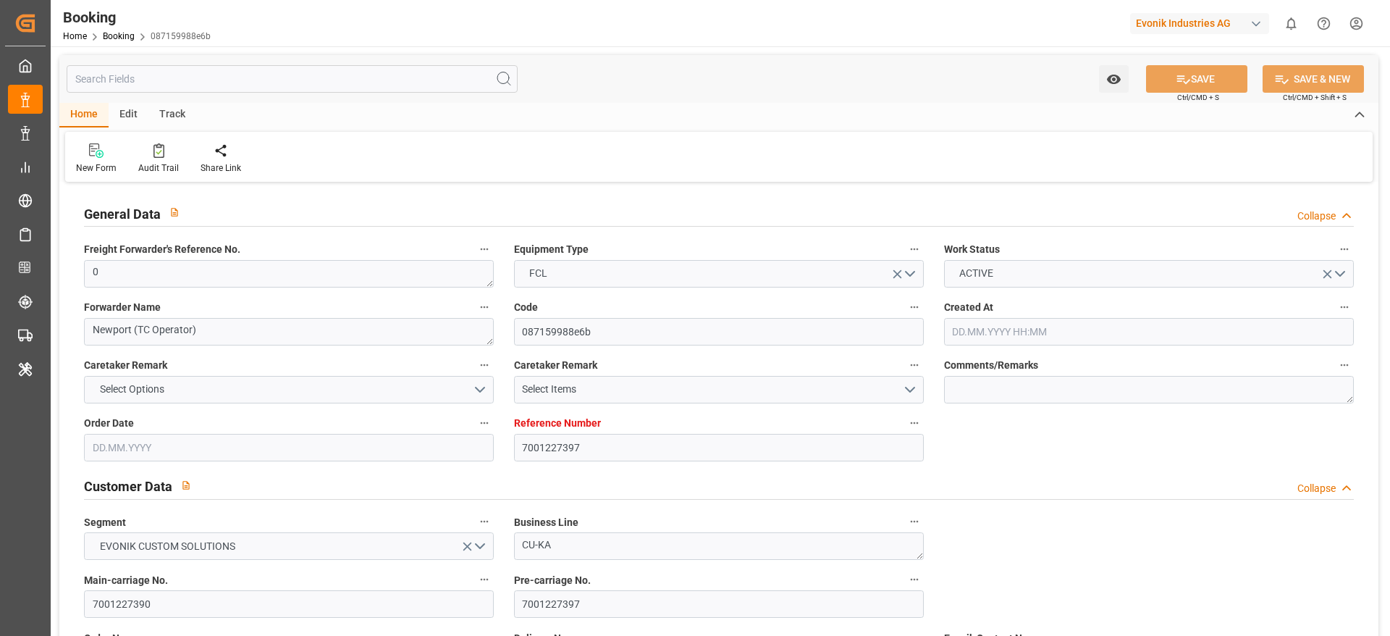
type input "NLRTM"
type input "MYPGU"
type input "MYPKG"
type input "0"
type input "[DATE] 07:45"
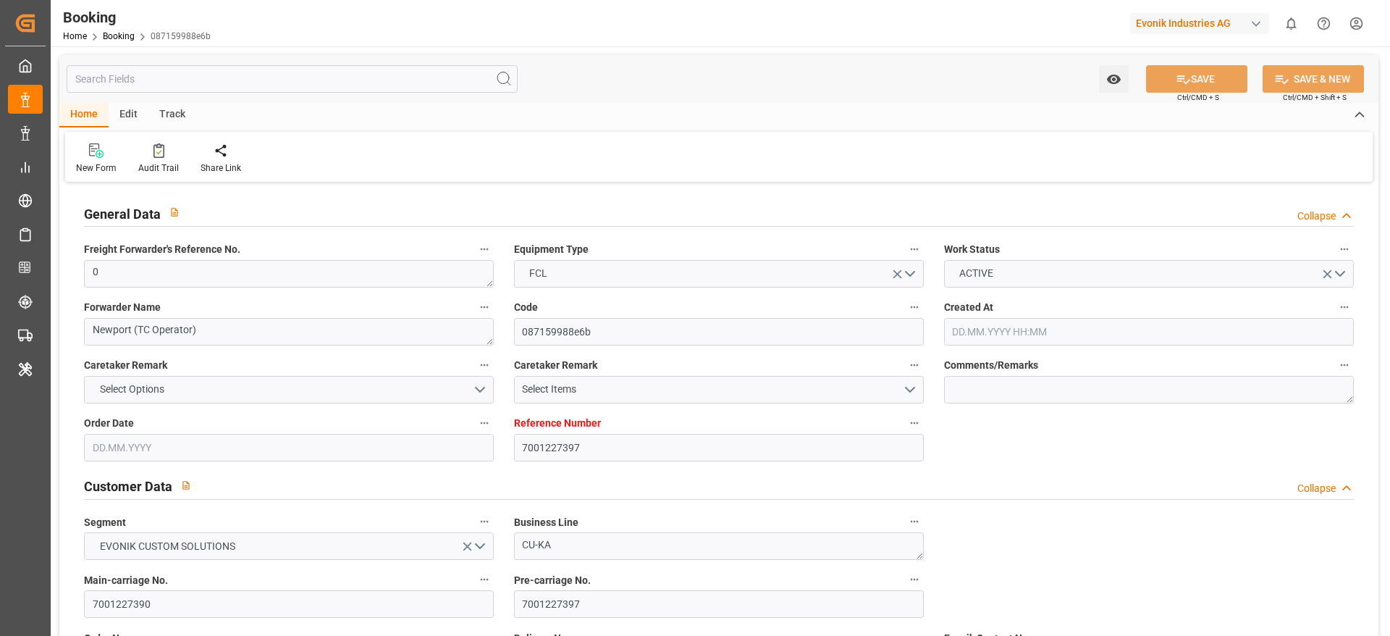
type input "[DATE]"
type input "[DATE] 00:00"
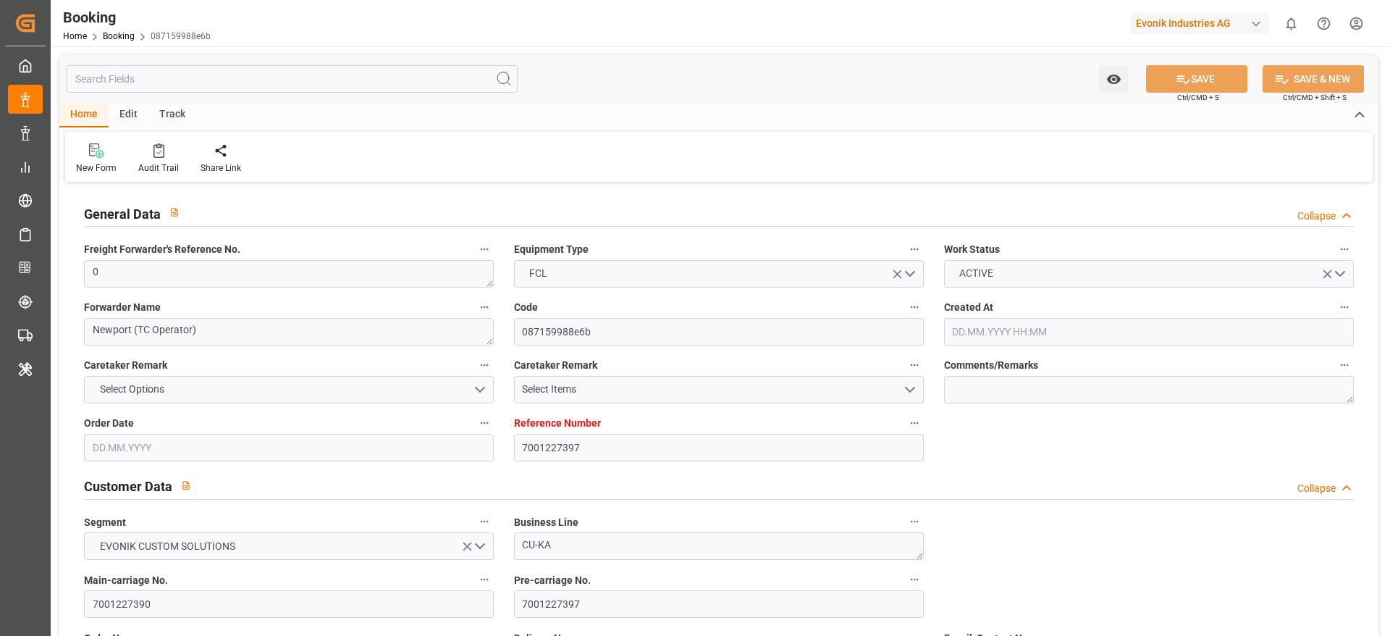
type input "[DATE] 00:00"
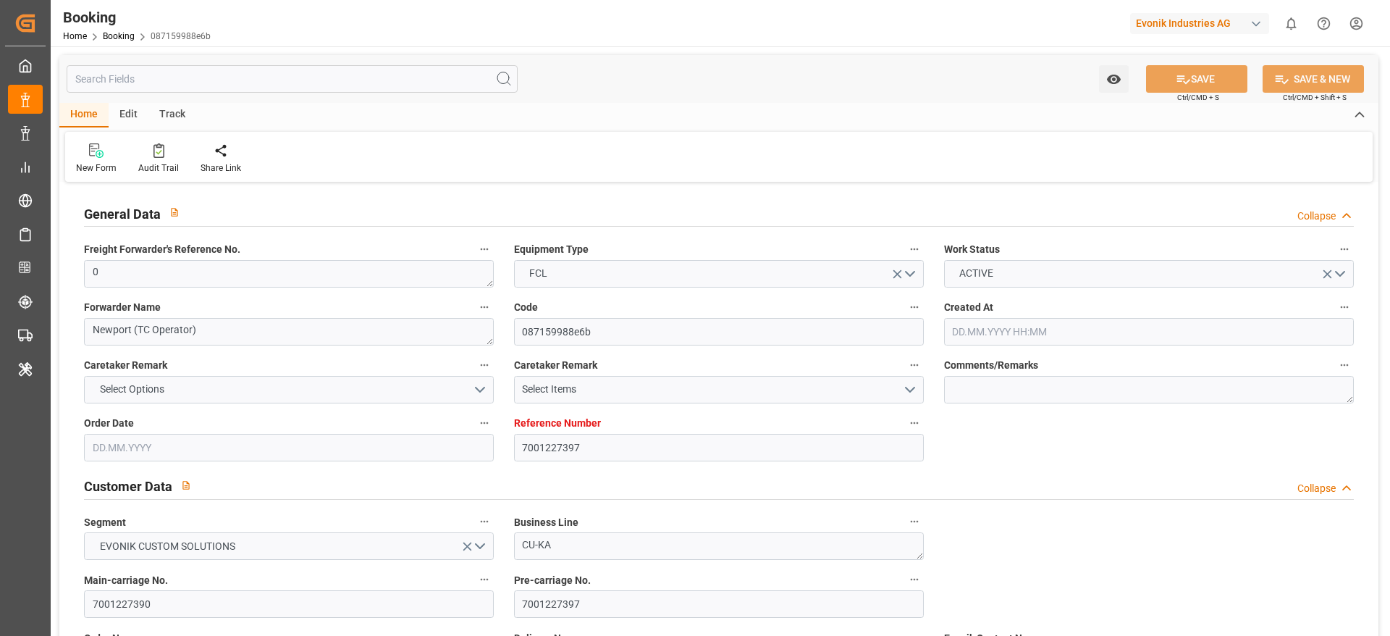
type input "[DATE] 00:00"
type input "[DATE]"
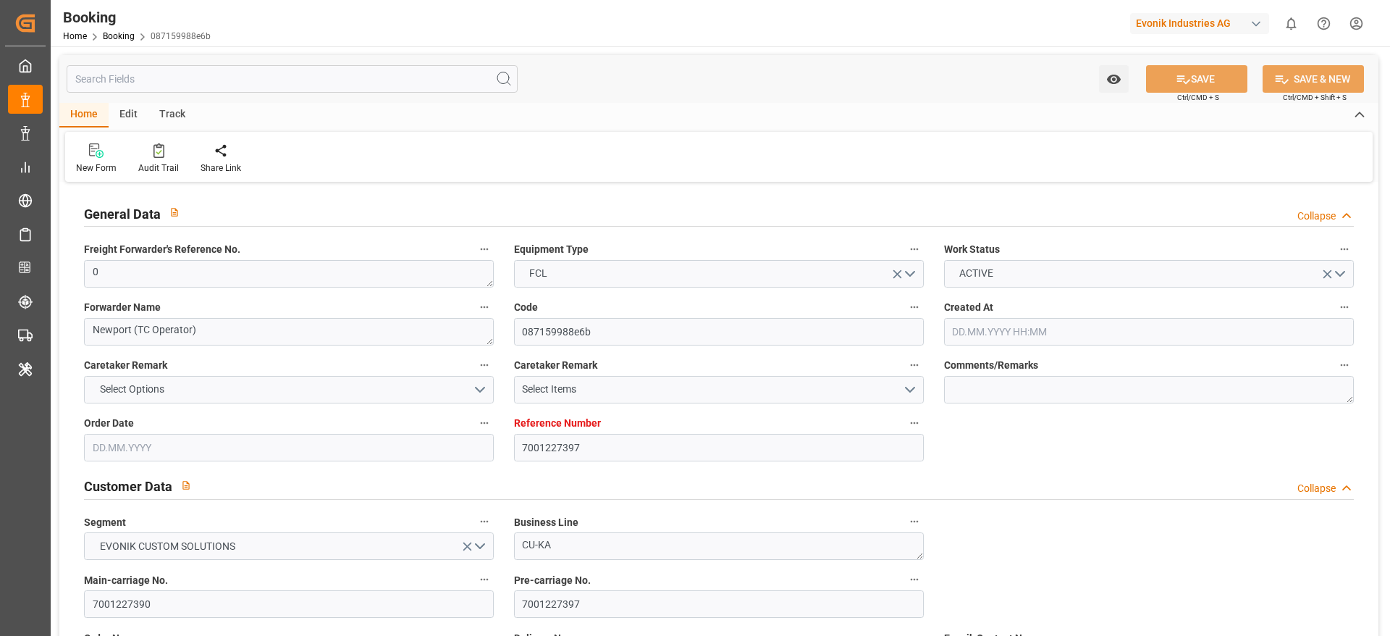
type input "[DATE] 11:20"
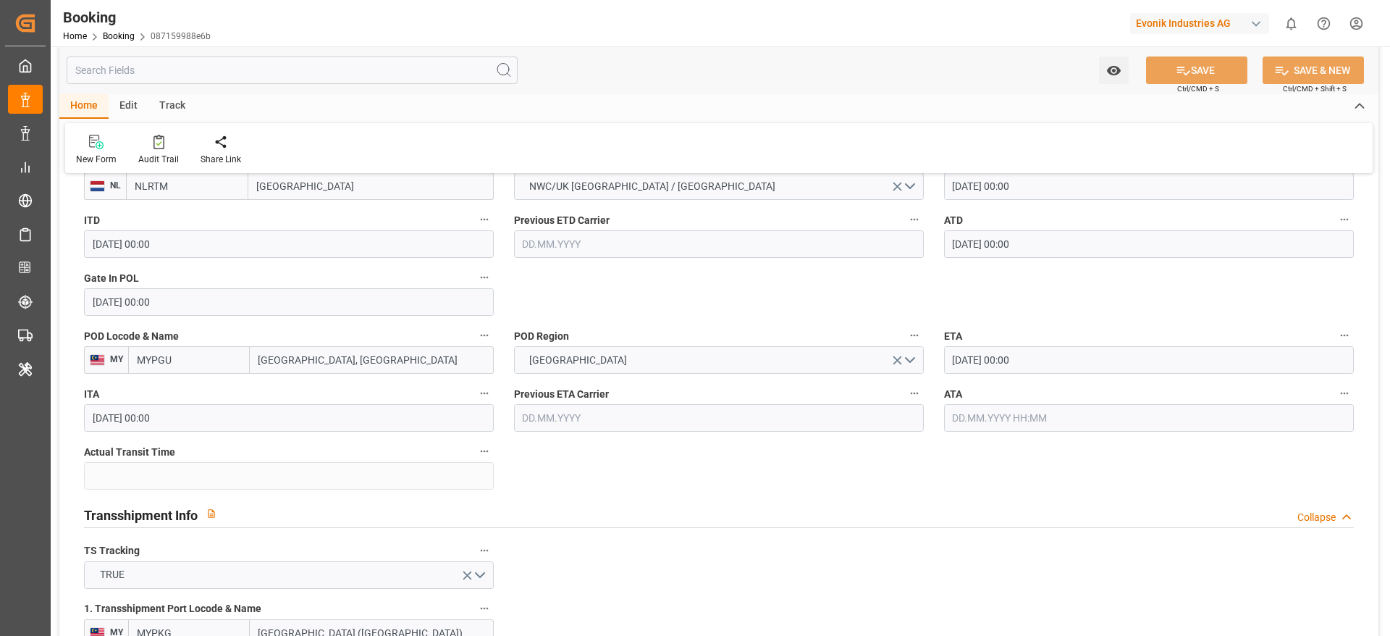
scroll to position [1520, 0]
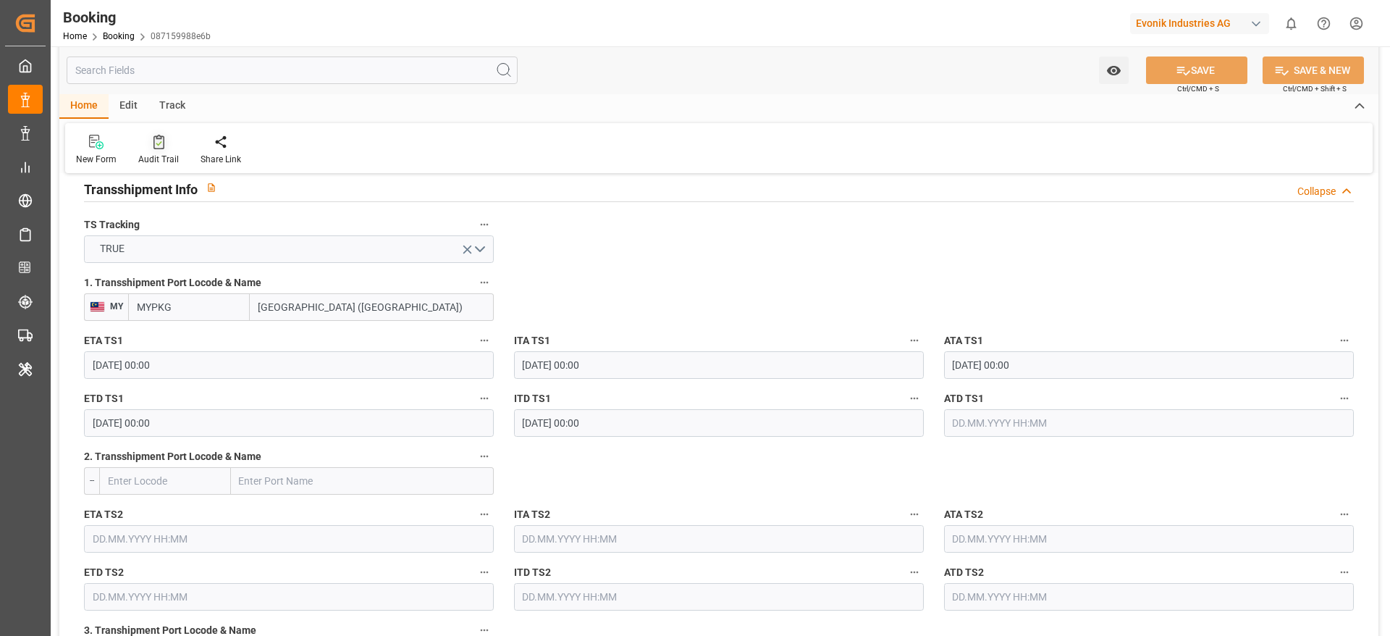
click at [160, 151] on div "Audit Trail" at bounding box center [158, 150] width 62 height 32
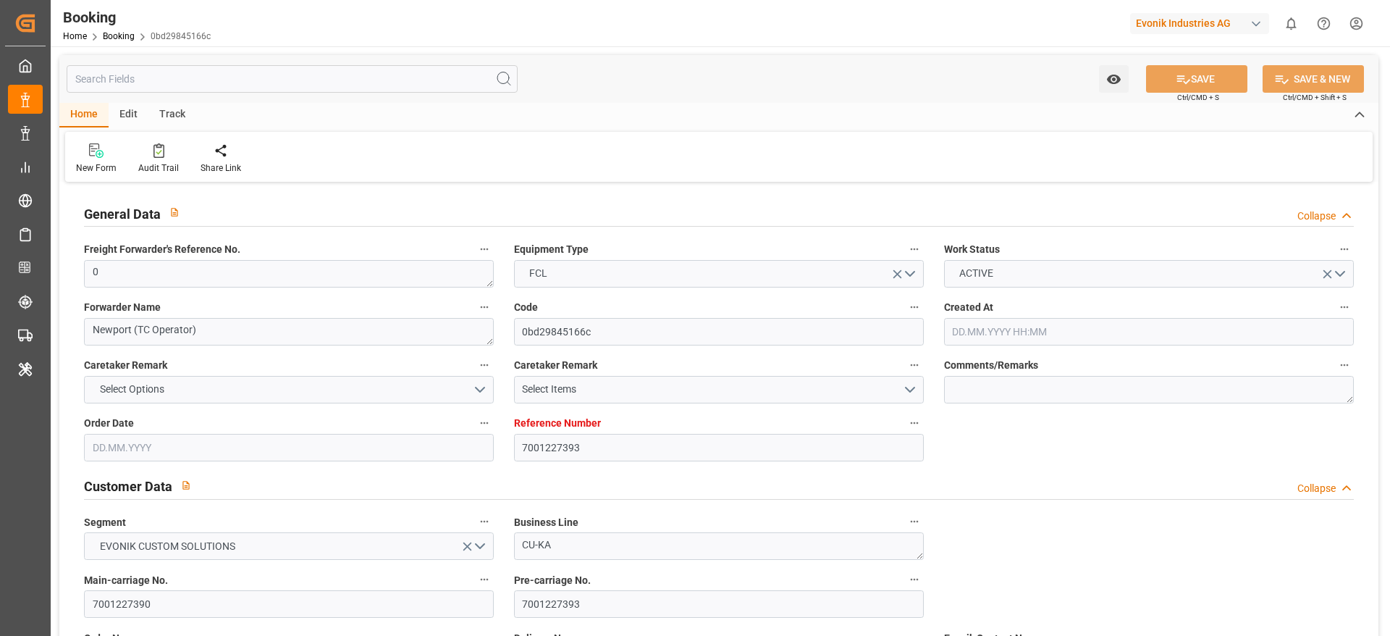
type input "7001227393"
type input "9987201"
type input "CMACGM"
type input "CMA CGM Group"
type input "NLRTM"
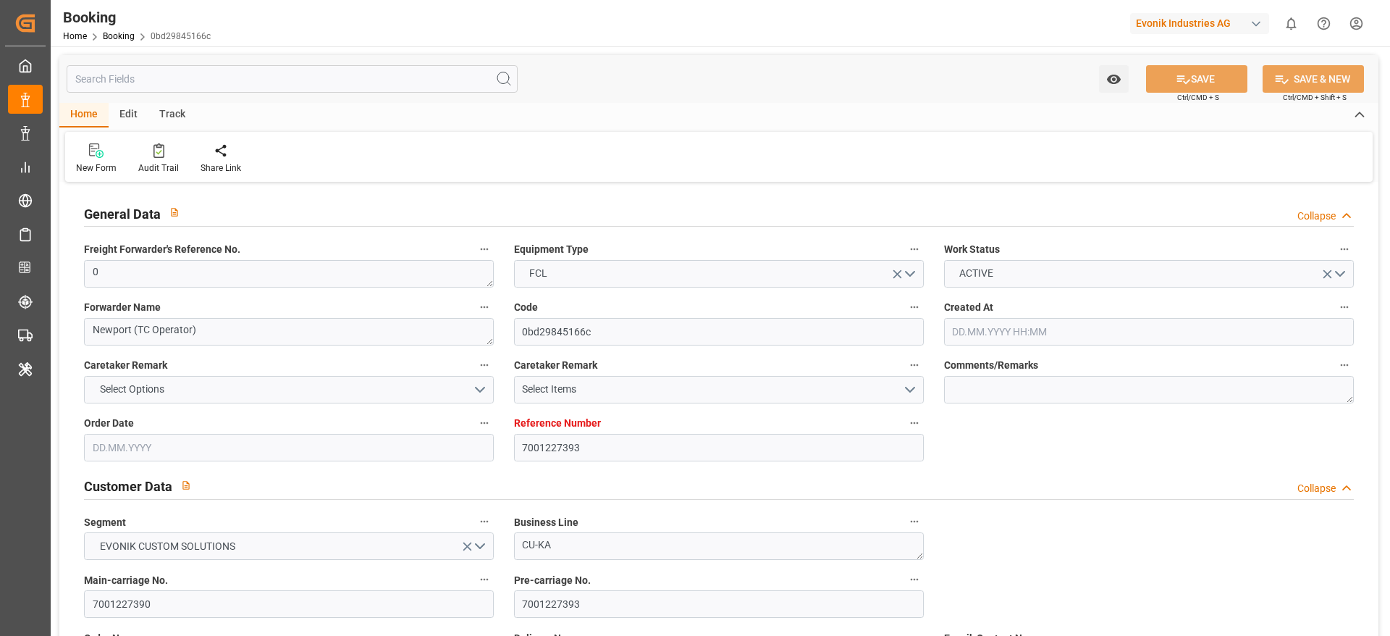
type input "MYPGU"
type input "MYPKG"
type input "0"
type input "[DATE] 07:45"
type input "[DATE]"
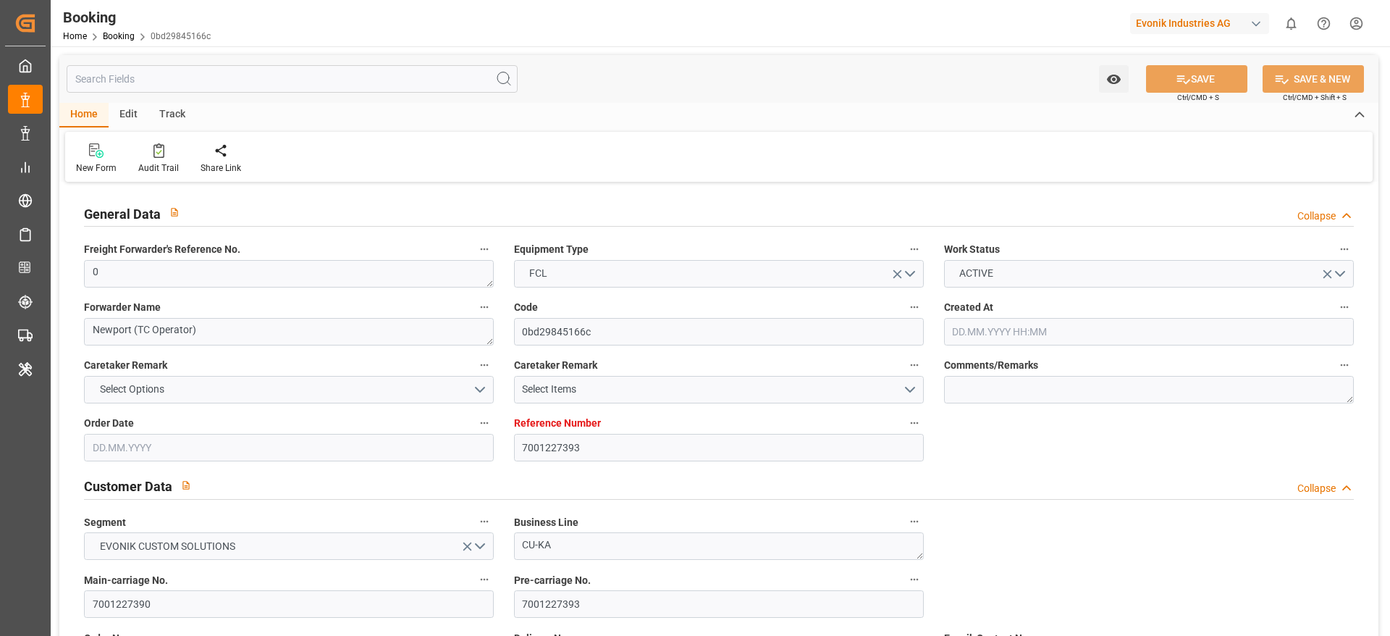
type input "[DATE]"
type input "[DATE] 00:00"
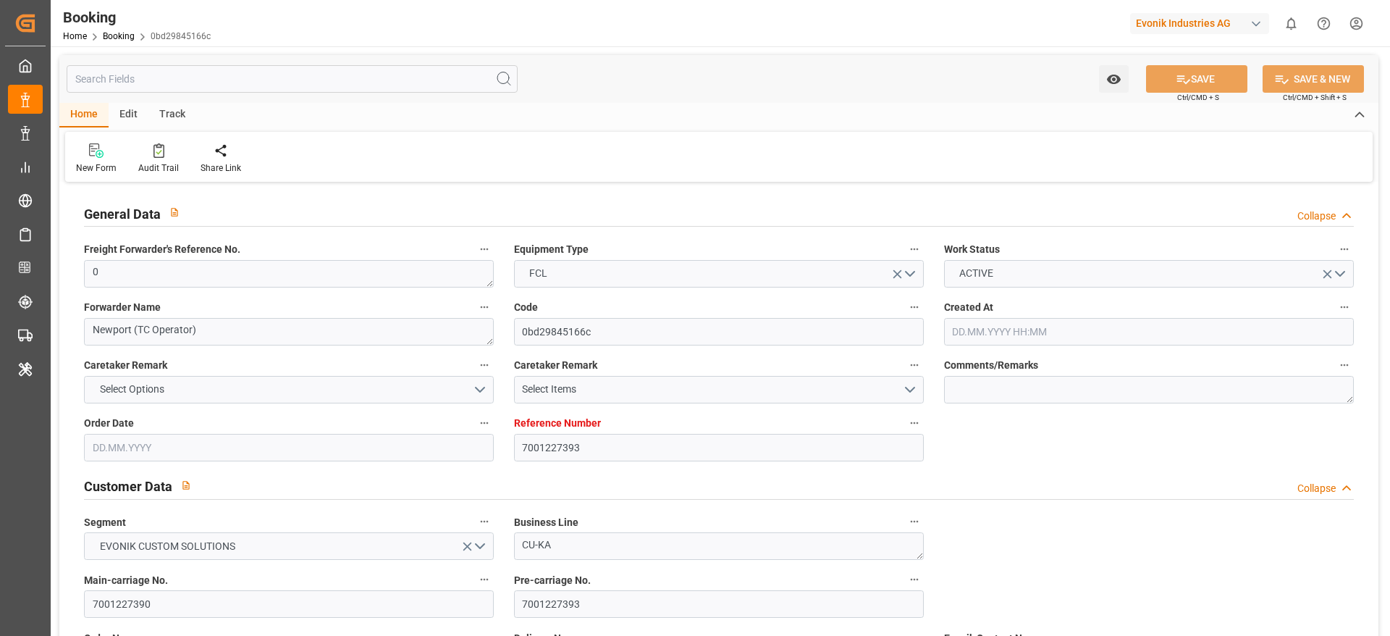
type input "[DATE] 00:00"
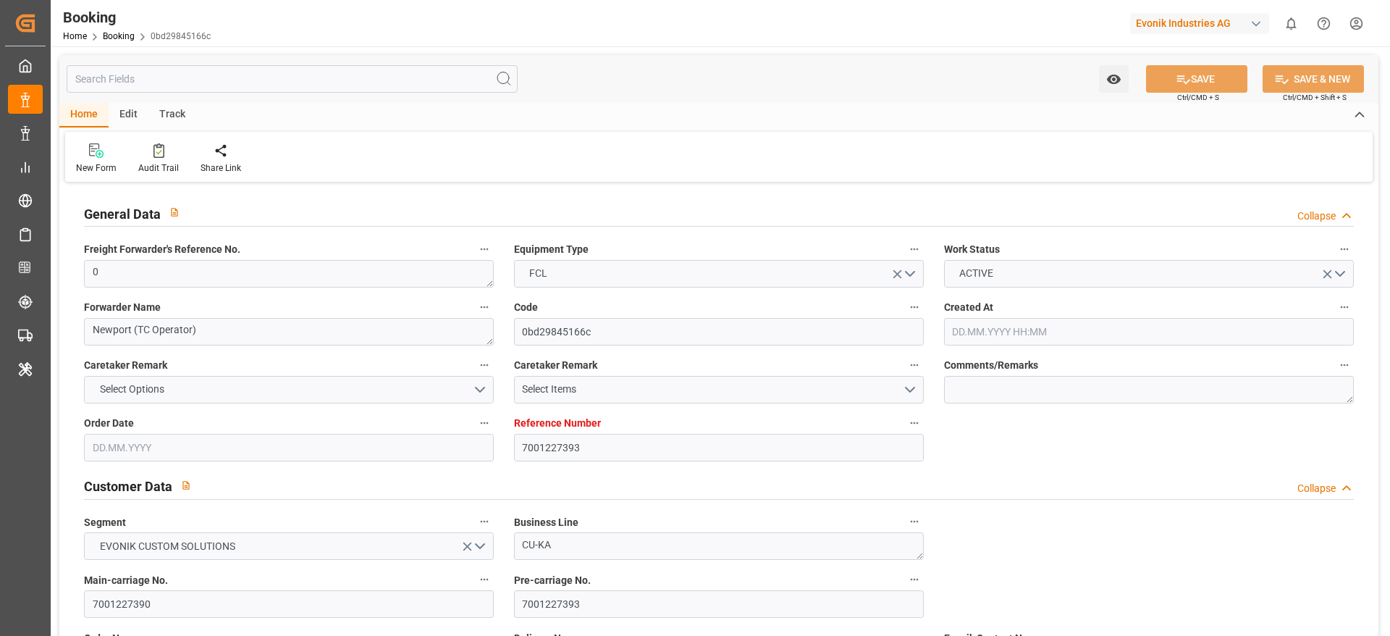
type input "[DATE] 00:00"
type input "[DATE]"
type input "[DATE] 11:12"
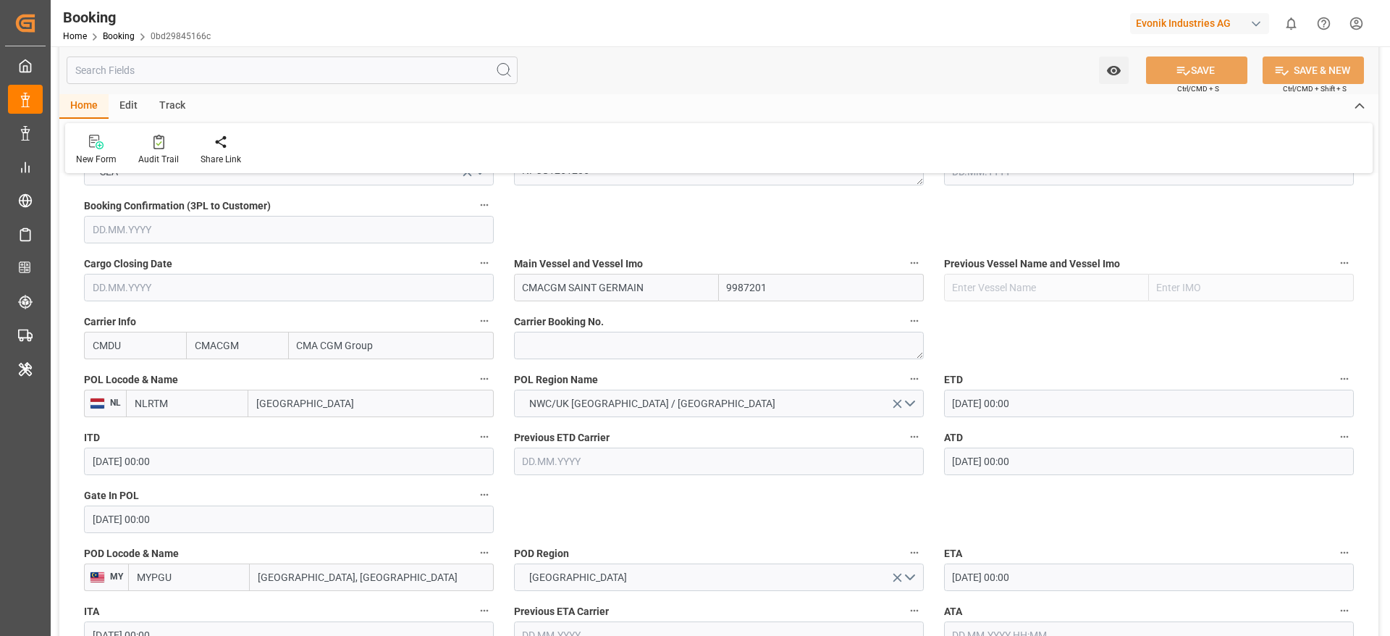
scroll to position [869, 0]
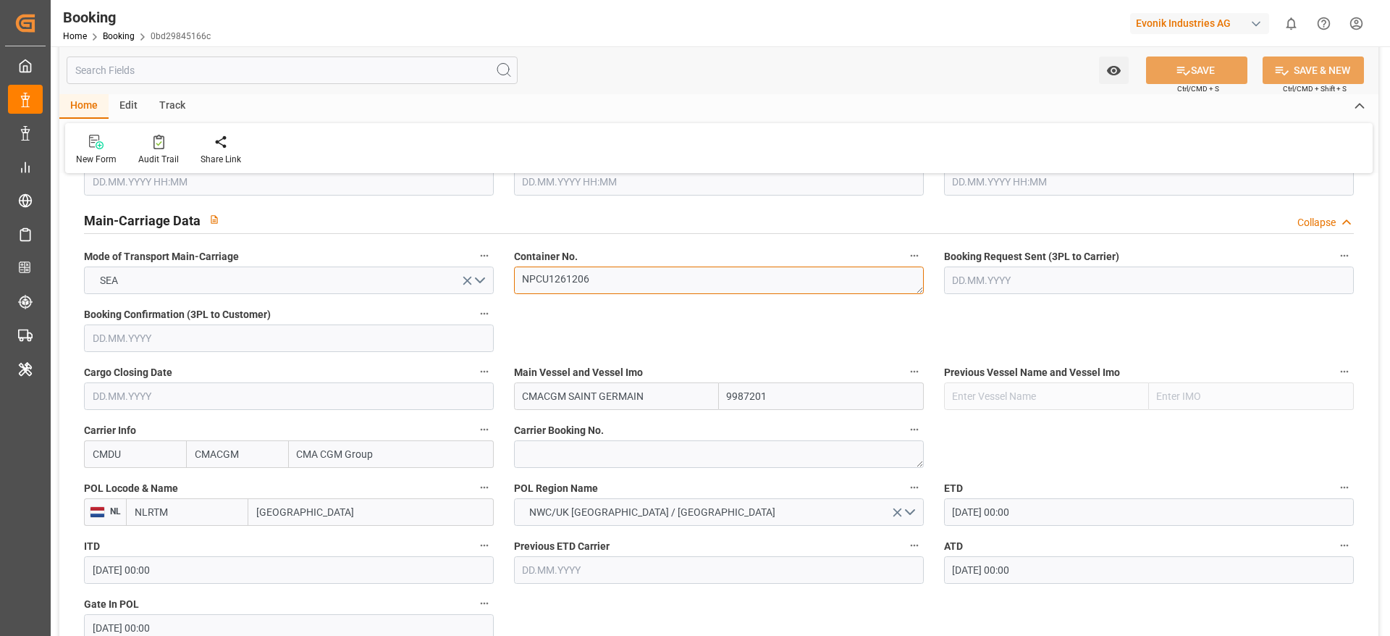
click at [636, 282] on textarea "NPCU1261206" at bounding box center [719, 280] width 410 height 28
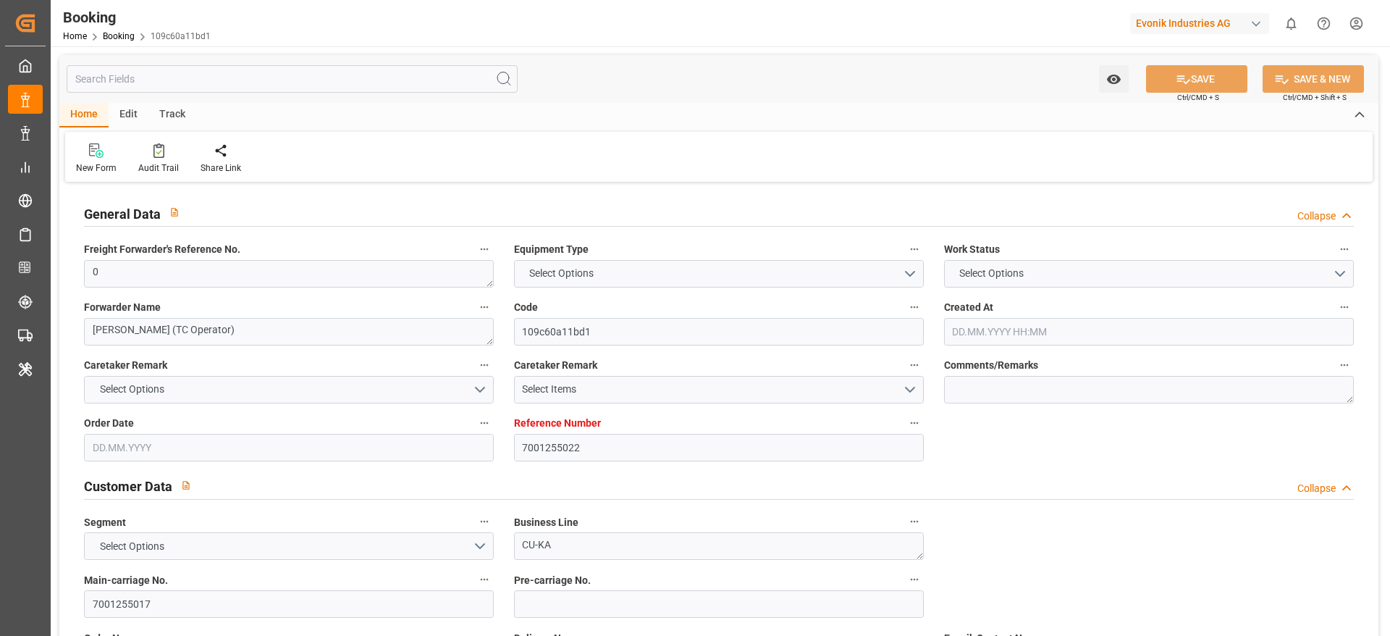
type input "7001255022"
type input "9709219"
type input "CMACGM"
type input "CMA CGM Group"
type input "NLRTM"
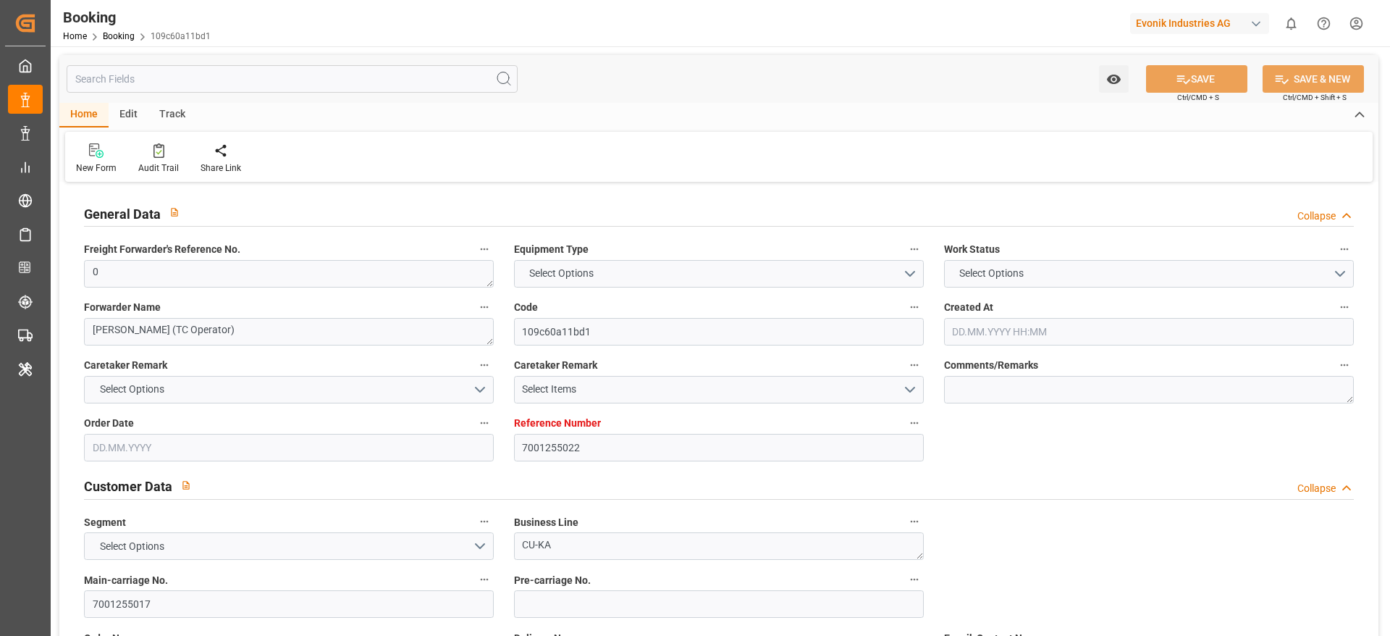
type input "COSMR"
type input "FRLEH"
type input "0"
type input "[DATE] 12:55"
type input "[DATE]"
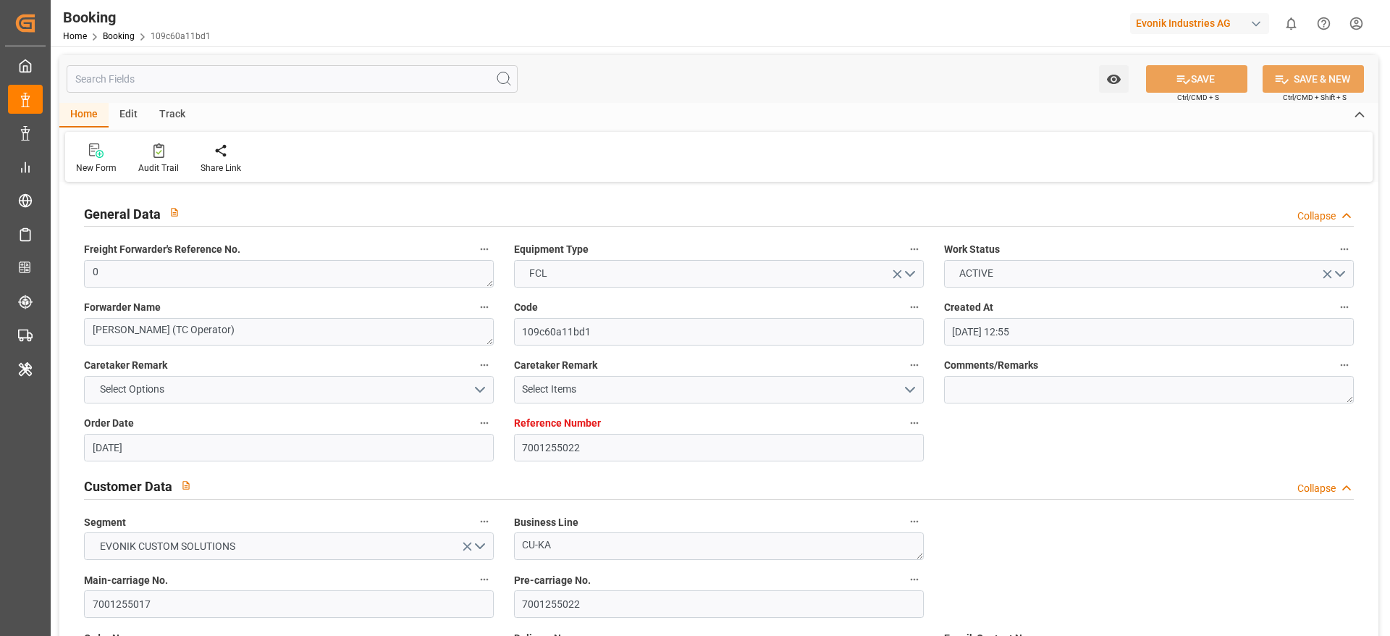
type input "[DATE]"
type input "[DATE] 00:00"
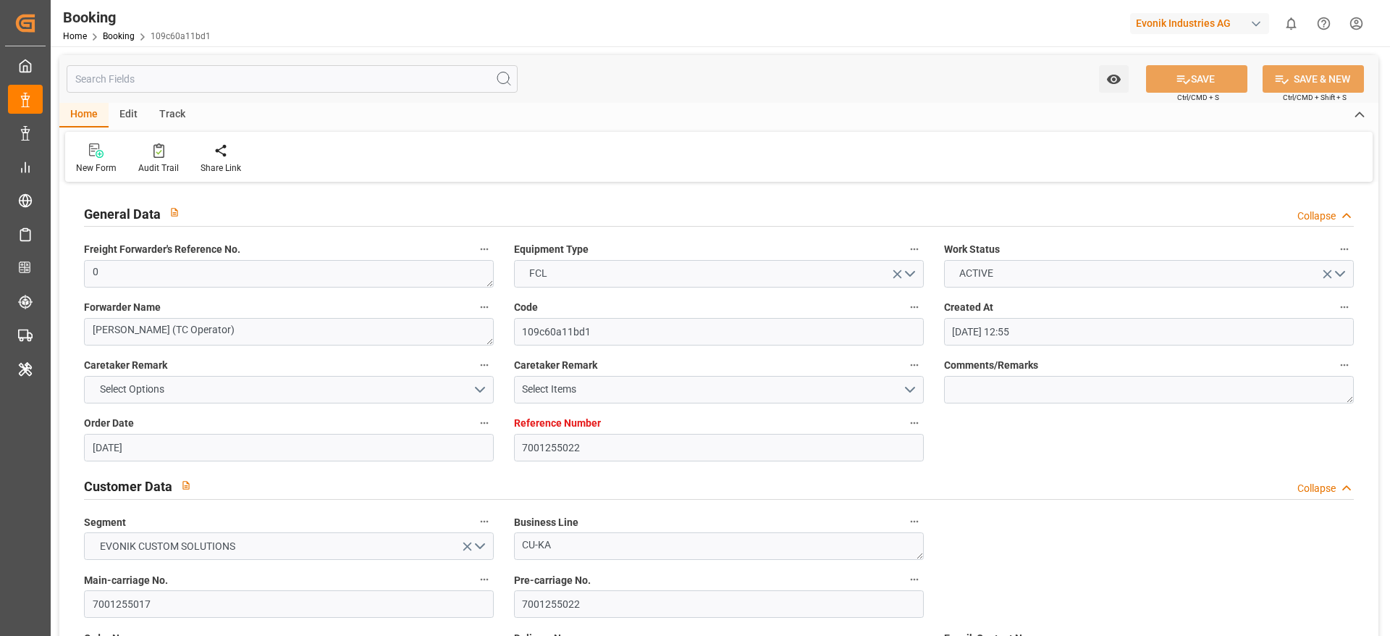
type input "[DATE] 00:00"
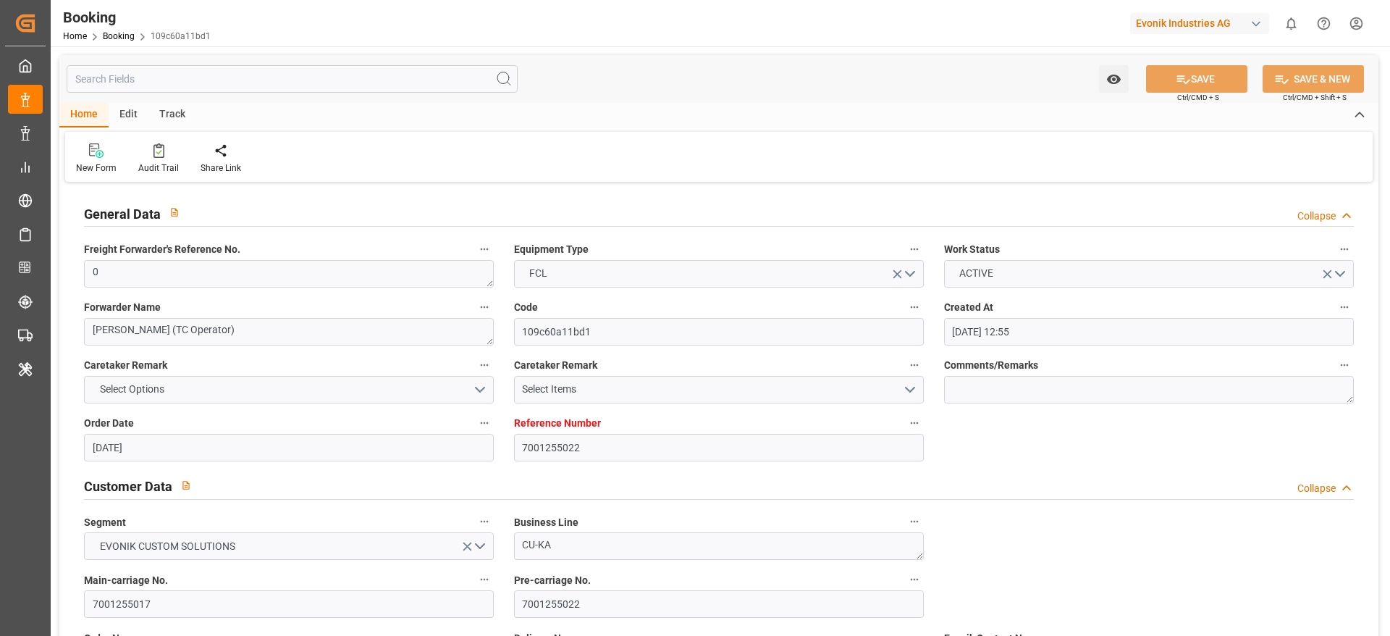
type input "[DATE] 00:00"
type input "[DATE]"
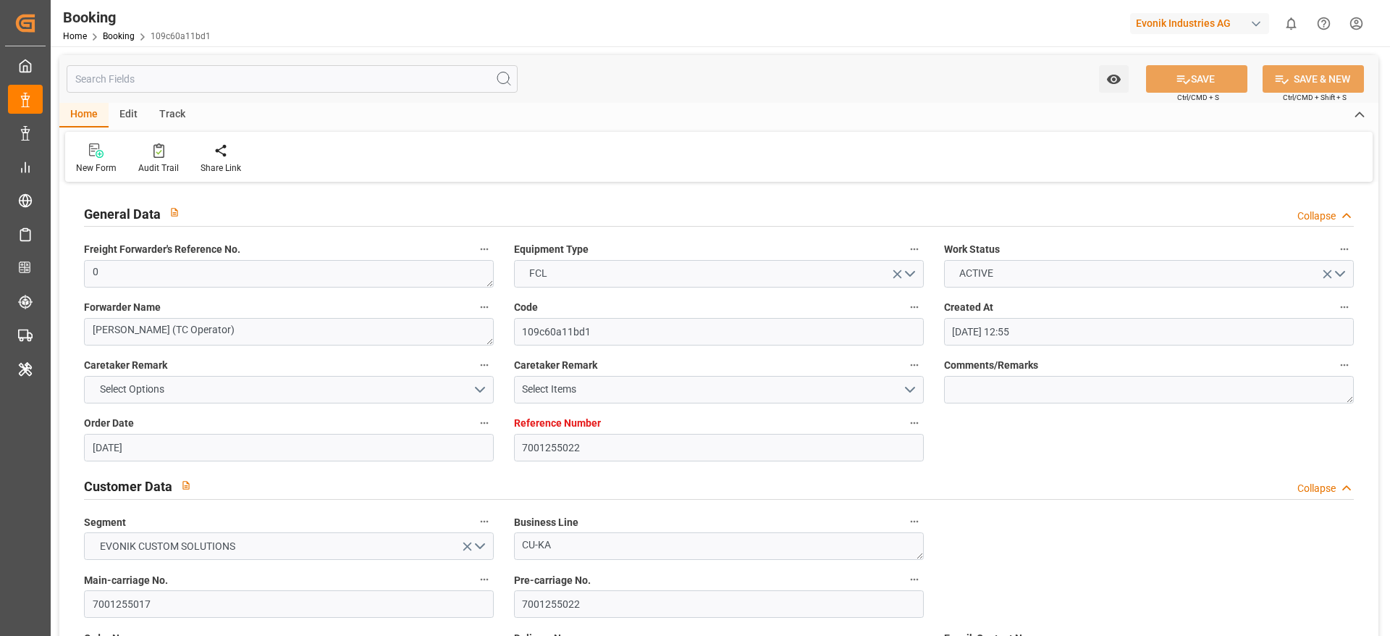
type input "[DATE] 11:18"
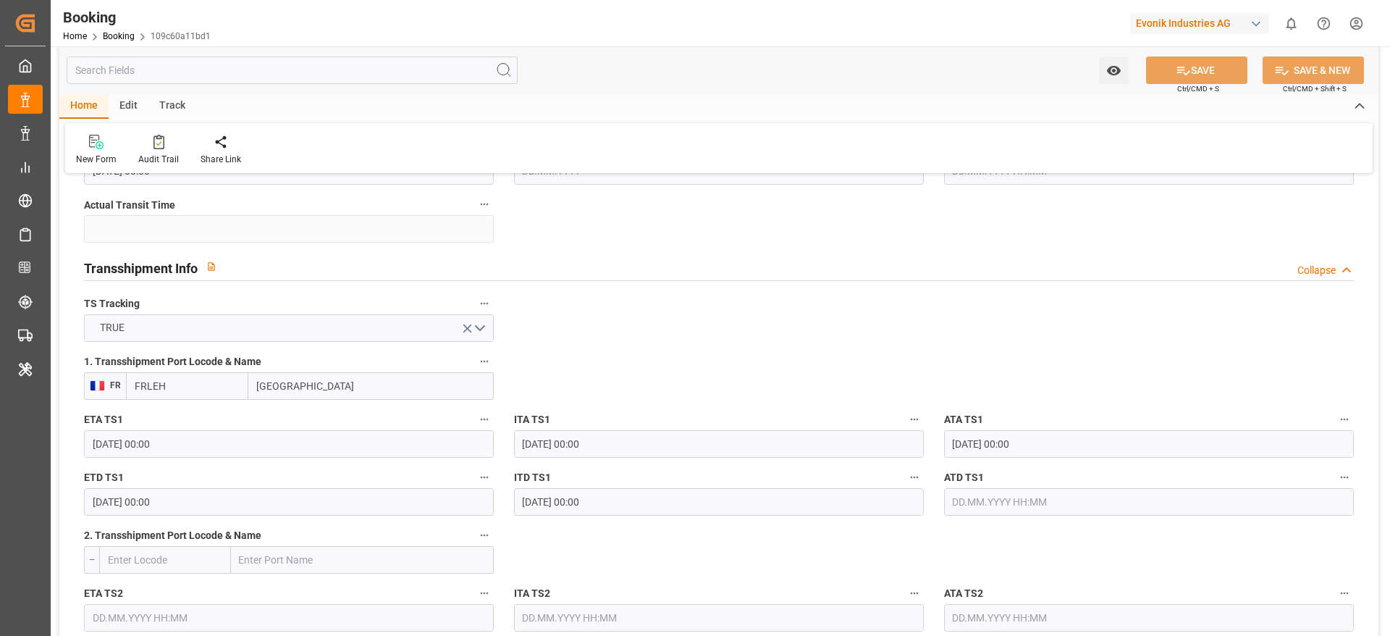
scroll to position [1520, 0]
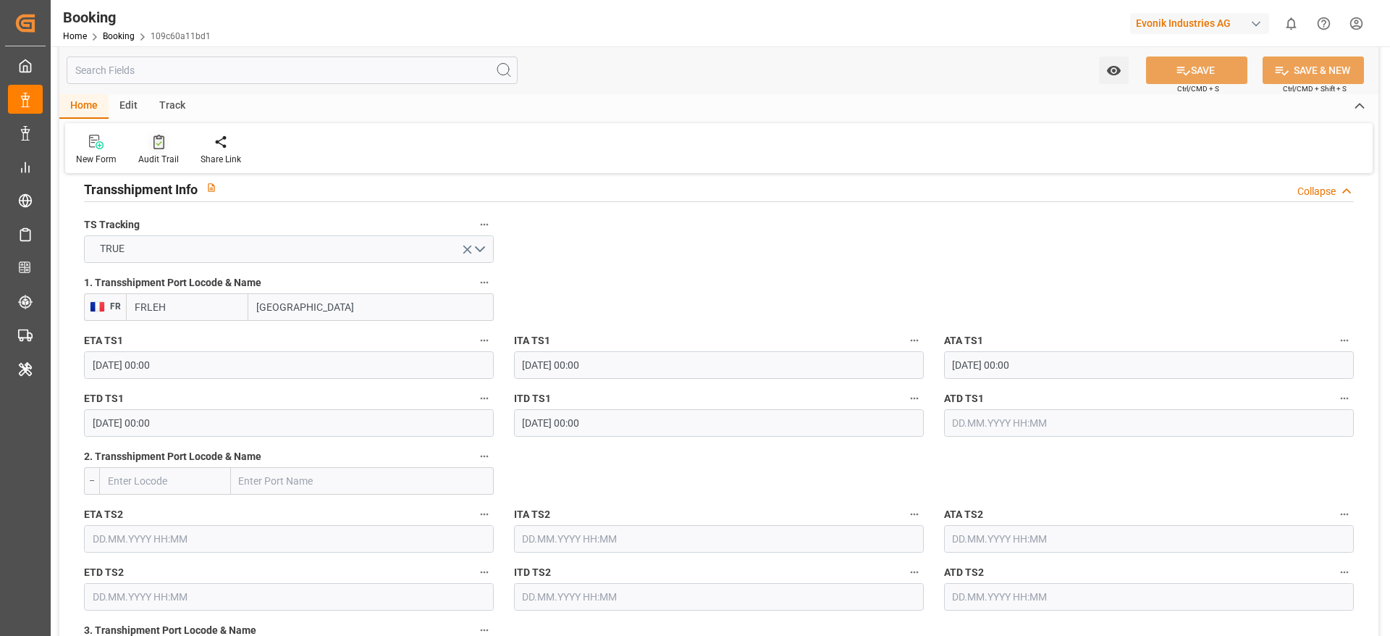
click at [166, 154] on div "Audit Trail" at bounding box center [158, 159] width 41 height 13
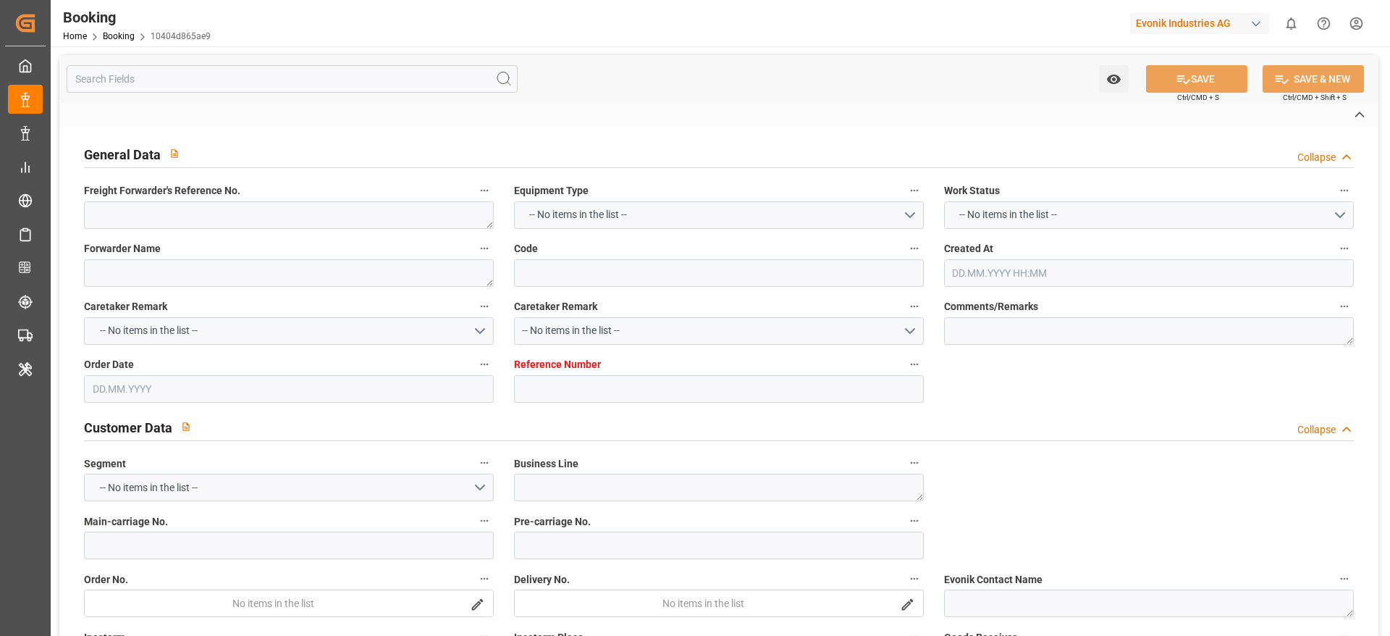
type textarea "0"
type textarea "[PERSON_NAME] (TC Operator)"
type input "10404d865ae9"
type input "7001255018"
type textarea "CU-KA"
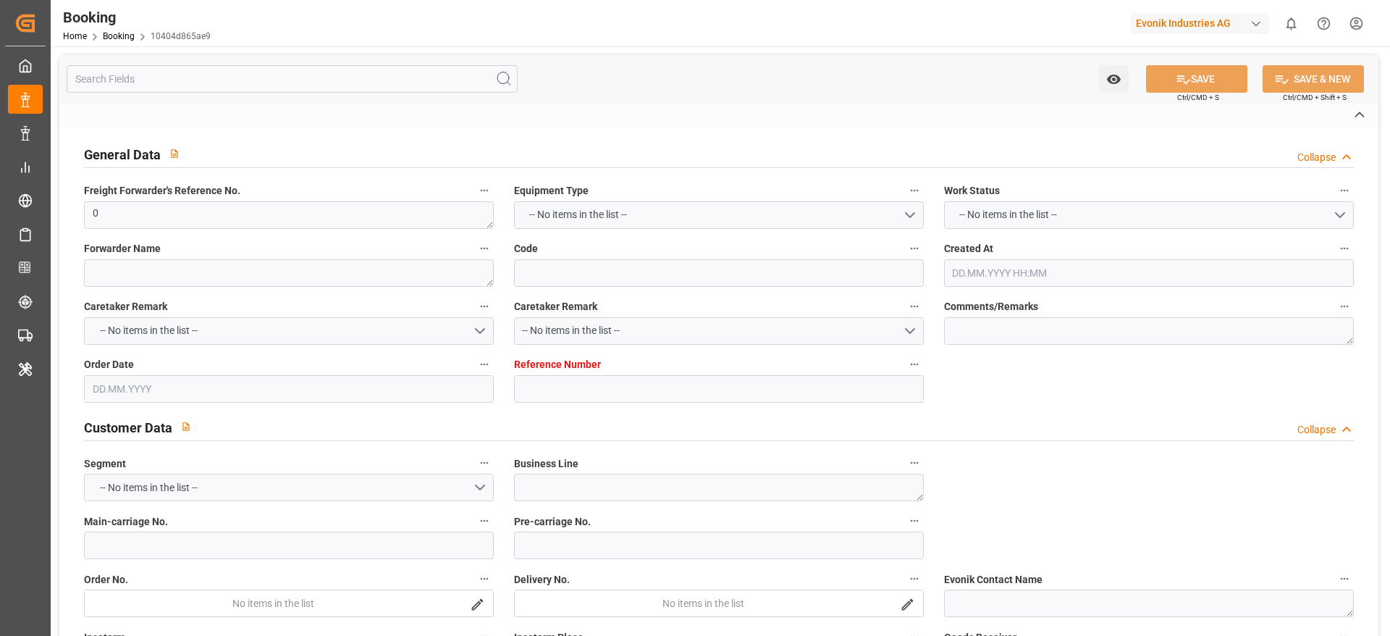
type input "7001255017"
type textarea "[EMAIL_ADDRESS][DOMAIN_NAME]"
type textarea "CIF"
type textarea "SANTA [PERSON_NAME]"
type textarea "3"
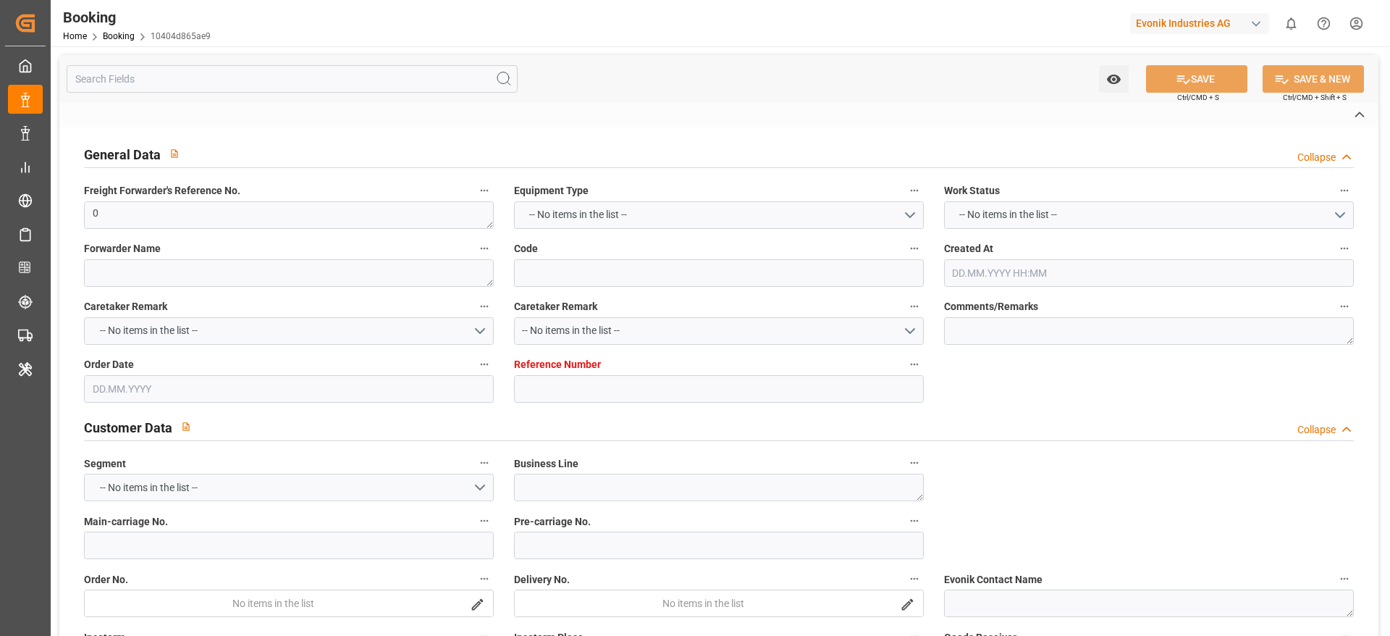
type textarea "Niederkassel"
type textarea "BGBU5083053"
type input "CMA CGM SAINT LAURENT"
type input "CMDU"
type input "[GEOGRAPHIC_DATA]"
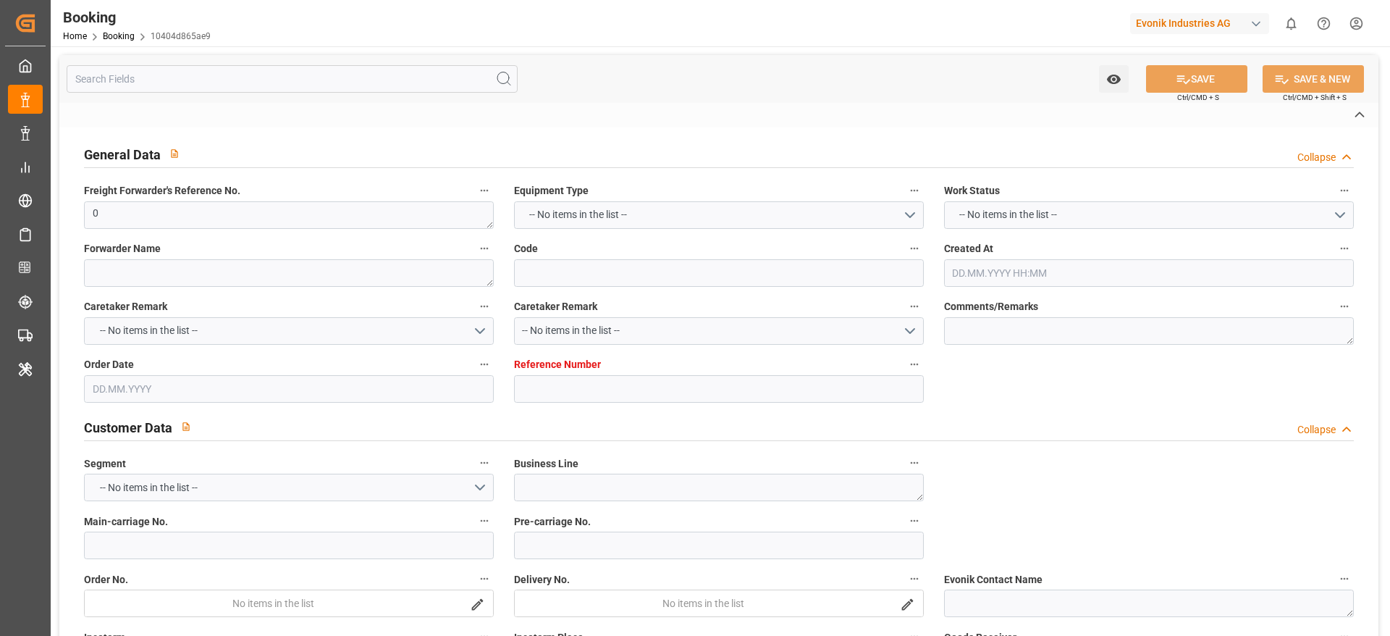
type input "Santa [PERSON_NAME]"
type input "[GEOGRAPHIC_DATA]"
type textarea "eta"
type textarea "INPUT_Evonik_Seeburger_IFTMIN_1003112792_20250903210141783.edi"
type textarea "NWC/[GEOGRAPHIC_DATA] [GEOGRAPHIC_DATA] Continent / [GEOGRAPHIC_DATA]-KA"
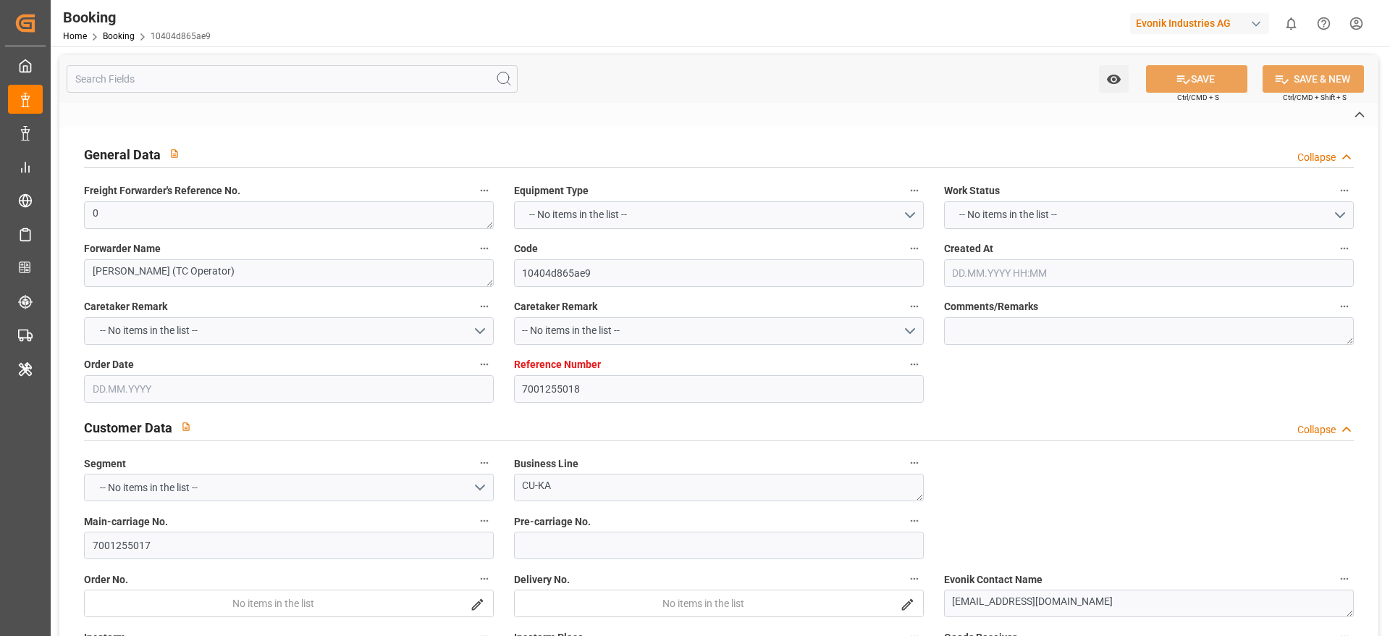
type textarea "INPUT_Evonik_Seeburger_IFTMIN_1003075478_20250821144350644.edi,INPUT_Evonik_See…"
type textarea "1003112792"
type textarea "[PERSON_NAME]"
type textarea "Pod-businessDivision-businessLine-"
type textarea "IFTMIN"
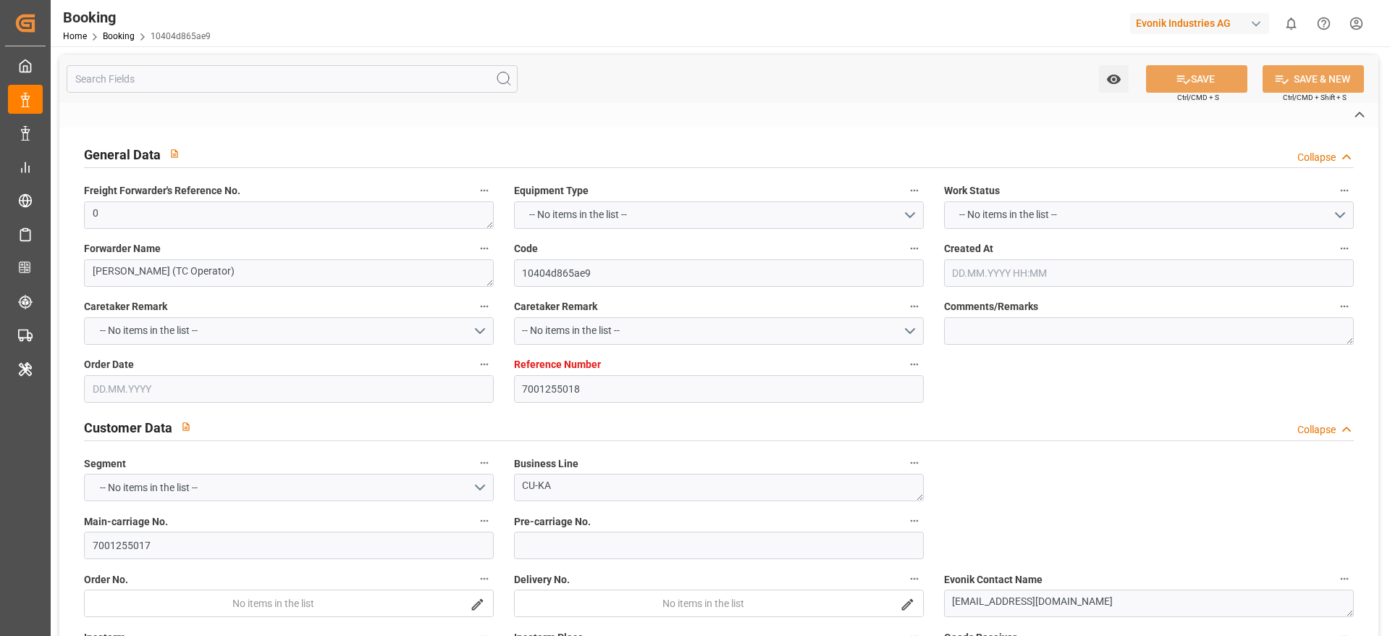
type textarea "a011t00000LcJC5AAN"
type textarea "Yes"
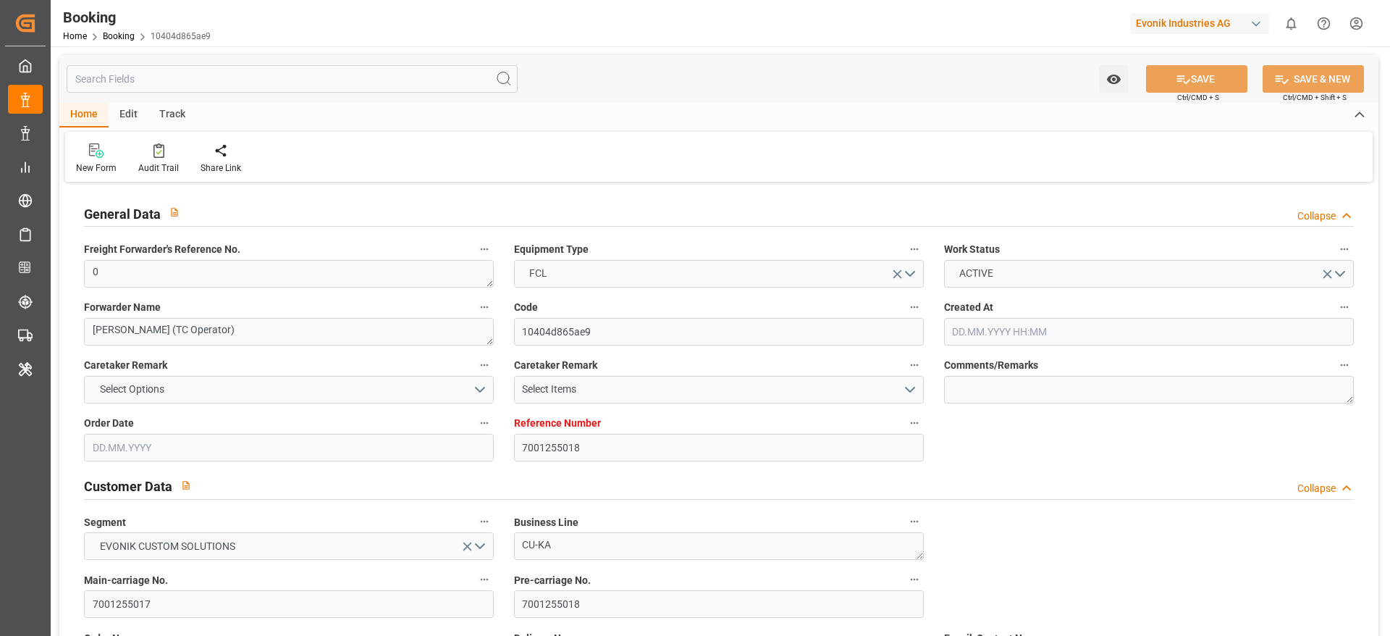
type input "7001255018"
type input "9709219"
type input "CMACGM"
type input "CMA CGM Group"
type input "NLRTM"
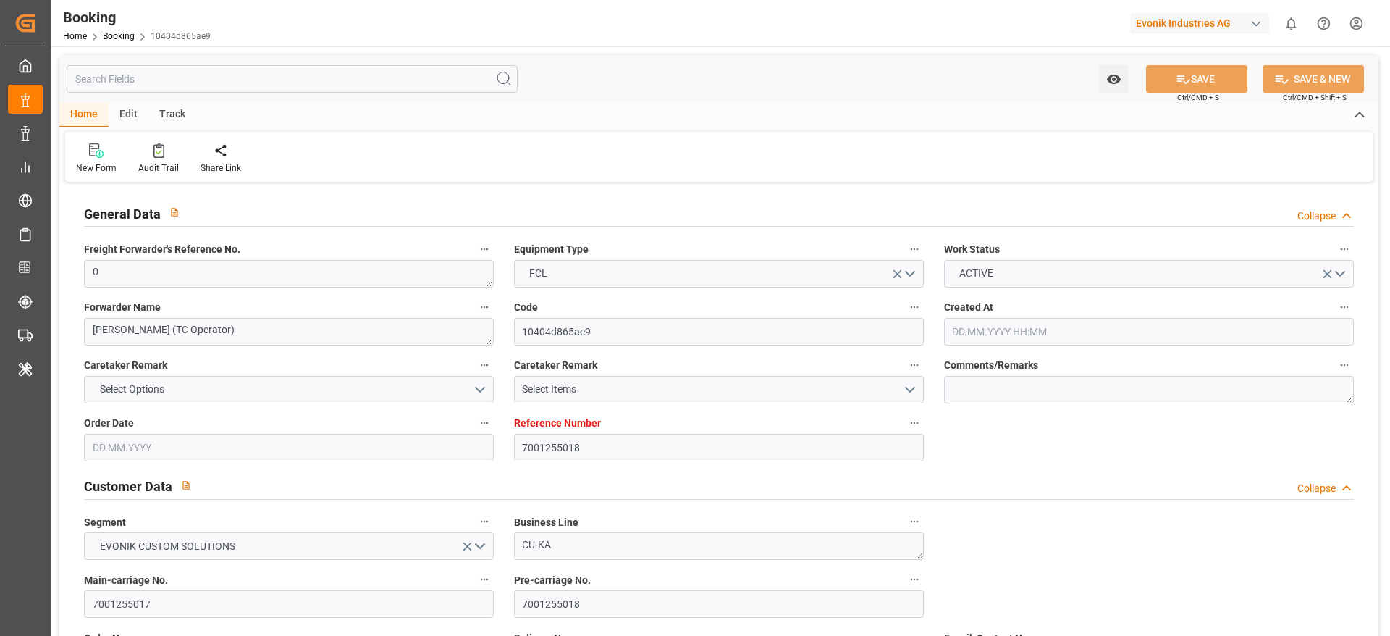
type input "COSMR"
type input "FRLEH"
type input "0"
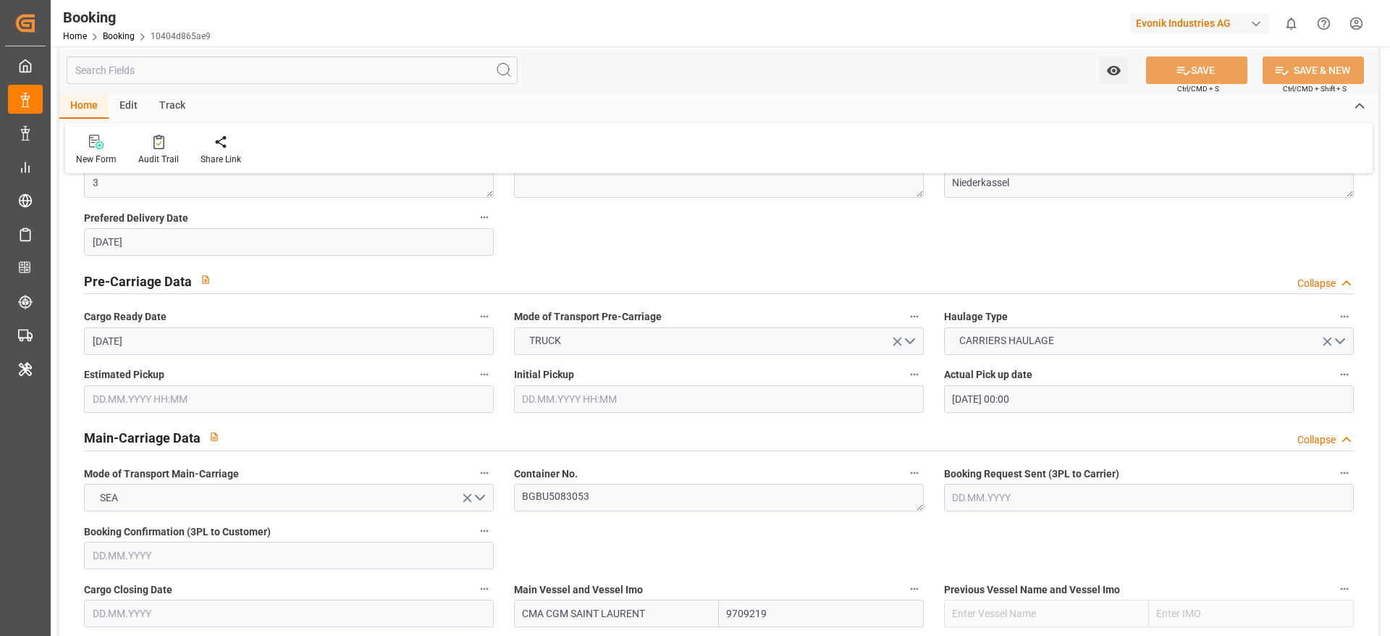
type input "[DATE] 12:55"
type input "[DATE]"
type input "[DATE] 00:00"
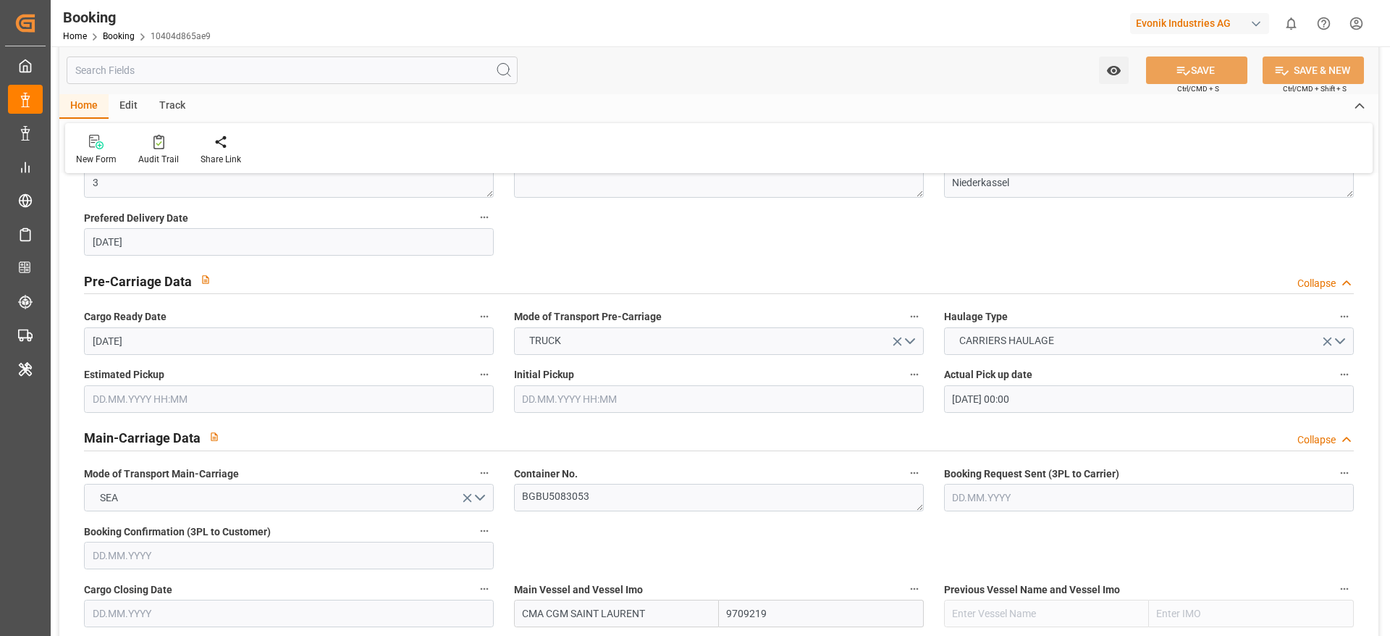
type input "[DATE] 00:00"
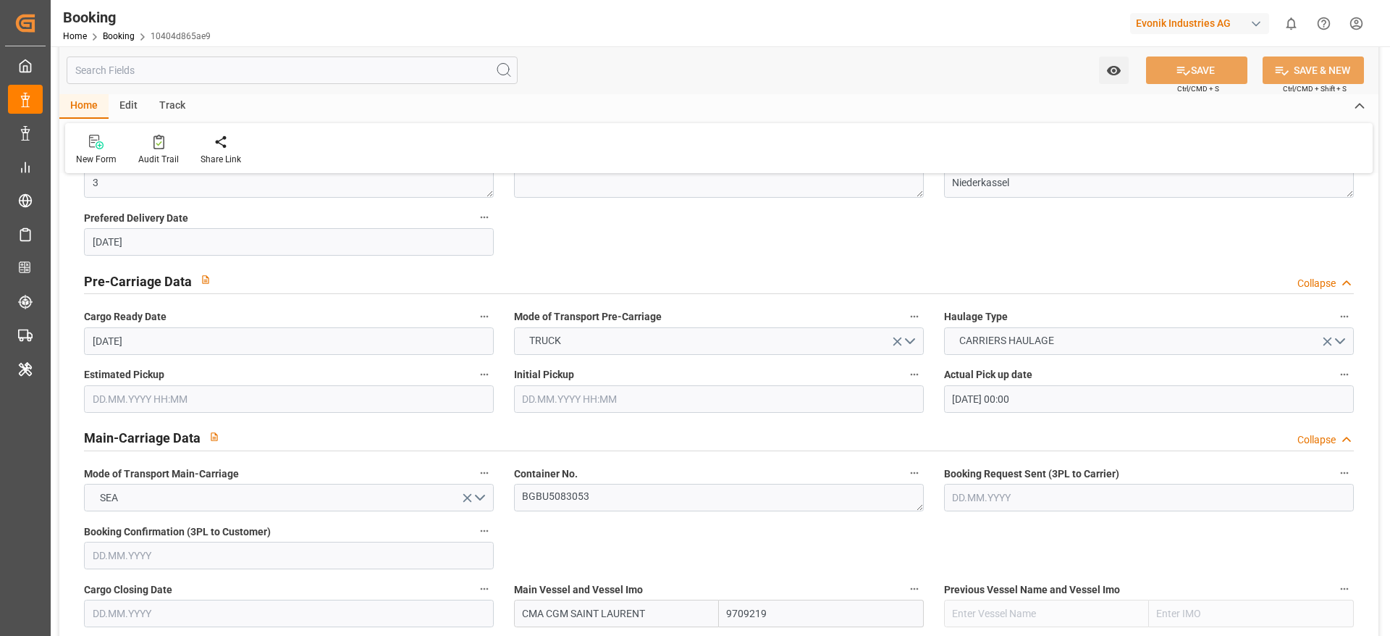
type input "[DATE] 00:00"
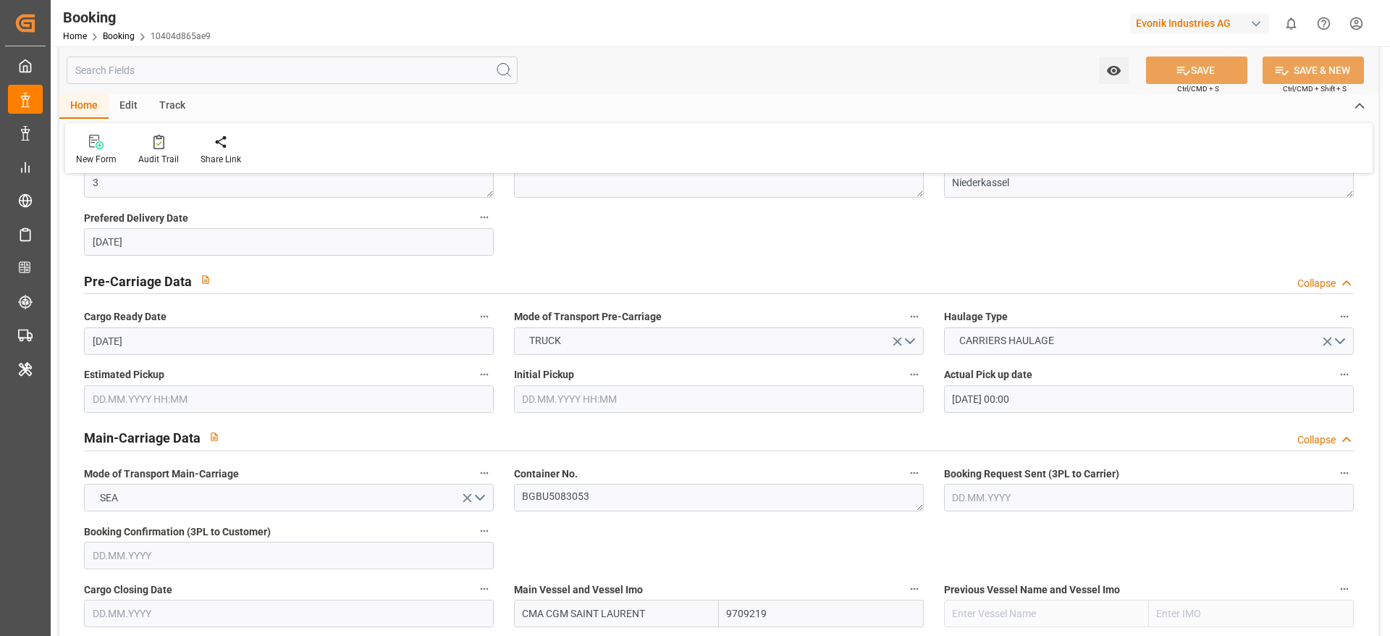
type input "[DATE] 00:00"
type input "[DATE]"
type input "[DATE] 11:17"
click at [159, 140] on icon at bounding box center [158, 142] width 11 height 14
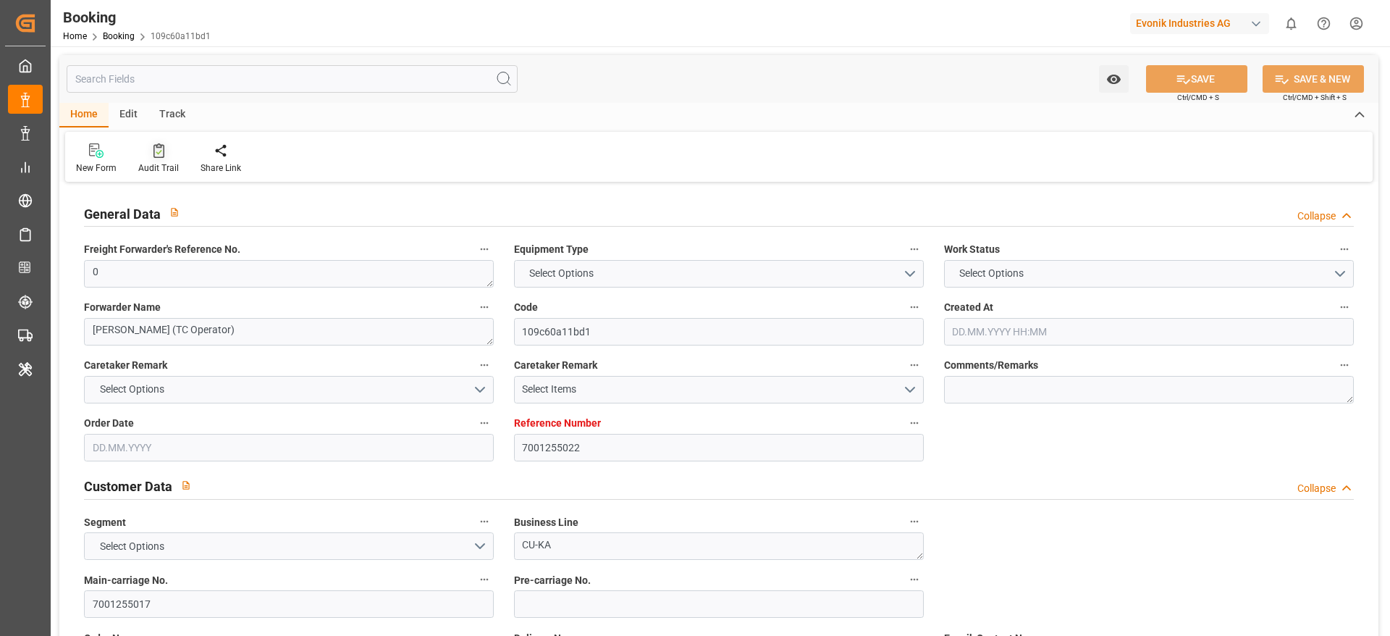
click at [170, 157] on div at bounding box center [158, 150] width 41 height 15
type input "7001227393"
type input "9987201"
type input "CMACGM"
type input "CMA CGM Group"
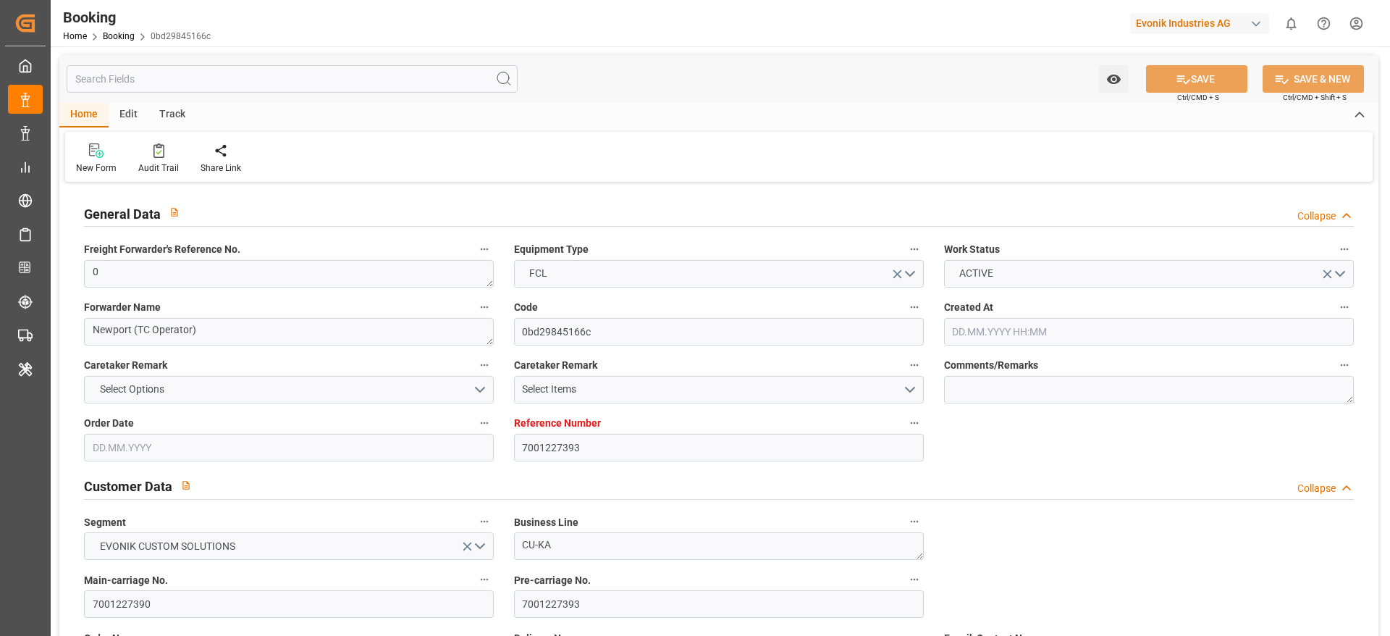
type input "NLRTM"
type input "MYPGU"
type input "MYPKG"
type input "0"
type input "[DATE] 07:45"
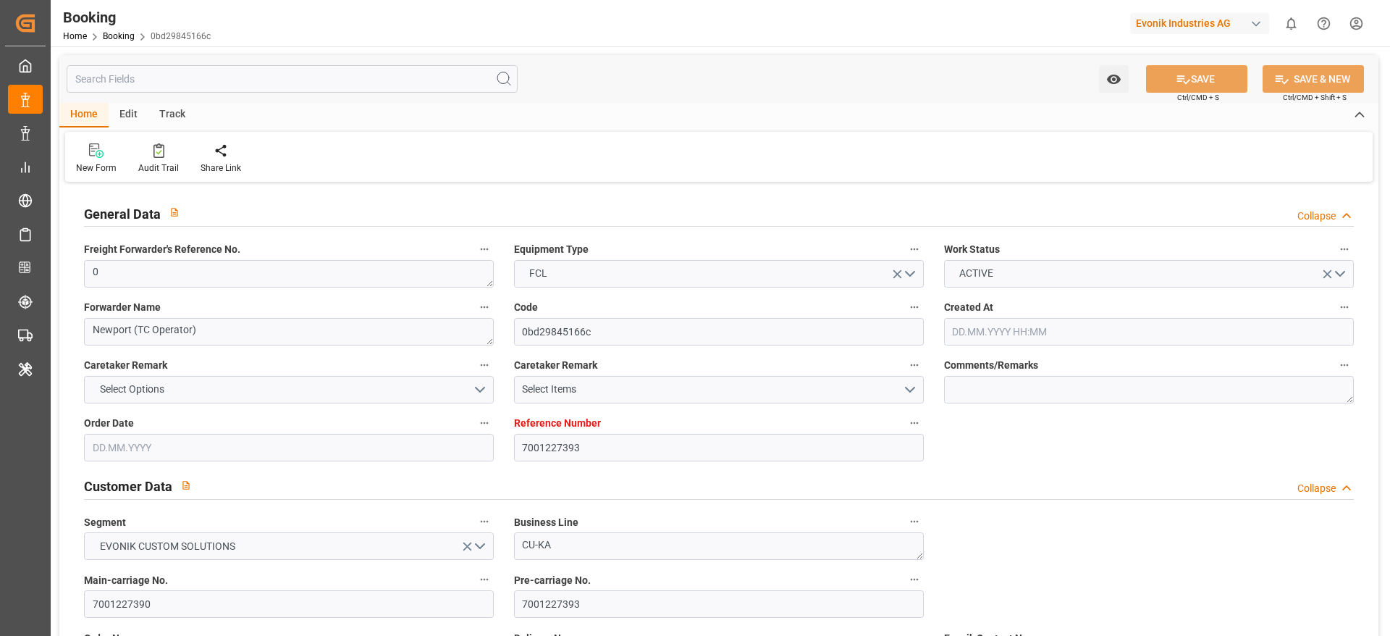
type input "[DATE]"
type input "[DATE] 00:00"
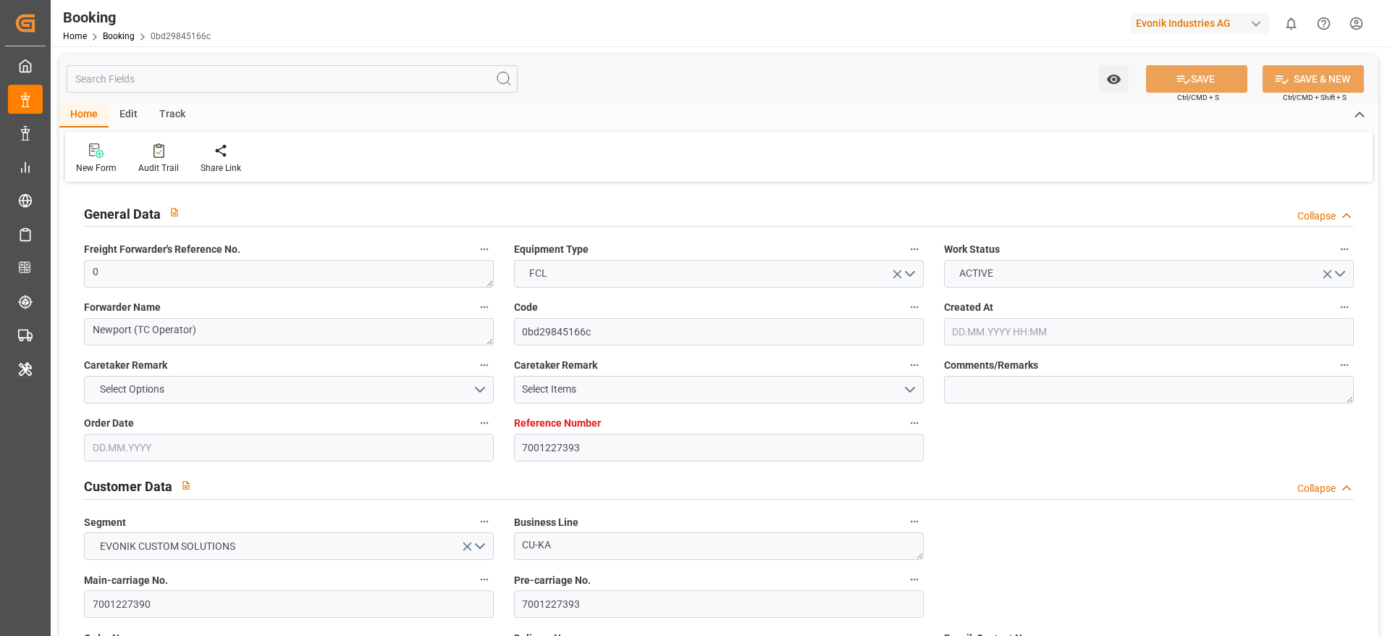
type input "[DATE] 00:00"
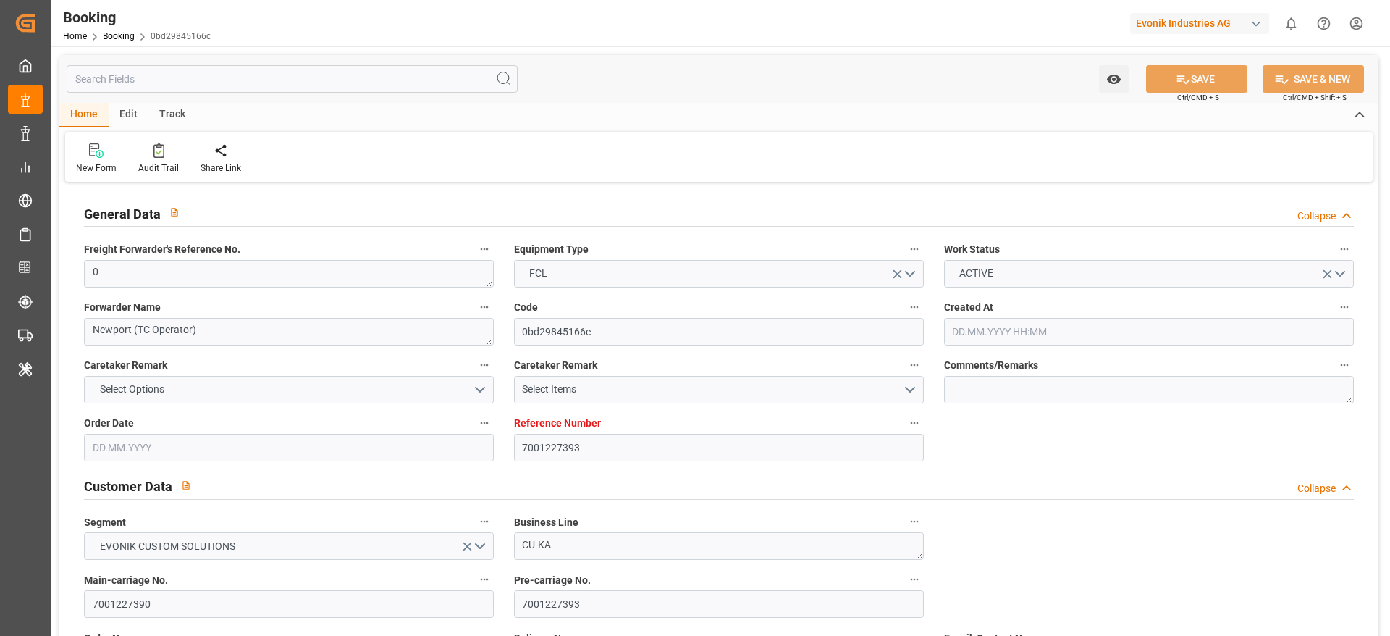
type input "[DATE] 00:00"
type input "25.07.2025"
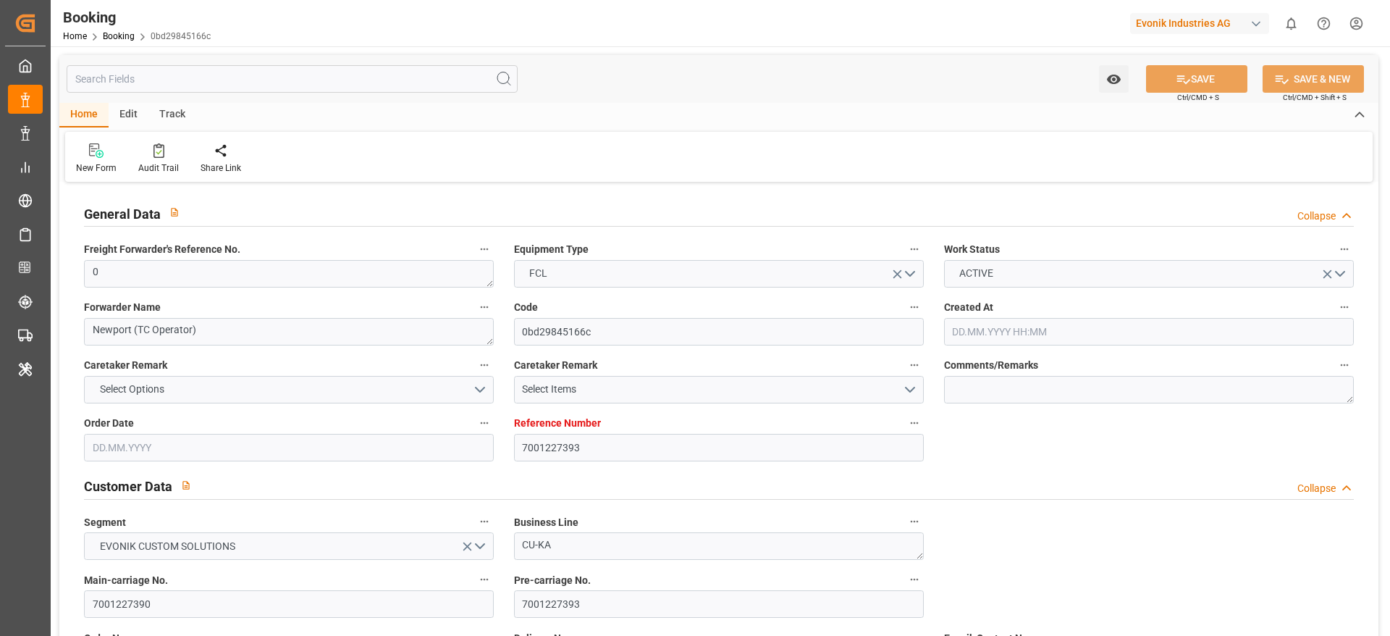
type input "11.09.2025 11:12"
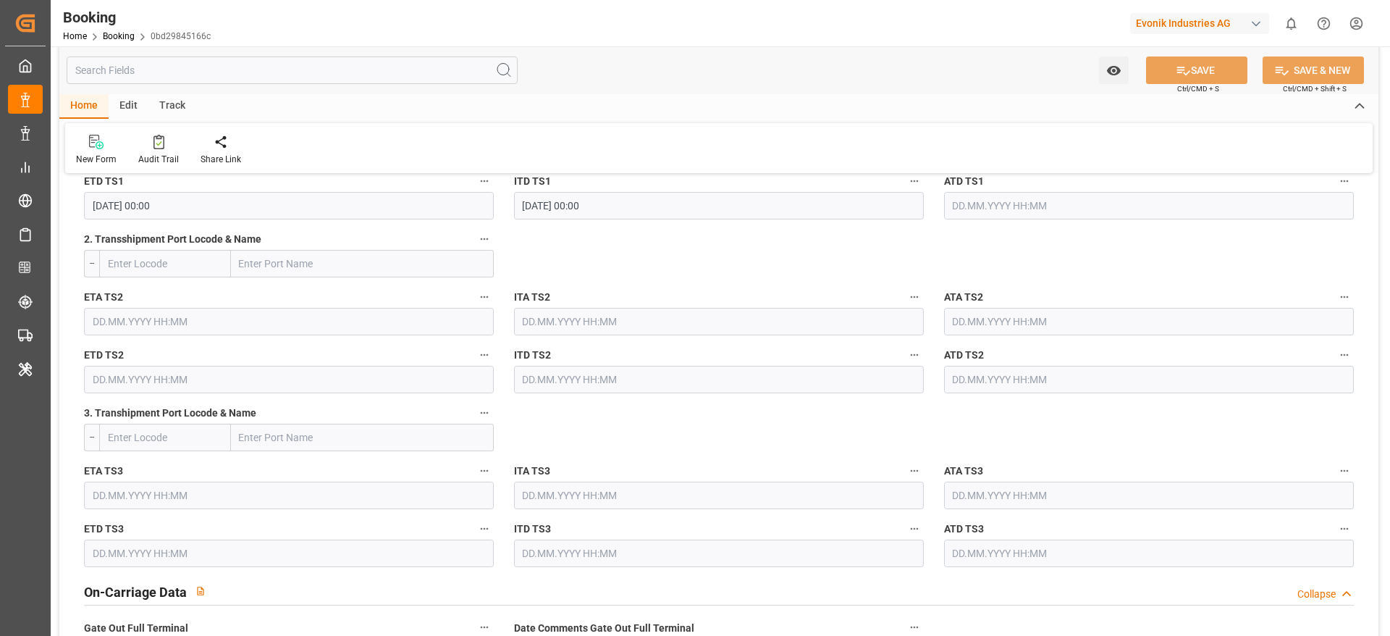
scroll to position [1520, 0]
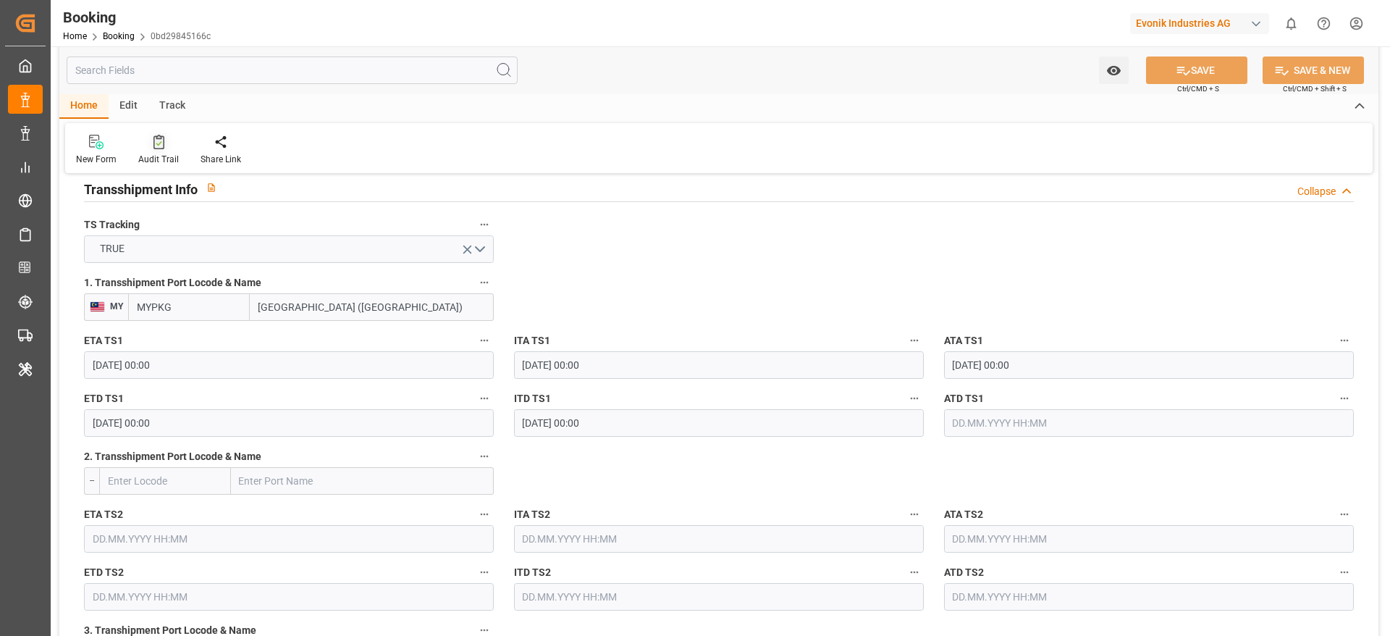
click at [170, 156] on div "Audit Trail" at bounding box center [158, 159] width 41 height 13
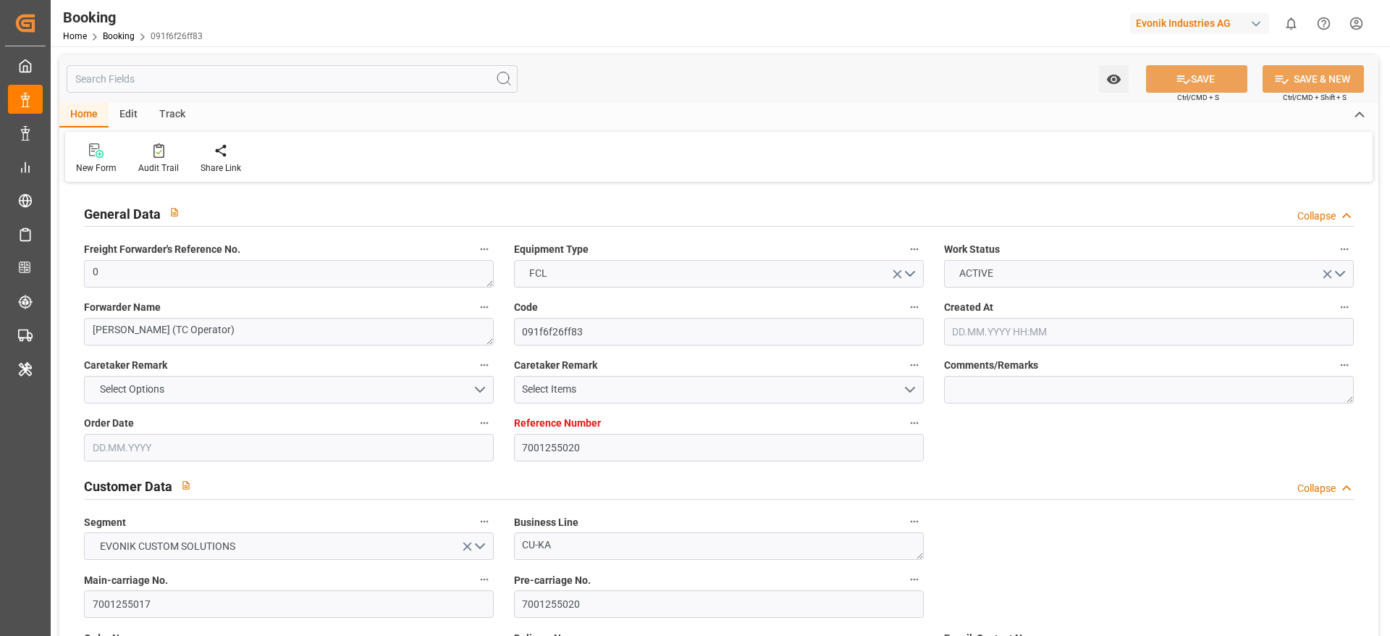
type input "7001255020"
type input "9709219"
type input "CMACGM"
type input "CMA CGM Group"
type input "NLRTM"
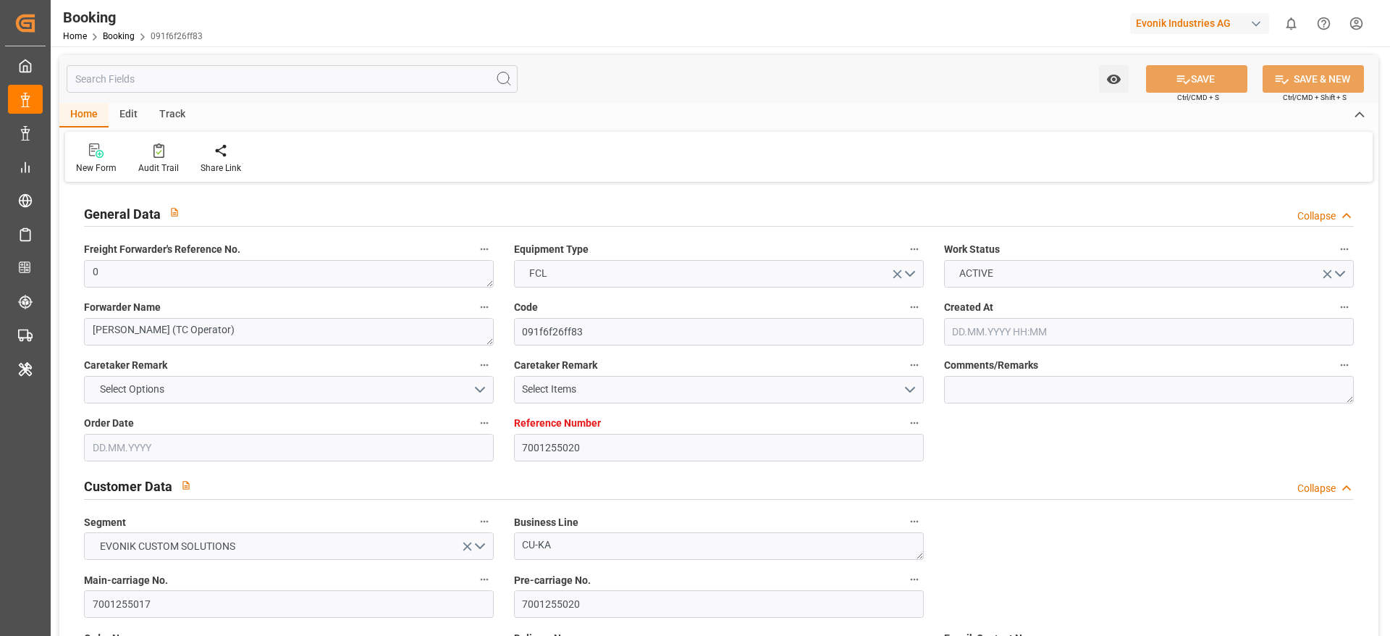
type input "COSMR"
type input "FRLEH"
type input "0"
type input "[DATE] 12:55"
type input "[DATE]"
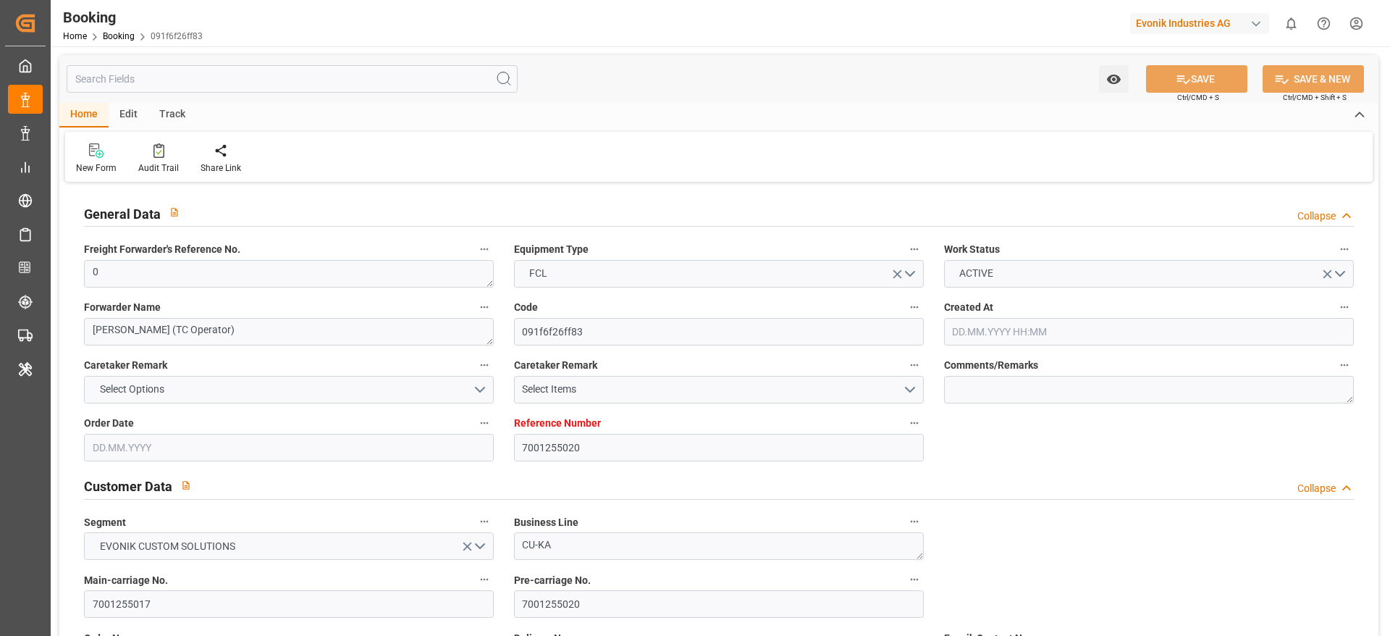
type input "[DATE]"
type input "[DATE] 00:00"
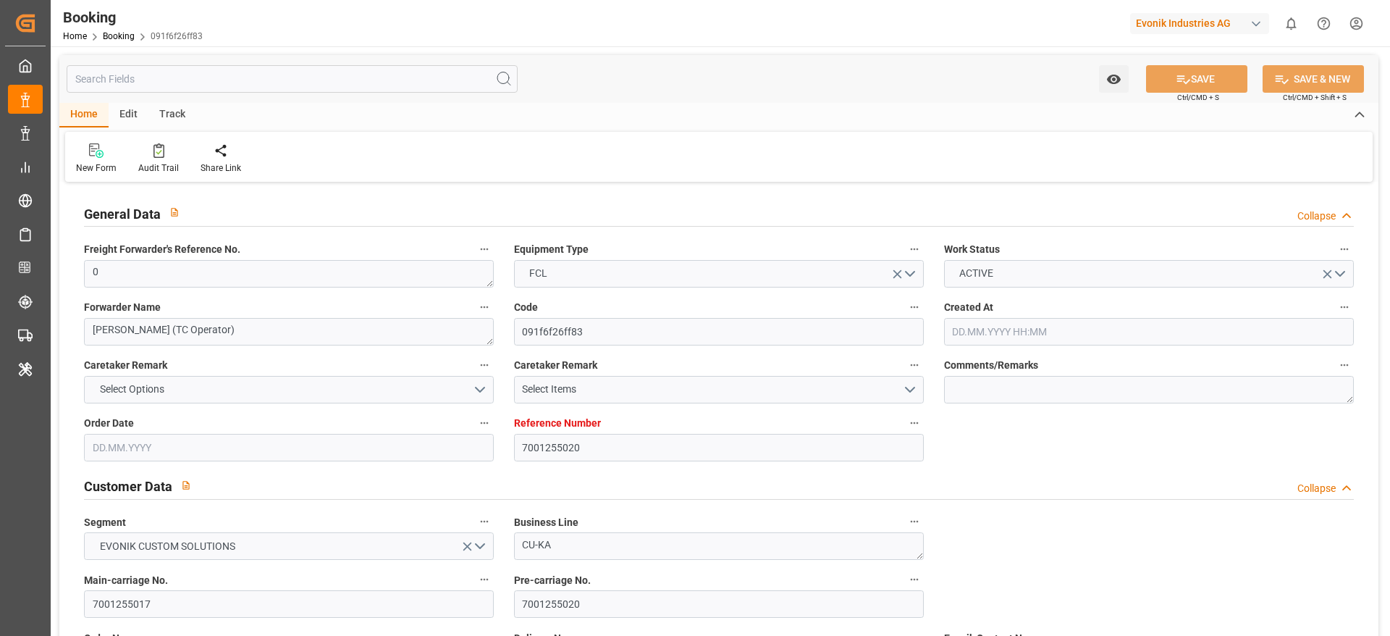
type input "[DATE] 00:00"
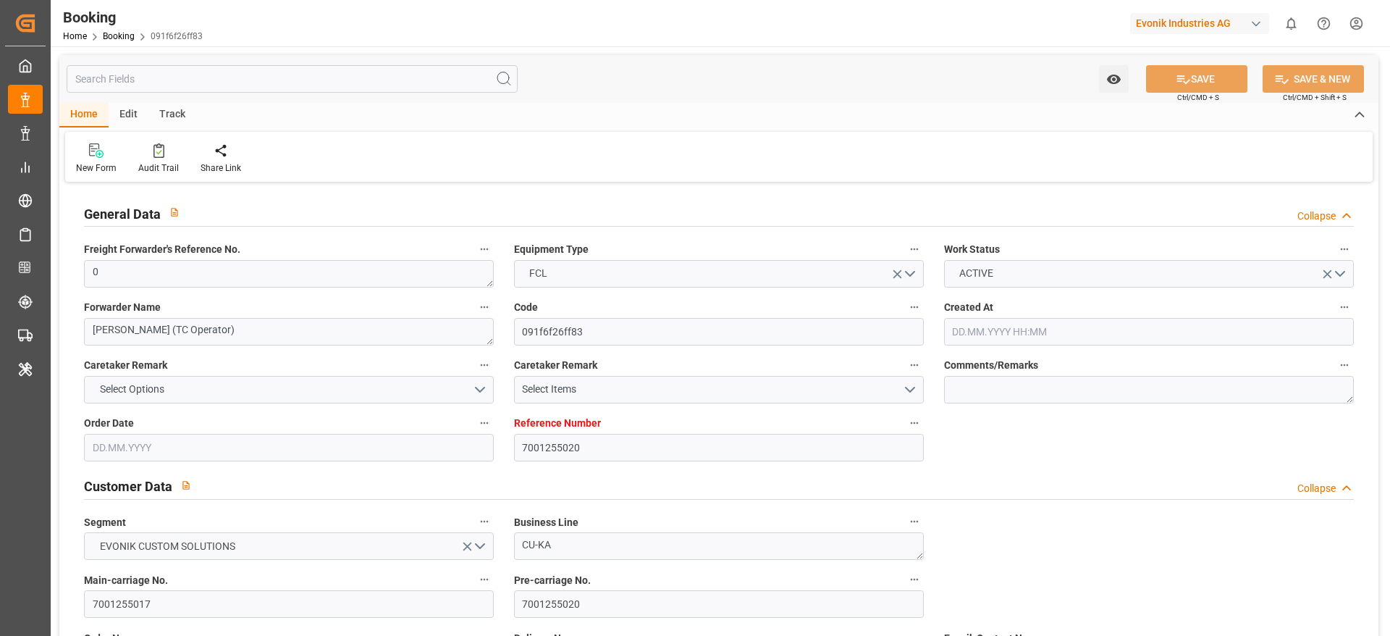
type input "[DATE] 00:00"
type input "[DATE]"
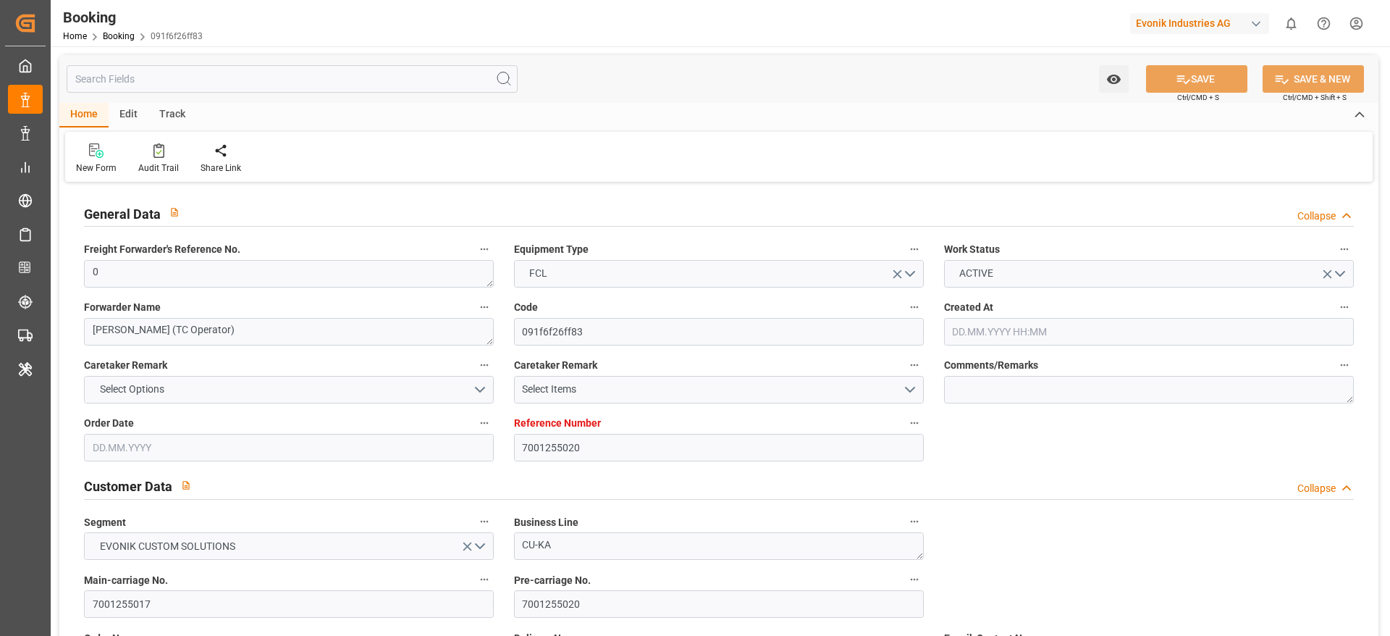
type input "[DATE] 11:20"
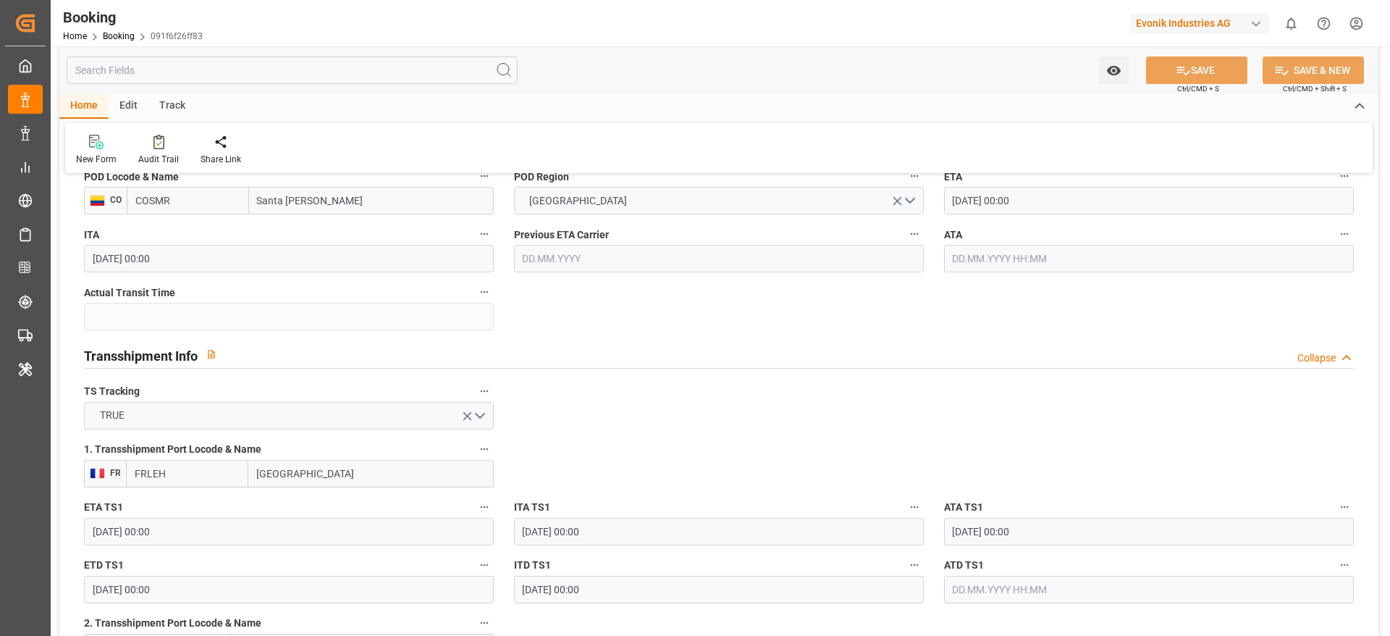
scroll to position [1520, 0]
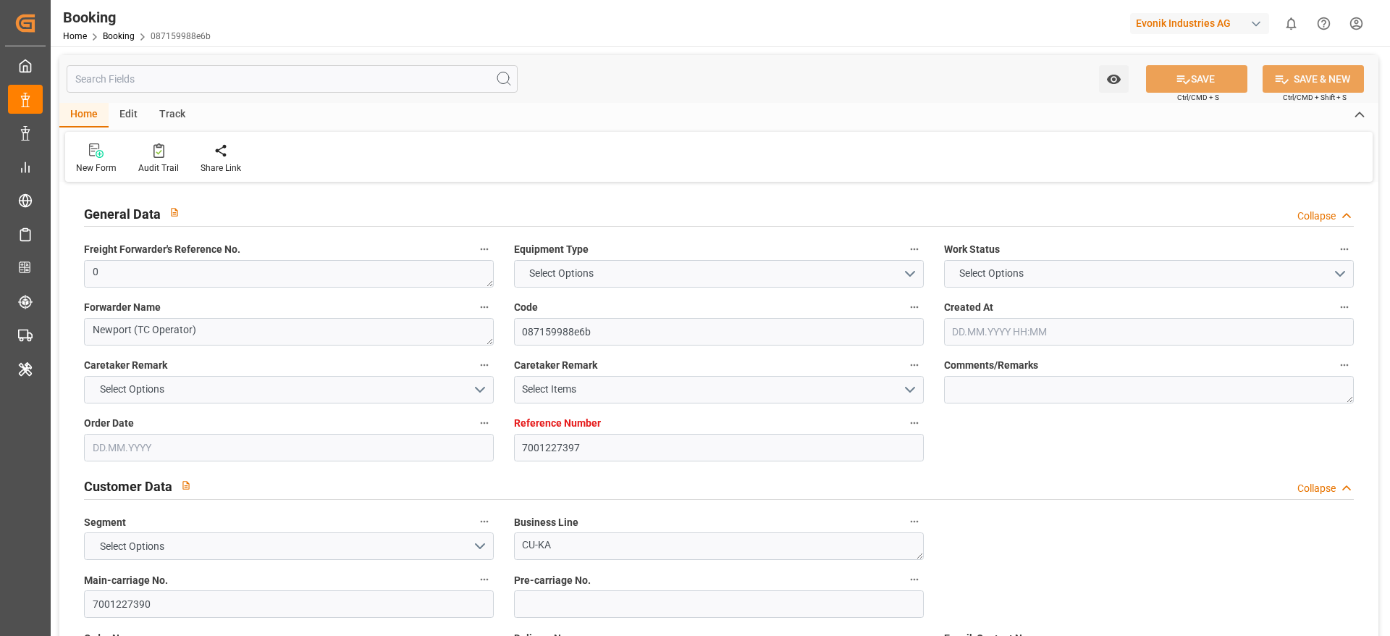
type input "7001227397"
type input "9987201"
type input "CMACGM"
type input "CMA CGM Group"
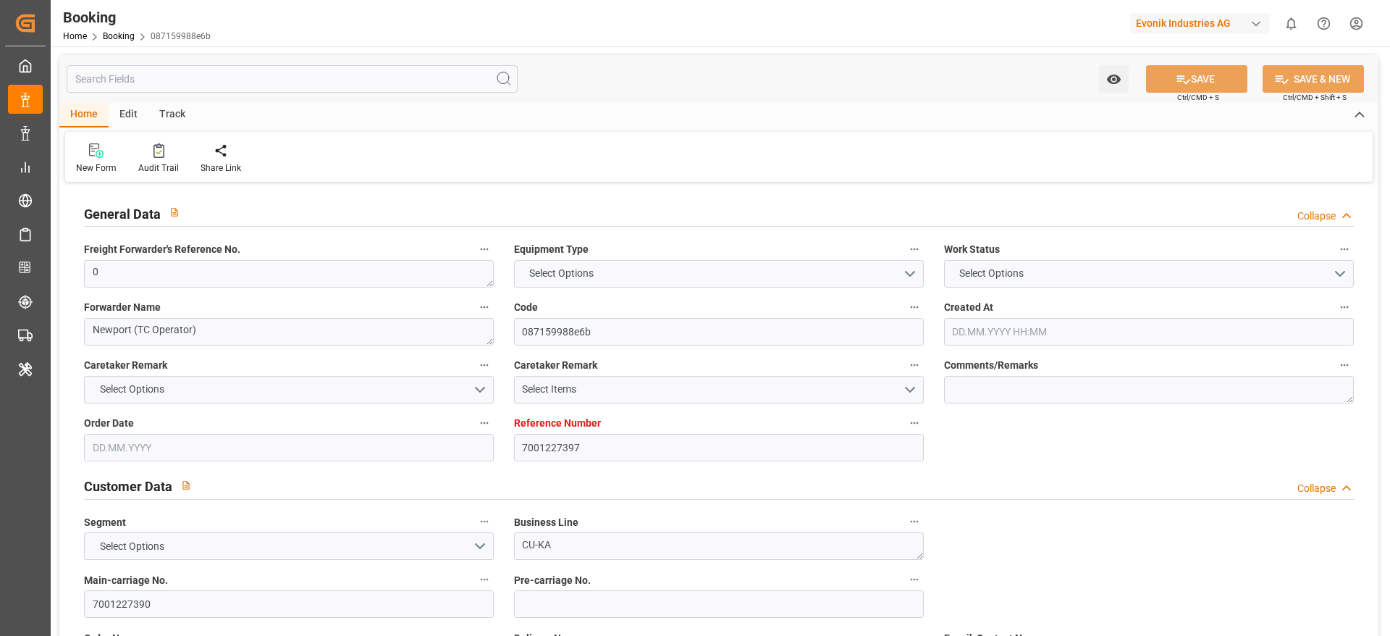
type input "NLRTM"
type input "MYPGU"
type input "MYPKG"
type input "0"
type input "21.07.2025 07:45"
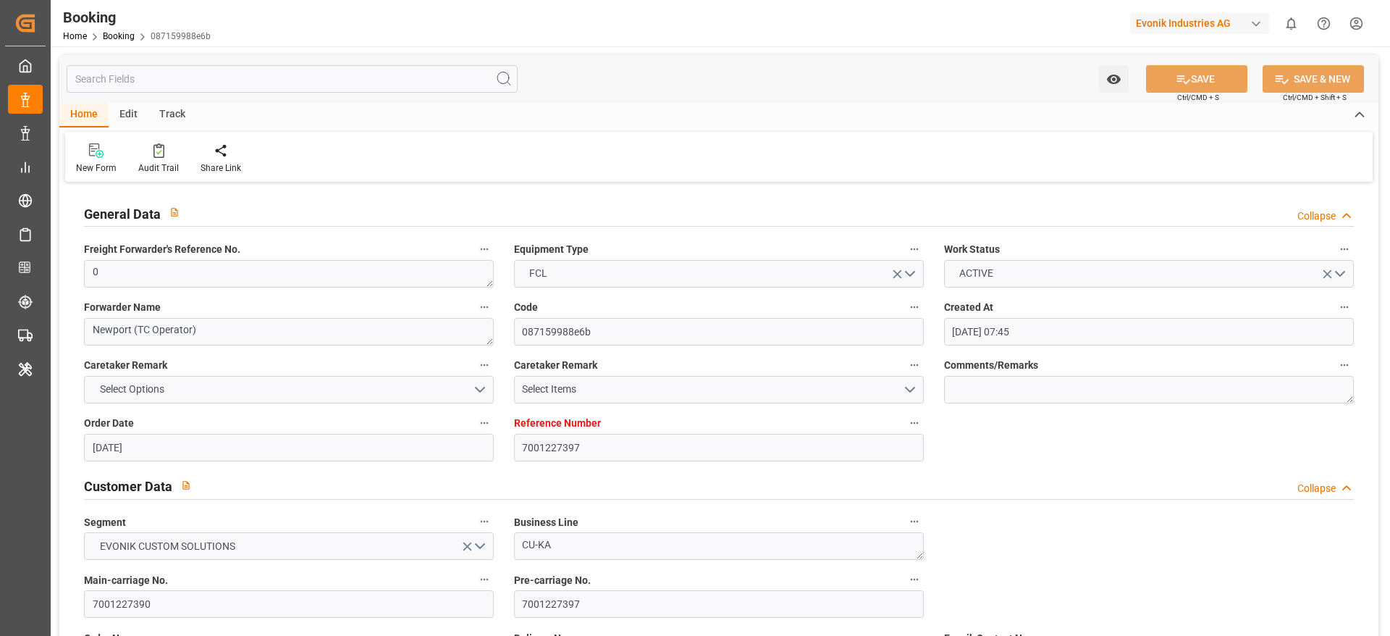
type input "21.07.2025"
type input "26.09.2025"
type input "06.08.2025"
type input "31.07.2025 00:00"
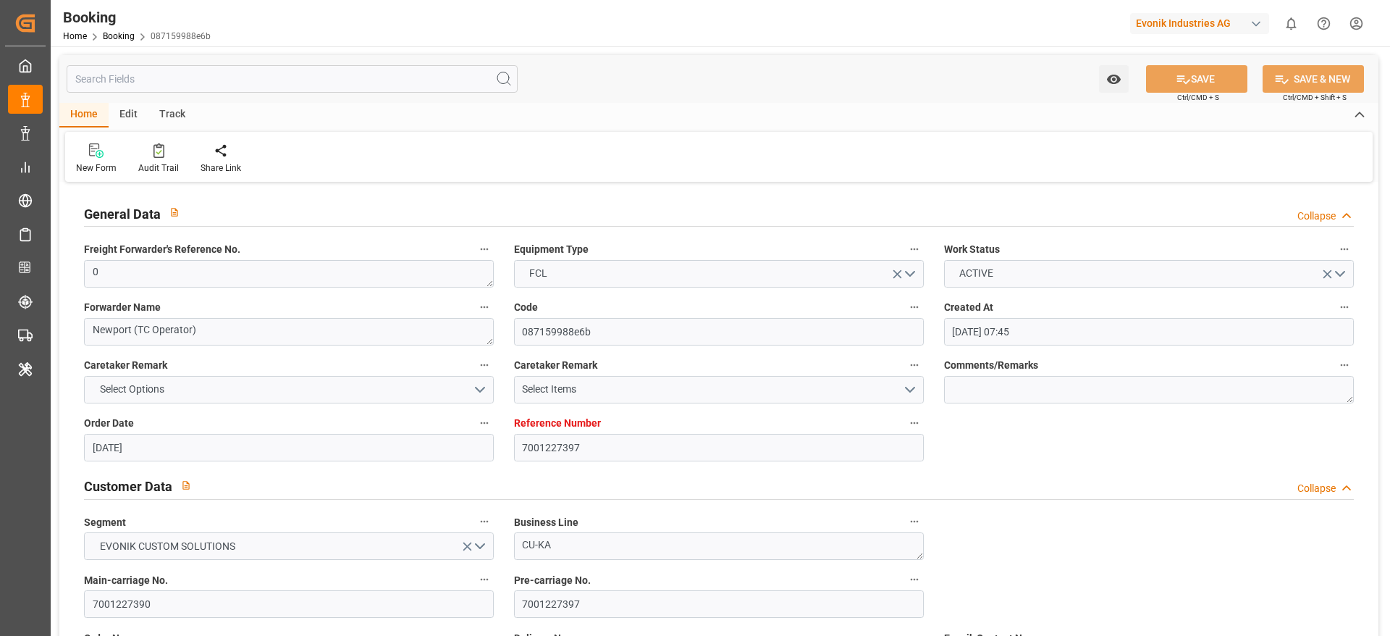
type input "01.08.2025 00:00"
type input "25.07.2025 00:00"
type input "14.09.2025 00:00"
type input "23.09.2025 00:00"
type input "10.09.2025 00:00"
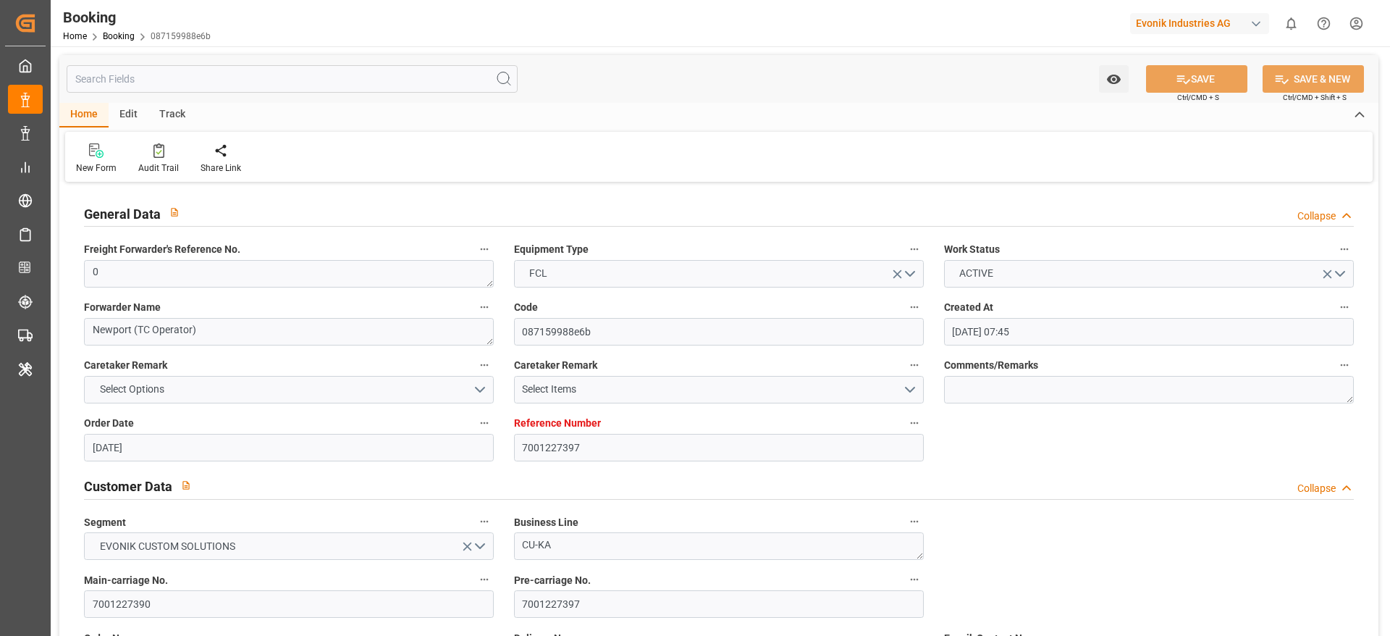
type input "[DATE] 00:00"
type input "10.09.2025 00:00"
type input "13.09.2025 00:00"
type input "11.09.2025 00:00"
type input "25.07.2025"
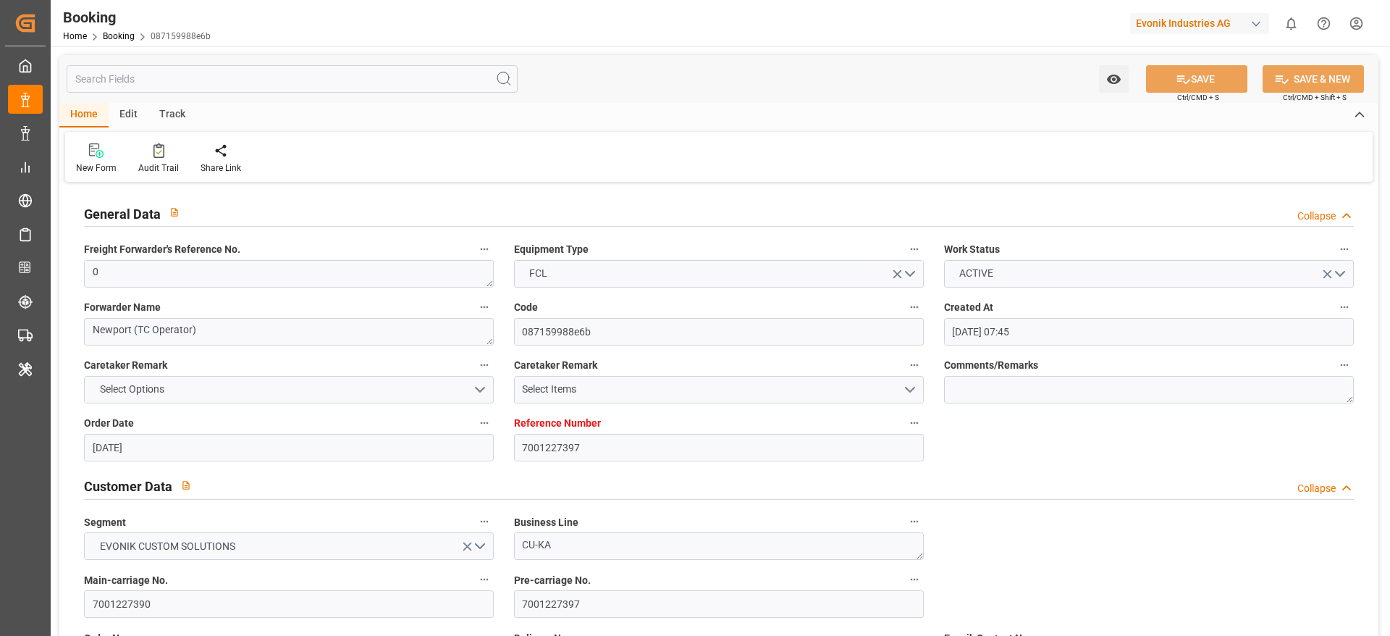
type input "11.09.2025 11:20"
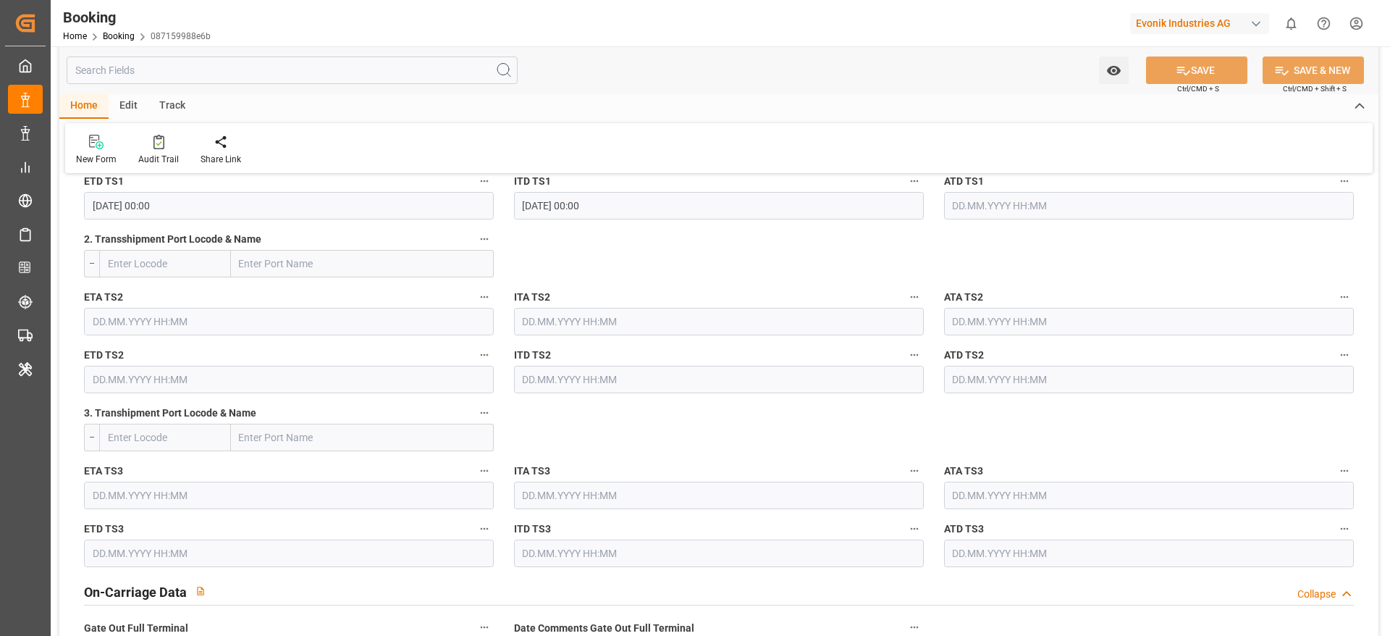
scroll to position [1629, 0]
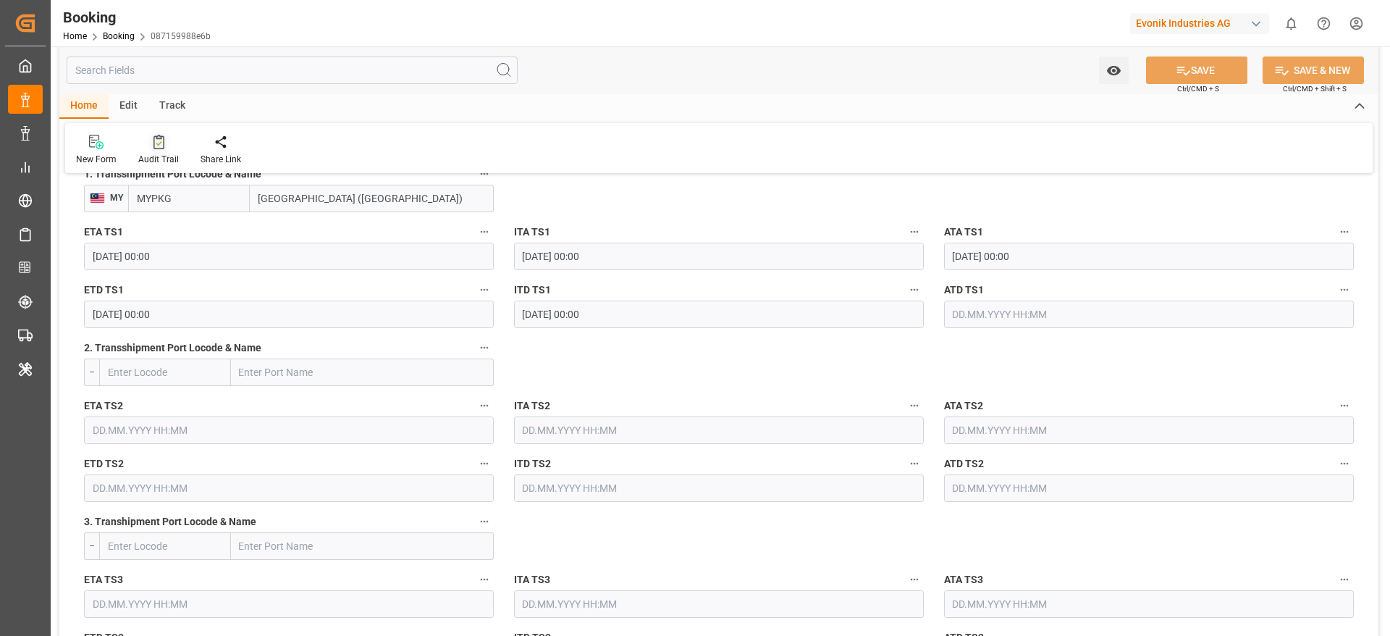
click at [168, 150] on div "Audit Trail" at bounding box center [158, 150] width 62 height 32
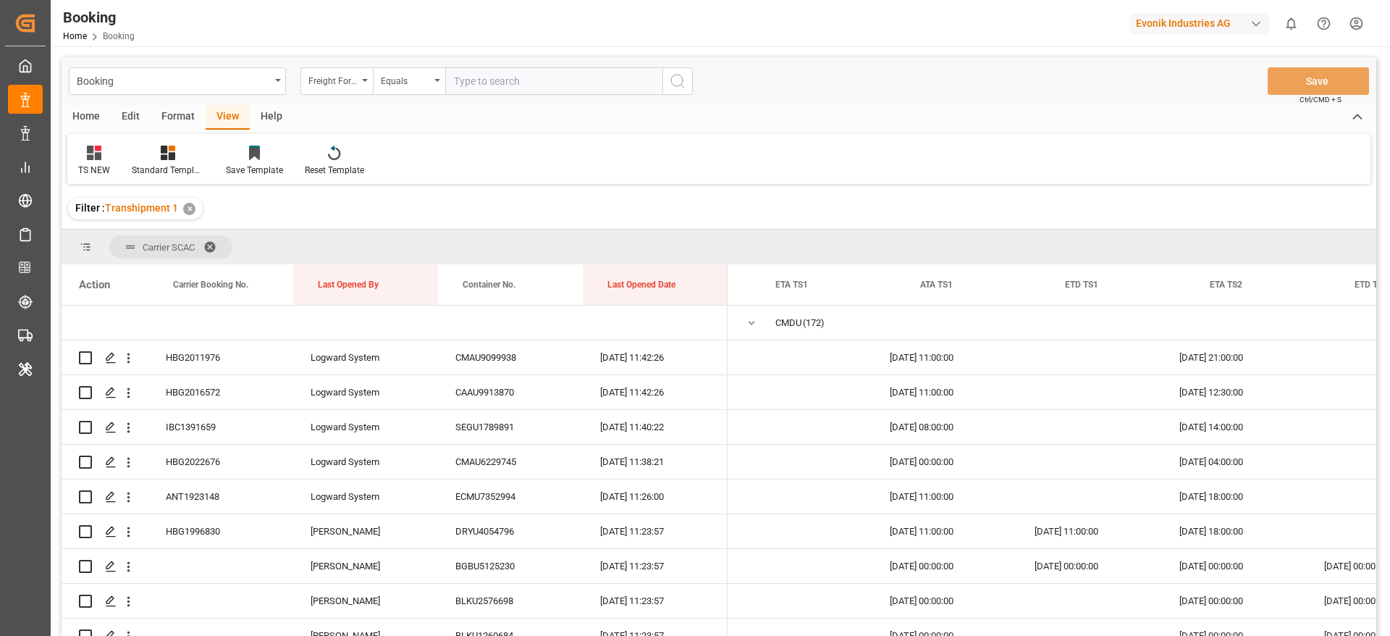
scroll to position [0, 114]
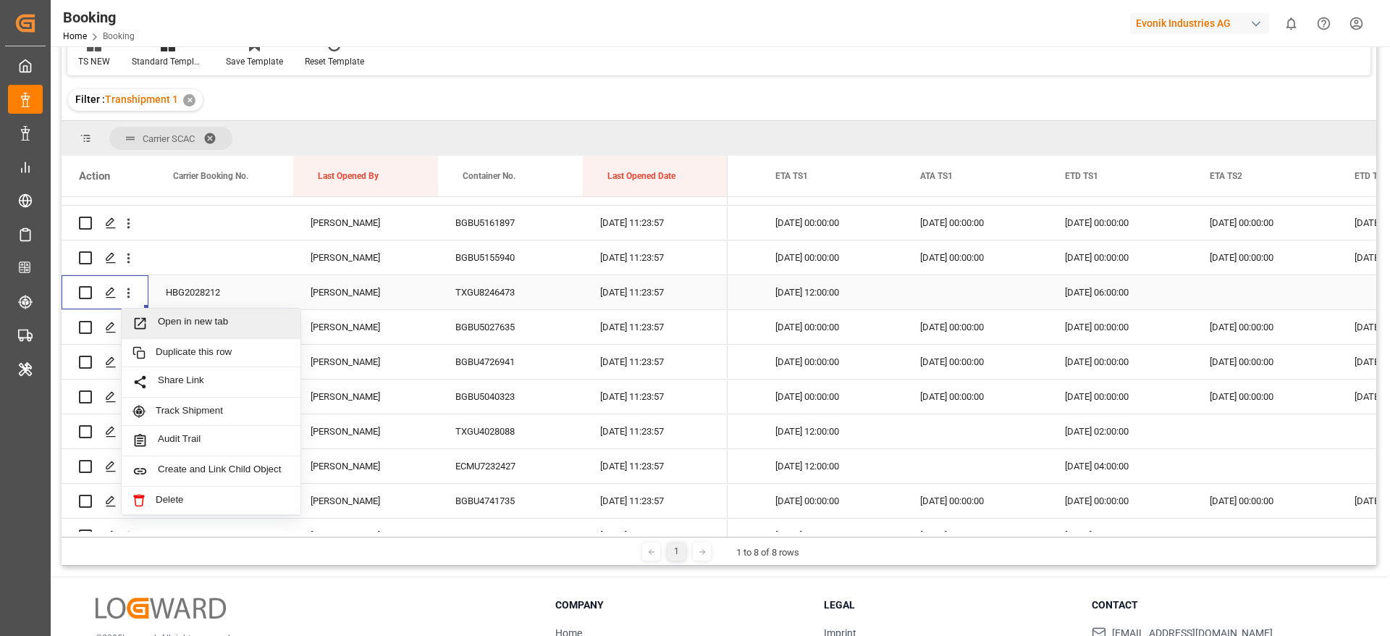
click at [203, 327] on span "Open in new tab" at bounding box center [224, 323] width 132 height 15
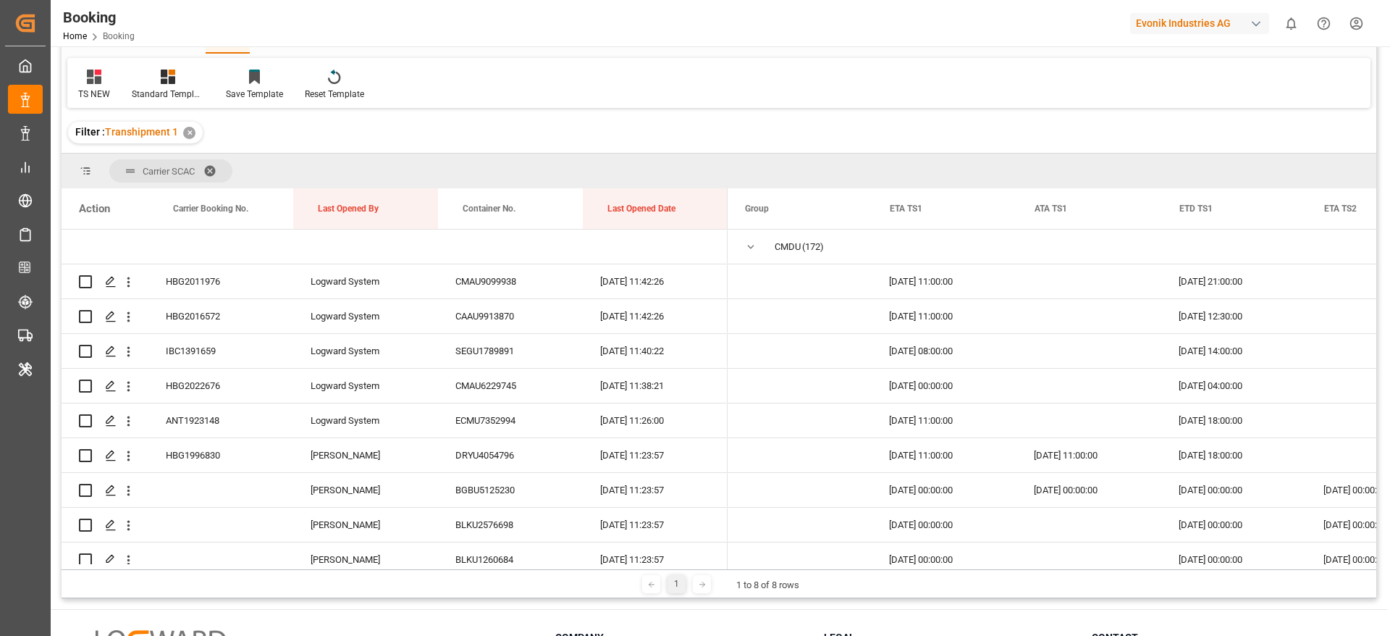
scroll to position [0, 0]
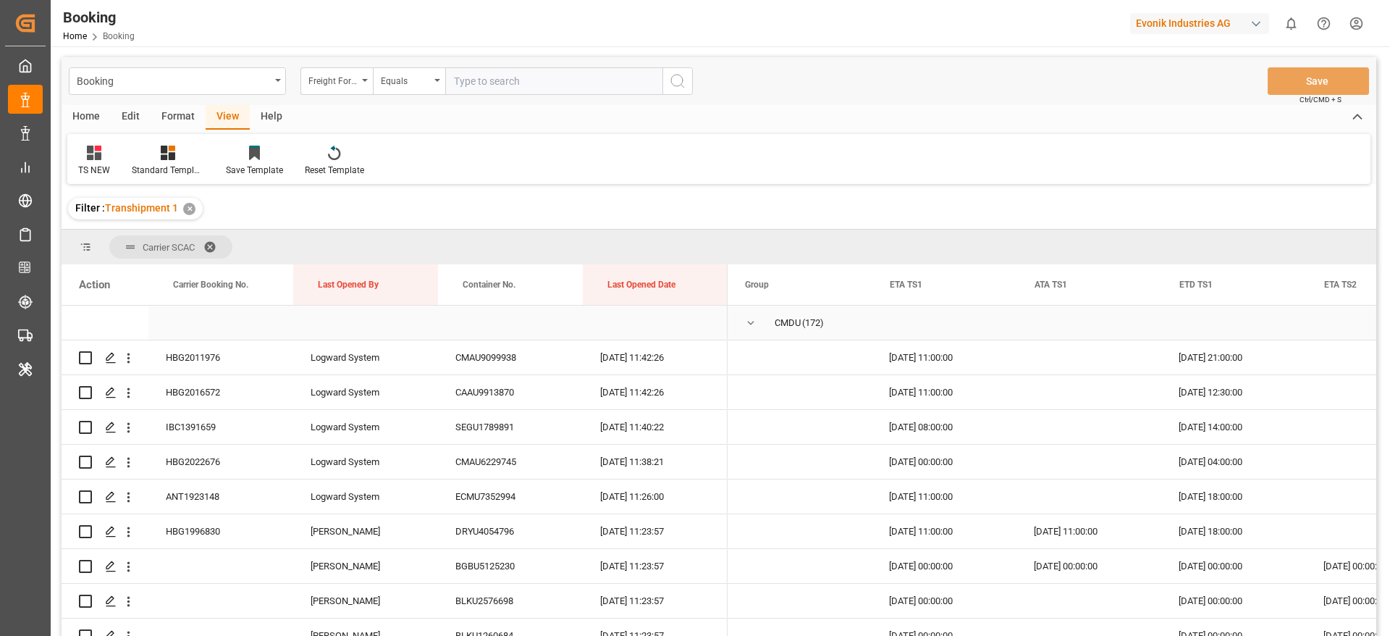
click at [749, 326] on span "Press SPACE to select this row." at bounding box center [750, 322] width 13 height 13
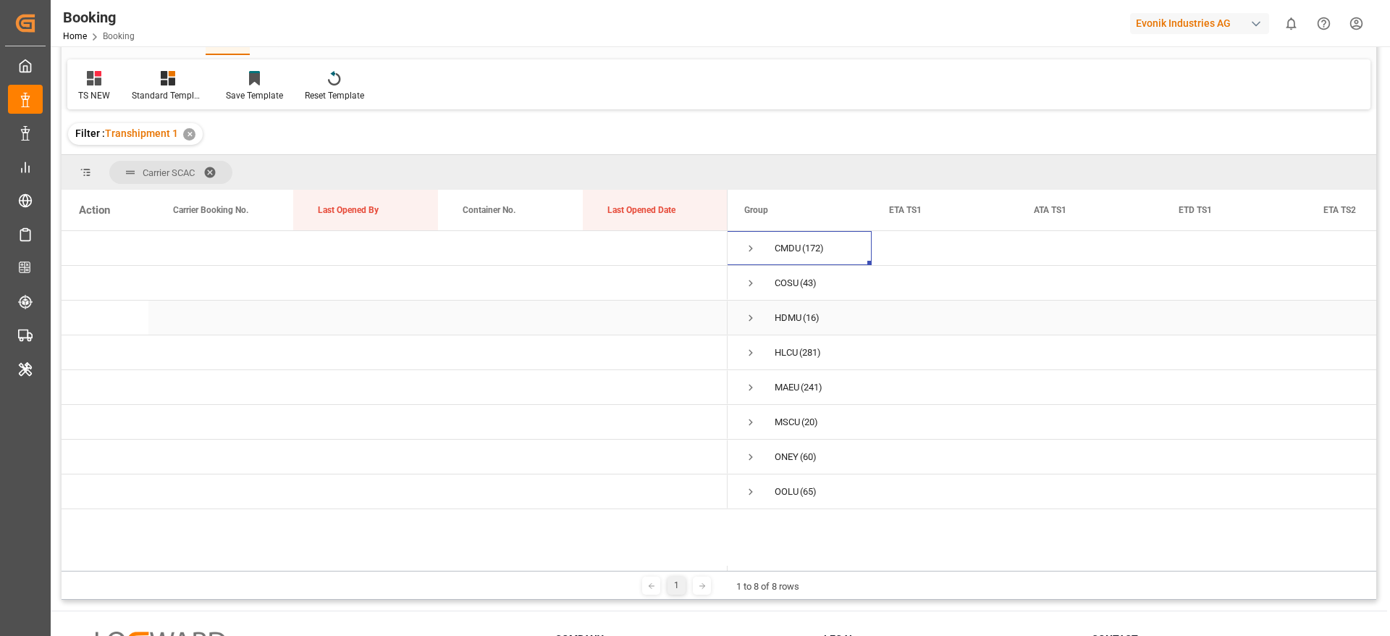
scroll to position [109, 0]
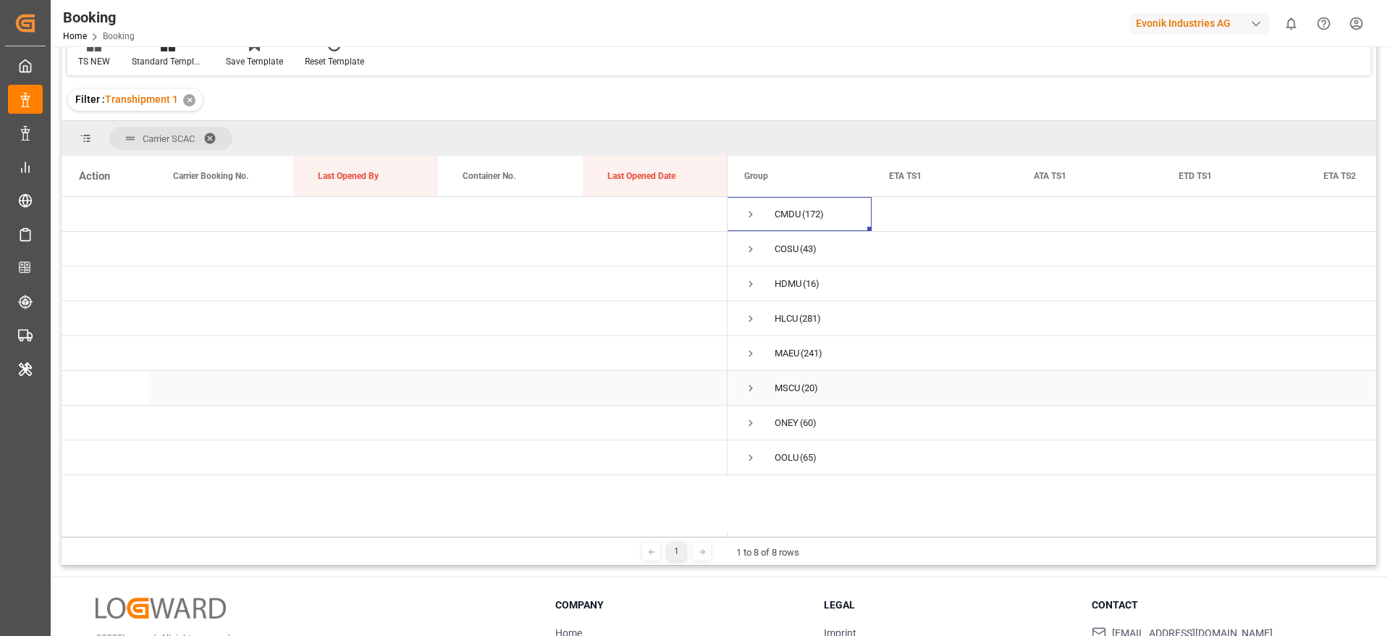
click at [751, 390] on span "Press SPACE to select this row." at bounding box center [750, 387] width 13 height 13
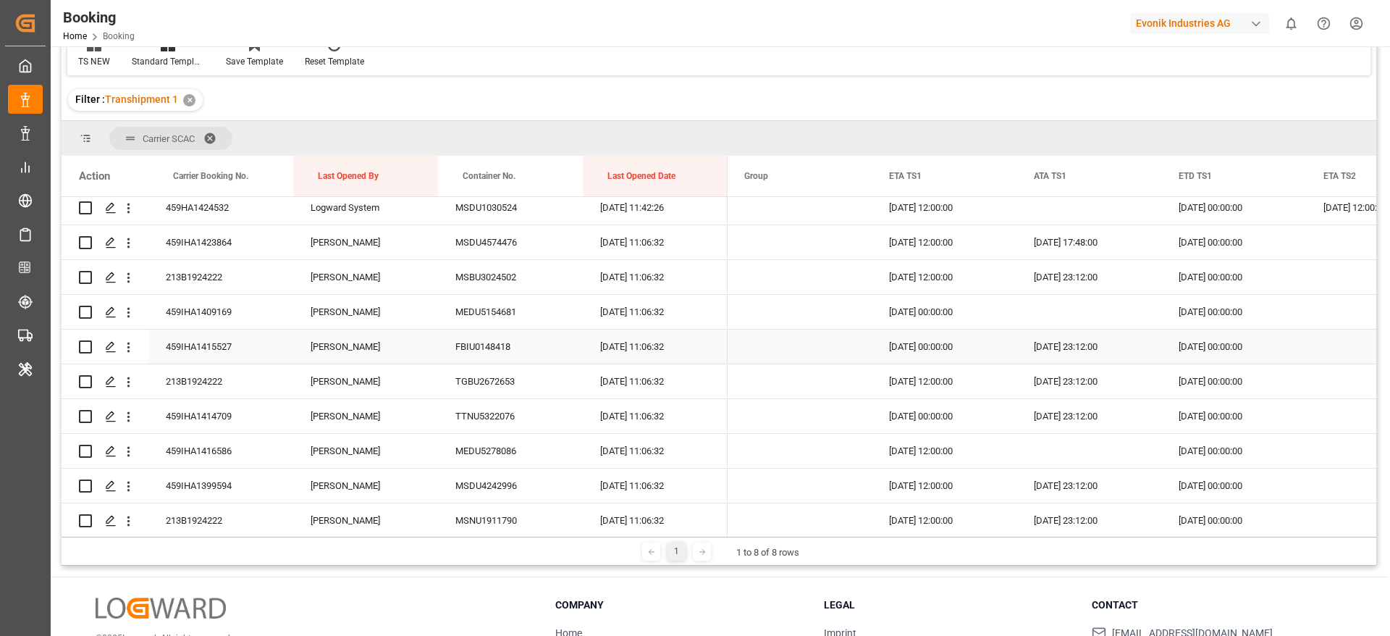
scroll to position [217, 0]
click at [247, 343] on div "459IHA1409169" at bounding box center [220, 344] width 145 height 34
click at [132, 339] on icon "open menu" at bounding box center [128, 344] width 15 height 15
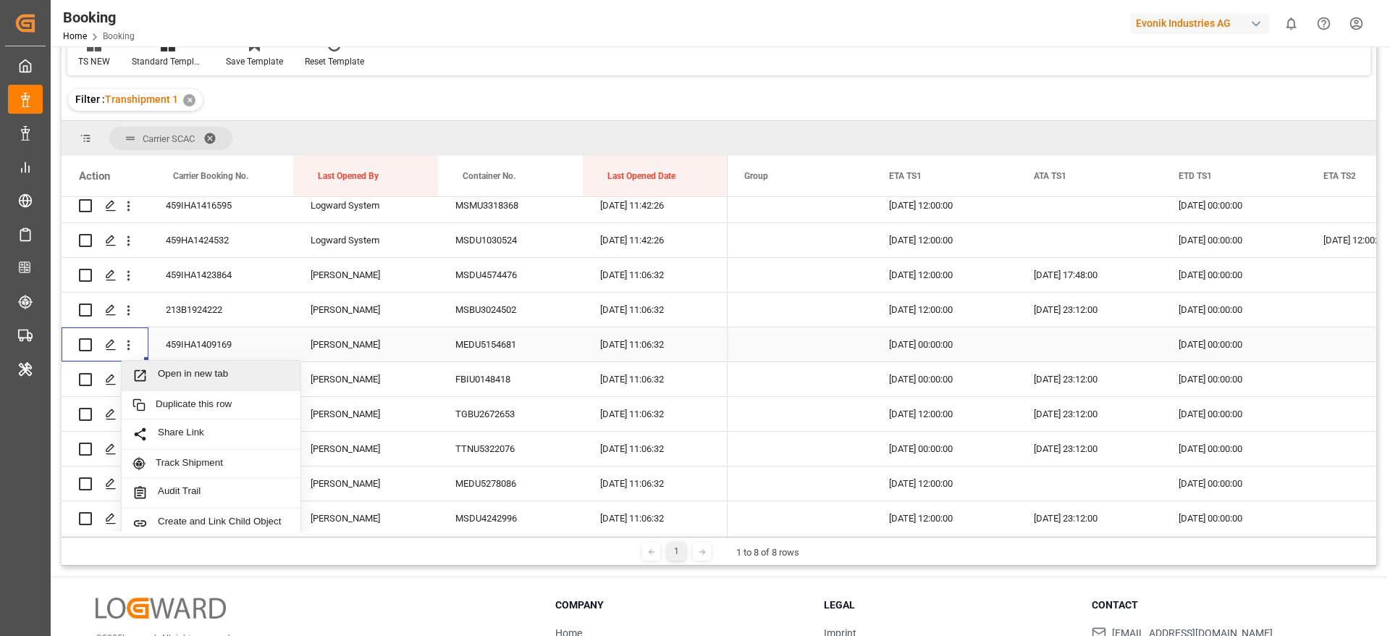
click at [222, 368] on span "Open in new tab" at bounding box center [224, 375] width 132 height 15
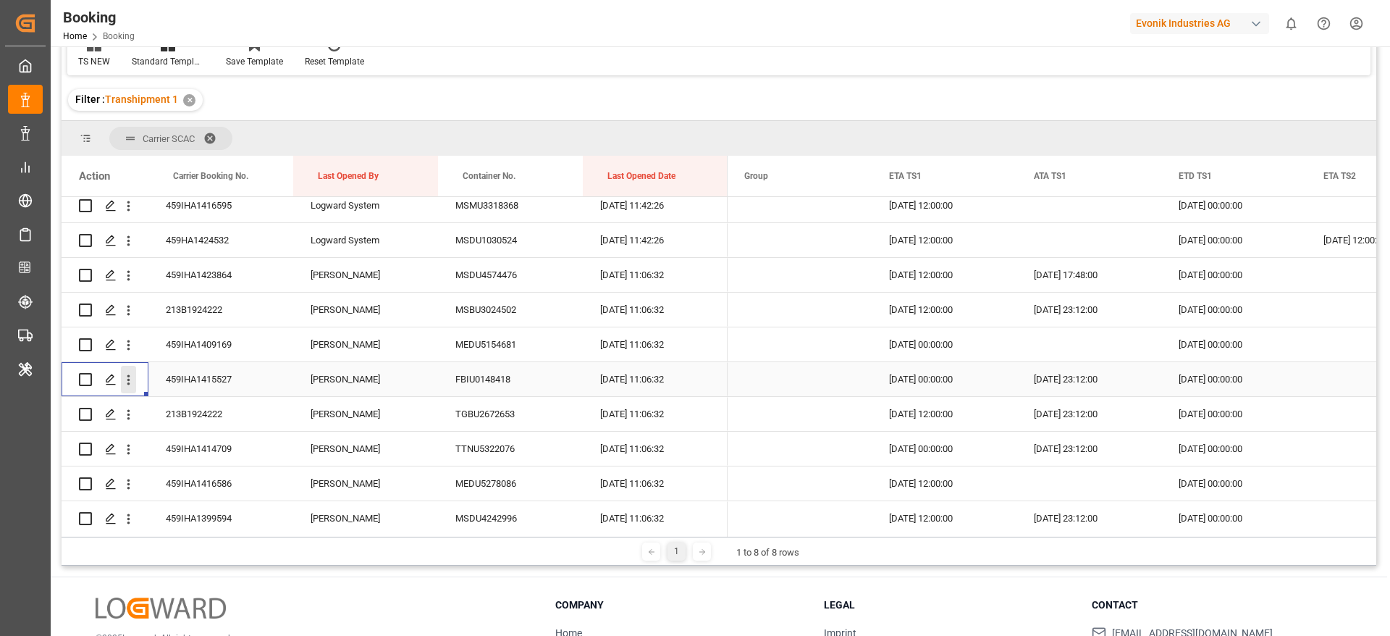
click at [129, 389] on button "open menu" at bounding box center [128, 380] width 15 height 28
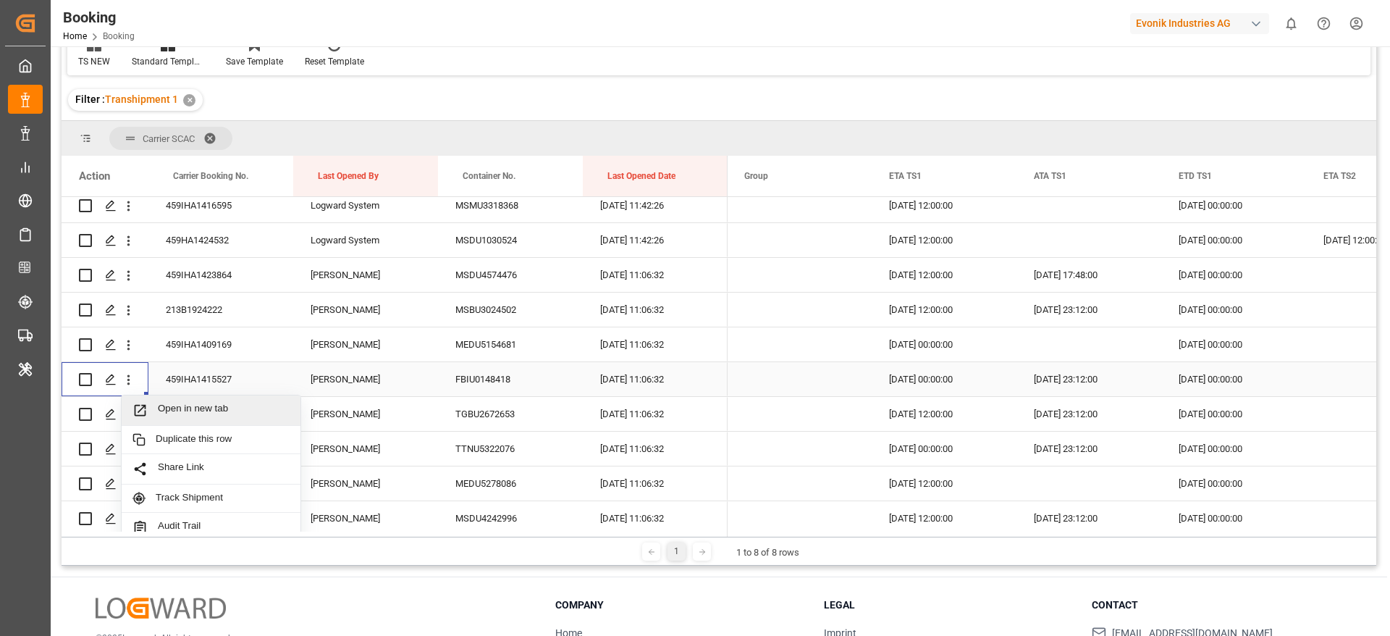
click at [187, 405] on span "Open in new tab" at bounding box center [224, 409] width 132 height 15
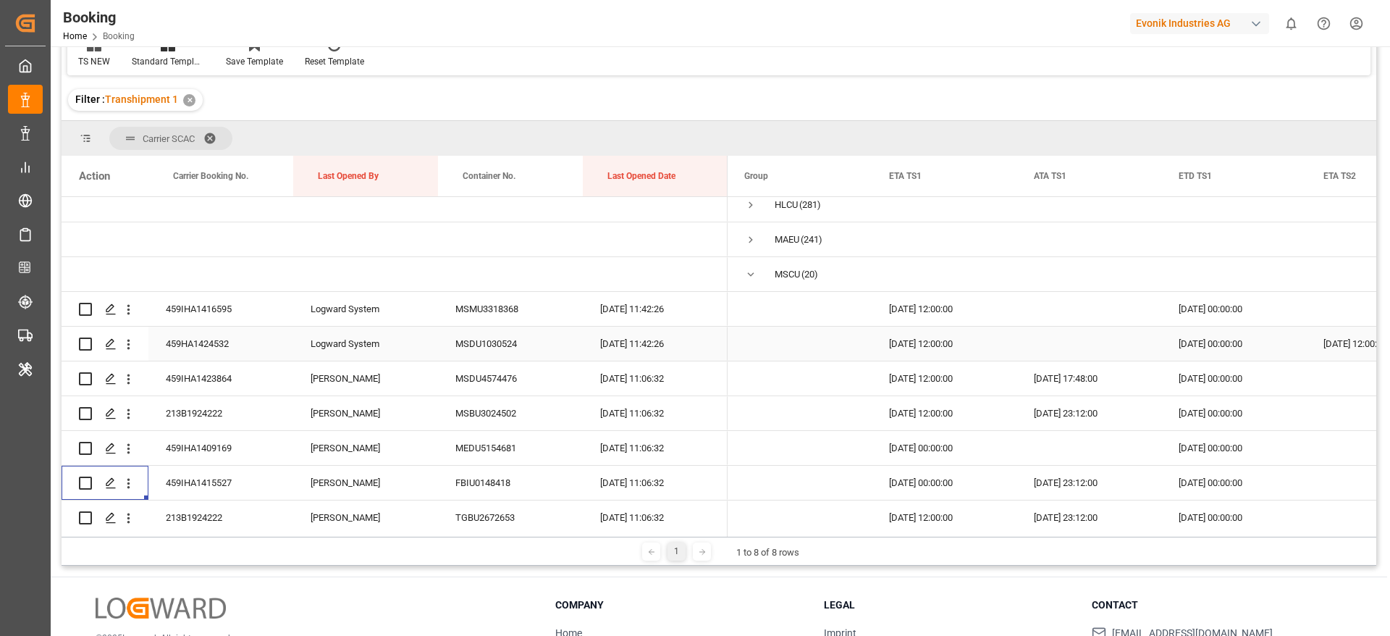
scroll to position [0, 0]
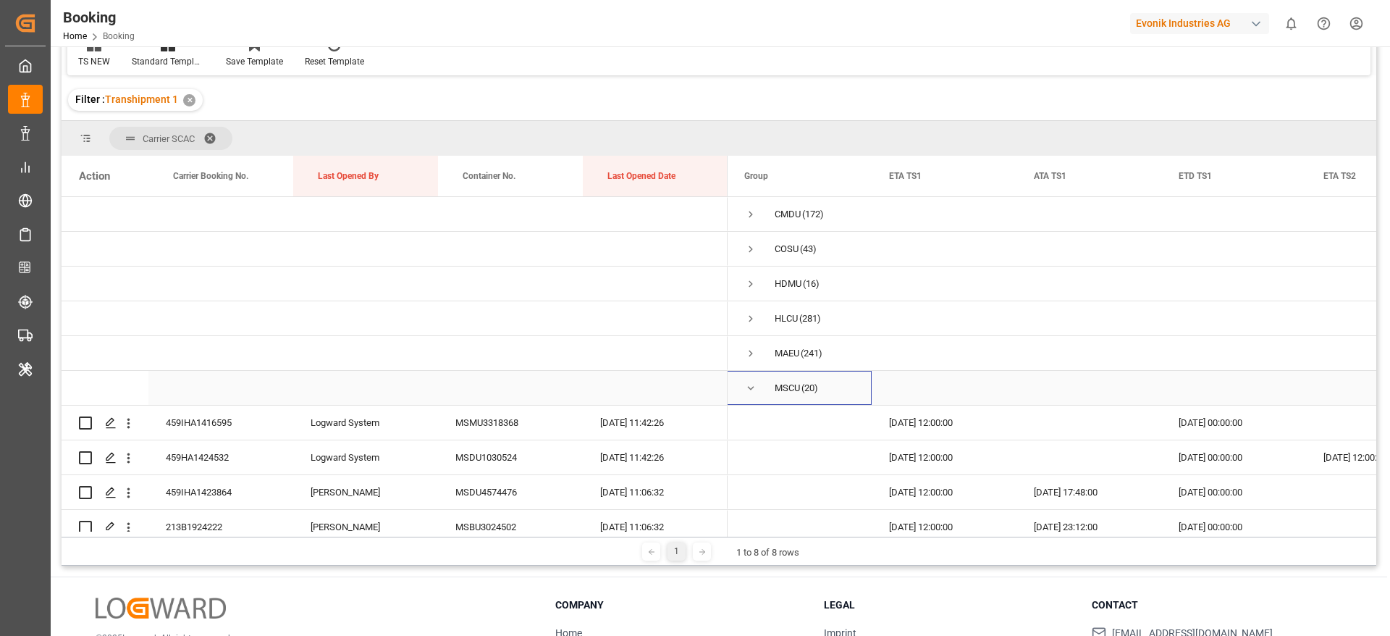
click at [748, 388] on span "Press SPACE to select this row." at bounding box center [750, 387] width 13 height 13
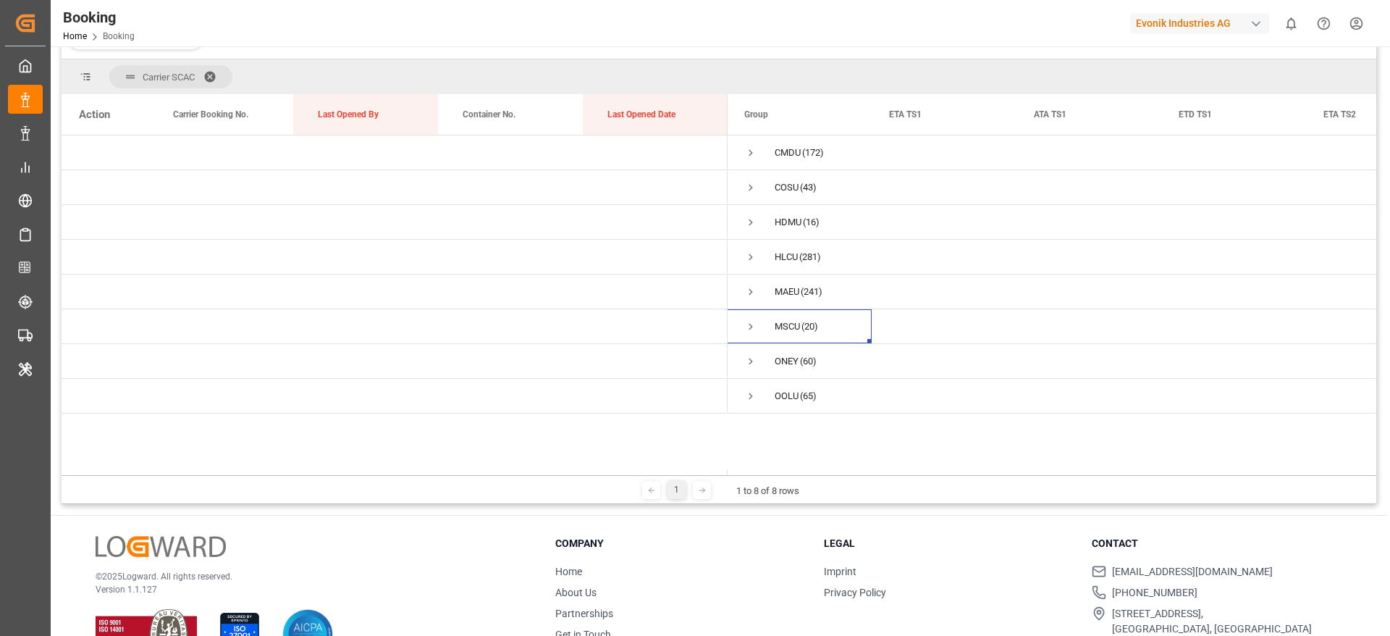
scroll to position [214, 0]
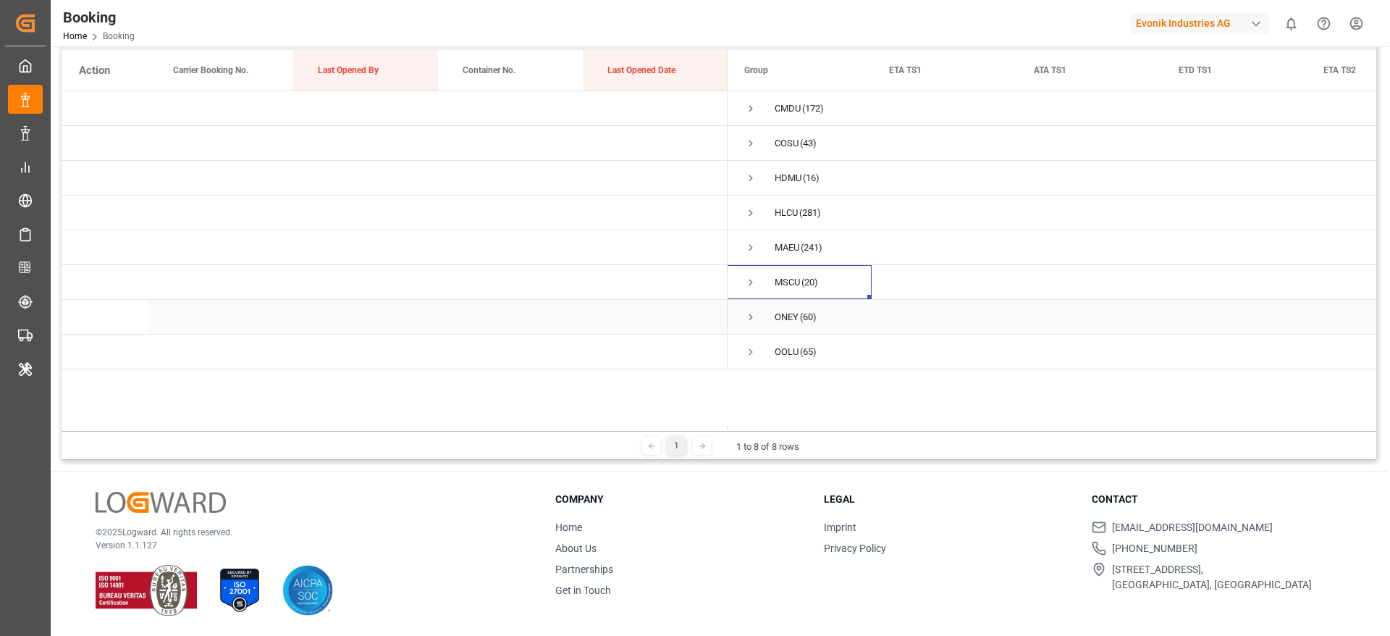
click at [746, 316] on span "Press SPACE to select this row." at bounding box center [750, 317] width 13 height 13
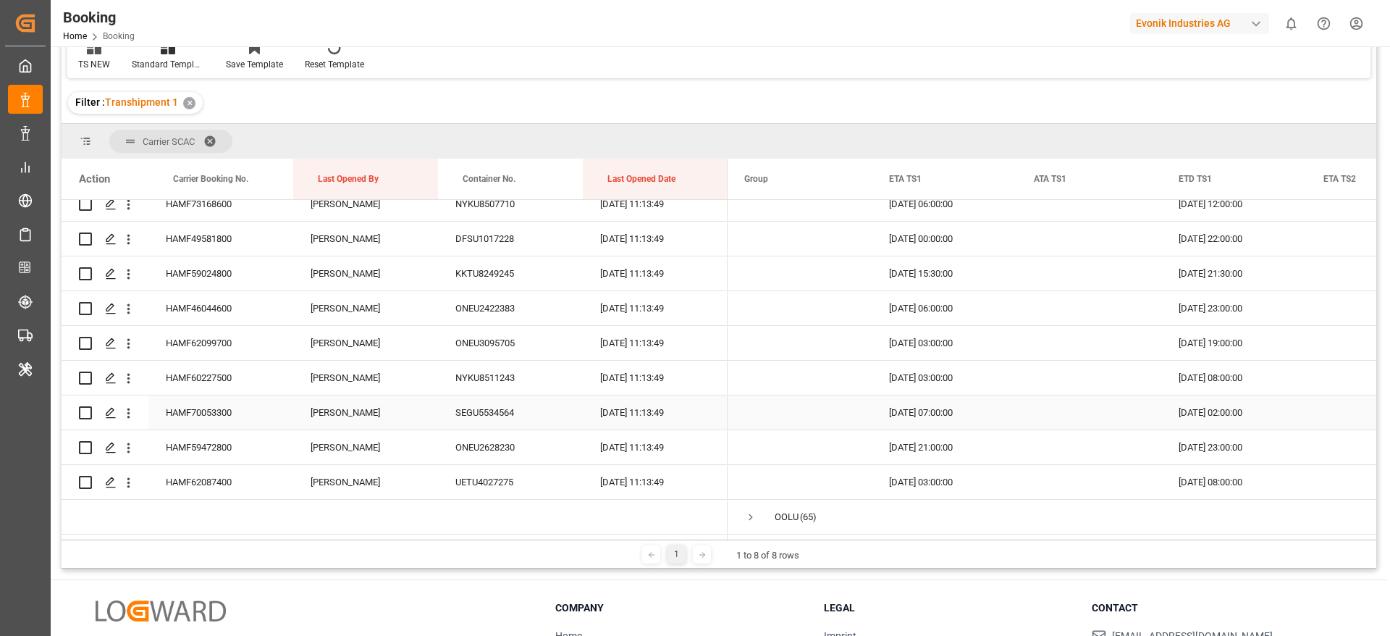
scroll to position [1925, 0]
click at [174, 408] on div "HAMF46044600" at bounding box center [220, 412] width 145 height 34
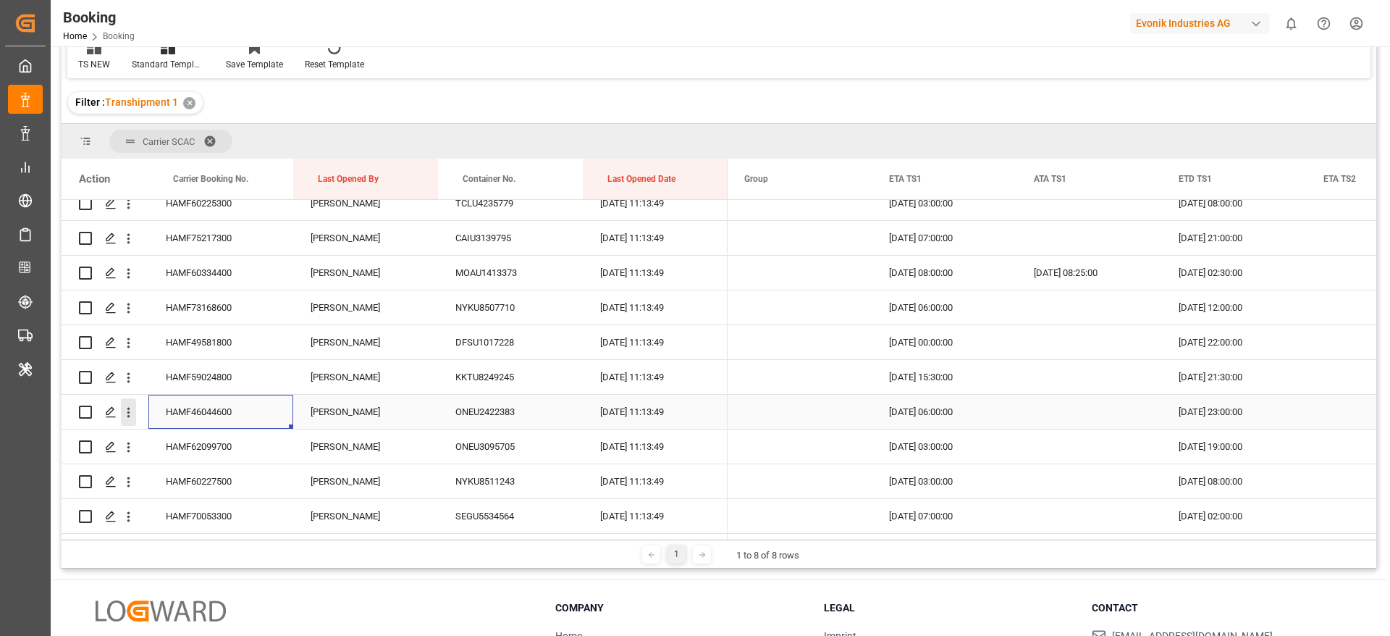
click at [129, 413] on icon "open menu" at bounding box center [128, 412] width 15 height 15
click at [202, 435] on span "Open in new tab" at bounding box center [224, 442] width 132 height 15
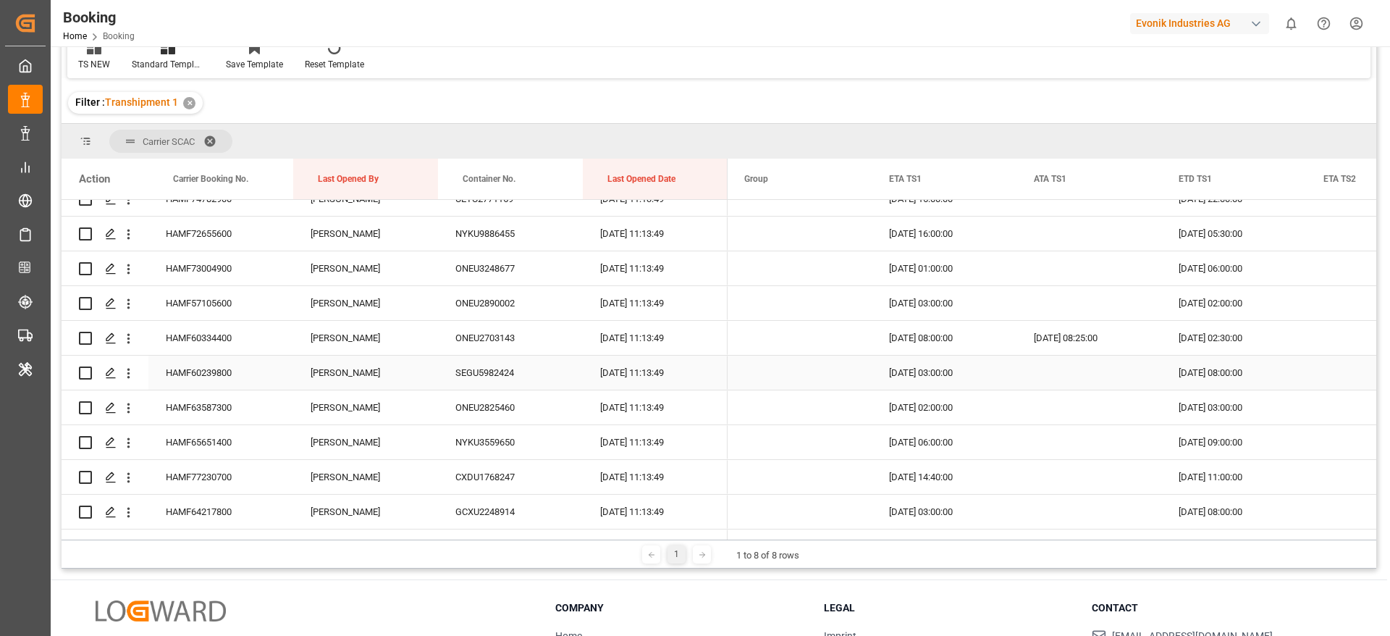
scroll to position [187, 0]
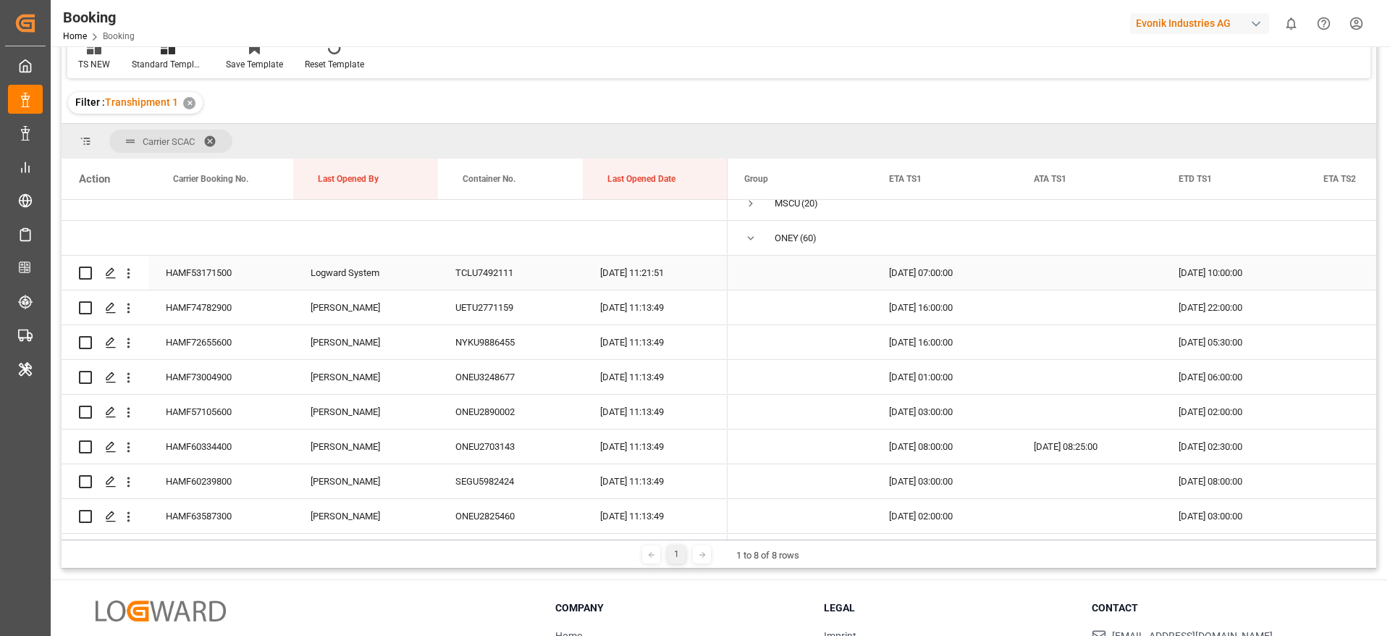
click at [749, 245] on span "Press SPACE to select this row." at bounding box center [750, 238] width 13 height 33
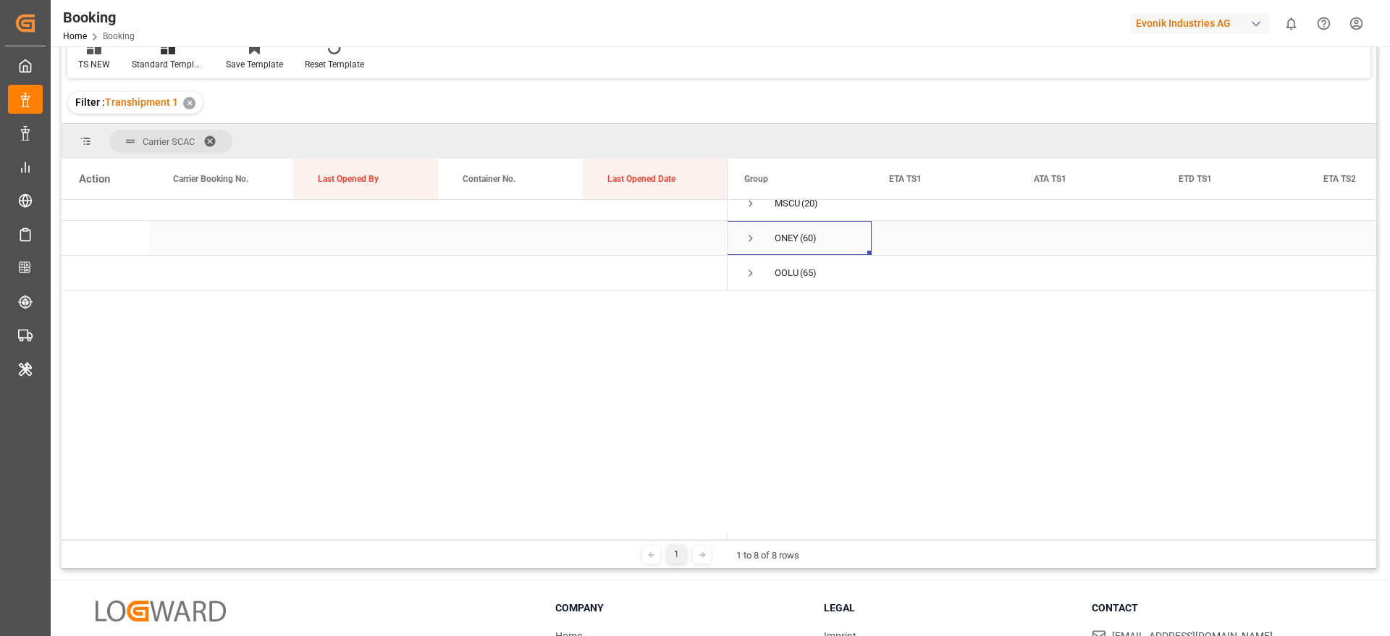
scroll to position [0, 0]
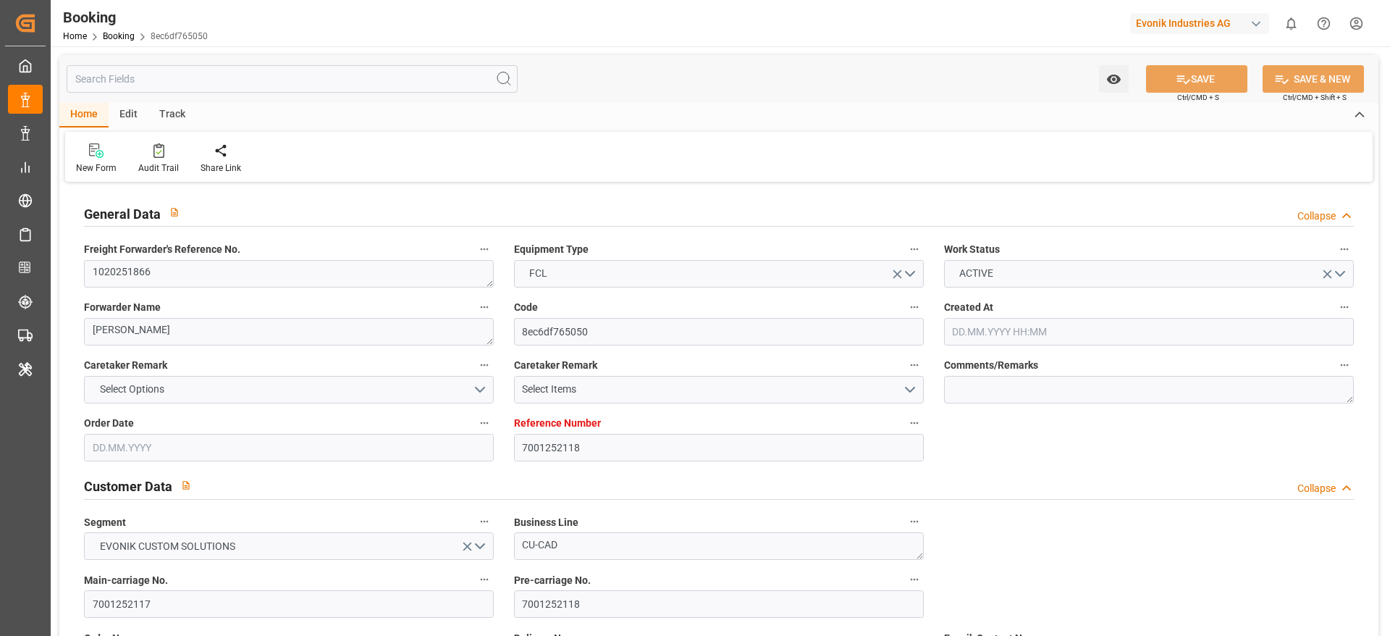
type input "7001252118"
type input "9839143"
type input "CMACGM"
type input "CMA CGM Group"
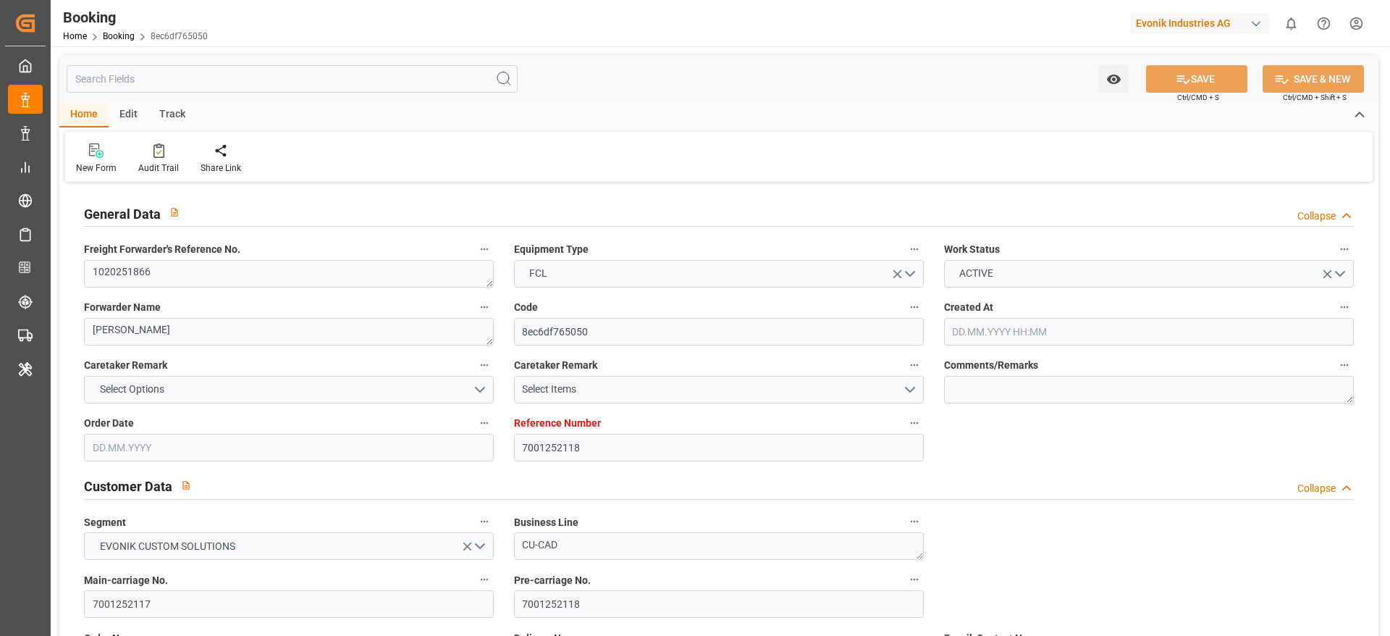
type input "BEANR"
type input "IDJKT"
type input "MYPKG"
type input "0"
type input "BEANR"
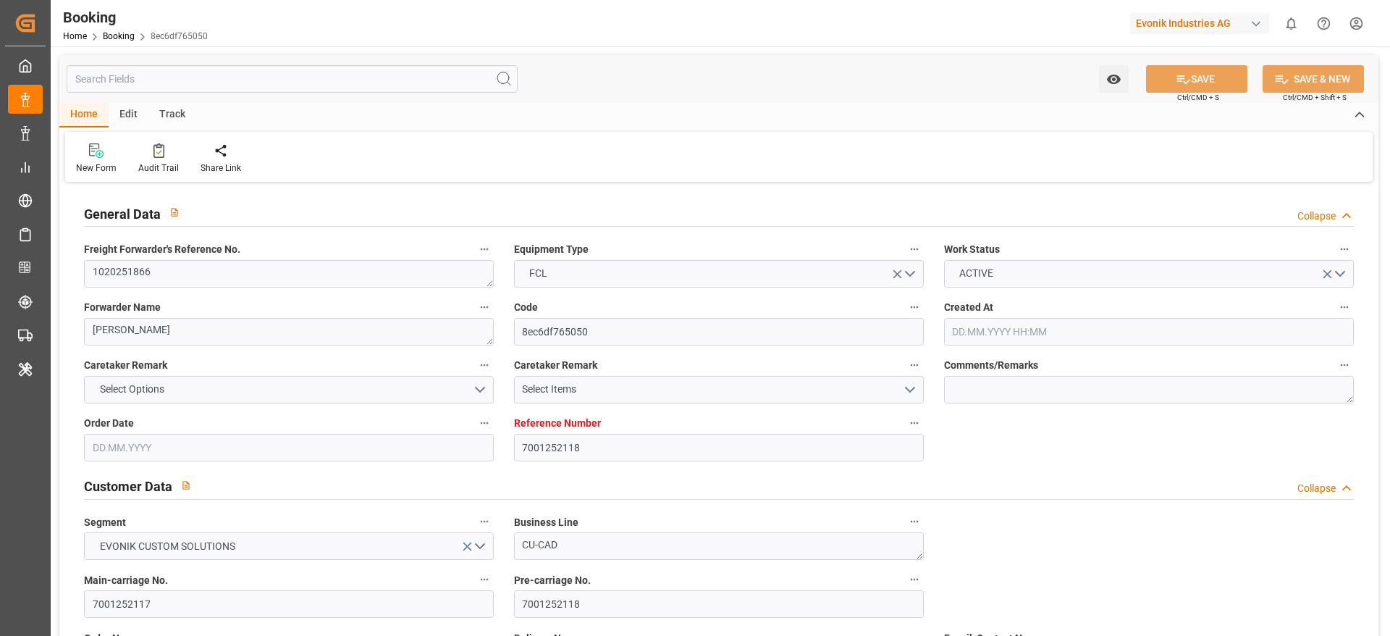
type input "IDJKT"
type input "9282962"
type input "[DATE] 07:55"
type input "[DATE]"
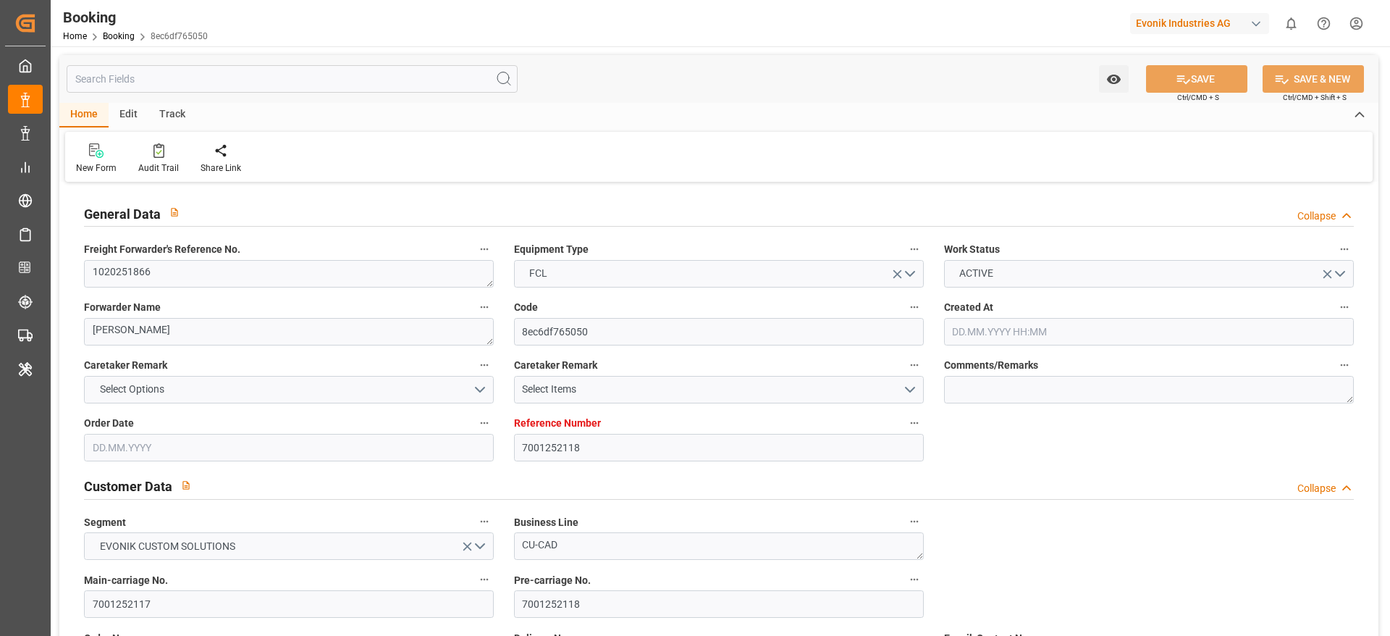
type input "[DATE]"
type input "[DATE] 00:00"
type input "[DATE] 14:00"
type input "[DATE] 00:00"
type input "[DATE] 17:47"
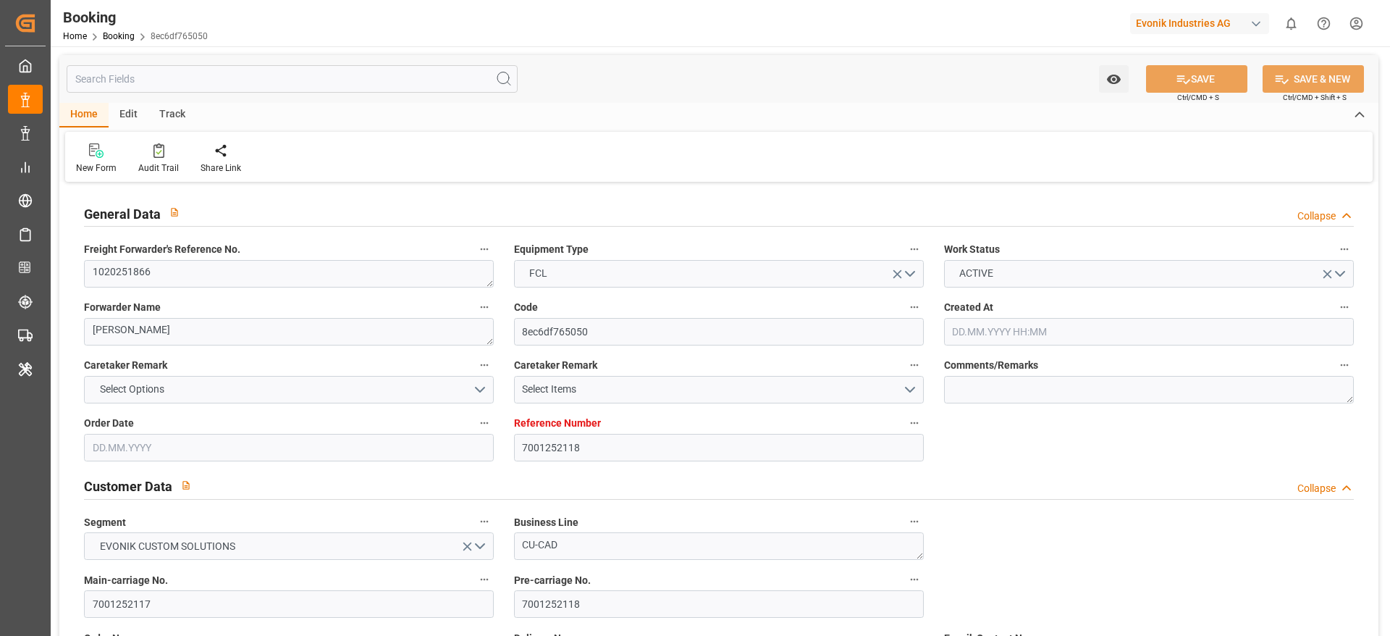
type input "[DATE] 15:20"
type input "[DATE] 11:00"
type input "[DATE] 00:00"
type input "[DATE] 12:00"
type input "[DATE] 00:00"
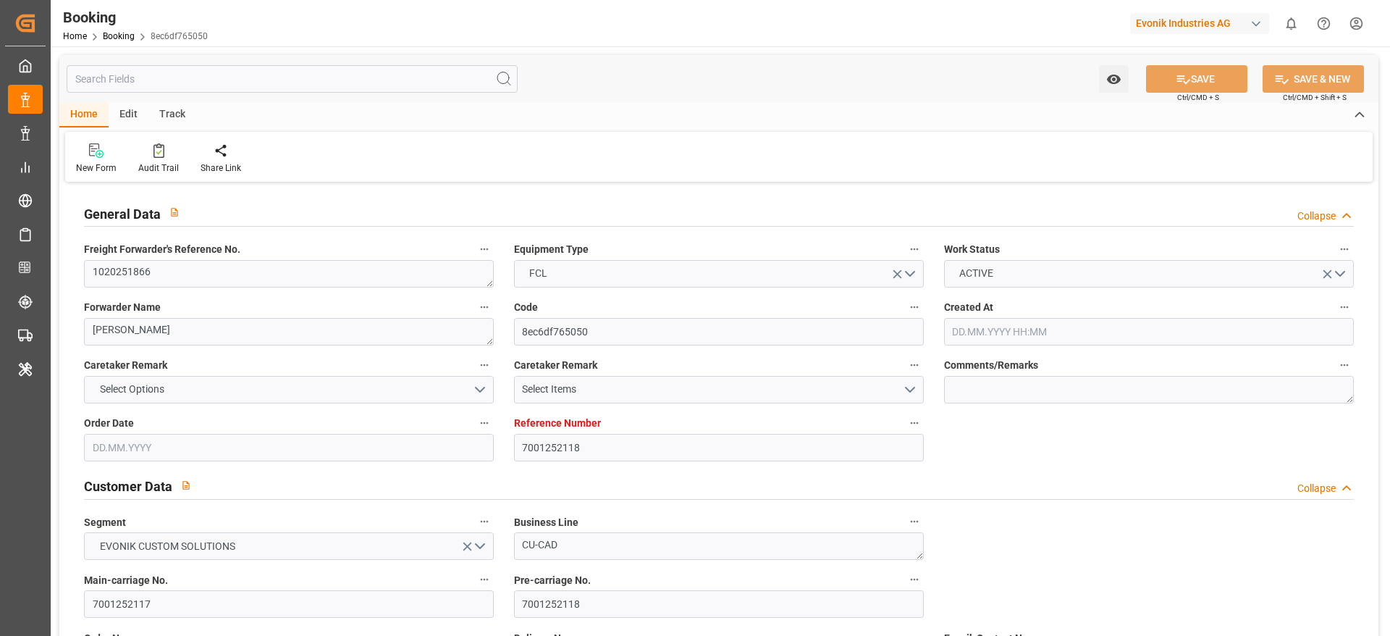
type input "[DATE] 06:00"
type input "[DATE] 00:00"
type input "[DATE]"
type input "[DATE] 11:23"
type input "[DATE]"
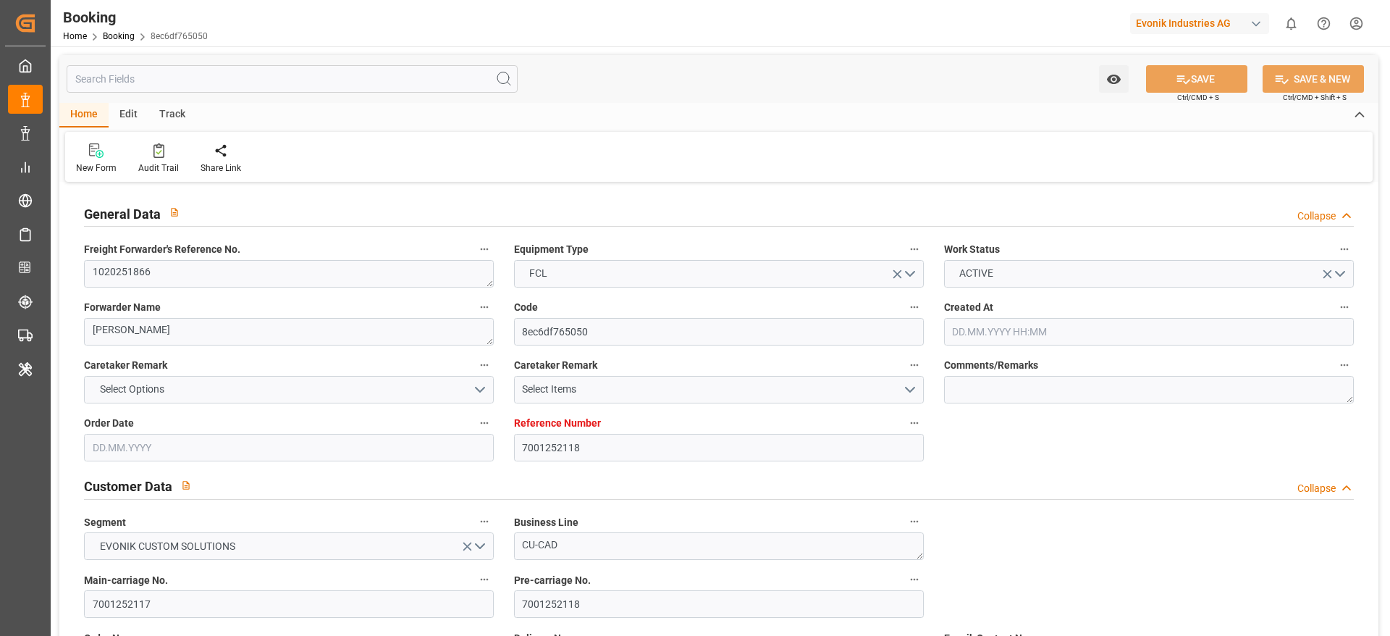
type input "[DATE] 22:39"
type input "[DATE] 14:00"
type input "[DATE] 16:40"
type input "[DATE] 12:00"
type input "[DATE] 21:02"
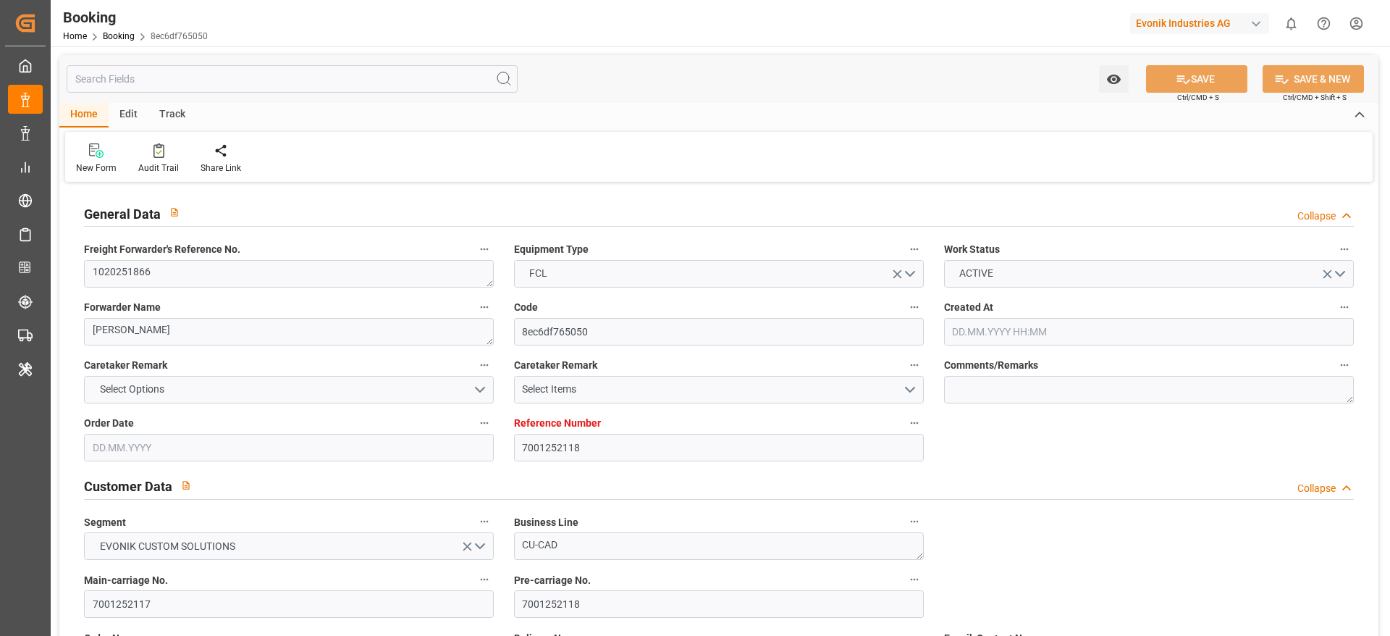
type input "[DATE] 06:00"
type input "[DATE] 11:00"
type input "[DATE] 21:37"
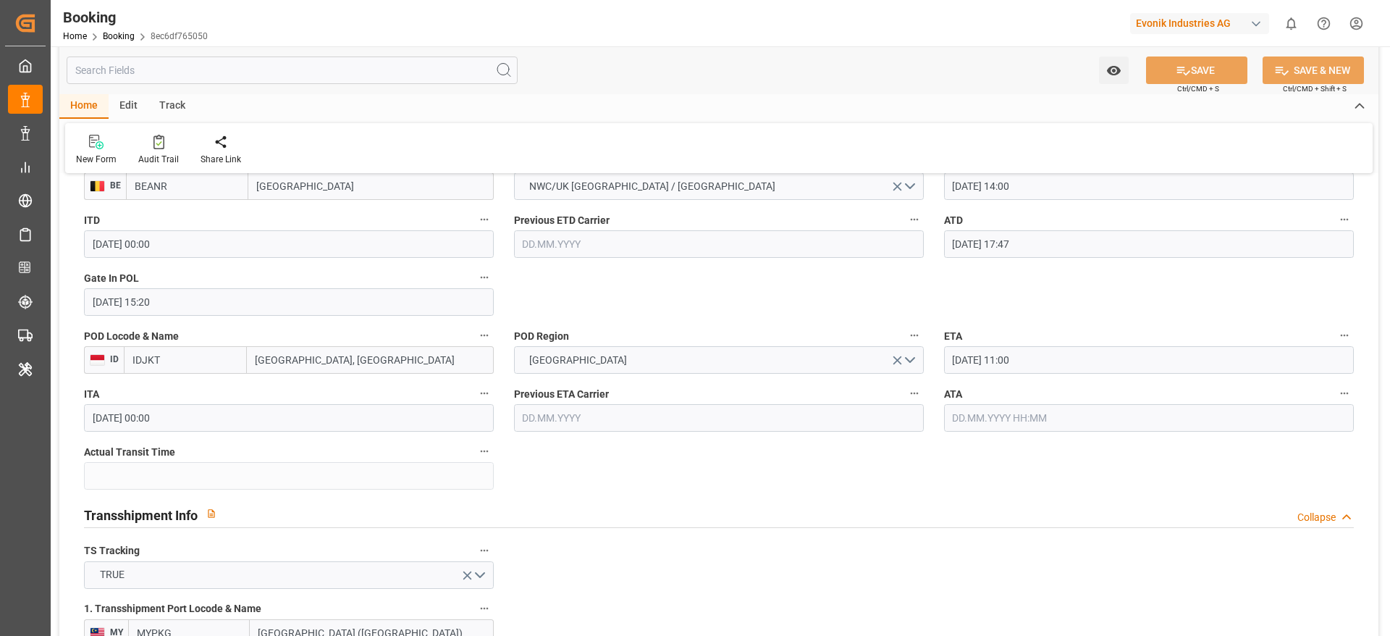
scroll to position [1520, 0]
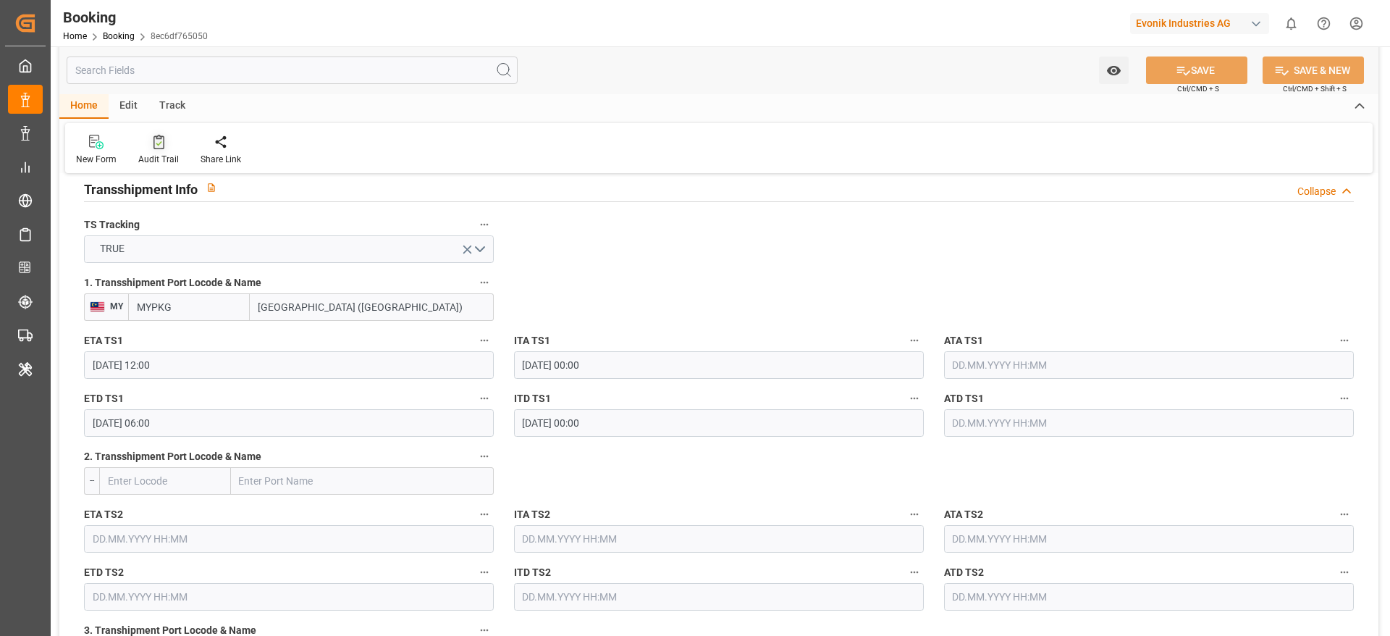
click at [150, 143] on div at bounding box center [158, 141] width 41 height 15
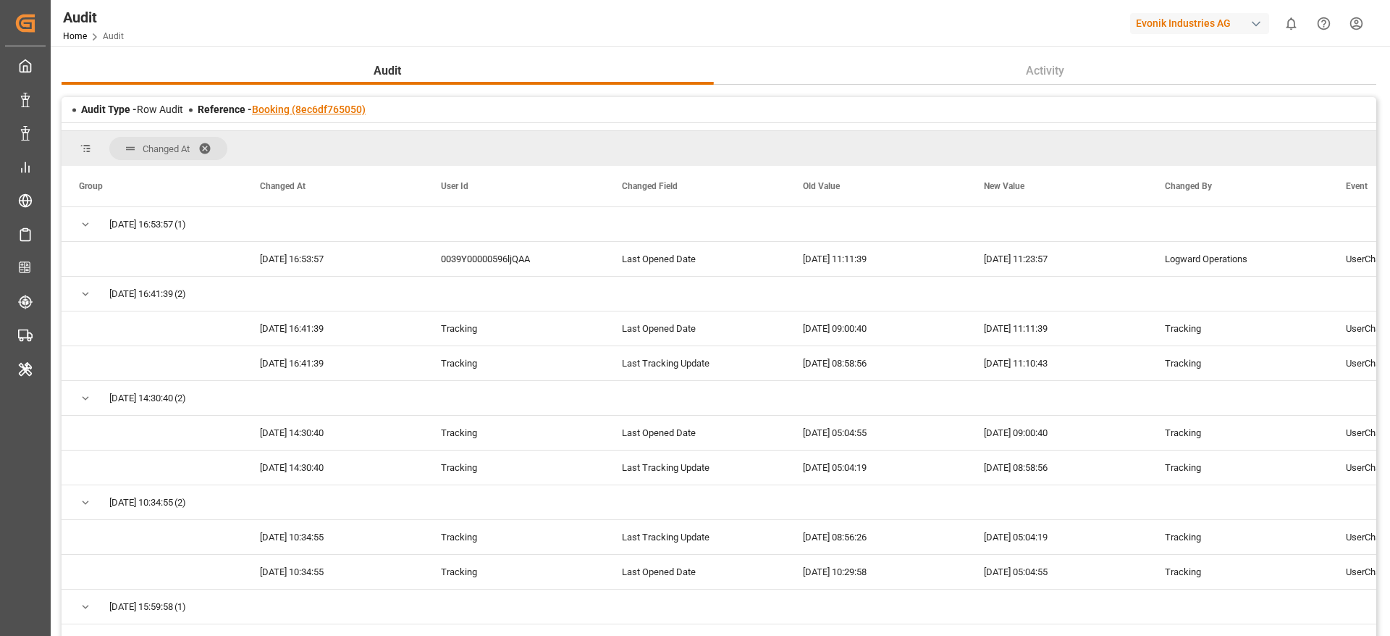
click at [323, 106] on link "Booking (8ec6df765050)" at bounding box center [309, 110] width 114 height 12
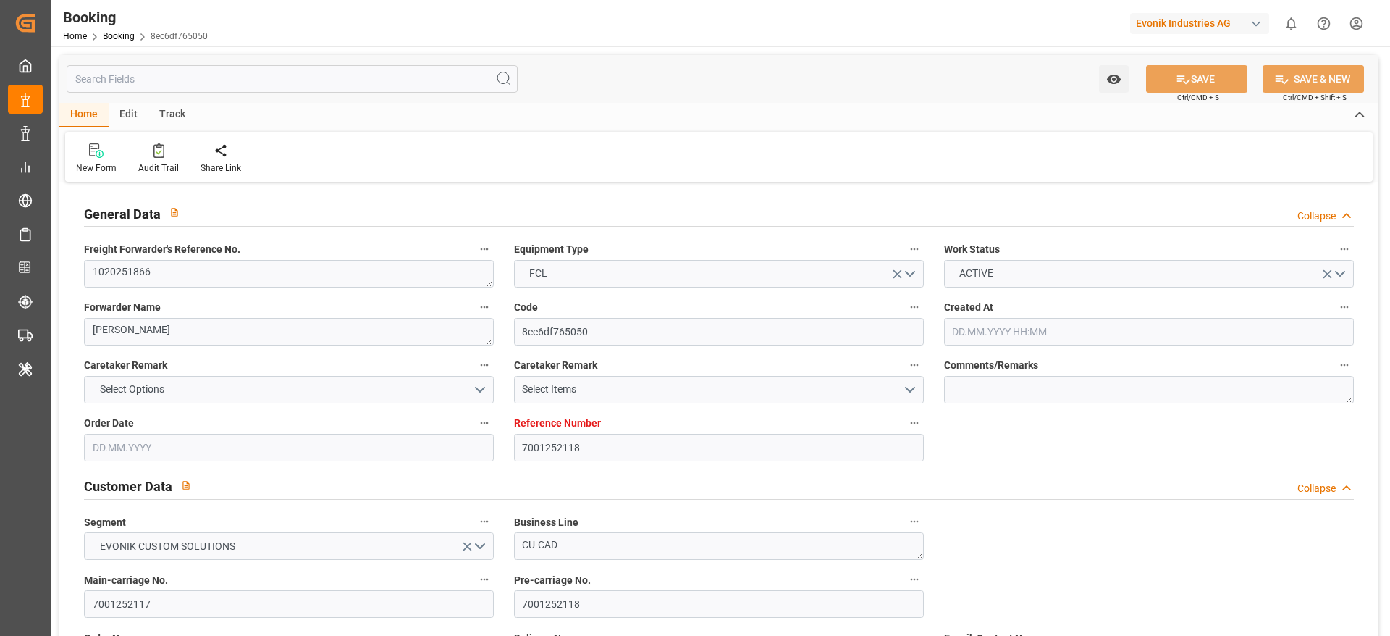
type input "7001252118"
type input "9839143"
type input "CMACGM"
type input "CMA CGM Group"
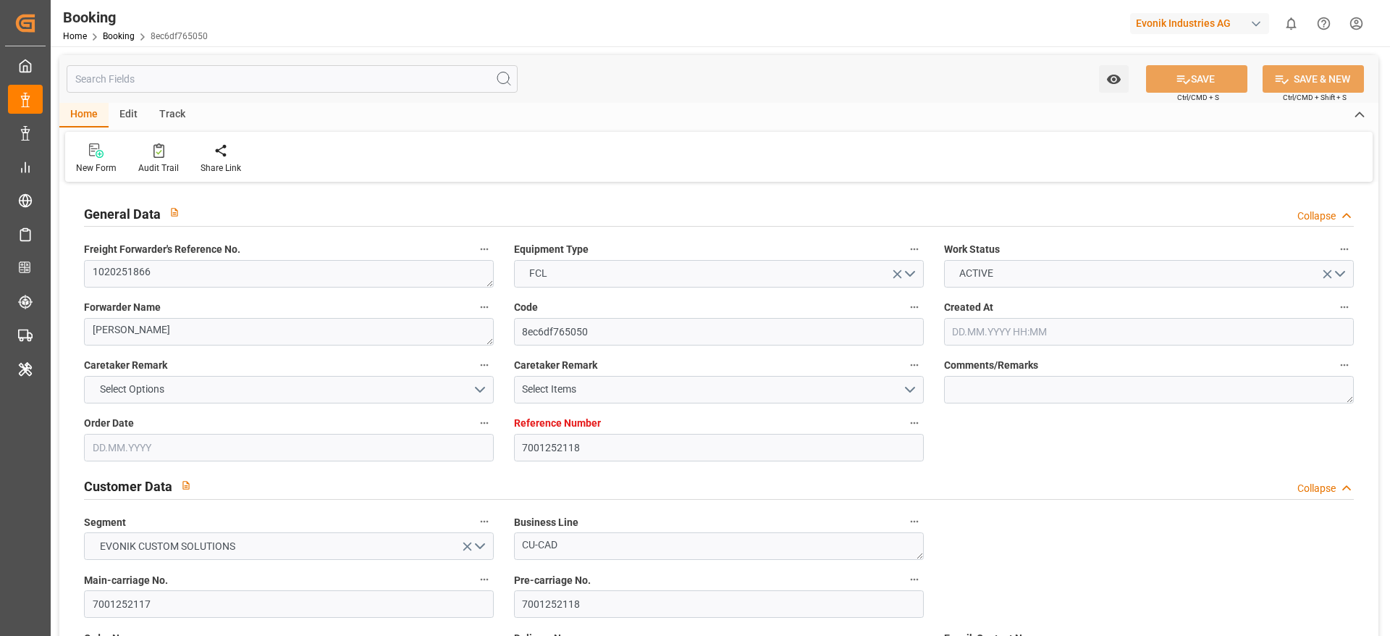
type input "BEANR"
type input "IDJKT"
type input "MYPKG"
type input "0"
type input "BEANR"
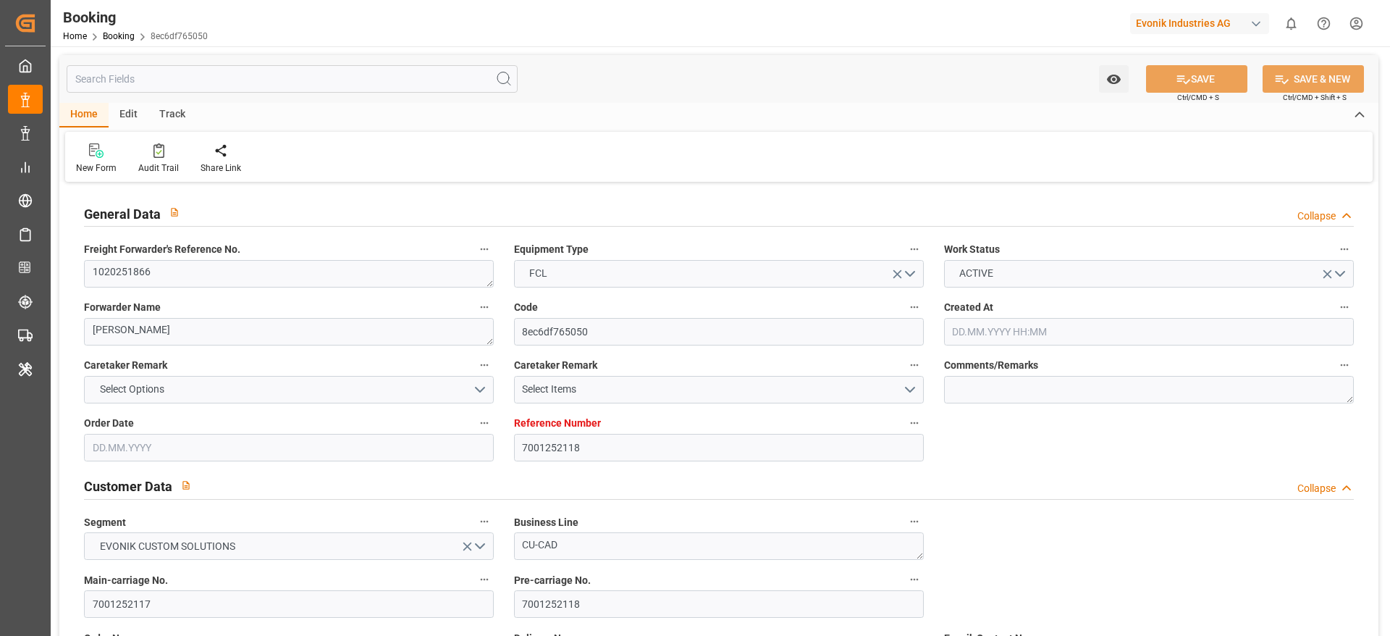
type input "IDJKT"
type input "9282962"
type input "[DATE] 07:55"
type input "[DATE]"
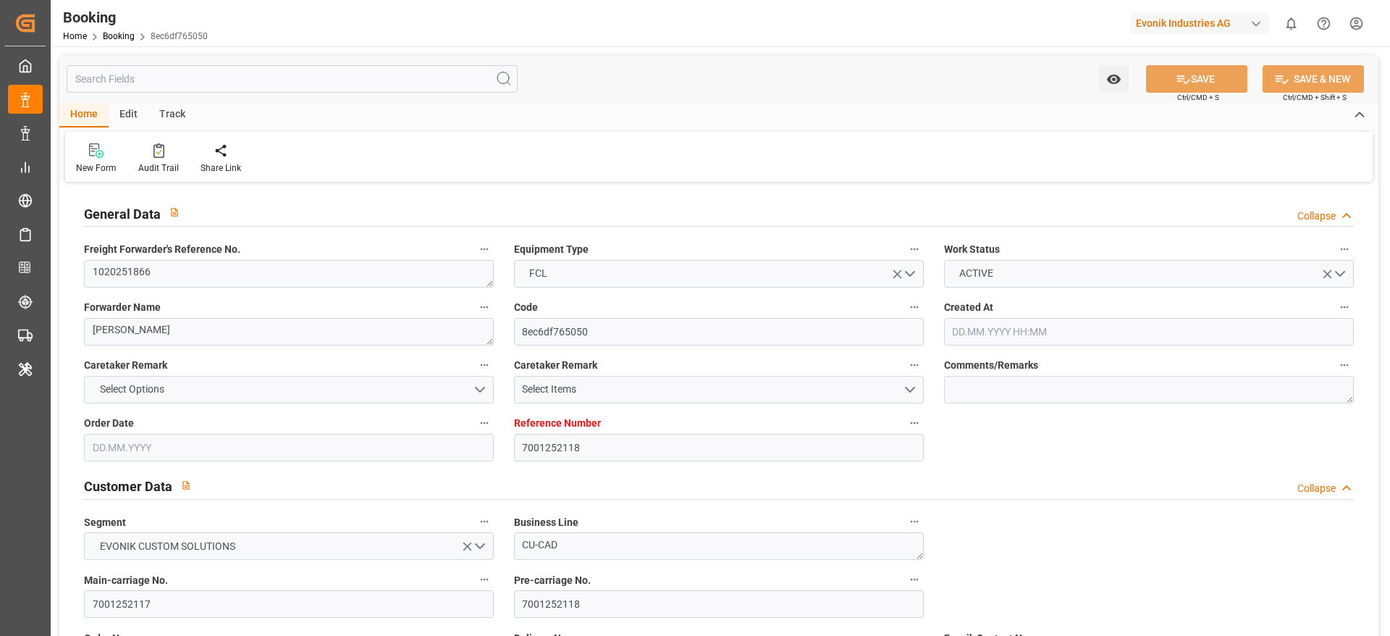
type input "[DATE]"
type input "[DATE] 00:00"
type input "[DATE] 14:00"
type input "07.09.2025 00:00"
type input "07.09.2025 17:47"
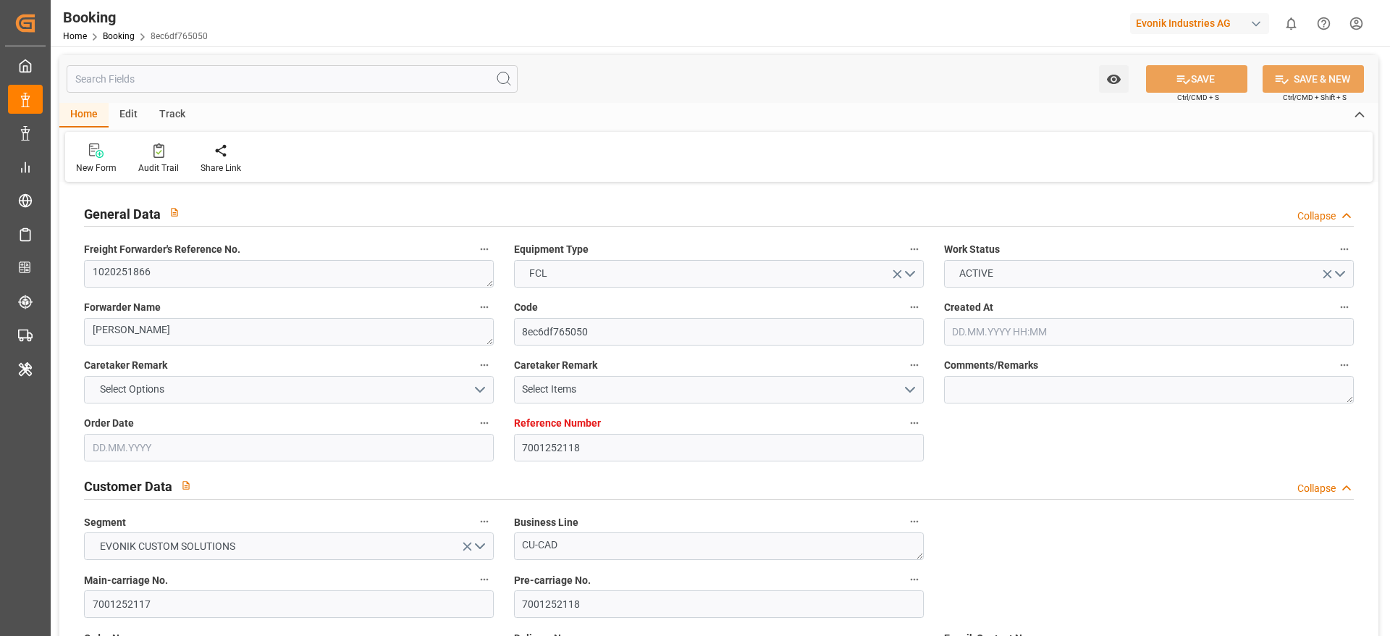
type input "30.08.2025 15:20"
type input "10.10.2025 11:00"
type input "10.10.2025 00:00"
type input "09.10.2025 12:00"
type input "08.10.2025 00:00"
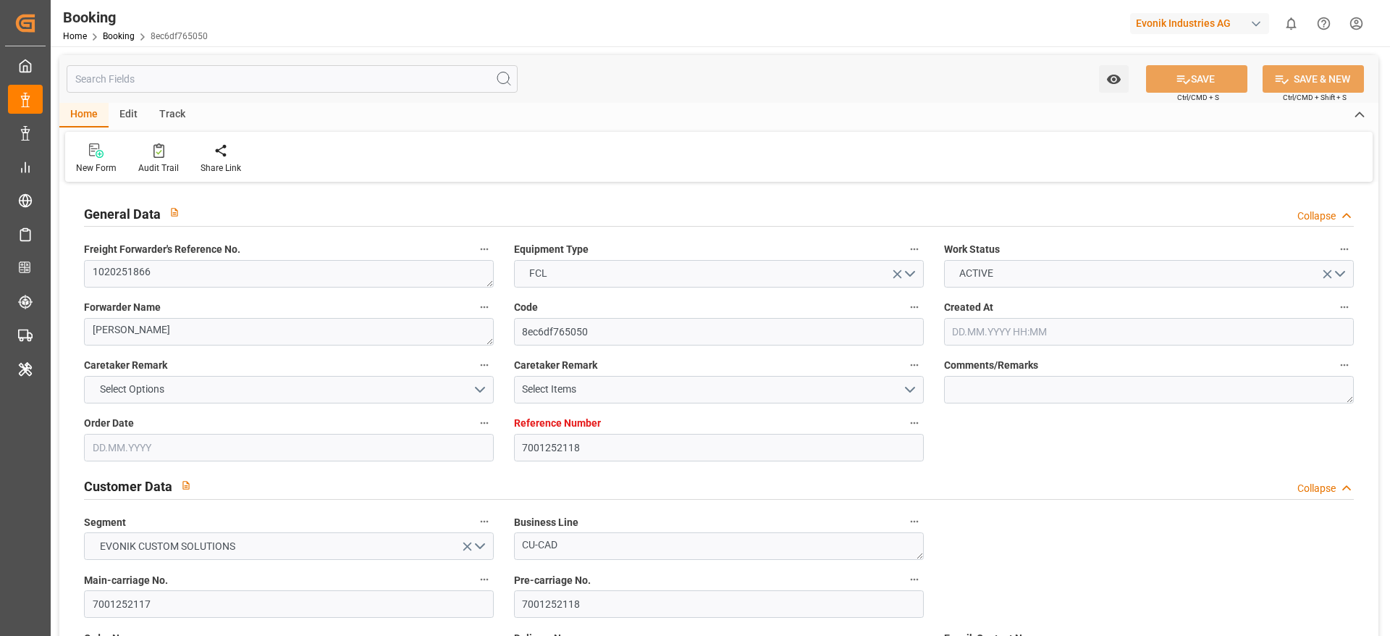
type input "08.10.2025 06:00"
type input "08.10.2025 00:00"
type input "20.08.2025"
type input "11.09.2025 11:23"
type input "11.09.2025"
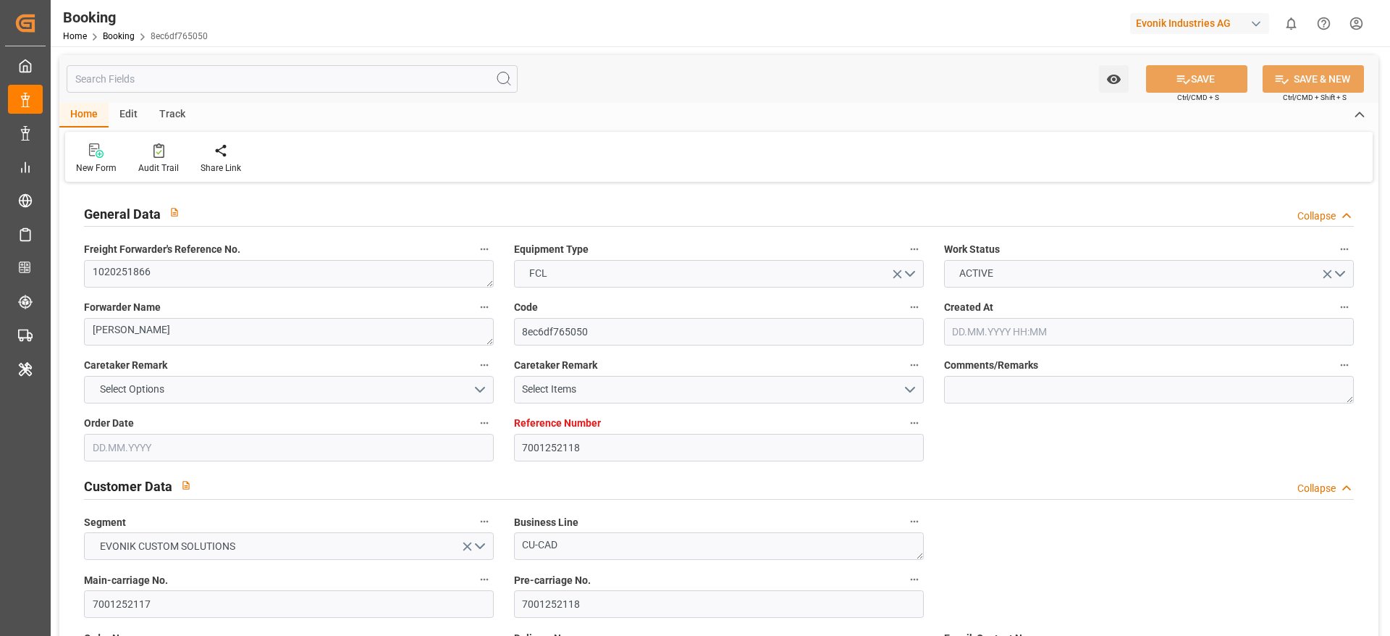
type input "06.09.2025 22:39"
type input "07.09.2025 14:00"
type input "07.09.2025 16:40"
type input "09.10.2025 12:00"
type input "09.10.2025 21:02"
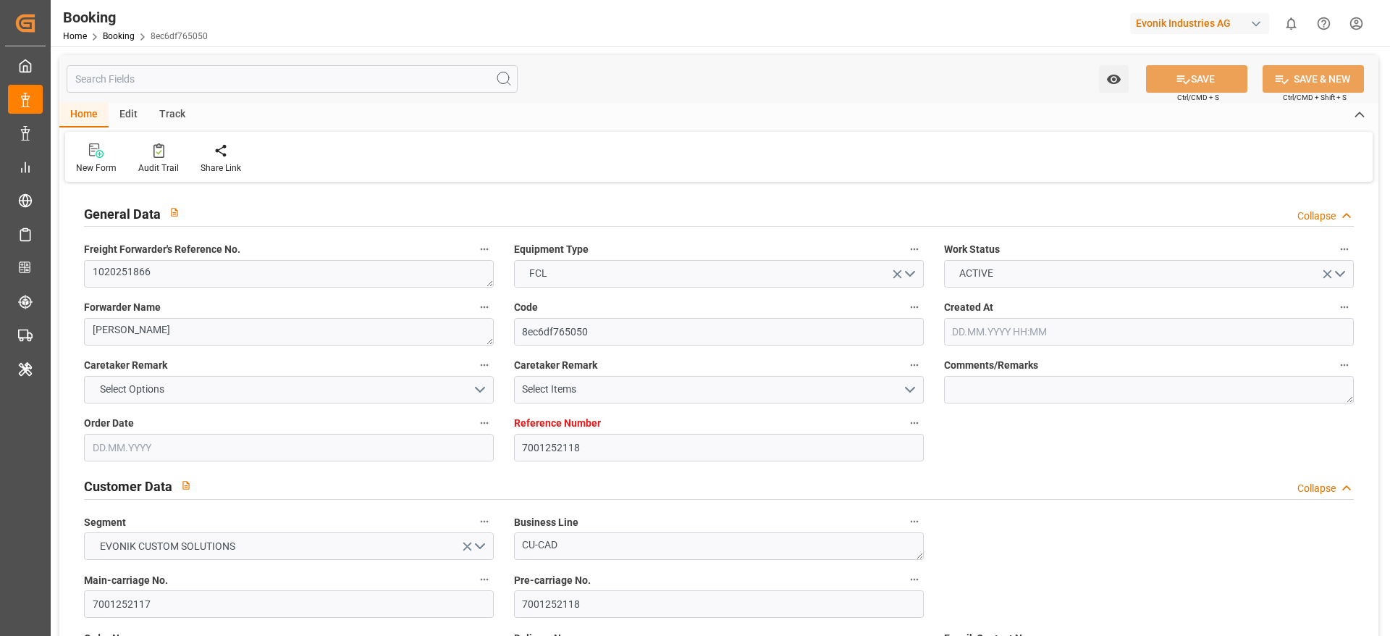
type input "08.10.2025 06:00"
type input "10.10.2025 11:00"
type input "10.10.2025 21:37"
type input "14.10.2025 21:37"
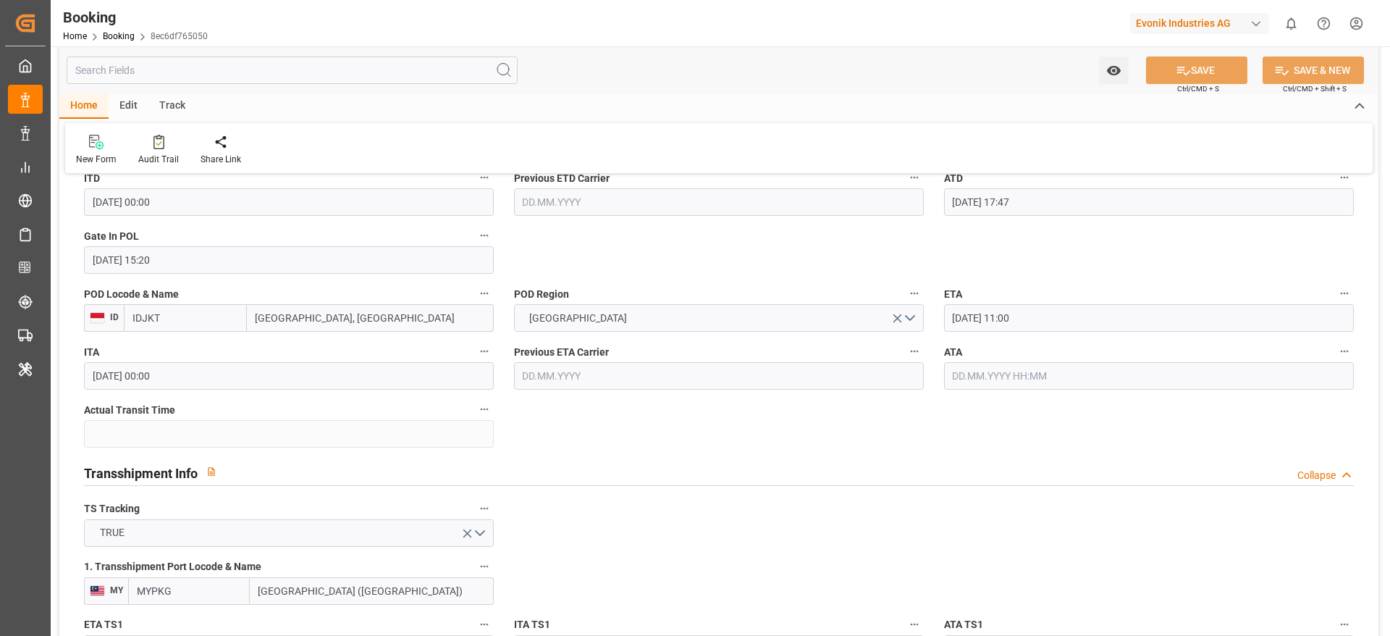
scroll to position [1520, 0]
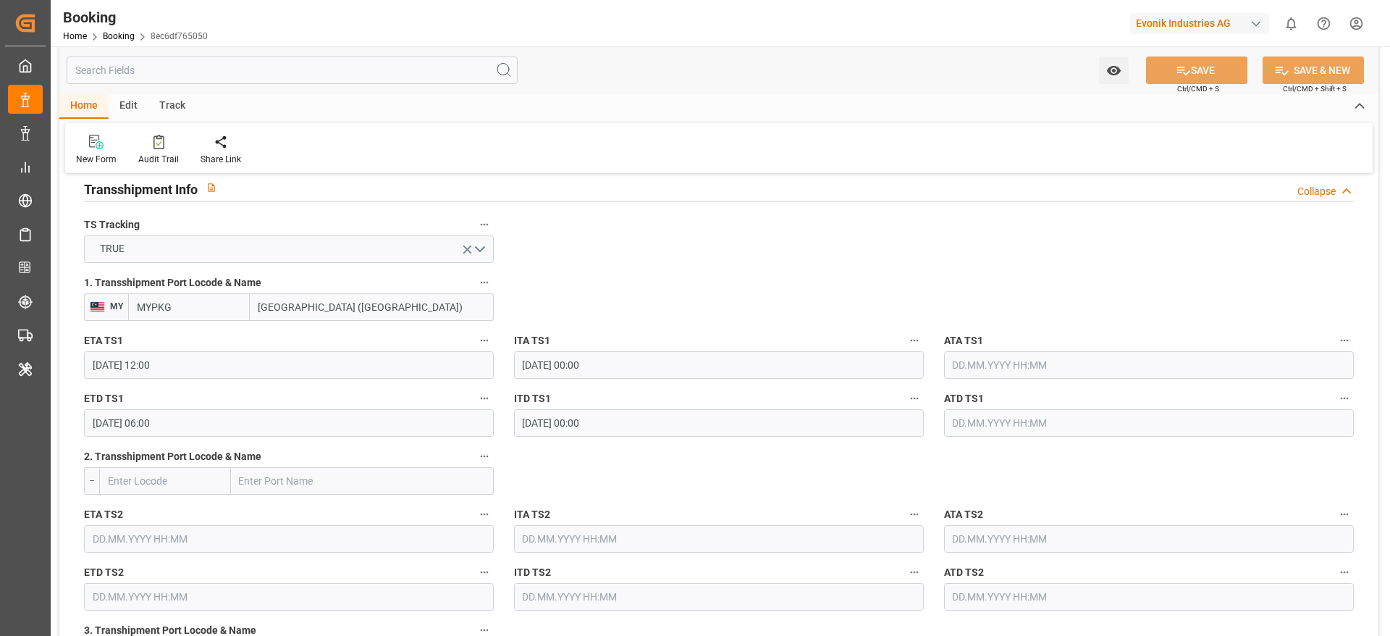
click at [311, 349] on label "ETA TS1" at bounding box center [289, 341] width 410 height 20
click at [475, 349] on button "ETA TS1" at bounding box center [484, 340] width 19 height 19
click at [235, 363] on div at bounding box center [695, 318] width 1390 height 636
click at [190, 363] on input "09.10.2025 12:00" at bounding box center [289, 365] width 410 height 28
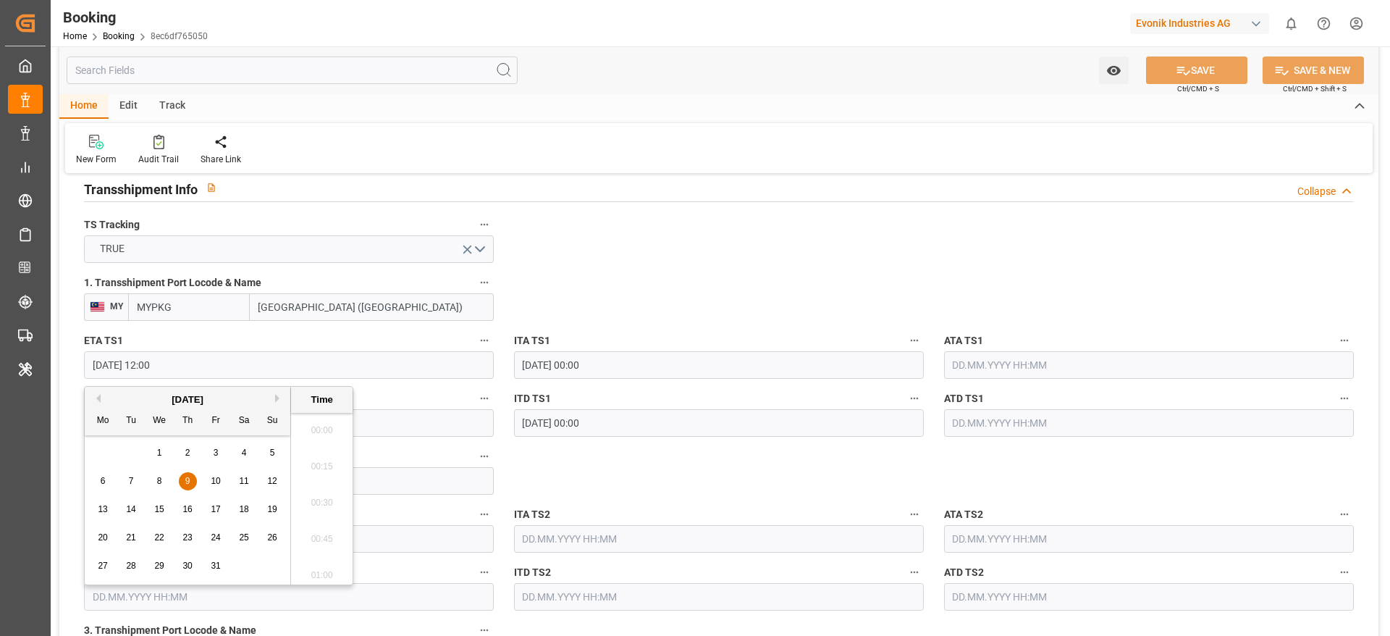
scroll to position [1670, 0]
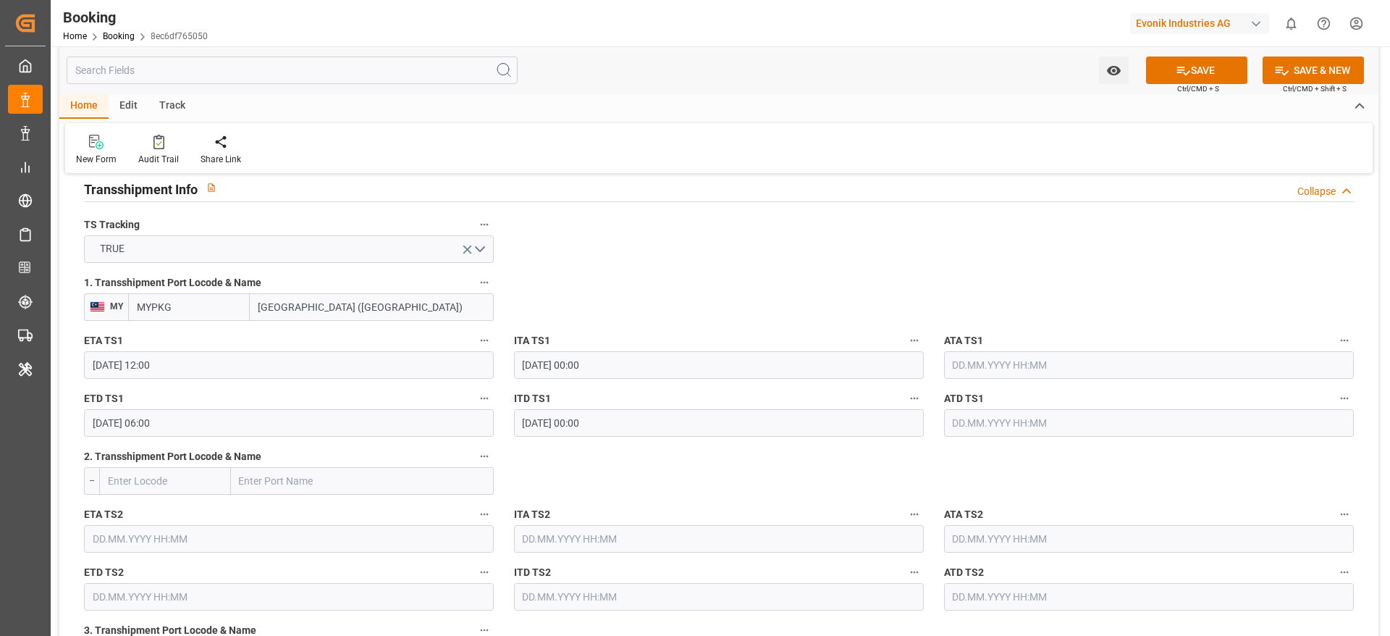
click at [214, 359] on input "09.10.2025 12:00" at bounding box center [289, 365] width 410 height 28
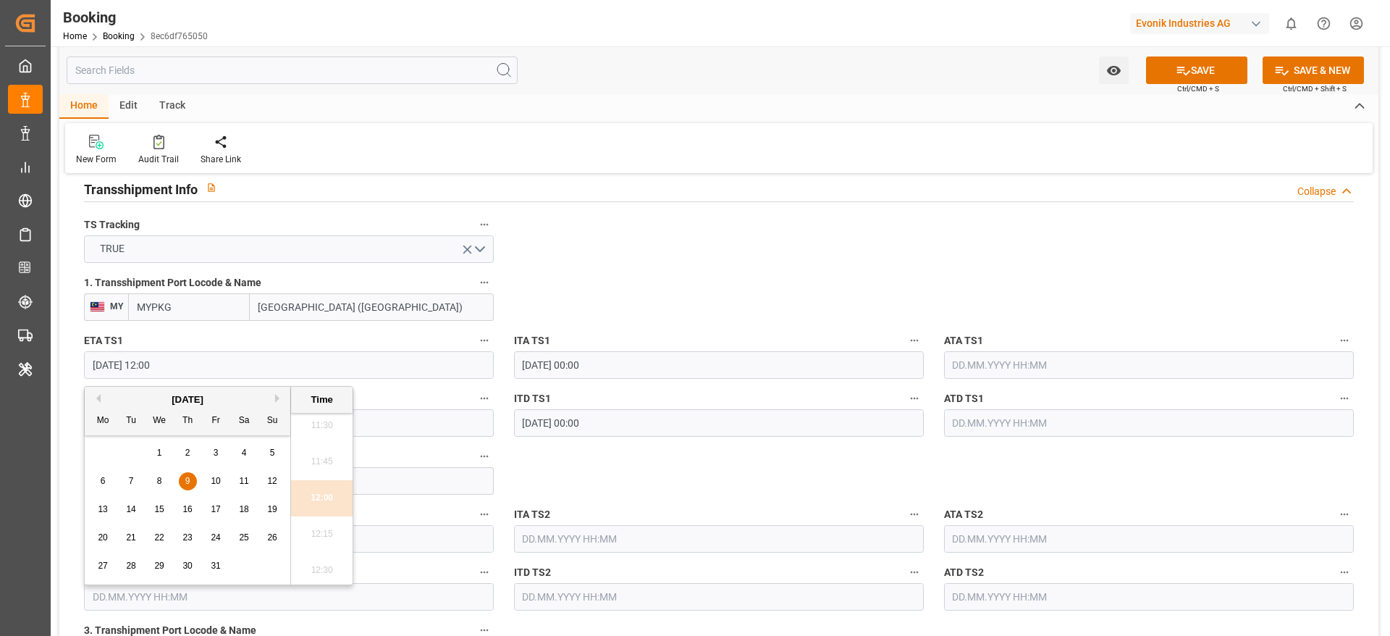
click at [164, 480] on div "8" at bounding box center [160, 481] width 18 height 17
type input "08.10.2025 12:00"
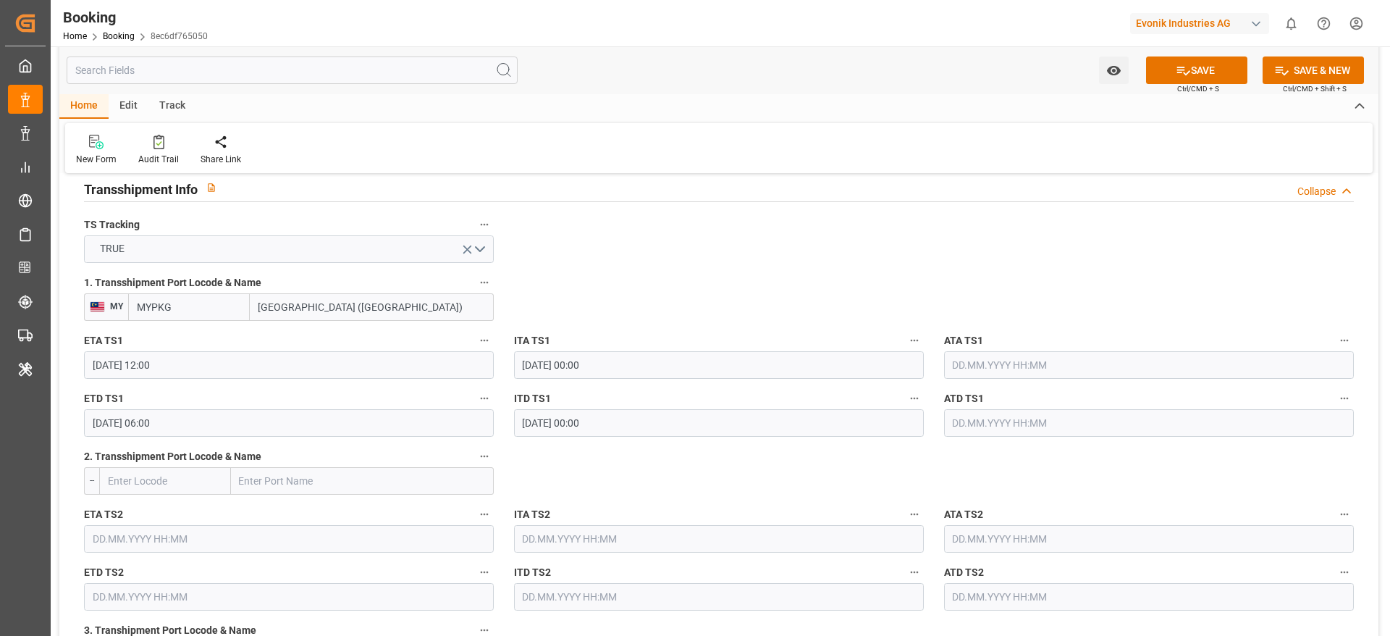
click at [228, 426] on input "08.10.2025 06:00" at bounding box center [289, 423] width 410 height 28
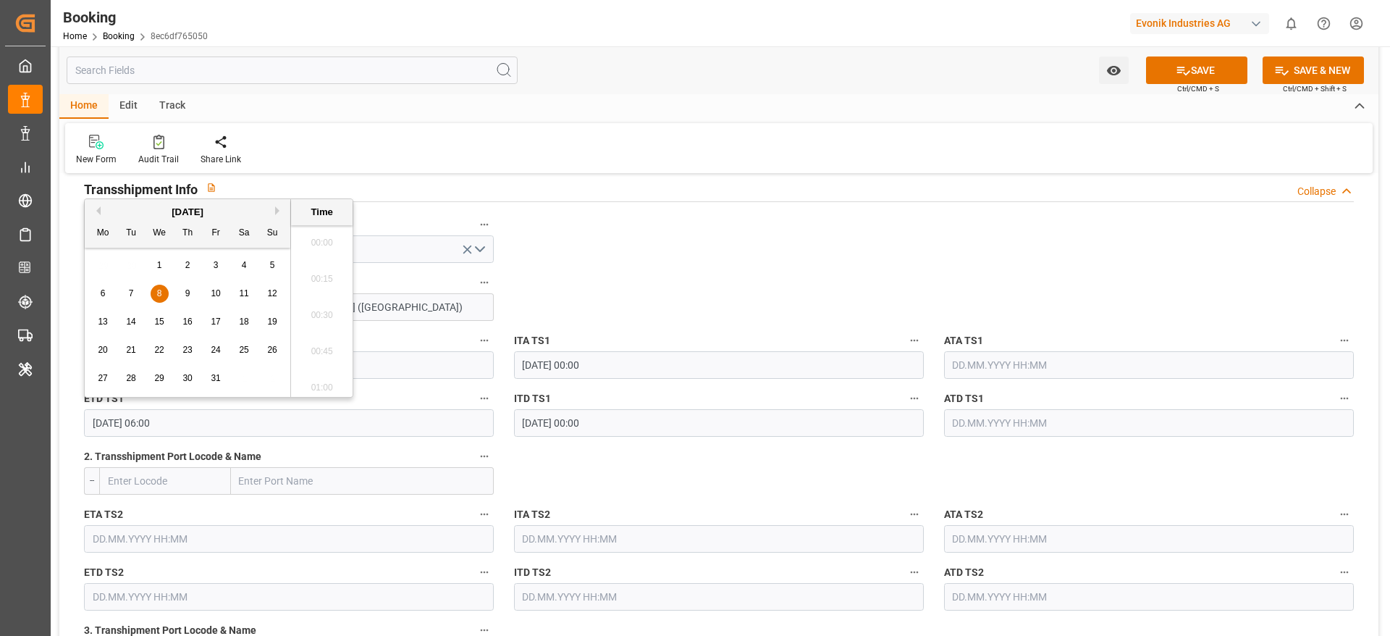
scroll to position [801, 0]
click at [182, 296] on div "9" at bounding box center [188, 293] width 18 height 17
type input "09.10.2025 06:00"
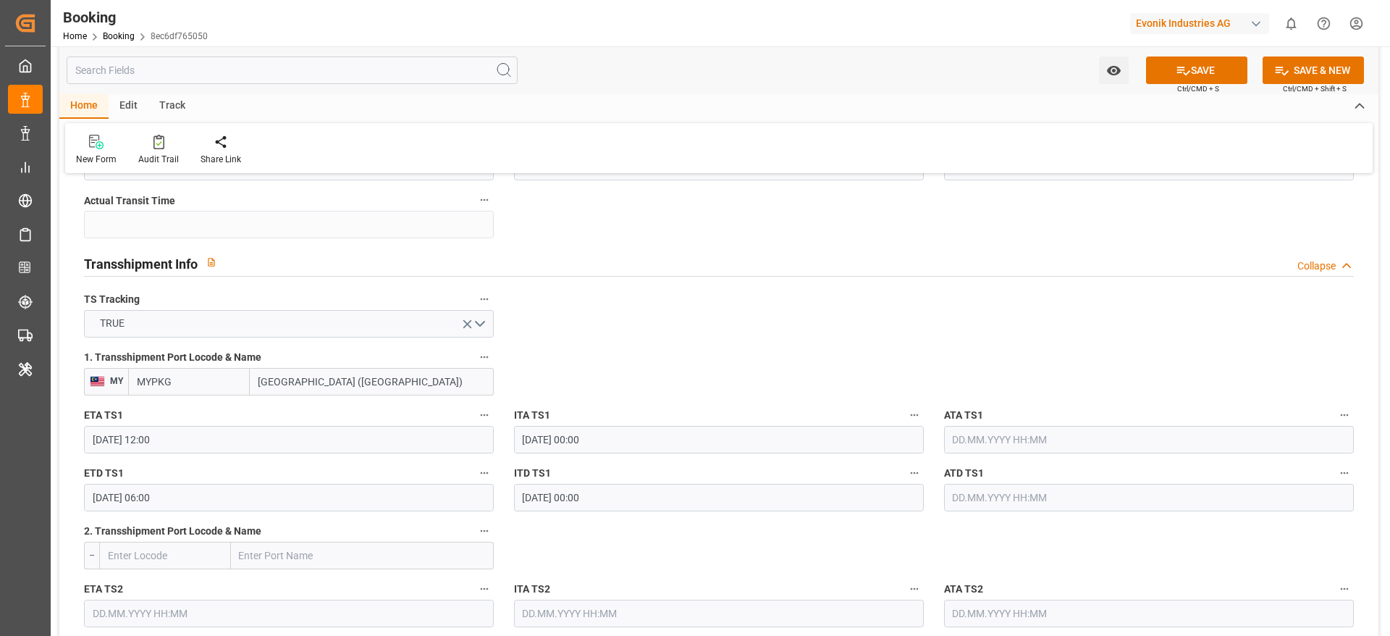
scroll to position [1412, 0]
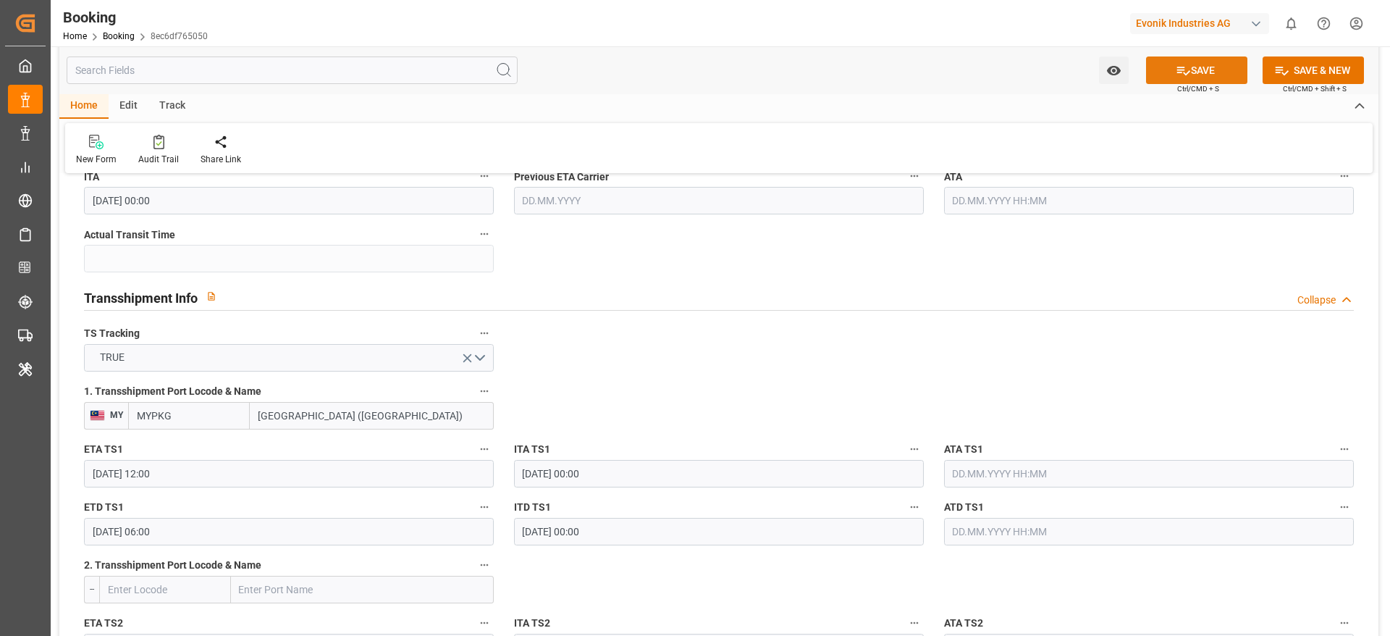
click at [1169, 71] on button "SAVE" at bounding box center [1196, 70] width 101 height 28
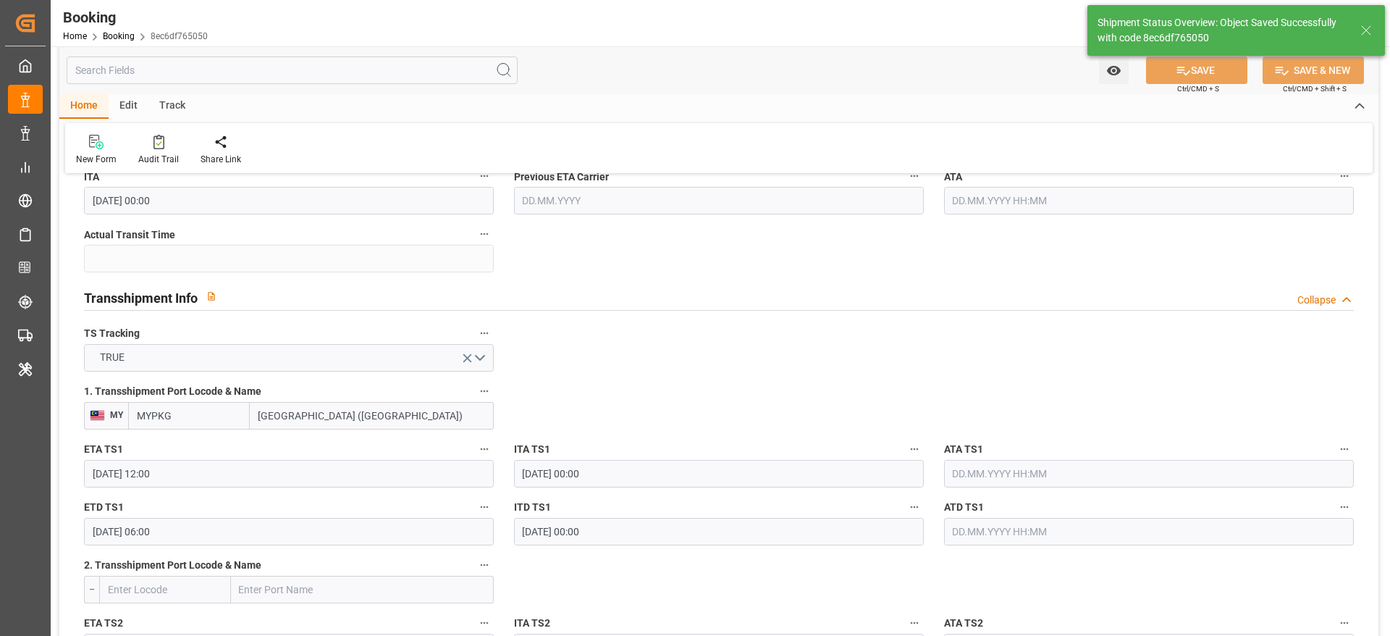
type textarea "[PERSON_NAME]"
type input "11.09.2025 11:44"
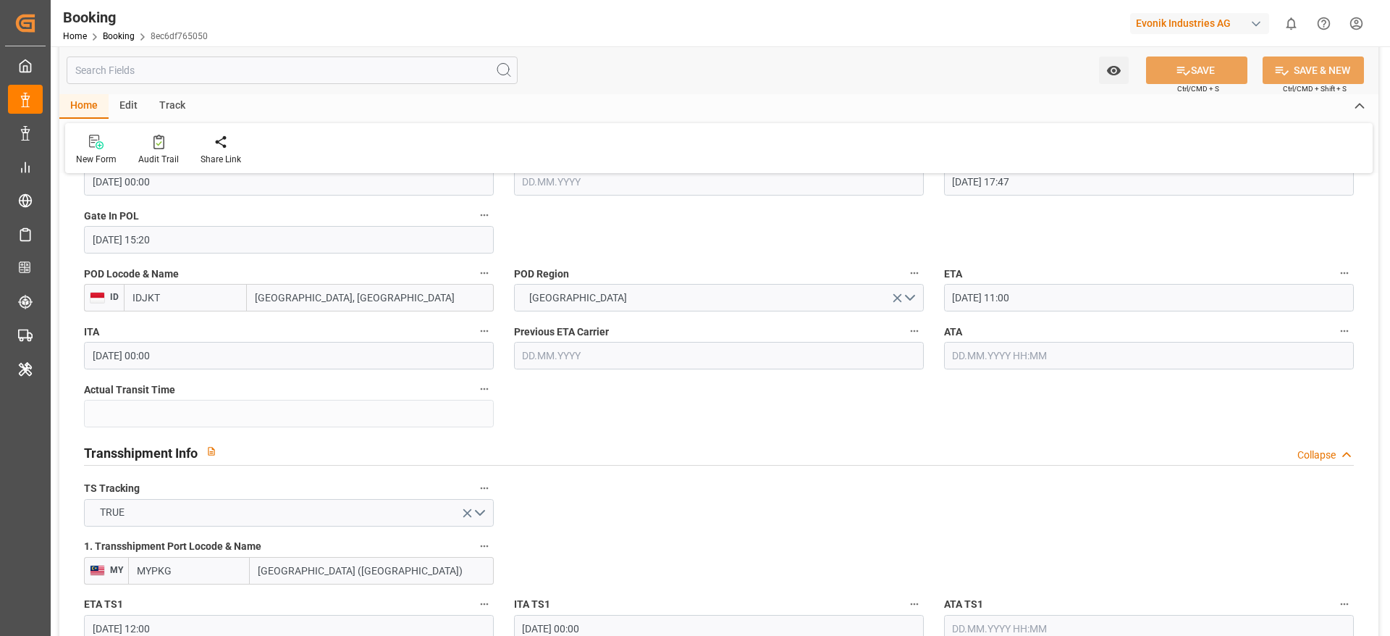
scroll to position [1194, 0]
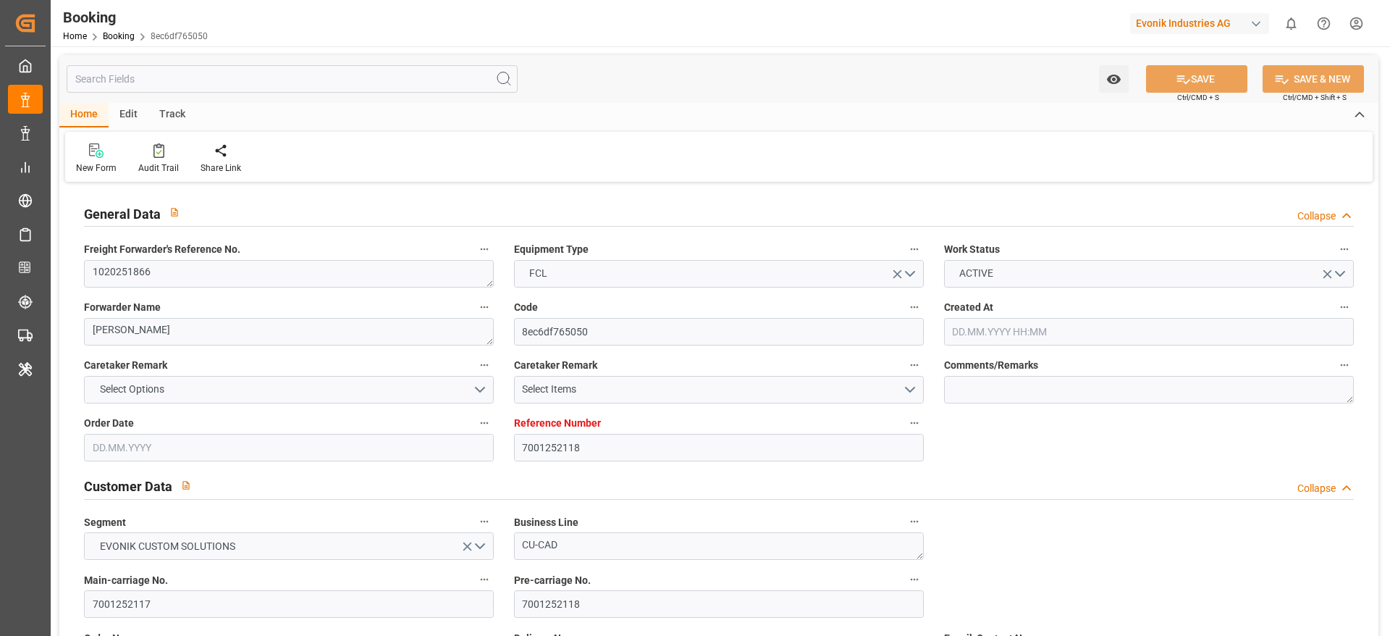
type input "7001252118"
type input "9839143"
type input "CMACGM"
type input "CMA CGM Group"
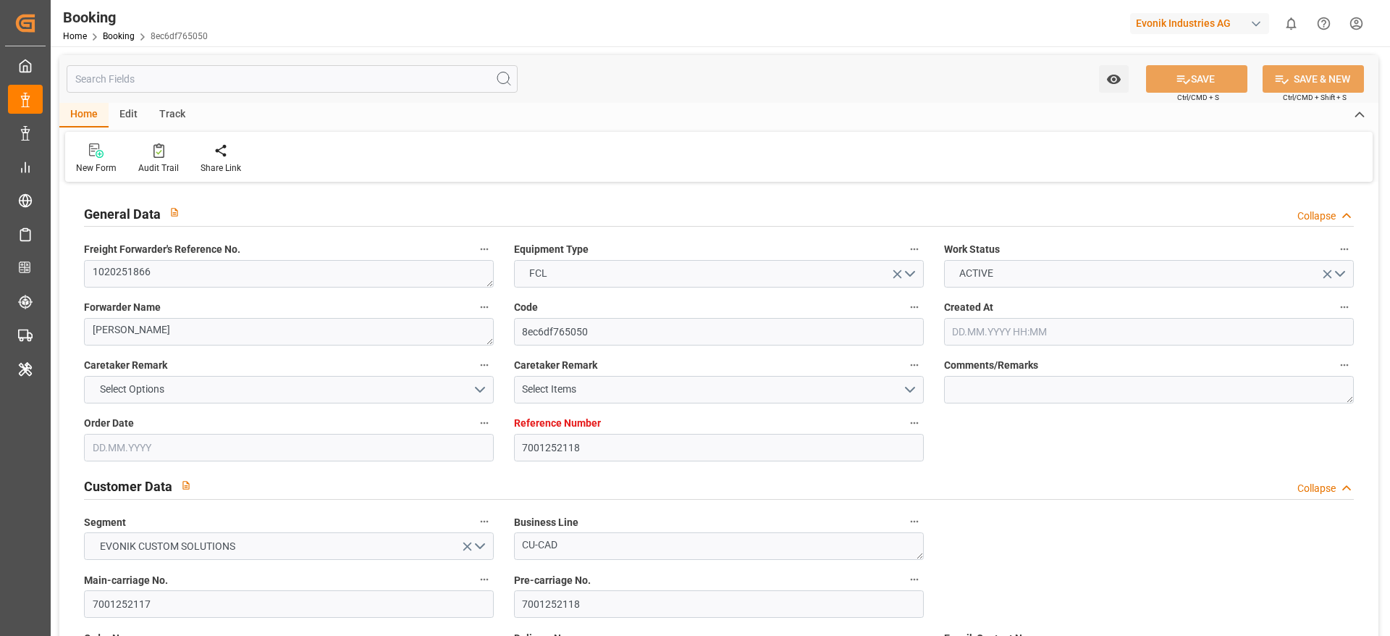
type input "BEANR"
type input "IDJKT"
type input "MYPKG"
type input "0"
type input "BEANR"
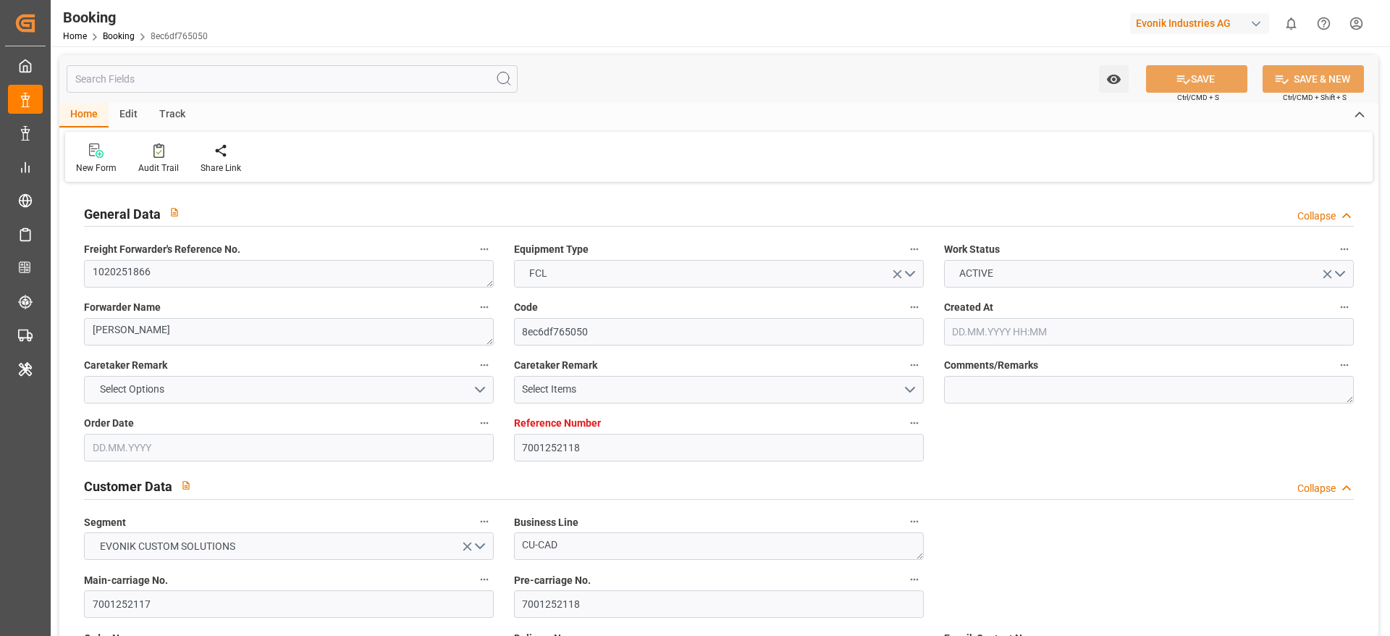
type input "IDJKT"
type input "9282962"
type input "[DATE] 07:55"
type input "[DATE]"
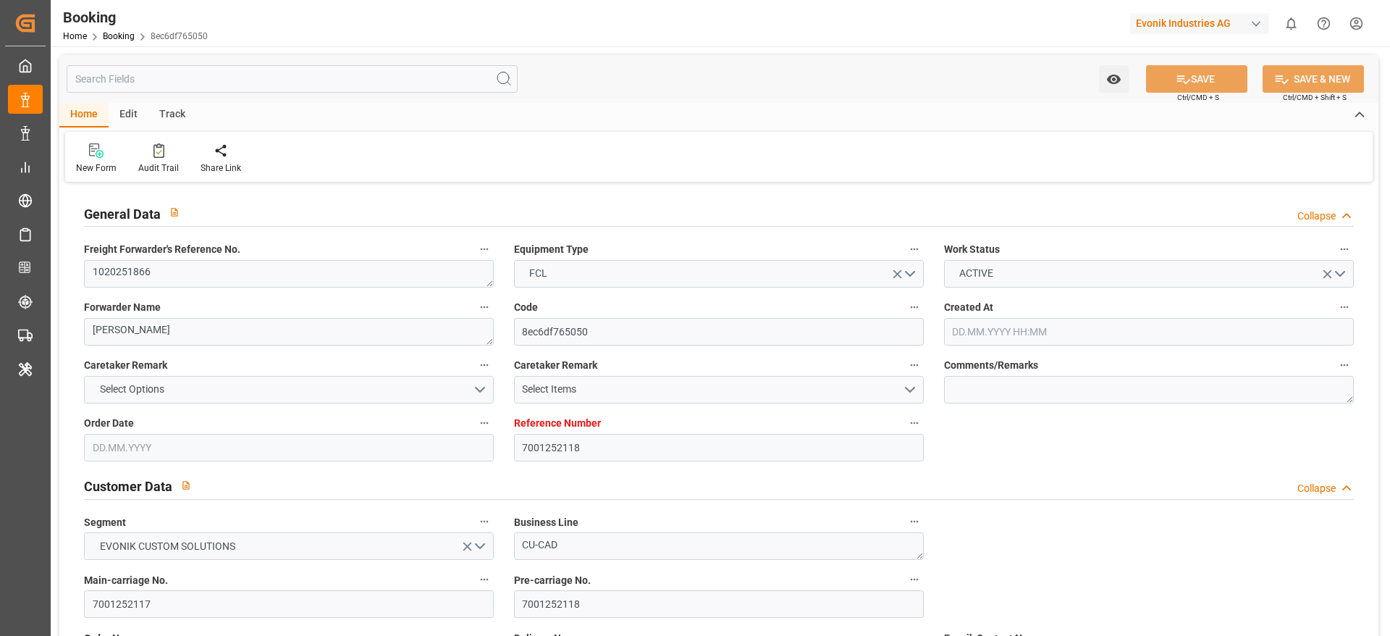
type input "[DATE]"
type input "[DATE] 00:00"
type input "[DATE] 14:00"
type input "[DATE] 00:00"
type input "[DATE] 17:47"
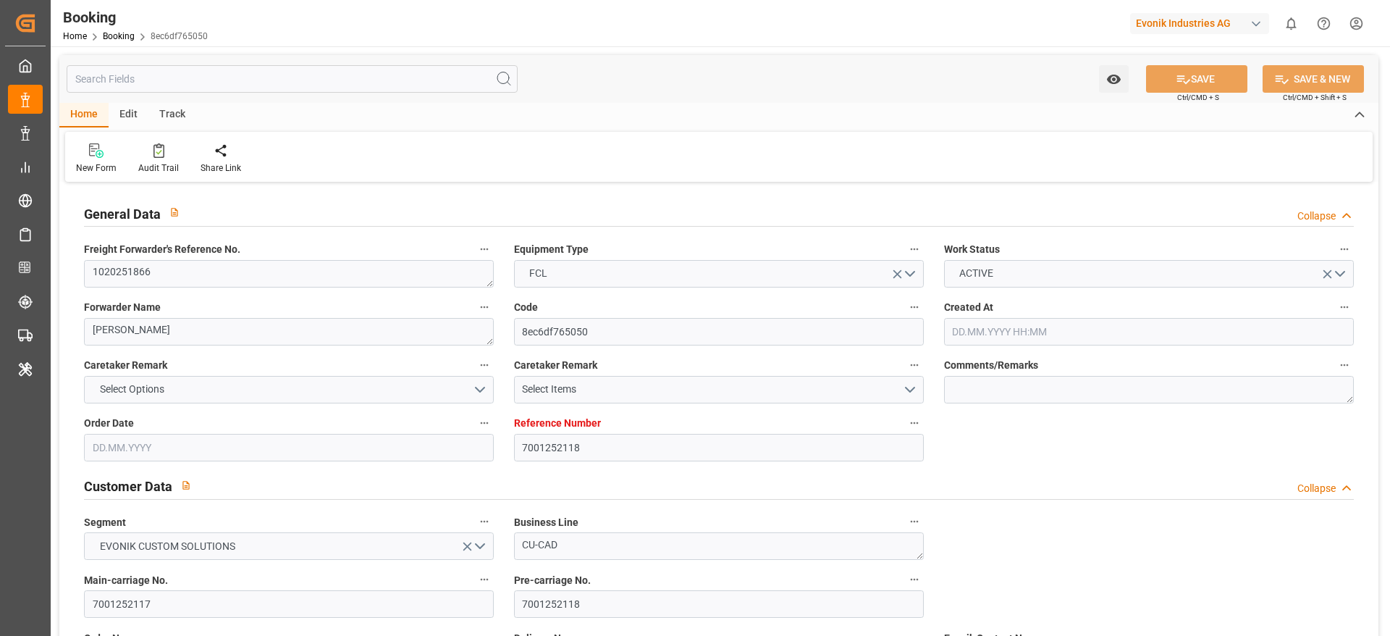
type input "[DATE] 15:20"
type input "[DATE] 11:00"
type input "[DATE] 00:00"
type input "[DATE] 12:00"
type input "[DATE] 00:00"
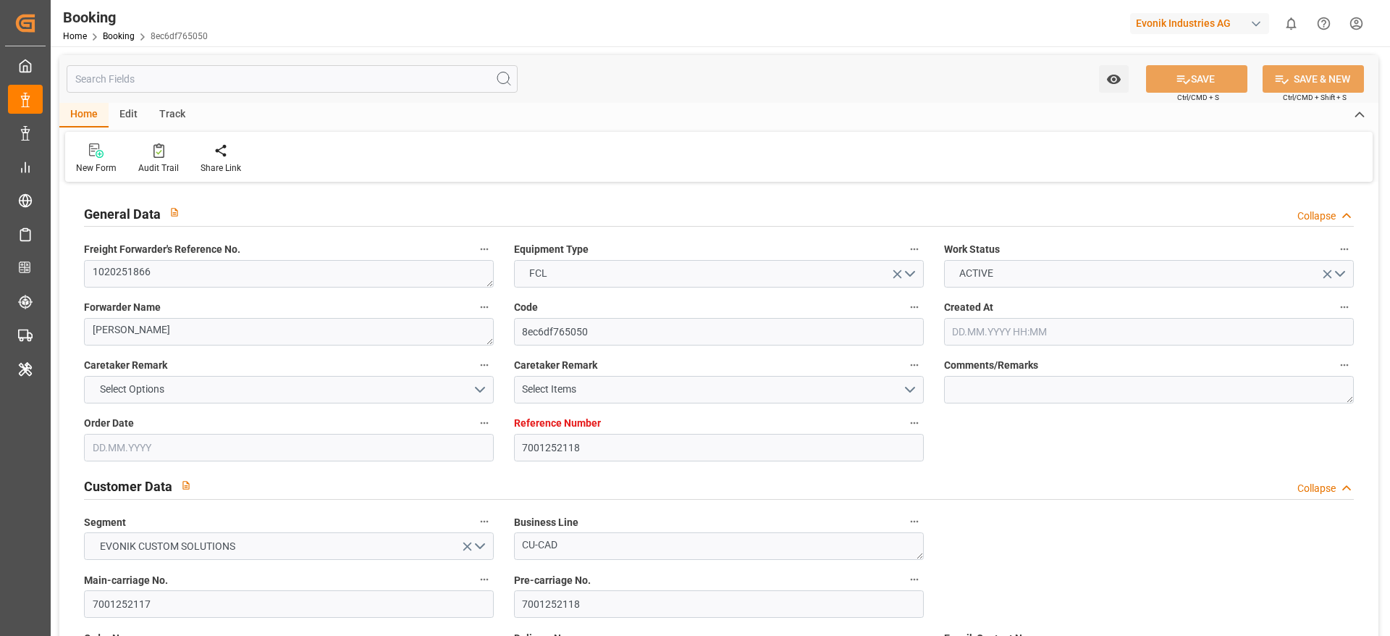
type input "[DATE] 06:00"
type input "[DATE] 00:00"
type input "[DATE]"
type input "[DATE] 11:44"
type input "[DATE]"
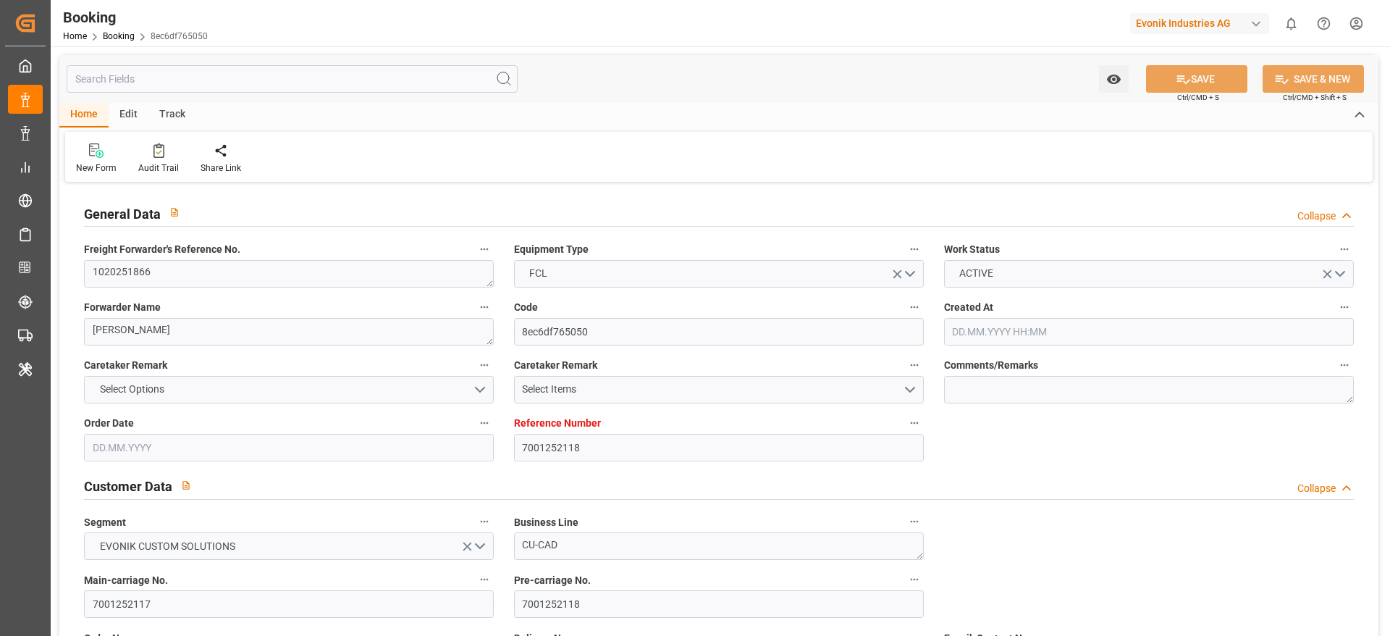
type input "[DATE] 22:39"
type input "[DATE] 14:00"
type input "[DATE] 16:40"
type input "[DATE] 12:00"
type input "[DATE] 21:02"
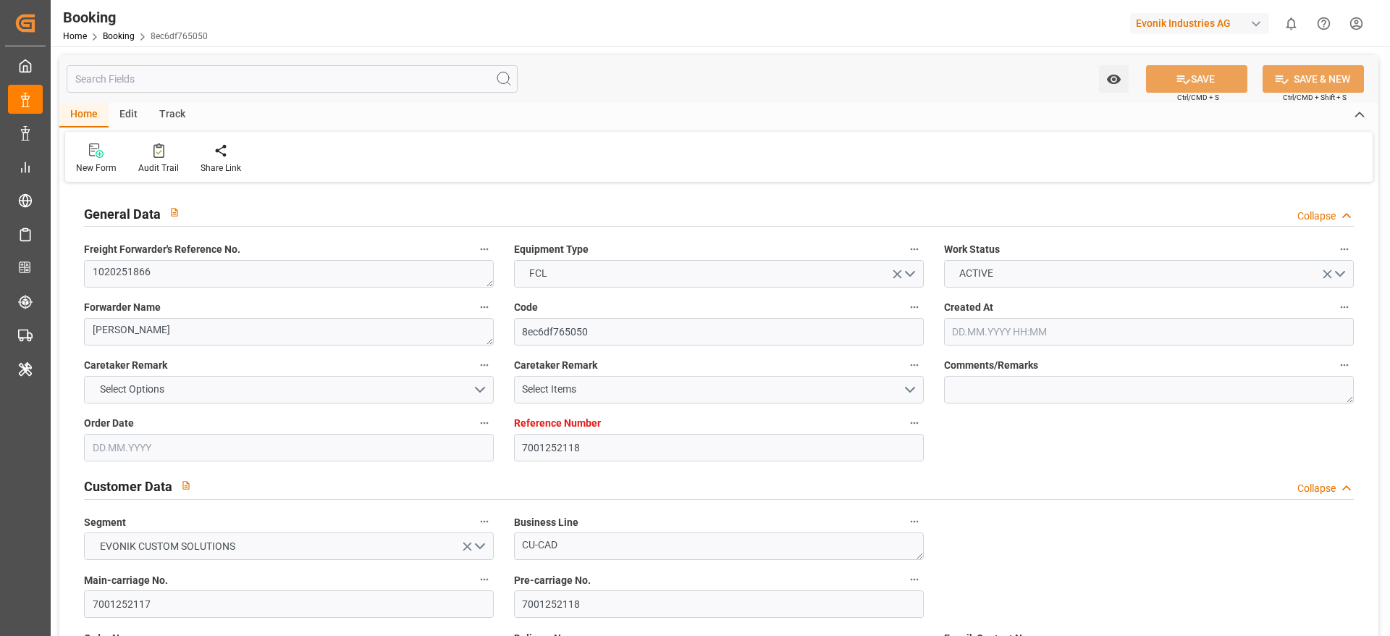
type input "[DATE] 06:00"
type input "[DATE] 11:00"
type input "[DATE] 21:37"
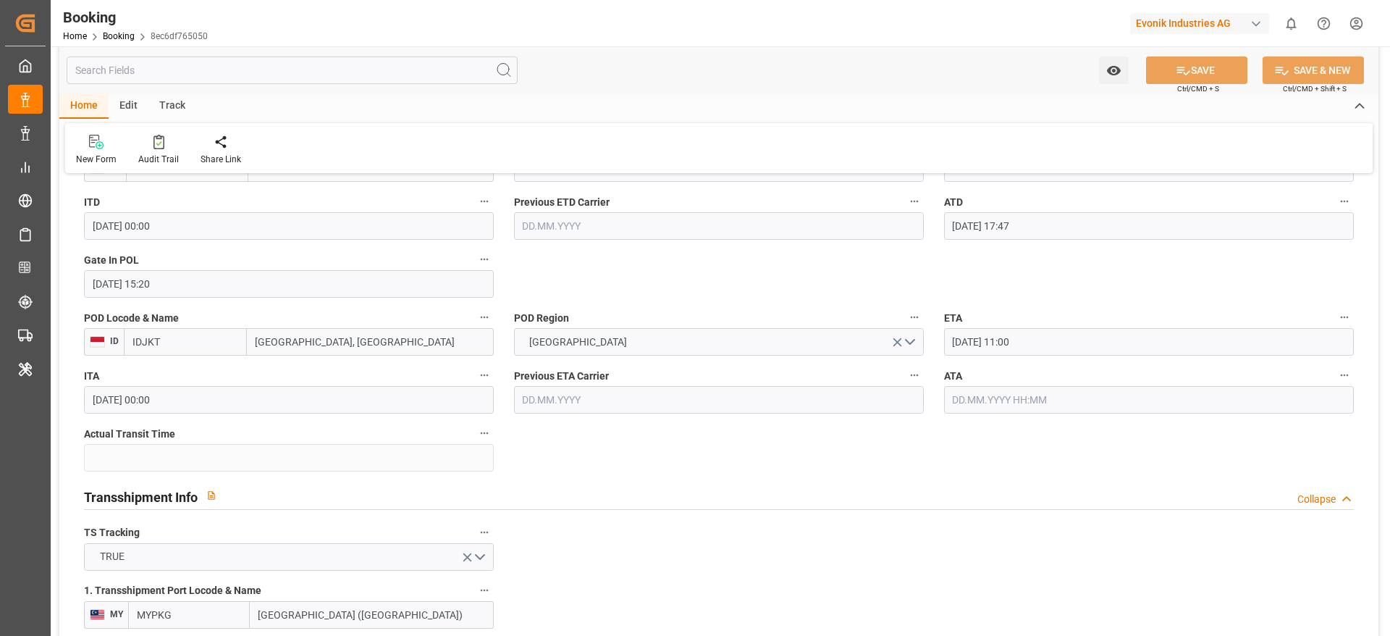
scroll to position [1629, 0]
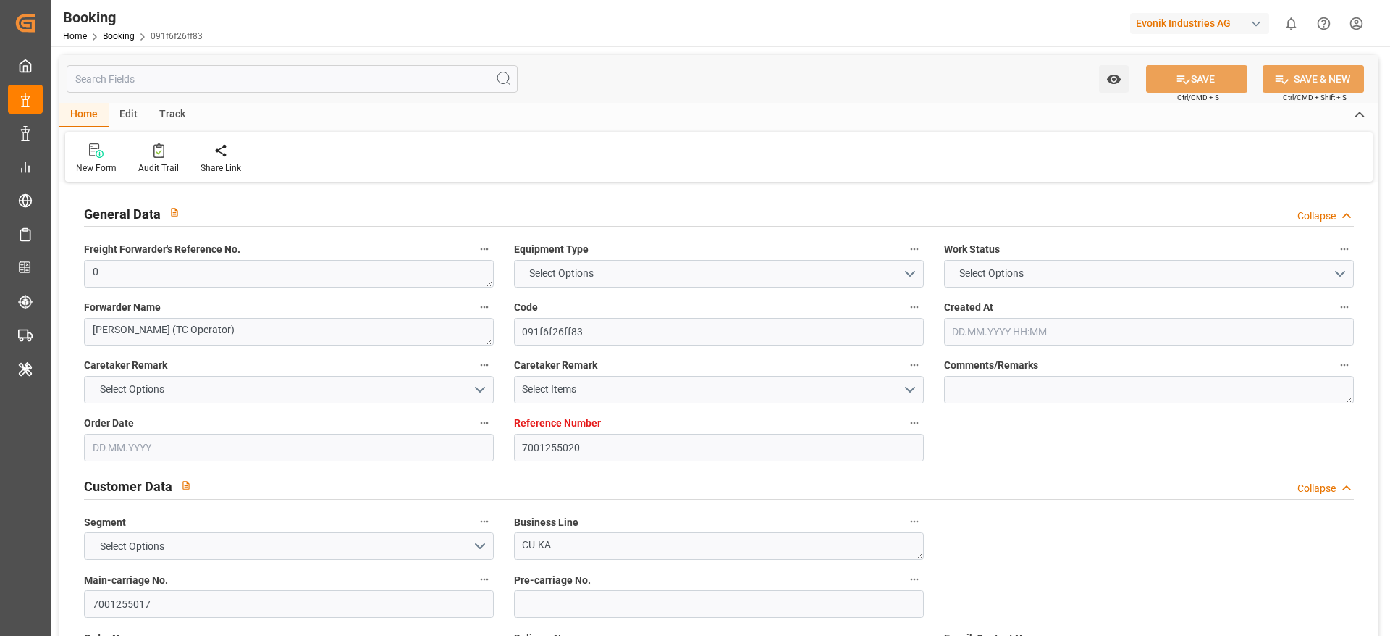
type input "7001255020"
type input "9709219"
type input "CMACGM"
type input "CMA CGM Group"
type input "NLRTM"
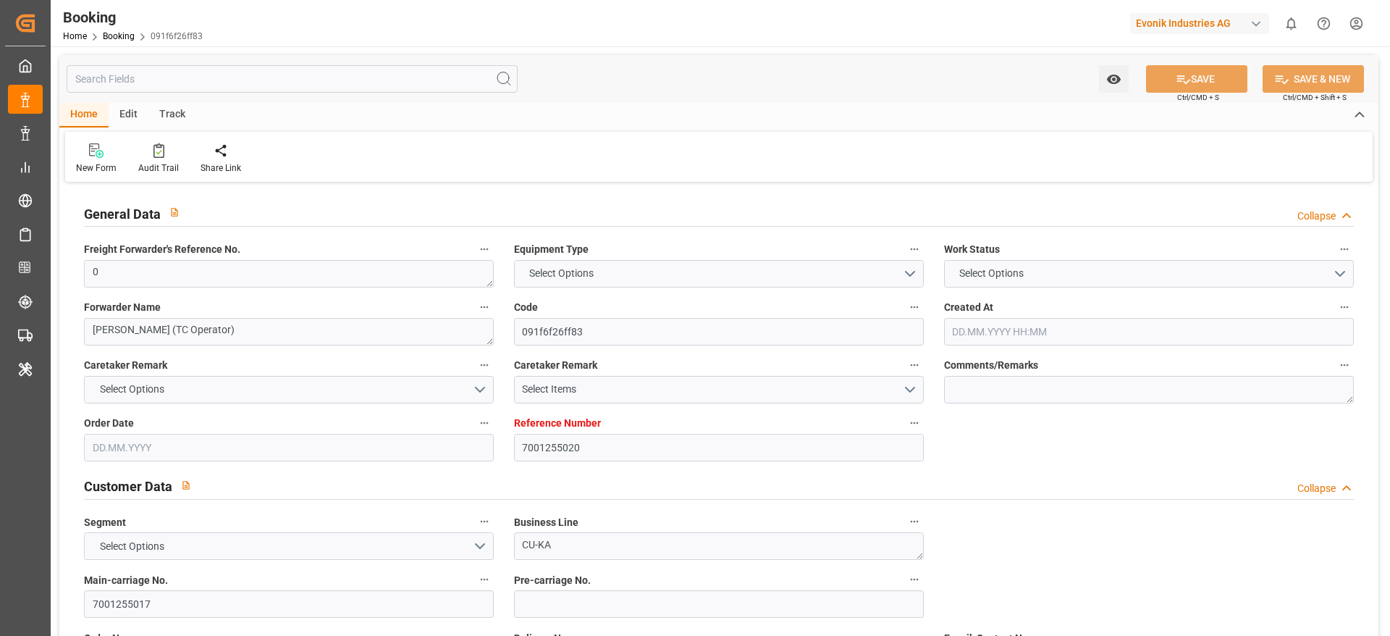
type input "COSMR"
type input "FRLEH"
type input "0"
type input "[DATE] 12:55"
type input "[DATE]"
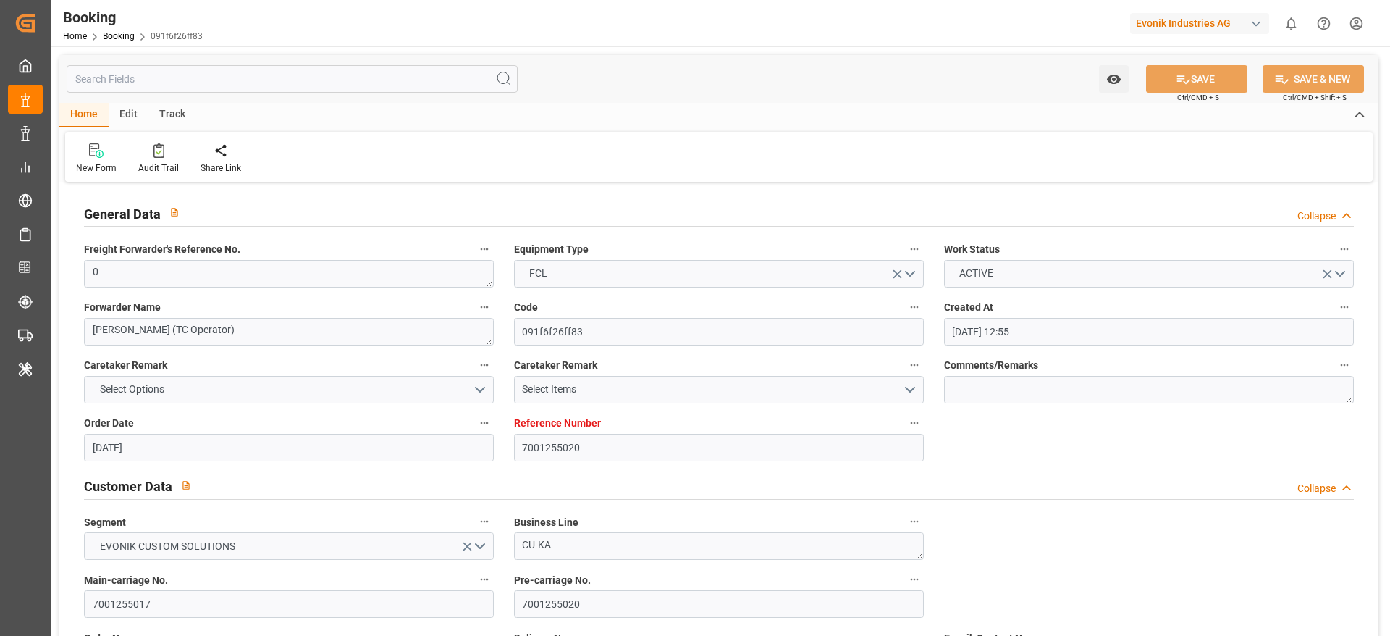
type input "[DATE]"
type input "[DATE] 00:00"
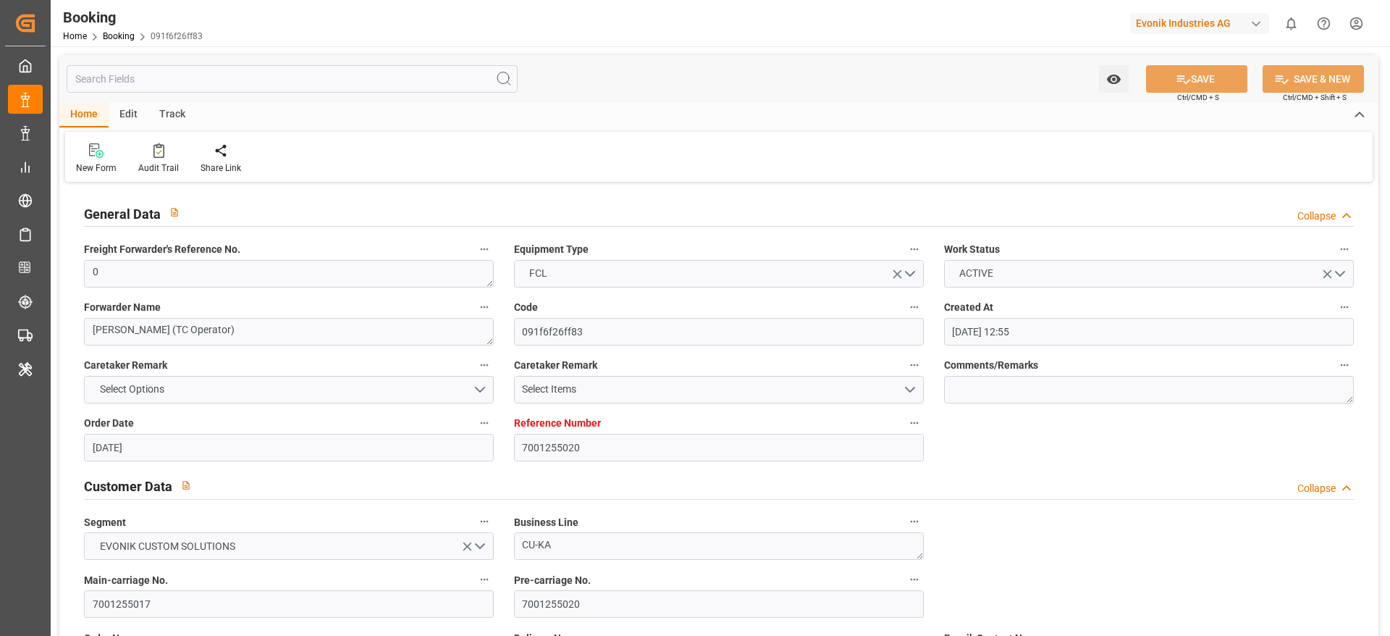
type input "[DATE] 00:00"
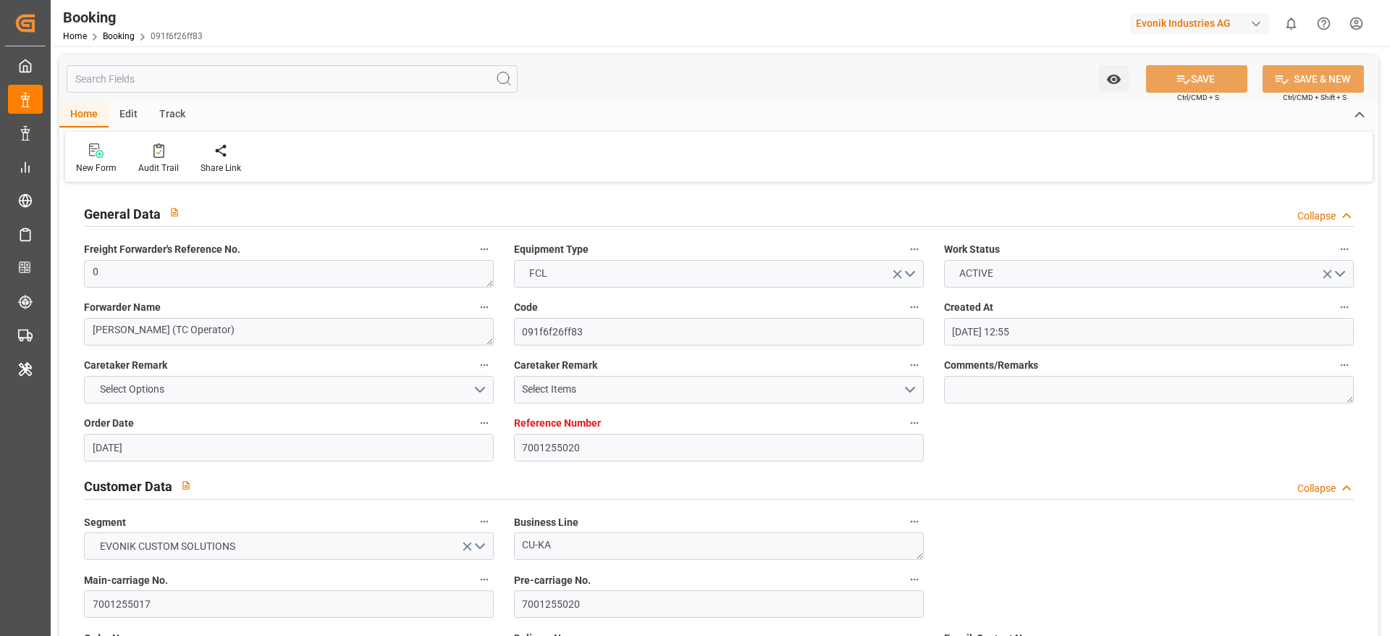
type input "[DATE] 00:00"
type input "[DATE]"
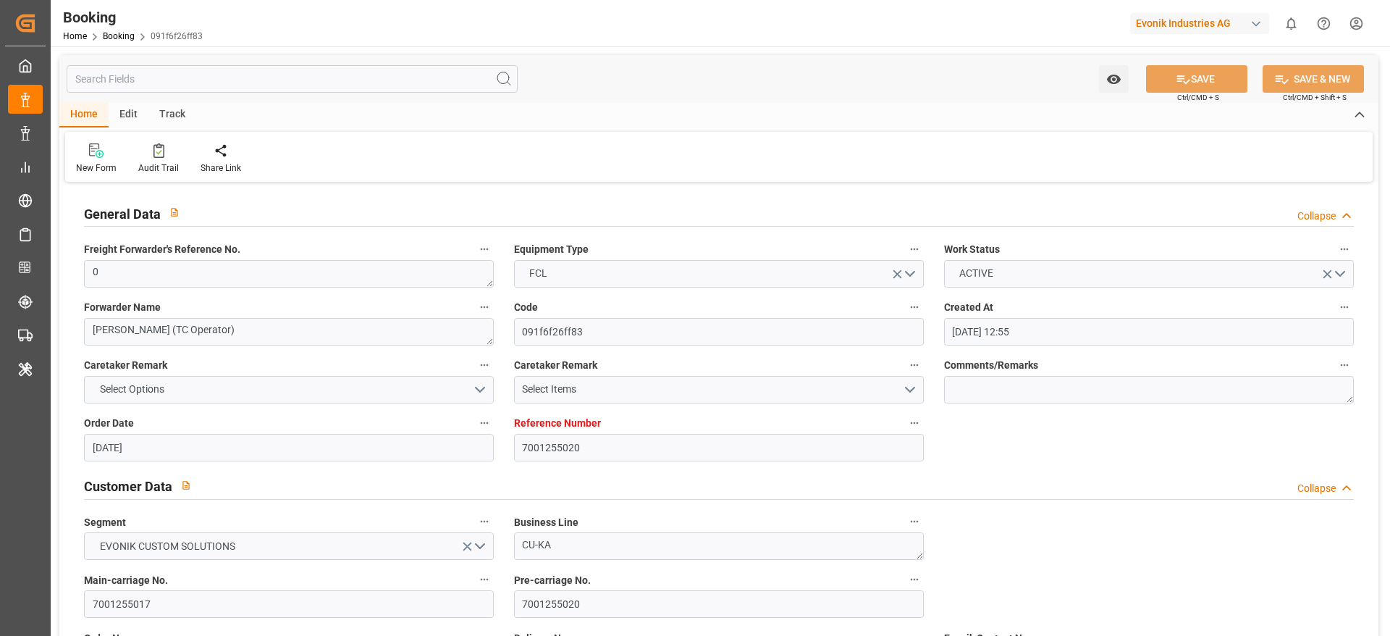
type input "[DATE] 11:20"
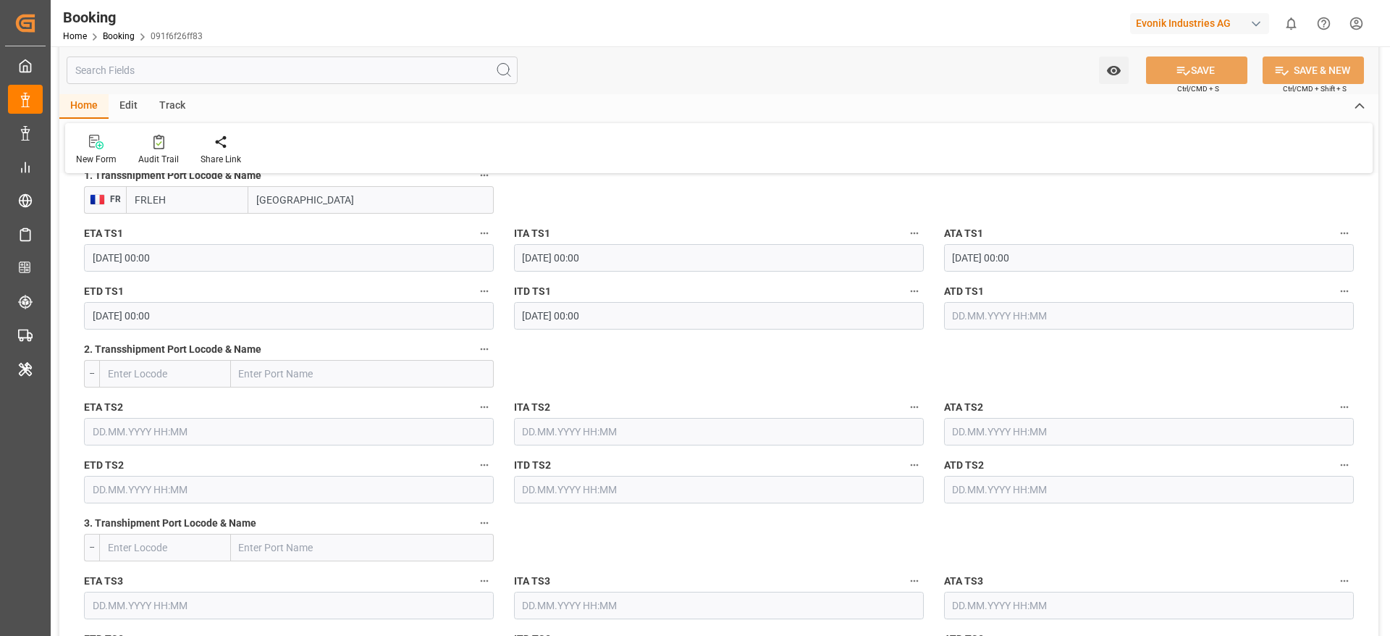
scroll to position [1629, 0]
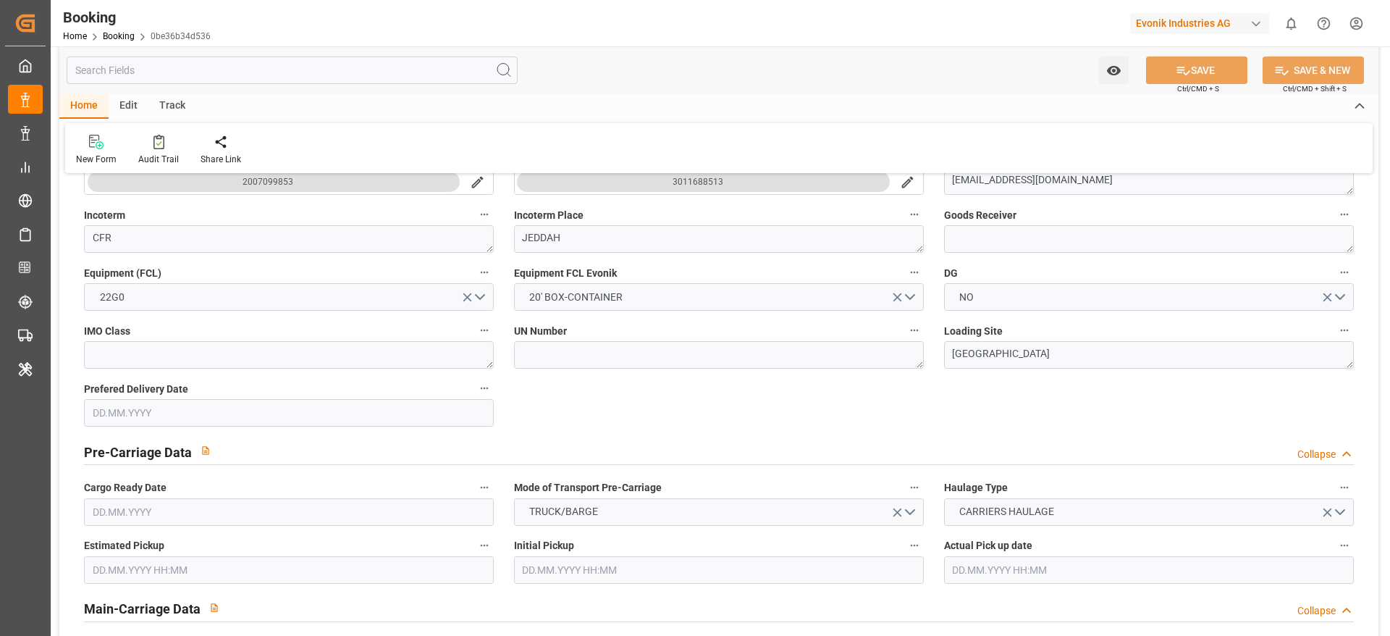
type input "7001229101"
type input "9349605"
type input "MSC"
type input "Mediterranean Shipping Company"
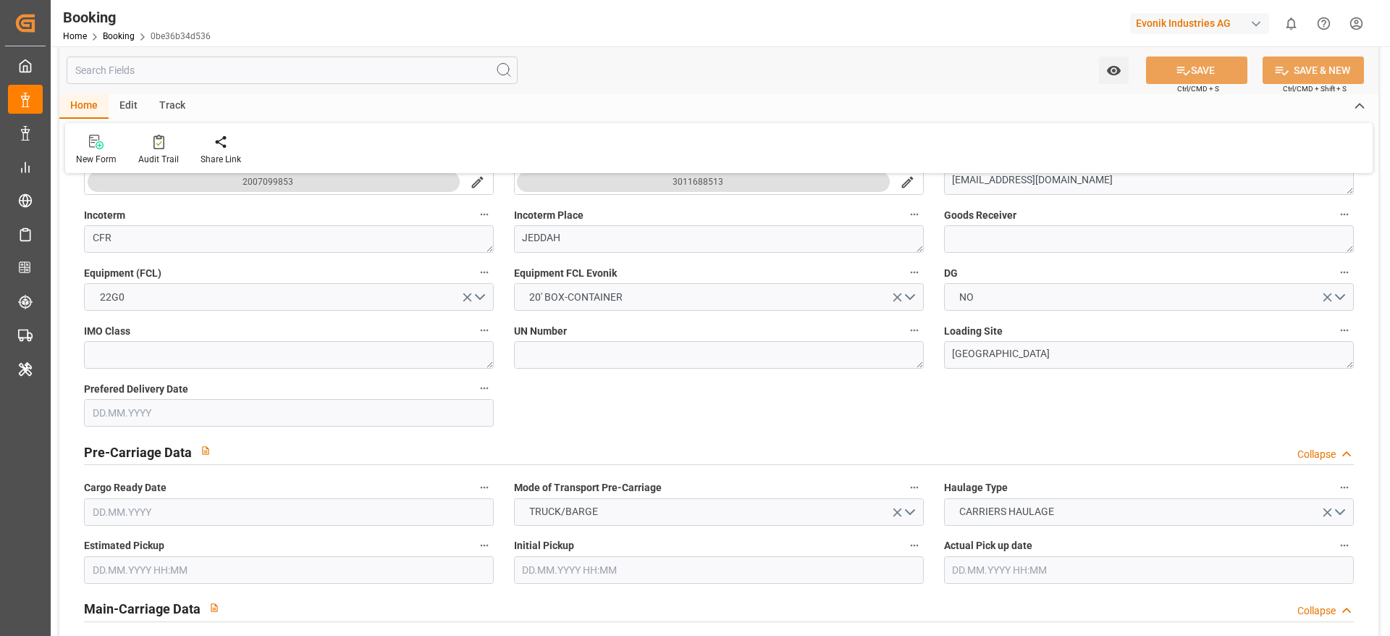
type input "BEANR"
type input "SAJED"
type input "EGAKI"
type input "0"
type input "[DATE] 12:02"
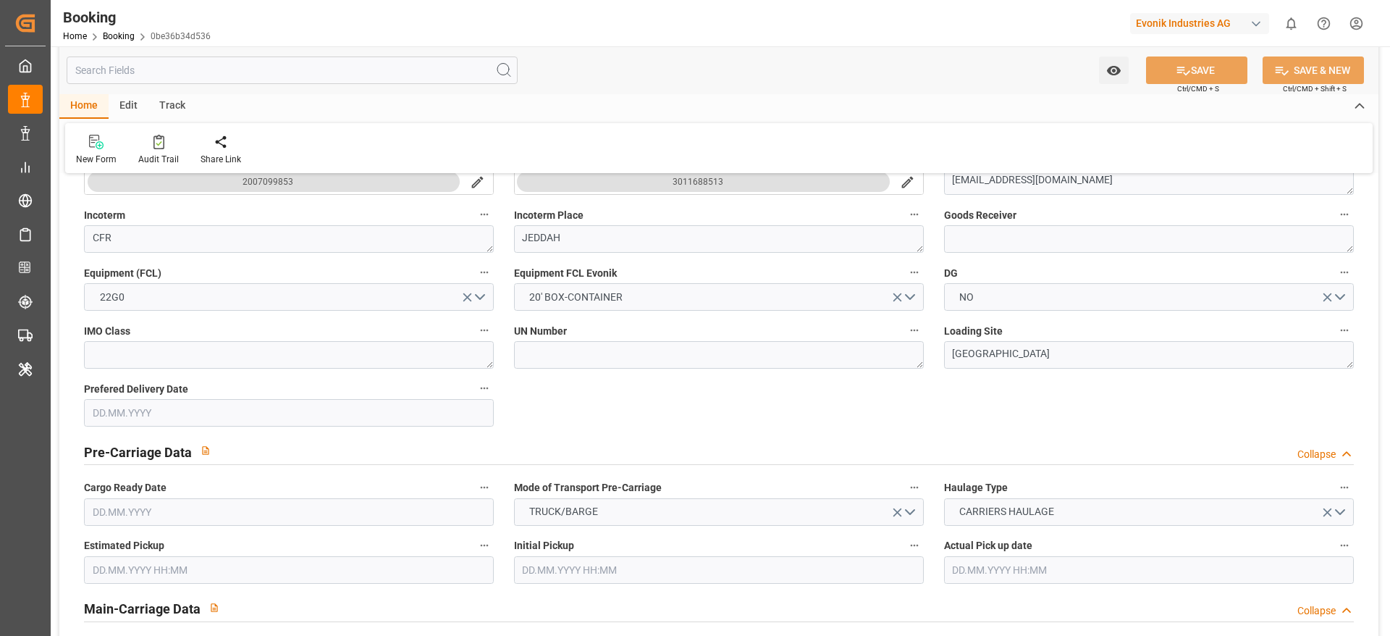
type input "[DATE]"
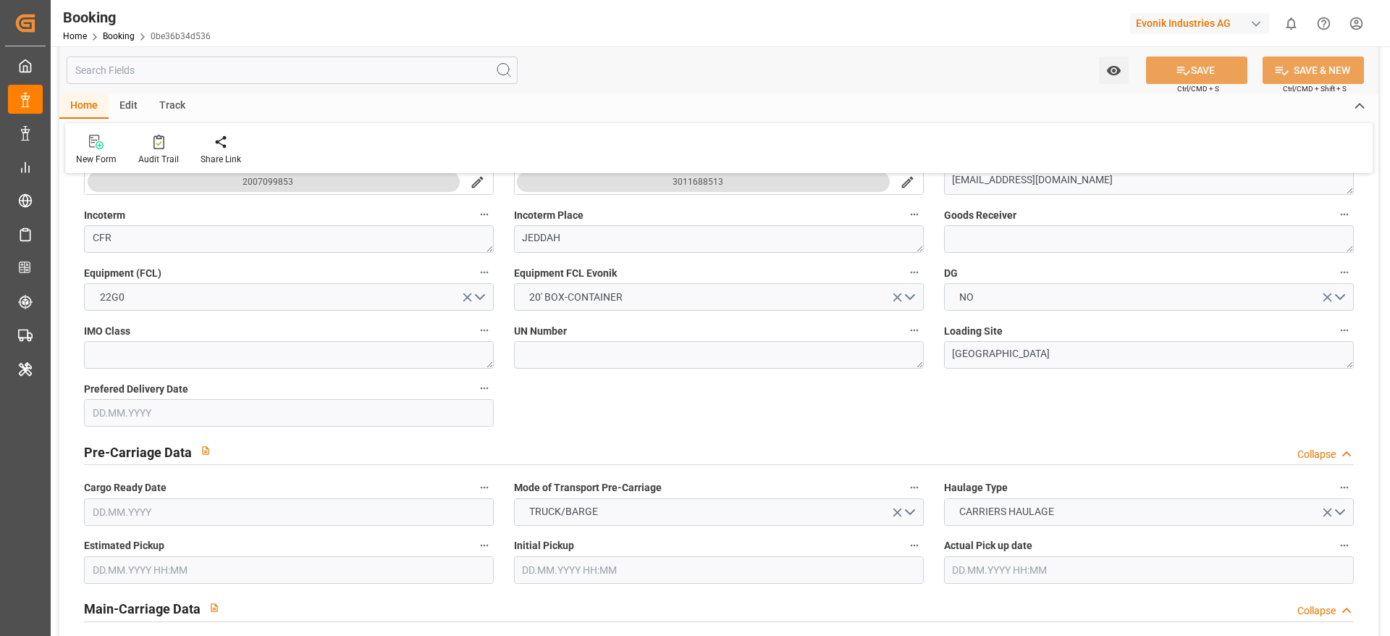
type input "[DATE] 00:00"
type input "23.08.2025 00:00"
type input "13.09.2025 00:00"
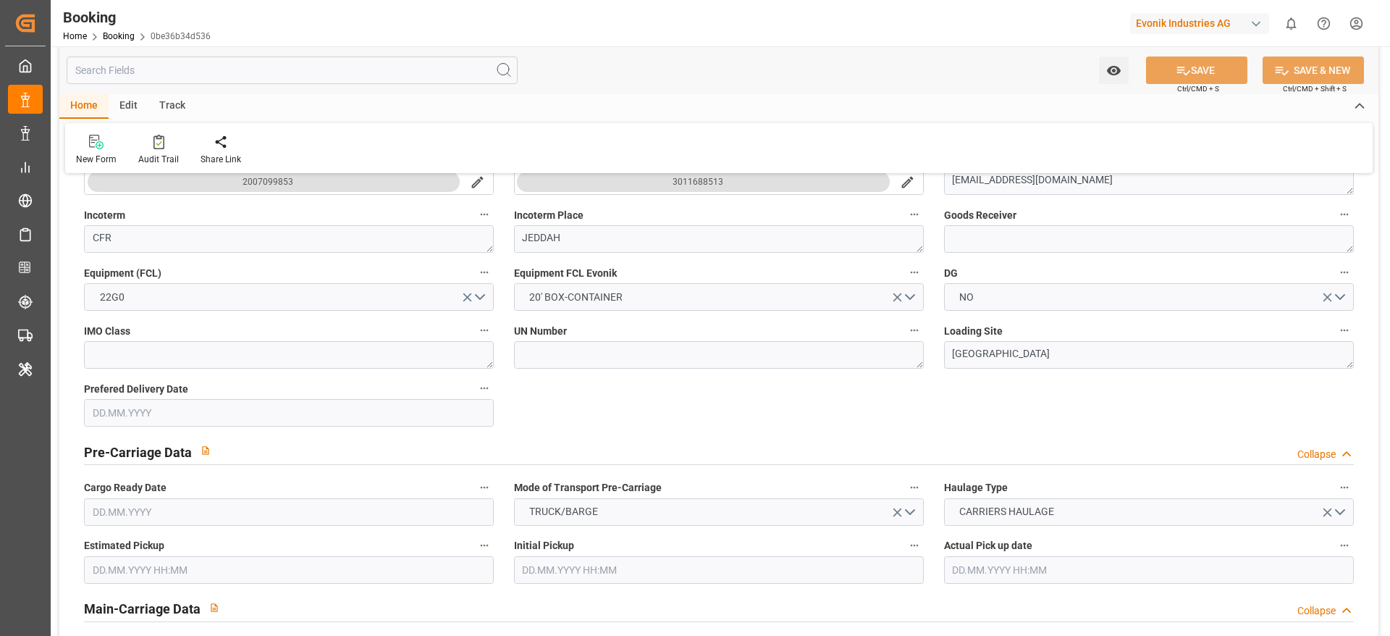
type input "20.09.2025 00:00"
type input "[DATE] 00:00"
type input "12.09.2025 00:00"
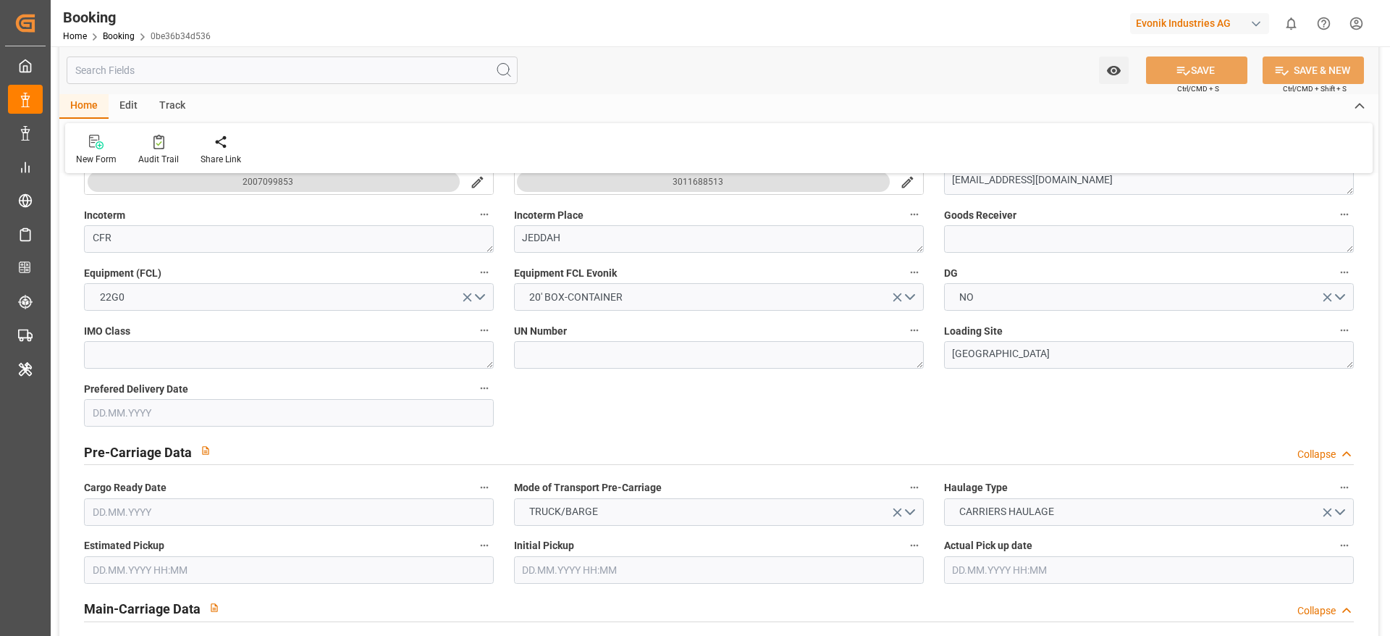
type input "21.08.2025"
type input "11.09.2025 11:06"
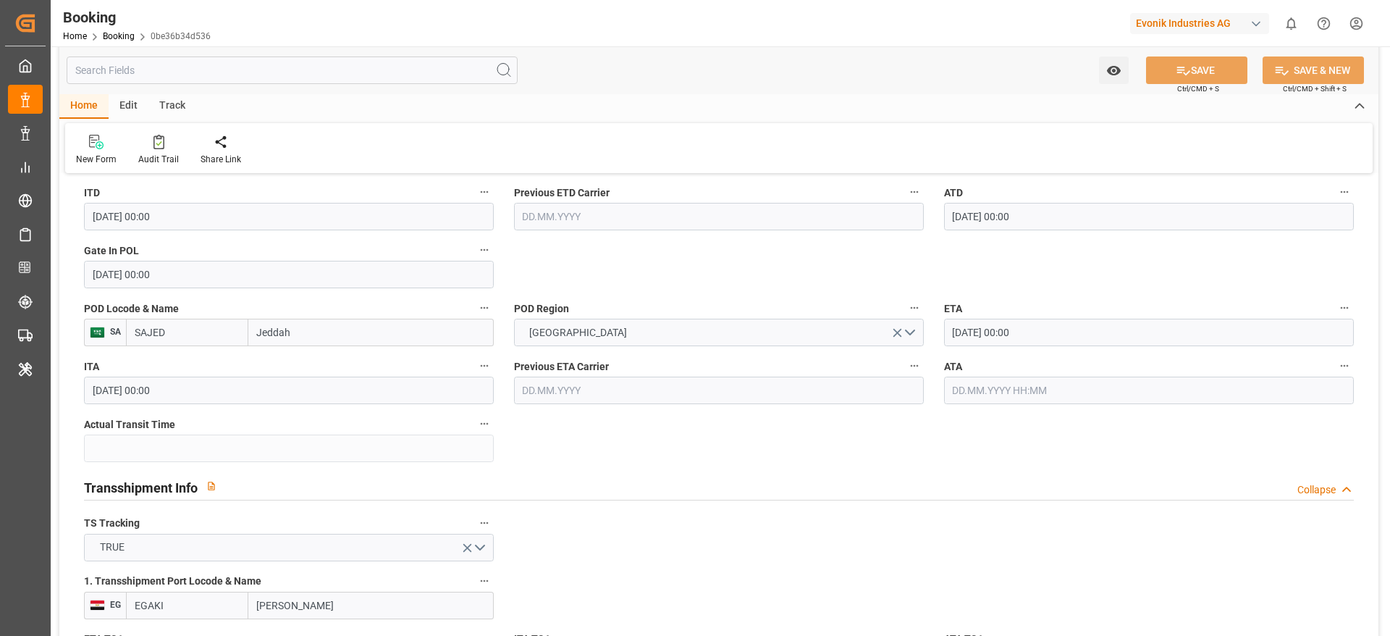
scroll to position [1086, 0]
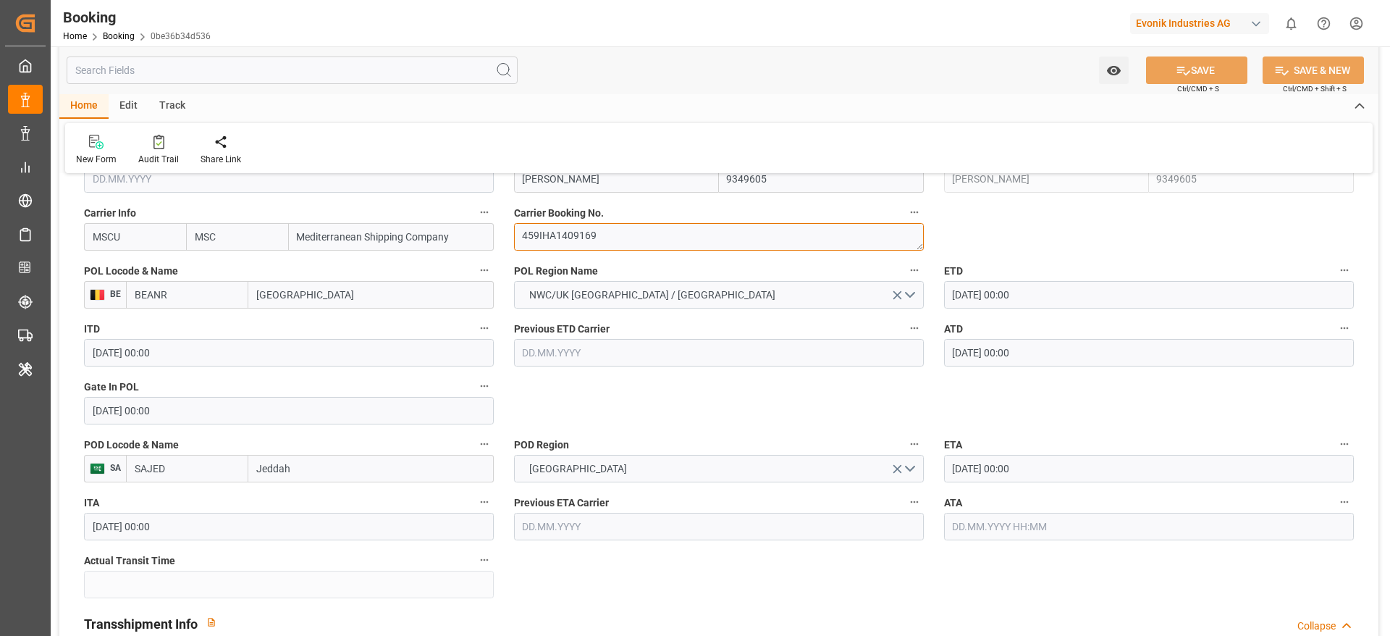
click at [598, 237] on textarea "459IHA1409169" at bounding box center [719, 237] width 410 height 28
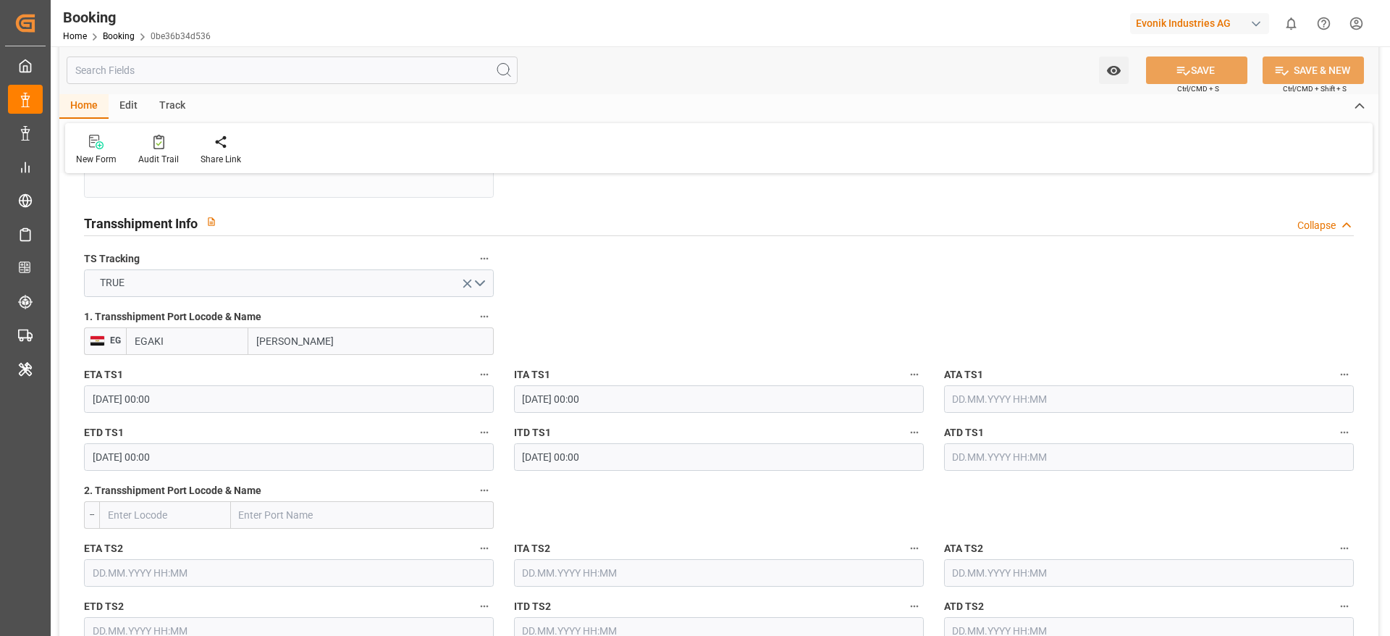
scroll to position [1520, 0]
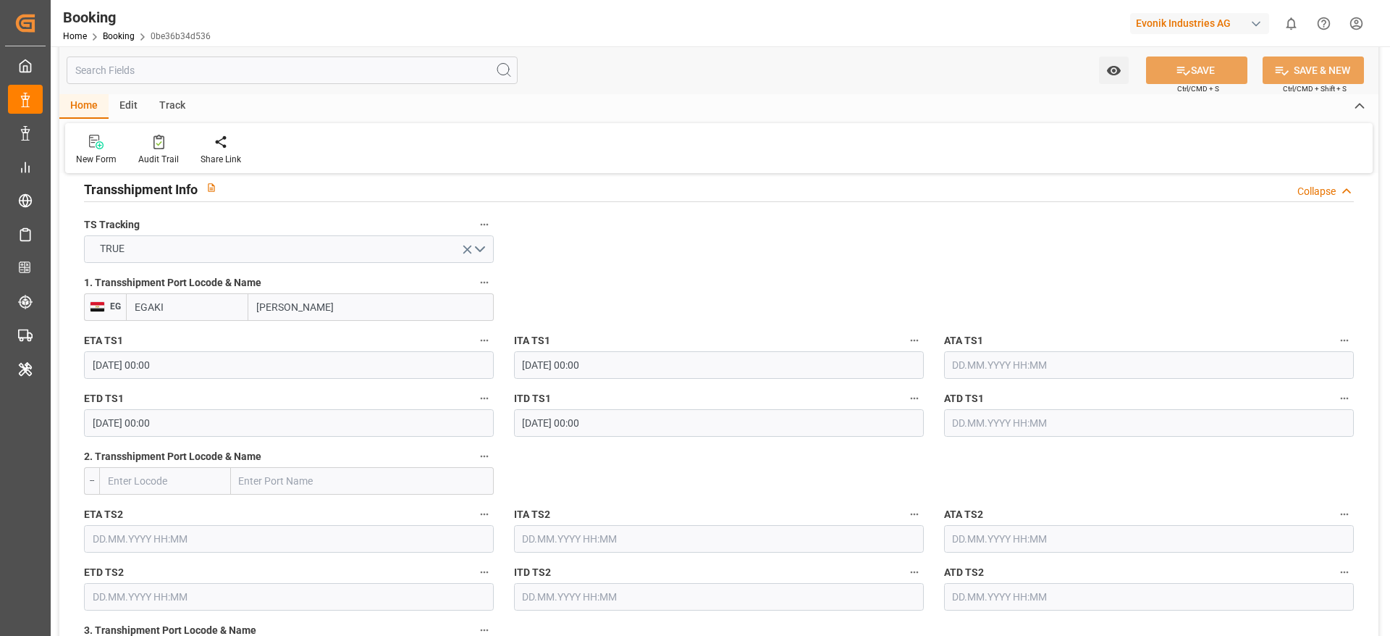
click at [1024, 366] on input "text" at bounding box center [1149, 365] width 410 height 28
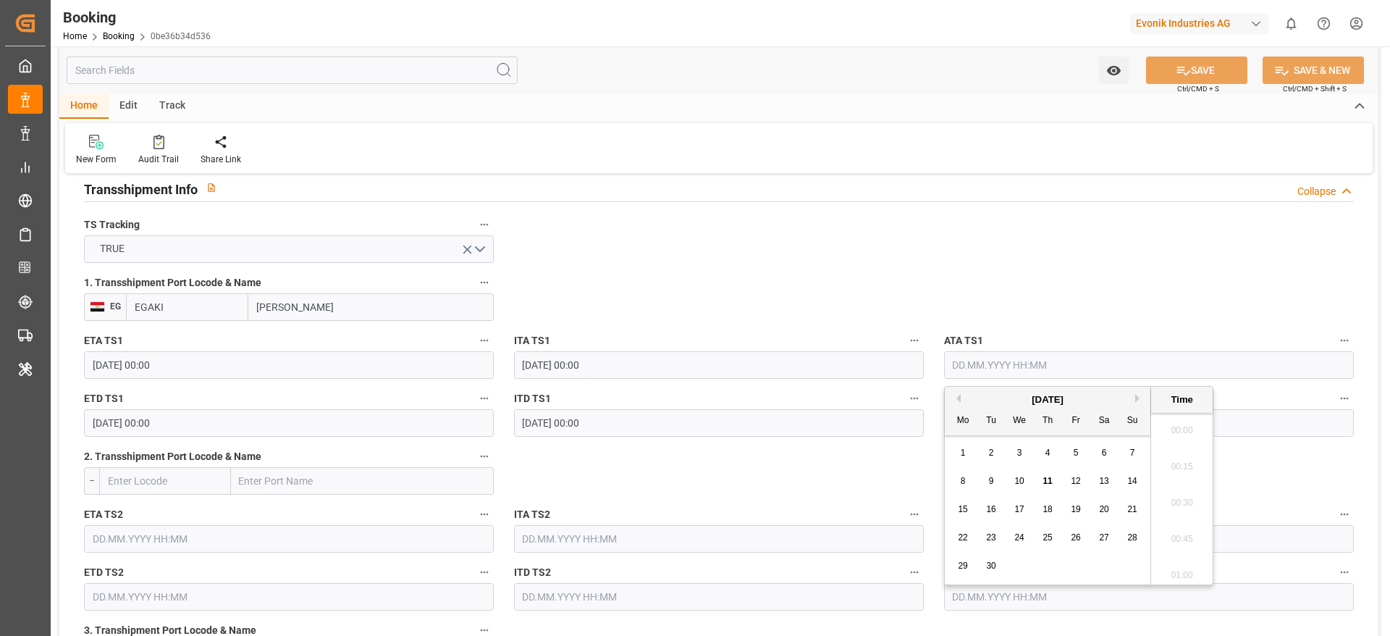
scroll to position [2430, 0]
click at [967, 482] on div "8" at bounding box center [963, 481] width 18 height 17
type input "08.09.2025 00:00"
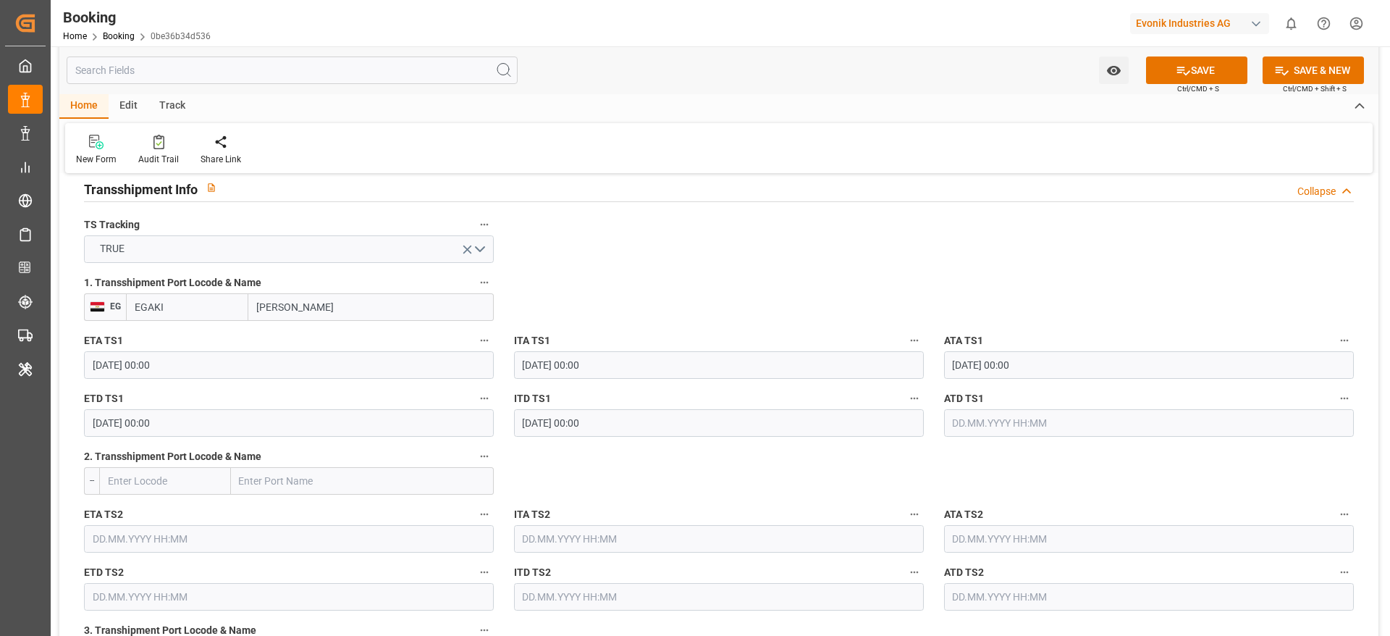
click at [1032, 418] on input "text" at bounding box center [1149, 423] width 410 height 28
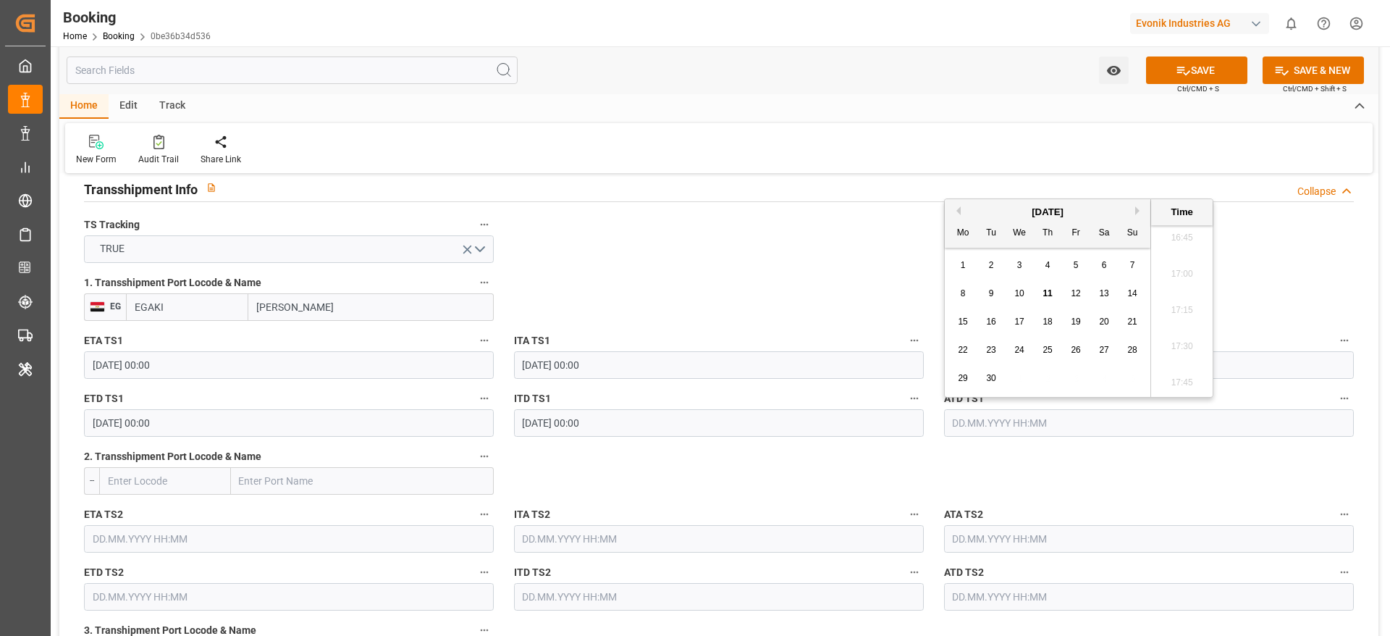
click at [1021, 295] on span "10" at bounding box center [1018, 293] width 9 height 10
type input "10.09.2025 00:00"
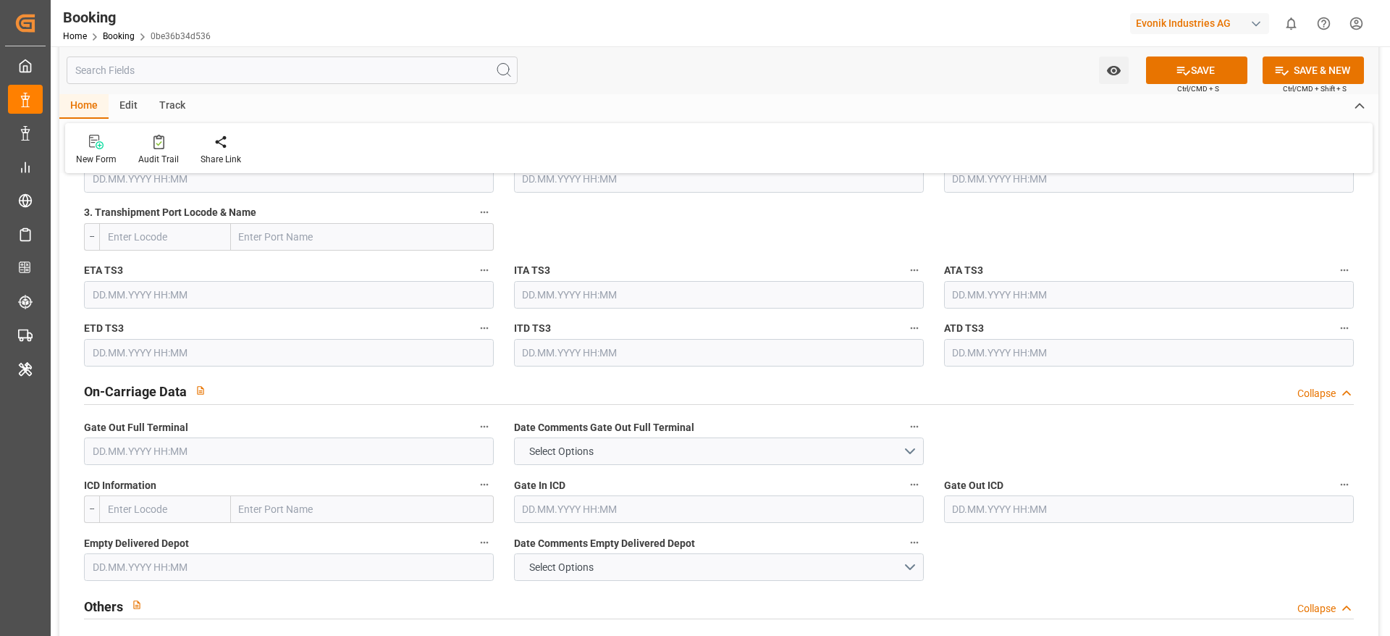
scroll to position [1955, 0]
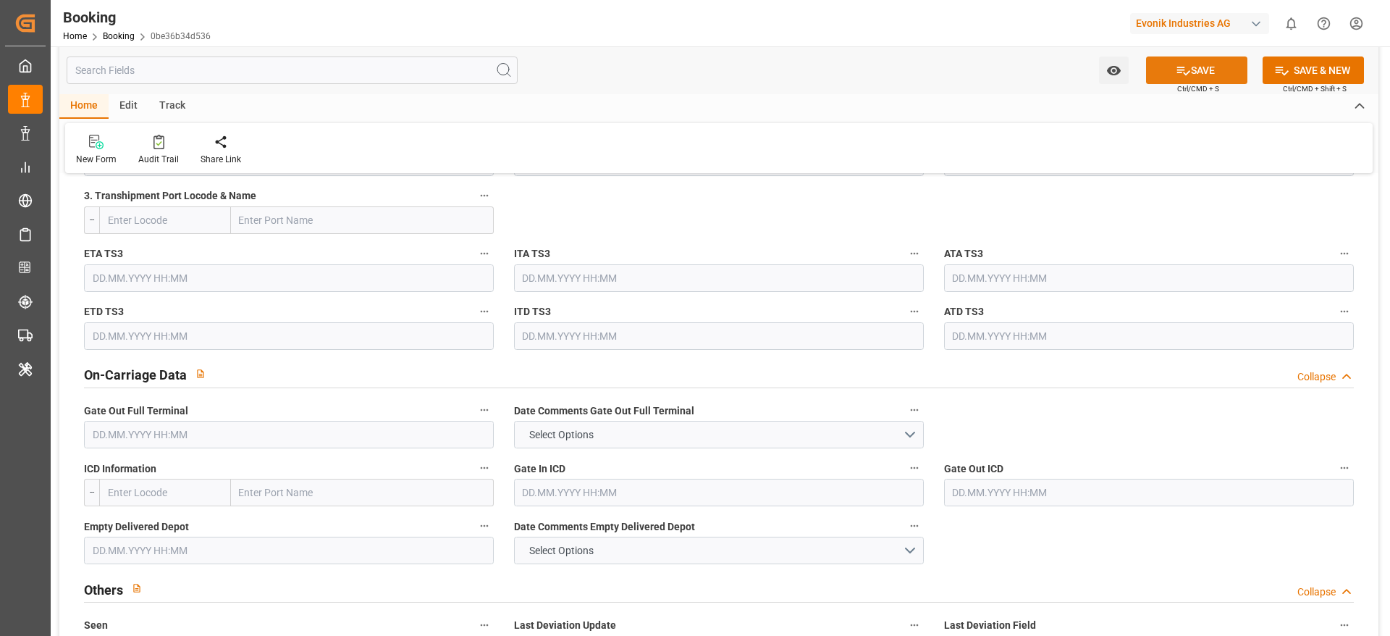
click at [1210, 67] on button "SAVE" at bounding box center [1196, 70] width 101 height 28
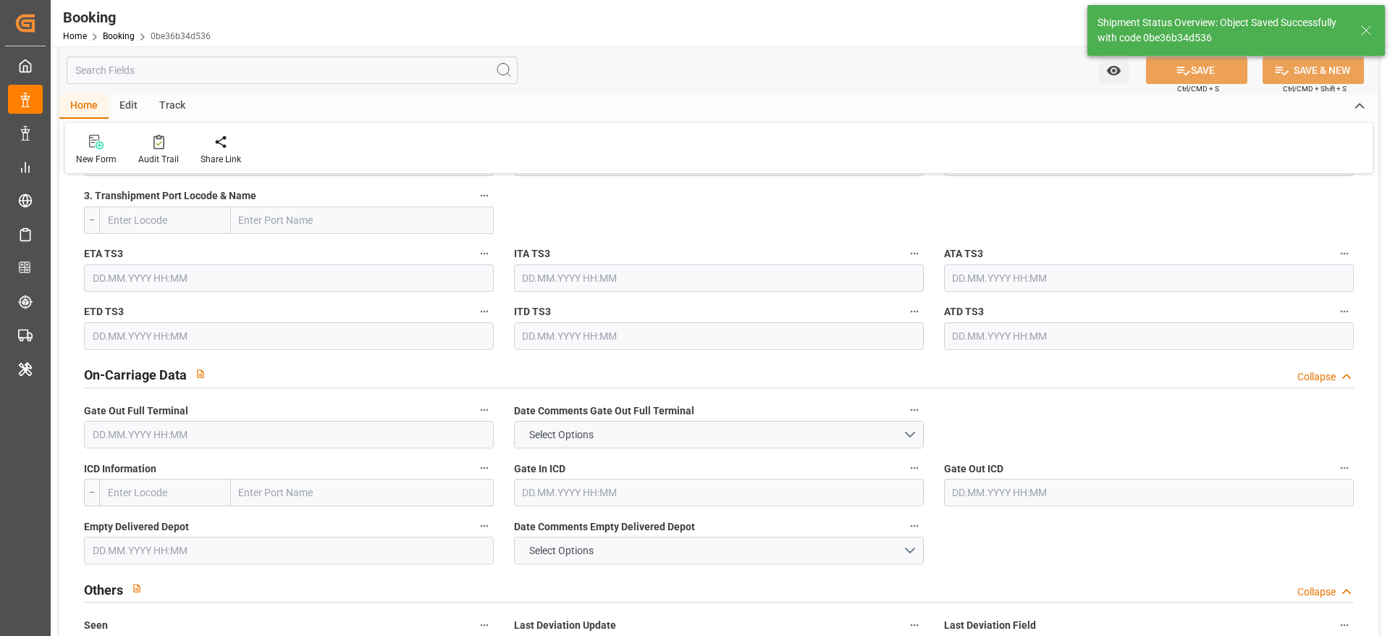
type input "11.09.2025 11:51"
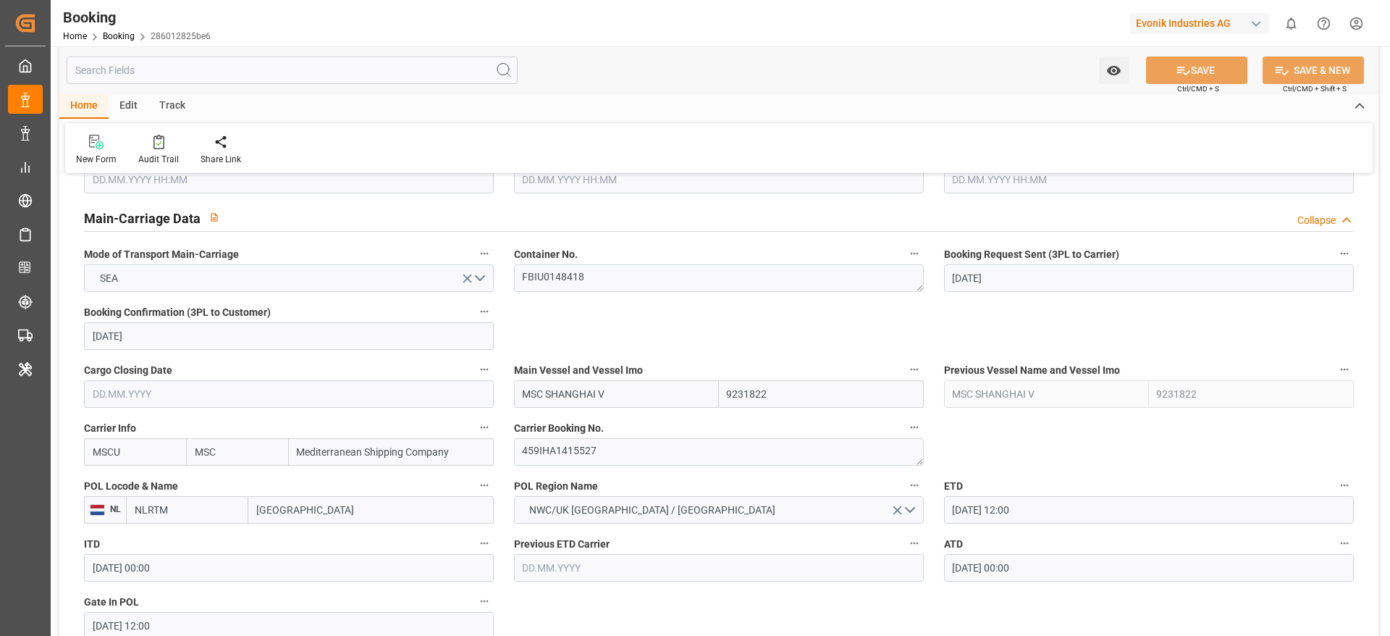
scroll to position [869, 0]
click at [615, 423] on textarea "459IHA1415527" at bounding box center [719, 454] width 410 height 28
click at [650, 423] on div "Carrier Booking No. 459IHA1415527" at bounding box center [719, 444] width 430 height 58
click at [650, 423] on textarea "459IHA1415527" at bounding box center [719, 454] width 410 height 28
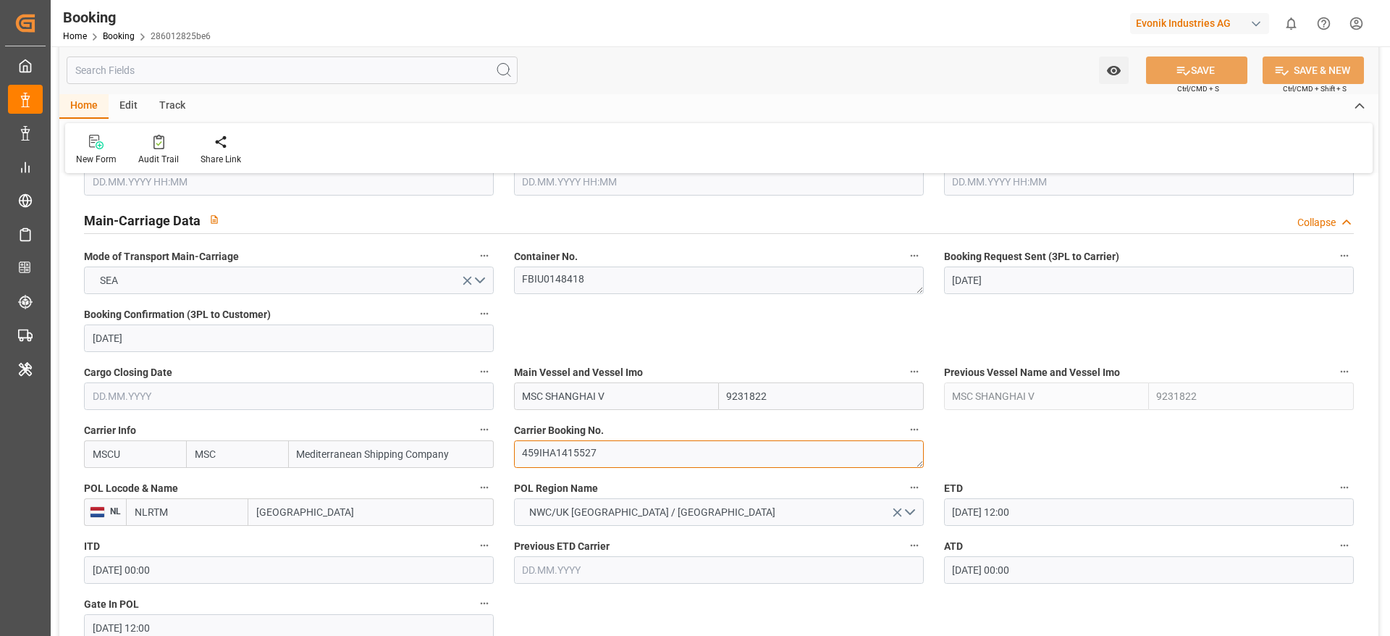
click at [650, 423] on textarea "459IHA1415527" at bounding box center [719, 454] width 410 height 28
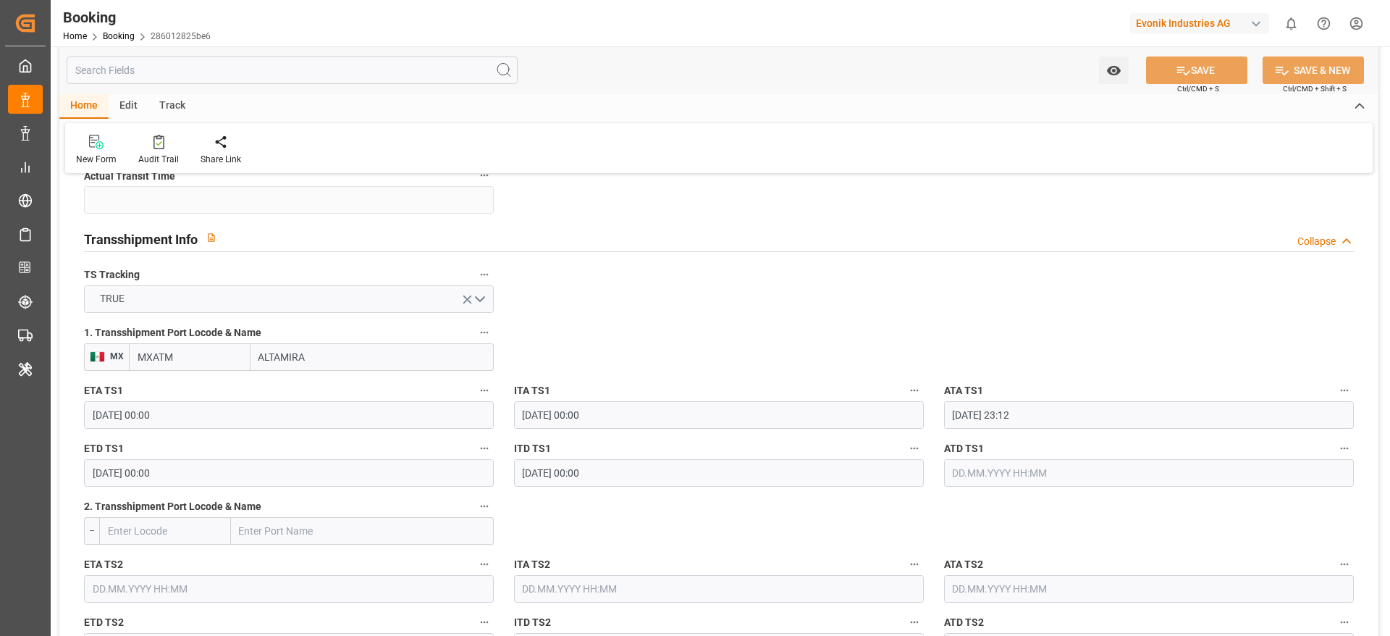
scroll to position [1520, 0]
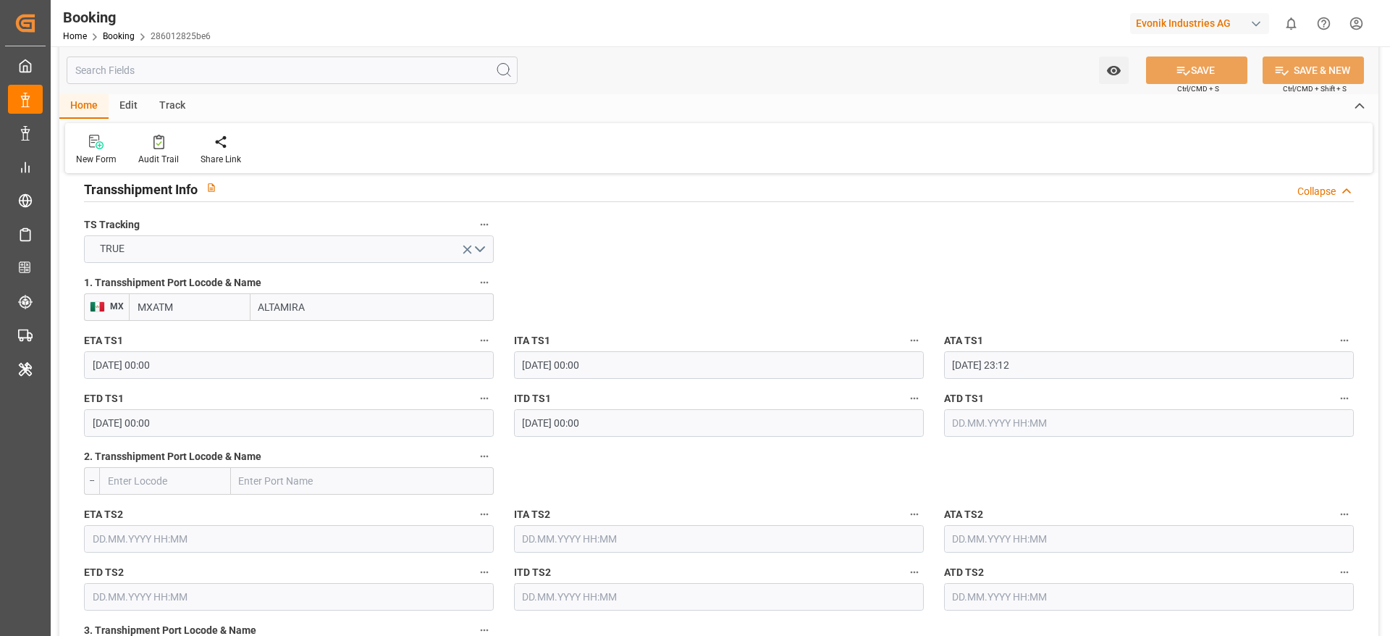
click at [926, 423] on input "text" at bounding box center [1149, 423] width 410 height 28
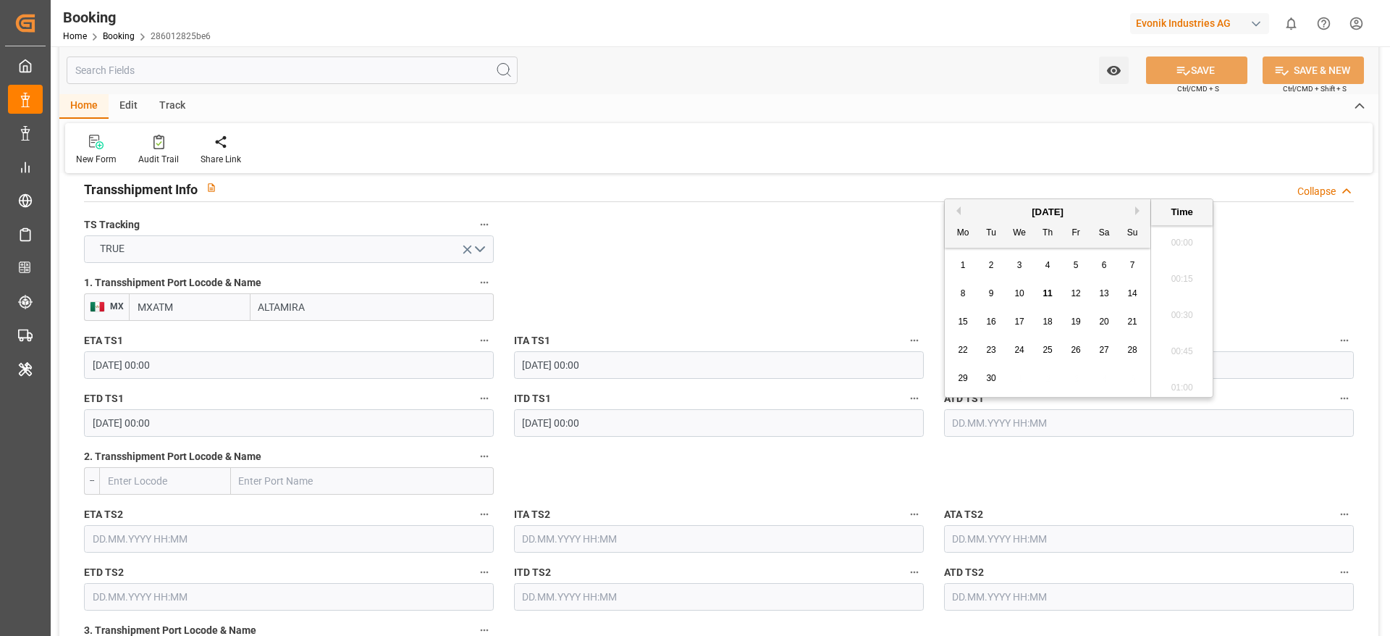
scroll to position [2430, 0]
click at [926, 300] on div "10" at bounding box center [1020, 293] width 18 height 17
type input "[DATE] 00:00"
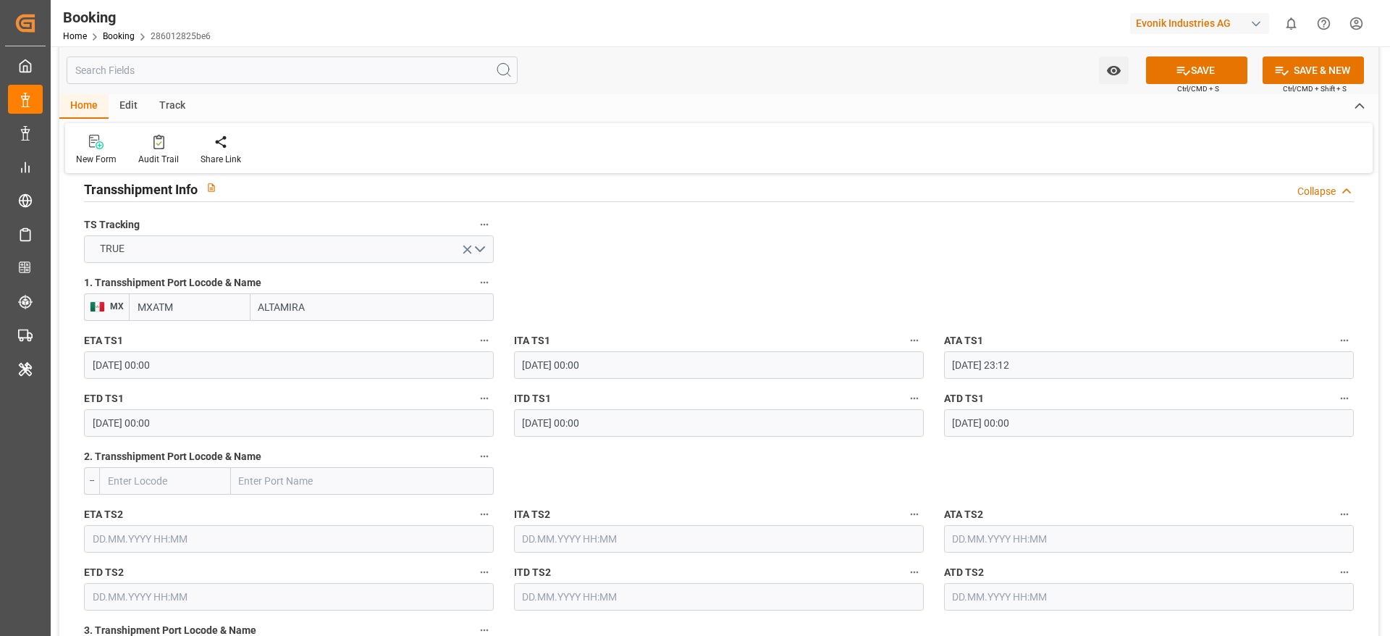
click at [926, 423] on input "[DATE] 00:00" at bounding box center [1149, 423] width 410 height 28
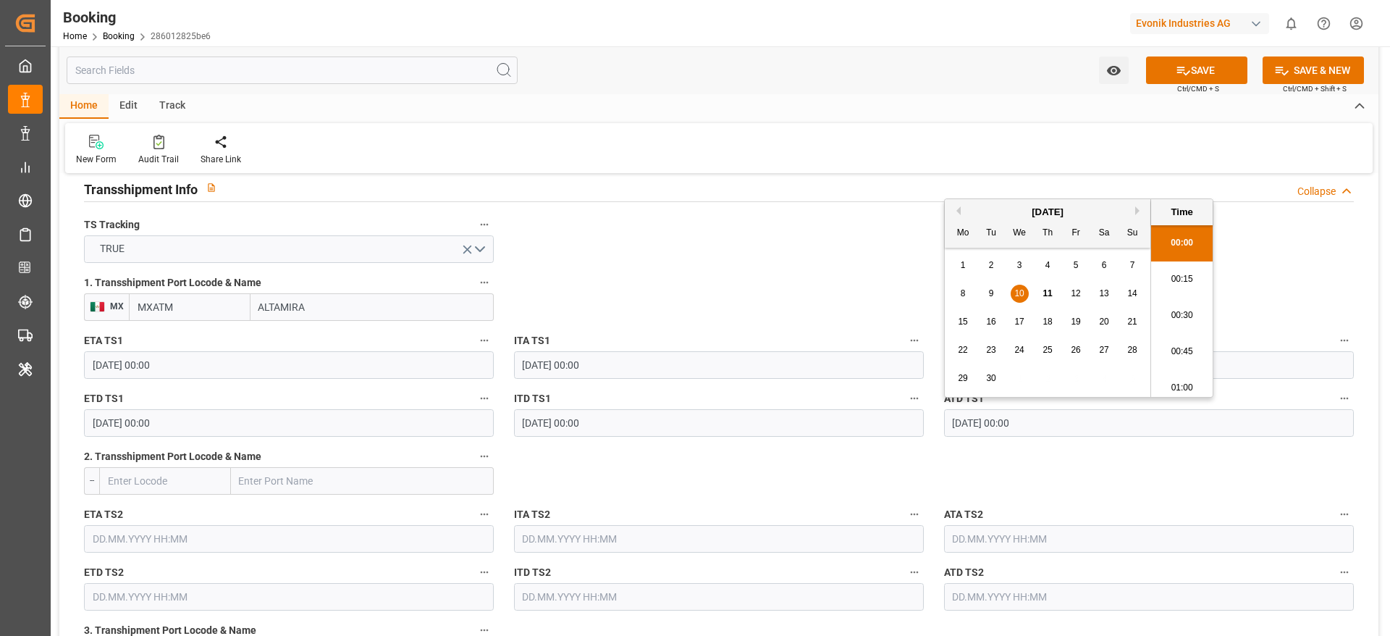
click at [926, 423] on input "[DATE] 00:00" at bounding box center [1149, 423] width 410 height 28
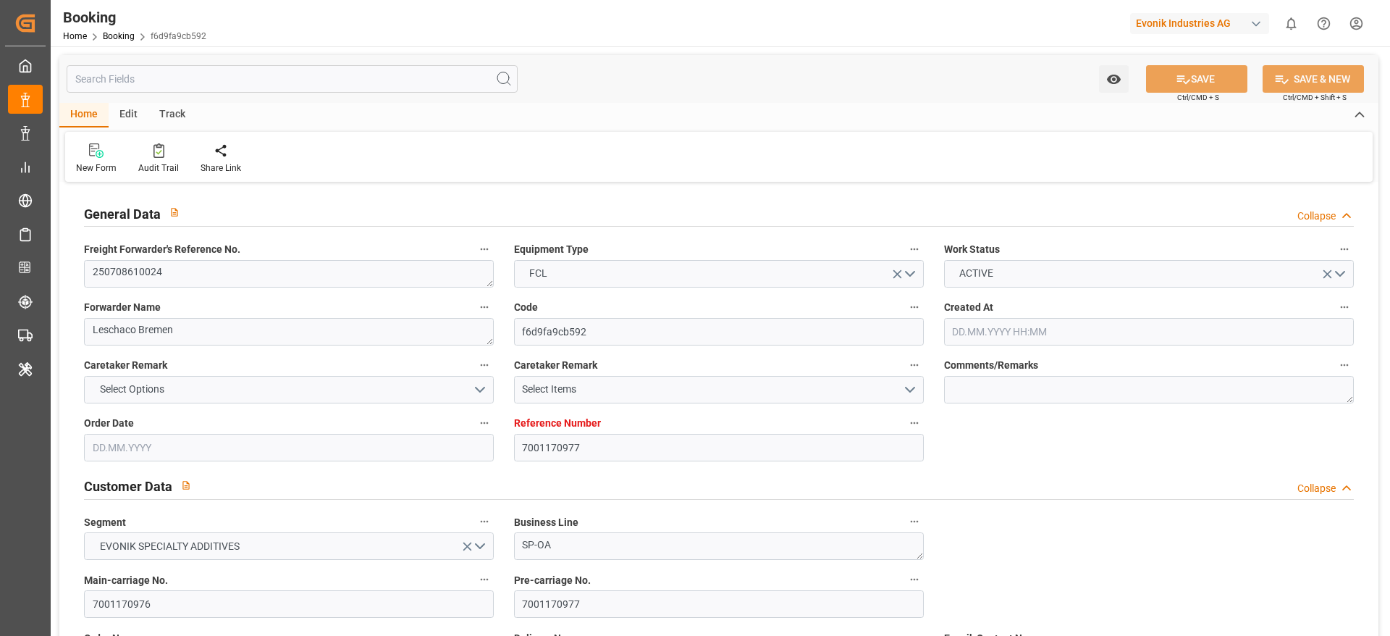
type input "7001170977"
type input "9404675"
type input "9962603"
type input "ONE"
type input "Ocean Network Express"
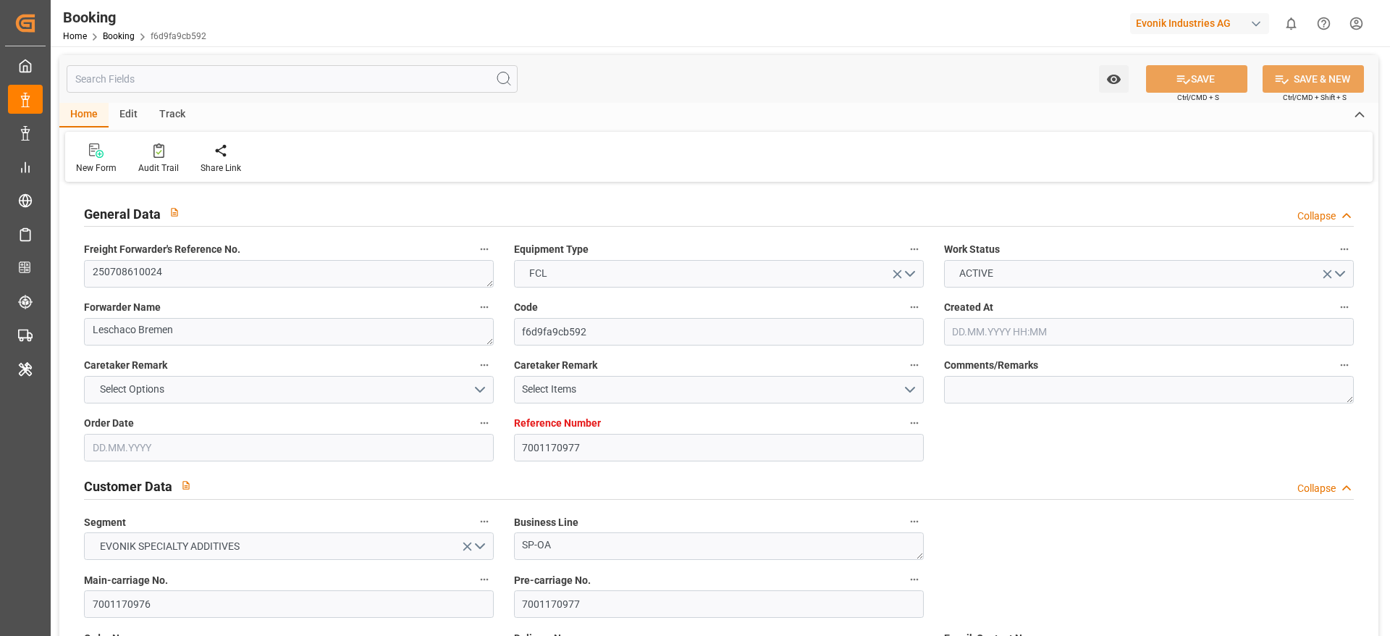
type input "NLRTM"
type input "JPOSA"
type input "SGSIN"
type input "0"
type input "-49"
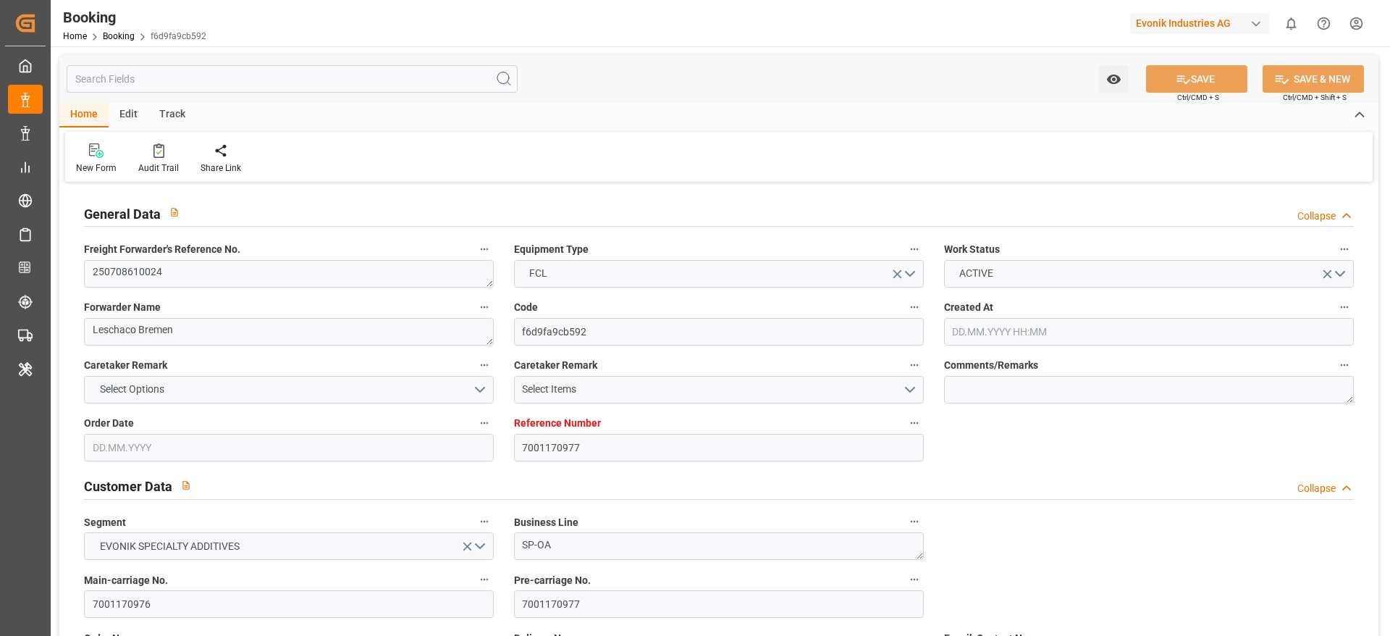
type input "NLRTM"
type input "JPUKB"
type input "9233844"
type input "[DATE] 10:59"
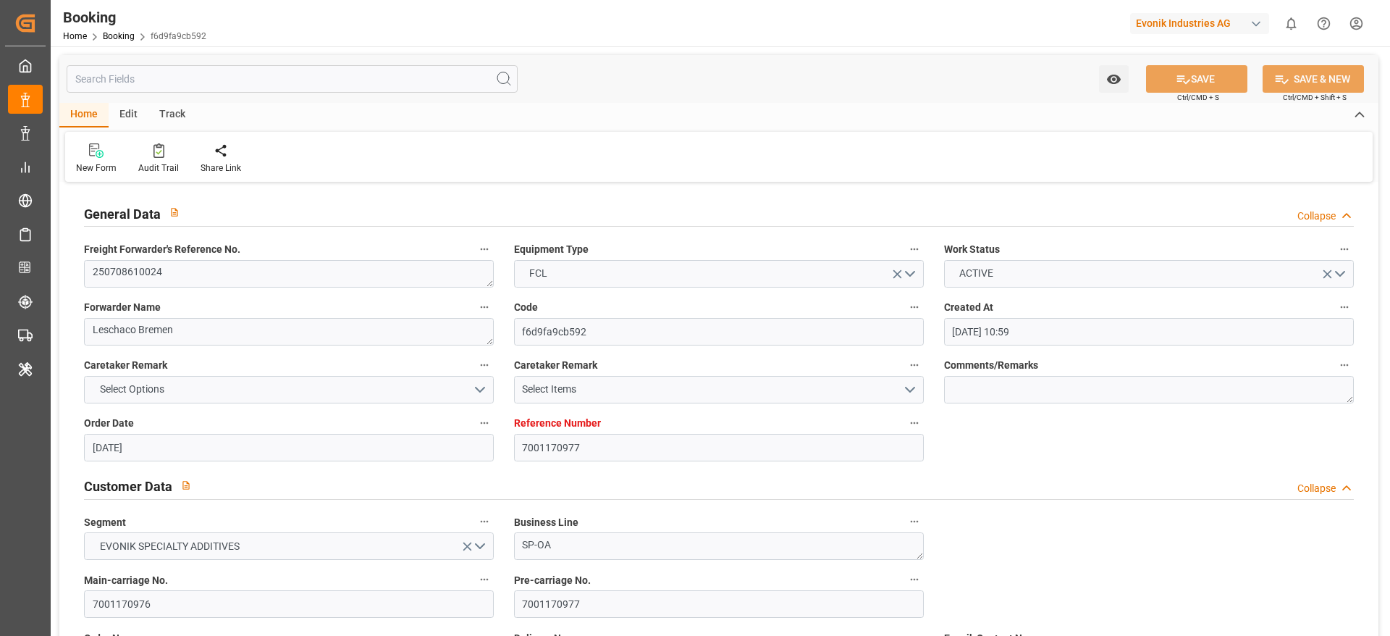
type input "[DATE]"
type input "[DATE] 04:50"
type input "[DATE] 00:00"
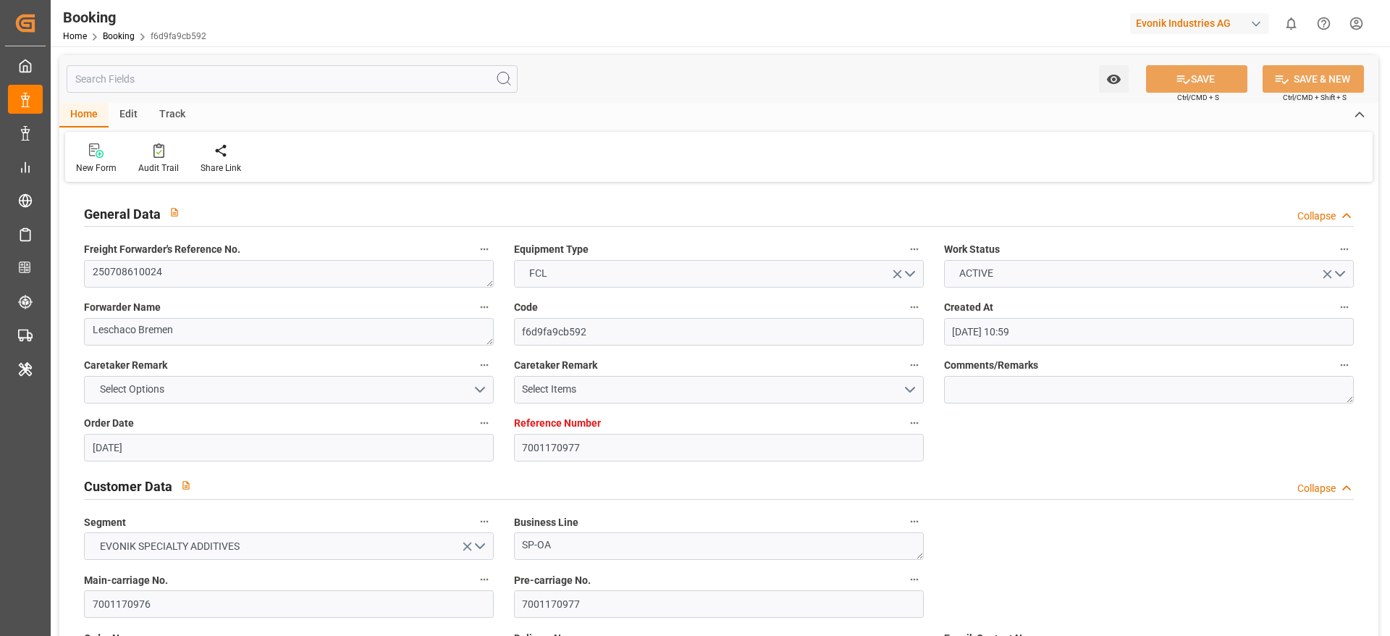
type input "[DATE] 20:56"
type input "[DATE]"
type input "[DATE] 01:00"
type input "[DATE] 00:00"
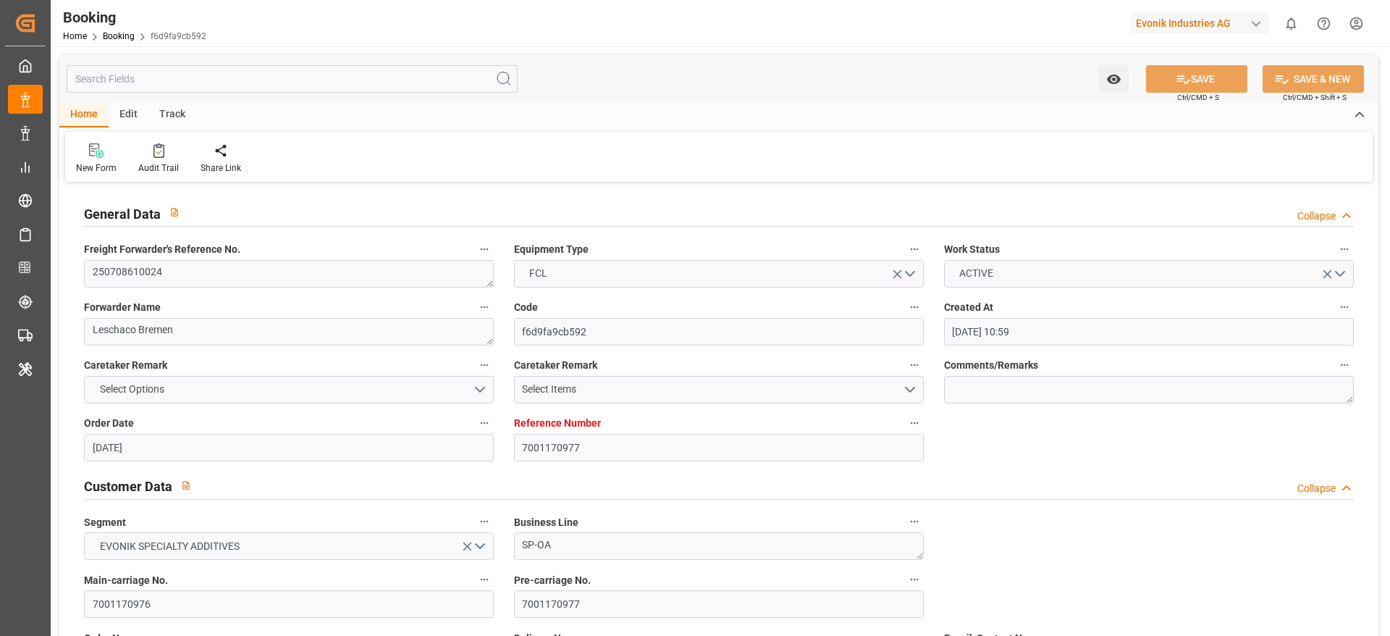
type input "[DATE]"
type input "[DATE] 19:45"
type input "[DATE] 04:10"
type input "[DATE] 08:00"
type input "[DATE] 00:00"
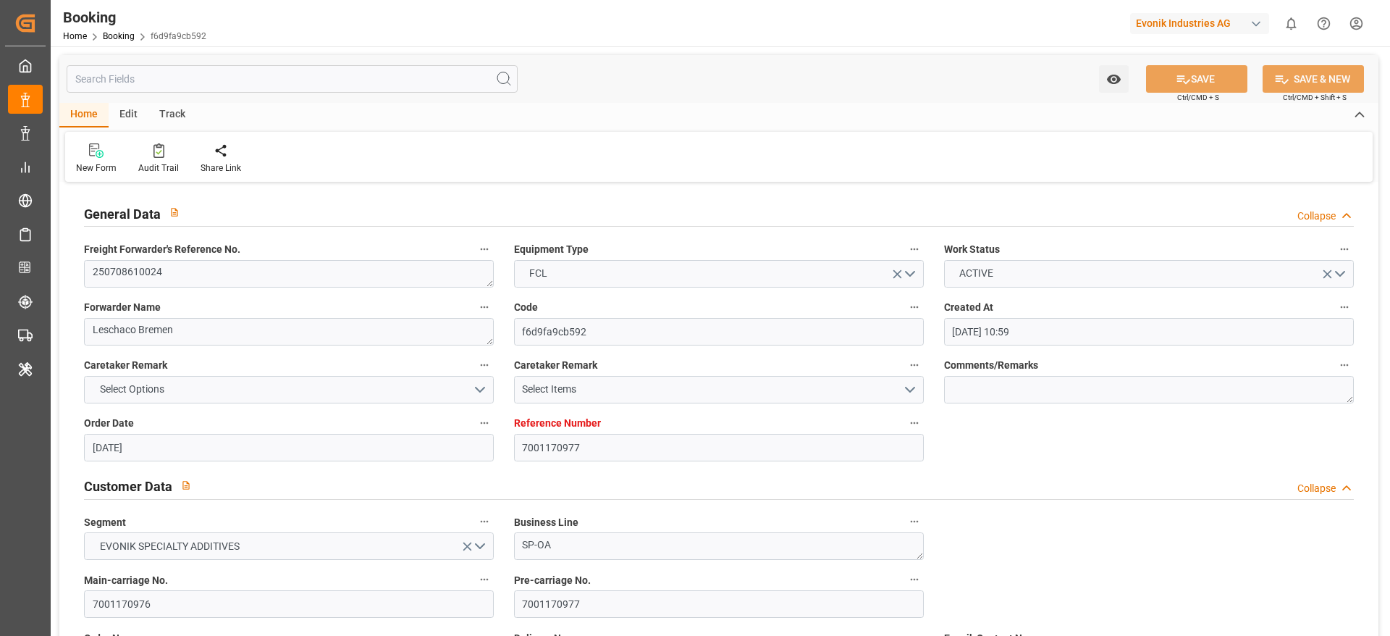
type input "[DATE]"
type input "[DATE] 06:00"
type input "[DATE] 00:00"
type input "[DATE] 23:00"
type input "[DATE] 00:00"
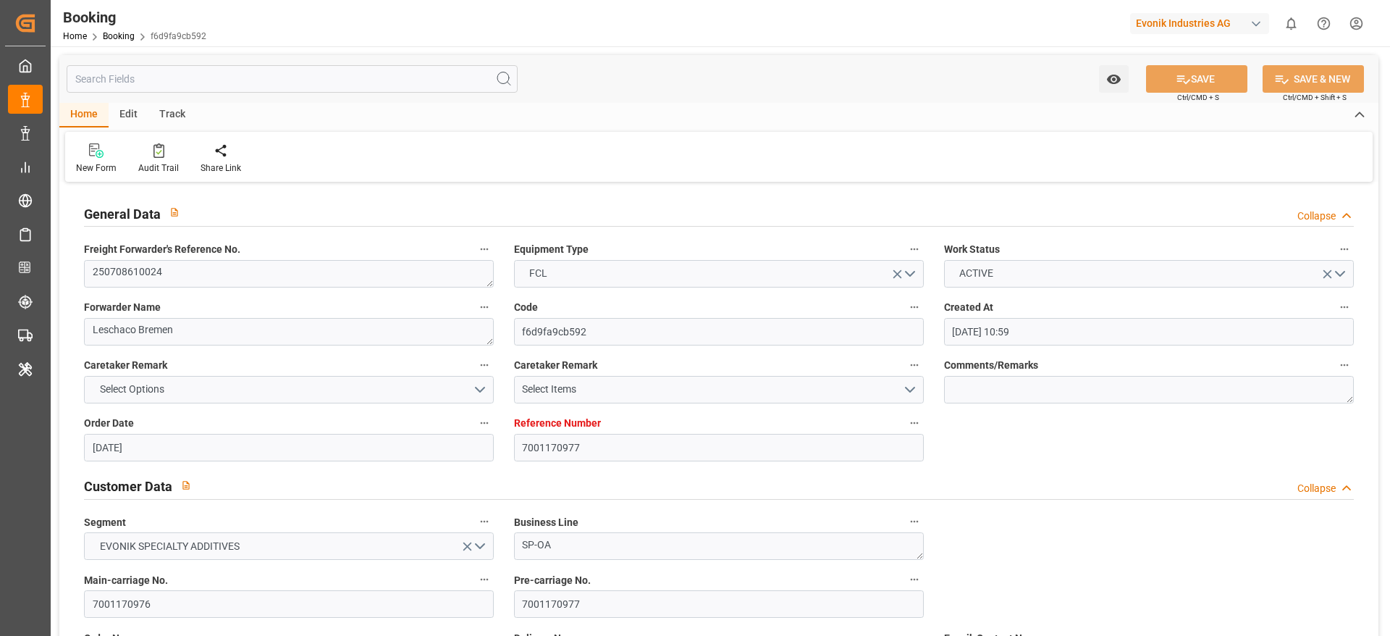
type input "[DATE]"
type input "[DATE] 11:13"
type input "[DATE]"
type input "[DATE] 15:59"
type input "[DATE] 20:59"
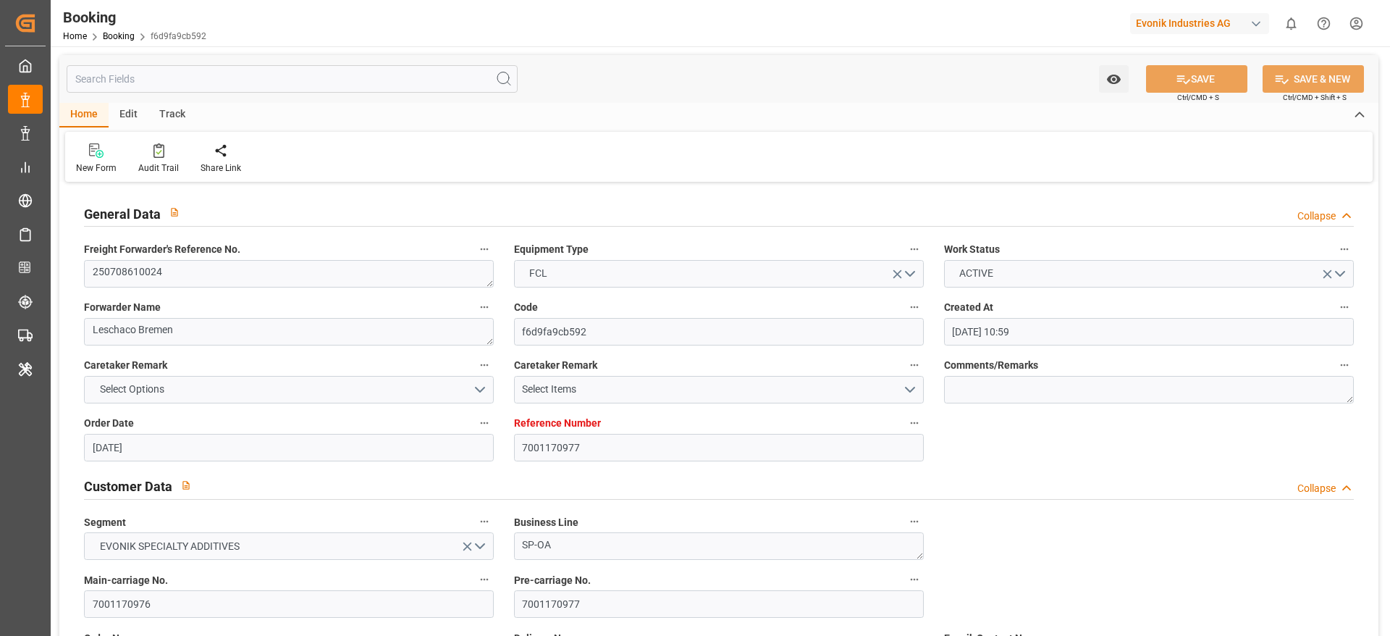
type input "[DATE] 20:59"
type input "[DATE] 15:59"
type input "[DATE] 05:26"
type input "[DATE] 22:29"
type input "[DATE] 23:27"
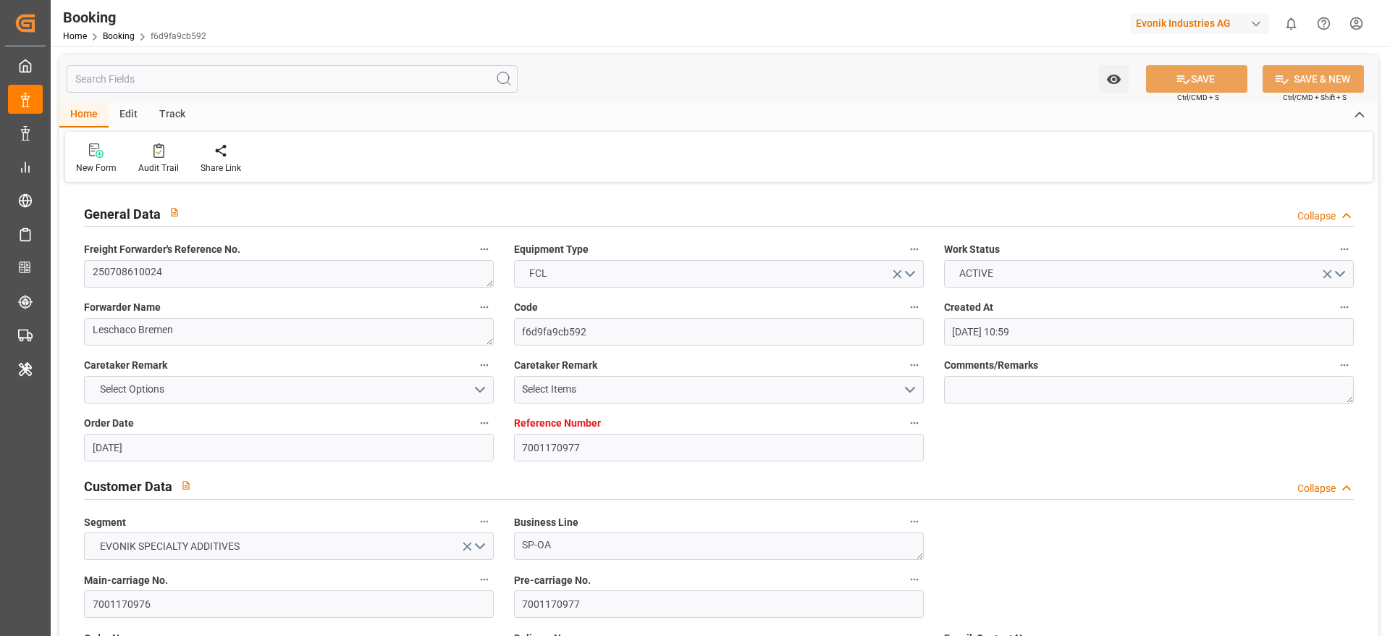
type input "[DATE] 06:15"
type input "[DATE] 18:25"
type input "[DATE] 01:00"
type input "[DATE] 03:29"
type input "[DATE] 06:00"
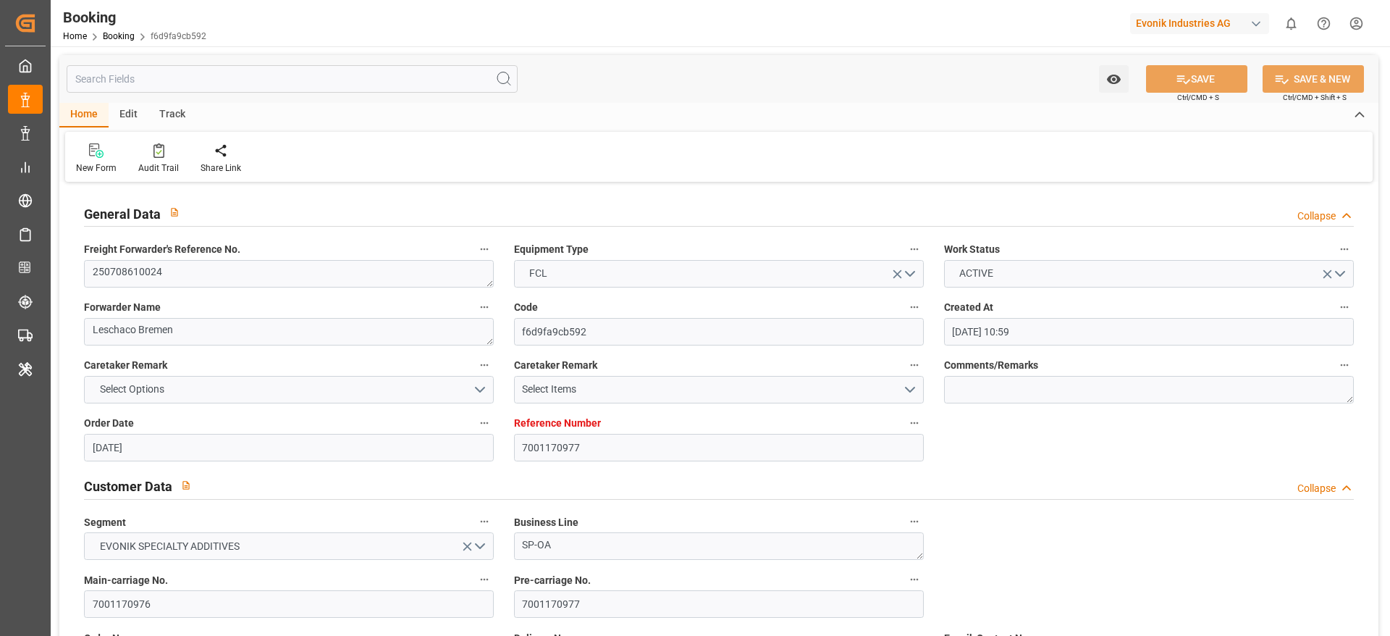
type input "[DATE] 00:15"
type input "[DATE] 23:30"
type input "[DATE] 18:41"
type input "[DATE] 04:57"
type input "[DATE] 04:27"
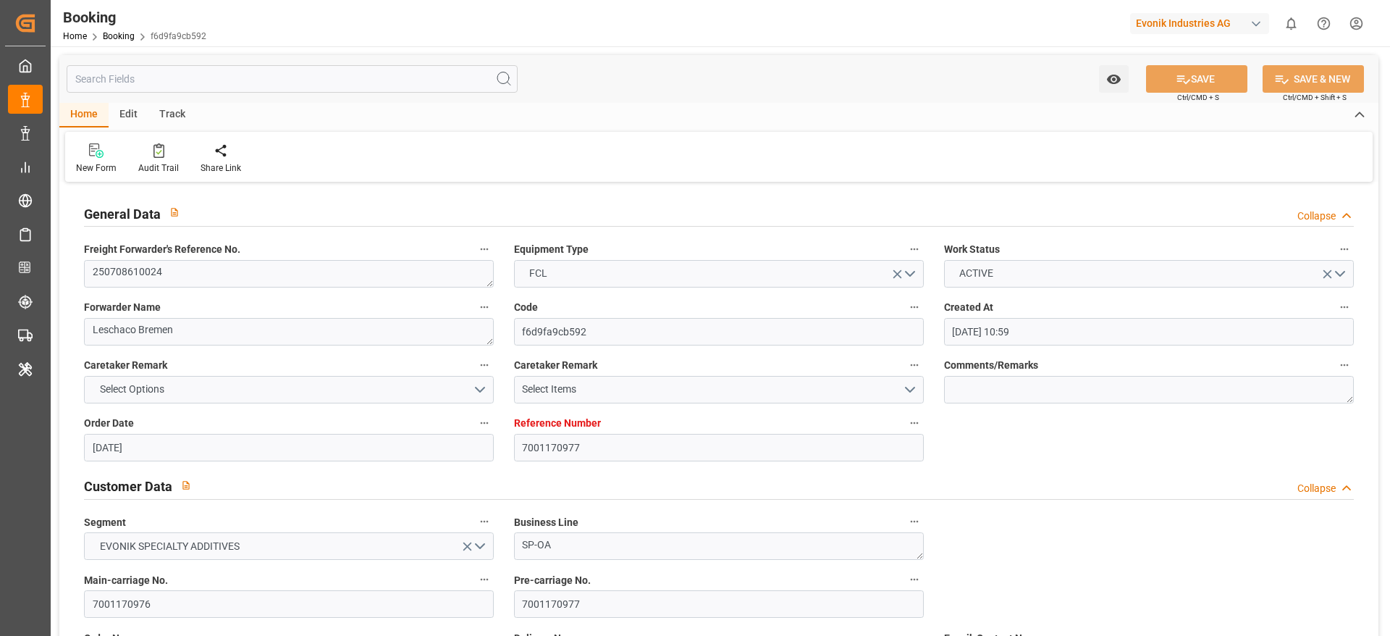
type input "[DATE] 23:00"
type input "[DATE] 08:00"
type input "[DATE] 15:12"
type input "[DATE] 09:30"
type input "[DATE] 19:30"
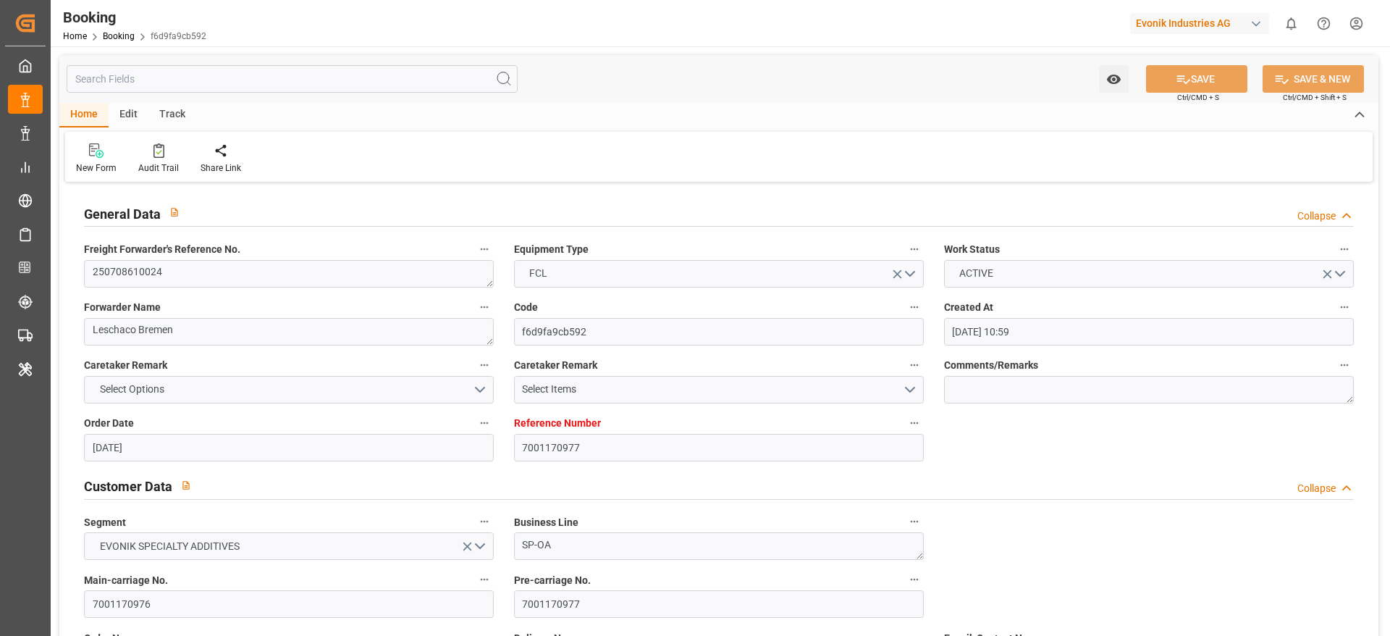
type input "[DATE] 14:00"
type input "[DATE] 00:00"
type input "[DATE] 15:12"
type input "[DATE] 20:00"
type input "[DATE] 21:00"
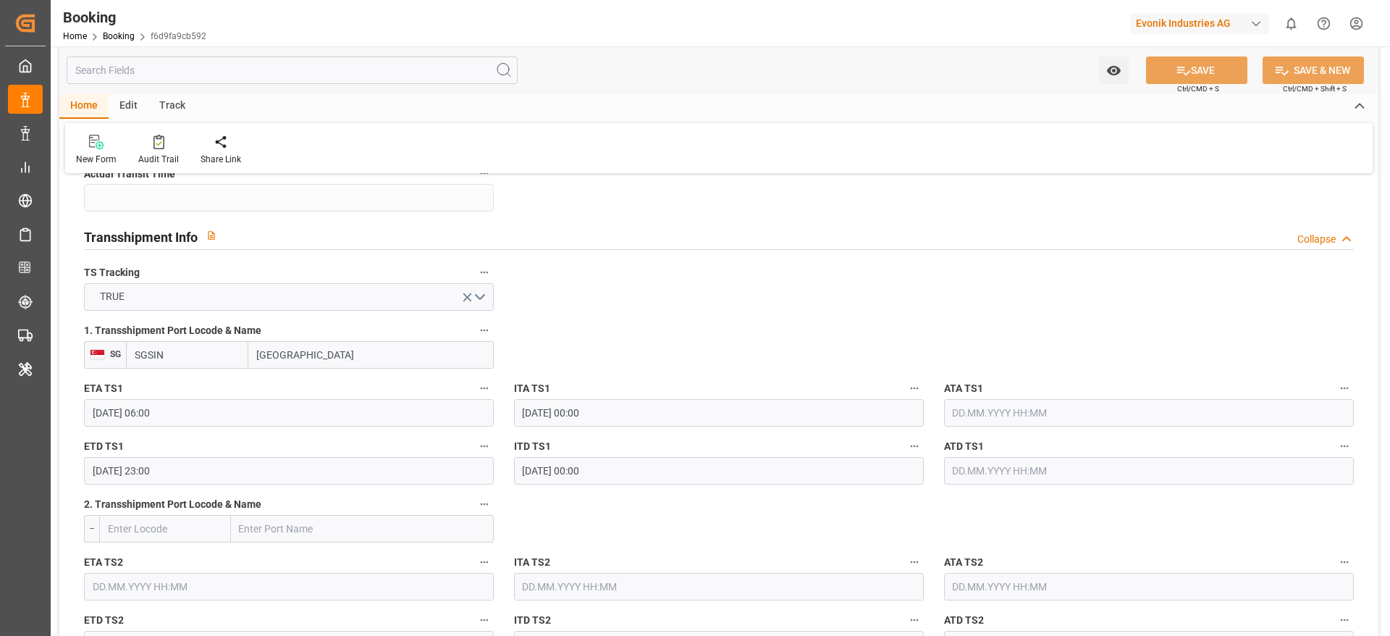
scroll to position [1520, 0]
